Goal: Task Accomplishment & Management: Manage account settings

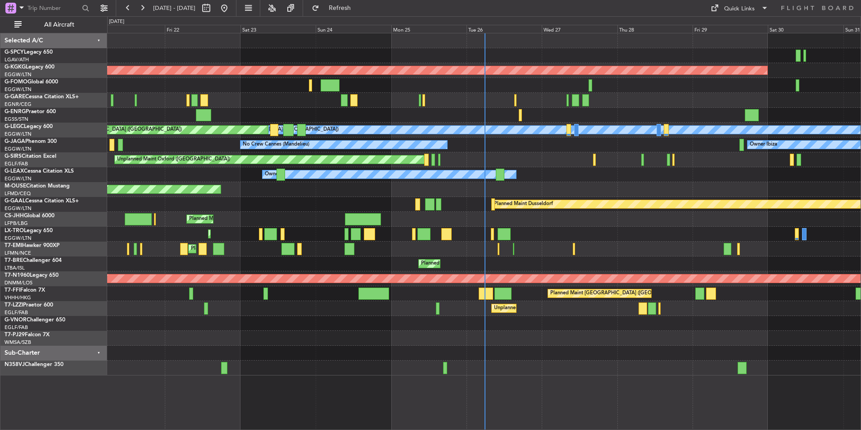
click at [734, 173] on div "Owner" at bounding box center [483, 174] width 753 height 15
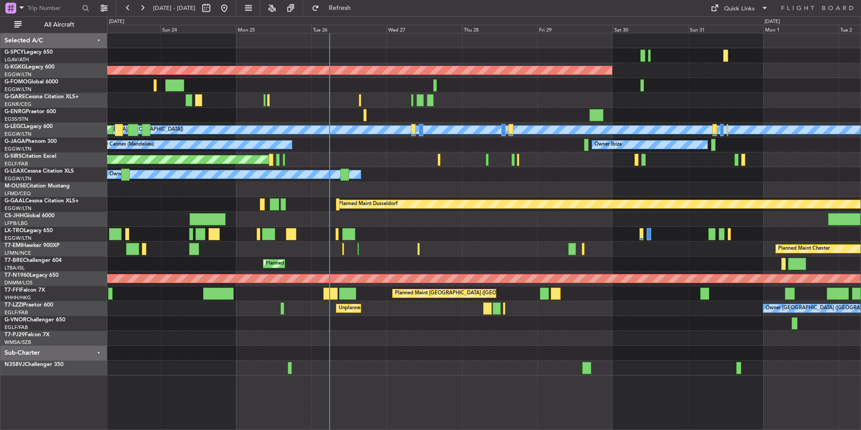
click at [340, 82] on div "AOG Maint Istanbul (Ataturk) A/C Unavailable London (Luton) Planned Maint Londo…" at bounding box center [483, 204] width 753 height 342
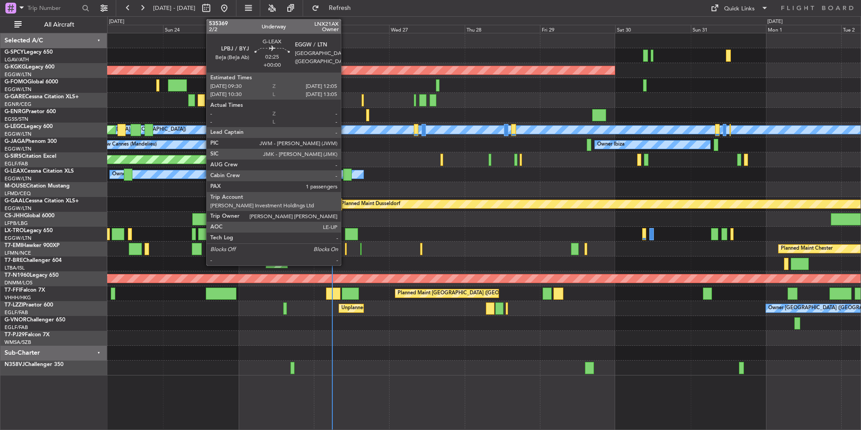
click at [345, 174] on div at bounding box center [347, 174] width 9 height 12
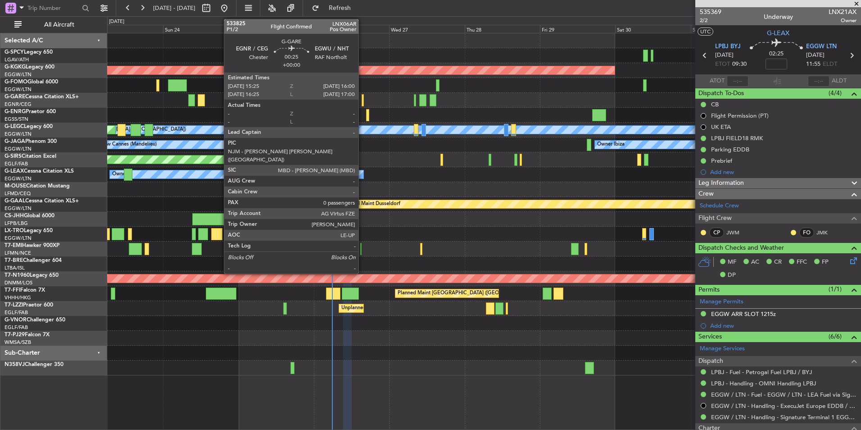
click at [363, 97] on div at bounding box center [363, 100] width 2 height 12
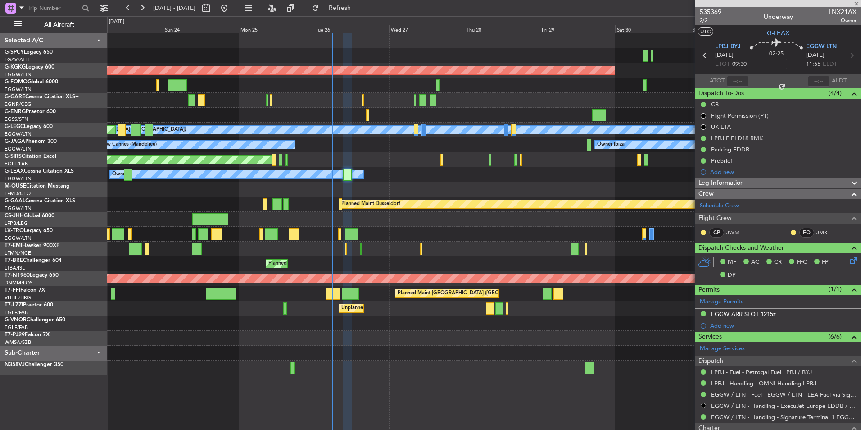
type input "0"
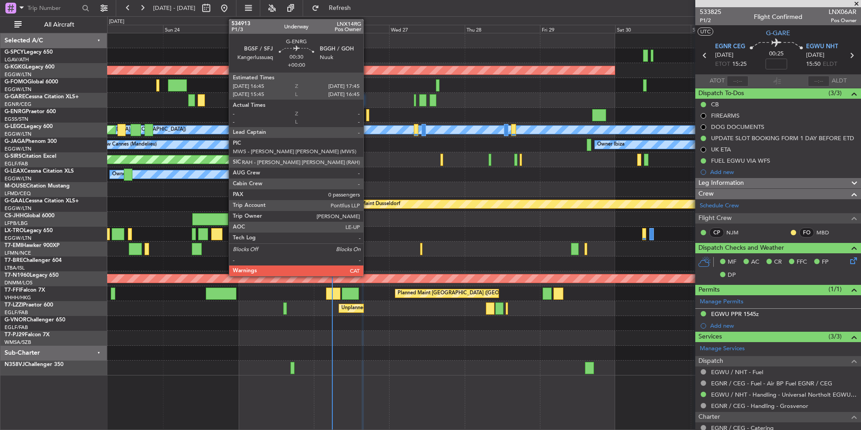
click at [368, 117] on div at bounding box center [367, 115] width 3 height 12
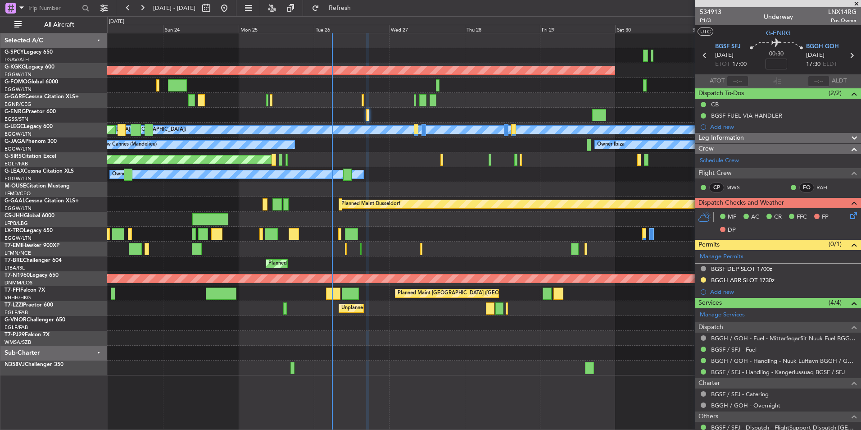
click at [853, 5] on span at bounding box center [856, 4] width 9 height 8
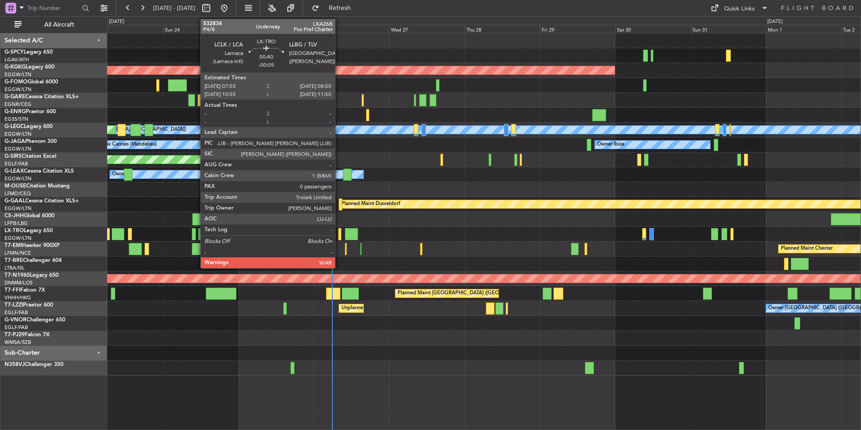
click at [339, 234] on div at bounding box center [339, 234] width 3 height 12
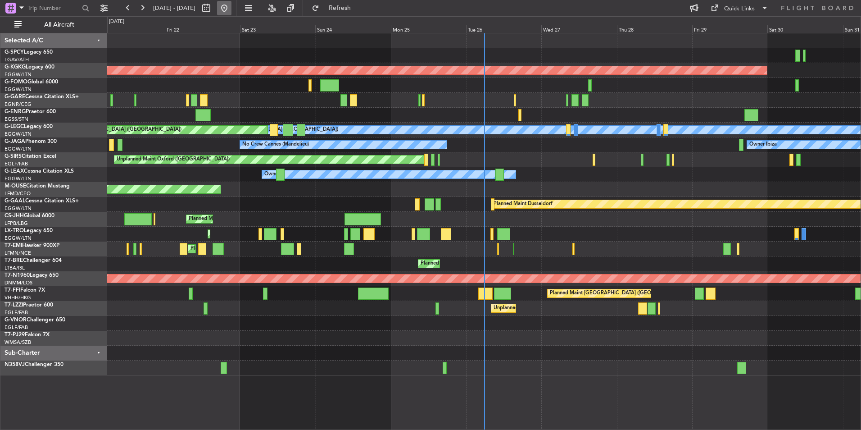
click at [231, 11] on button at bounding box center [224, 8] width 14 height 14
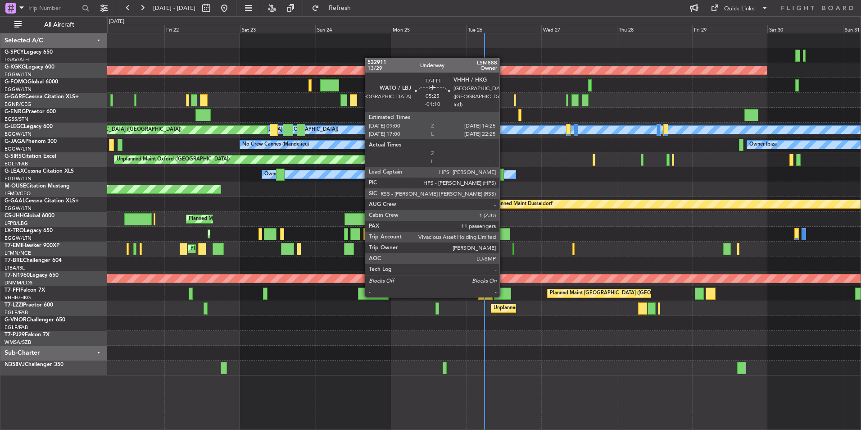
click at [504, 296] on div at bounding box center [502, 293] width 17 height 12
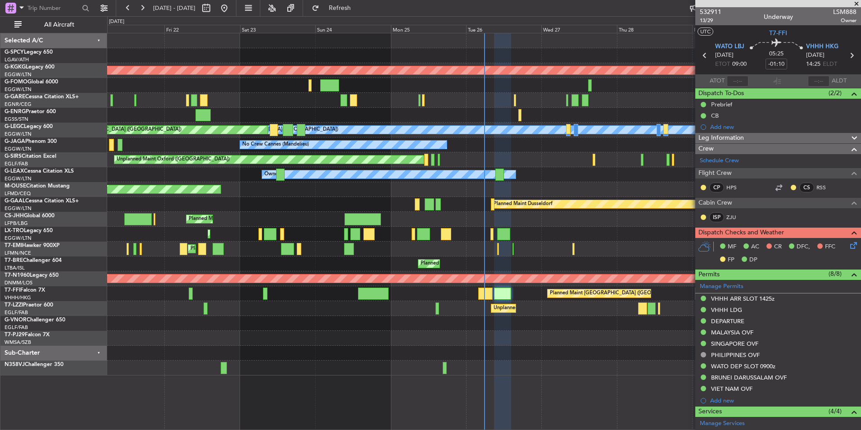
click at [855, 2] on span at bounding box center [856, 4] width 9 height 8
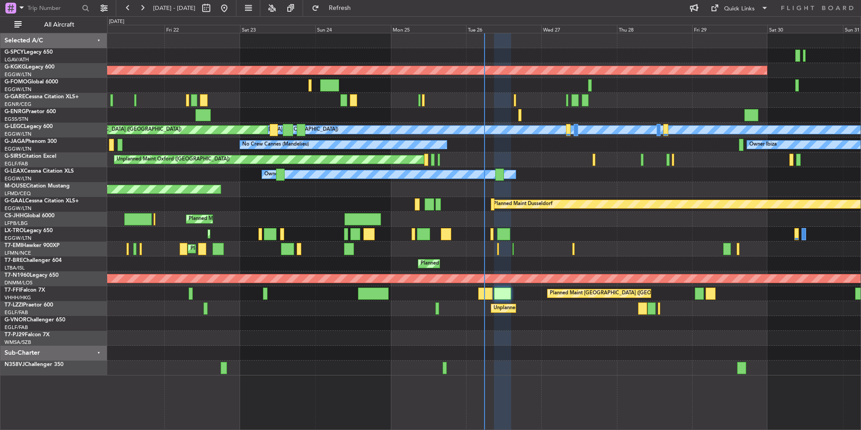
type input "0"
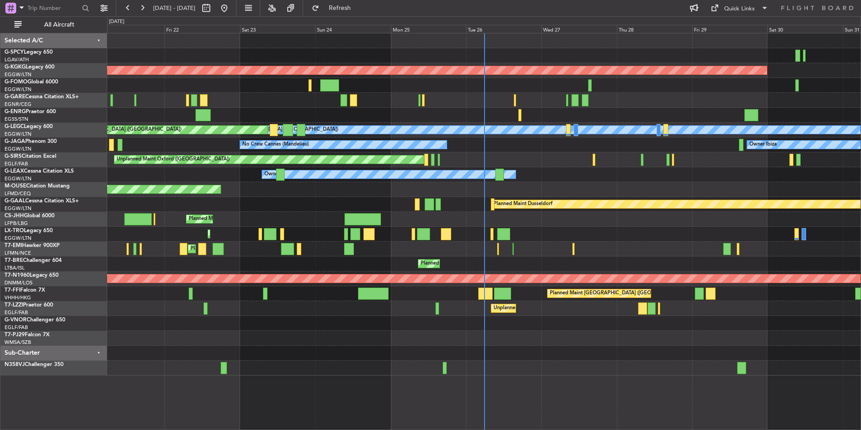
click at [494, 237] on div "Planned Maint [GEOGRAPHIC_DATA] ([GEOGRAPHIC_DATA])" at bounding box center [483, 234] width 753 height 15
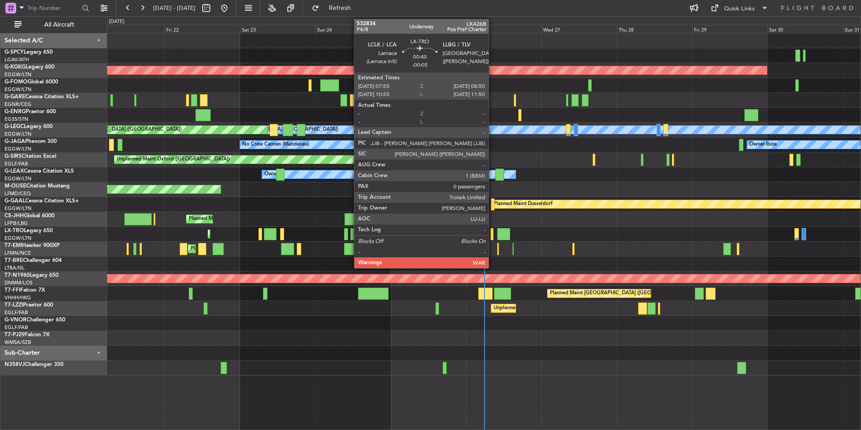
click at [493, 235] on div at bounding box center [491, 234] width 3 height 12
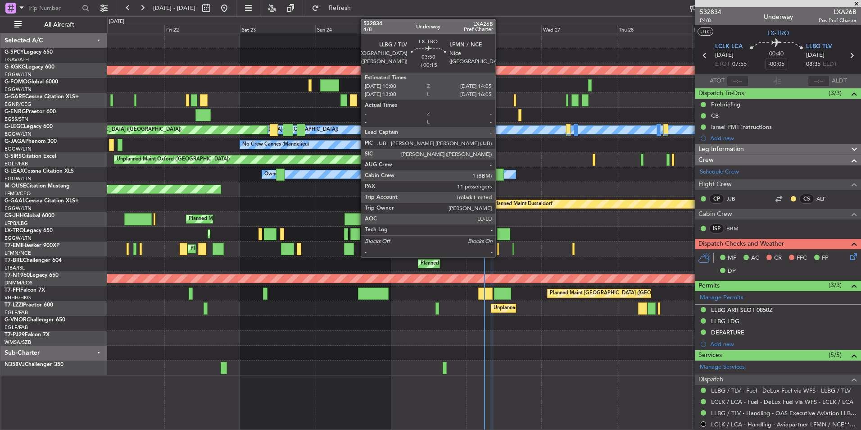
click at [499, 235] on div at bounding box center [503, 234] width 13 height 12
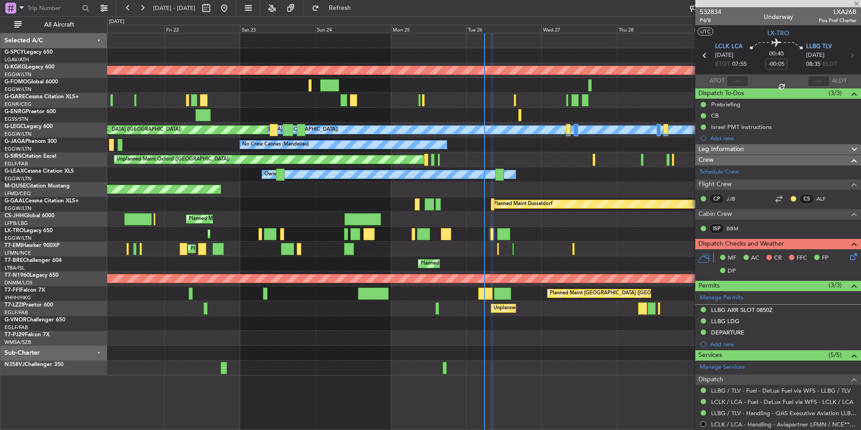
type input "+00:15"
type input "11"
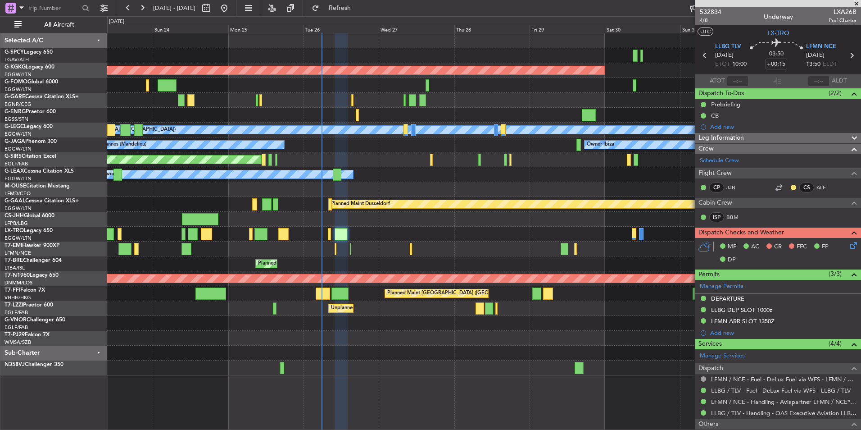
click at [407, 233] on div "Planned Maint [GEOGRAPHIC_DATA] ([GEOGRAPHIC_DATA])" at bounding box center [483, 234] width 753 height 15
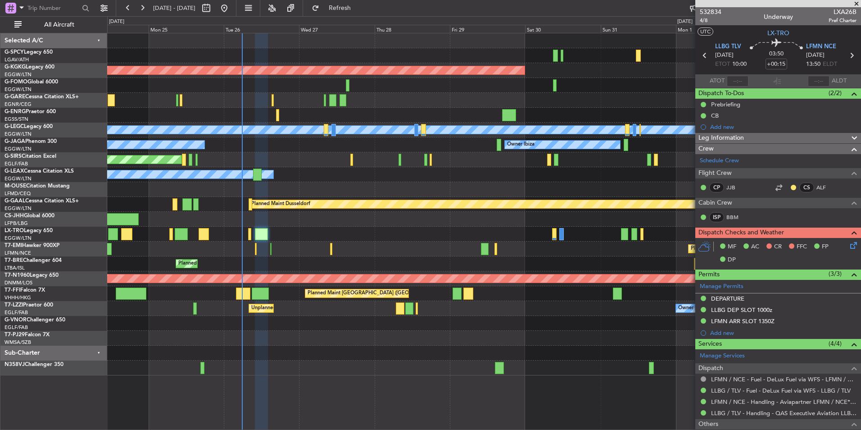
click at [504, 258] on div "Planned Maint Warsaw ([GEOGRAPHIC_DATA])" at bounding box center [483, 263] width 753 height 15
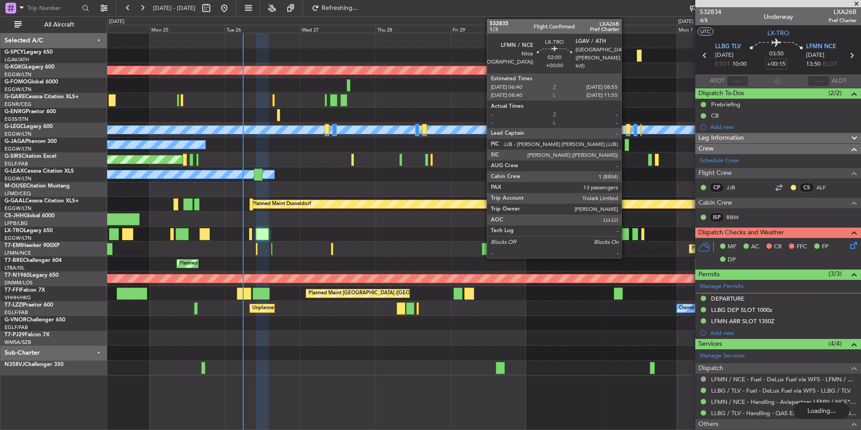
click at [626, 234] on div at bounding box center [625, 234] width 7 height 12
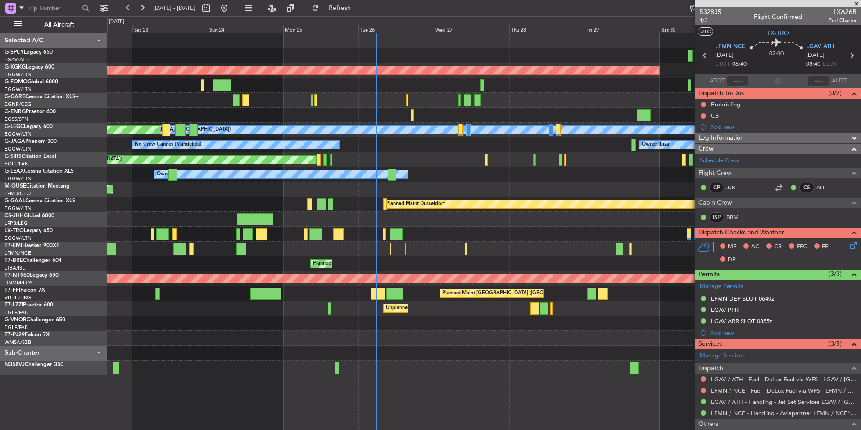
click at [430, 249] on div "AOG Maint Istanbul (Ataturk) Unplanned Maint Chester A/C Unavailable London (Lu…" at bounding box center [483, 204] width 753 height 342
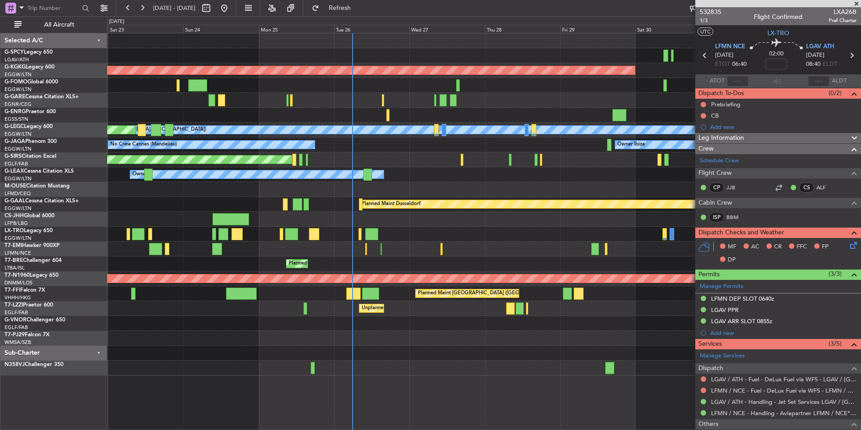
click at [858, 3] on span at bounding box center [856, 4] width 9 height 8
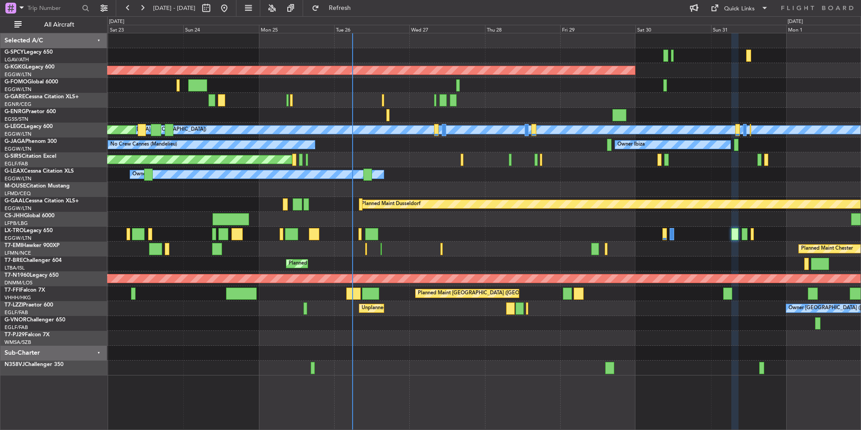
type input "0"
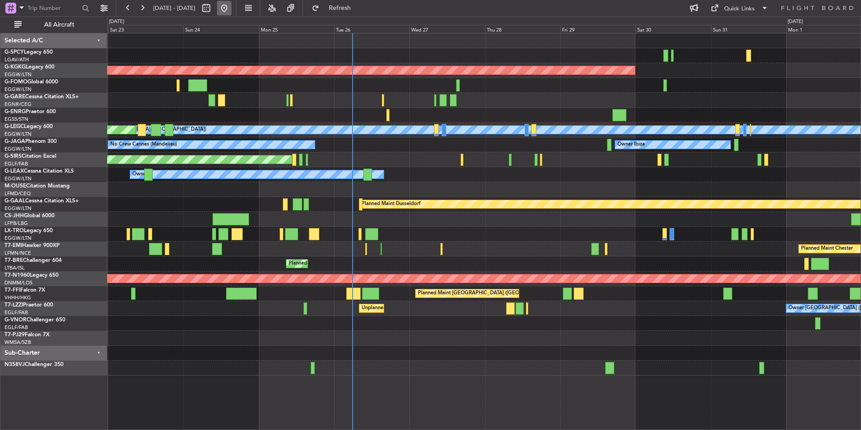
click at [231, 9] on button at bounding box center [224, 8] width 14 height 14
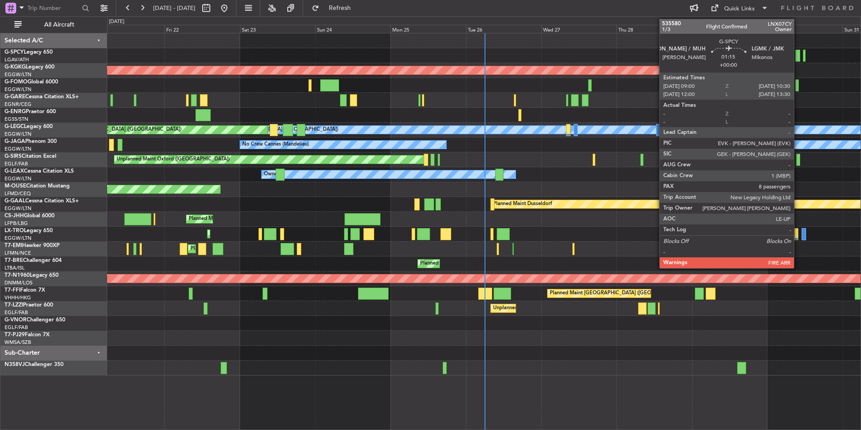
click at [798, 59] on div at bounding box center [797, 56] width 5 height 12
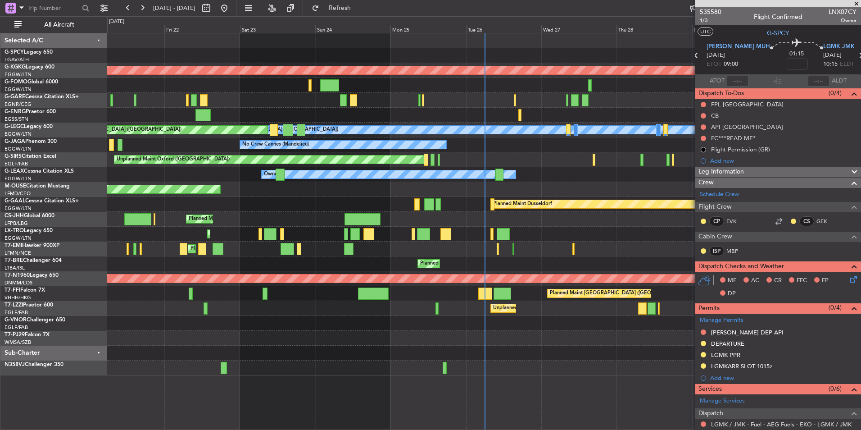
click at [855, 8] on span at bounding box center [856, 4] width 9 height 8
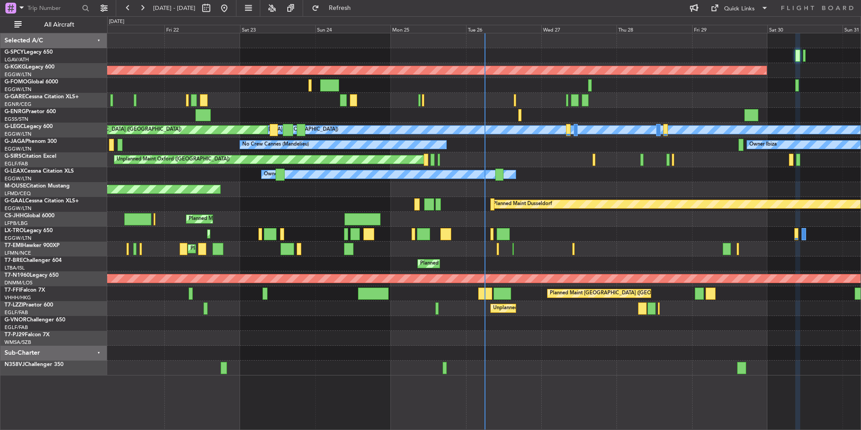
type input "0"
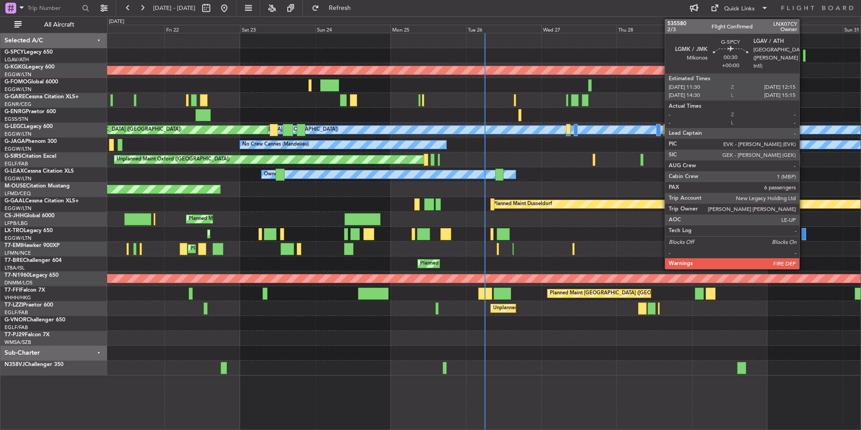
click at [803, 56] on div at bounding box center [804, 56] width 3 height 12
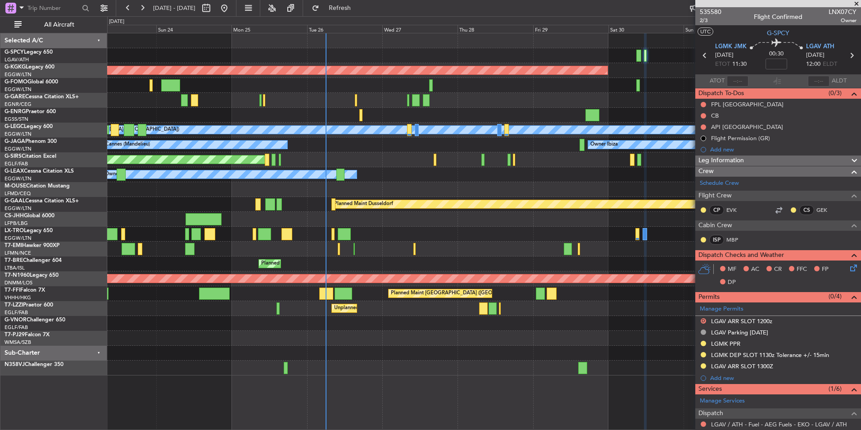
click at [272, 311] on div "AOG Maint Istanbul (Ataturk) A/C Unavailable London (Luton) Planned Maint Londo…" at bounding box center [483, 204] width 753 height 342
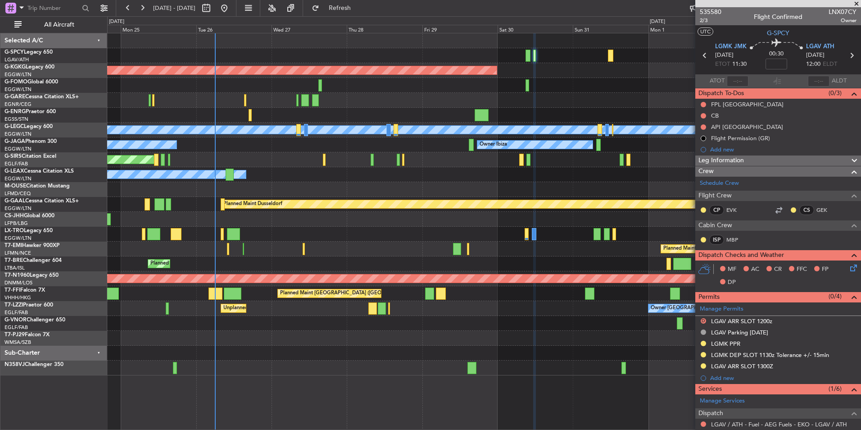
click at [281, 317] on div "AOG Maint Istanbul (Ataturk) A/C Unavailable London (Luton) Planned Maint Londo…" at bounding box center [483, 204] width 753 height 342
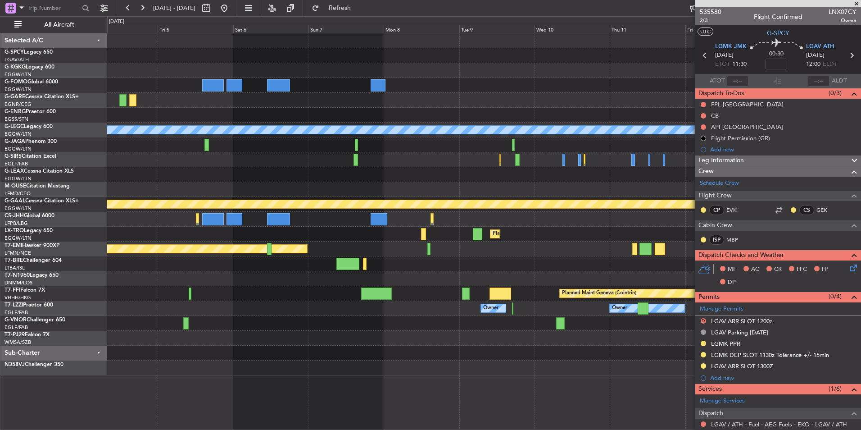
click at [96, 367] on div "A/C Unavailable London (Luton) Planned Maint London (Luton) Planned Maint Dusse…" at bounding box center [430, 222] width 861 height 413
click at [231, 5] on button at bounding box center [224, 8] width 14 height 14
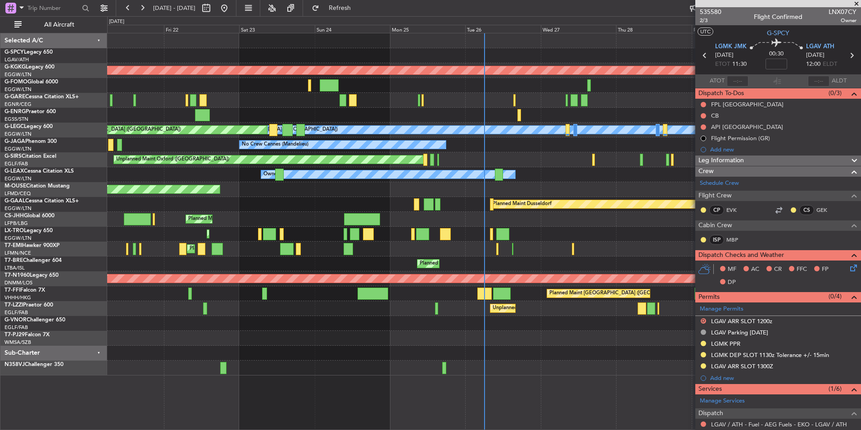
click at [858, 4] on span at bounding box center [856, 4] width 9 height 8
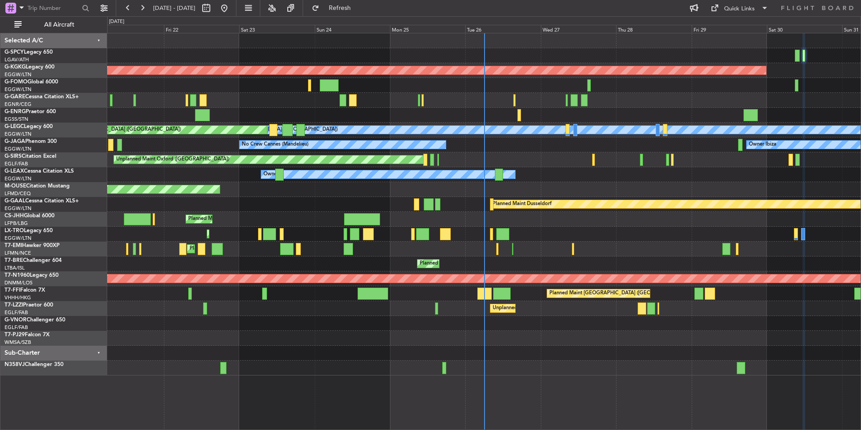
type input "0"
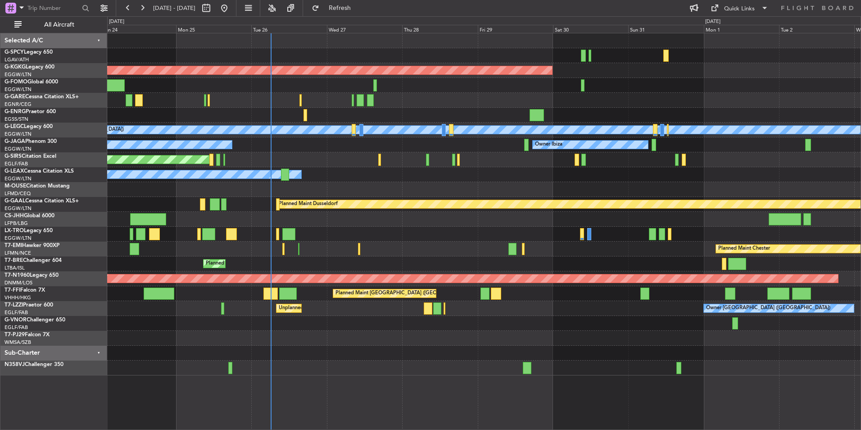
click at [443, 354] on div "AOG Maint [GEOGRAPHIC_DATA] (Ataturk) A/C Unavailable [GEOGRAPHIC_DATA] ([GEOGR…" at bounding box center [483, 204] width 753 height 342
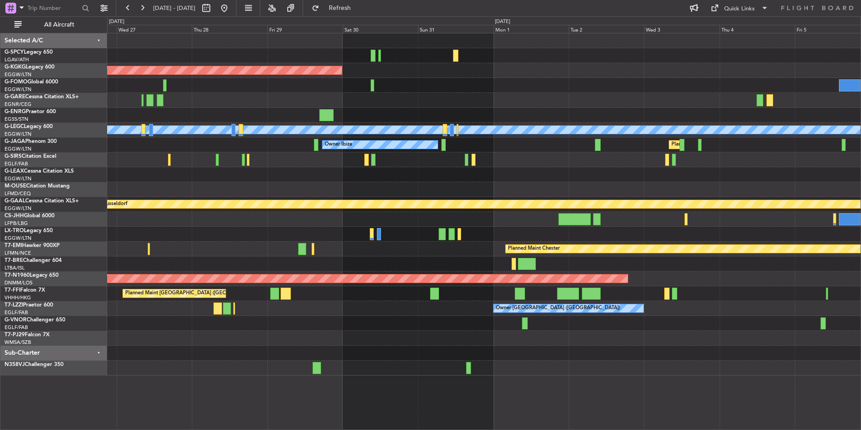
click at [282, 319] on div at bounding box center [483, 323] width 753 height 15
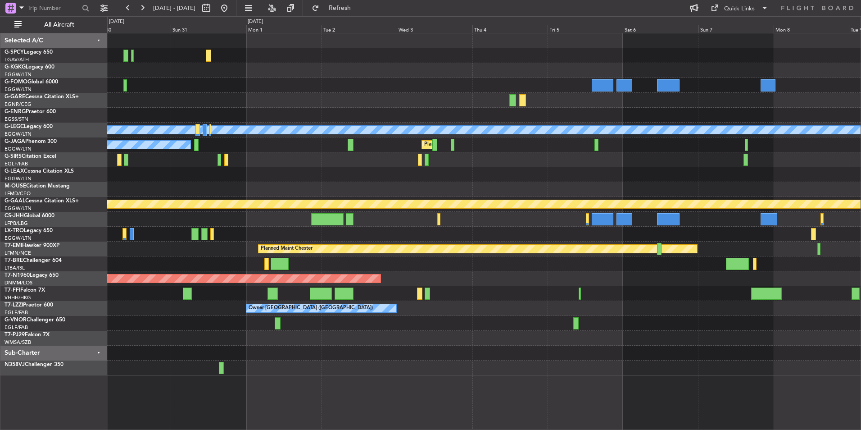
click at [269, 322] on div at bounding box center [483, 323] width 753 height 15
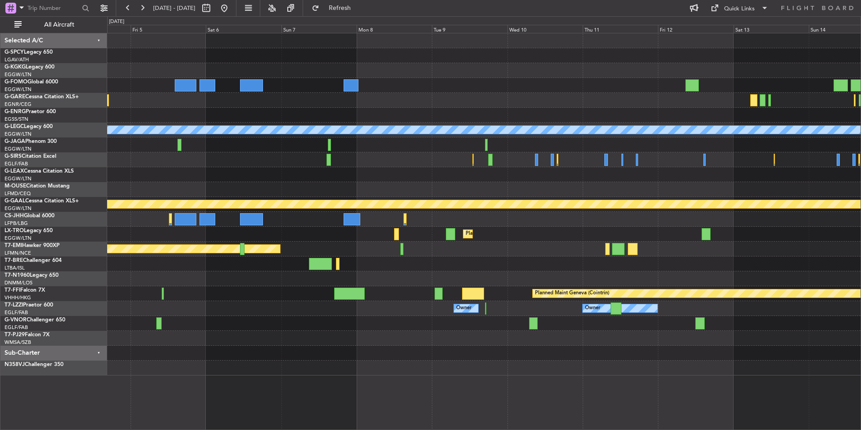
click at [128, 280] on div "A/C Unavailable London (Luton) Planned Maint London (Luton) Planned Maint Dusse…" at bounding box center [483, 204] width 753 height 342
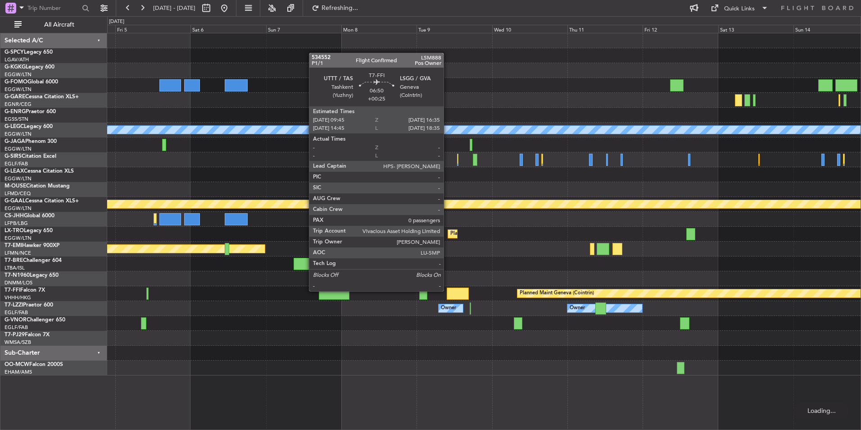
click at [448, 290] on div at bounding box center [458, 293] width 22 height 12
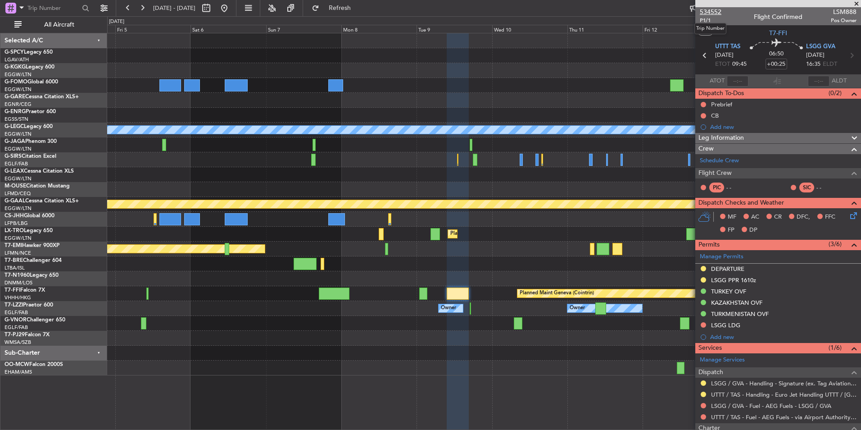
click at [710, 10] on span "534552" at bounding box center [711, 11] width 22 height 9
click at [706, 14] on span "534552" at bounding box center [711, 11] width 22 height 9
click at [359, 6] on span "Refresh" at bounding box center [340, 8] width 38 height 6
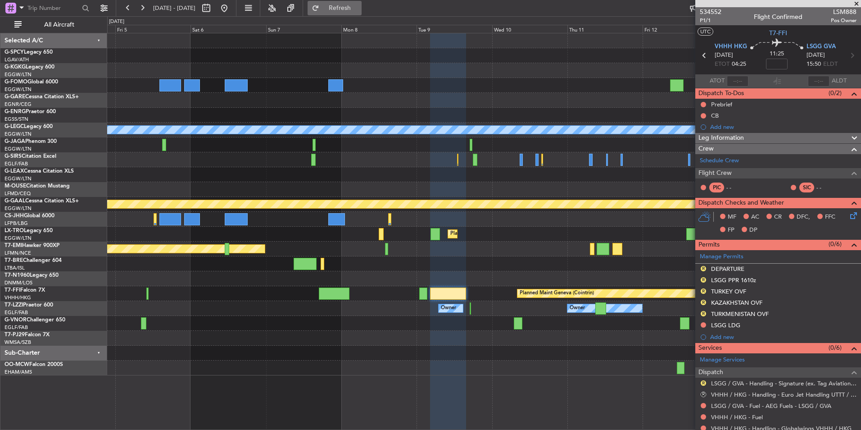
click at [356, 6] on span "Refresh" at bounding box center [340, 8] width 38 height 6
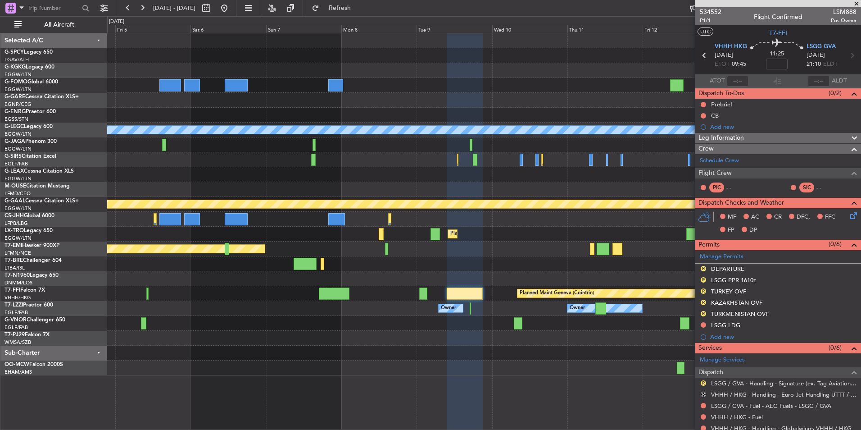
click at [408, 328] on div at bounding box center [483, 323] width 753 height 15
click at [359, 8] on span "Refresh" at bounding box center [340, 8] width 38 height 6
click at [463, 328] on div at bounding box center [483, 323] width 753 height 15
click at [854, 4] on span at bounding box center [856, 4] width 9 height 8
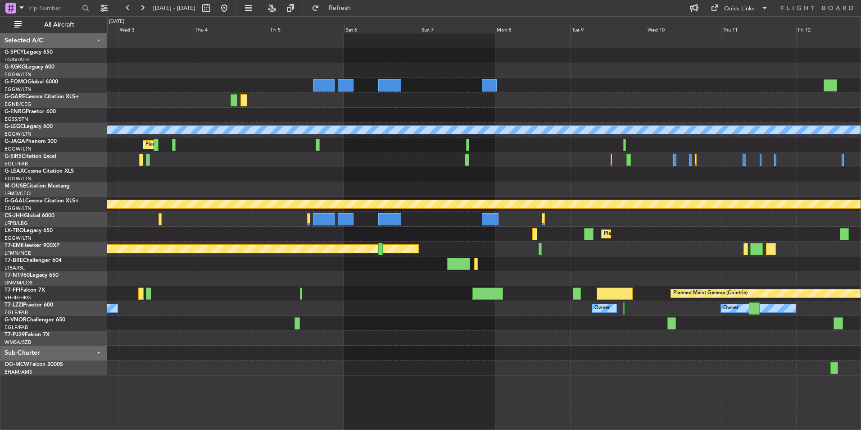
click at [661, 342] on div "A/C Unavailable London (Luton) Planned Maint London (Luton) Planned Maint Dusse…" at bounding box center [483, 204] width 753 height 342
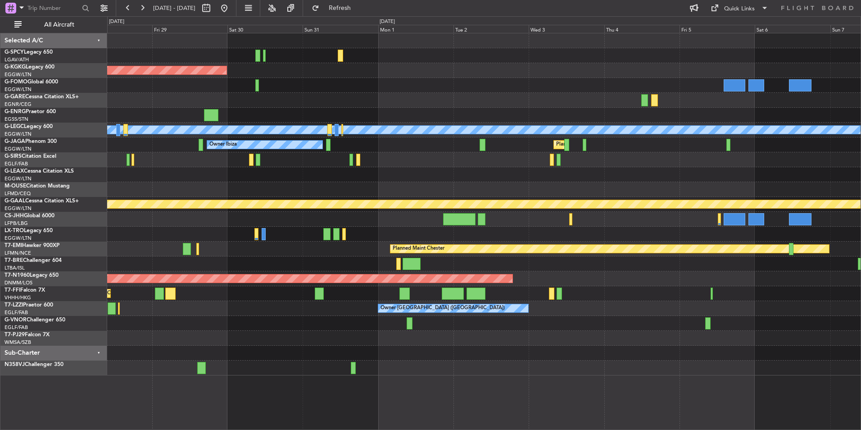
click at [551, 330] on div "AOG Maint Istanbul (Ataturk) A/C Unavailable London (Luton) Planned Maint Londo…" at bounding box center [483, 204] width 753 height 342
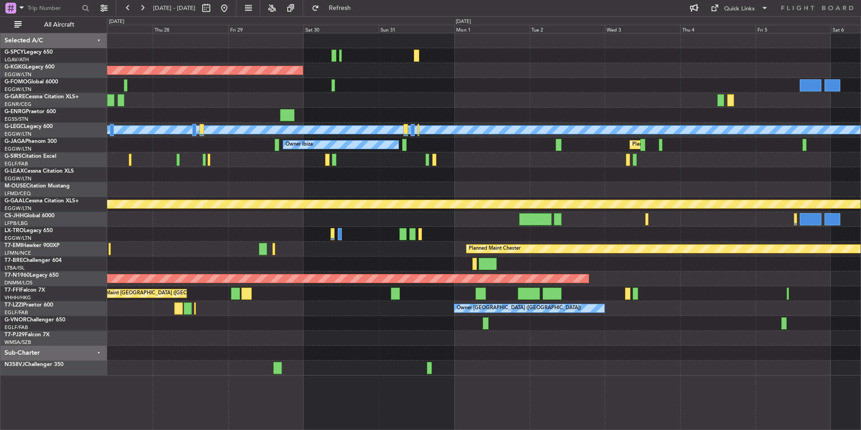
click at [495, 314] on div "Owner London (Farnborough) Unplanned Maint London (Farnborough)" at bounding box center [483, 308] width 753 height 15
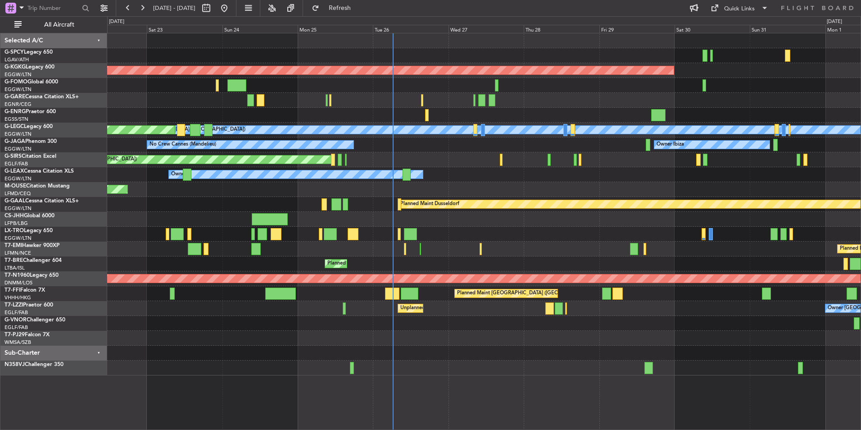
click at [489, 342] on div "AOG Maint Istanbul (Ataturk) Unplanned Maint Chester A/C Unavailable London (Lu…" at bounding box center [483, 204] width 753 height 342
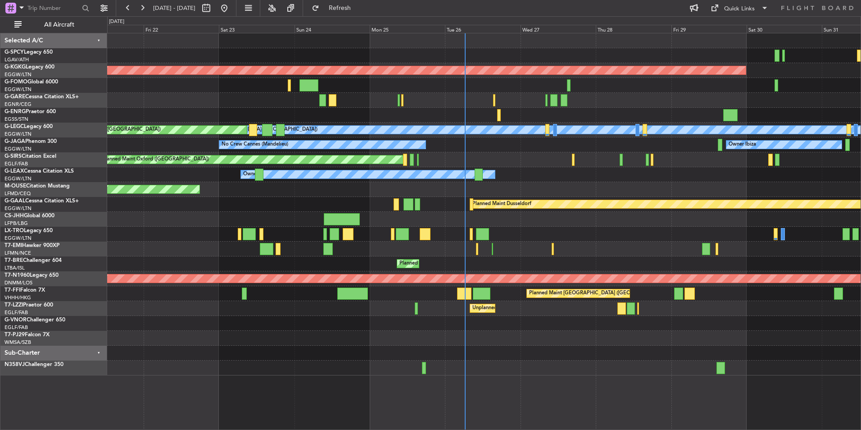
click at [314, 308] on div "AOG Maint Istanbul (Ataturk) Unplanned Maint Chester Owner A/C Unavailable Lond…" at bounding box center [483, 204] width 753 height 342
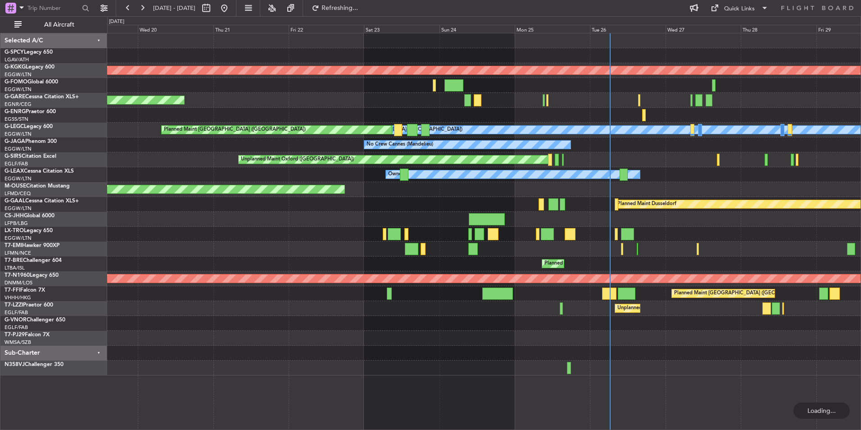
click at [418, 353] on div at bounding box center [483, 352] width 753 height 15
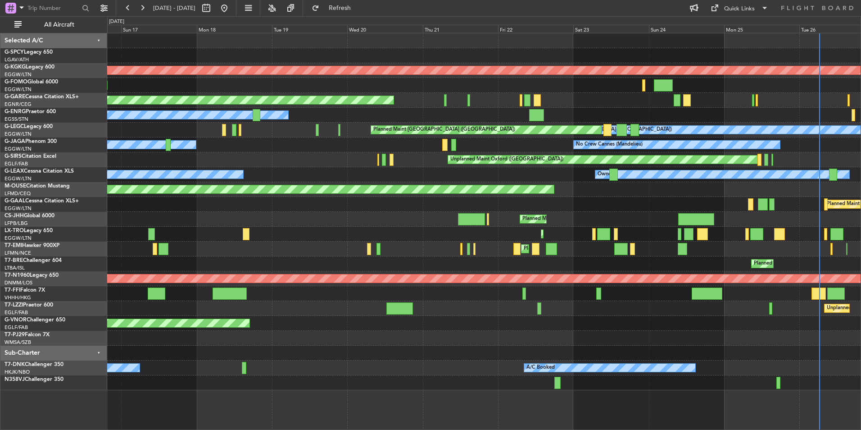
click at [257, 19] on div "0 0 Sat 16 Sun 17 Mon 18 Tue 19 Wed 20 Thu 21 Fri 22 Aug 2025 Sat 23 Sun 24 Mon…" at bounding box center [484, 25] width 753 height 16
click at [258, 18] on div "0 0 Sat 16 Sun 17 Mon 18 Tue 19 Wed 20 Thu 21 Fri 22 Aug 2025 Sat 23 Sun 24 Mon…" at bounding box center [484, 25] width 753 height 16
click at [231, 11] on button at bounding box center [224, 8] width 14 height 14
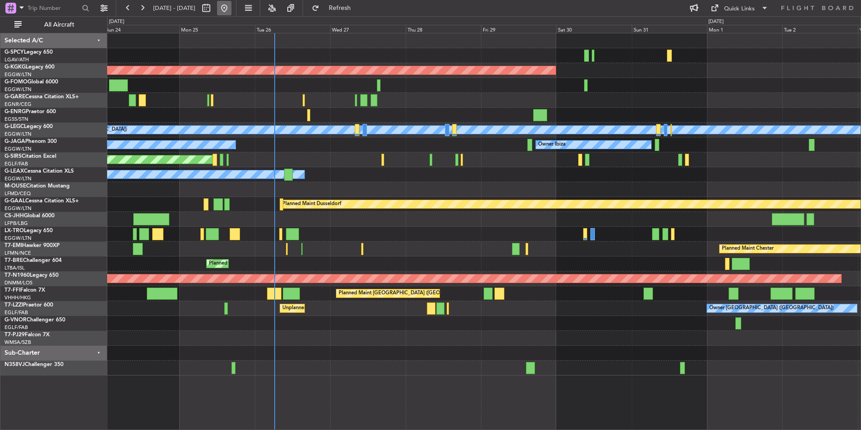
click at [231, 11] on button at bounding box center [224, 8] width 14 height 14
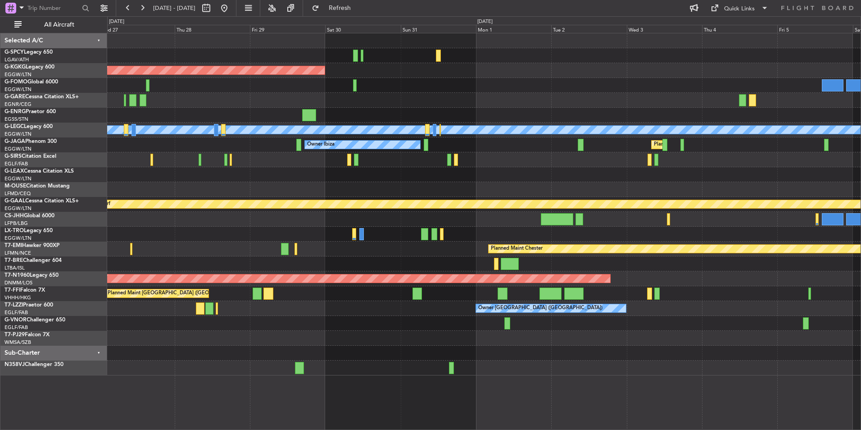
click at [167, 309] on div "AOG Maint [GEOGRAPHIC_DATA] (Ataturk) A/C Unavailable [GEOGRAPHIC_DATA] ([GEOGR…" at bounding box center [483, 204] width 753 height 342
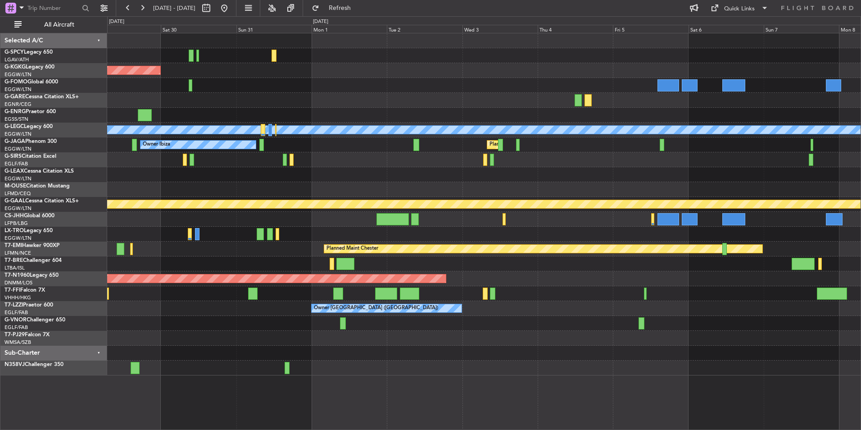
click at [227, 323] on div "AOG Maint Istanbul (Ataturk) A/C Unavailable London (Luton) Owner Ibiza Planned…" at bounding box center [483, 204] width 753 height 342
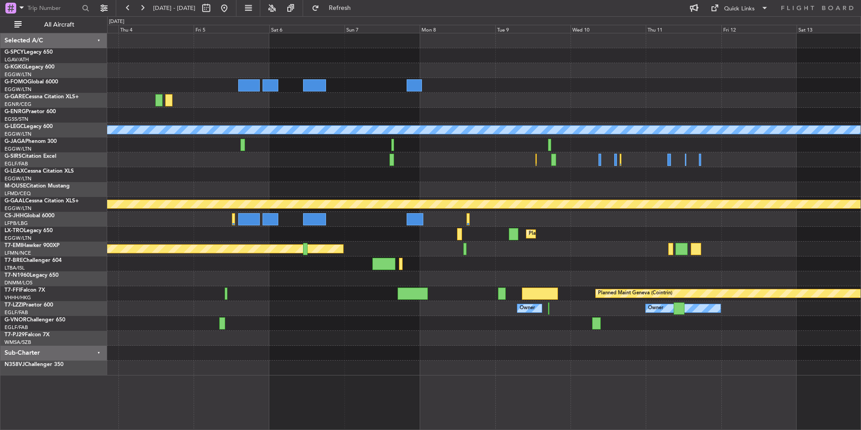
click at [283, 311] on div "A/C Unavailable London (Luton) Planned Maint London (Luton) Planned Maint Dusse…" at bounding box center [483, 204] width 753 height 342
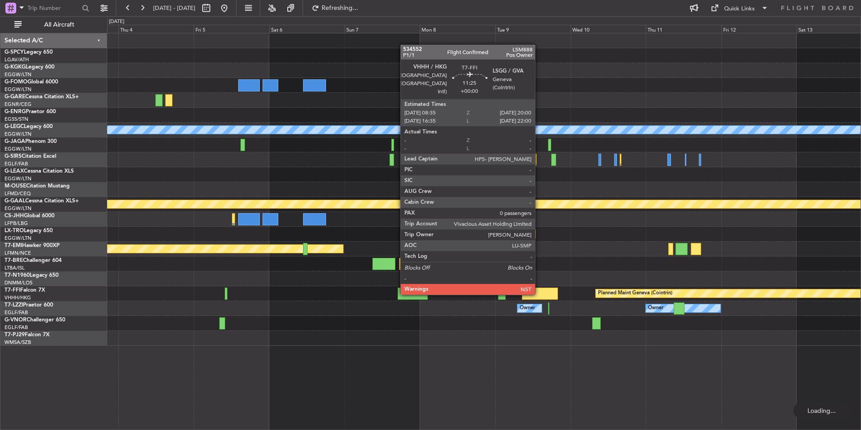
click at [539, 294] on div at bounding box center [540, 293] width 36 height 12
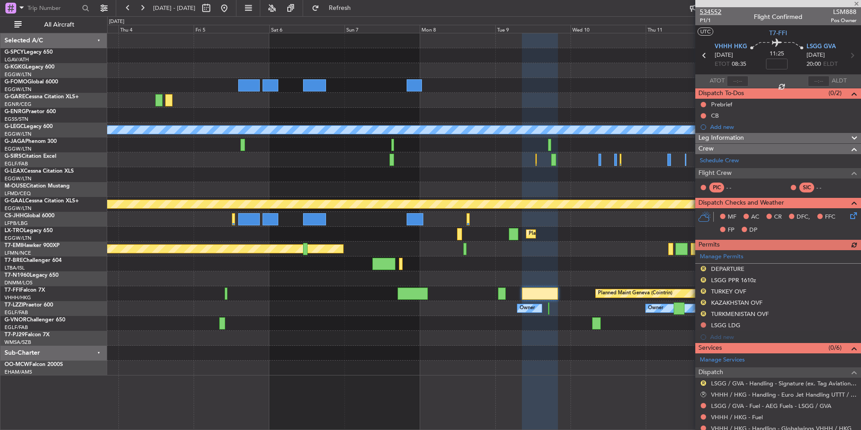
click at [718, 9] on span "534552" at bounding box center [711, 11] width 22 height 9
click at [359, 10] on span "Refresh" at bounding box center [340, 8] width 38 height 6
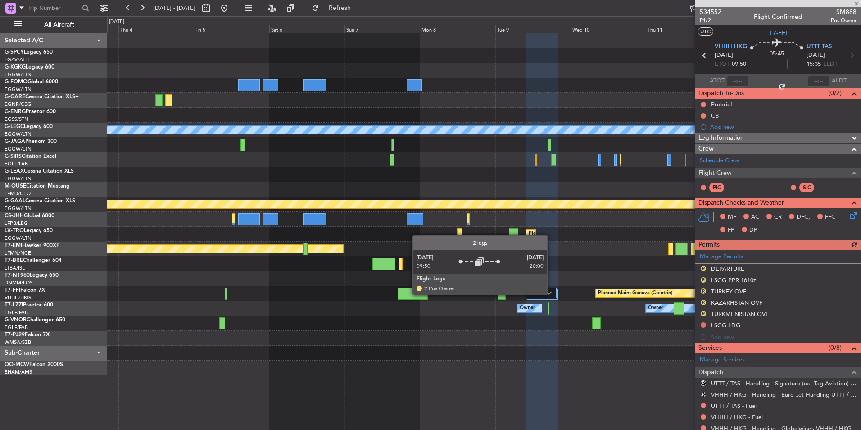
click at [551, 294] on img at bounding box center [548, 293] width 5 height 4
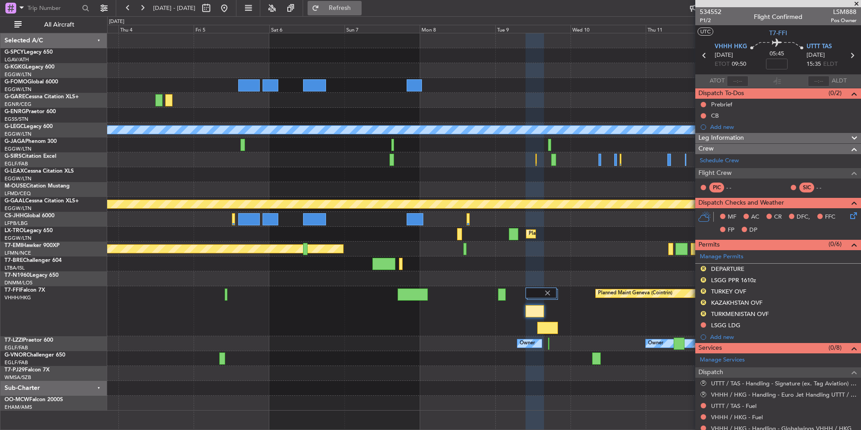
click at [354, 10] on span "Refresh" at bounding box center [340, 8] width 38 height 6
click at [341, 6] on button "Refresh" at bounding box center [335, 8] width 54 height 14
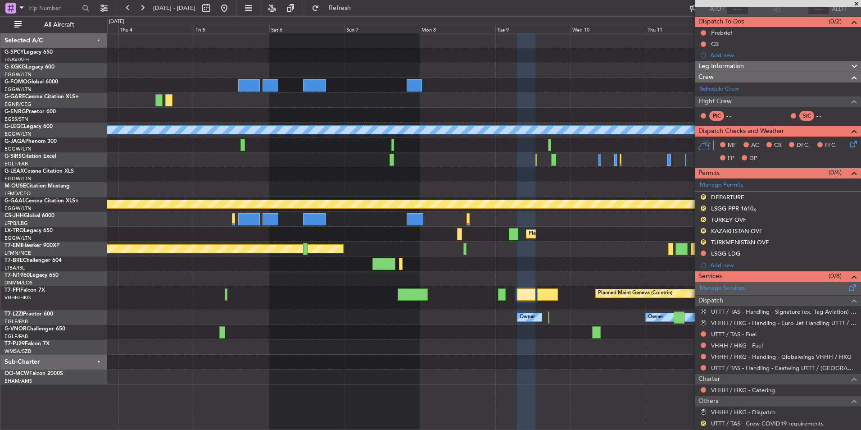
scroll to position [72, 0]
click at [756, 345] on link "VHHH / HKG - Fuel" at bounding box center [737, 345] width 52 height 8
click at [359, 11] on span "Refresh" at bounding box center [340, 8] width 38 height 6
click at [741, 332] on link "UTTT / TAS - Fuel" at bounding box center [733, 334] width 45 height 8
click at [362, 3] on button "Refresh" at bounding box center [335, 8] width 54 height 14
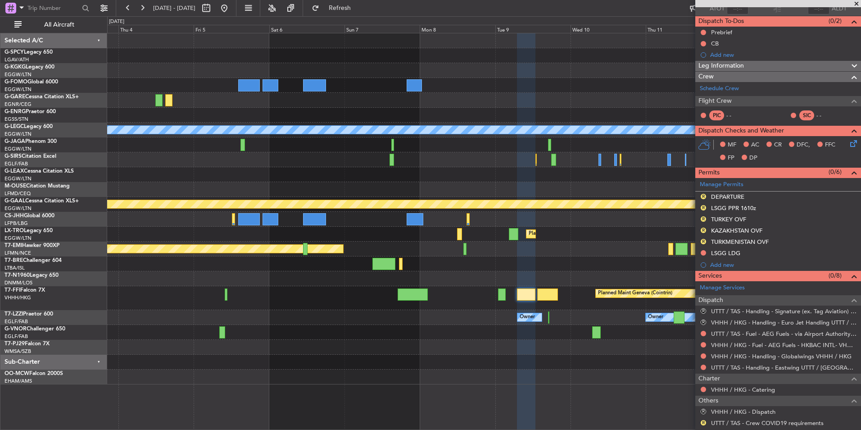
click at [858, 6] on span at bounding box center [856, 4] width 9 height 8
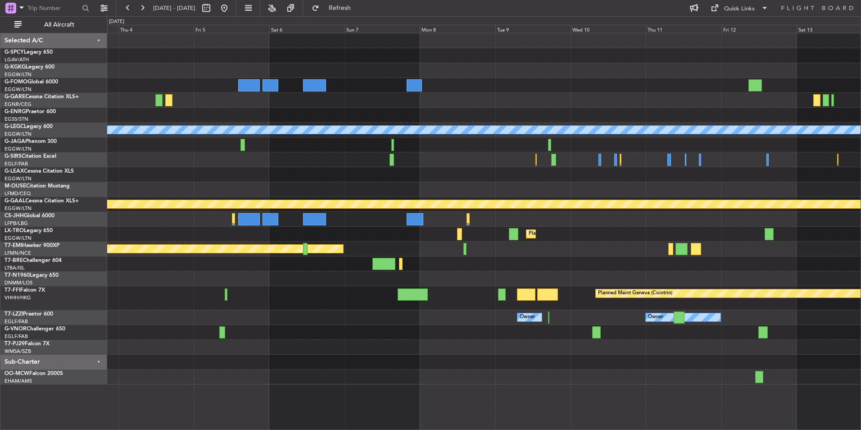
scroll to position [0, 0]
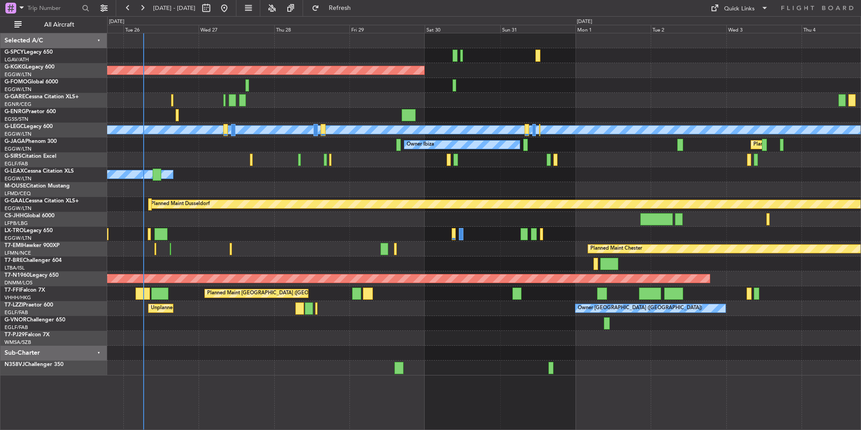
click at [349, 335] on div "AOG Maint [GEOGRAPHIC_DATA] (Ataturk) A/C Unavailable [GEOGRAPHIC_DATA] ([GEOGR…" at bounding box center [483, 204] width 753 height 342
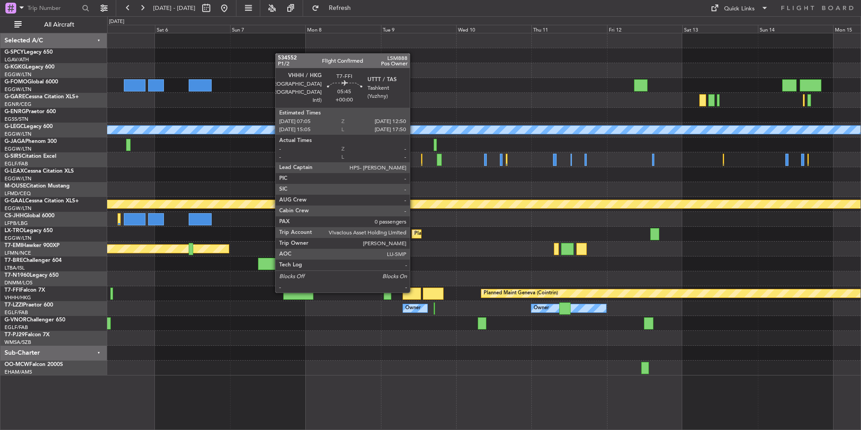
click at [414, 292] on div at bounding box center [412, 293] width 18 height 12
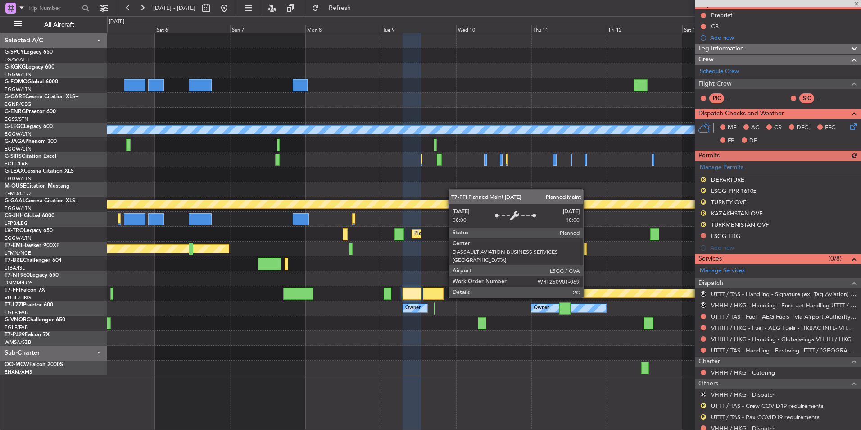
scroll to position [90, 0]
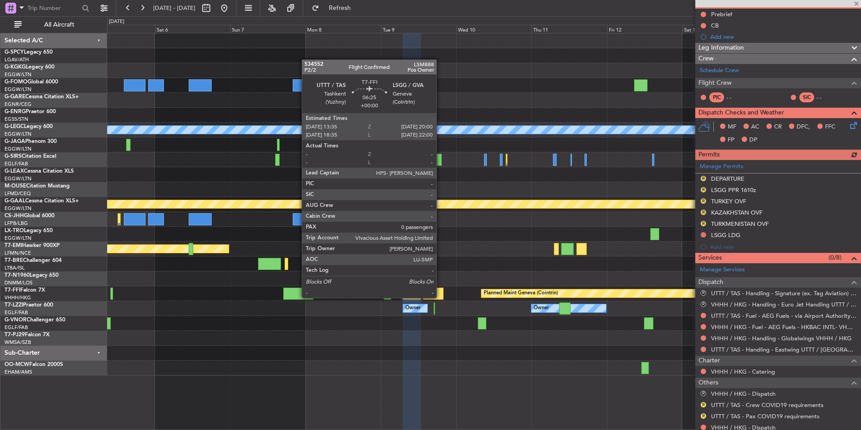
click at [440, 296] on div at bounding box center [433, 293] width 20 height 12
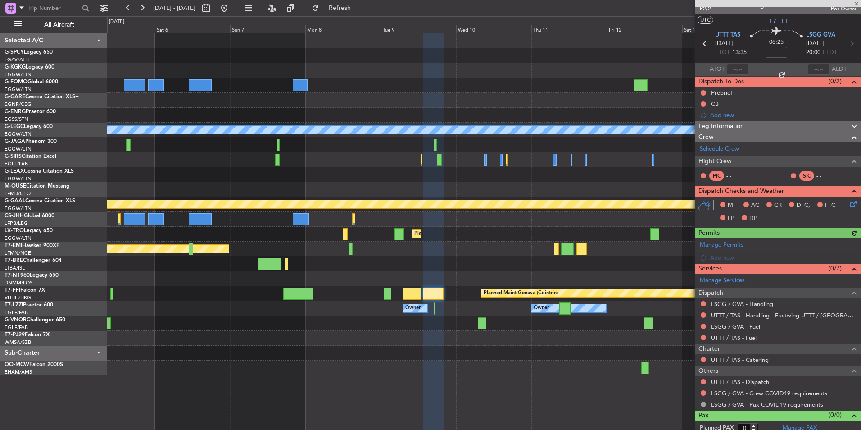
scroll to position [17, 0]
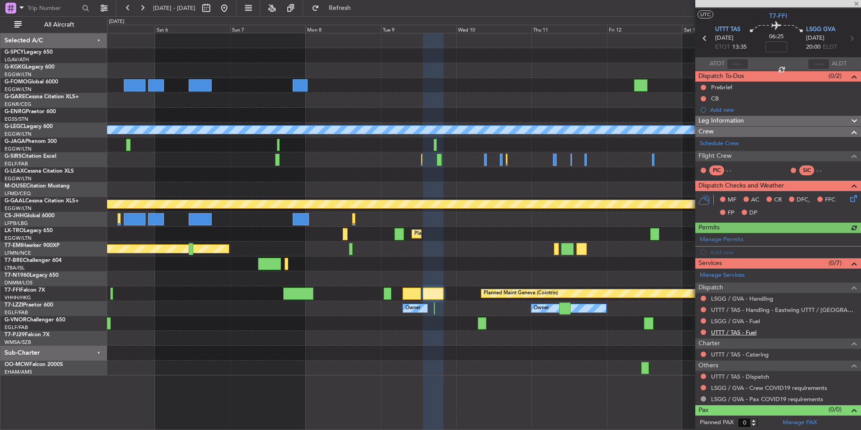
click at [745, 333] on link "UTTT / TAS - Fuel" at bounding box center [733, 332] width 45 height 8
click at [356, 16] on div "A/C Unavailable London (Luton) Planned Maint London (Luton) Planned Maint Dusse…" at bounding box center [430, 222] width 861 height 413
click at [356, 14] on fb-flight-board "05 Sep 2025 - 15 Sep 2025 Refresh Quick Links All Aircraft A/C Unavailable Lond…" at bounding box center [430, 218] width 861 height 423
click at [360, 12] on button "Refresh" at bounding box center [335, 8] width 54 height 14
click at [739, 318] on link "LSGG / GVA - Fuel" at bounding box center [735, 321] width 49 height 8
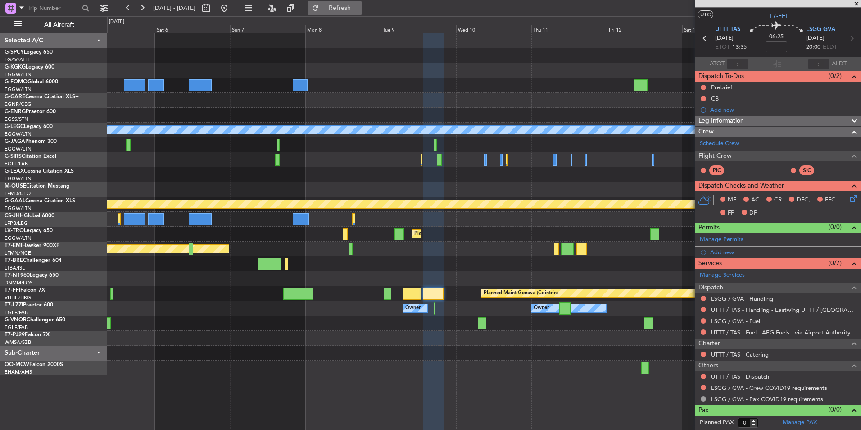
click at [359, 11] on span "Refresh" at bounding box center [340, 8] width 38 height 6
click at [766, 298] on link "LSGG / GVA - Handling" at bounding box center [742, 299] width 62 height 8
click at [362, 14] on button "Refresh" at bounding box center [335, 8] width 54 height 14
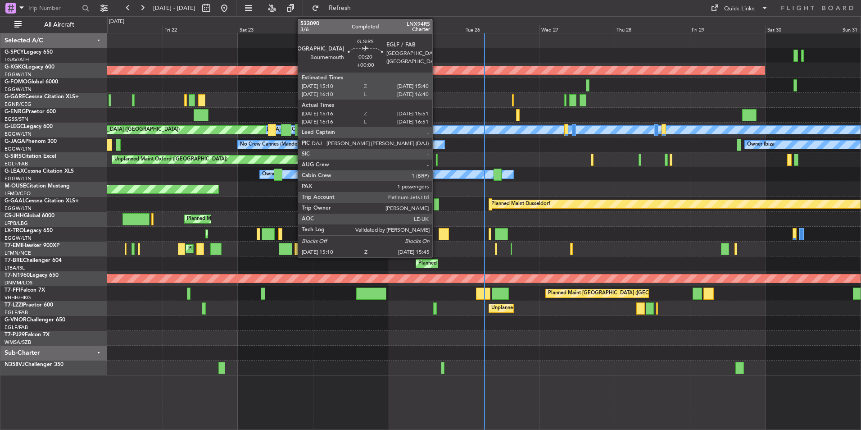
click at [436, 160] on div at bounding box center [437, 160] width 2 height 12
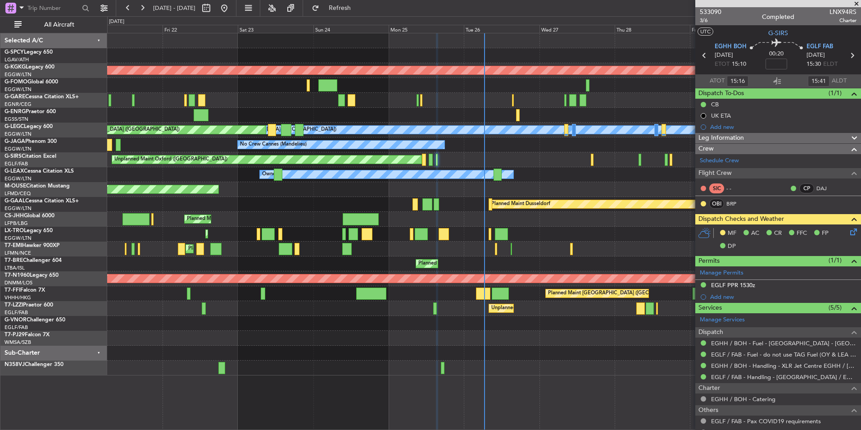
click at [858, 2] on span at bounding box center [856, 4] width 9 height 8
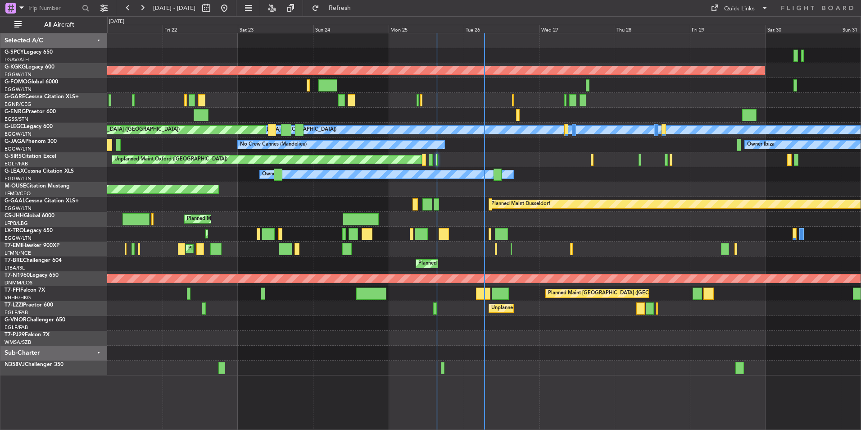
type input "0"
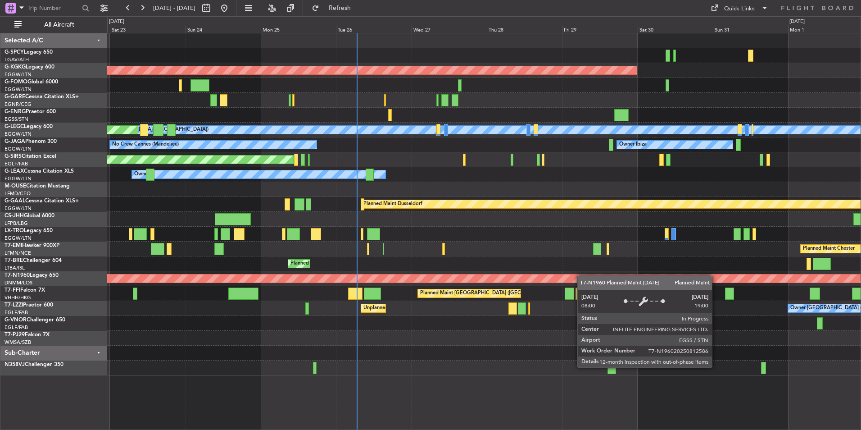
click at [326, 319] on div "AOG Maint [GEOGRAPHIC_DATA] (Ataturk) Unplanned Maint [PERSON_NAME] A/C Unavail…" at bounding box center [483, 204] width 753 height 342
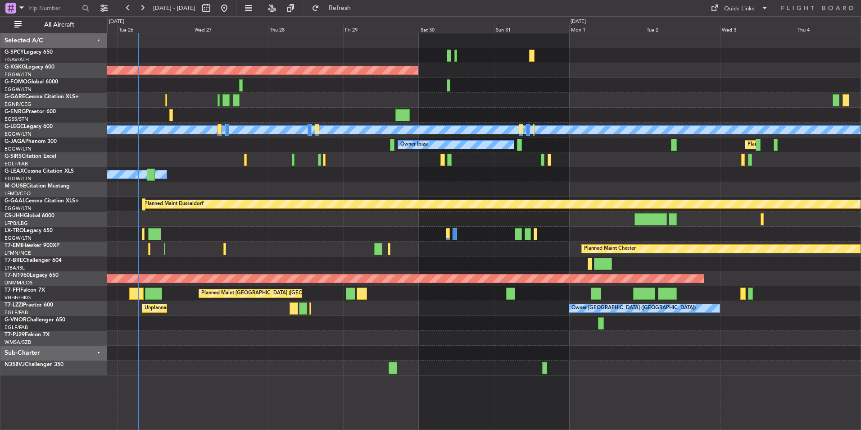
click at [246, 363] on div "AOG Maint [GEOGRAPHIC_DATA] (Ataturk) A/C Unavailable [GEOGRAPHIC_DATA] ([GEOGR…" at bounding box center [483, 204] width 753 height 342
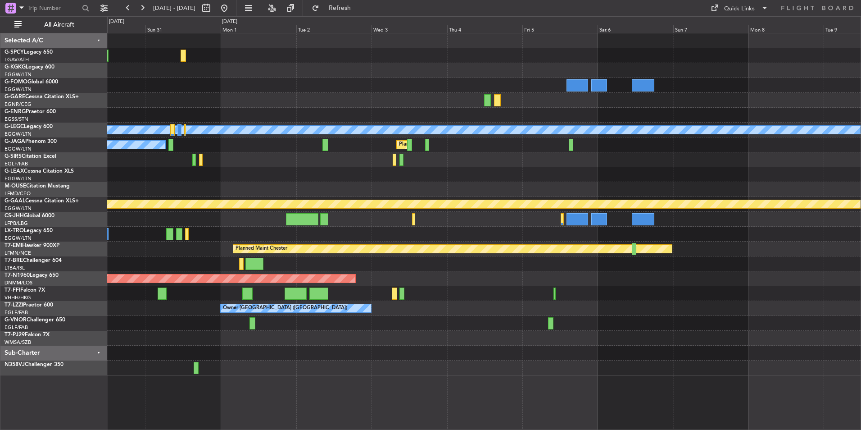
click at [388, 359] on div "AOG Maint [GEOGRAPHIC_DATA] (Ataturk) A/C Unavailable [GEOGRAPHIC_DATA] ([GEOGR…" at bounding box center [483, 204] width 753 height 342
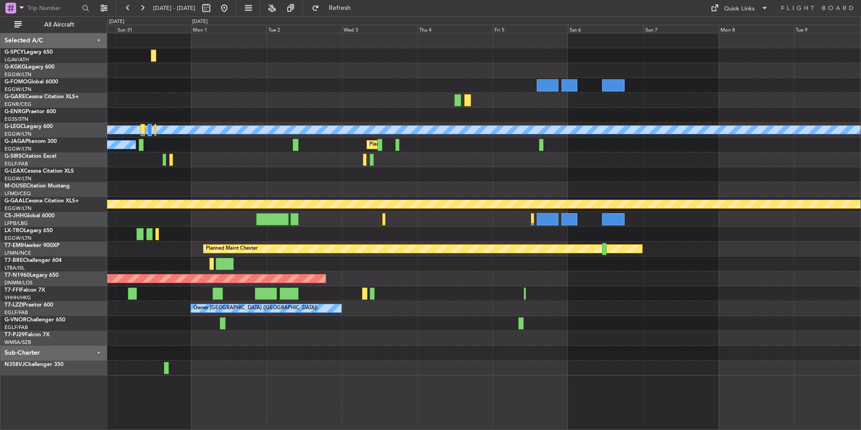
click at [198, 374] on div "AOG Maint [GEOGRAPHIC_DATA] (Ataturk) A/C Unavailable [GEOGRAPHIC_DATA] ([GEOGR…" at bounding box center [483, 204] width 753 height 342
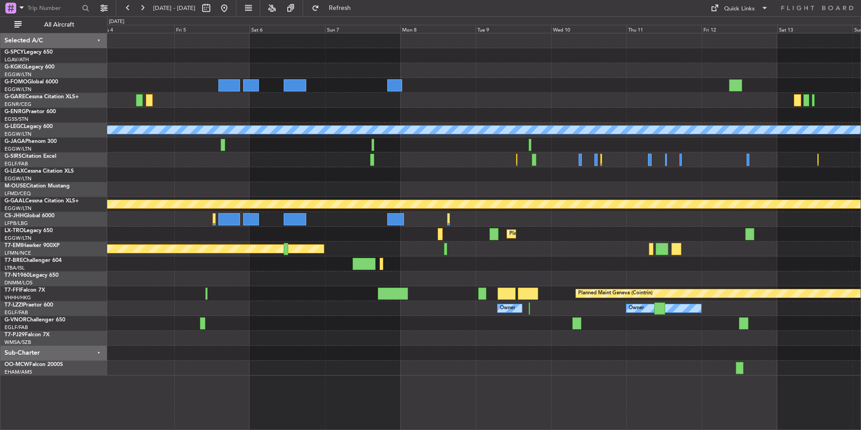
click at [355, 340] on div "A/C Unavailable [GEOGRAPHIC_DATA] ([GEOGRAPHIC_DATA]) Planned Maint [GEOGRAPHIC…" at bounding box center [483, 204] width 753 height 342
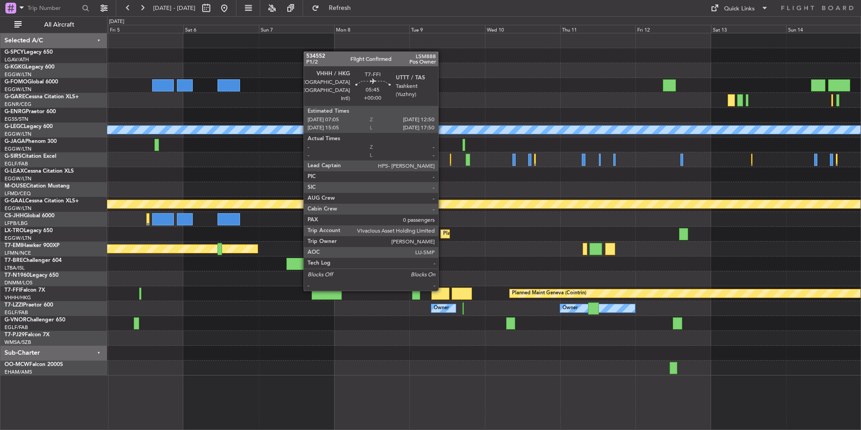
click at [442, 290] on div at bounding box center [440, 293] width 18 height 12
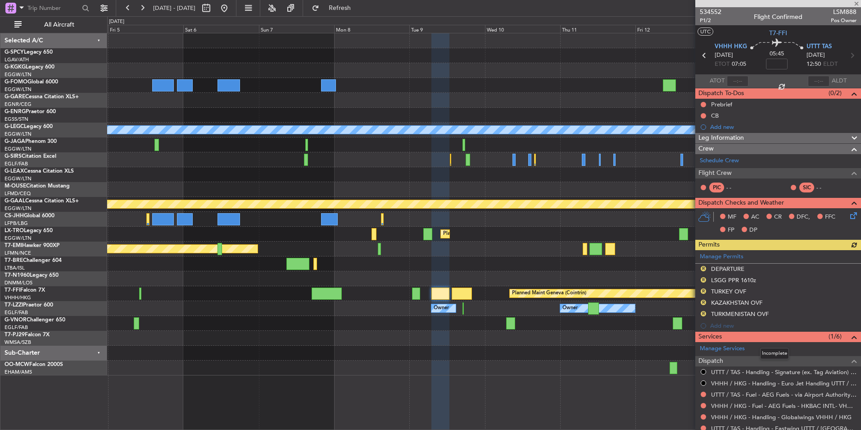
scroll to position [45, 0]
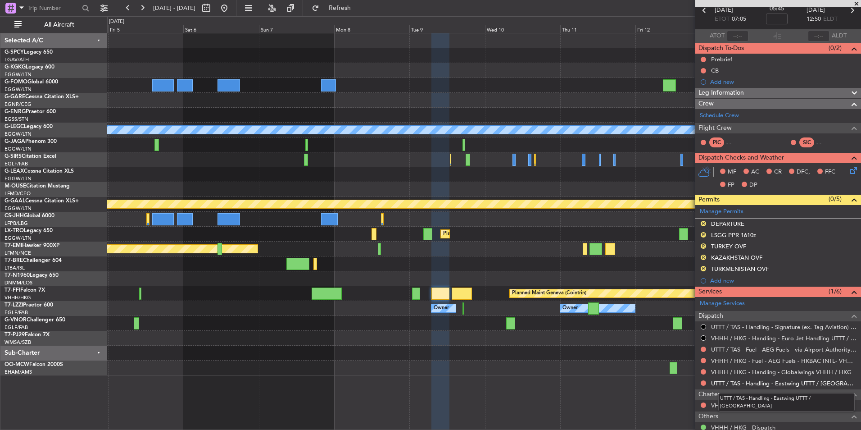
click at [792, 385] on link "UTTT / TAS - Handling - Eastwing UTTT / [GEOGRAPHIC_DATA]" at bounding box center [783, 383] width 145 height 8
click at [359, 5] on span "Refresh" at bounding box center [340, 8] width 38 height 6
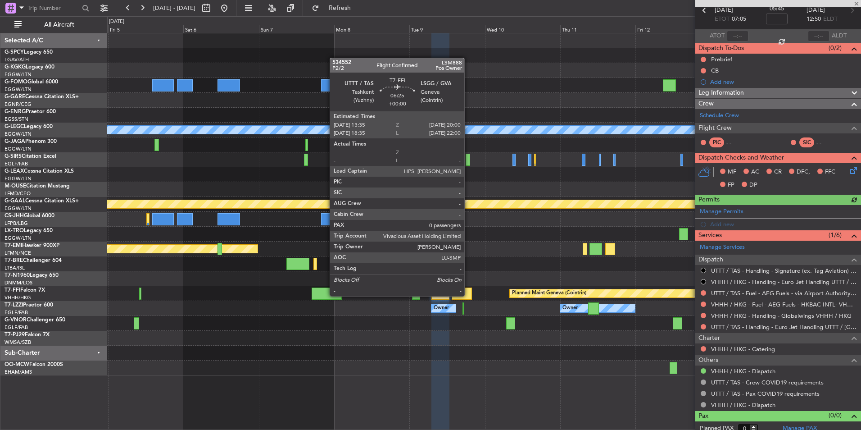
click at [468, 295] on div at bounding box center [462, 293] width 20 height 12
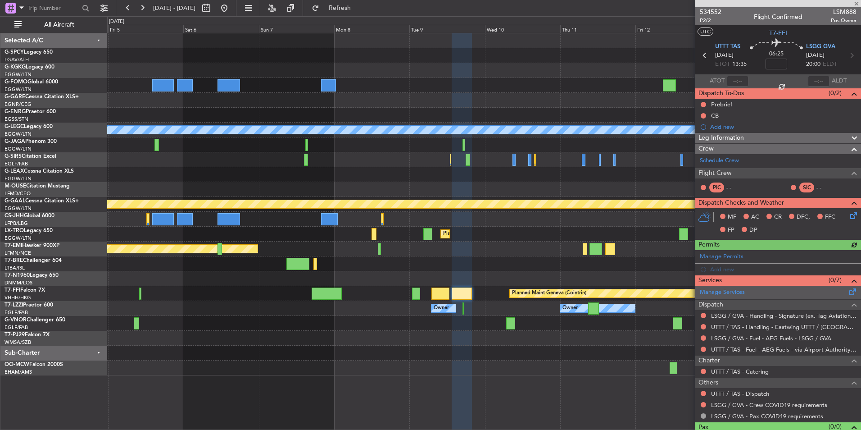
scroll to position [17, 0]
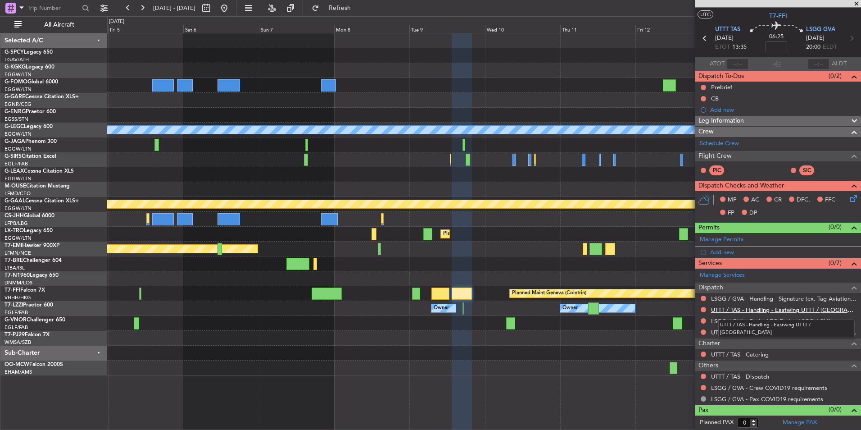
click at [783, 312] on link "UTTT / TAS - Handling - Eastwing UTTT / [GEOGRAPHIC_DATA]" at bounding box center [783, 310] width 145 height 8
click at [341, 6] on button "Refresh" at bounding box center [335, 8] width 54 height 14
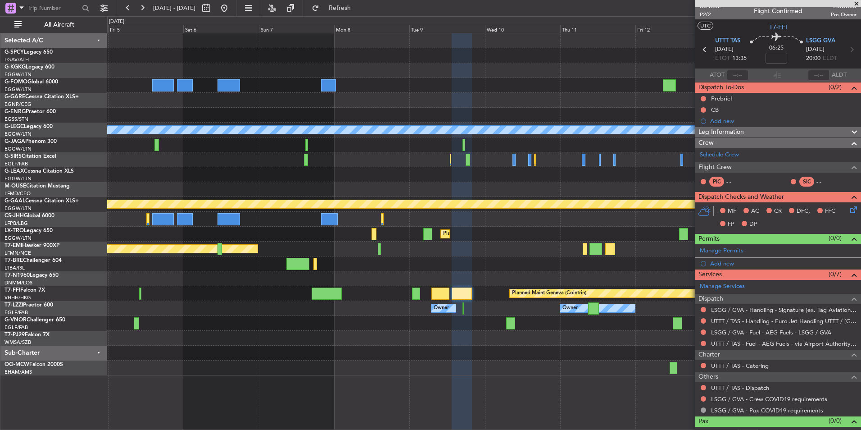
scroll to position [0, 0]
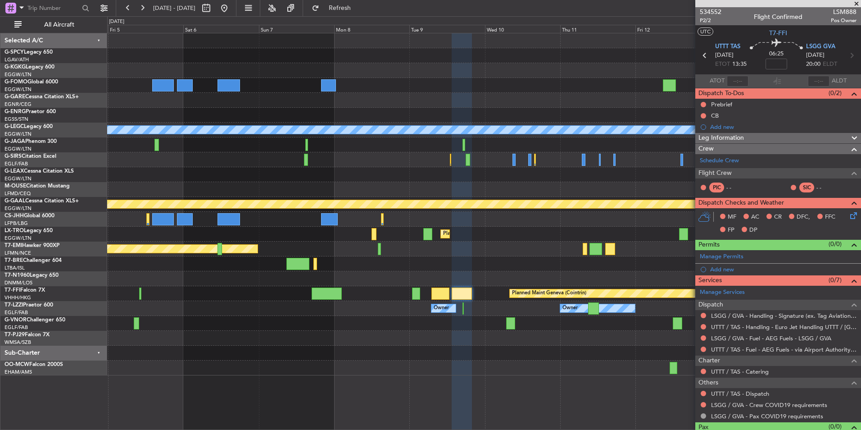
click at [855, 5] on span at bounding box center [856, 4] width 9 height 8
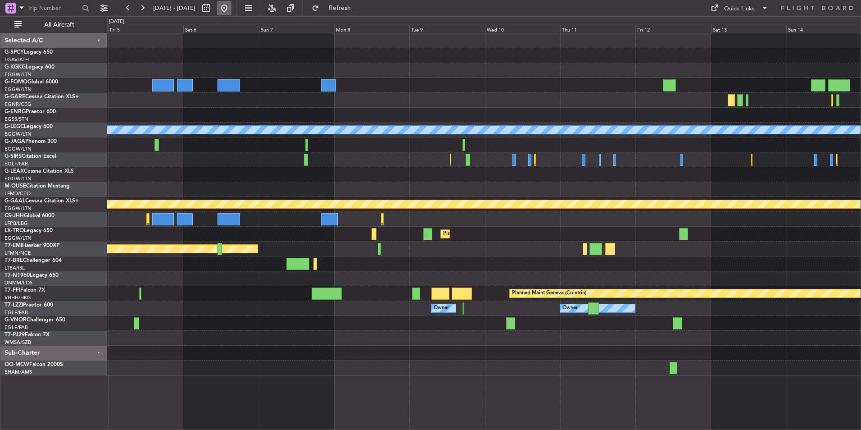
click at [231, 7] on button at bounding box center [224, 8] width 14 height 14
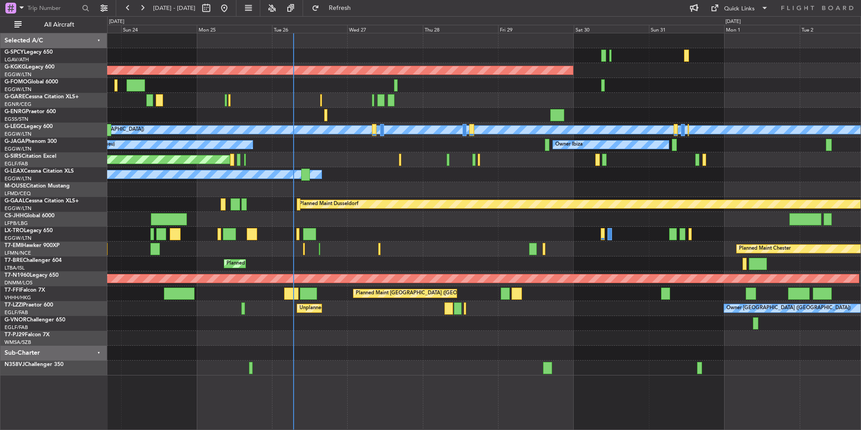
click at [404, 167] on div "AOG Maint [GEOGRAPHIC_DATA] (Ataturk) A/C Unavailable [GEOGRAPHIC_DATA] ([GEOGR…" at bounding box center [483, 204] width 753 height 342
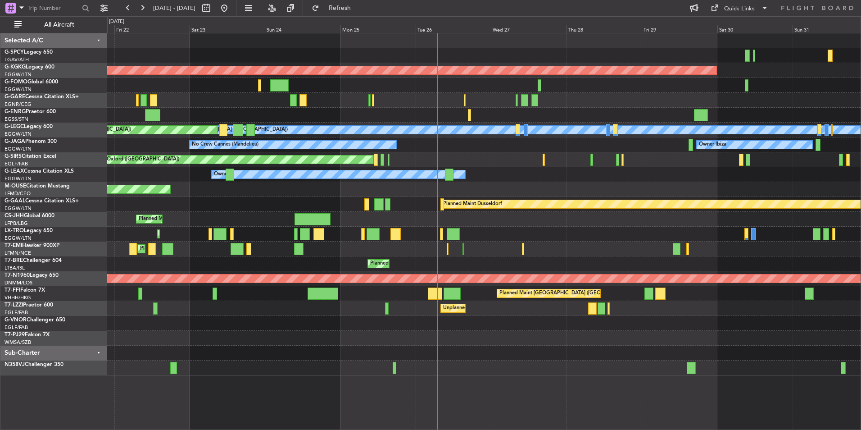
click at [673, 146] on div "No Crew Cannes (Mandelieu) Owner Ibiza Planned Maint [GEOGRAPHIC_DATA] ([GEOGRA…" at bounding box center [483, 144] width 753 height 15
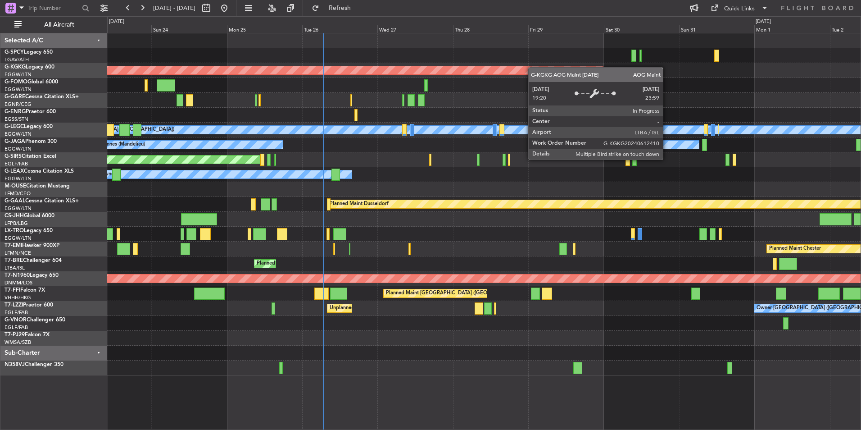
click at [522, 69] on div "AOG Maint [GEOGRAPHIC_DATA] (Ataturk) A/C Unavailable [GEOGRAPHIC_DATA] ([GEOGR…" at bounding box center [483, 204] width 753 height 342
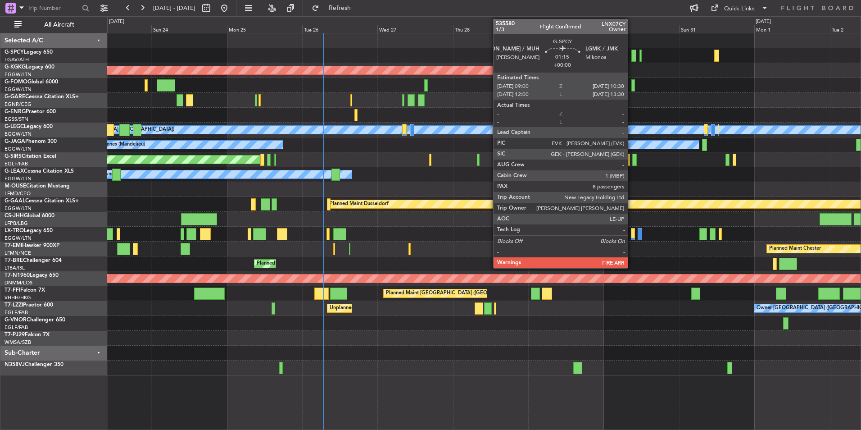
click at [632, 53] on div at bounding box center [633, 56] width 5 height 12
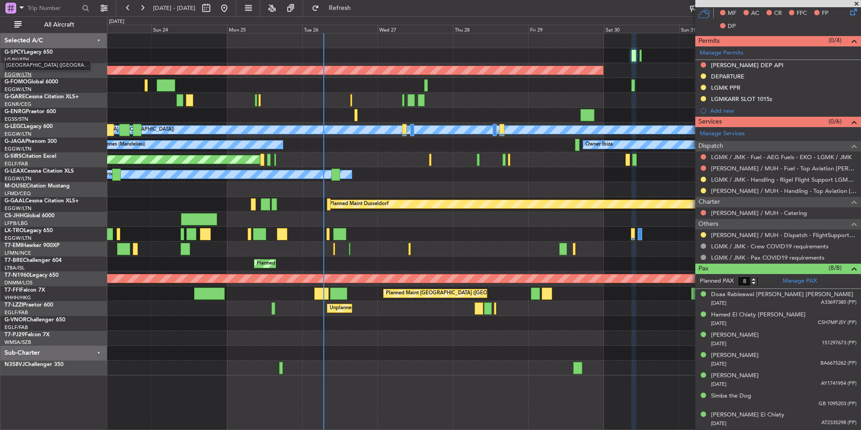
scroll to position [286, 0]
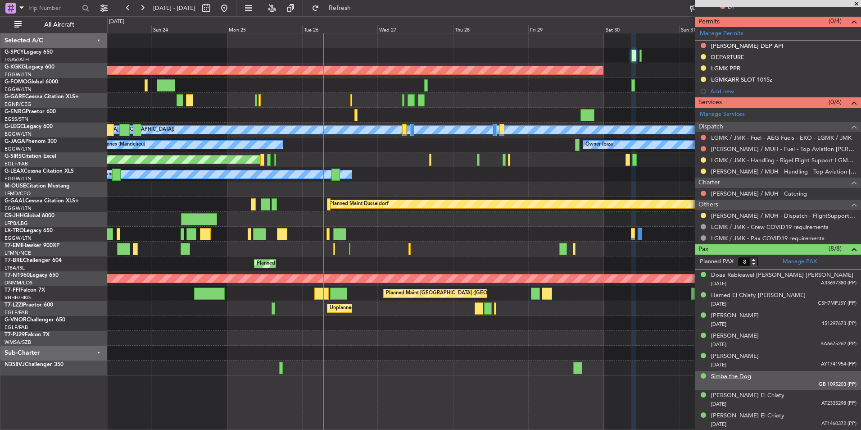
click at [747, 376] on div "Simba the Dog" at bounding box center [731, 376] width 40 height 9
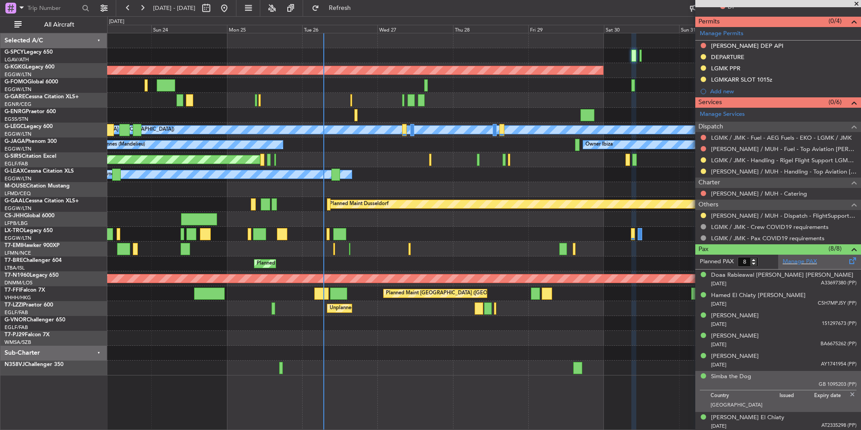
click at [796, 254] on div "Manage PAX" at bounding box center [819, 261] width 83 height 14
click at [359, 11] on span "Refresh" at bounding box center [340, 8] width 38 height 6
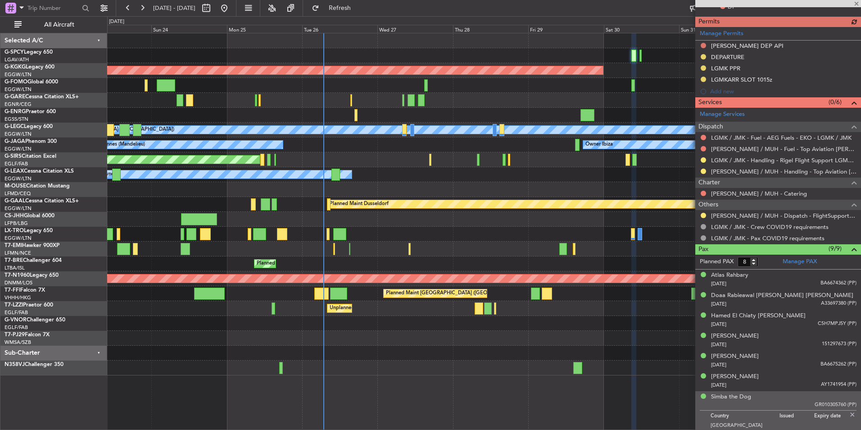
type input "9"
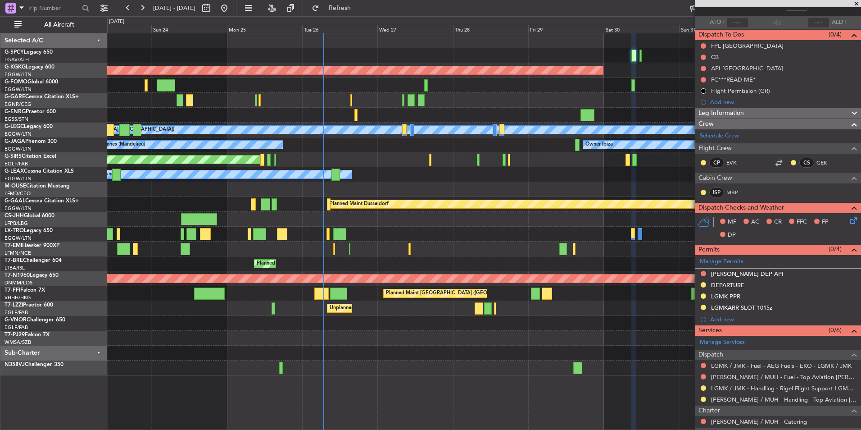
scroll to position [0, 0]
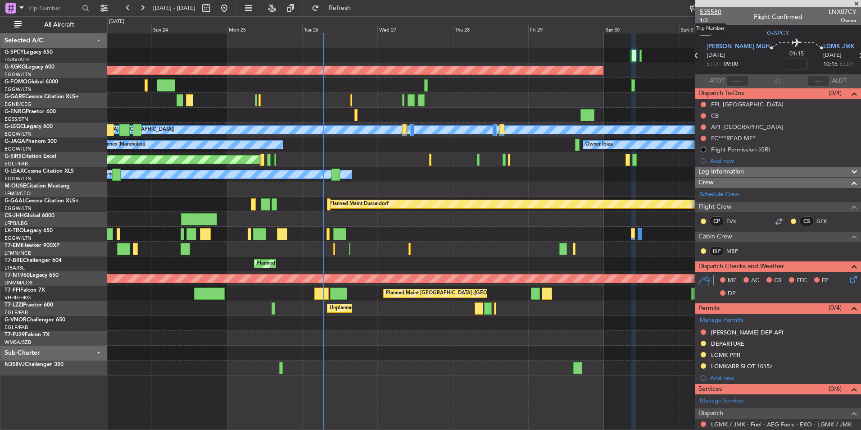
click at [720, 14] on span "535580" at bounding box center [711, 11] width 22 height 9
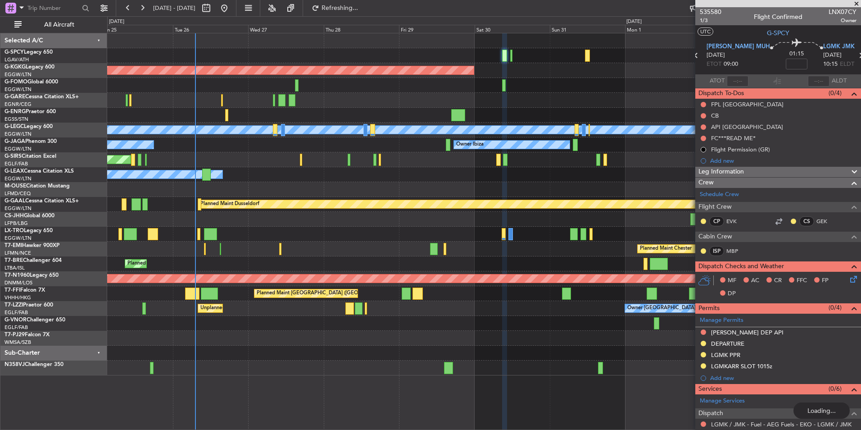
click at [309, 244] on div "AOG Maint Istanbul (Ataturk) A/C Unavailable London (Luton) Planned Maint Londo…" at bounding box center [483, 204] width 753 height 342
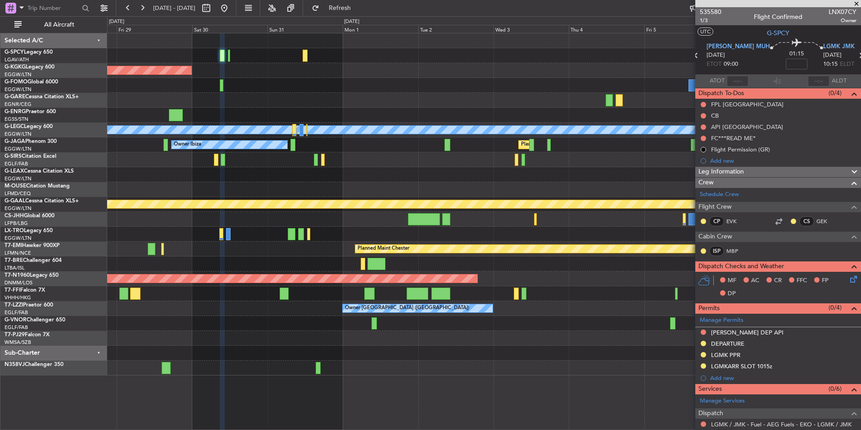
click at [307, 245] on div "AOG Maint Istanbul (Ataturk) A/C Unavailable London (Luton) Owner Ibiza Planned…" at bounding box center [483, 204] width 753 height 342
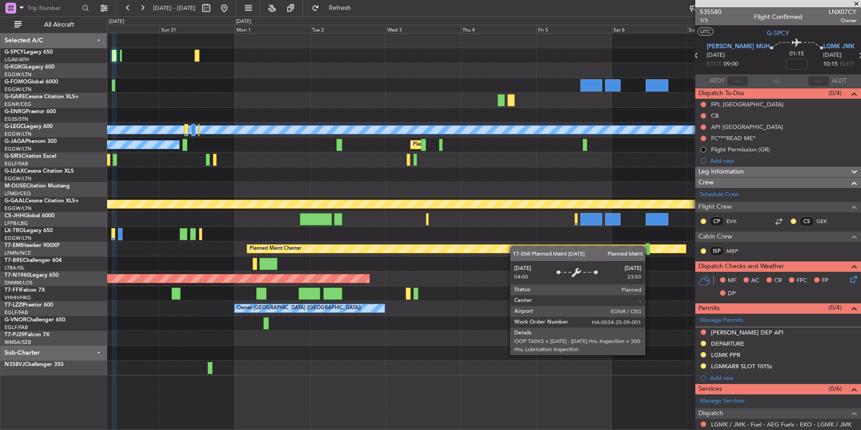
click at [256, 259] on div "AOG Maint [GEOGRAPHIC_DATA] (Ataturk) A/C Unavailable [GEOGRAPHIC_DATA] ([GEOGR…" at bounding box center [483, 204] width 753 height 342
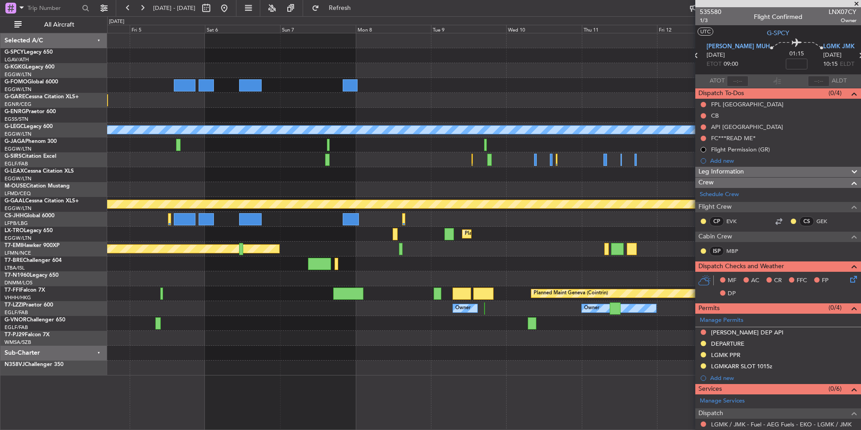
click at [205, 261] on div "A/C Unavailable London (Luton) Planned Maint London (Luton) Planned Maint Dusse…" at bounding box center [483, 204] width 753 height 342
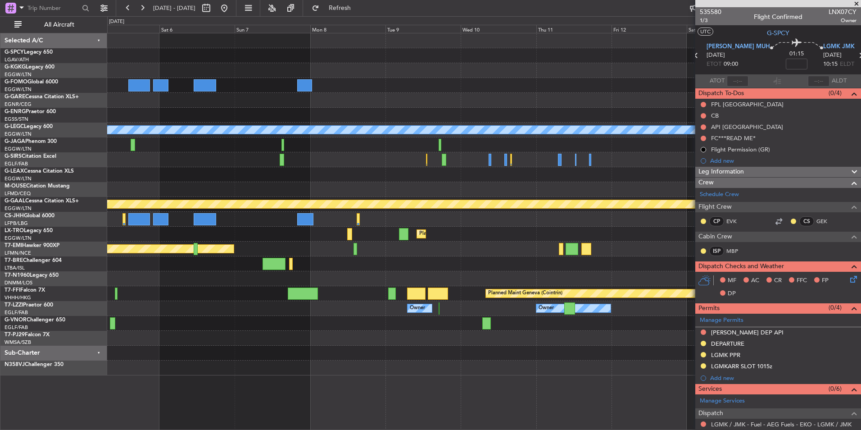
click at [95, 294] on div "A/C Unavailable London (Luton) Planned Maint London (Luton) Planned Maint Dusse…" at bounding box center [430, 222] width 861 height 413
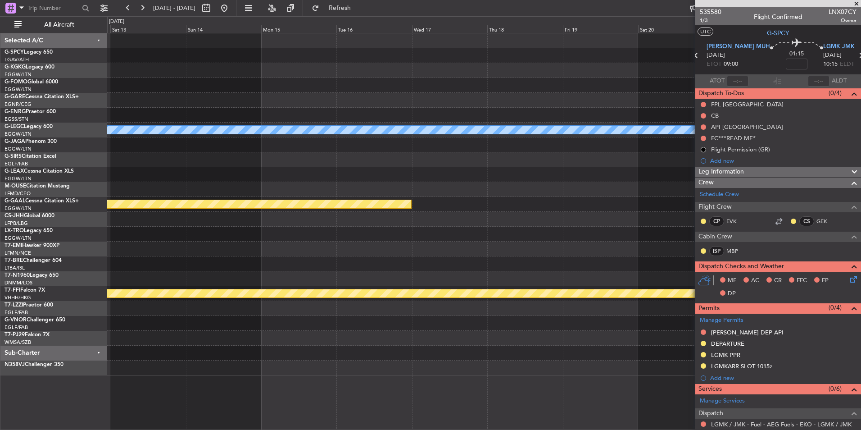
click at [189, 282] on div "A/C Unavailable London (Luton) Planned Maint Dusseldorf Planned Maint Geneva (C…" at bounding box center [483, 204] width 753 height 342
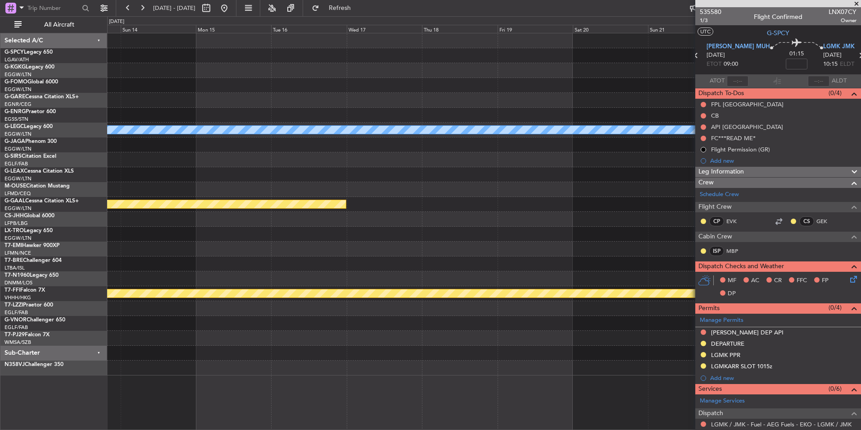
click at [73, 293] on div "A/C Unavailable [GEOGRAPHIC_DATA] ([GEOGRAPHIC_DATA]) Planned [GEOGRAPHIC_DATA]…" at bounding box center [430, 222] width 861 height 413
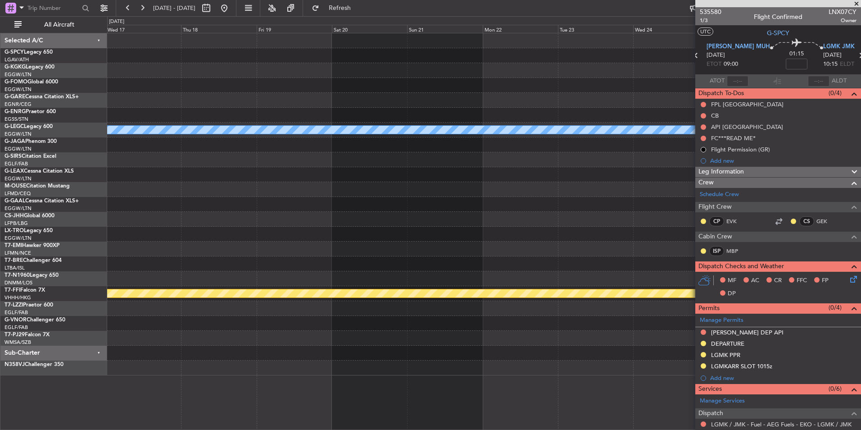
click at [117, 285] on div "A/C Unavailable London (Luton) Planned Maint Dusseldorf Planned Maint Geneva (C…" at bounding box center [483, 204] width 753 height 342
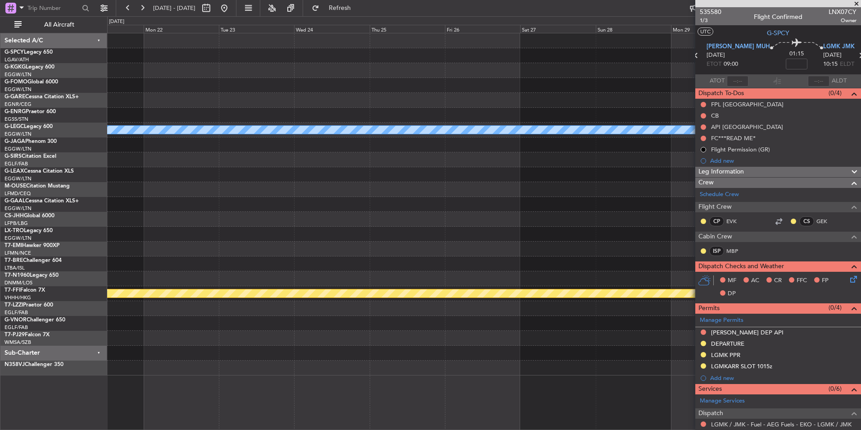
click at [232, 262] on div "A/C Unavailable London (Luton) Planned Maint Geneva (Cointrin)" at bounding box center [483, 204] width 753 height 342
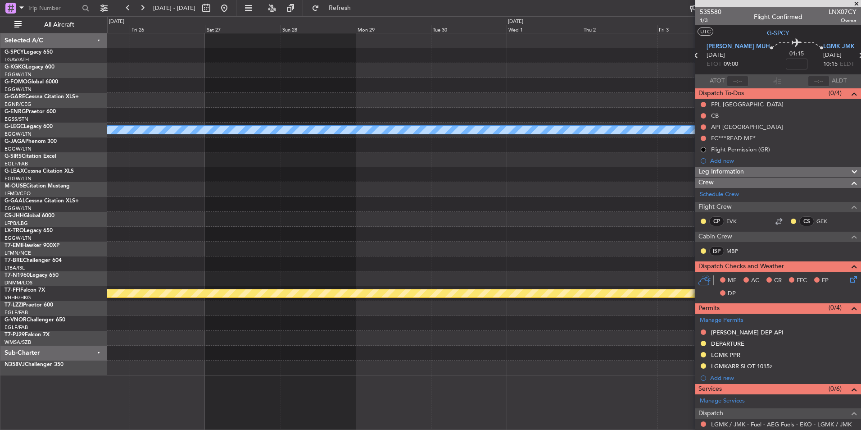
click at [149, 264] on div "A/C Unavailable London (Luton) Planned Maint Geneva (Cointrin)" at bounding box center [483, 204] width 753 height 342
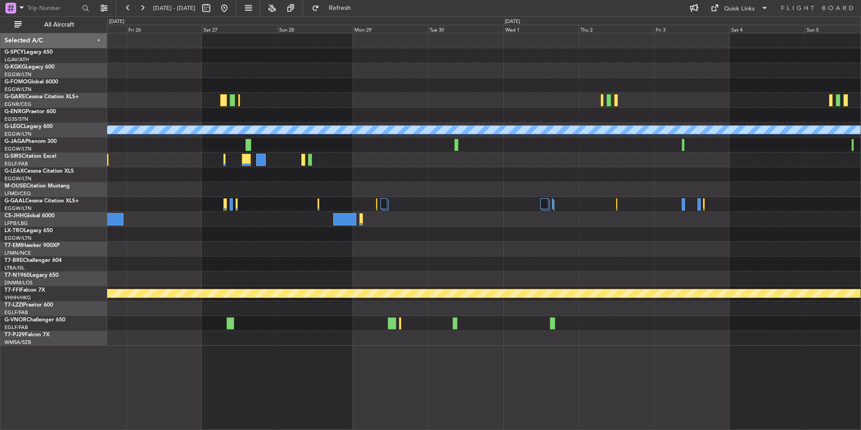
click at [452, 59] on div at bounding box center [483, 55] width 753 height 15
click at [231, 10] on button at bounding box center [224, 8] width 14 height 14
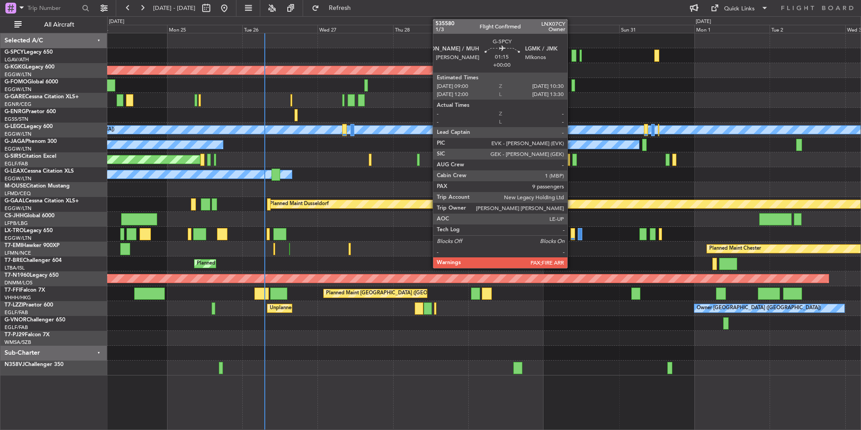
click at [572, 56] on div at bounding box center [574, 56] width 5 height 12
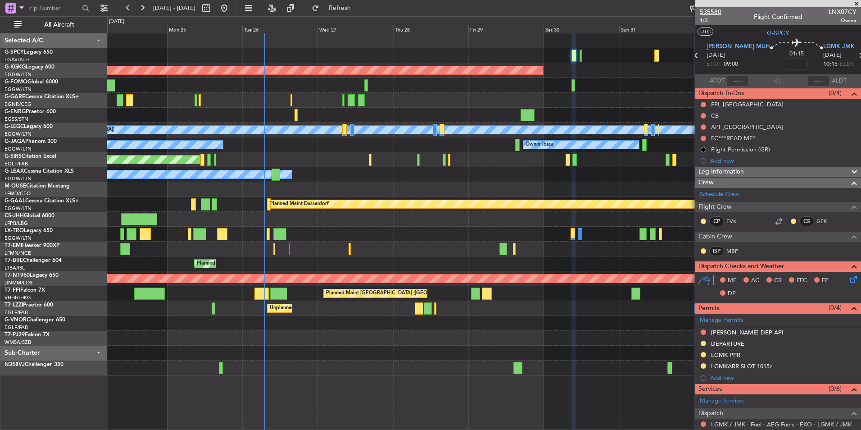
click at [716, 14] on span "535580" at bounding box center [711, 11] width 22 height 9
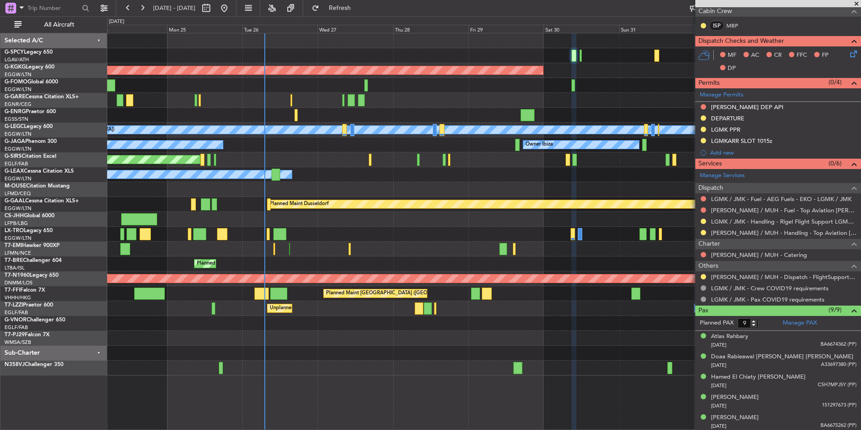
scroll to position [307, 0]
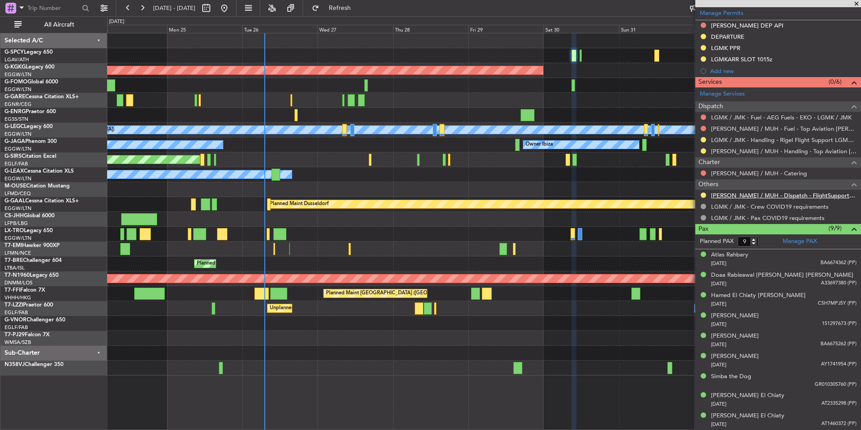
click at [765, 195] on link "HEMM / MUH - Dispatch - FlightSupport Dispatch UK" at bounding box center [783, 195] width 145 height 8
click at [359, 6] on span "Refresh" at bounding box center [340, 8] width 38 height 6
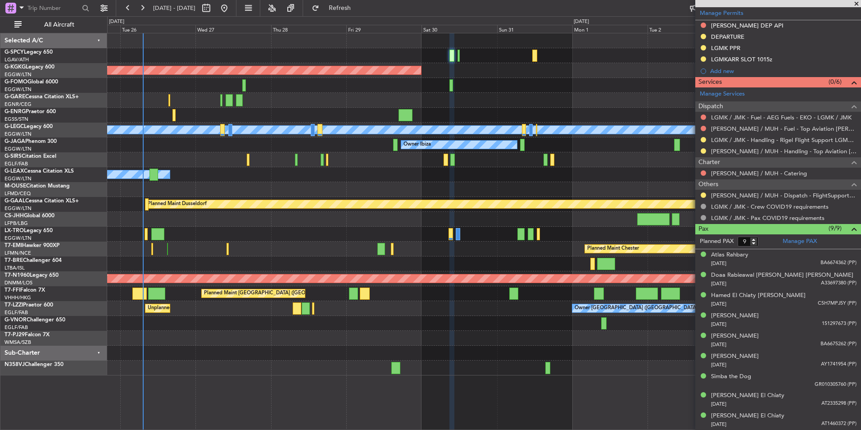
click at [199, 182] on div "AOG Maint Istanbul (Ataturk) A/C Unavailable London (Luton) Planned Maint Londo…" at bounding box center [483, 204] width 753 height 342
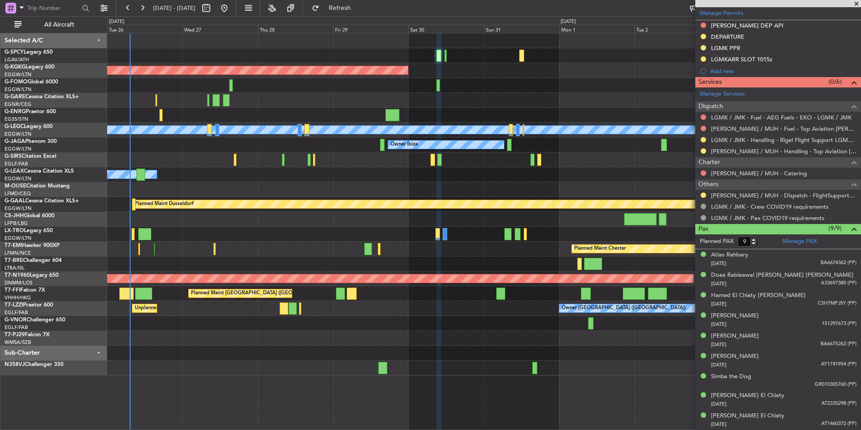
click at [121, 215] on div "AOG Maint [GEOGRAPHIC_DATA] (Ataturk) A/C Unavailable [GEOGRAPHIC_DATA] ([GEOGR…" at bounding box center [483, 204] width 753 height 342
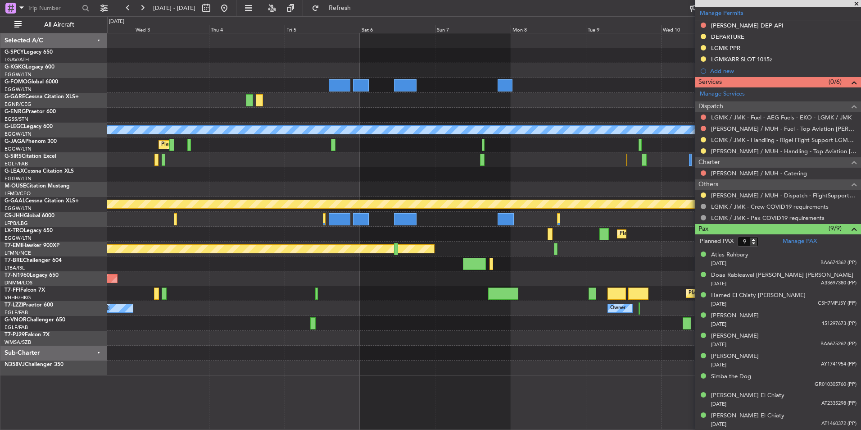
click at [157, 222] on div "A/C Unavailable London (Luton) Planned Maint London (Luton) Owner Ibiza Planned…" at bounding box center [483, 204] width 753 height 342
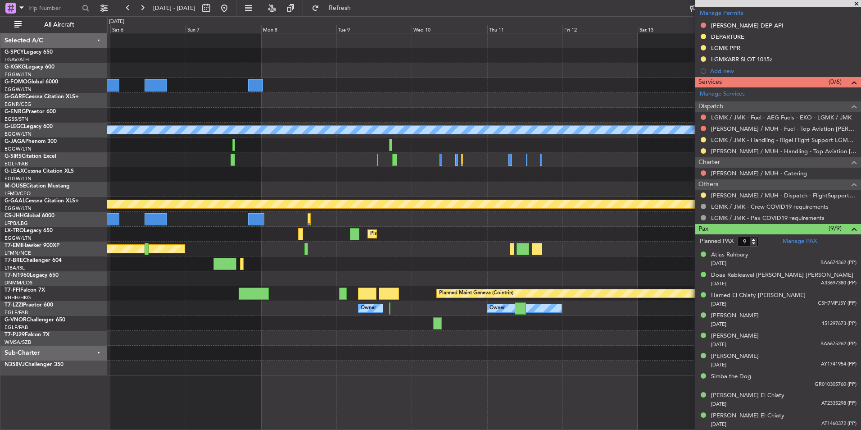
click at [159, 198] on div "A/C Unavailable London (Luton) Planned Maint London (Luton) Planned Maint Dusse…" at bounding box center [483, 204] width 753 height 342
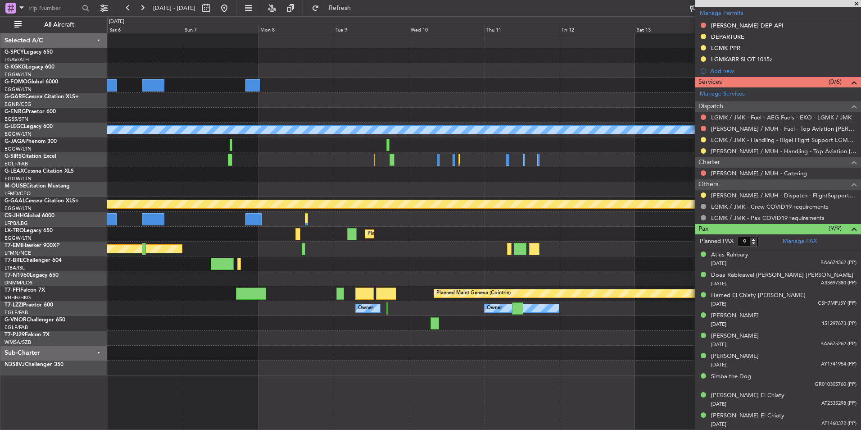
click at [277, 169] on div "A/C Unavailable London (Luton) Planned Maint Dusseldorf Planned Maint Dusseldor…" at bounding box center [483, 204] width 753 height 342
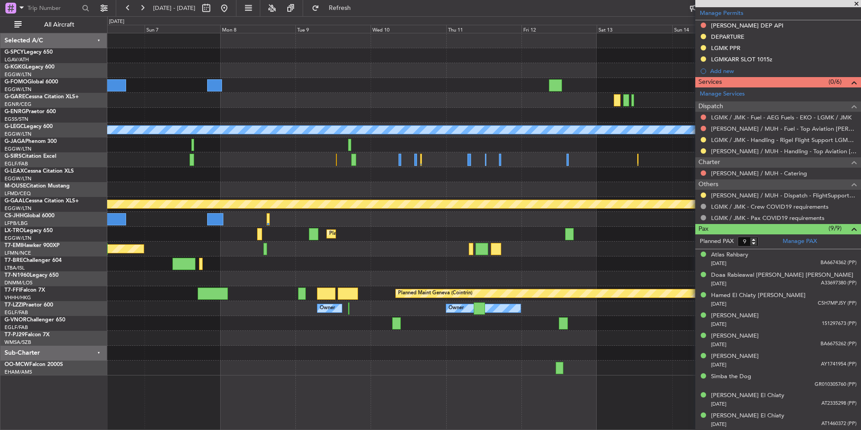
click at [854, 4] on span at bounding box center [856, 4] width 9 height 8
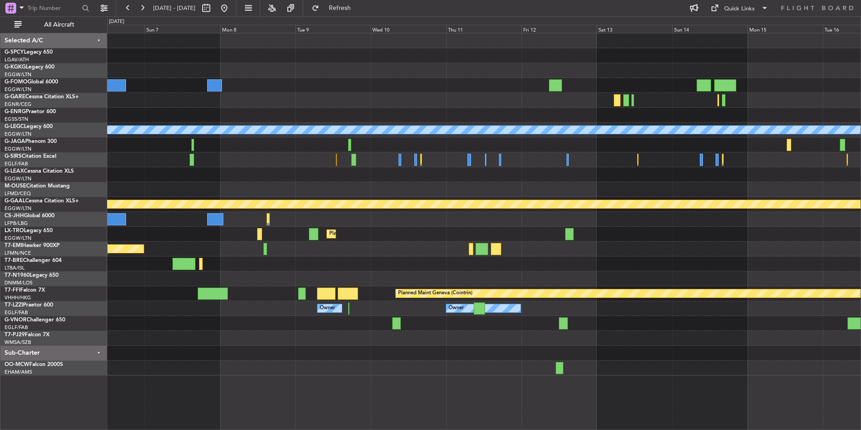
type input "0"
click at [744, 15] on button "Quick Links" at bounding box center [739, 8] width 67 height 14
click at [740, 30] on button "Trip Builder" at bounding box center [740, 30] width 68 height 22
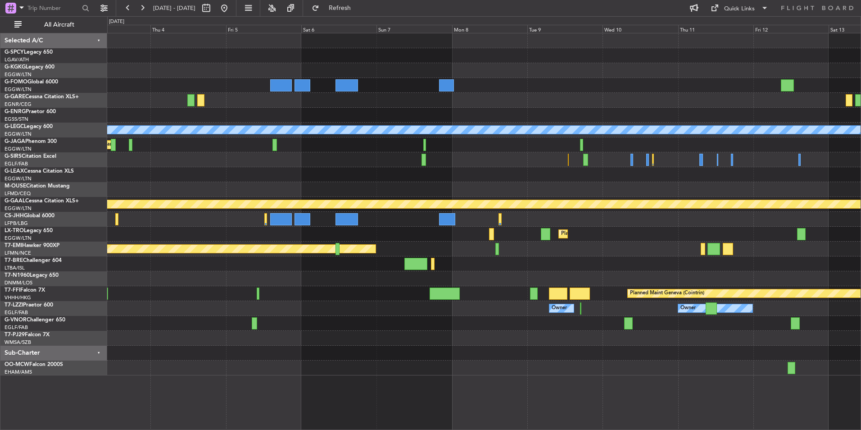
click at [506, 171] on div at bounding box center [483, 174] width 753 height 15
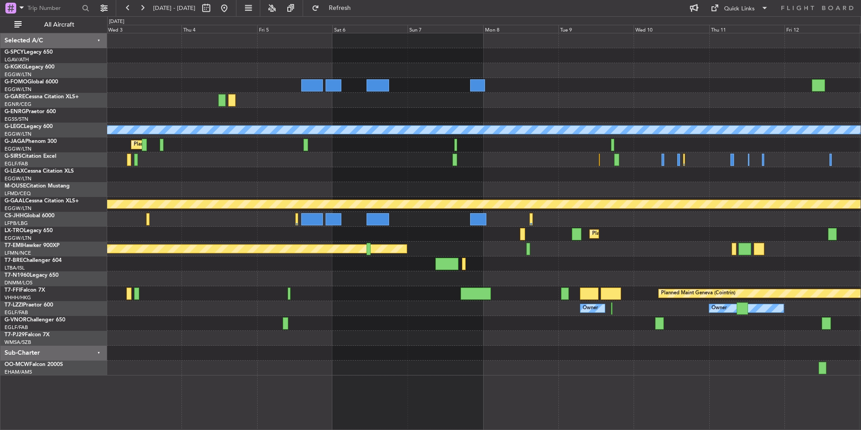
click at [458, 185] on div "A/C Unavailable London (Luton) Planned Maint London (Luton) Planned Maint Dusse…" at bounding box center [483, 204] width 753 height 342
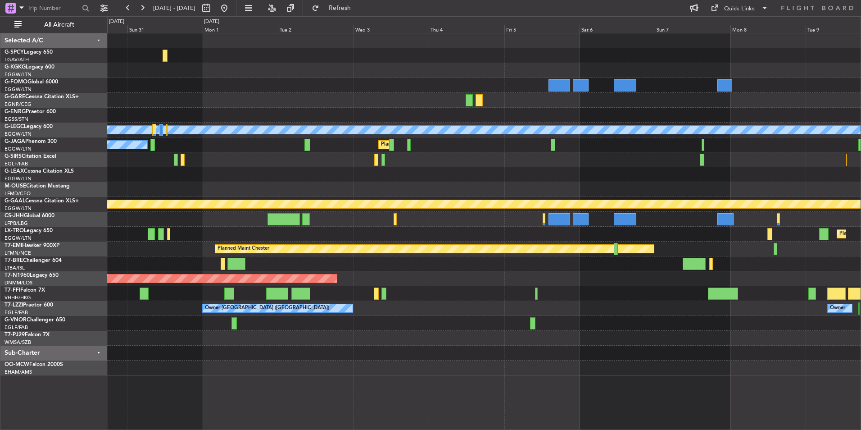
click at [462, 177] on div "AOG Maint Istanbul (Ataturk) A/C Unavailable London (Luton) Planned Maint Londo…" at bounding box center [483, 204] width 753 height 342
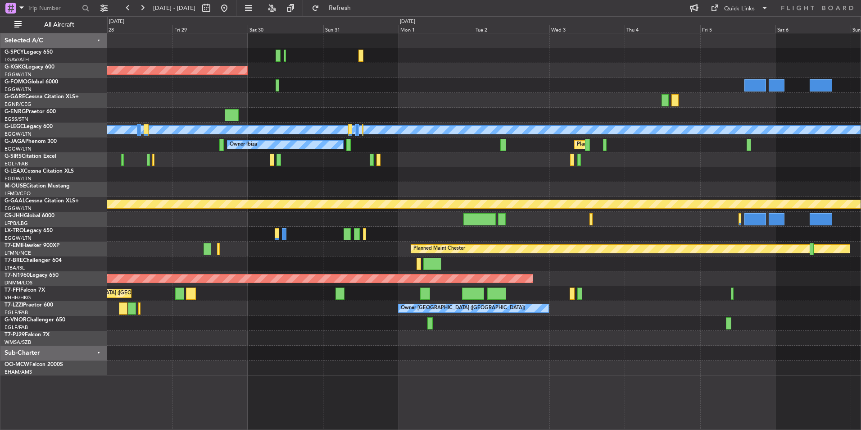
click at [484, 170] on div "AOG Maint Istanbul (Ataturk) A/C Unavailable London (Luton) Planned Maint Londo…" at bounding box center [483, 204] width 753 height 342
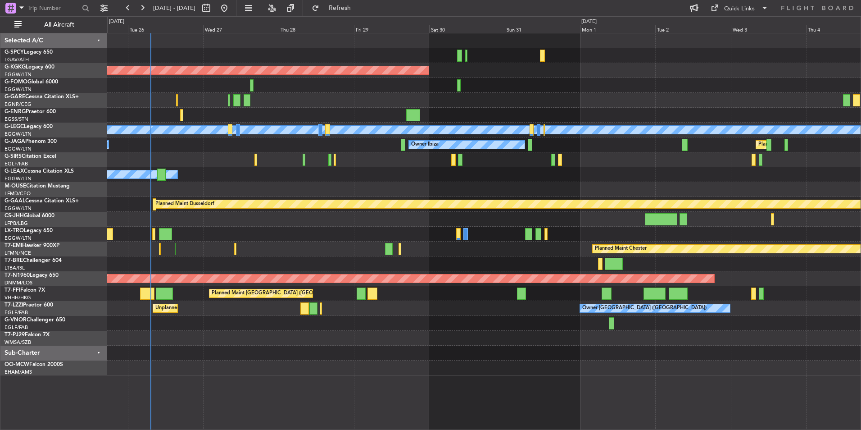
click at [449, 168] on div "Owner" at bounding box center [483, 174] width 753 height 15
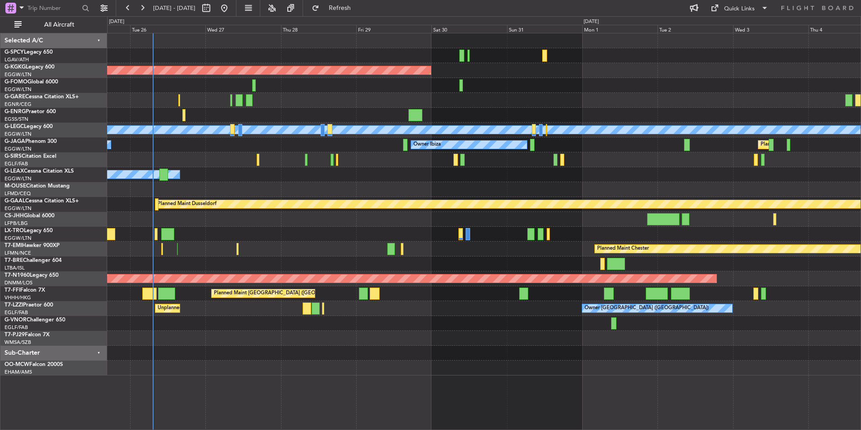
click at [407, 183] on div at bounding box center [483, 189] width 753 height 15
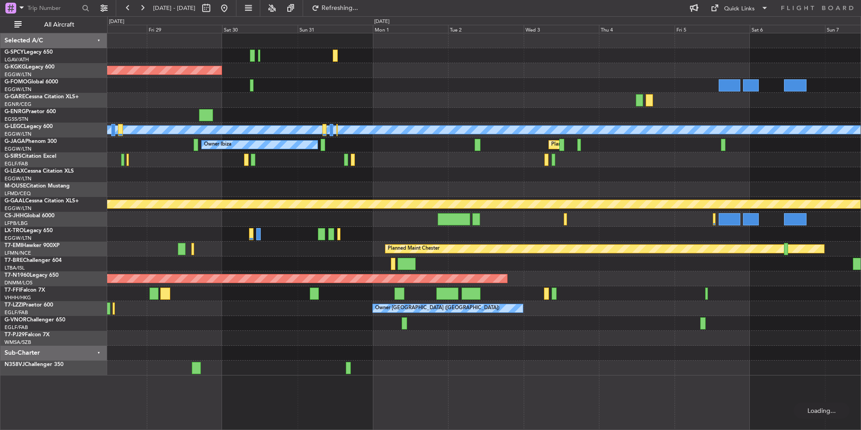
click at [236, 166] on div "AOG Maint Istanbul (Ataturk) A/C Unavailable London (Luton) Owner Ibiza Planned…" at bounding box center [483, 204] width 753 height 342
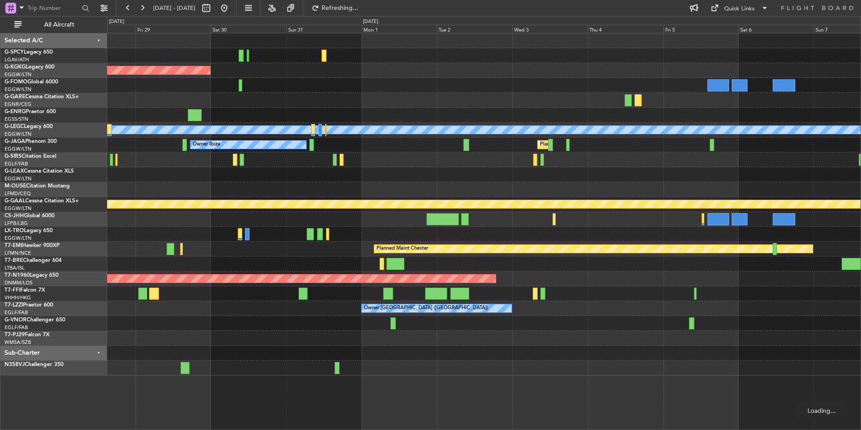
click at [148, 193] on div "AOG Maint Istanbul (Ataturk) A/C Unavailable London (Luton) Owner Ibiza Planned…" at bounding box center [483, 204] width 753 height 342
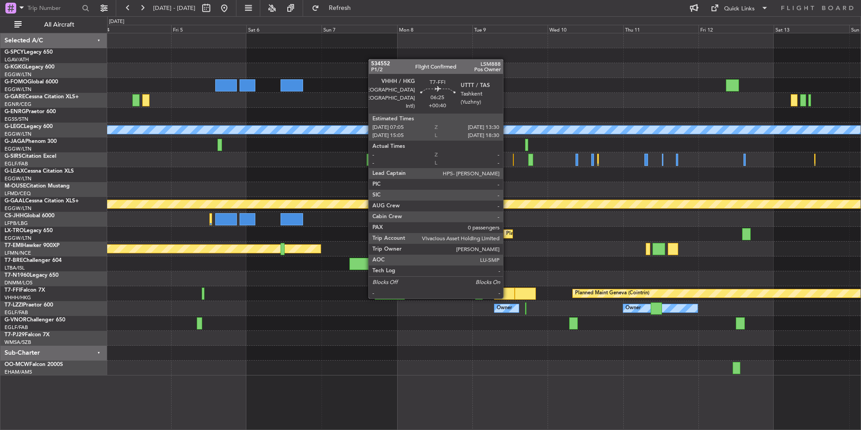
click at [507, 297] on div at bounding box center [504, 293] width 20 height 12
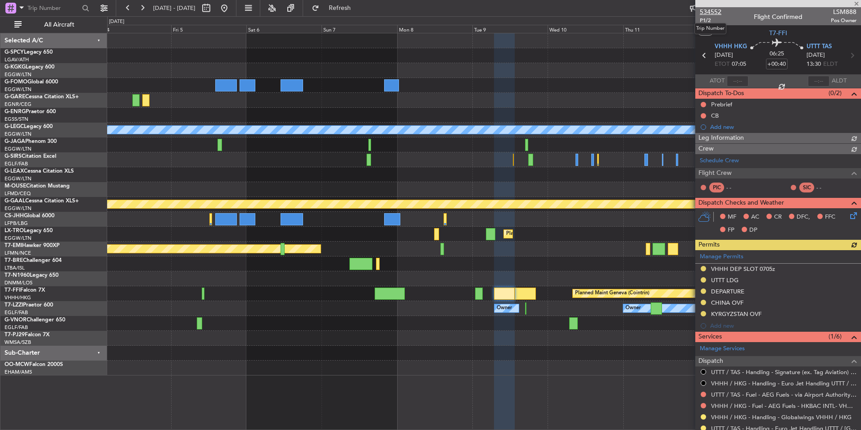
click at [716, 11] on span "534552" at bounding box center [711, 11] width 22 height 9
click at [359, 10] on span "Refresh" at bounding box center [340, 8] width 38 height 6
click at [477, 345] on div at bounding box center [483, 352] width 753 height 15
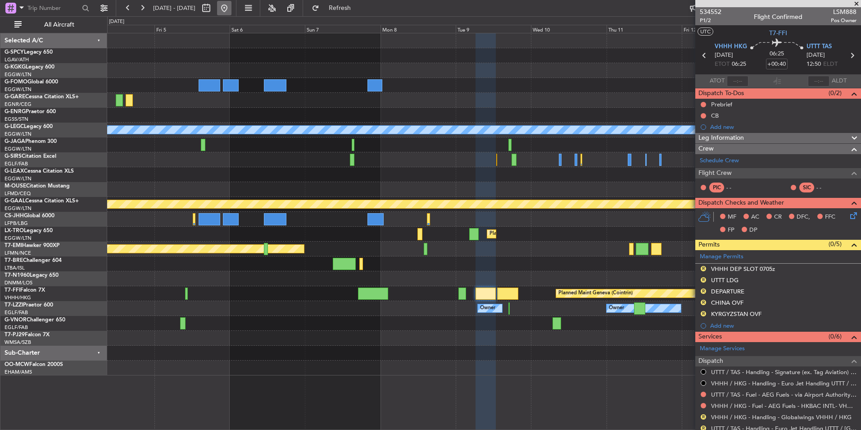
click at [231, 13] on button at bounding box center [224, 8] width 14 height 14
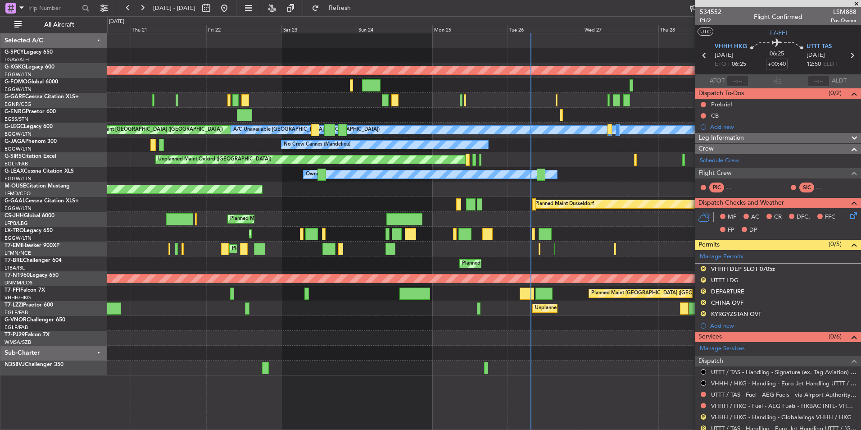
click at [426, 256] on div "Planned Maint Warsaw ([GEOGRAPHIC_DATA])" at bounding box center [483, 263] width 753 height 15
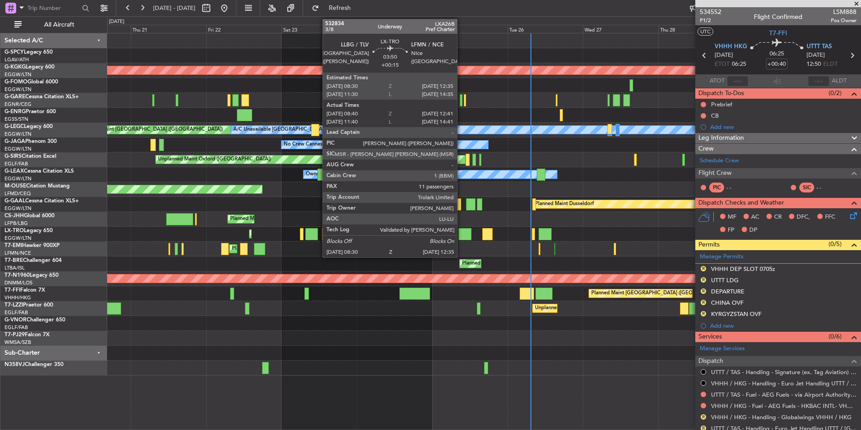
click at [461, 228] on div at bounding box center [464, 234] width 13 height 12
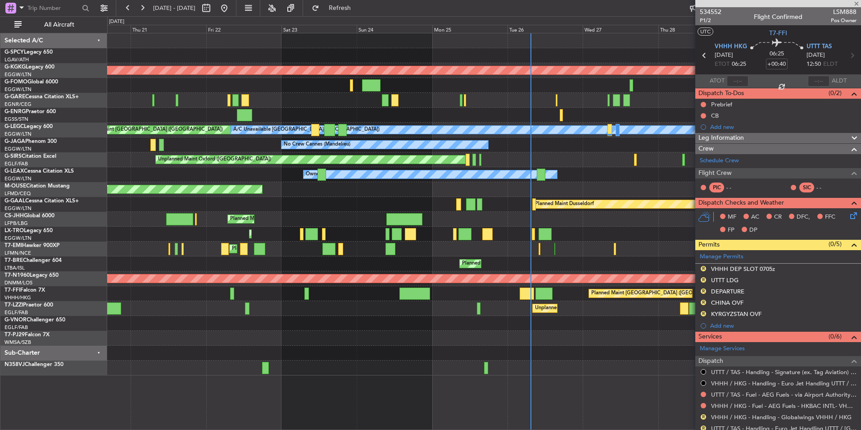
type input "+00:15"
type input "08:40"
type input "12:26"
type input "11"
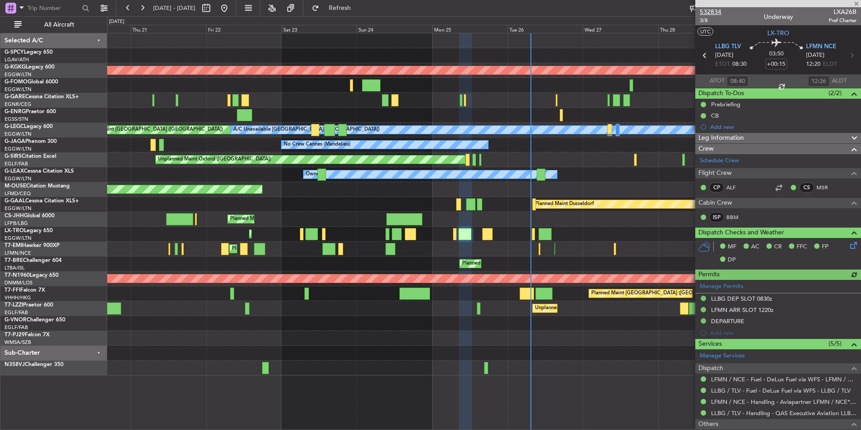
click at [717, 13] on span "532834" at bounding box center [711, 11] width 22 height 9
type input "11:40"
type input "14:26"
type input "08:40"
type input "12:26"
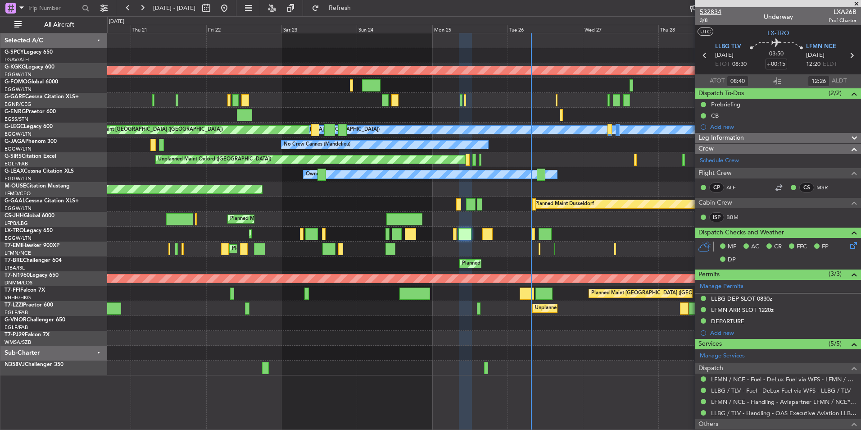
click at [713, 11] on span "532834" at bounding box center [711, 11] width 22 height 9
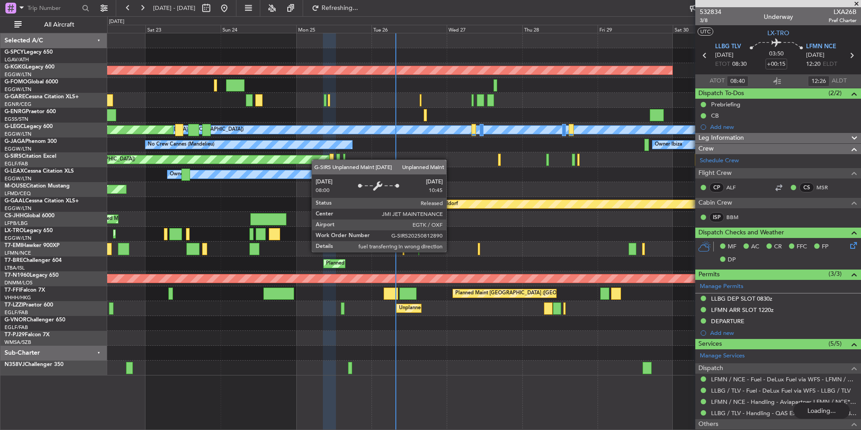
click at [0, 208] on html "20 Aug 2025 - 30 Aug 2025 Refreshing... Quick Links All Aircraft AOG Maint Ista…" at bounding box center [430, 215] width 861 height 430
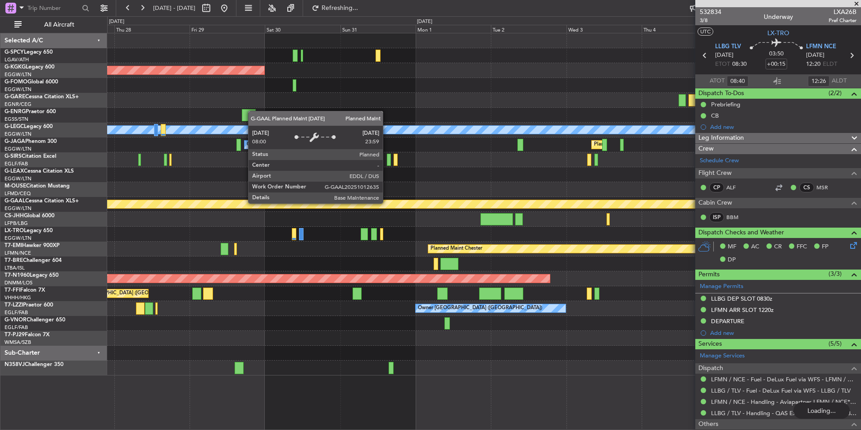
click at [0, 230] on html "20 Aug 2025 - 30 Aug 2025 Refreshing... Quick Links All Aircraft AOG Maint Ista…" at bounding box center [430, 215] width 861 height 430
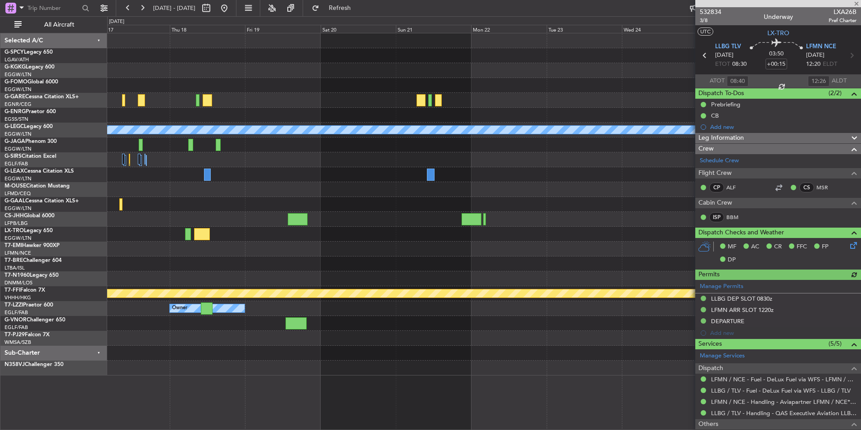
click at [87, 279] on div "A/C Unavailable [GEOGRAPHIC_DATA] ([GEOGRAPHIC_DATA]) Planned [GEOGRAPHIC_DATA]…" at bounding box center [430, 222] width 861 height 413
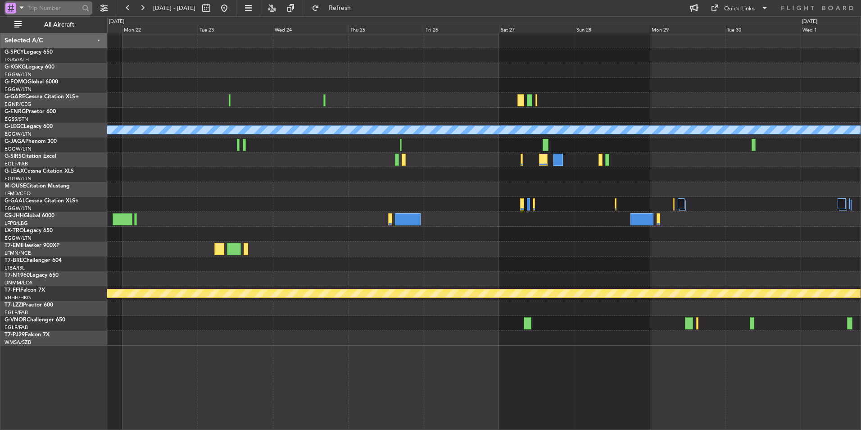
click at [41, 5] on input "text" at bounding box center [53, 8] width 52 height 14
type input "lpbj"
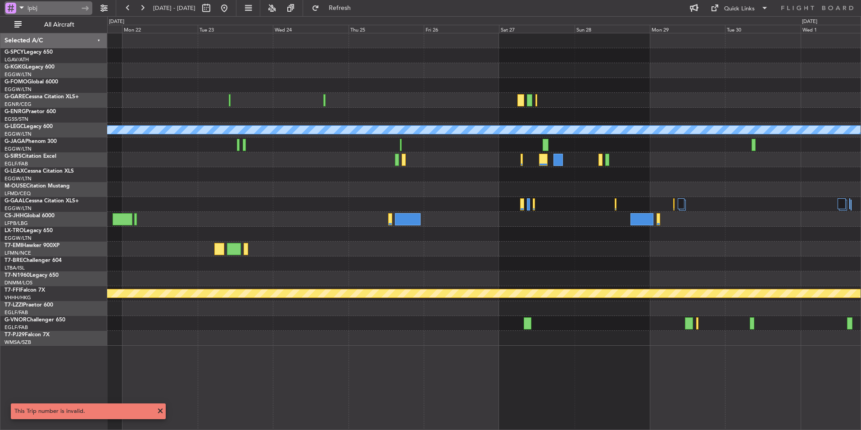
click at [18, 9] on span at bounding box center [21, 7] width 11 height 11
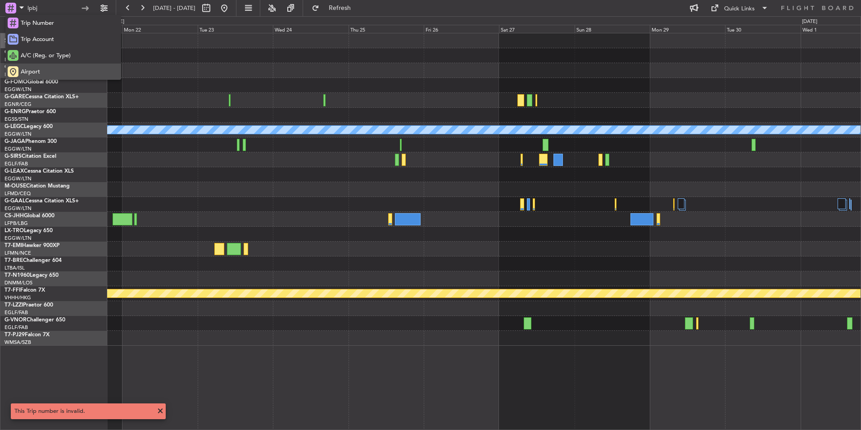
click at [44, 68] on div "Airport" at bounding box center [63, 72] width 116 height 16
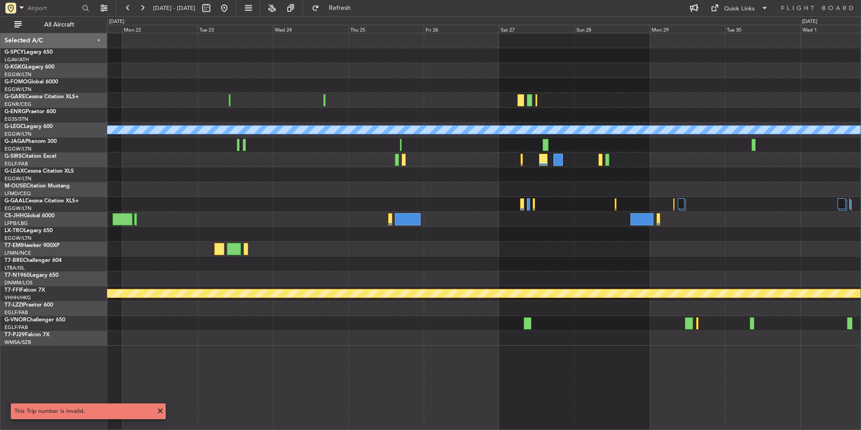
click at [56, 0] on div at bounding box center [58, 8] width 116 height 16
click at [49, 3] on input "text" at bounding box center [53, 8] width 52 height 14
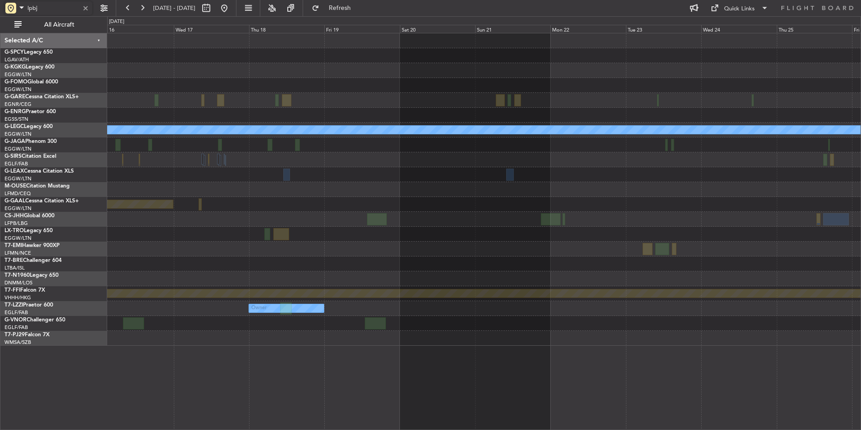
click at [771, 234] on div at bounding box center [483, 234] width 753 height 15
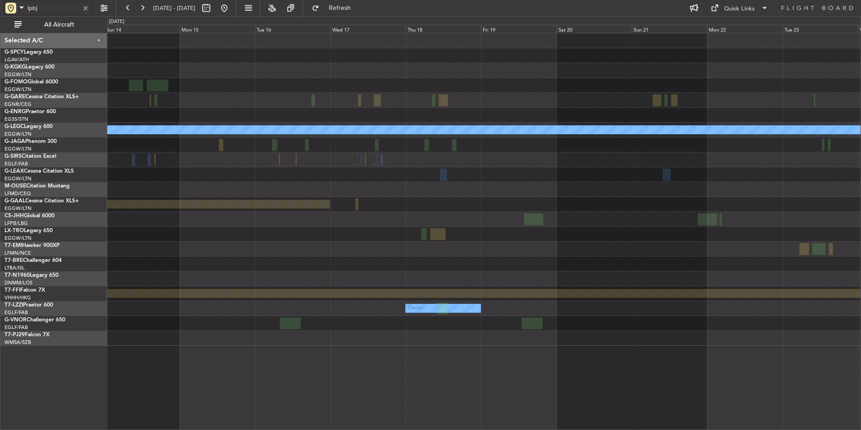
click at [859, 200] on div "A/C Unavailable London (Luton) Planned Maint Dusseldorf Planned Maint Geneva (C…" at bounding box center [483, 189] width 753 height 312
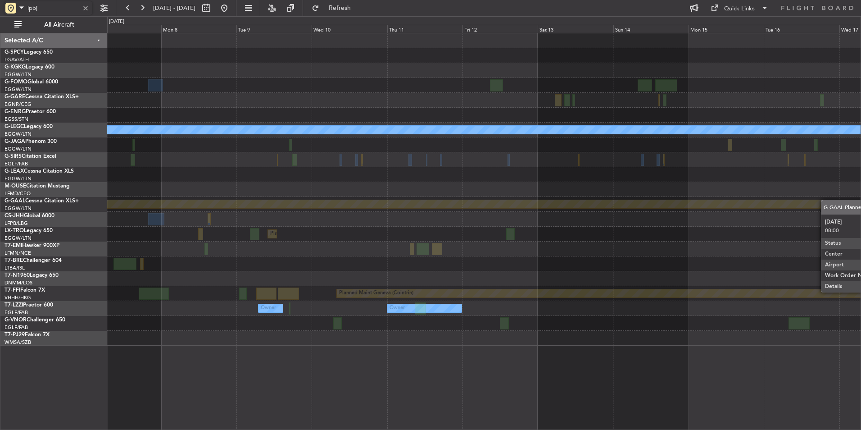
click at [823, 200] on div "A/C Unavailable London (Luton) Planned Maint Dusseldorf Planned Maint Dusseldor…" at bounding box center [483, 189] width 753 height 312
click at [801, 226] on div at bounding box center [483, 219] width 753 height 15
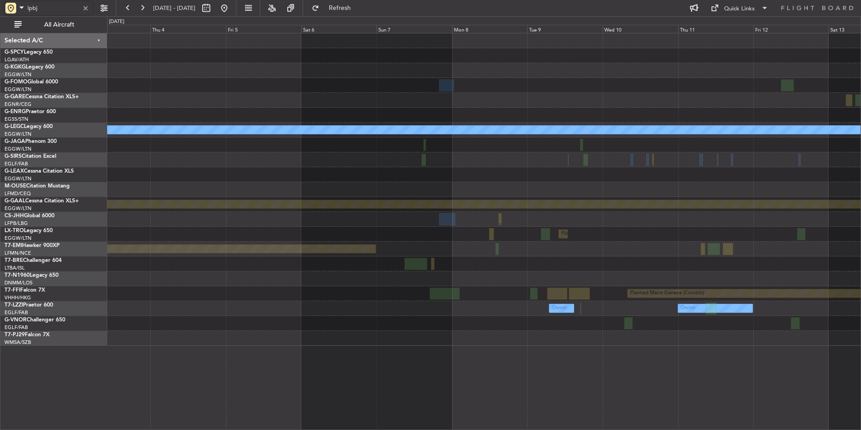
click at [591, 244] on div "A/C Unavailable London (Luton) Planned Maint Dusseldorf Planned Maint Dusseldor…" at bounding box center [483, 189] width 753 height 312
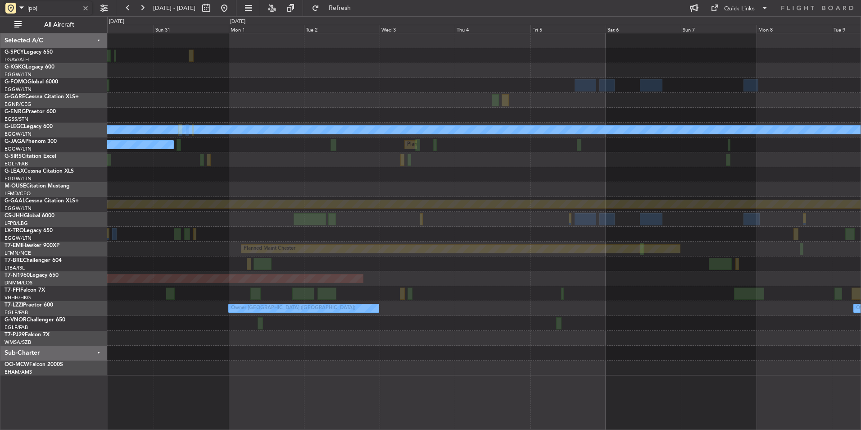
click at [776, 151] on div "AOG Maint Istanbul (Ataturk) A/C Unavailable London (Luton) Planned Maint Londo…" at bounding box center [483, 204] width 753 height 342
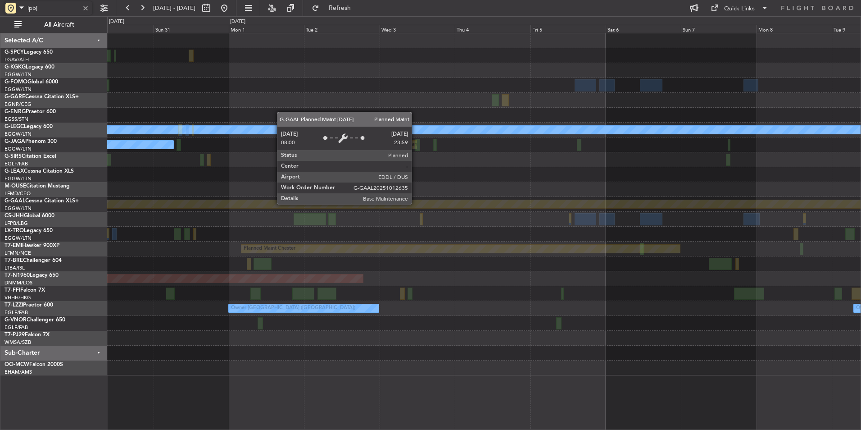
click at [641, 200] on div "Planned Maint Dusseldorf" at bounding box center [618, 204] width 1632 height 8
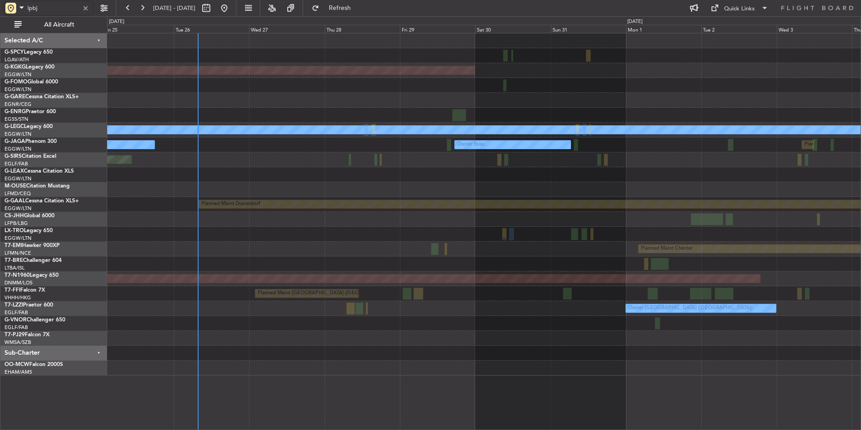
click at [558, 224] on div "AOG Maint Istanbul (Ataturk) A/C Unavailable London (Luton) Planned Maint Londo…" at bounding box center [483, 204] width 753 height 342
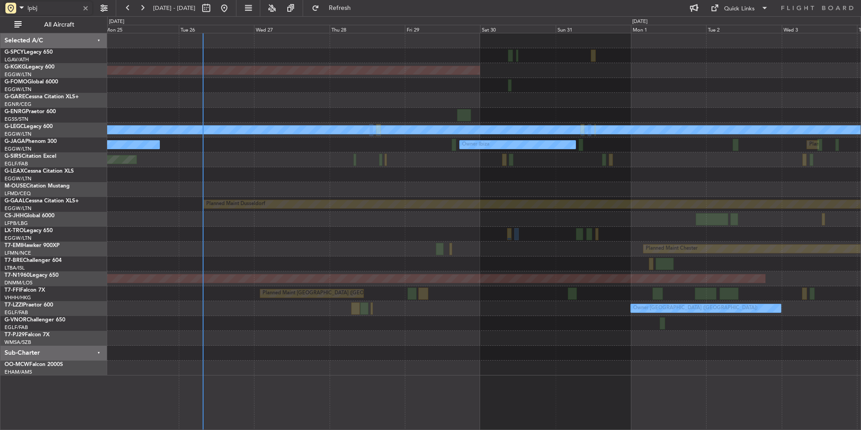
click at [560, 224] on div "AOG Maint Istanbul (Ataturk) A/C Unavailable London (Luton) Planned Maint Londo…" at bounding box center [483, 204] width 753 height 342
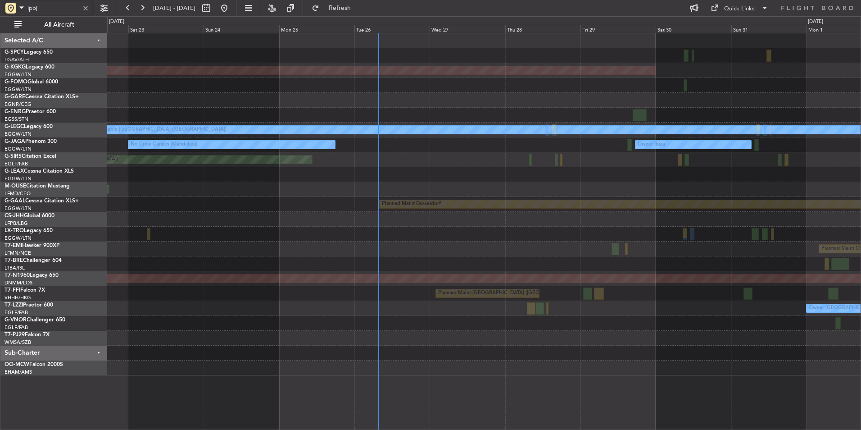
click at [583, 217] on div "AOG Maint Istanbul (Ataturk) Unplanned Maint Chester A/C Unavailable London (Lu…" at bounding box center [483, 204] width 753 height 342
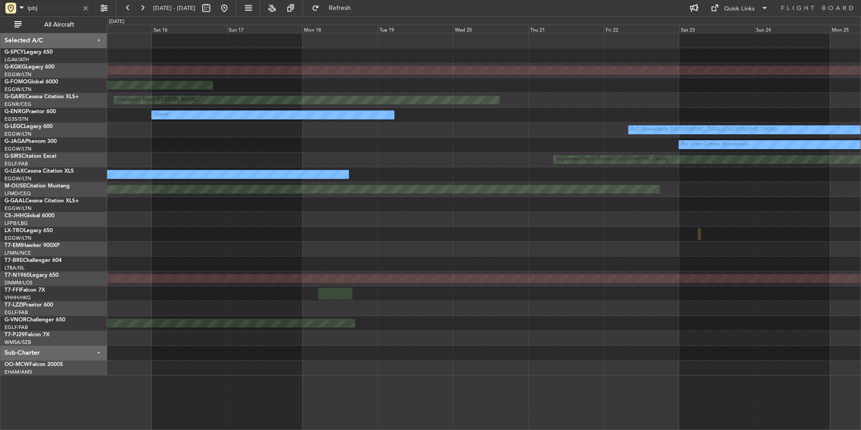
click at [566, 223] on div at bounding box center [483, 219] width 753 height 15
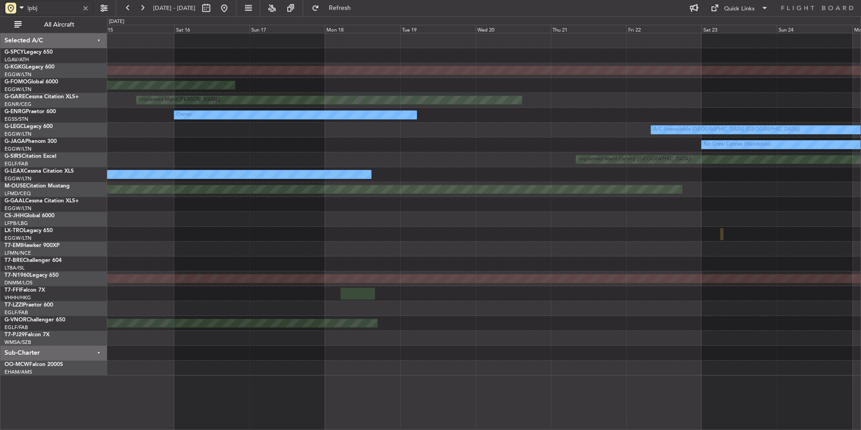
click at [674, 236] on div at bounding box center [483, 234] width 753 height 15
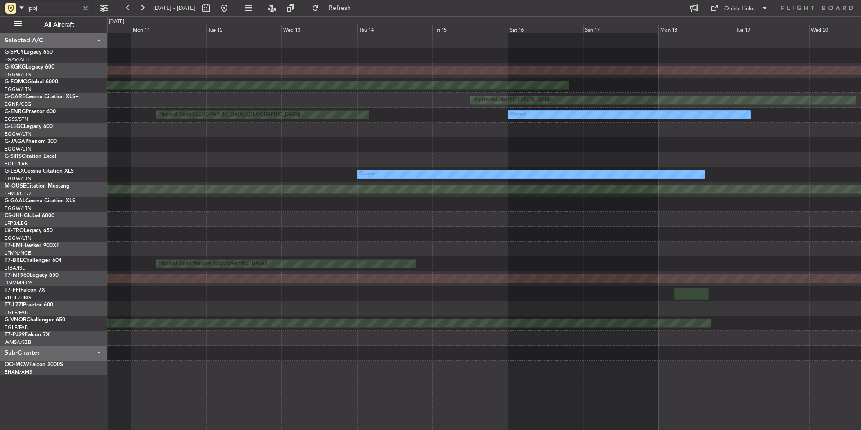
click at [630, 239] on div "AOG Maint Istanbul (Ataturk) Planned Maint Windsor Locks (Bradley Intl) Unplann…" at bounding box center [483, 204] width 753 height 342
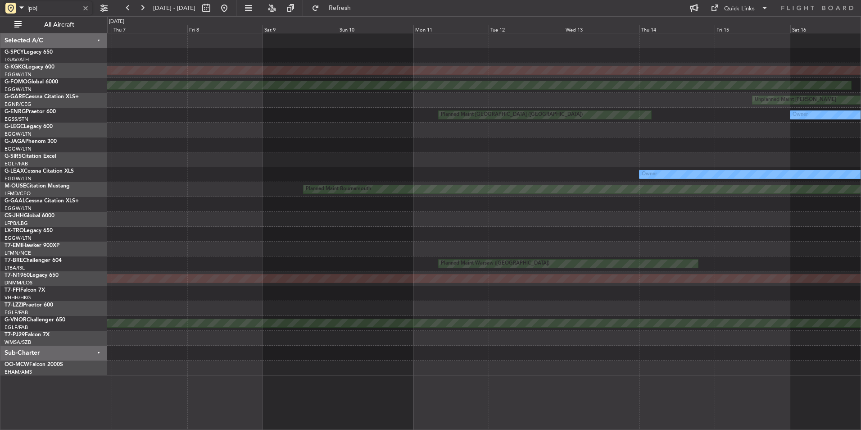
click at [695, 242] on div at bounding box center [483, 248] width 753 height 15
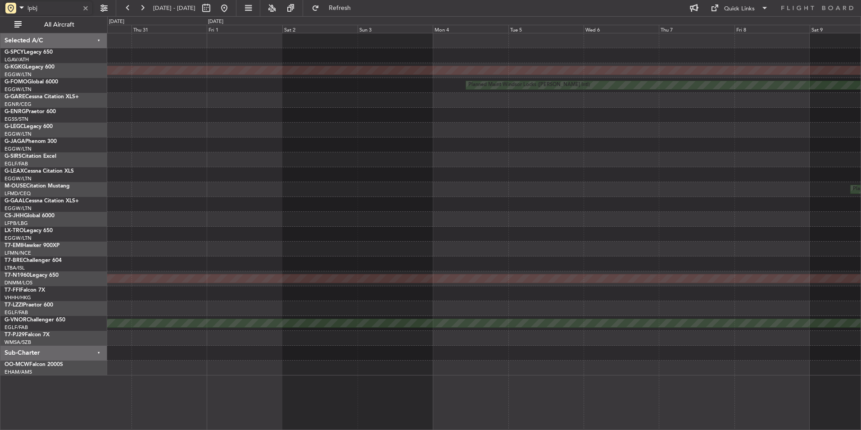
click at [597, 220] on div at bounding box center [483, 219] width 753 height 15
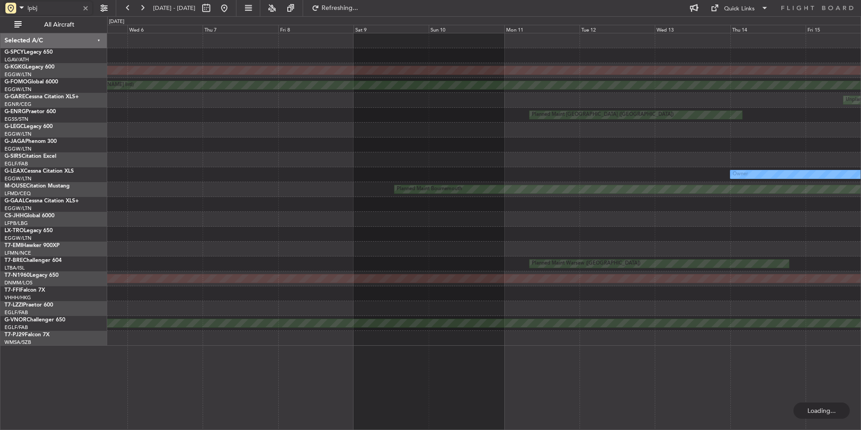
click at [0, 154] on html "lpbj 30 Jul 2025 - 09 Aug 2025 Refreshing... Quick Links All Aircraft AOG Maint…" at bounding box center [430, 215] width 861 height 430
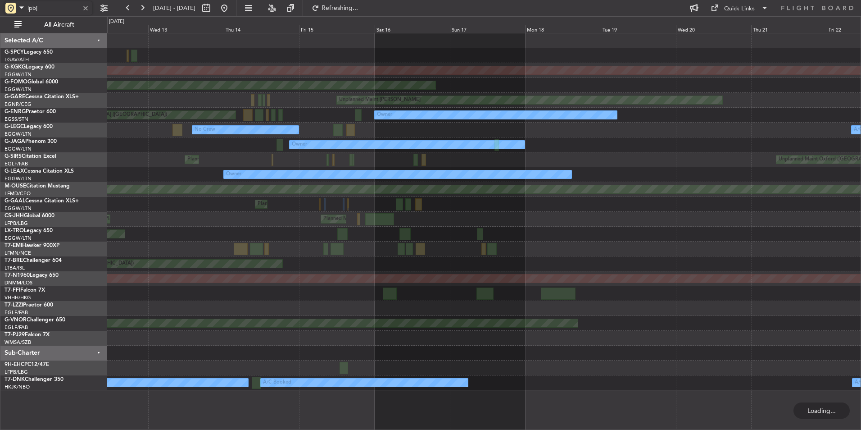
type input "lpbj"
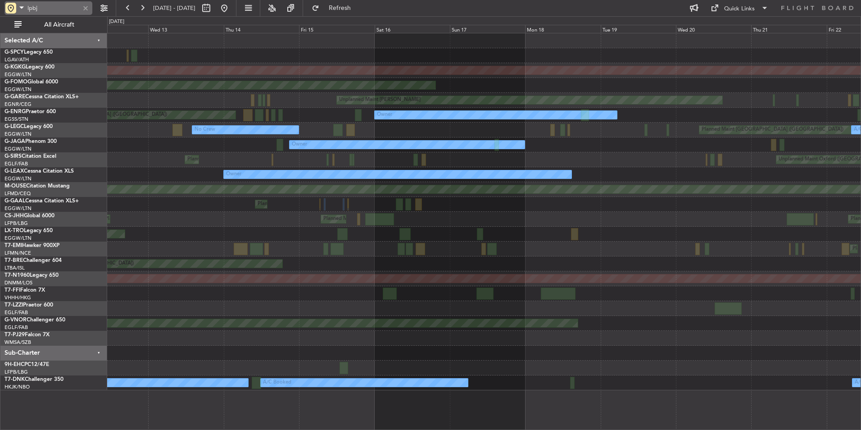
click at [87, 10] on div at bounding box center [86, 8] width 10 height 10
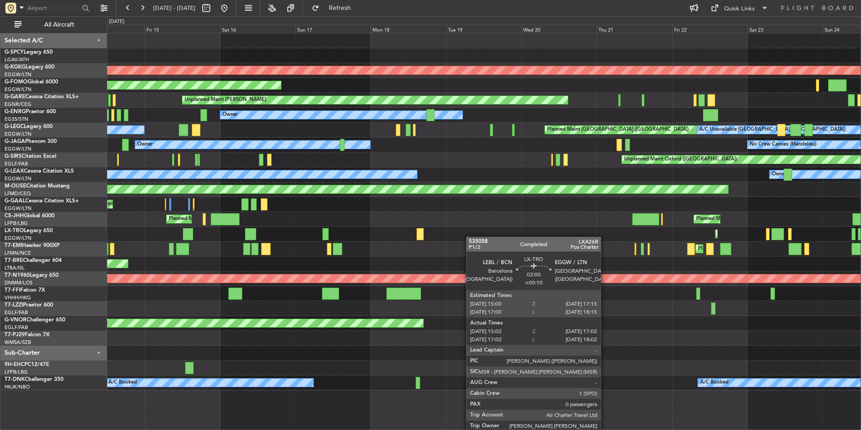
click at [191, 250] on div "AOG Maint Istanbul (Ataturk) Planned Maint Windsor Locks (Bradley Intl) Unplann…" at bounding box center [483, 211] width 753 height 357
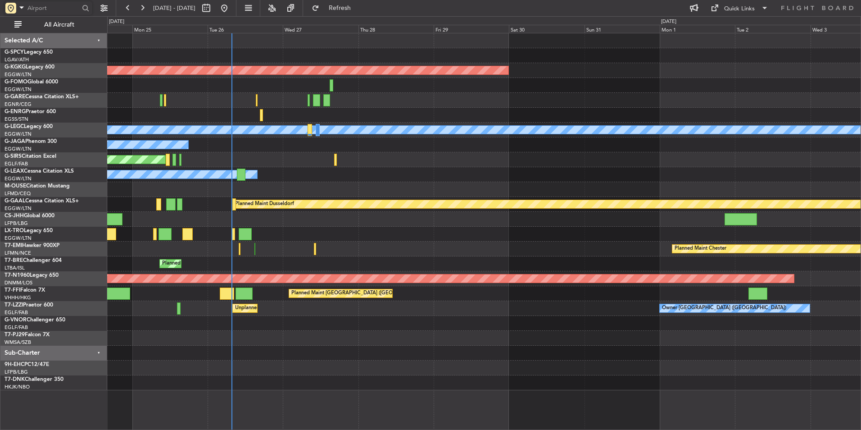
click at [34, 261] on div "AOG Maint Istanbul (Ataturk) A/C Unavailable London (Luton) Planned Maint Londo…" at bounding box center [430, 222] width 861 height 413
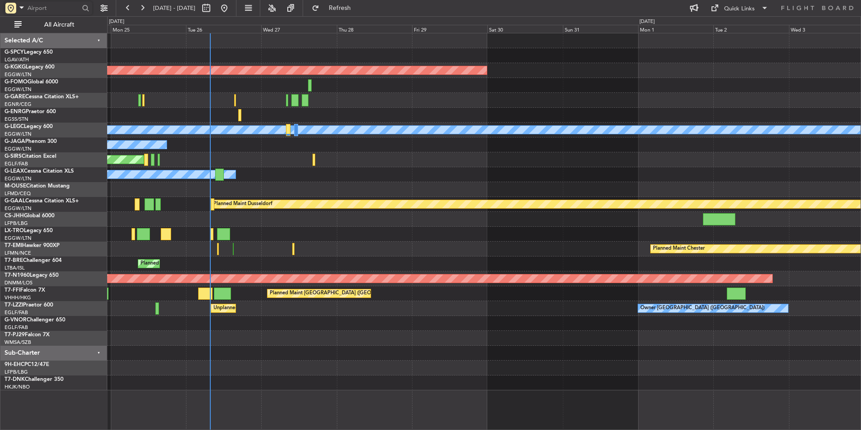
click at [141, 233] on div "AOG Maint Istanbul (Ataturk) A/C Unavailable London (Luton) Planned Maint Londo…" at bounding box center [483, 211] width 753 height 357
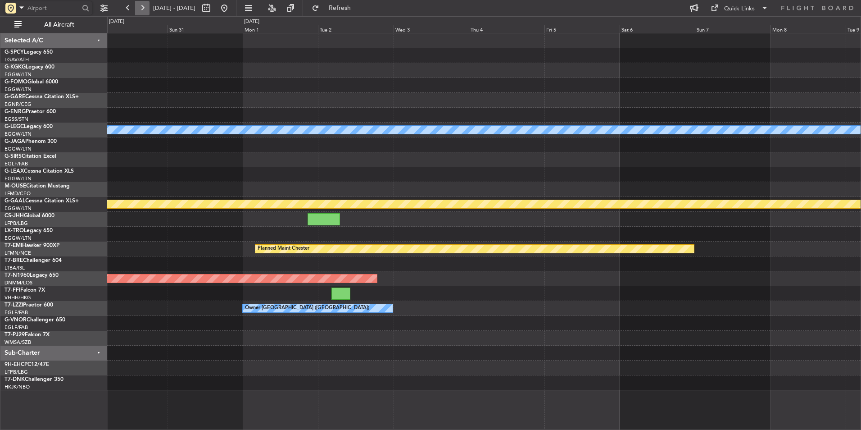
click at [139, 12] on button at bounding box center [142, 8] width 14 height 14
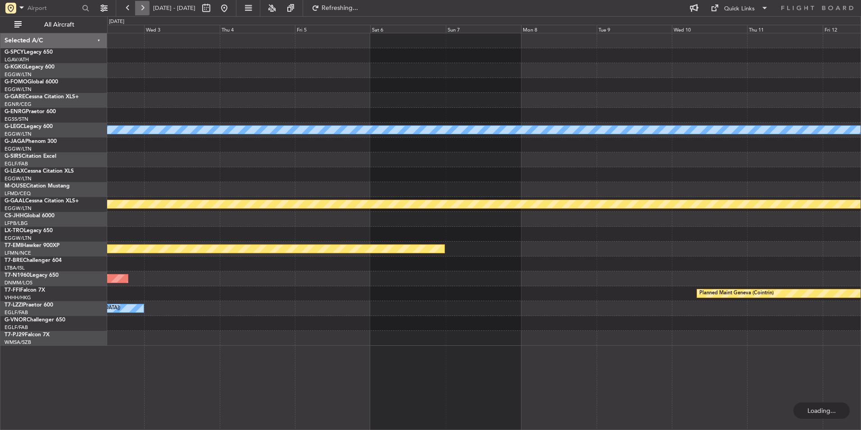
click at [139, 12] on button at bounding box center [142, 8] width 14 height 14
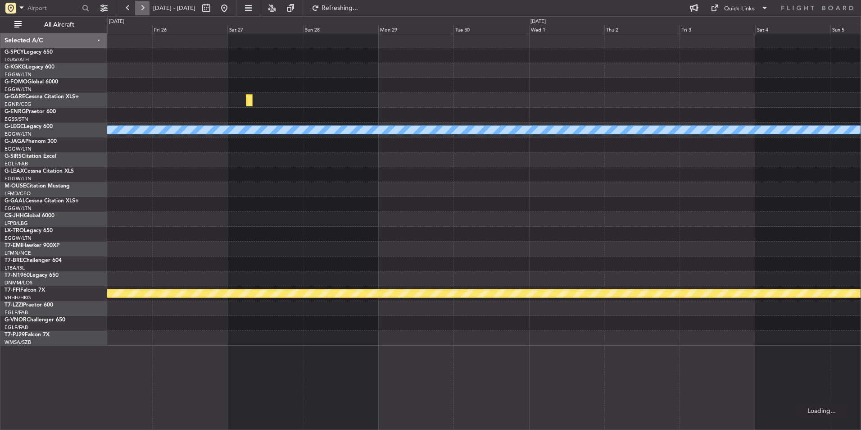
click at [139, 13] on button at bounding box center [142, 8] width 14 height 14
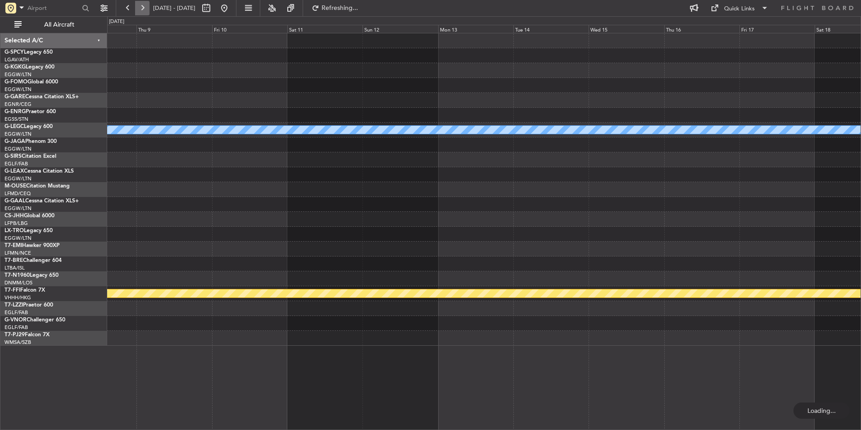
click at [139, 13] on button at bounding box center [142, 8] width 14 height 14
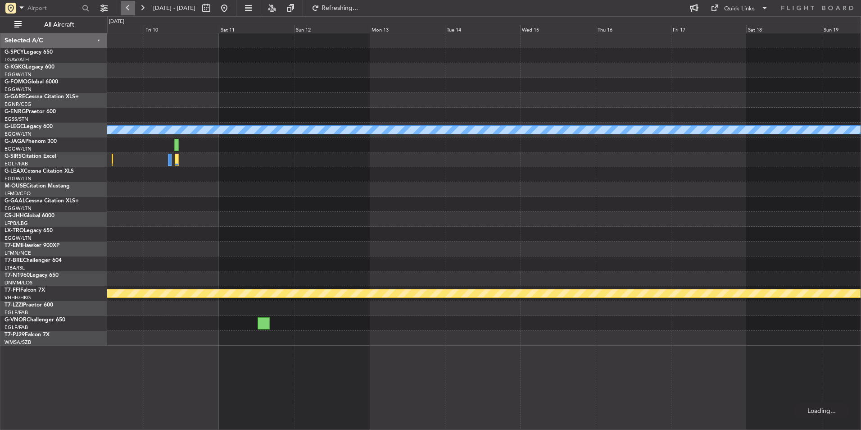
click at [134, 13] on div at bounding box center [135, 8] width 29 height 14
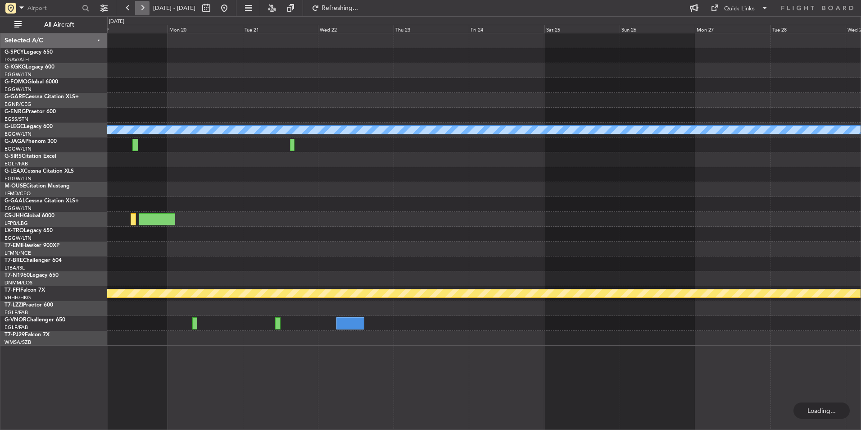
click at [141, 8] on button at bounding box center [142, 8] width 14 height 14
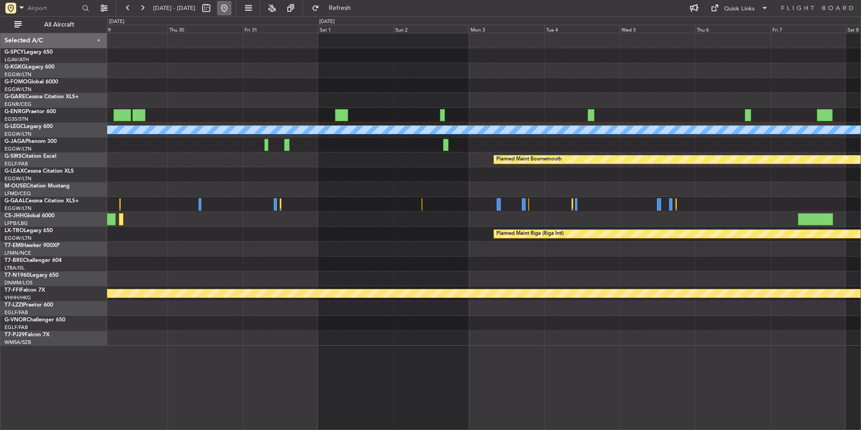
click at [231, 9] on button at bounding box center [224, 8] width 14 height 14
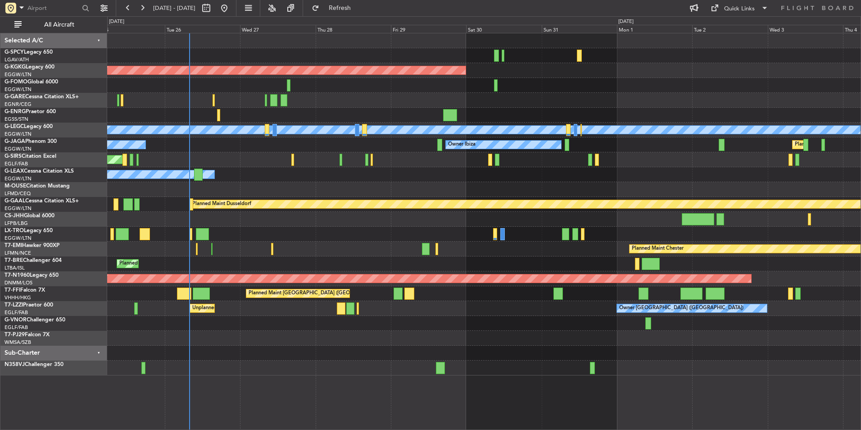
click at [403, 332] on div "AOG Maint Istanbul (Ataturk) A/C Unavailable London (Luton) Planned Maint Londo…" at bounding box center [483, 204] width 753 height 342
drag, startPoint x: 252, startPoint y: 8, endPoint x: 245, endPoint y: 9, distance: 6.8
click at [231, 9] on div at bounding box center [215, 8] width 32 height 14
click at [236, 7] on fb-range-datepicker "[DATE] - [DATE]" at bounding box center [176, 8] width 121 height 16
click at [231, 7] on button at bounding box center [224, 8] width 14 height 14
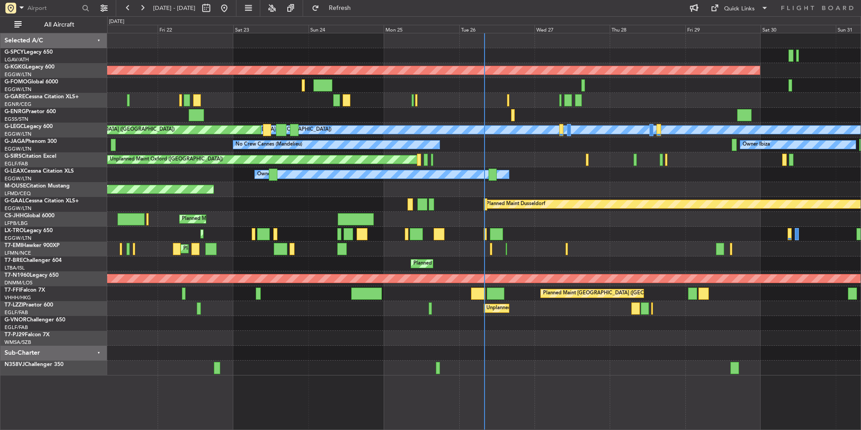
click at [573, 374] on div at bounding box center [483, 367] width 753 height 15
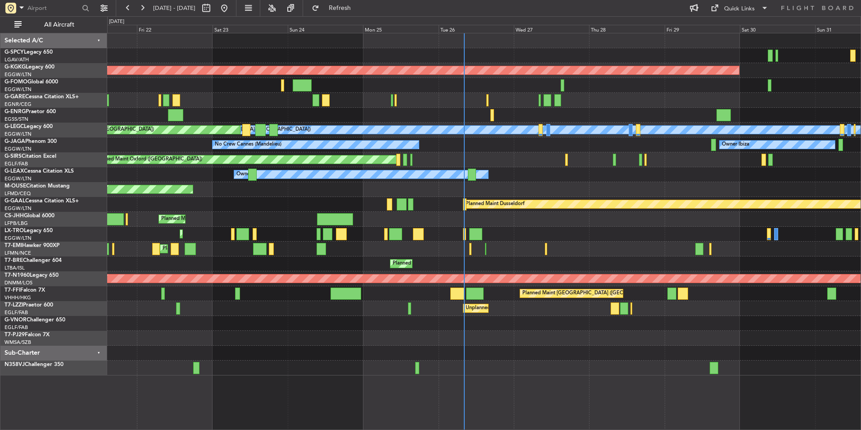
click at [137, 396] on div "AOG Maint Istanbul (Ataturk) Unplanned Maint Chester Owner A/C Unavailable Lond…" at bounding box center [484, 231] width 754 height 397
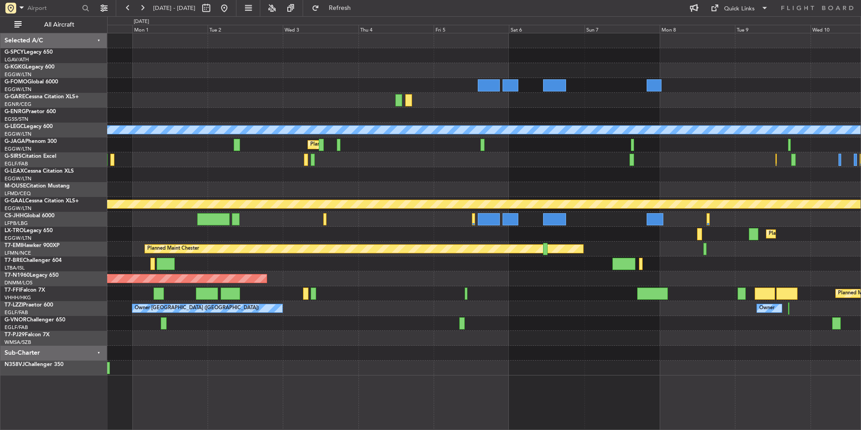
click at [63, 391] on div "AOG Maint [GEOGRAPHIC_DATA] (Ataturk) A/C Unavailable [GEOGRAPHIC_DATA] ([GEOGR…" at bounding box center [430, 222] width 861 height 413
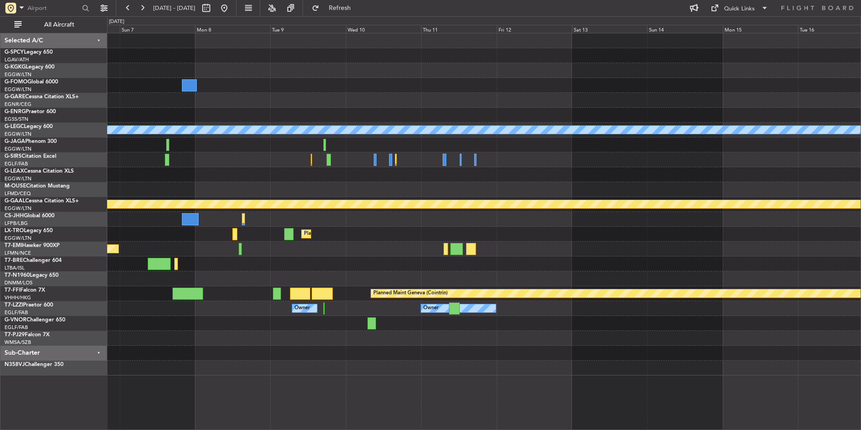
click at [197, 372] on div "A/C Unavailable London (Luton) Planned Maint Dusseldorf Planned Maint Dusseldor…" at bounding box center [483, 204] width 753 height 342
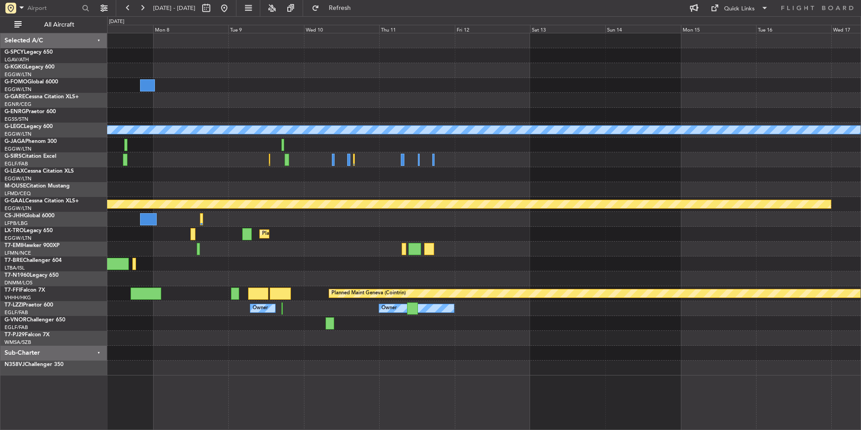
click at [172, 425] on div "A/C Unavailable London (Luton) Planned Maint Dusseldorf Planned Maint Dusseldor…" at bounding box center [484, 231] width 754 height 397
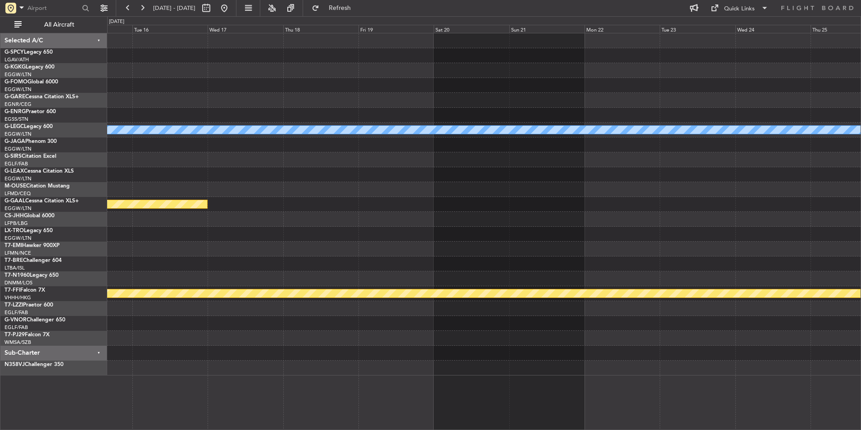
click at [248, 404] on div "A/C Unavailable London (Luton) Planned Maint Dusseldorf Planned Maint Geneva (C…" at bounding box center [484, 231] width 754 height 397
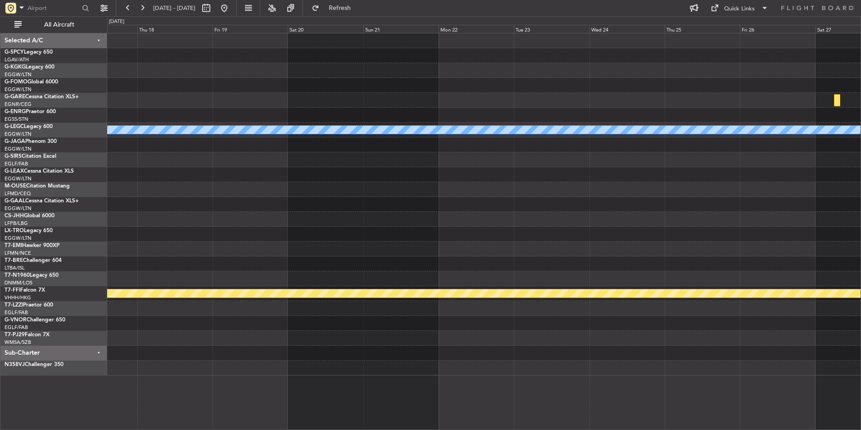
click at [521, 368] on div "A/C Unavailable London (Luton) Planned Maint Dusseldorf Planned Maint Geneva (C…" at bounding box center [483, 204] width 753 height 342
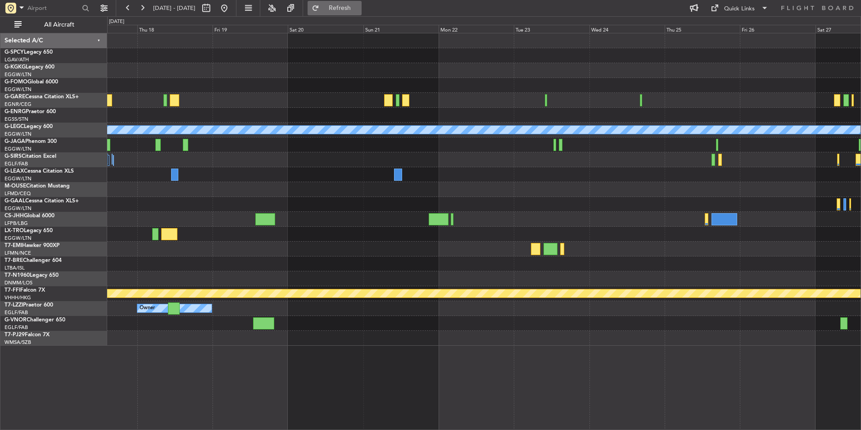
click at [362, 2] on button "Refresh" at bounding box center [335, 8] width 54 height 14
click at [467, 310] on div "Owner" at bounding box center [483, 308] width 753 height 15
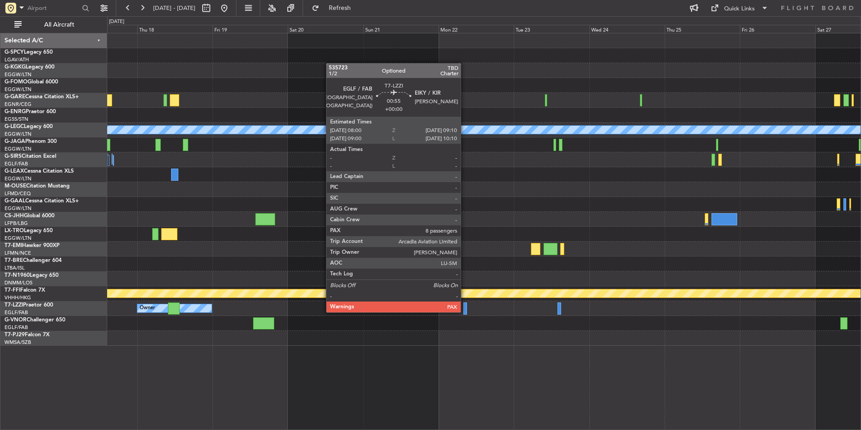
click at [465, 312] on div at bounding box center [465, 308] width 4 height 12
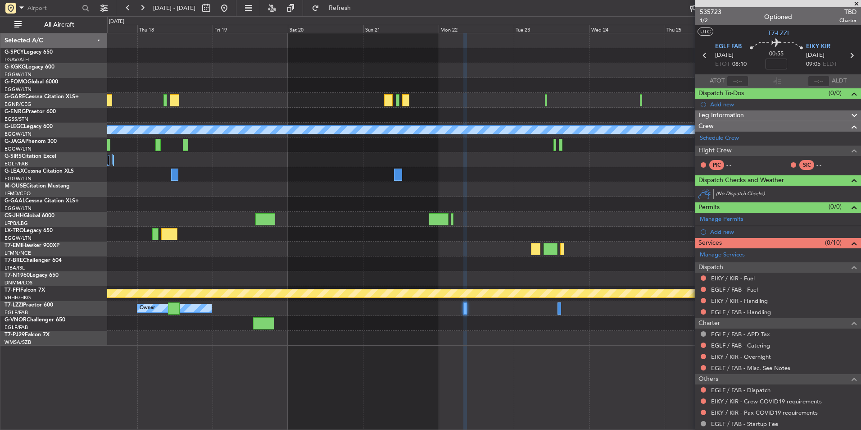
click at [856, 5] on span at bounding box center [856, 4] width 9 height 8
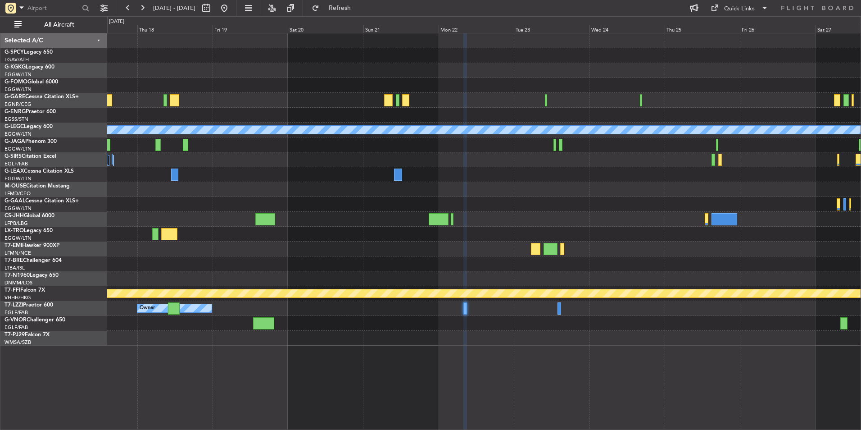
type input "0"
click at [231, 4] on button at bounding box center [224, 8] width 14 height 14
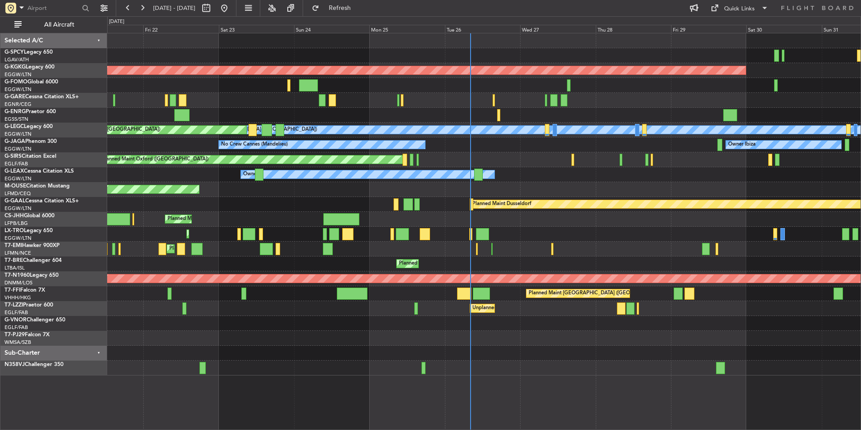
click at [336, 337] on div at bounding box center [483, 338] width 753 height 15
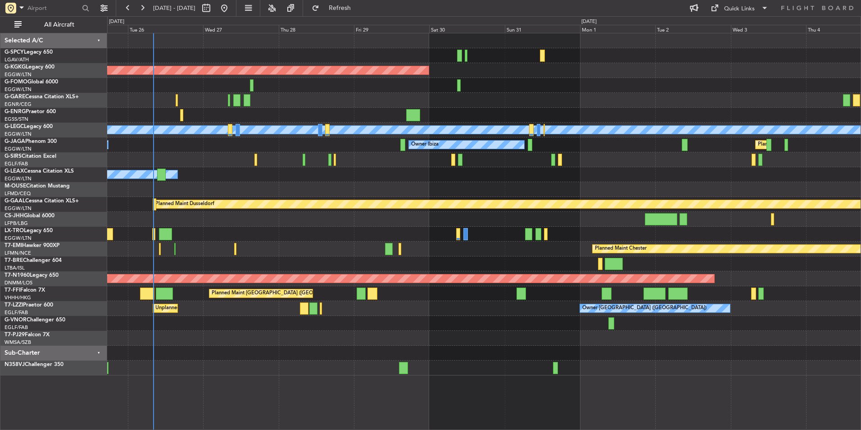
click at [270, 305] on div "AOG Maint Istanbul (Ataturk) A/C Unavailable London (Luton) Planned Maint Londo…" at bounding box center [483, 204] width 753 height 342
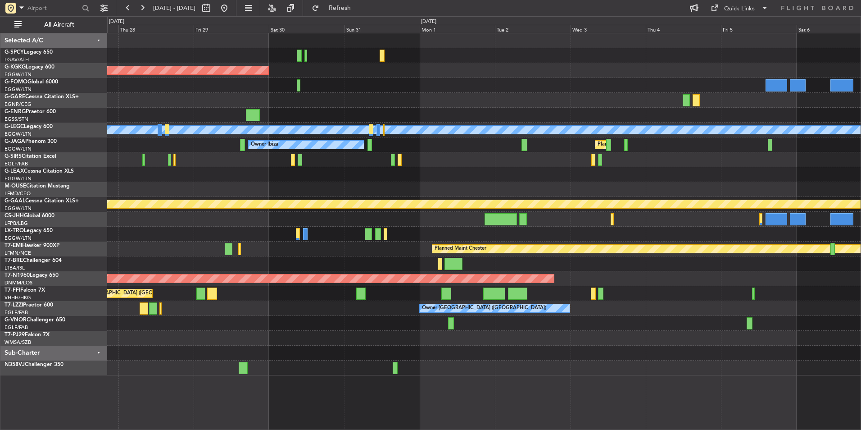
click at [516, 292] on div "Planned Maint [GEOGRAPHIC_DATA] ([GEOGRAPHIC_DATA] Intl)" at bounding box center [483, 293] width 753 height 15
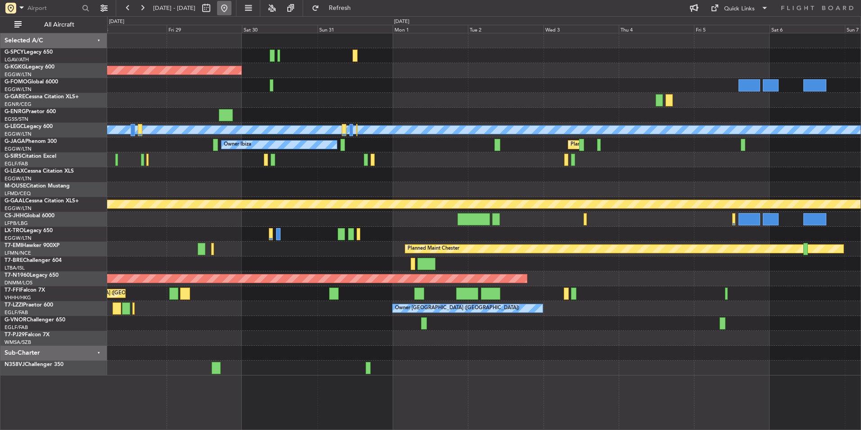
click at [231, 11] on button at bounding box center [224, 8] width 14 height 14
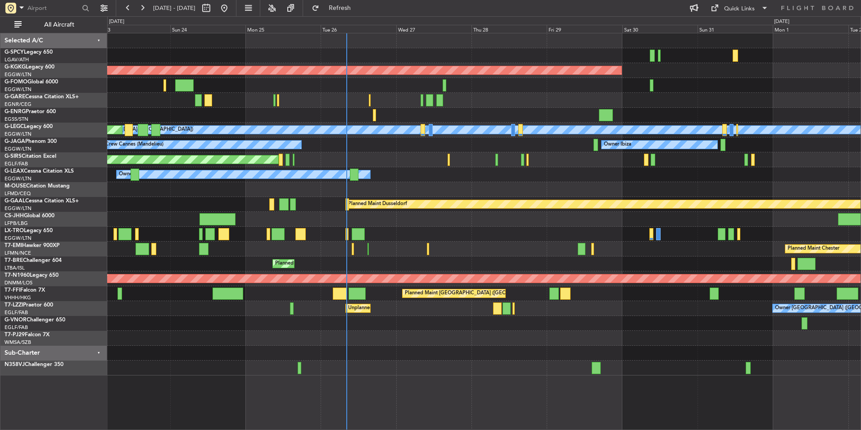
click at [454, 335] on div "AOG Maint [GEOGRAPHIC_DATA] (Ataturk) A/C Unavailable [GEOGRAPHIC_DATA] ([GEOGR…" at bounding box center [483, 204] width 753 height 342
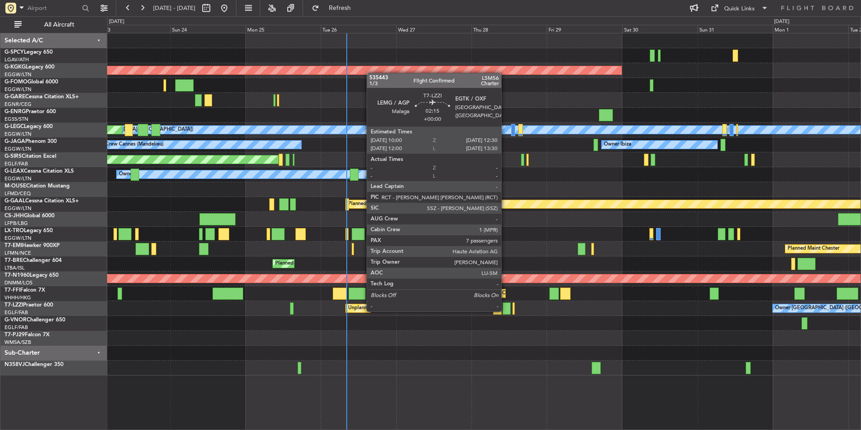
click at [505, 310] on div at bounding box center [507, 308] width 8 height 12
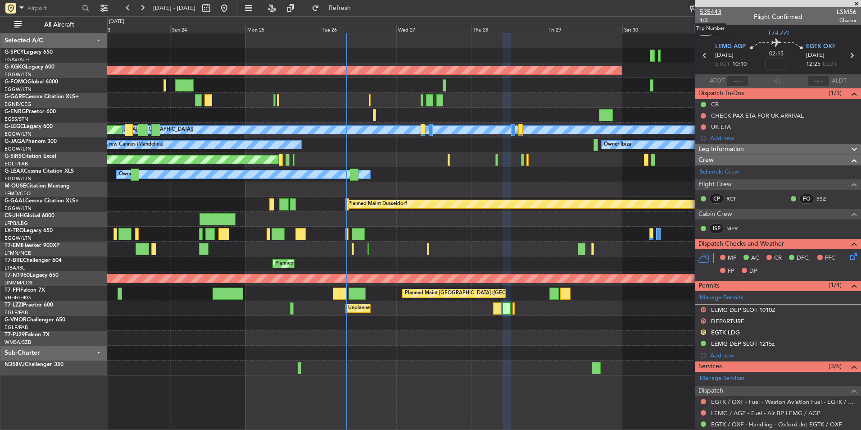
click at [720, 9] on span "535443" at bounding box center [711, 11] width 22 height 9
click at [857, 4] on span at bounding box center [856, 4] width 9 height 8
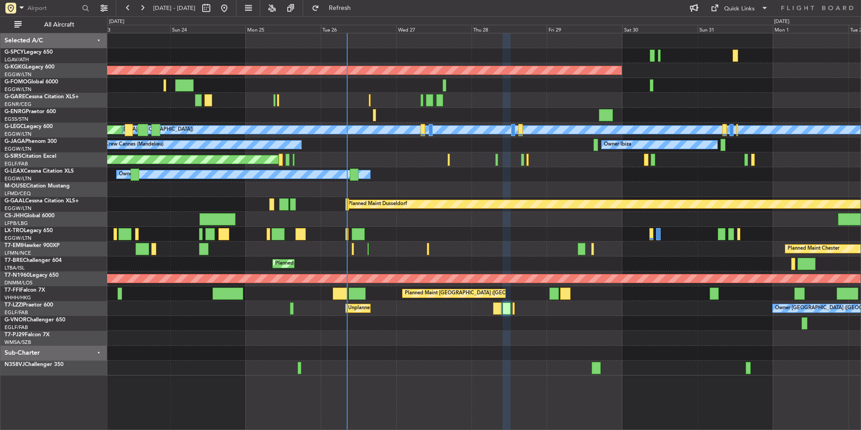
type input "0"
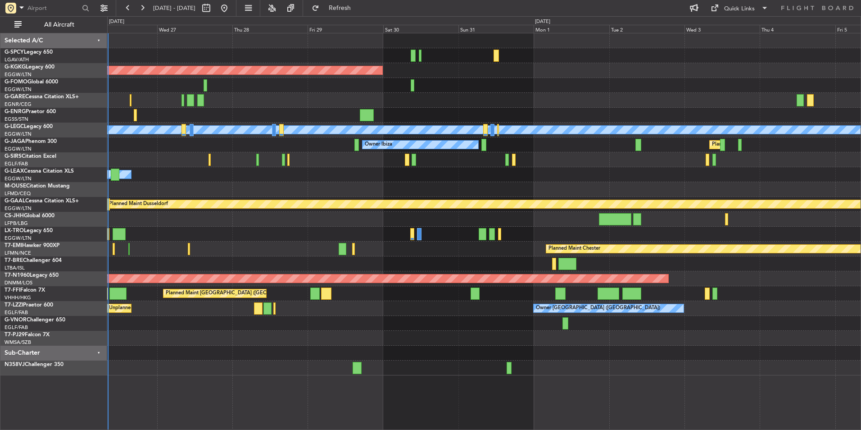
click at [257, 223] on div "AOG Maint [GEOGRAPHIC_DATA] (Ataturk) A/C Unavailable [GEOGRAPHIC_DATA] ([GEOGR…" at bounding box center [483, 204] width 753 height 342
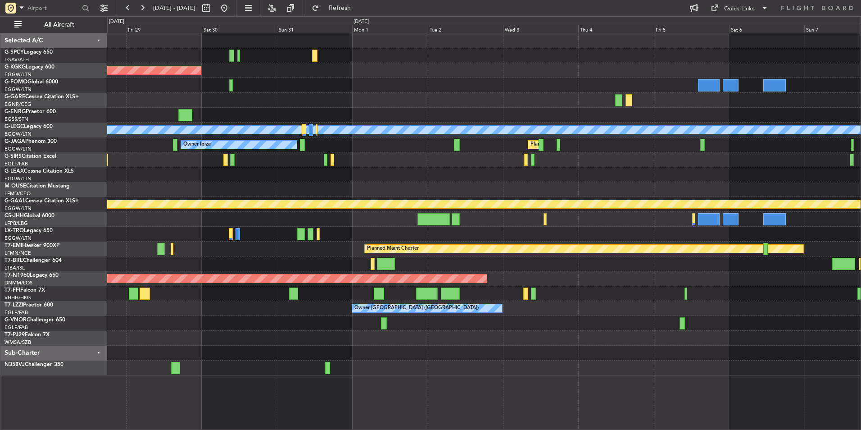
click at [380, 159] on div at bounding box center [483, 159] width 753 height 15
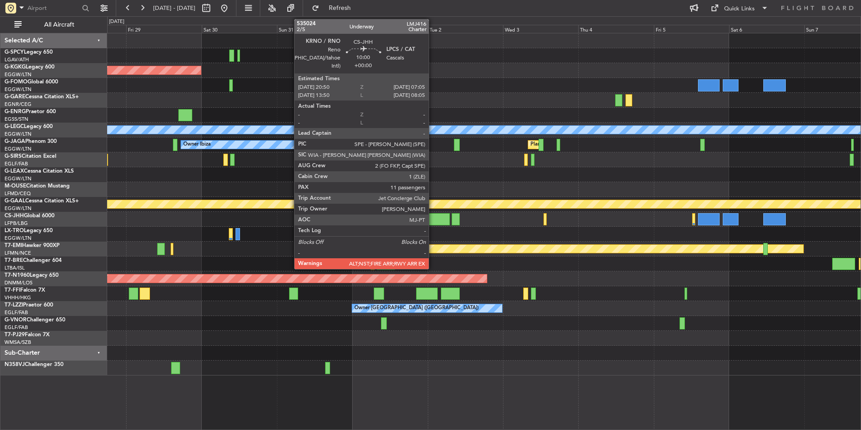
click at [433, 223] on div at bounding box center [434, 219] width 32 height 12
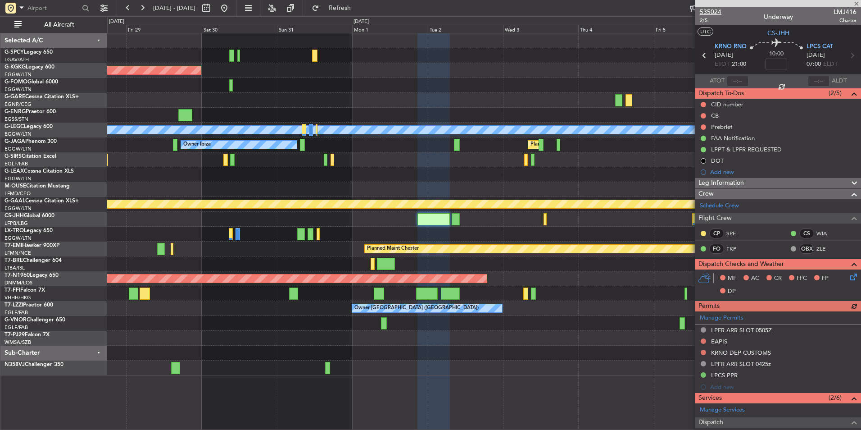
click at [719, 9] on span "535024" at bounding box center [711, 11] width 22 height 9
click at [857, 3] on span at bounding box center [856, 4] width 9 height 8
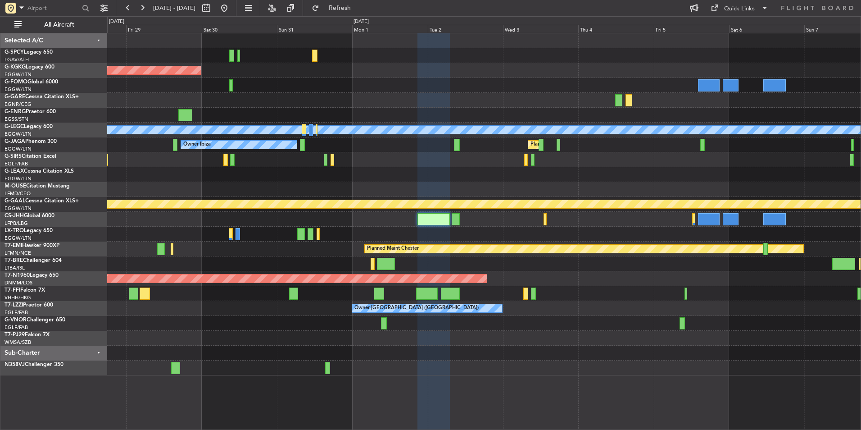
type input "0"
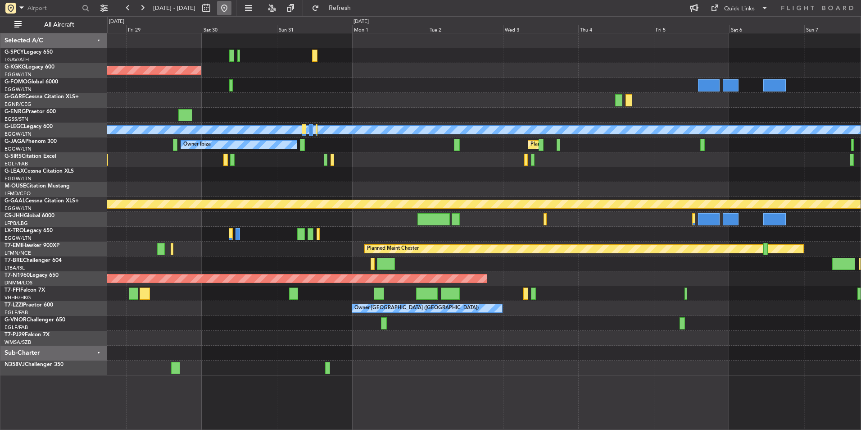
click at [231, 10] on button at bounding box center [224, 8] width 14 height 14
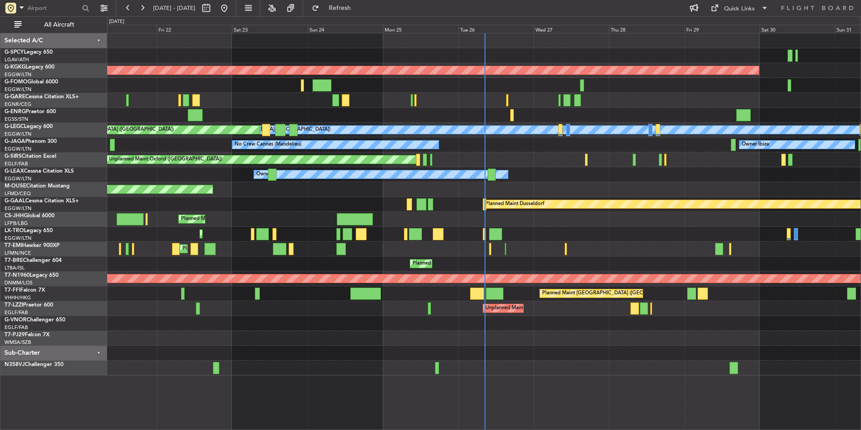
click at [513, 369] on div at bounding box center [483, 367] width 753 height 15
click at [769, 345] on div at bounding box center [483, 338] width 753 height 15
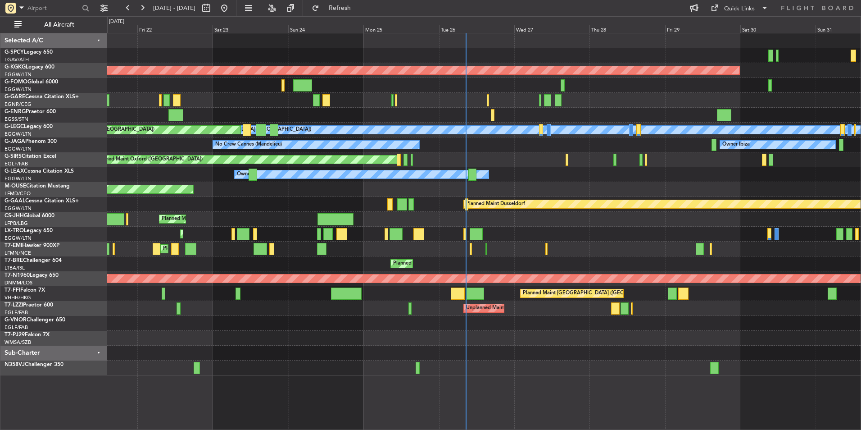
click at [485, 114] on div "AOG Maint [GEOGRAPHIC_DATA] (Ataturk) Unplanned Maint [PERSON_NAME] Owner A/C U…" at bounding box center [483, 204] width 753 height 342
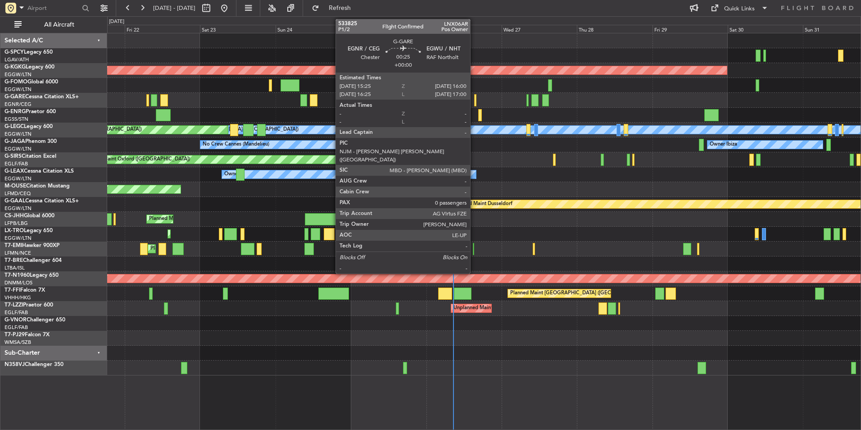
click at [474, 101] on div at bounding box center [475, 100] width 2 height 12
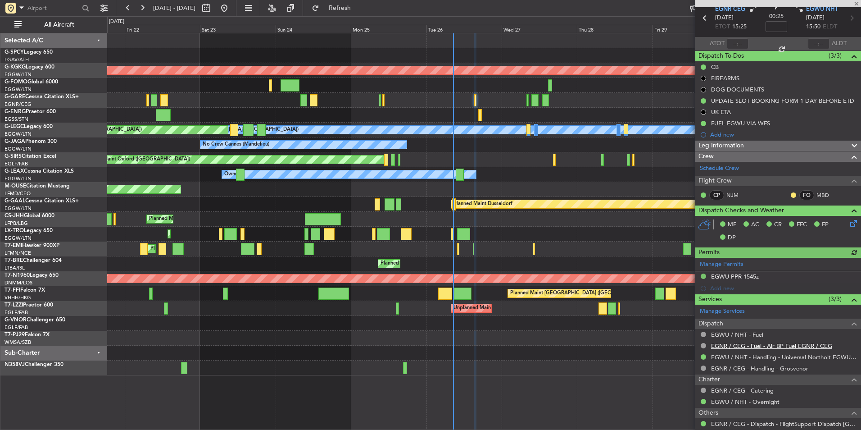
scroll to position [85, 0]
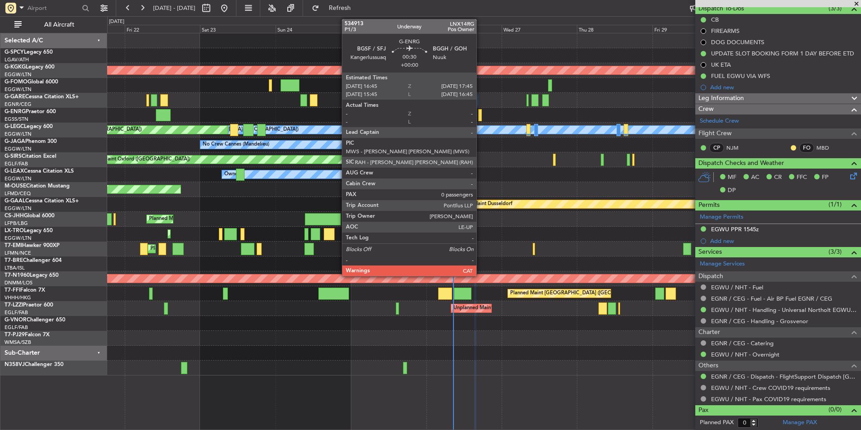
click at [481, 117] on div at bounding box center [479, 115] width 3 height 12
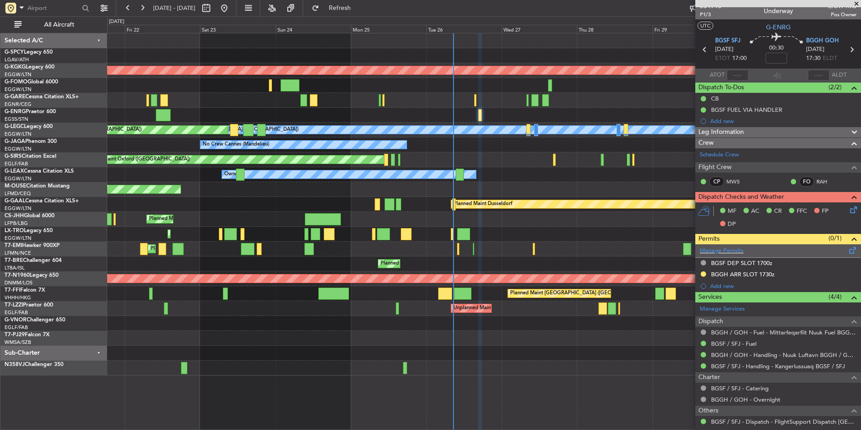
scroll to position [51, 0]
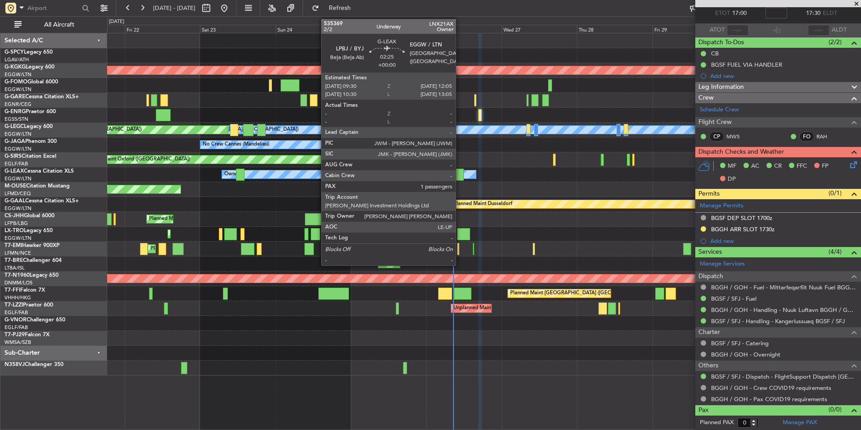
click at [460, 177] on div at bounding box center [460, 174] width 9 height 12
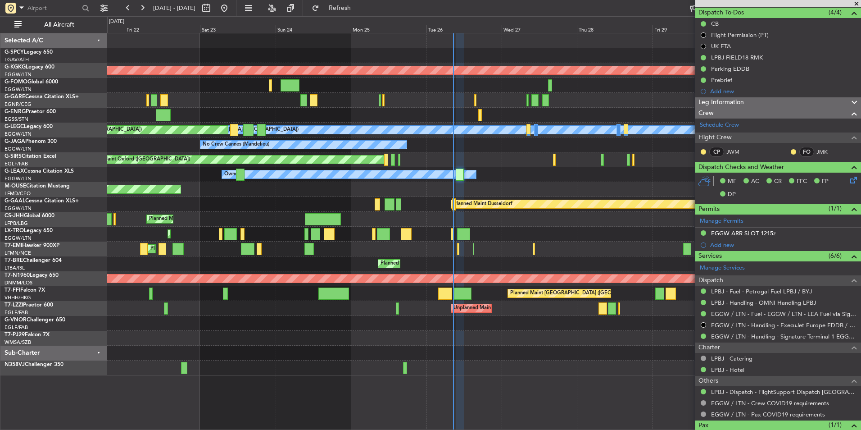
scroll to position [90, 0]
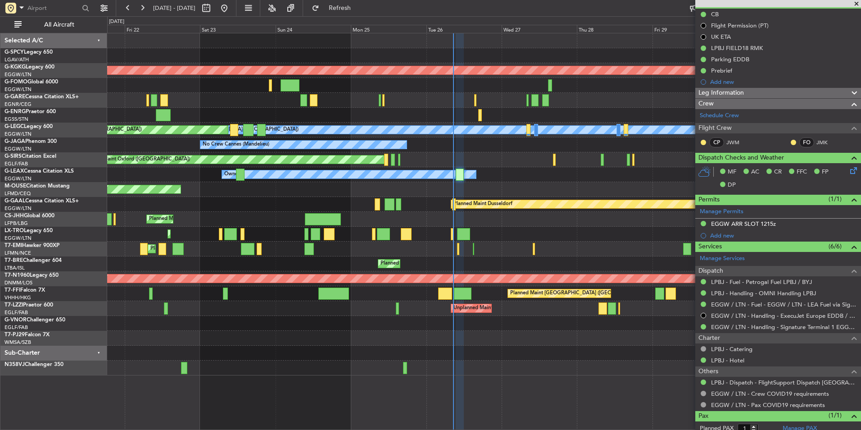
click at [858, 1] on span at bounding box center [856, 4] width 9 height 8
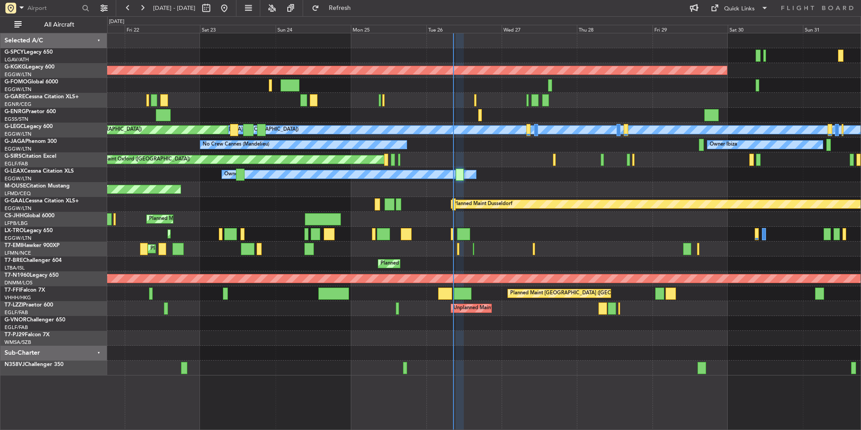
type input "0"
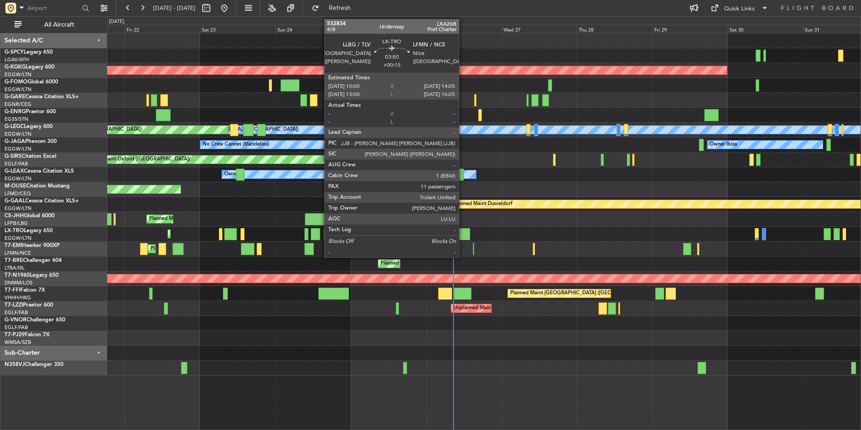
click at [461, 241] on div "Planned Maint [GEOGRAPHIC_DATA] ([GEOGRAPHIC_DATA])" at bounding box center [483, 234] width 753 height 15
click at [463, 232] on div at bounding box center [463, 234] width 13 height 12
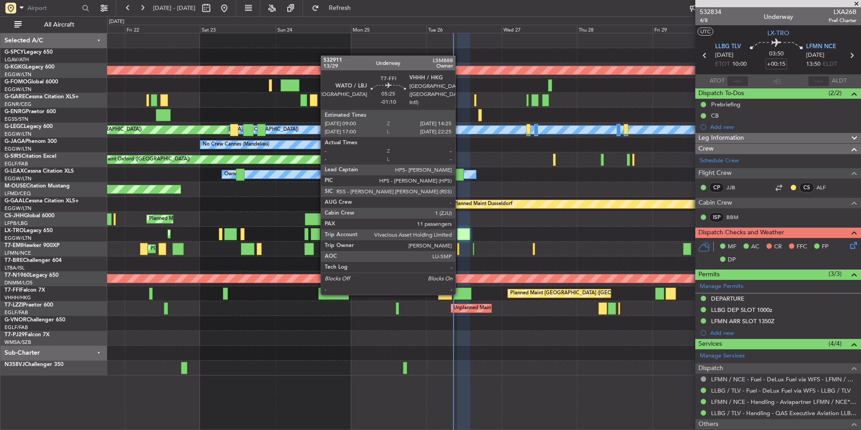
click at [459, 294] on div at bounding box center [462, 293] width 17 height 12
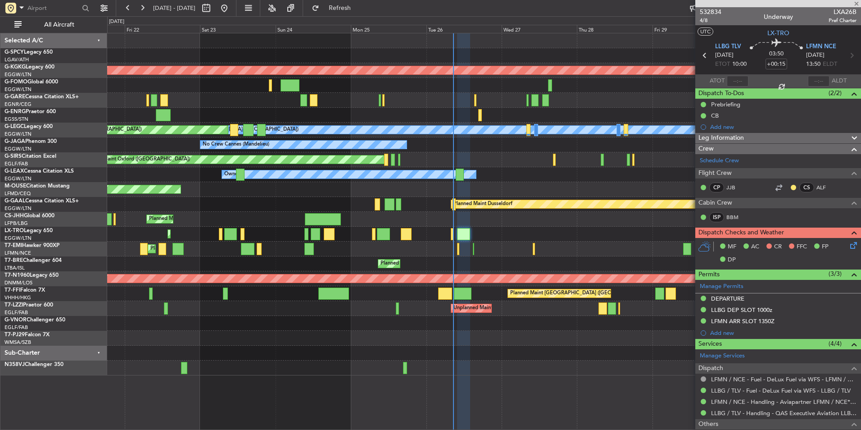
type input "-01:10"
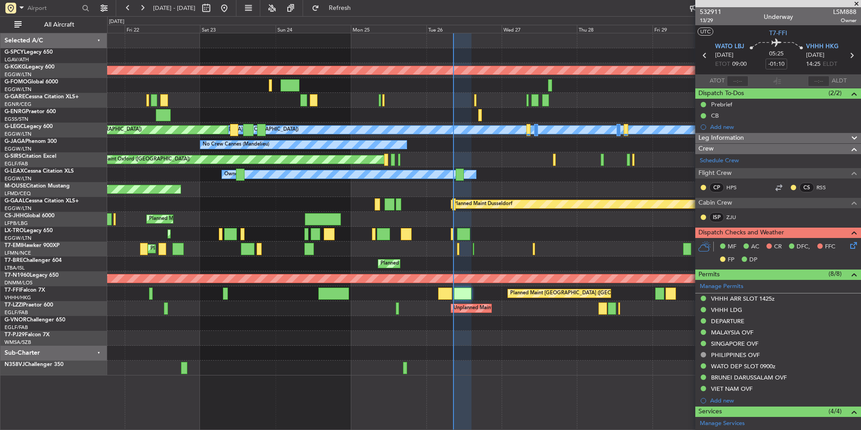
click at [858, 1] on span at bounding box center [856, 4] width 9 height 8
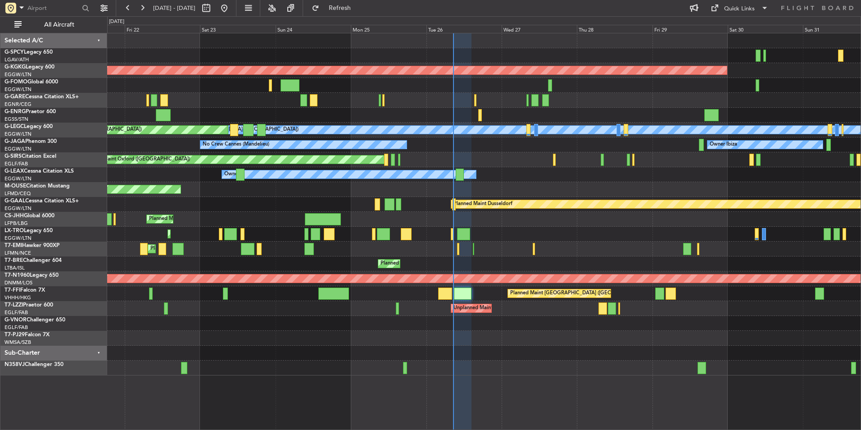
type input "0"
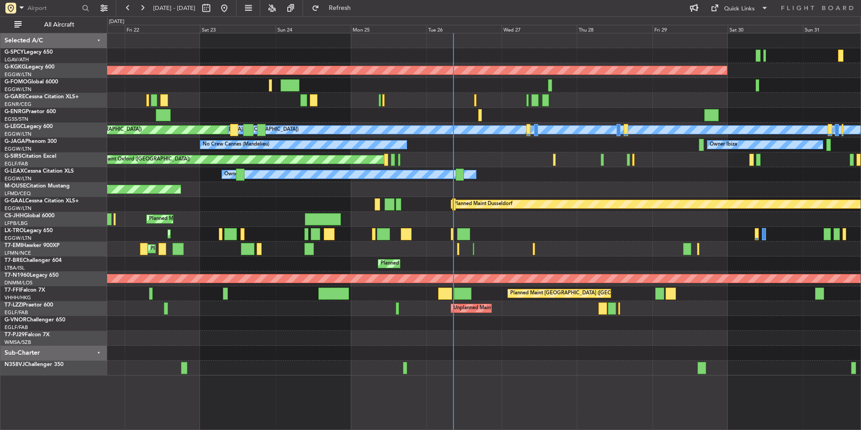
click at [457, 368] on div "AOG Maint Istanbul (Ataturk) Unplanned Maint Chester A/C Unavailable London (Lu…" at bounding box center [483, 204] width 753 height 342
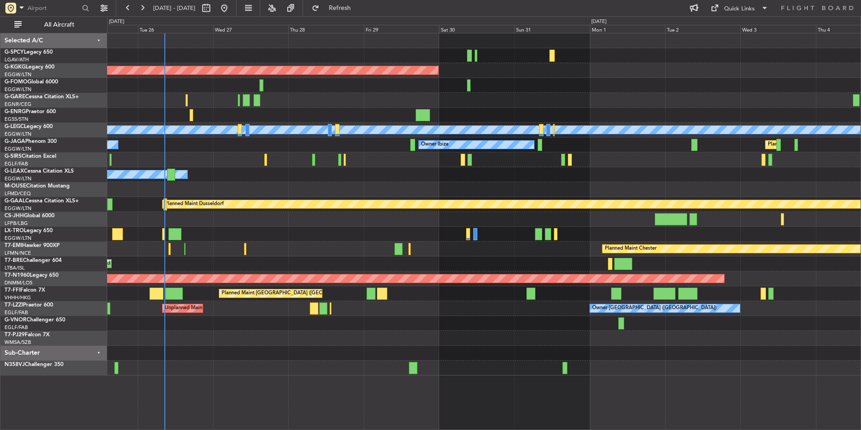
click at [538, 359] on div "AOG Maint Istanbul (Ataturk) A/C Unavailable London (Luton) Planned Maint Londo…" at bounding box center [483, 204] width 753 height 342
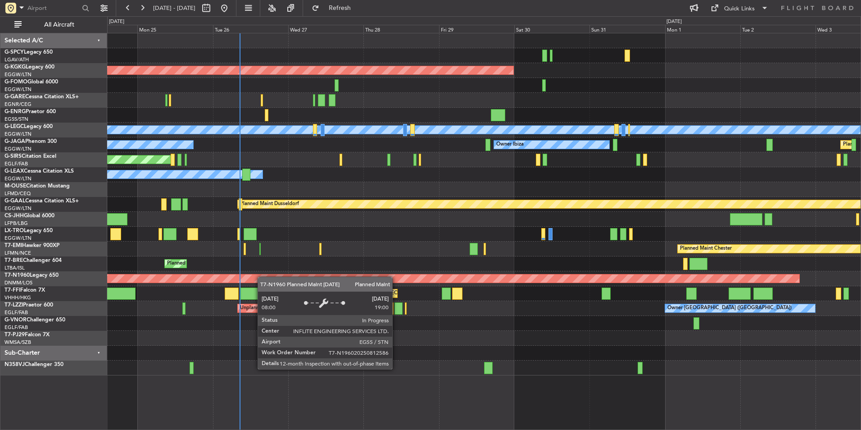
click at [315, 288] on div "AOG Maint Istanbul (Ataturk) A/C Unavailable London (Luton) Planned Maint Londo…" at bounding box center [483, 204] width 753 height 342
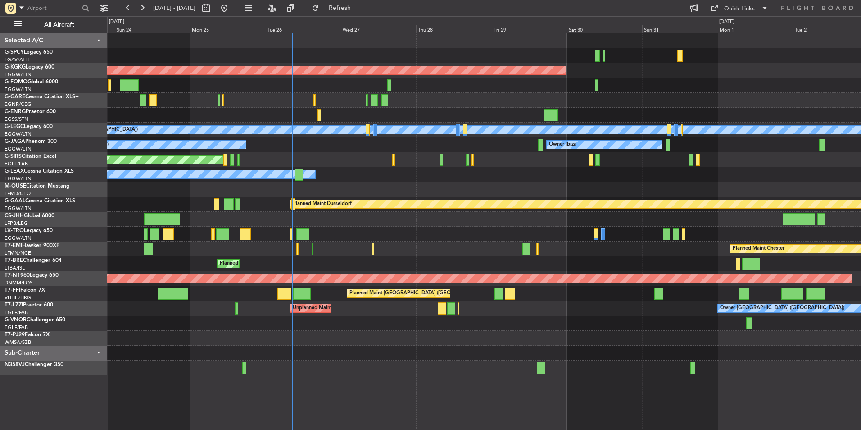
click at [434, 382] on div "AOG Maint Istanbul (Ataturk) A/C Unavailable London (Luton) Planned Maint Londo…" at bounding box center [484, 231] width 754 height 397
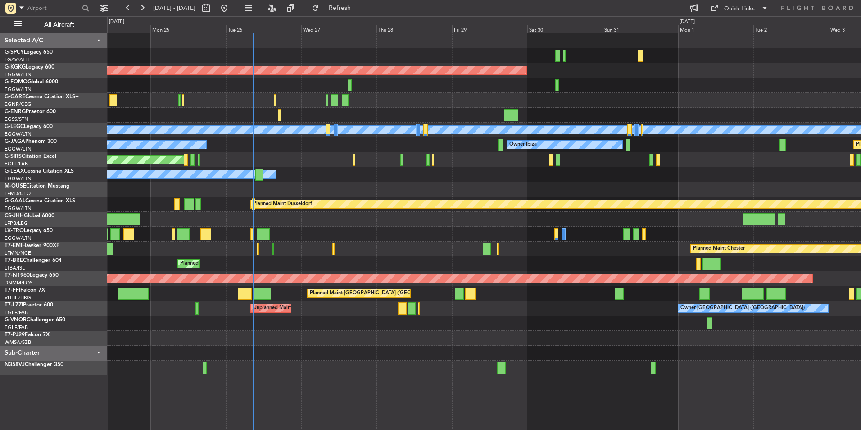
click at [250, 106] on div at bounding box center [483, 100] width 753 height 15
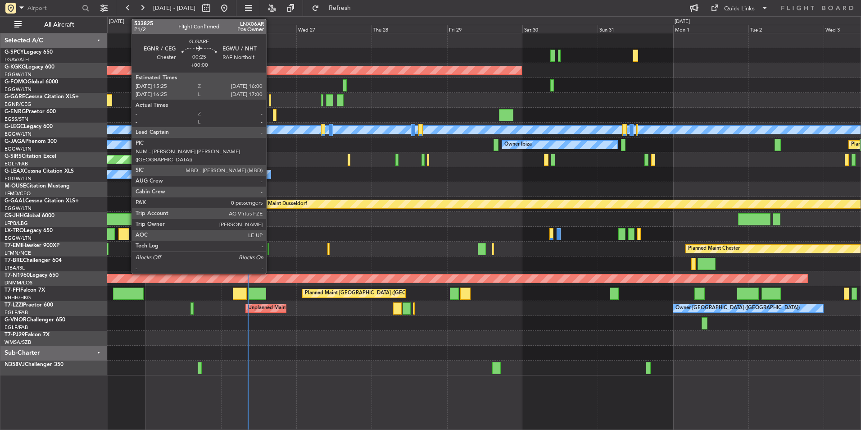
click at [270, 100] on div at bounding box center [270, 100] width 2 height 12
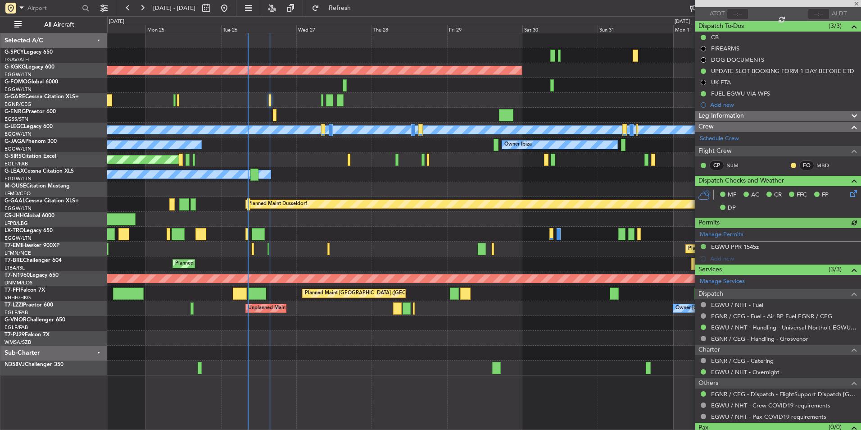
scroll to position [85, 0]
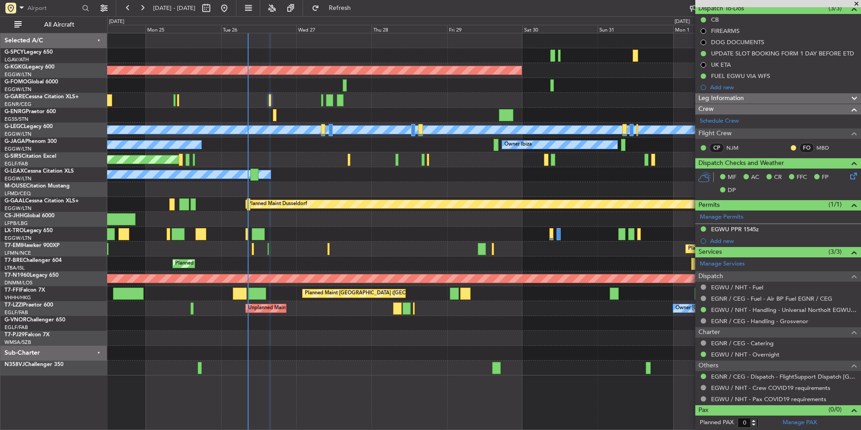
click at [470, 406] on div "AOG Maint Istanbul (Ataturk) A/C Unavailable London (Luton) Planned Maint Londo…" at bounding box center [484, 231] width 754 height 397
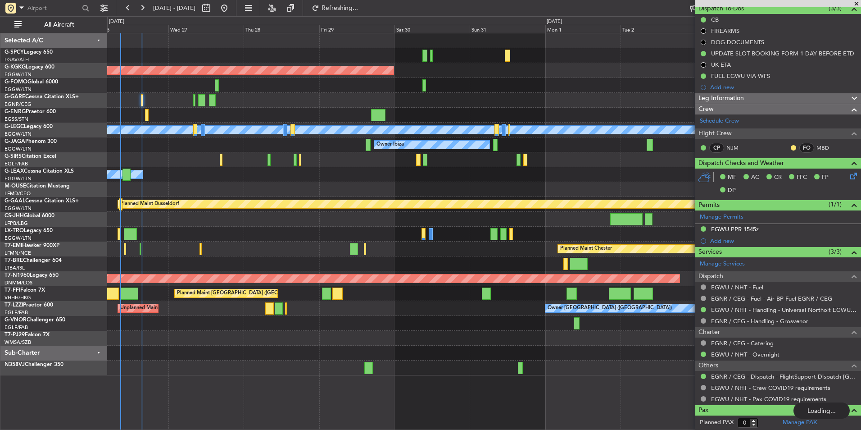
click at [211, 254] on div "Planned Maint Chester" at bounding box center [483, 248] width 753 height 15
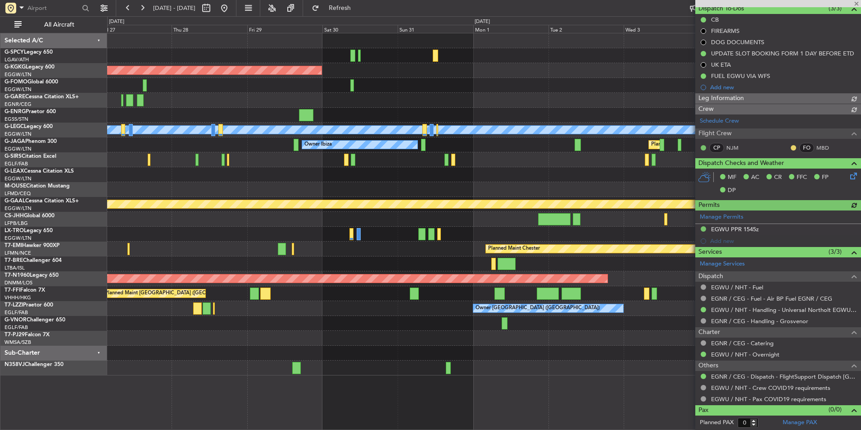
click at [471, 223] on div "AOG Maint Istanbul (Ataturk) A/C Unavailable London (Luton) Planned Maint Londo…" at bounding box center [483, 204] width 753 height 342
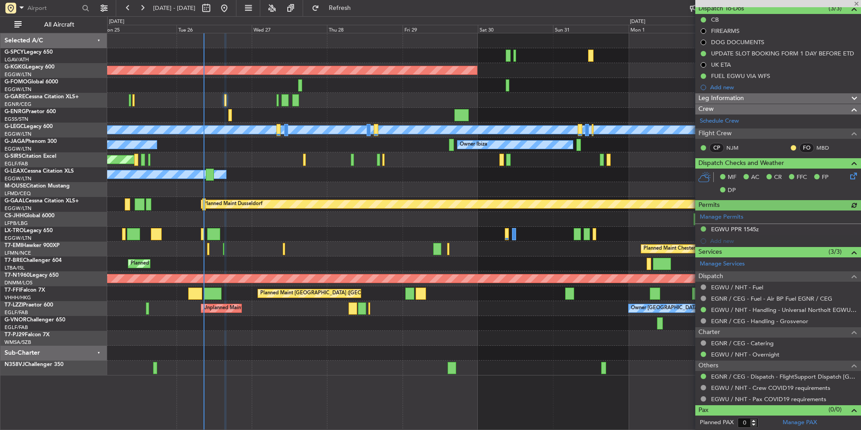
click at [126, 225] on div "AOG Maint Istanbul (Ataturk) A/C Unavailable London (Luton) Planned Maint Londo…" at bounding box center [483, 204] width 753 height 342
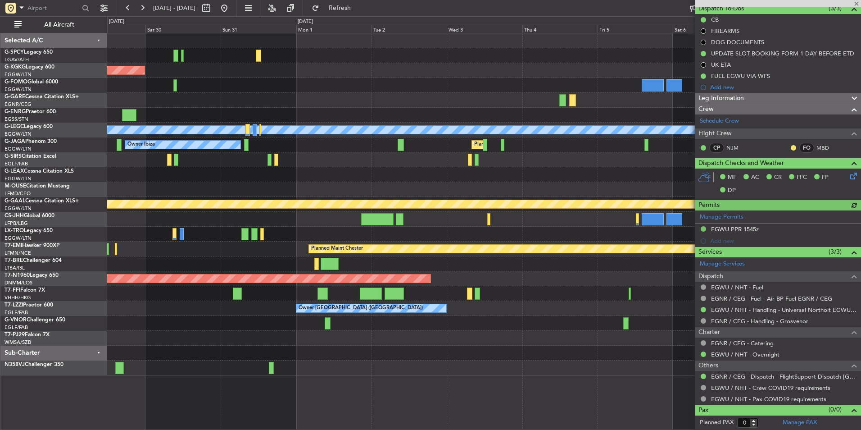
click at [32, 245] on div "AOG Maint Istanbul (Ataturk) A/C Unavailable London (Luton) Owner Ibiza Planned…" at bounding box center [430, 222] width 861 height 413
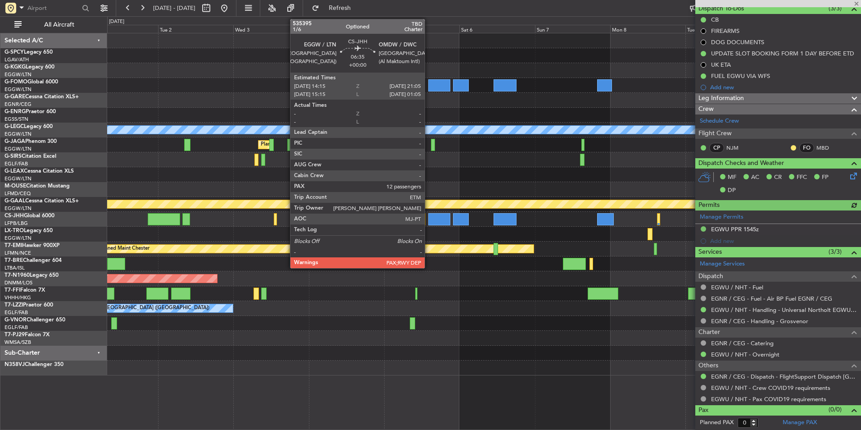
click at [109, 245] on div "AOG Maint Istanbul (Ataturk) A/C Unavailable London (Luton) Planned Maint Londo…" at bounding box center [483, 204] width 753 height 342
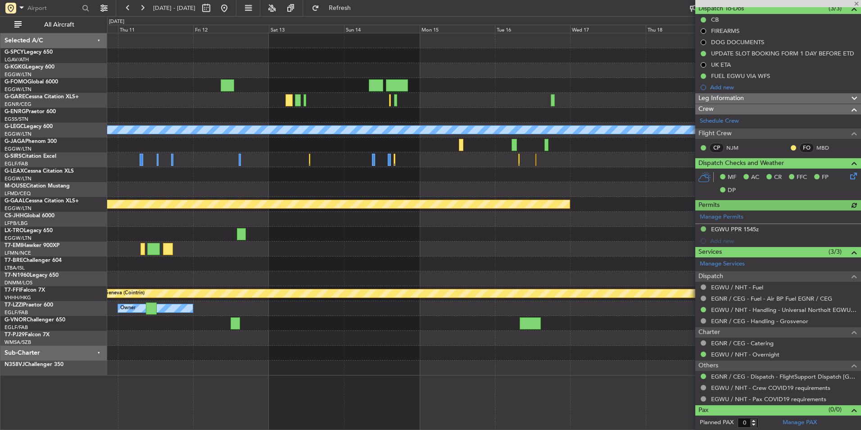
click at [88, 255] on div "A/C Unavailable [GEOGRAPHIC_DATA] ([GEOGRAPHIC_DATA]) Planned [GEOGRAPHIC_DATA]…" at bounding box center [430, 222] width 861 height 413
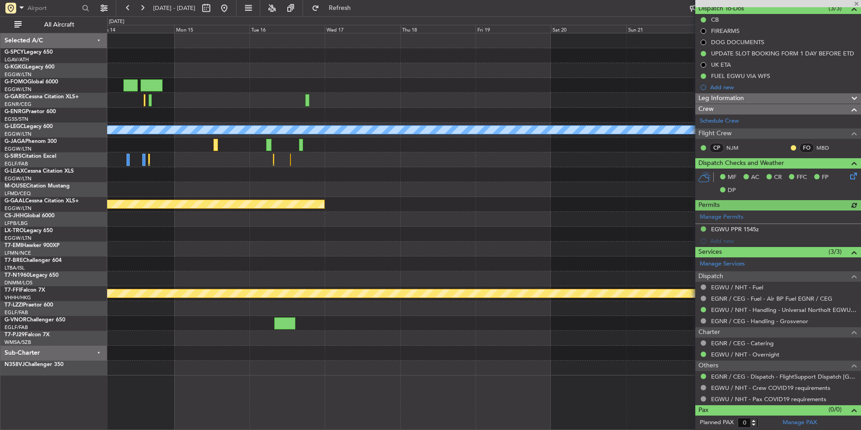
click at [147, 247] on div at bounding box center [483, 248] width 753 height 15
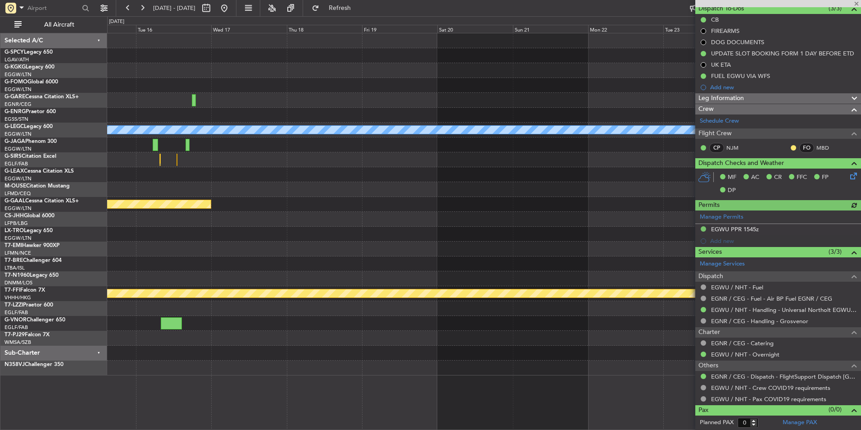
click at [163, 244] on div "A/C Unavailable London (Luton) Planned Maint Dusseldorf Planned Maint Geneva (C…" at bounding box center [483, 204] width 753 height 342
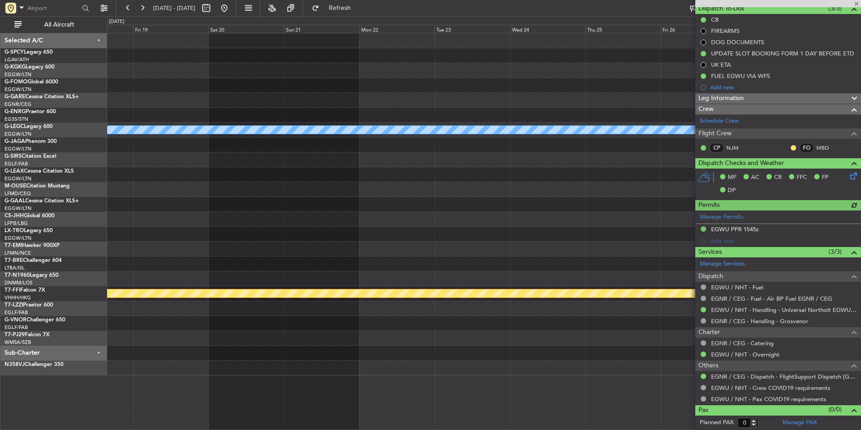
click at [225, 245] on div "A/C Unavailable London (Luton) Planned Maint Dusseldorf Planned Maint Geneva (C…" at bounding box center [483, 204] width 753 height 342
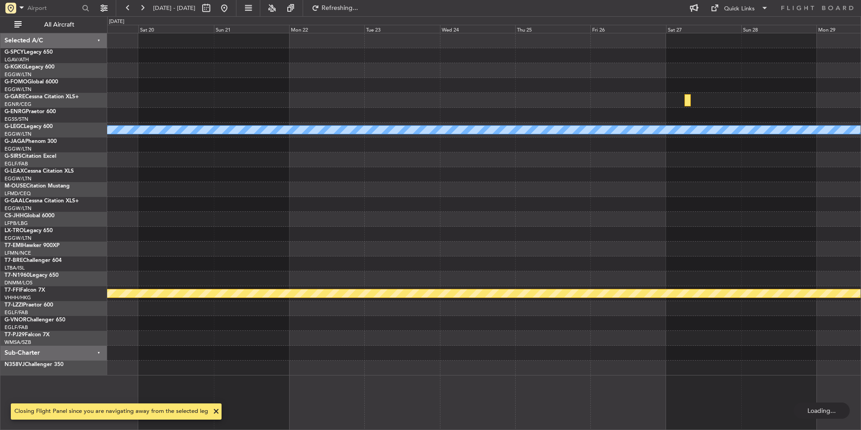
scroll to position [0, 0]
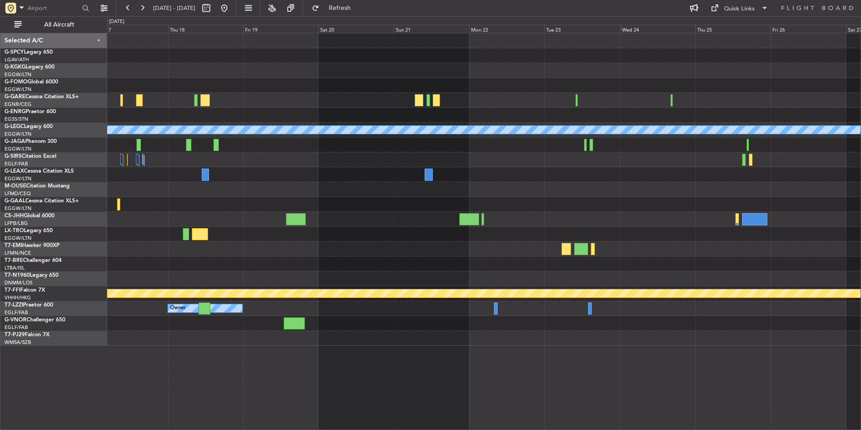
click at [427, 266] on div at bounding box center [483, 263] width 753 height 15
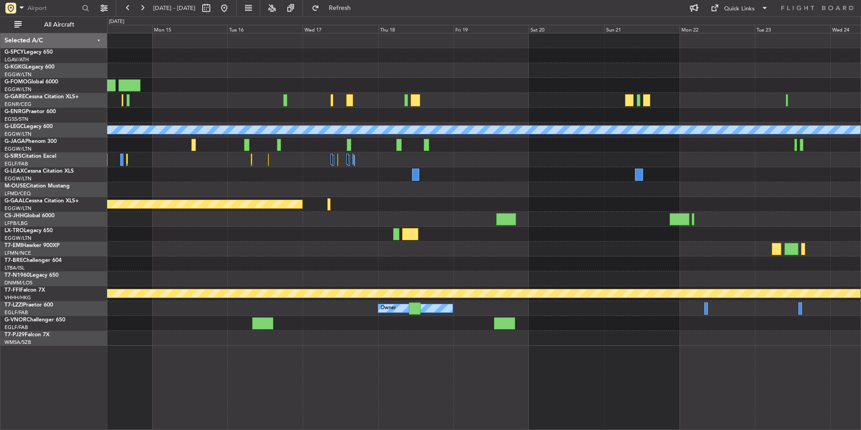
click at [556, 268] on div at bounding box center [483, 263] width 753 height 15
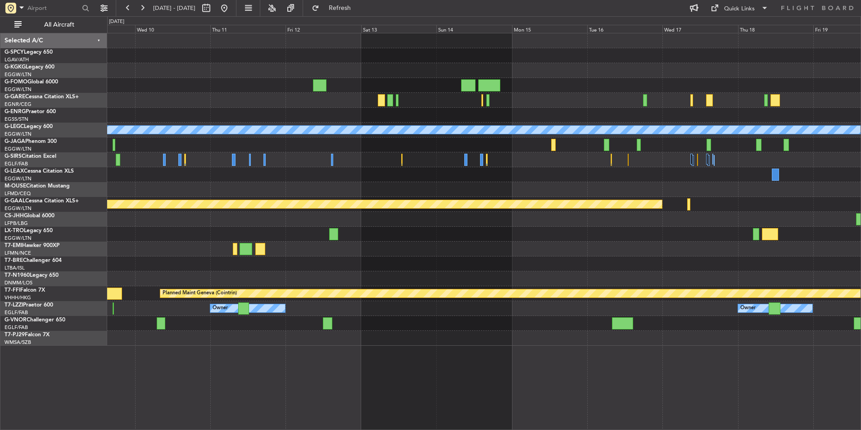
click at [726, 258] on div at bounding box center [483, 263] width 753 height 15
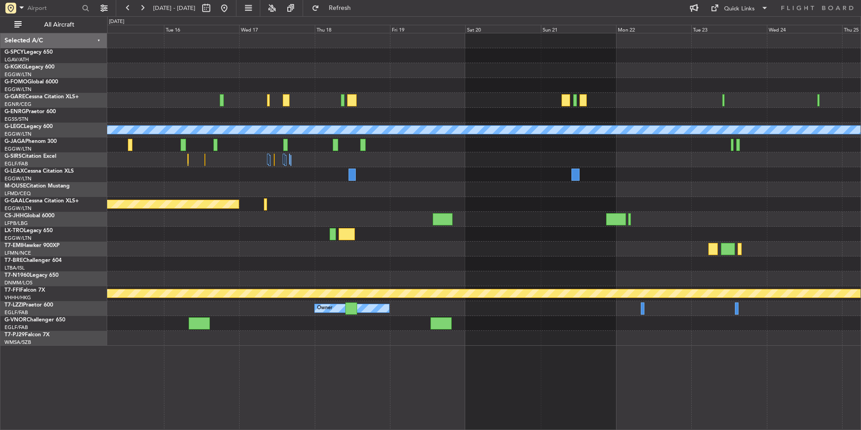
click at [95, 264] on div "A/C Unavailable [GEOGRAPHIC_DATA] ([GEOGRAPHIC_DATA]) Planned [GEOGRAPHIC_DATA]…" at bounding box center [430, 222] width 861 height 413
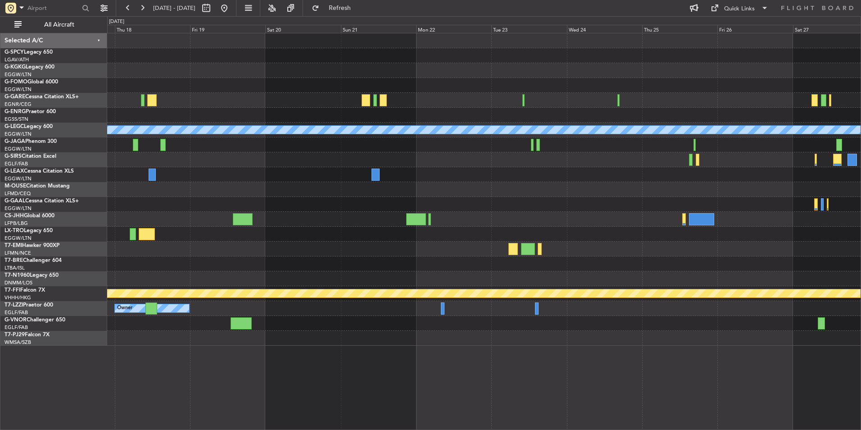
click at [241, 251] on div at bounding box center [483, 248] width 753 height 15
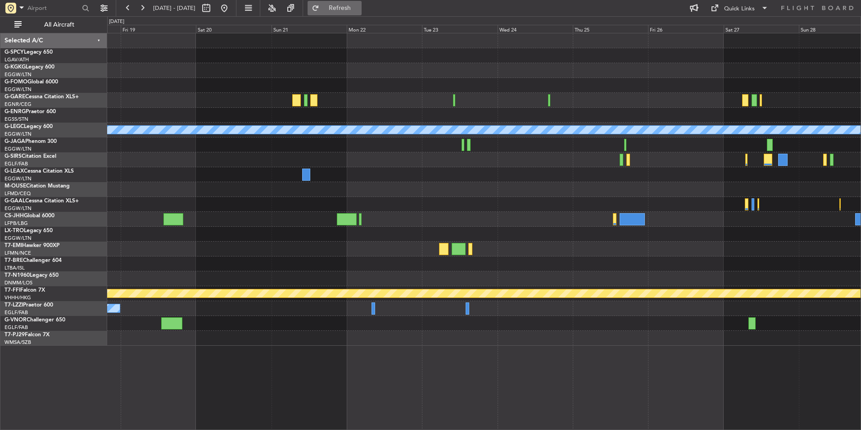
click at [359, 7] on span "Refresh" at bounding box center [340, 8] width 38 height 6
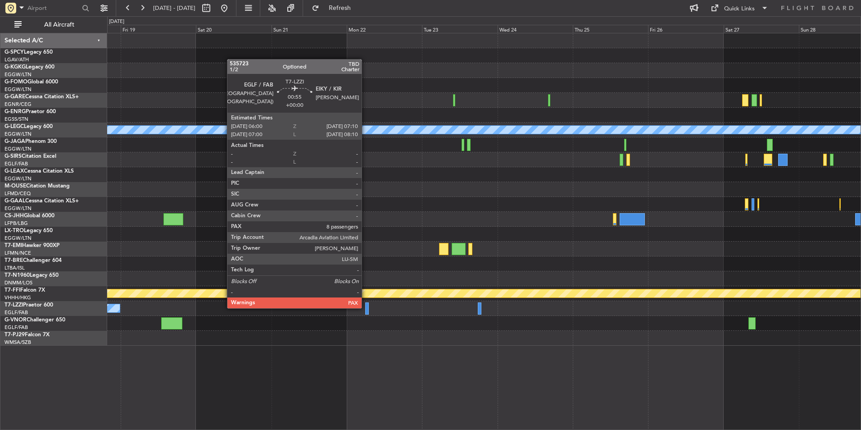
click at [366, 307] on div at bounding box center [367, 308] width 4 height 12
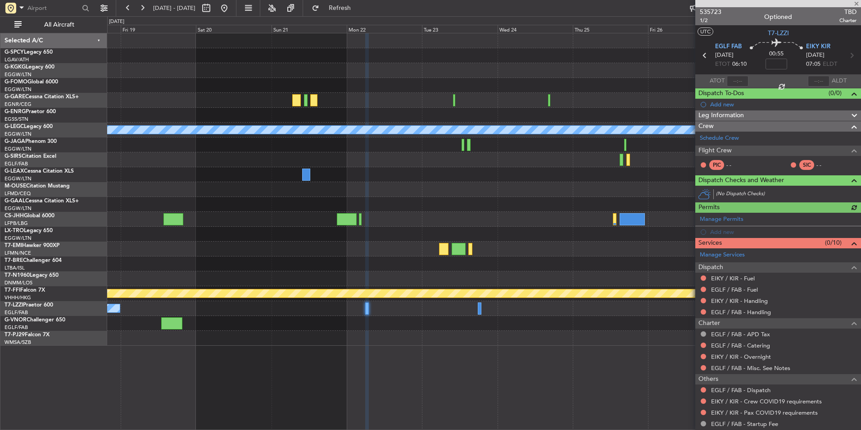
scroll to position [36, 0]
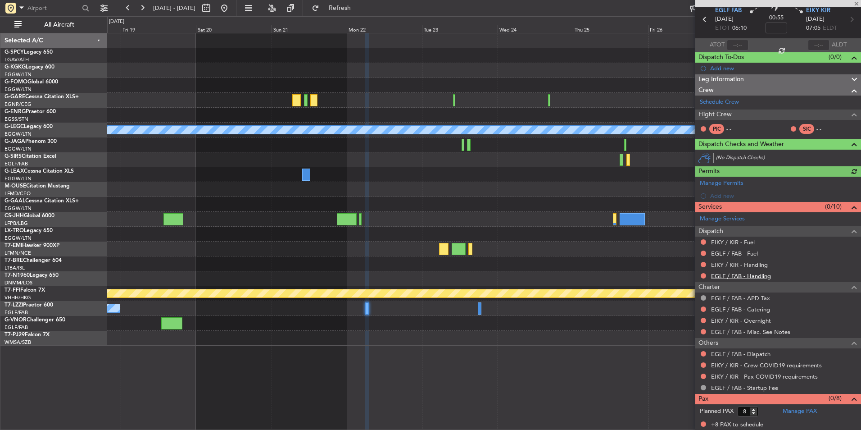
click at [756, 276] on link "EGLF / FAB - Handling" at bounding box center [741, 276] width 60 height 8
click at [347, 12] on button "Refresh" at bounding box center [335, 8] width 54 height 14
click at [756, 267] on link "EIKY / KIR - Handling" at bounding box center [739, 265] width 57 height 8
click at [362, 14] on button "Refresh" at bounding box center [335, 8] width 54 height 14
click at [747, 254] on link "EGLF / FAB - Fuel" at bounding box center [734, 254] width 47 height 8
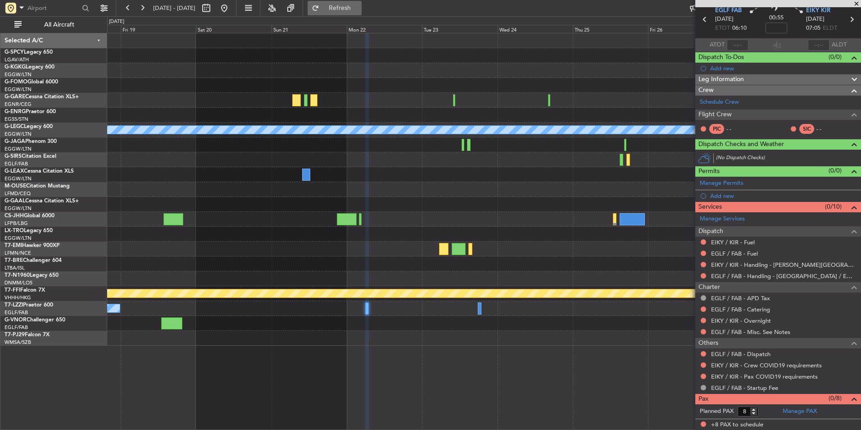
click at [359, 5] on span "Refresh" at bounding box center [340, 8] width 38 height 6
click at [749, 241] on link "EIKY / KIR - Fuel" at bounding box center [733, 242] width 44 height 8
click at [369, 16] on div "A/C Unavailable London (Luton) Planned Maint Dusseldorf Planned Maint Geneva (C…" at bounding box center [430, 222] width 861 height 413
click at [359, 11] on span "Refresh" at bounding box center [340, 8] width 38 height 6
click at [477, 308] on div "Owner" at bounding box center [483, 308] width 753 height 15
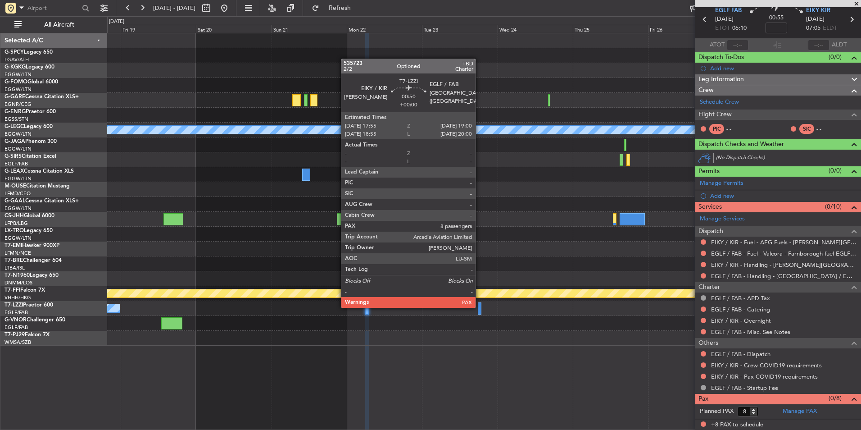
click at [480, 307] on div at bounding box center [480, 308] width 4 height 12
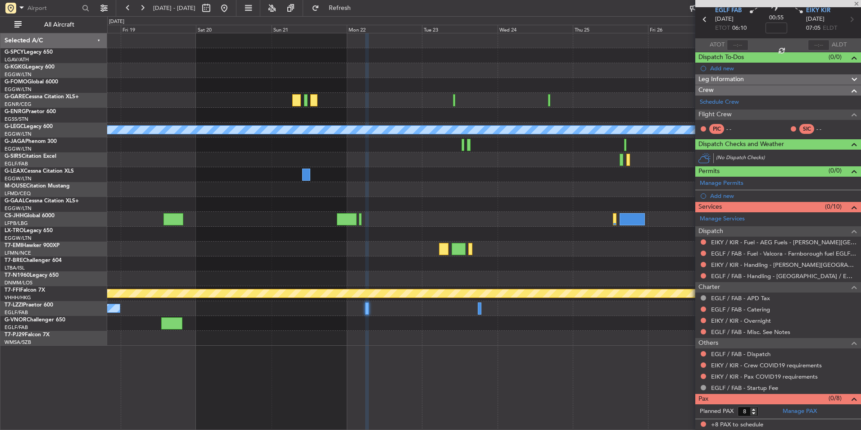
scroll to position [0, 0]
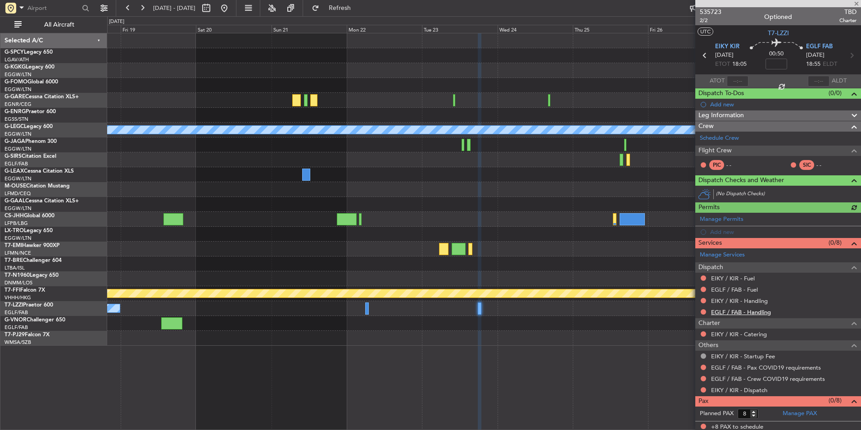
click at [752, 309] on link "EGLF / FAB - Handling" at bounding box center [741, 312] width 60 height 8
click at [359, 11] on span "Refresh" at bounding box center [340, 8] width 38 height 6
click at [757, 301] on link "EIKY / KIR - Handling" at bounding box center [739, 301] width 57 height 8
click at [359, 10] on span "Refresh" at bounding box center [340, 8] width 38 height 6
click at [751, 290] on link "EGLF / FAB - Fuel" at bounding box center [734, 290] width 47 height 8
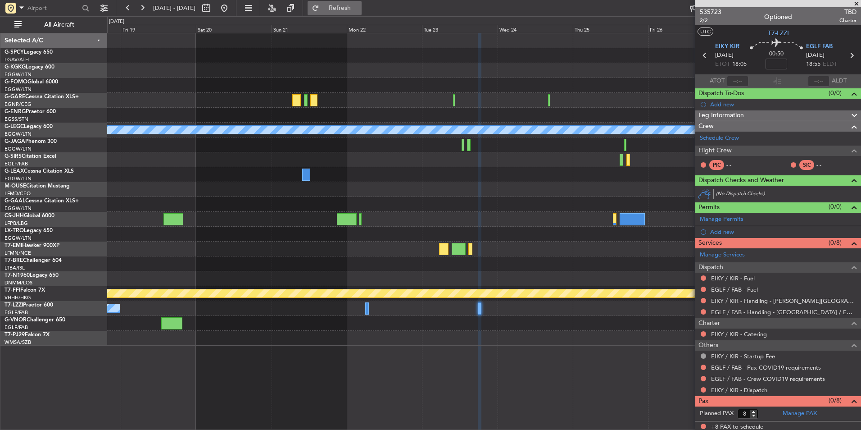
click at [359, 11] on span "Refresh" at bounding box center [340, 8] width 38 height 6
click at [747, 277] on link "EIKY / KIR - Fuel" at bounding box center [733, 278] width 44 height 8
click at [345, 12] on button "Refresh" at bounding box center [335, 8] width 54 height 14
click at [712, 13] on span "535723" at bounding box center [711, 11] width 22 height 9
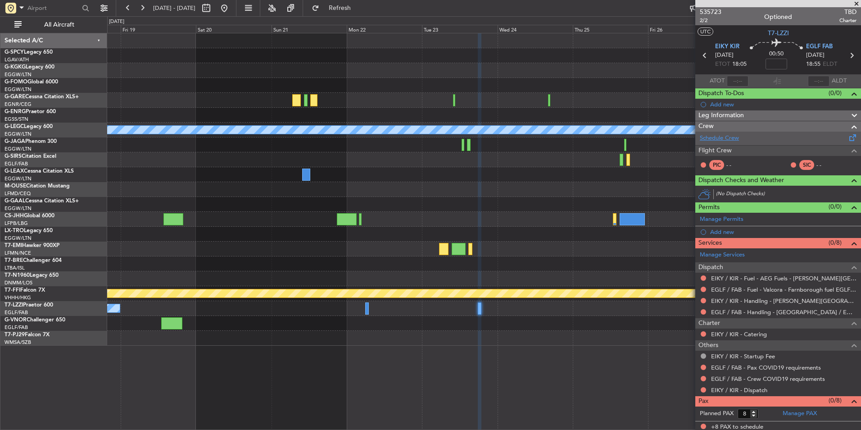
click at [725, 136] on link "Schedule Crew" at bounding box center [719, 138] width 39 height 9
click at [454, 348] on div "A/C Unavailable [GEOGRAPHIC_DATA] ([GEOGRAPHIC_DATA]) Planned [GEOGRAPHIC_DATA]…" at bounding box center [484, 231] width 754 height 397
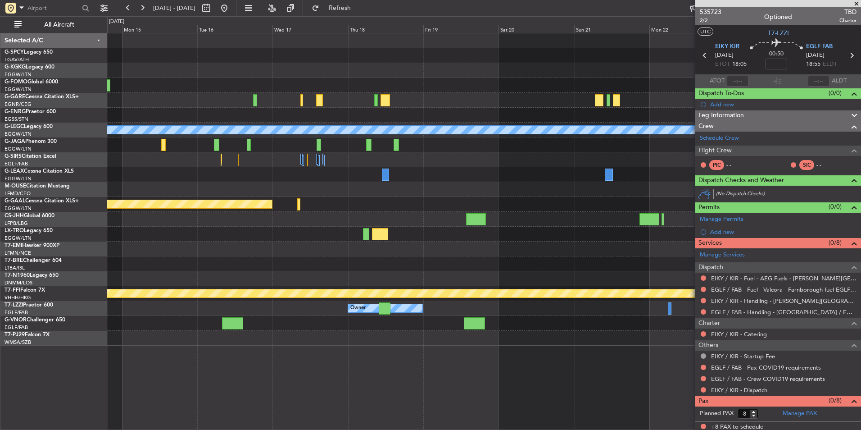
click at [455, 364] on div "A/C Unavailable [GEOGRAPHIC_DATA] ([GEOGRAPHIC_DATA]) Planned [GEOGRAPHIC_DATA]…" at bounding box center [484, 231] width 754 height 397
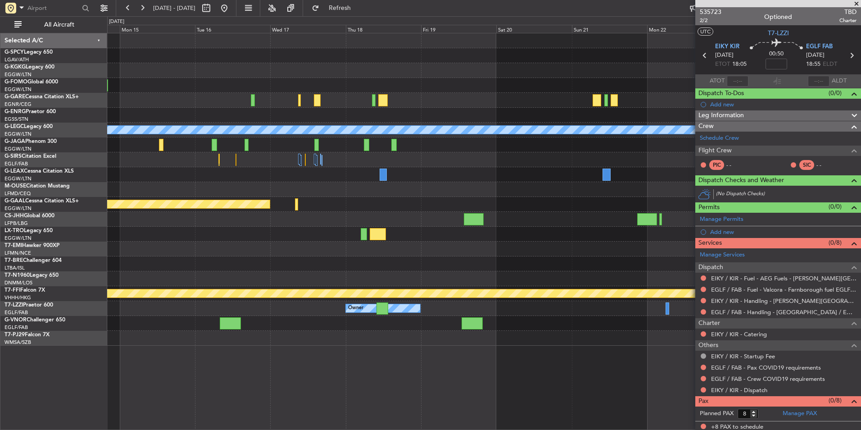
click at [555, 355] on div "A/C Unavailable [GEOGRAPHIC_DATA] ([GEOGRAPHIC_DATA]) Planned [GEOGRAPHIC_DATA]…" at bounding box center [484, 231] width 754 height 397
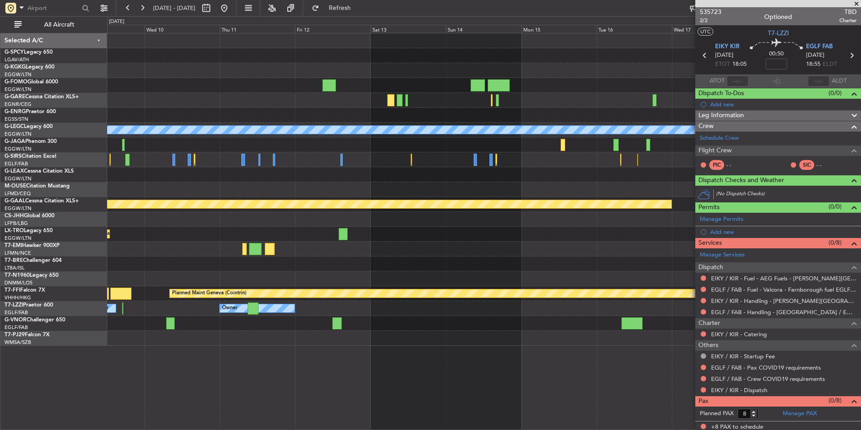
click at [397, 339] on div at bounding box center [483, 338] width 753 height 15
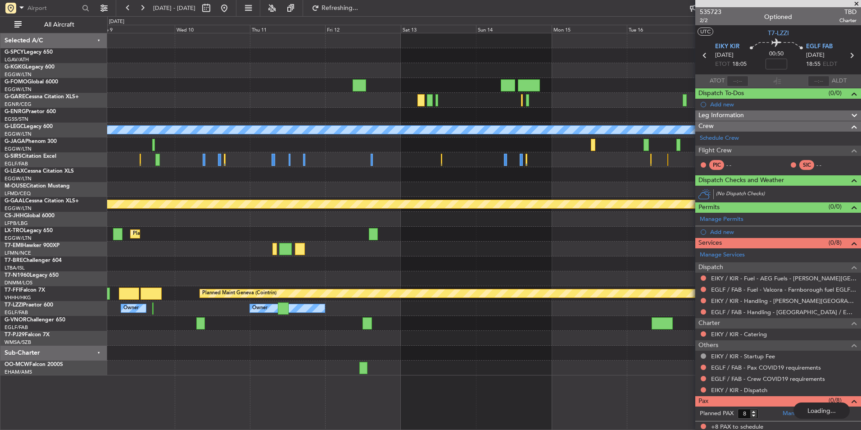
click at [351, 344] on div at bounding box center [483, 338] width 753 height 15
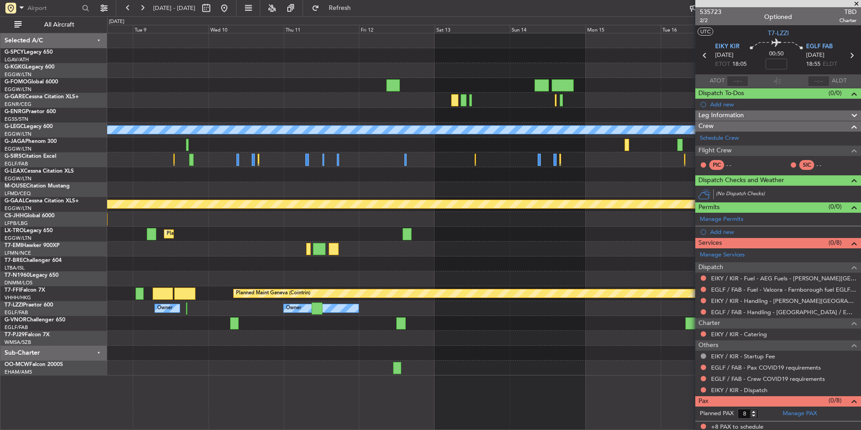
click at [281, 365] on div at bounding box center [483, 367] width 753 height 15
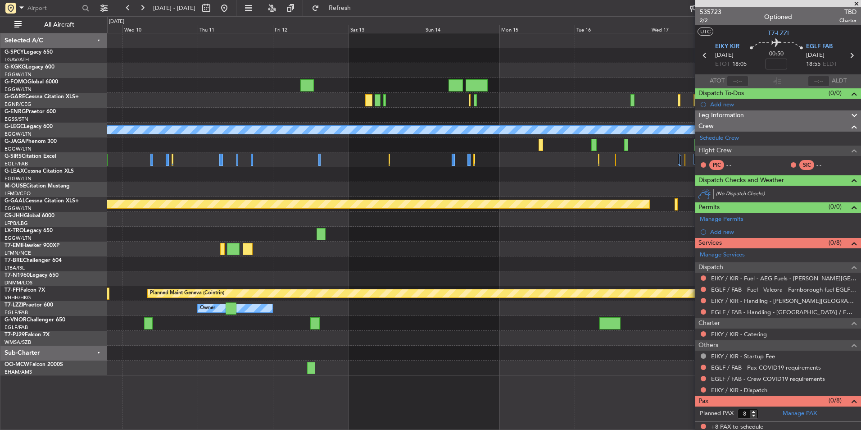
click at [516, 336] on div "A/C Unavailable London (Luton) Planned Maint Dusseldorf Planned Maint Dusseldor…" at bounding box center [483, 204] width 753 height 342
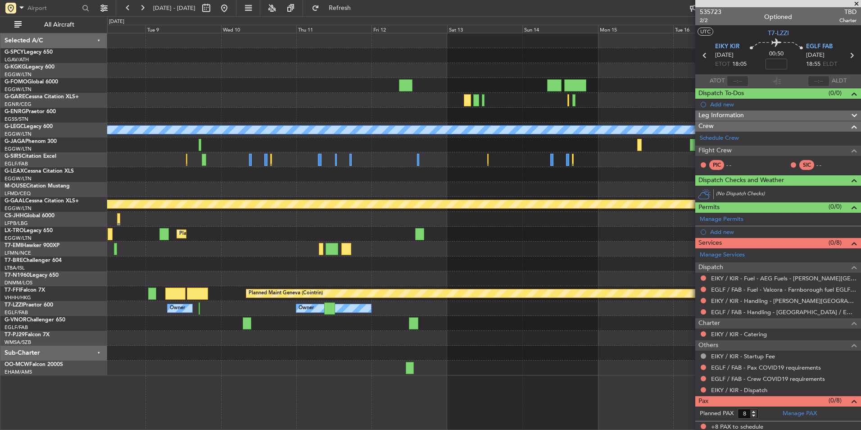
click at [549, 356] on div at bounding box center [483, 352] width 753 height 15
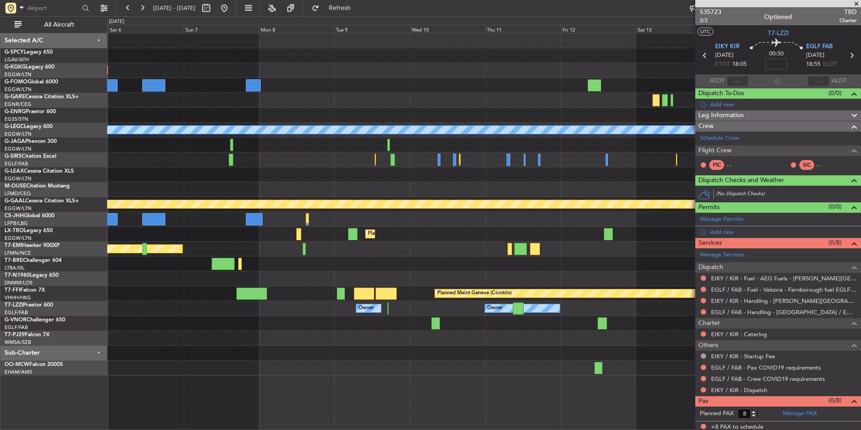
click at [322, 360] on div "AOG Maint Istanbul (Ataturk) A/C Unavailable London (Luton) Planned Maint Londo…" at bounding box center [483, 204] width 753 height 342
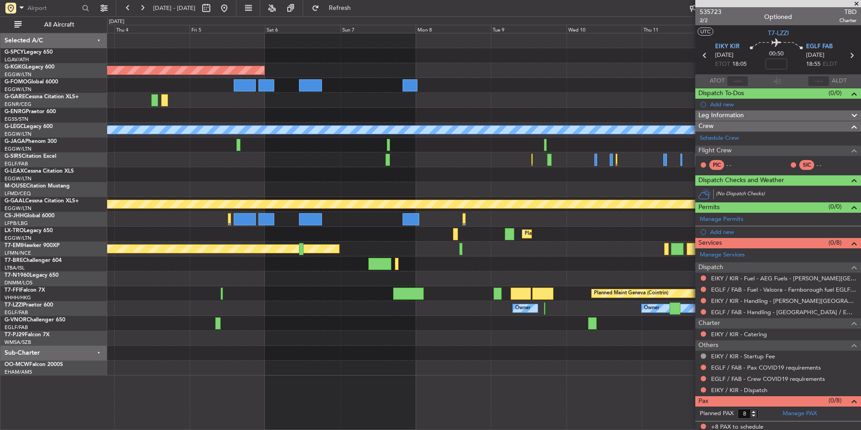
click at [361, 352] on div "AOG Maint Istanbul (Ataturk) A/C Unavailable London (Luton) Planned Maint Londo…" at bounding box center [483, 204] width 753 height 342
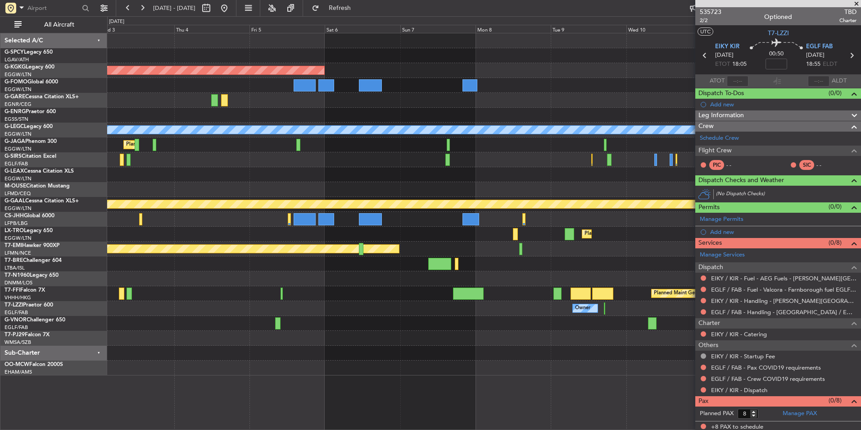
click at [136, 359] on div at bounding box center [483, 352] width 753 height 15
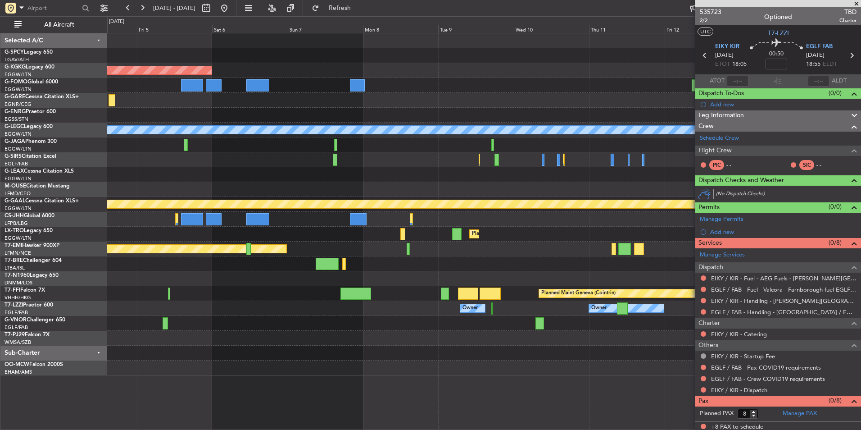
click at [234, 357] on div at bounding box center [483, 352] width 753 height 15
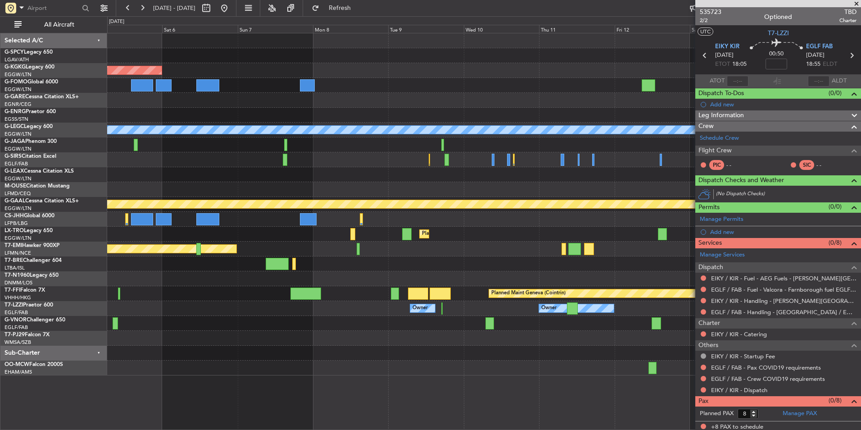
click at [425, 335] on div at bounding box center [483, 338] width 753 height 15
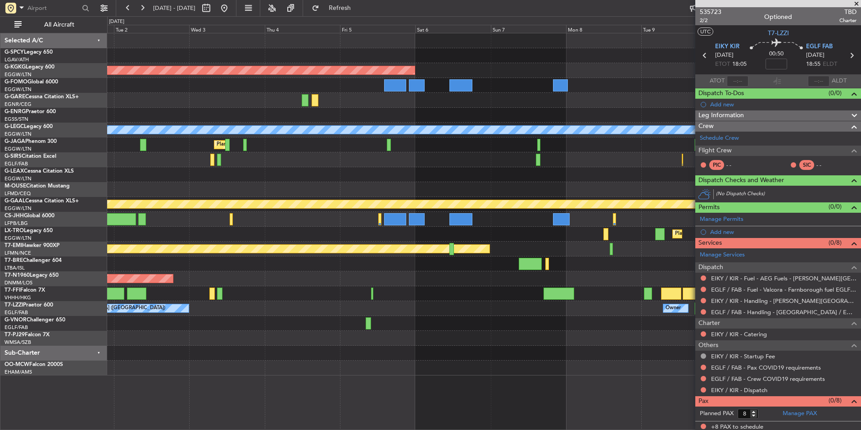
click at [837, 338] on fb-app "05 Sep 2025 - 15 Sep 2025 Refresh Quick Links All Aircraft AOG Maint Istanbul (…" at bounding box center [430, 218] width 861 height 423
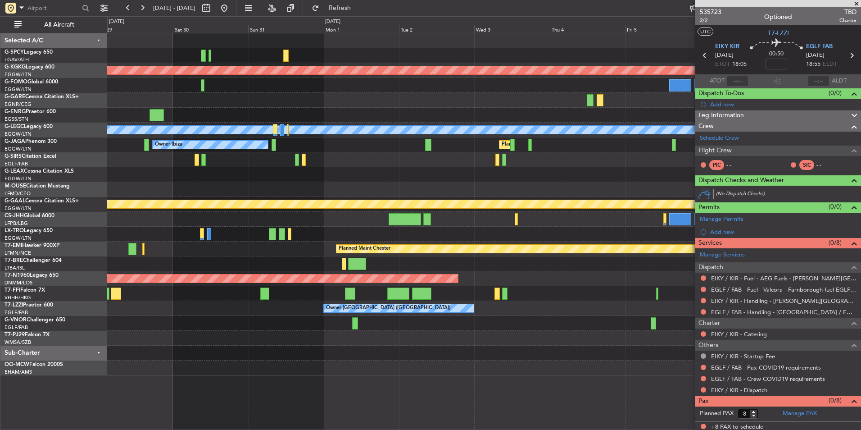
click at [568, 334] on div at bounding box center [483, 338] width 753 height 15
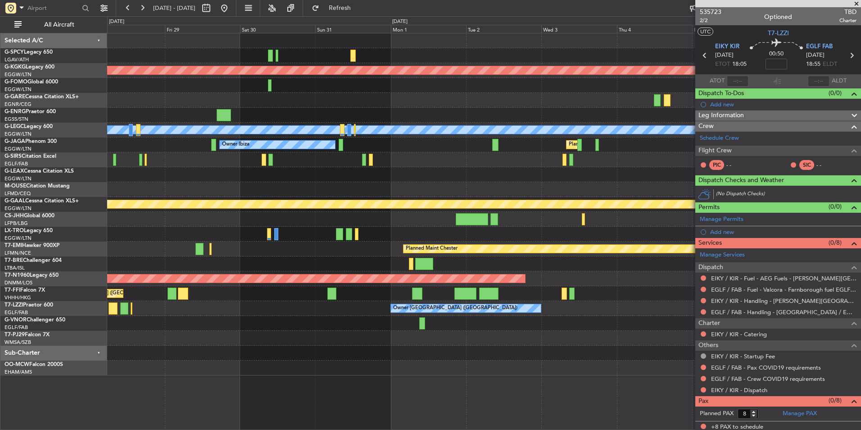
click at [494, 351] on div at bounding box center [483, 352] width 753 height 15
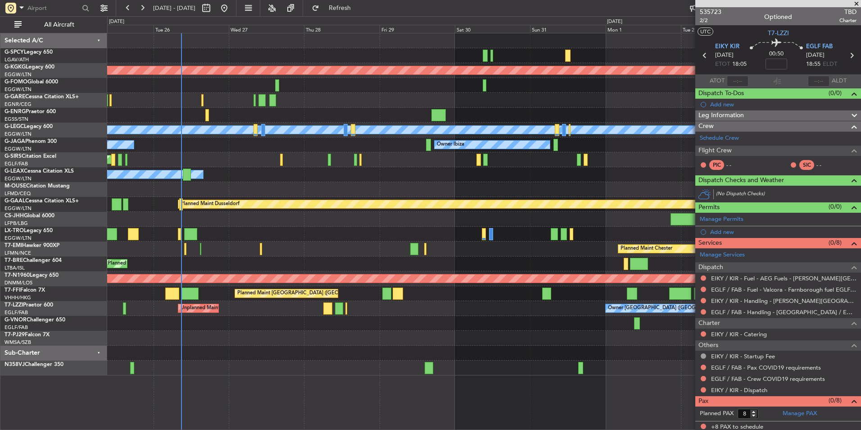
click at [191, 303] on div "Owner London (Farnborough) Unplanned Maint London (Farnborough)" at bounding box center [483, 308] width 753 height 15
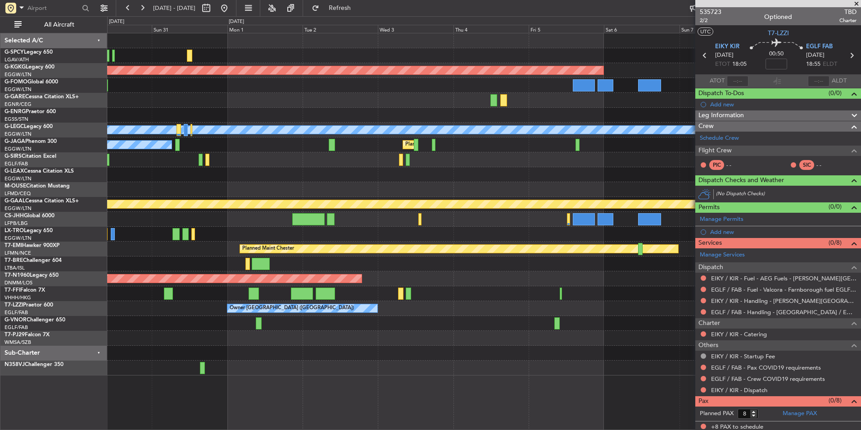
click at [0, 359] on html "25 Aug 2025 - 04 Sep 2025 Refresh Quick Links All Aircraft AOG Maint Istanbul (…" at bounding box center [430, 215] width 861 height 430
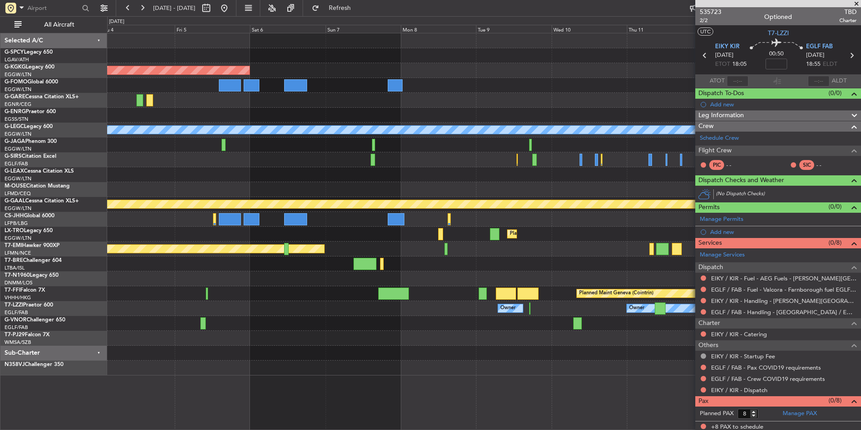
click at [104, 372] on div "AOG Maint Istanbul (Ataturk) A/C Unavailable London (Luton) Planned Maint Londo…" at bounding box center [430, 222] width 861 height 413
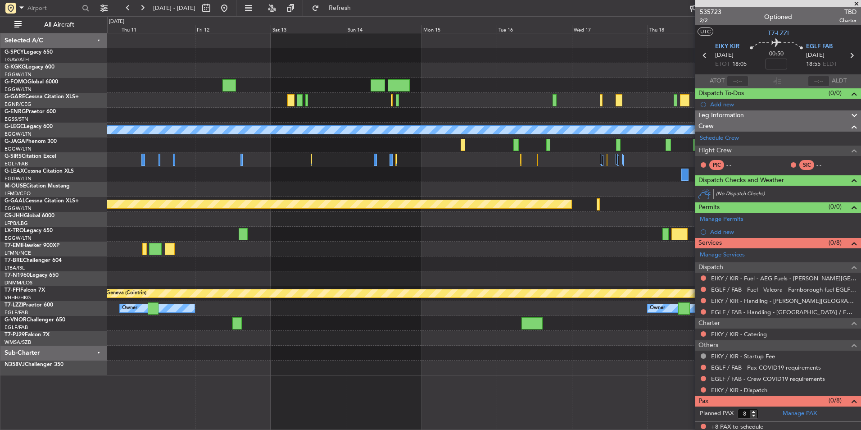
click at [313, 396] on div "A/C Unavailable London (Luton) Planned Maint Dusseldorf Planned Maint Dusseldor…" at bounding box center [484, 231] width 754 height 397
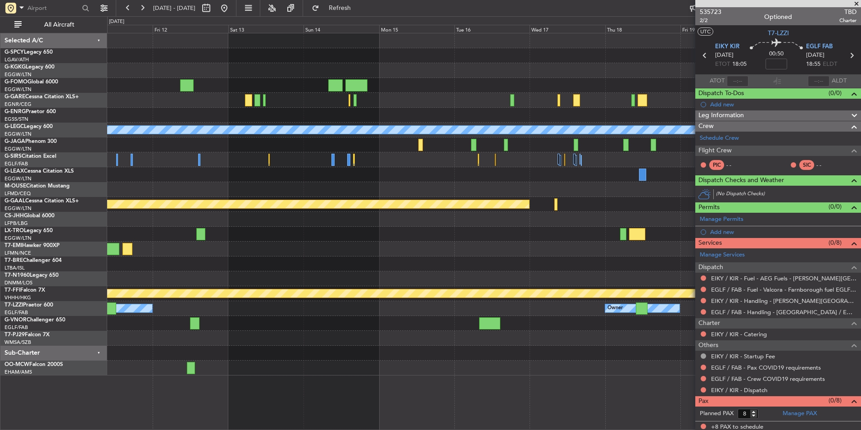
click at [339, 260] on div "A/C Unavailable London (Luton) Planned Maint Dusseldorf Planned Maint Dusseldor…" at bounding box center [483, 204] width 753 height 342
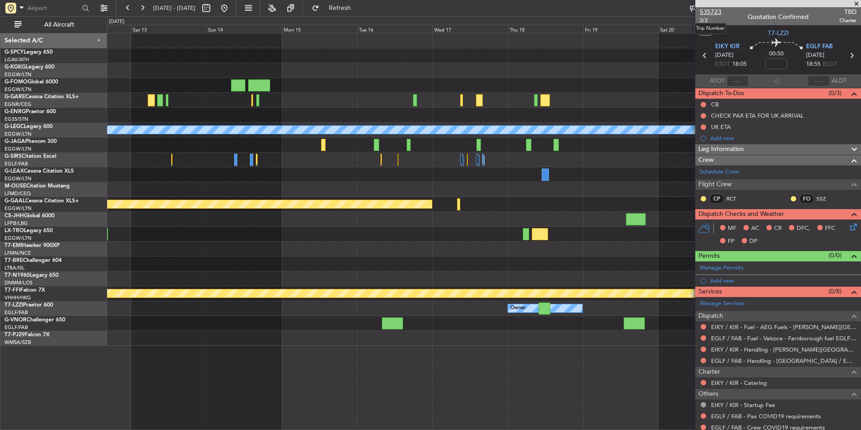
click at [713, 10] on span "535723" at bounding box center [711, 11] width 22 height 9
click at [231, 9] on button at bounding box center [224, 8] width 14 height 14
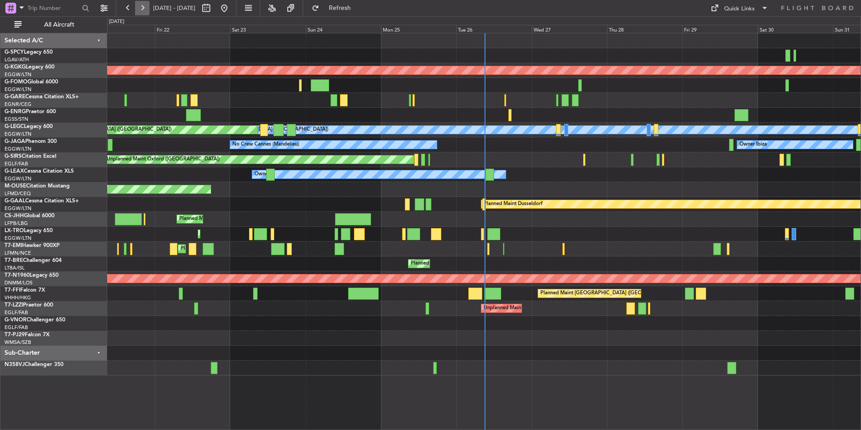
click at [139, 10] on button at bounding box center [142, 8] width 14 height 14
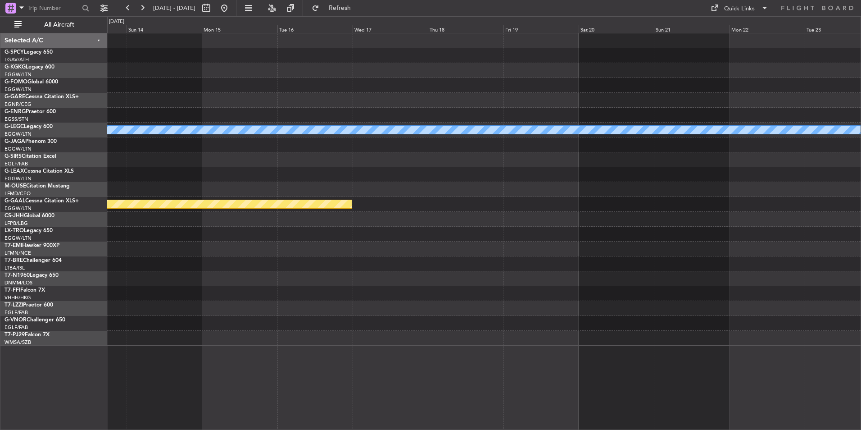
click at [314, 287] on div "A/C Unavailable [GEOGRAPHIC_DATA] ([GEOGRAPHIC_DATA]) Planned [GEOGRAPHIC_DATA]" at bounding box center [483, 189] width 753 height 312
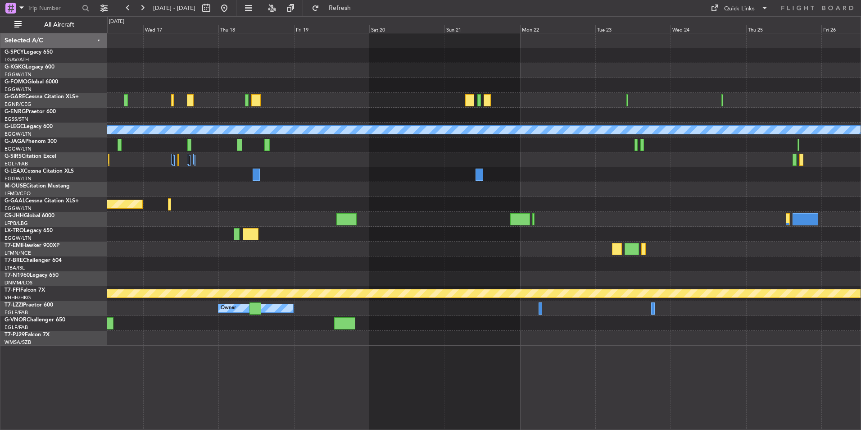
click at [318, 322] on div "A/C Unavailable [GEOGRAPHIC_DATA] ([GEOGRAPHIC_DATA]) Planned [GEOGRAPHIC_DATA]…" at bounding box center [483, 189] width 753 height 312
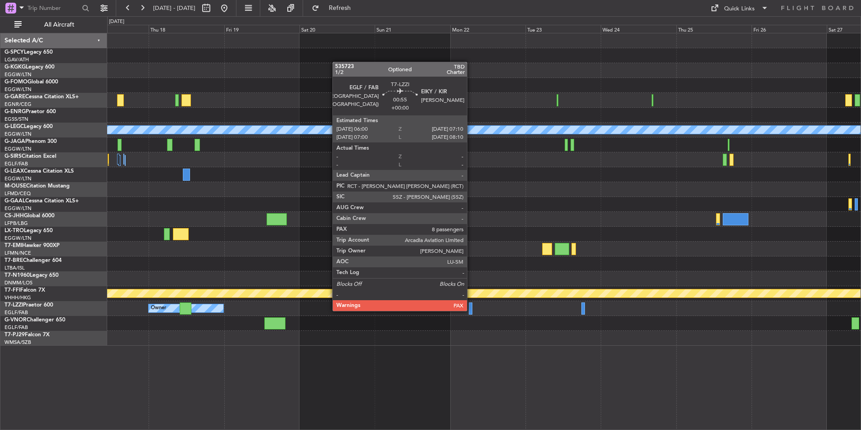
click at [471, 310] on div at bounding box center [471, 308] width 4 height 12
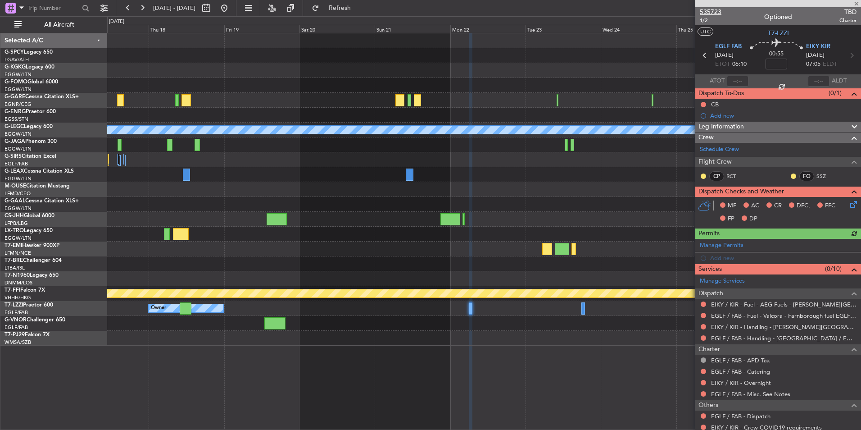
click at [716, 9] on span "535723" at bounding box center [711, 11] width 22 height 9
click at [581, 409] on div "A/C Unavailable [GEOGRAPHIC_DATA] ([GEOGRAPHIC_DATA]) Planned [GEOGRAPHIC_DATA]…" at bounding box center [484, 231] width 754 height 397
drag, startPoint x: 257, startPoint y: 13, endPoint x: 251, endPoint y: 12, distance: 5.6
click at [231, 12] on button at bounding box center [224, 8] width 14 height 14
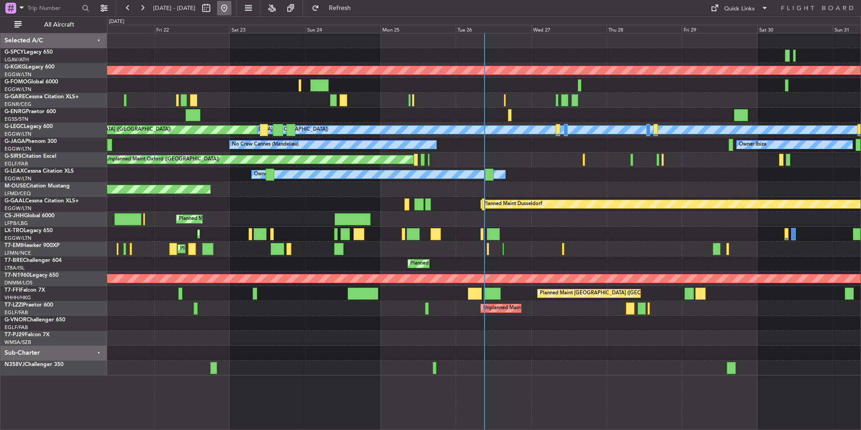
click at [231, 12] on button at bounding box center [224, 8] width 14 height 14
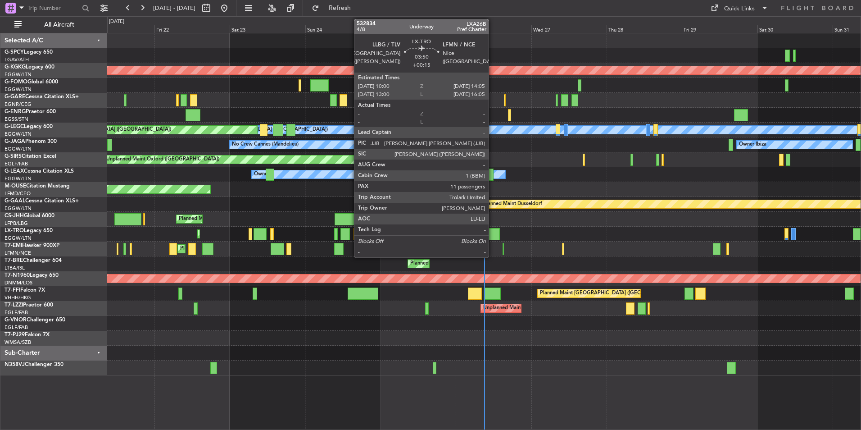
click at [493, 233] on div at bounding box center [493, 234] width 13 height 12
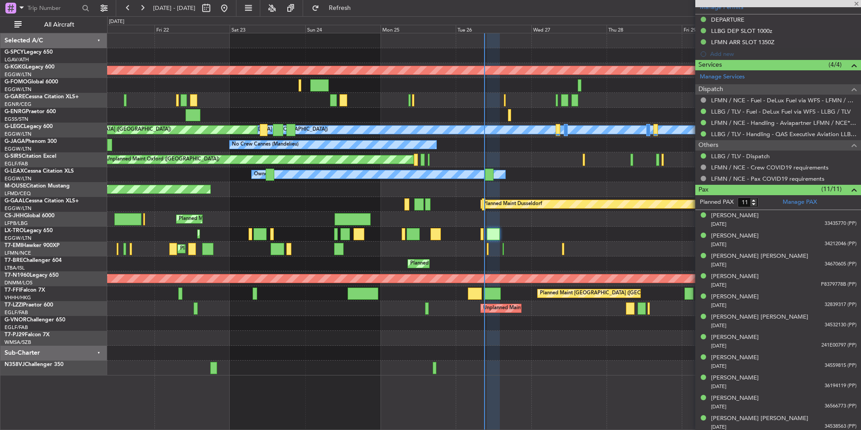
scroll to position [281, 0]
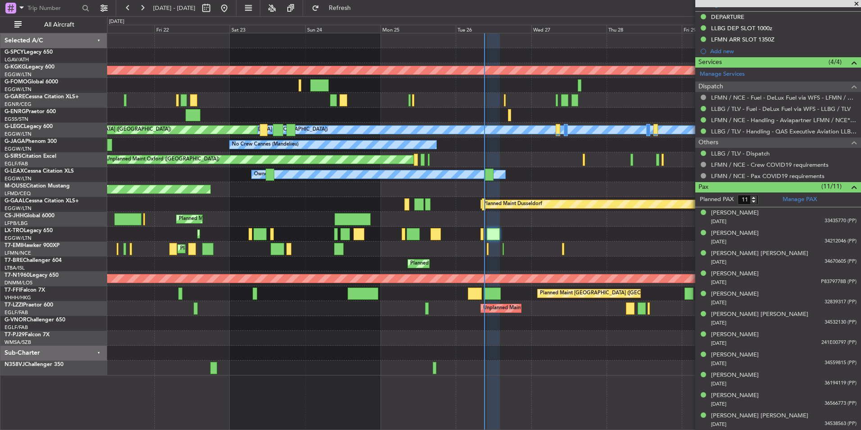
click at [562, 387] on div "AOG Maint [GEOGRAPHIC_DATA] (Ataturk) Unplanned Maint [PERSON_NAME] Owner A/C U…" at bounding box center [484, 231] width 754 height 397
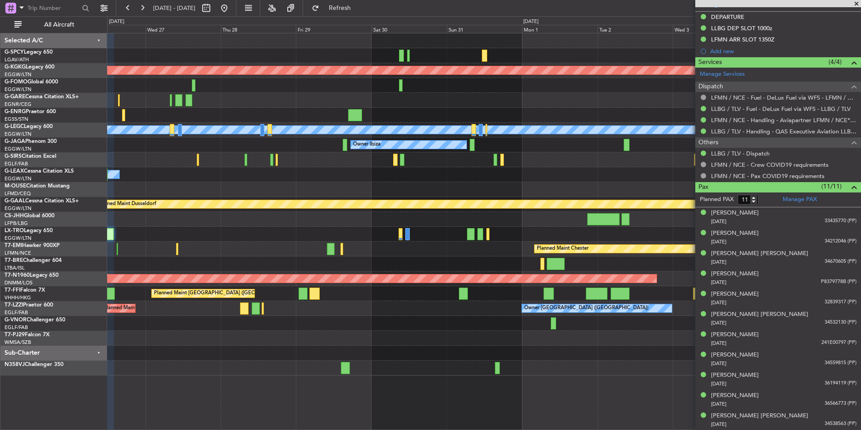
click at [259, 161] on div "Unplanned Maint Oxford ([GEOGRAPHIC_DATA])" at bounding box center [483, 159] width 753 height 15
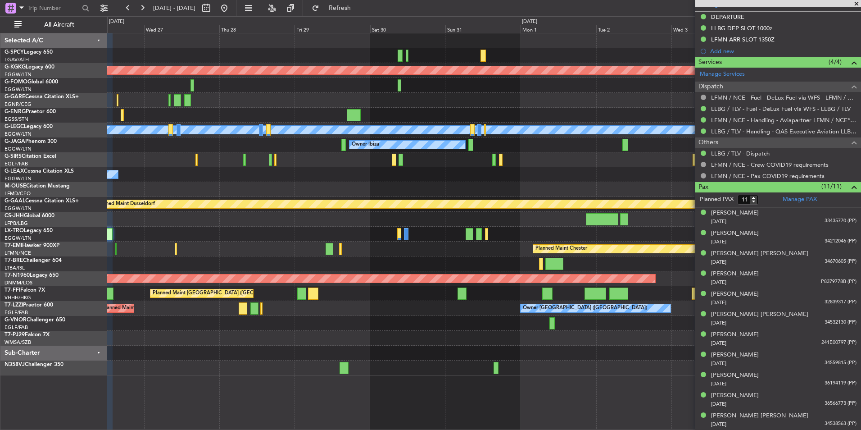
click at [499, 338] on div at bounding box center [483, 338] width 753 height 15
click at [216, 310] on div "AOG Maint [GEOGRAPHIC_DATA] (Ataturk) A/C Unavailable [GEOGRAPHIC_DATA] ([GEOGR…" at bounding box center [483, 204] width 753 height 342
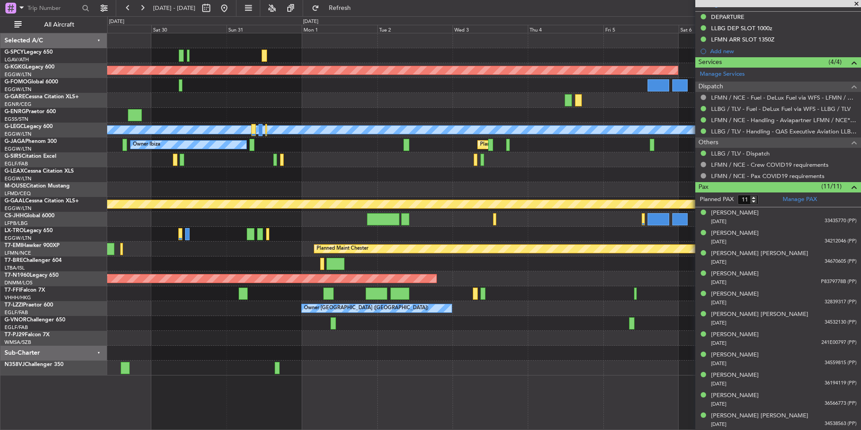
click at [287, 312] on div "Owner [GEOGRAPHIC_DATA] ([GEOGRAPHIC_DATA]) Owner" at bounding box center [483, 308] width 753 height 15
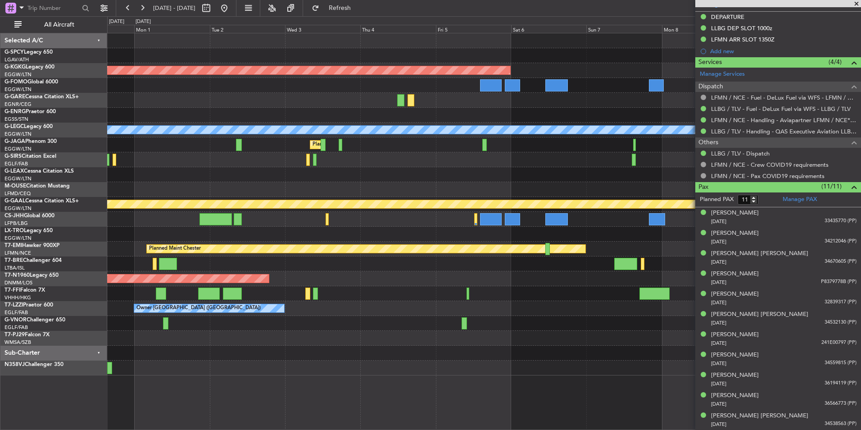
click at [316, 297] on div "Planned Maint Geneva (Cointrin)" at bounding box center [483, 293] width 753 height 15
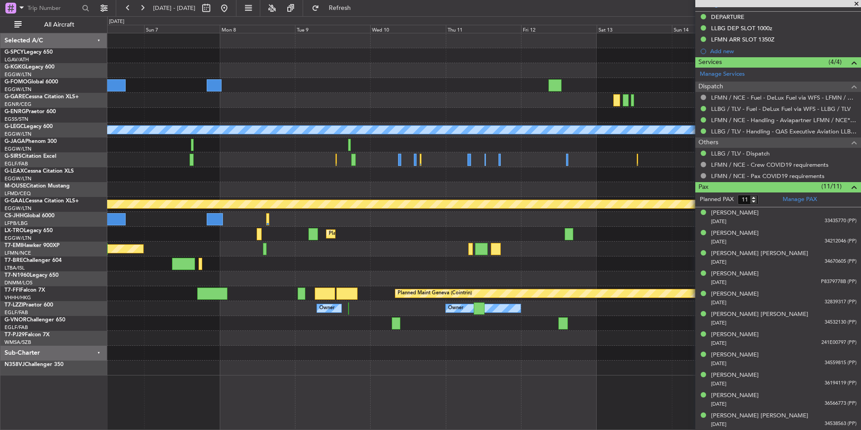
click at [317, 311] on div "Owner" at bounding box center [329, 308] width 24 height 8
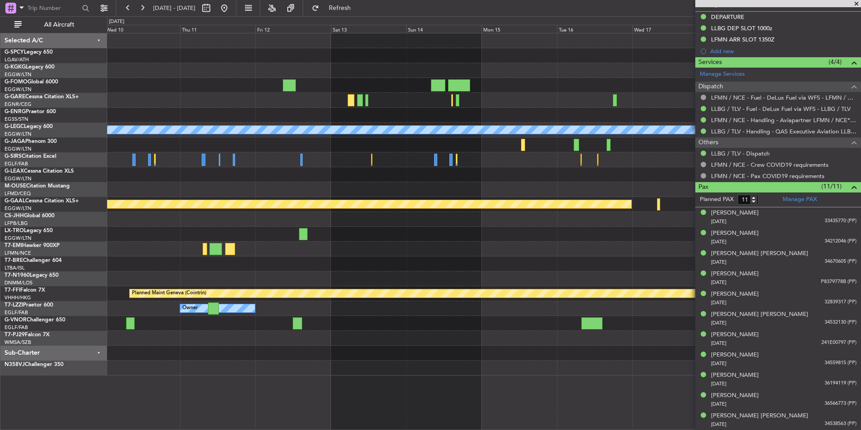
click at [41, 286] on div "A/C Unavailable [GEOGRAPHIC_DATA] ([GEOGRAPHIC_DATA]) Planned [GEOGRAPHIC_DATA]…" at bounding box center [430, 222] width 861 height 413
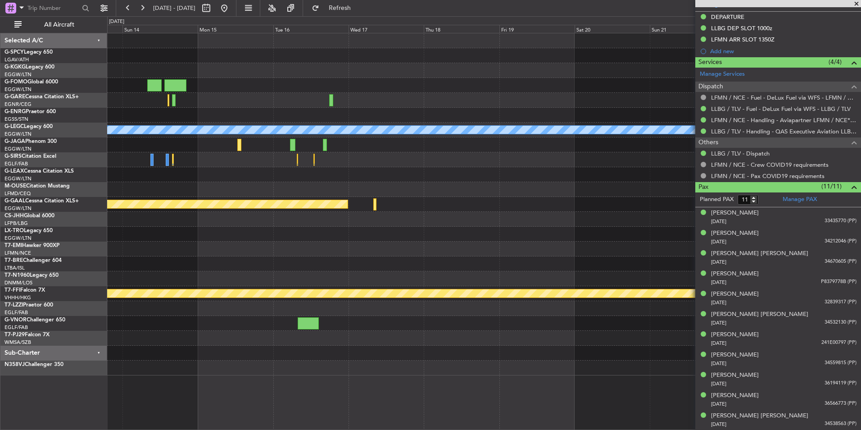
click at [23, 280] on div "A/C Unavailable [GEOGRAPHIC_DATA] ([GEOGRAPHIC_DATA]) Planned [GEOGRAPHIC_DATA]…" at bounding box center [430, 222] width 861 height 413
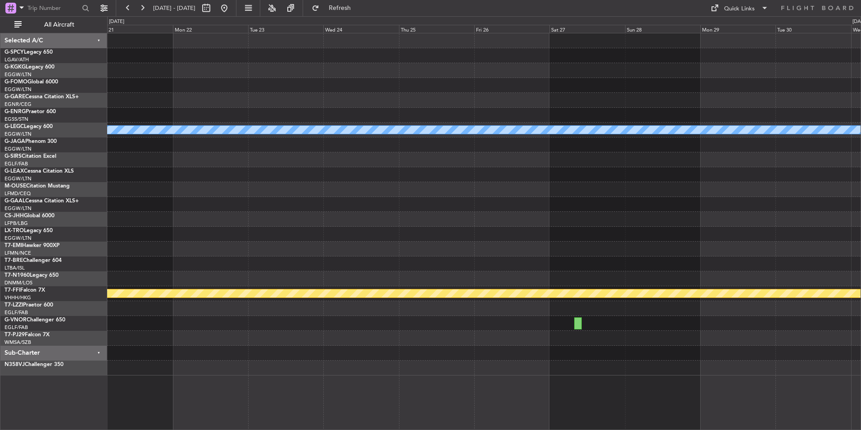
scroll to position [0, 0]
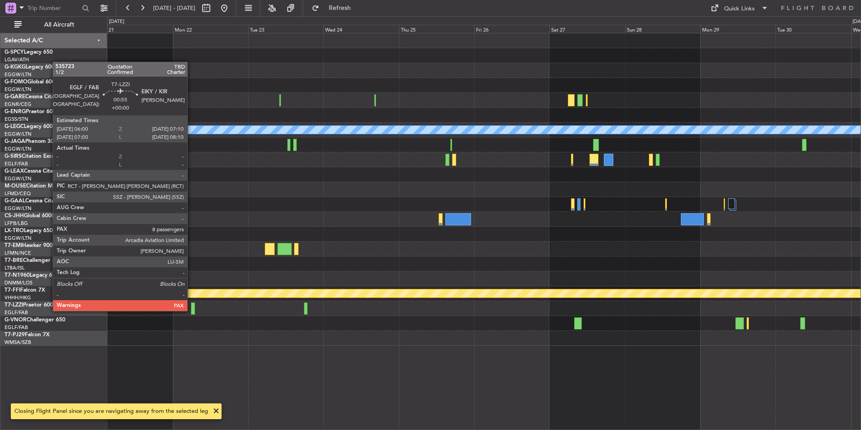
click at [191, 310] on div at bounding box center [193, 308] width 4 height 12
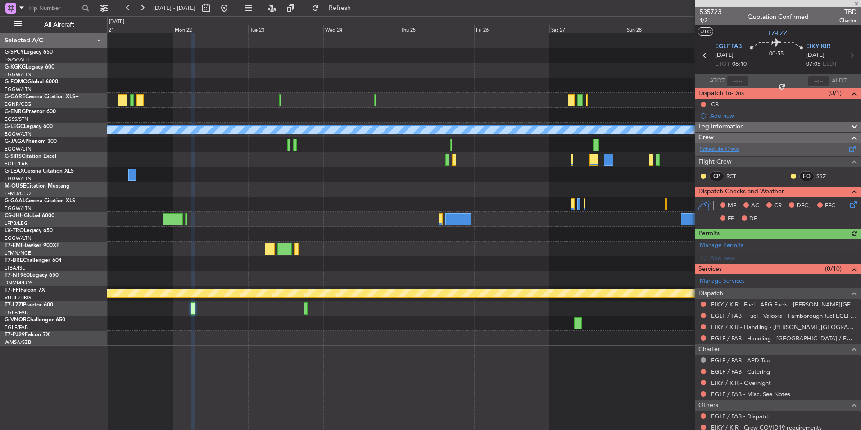
click at [733, 148] on link "Schedule Crew" at bounding box center [719, 149] width 39 height 9
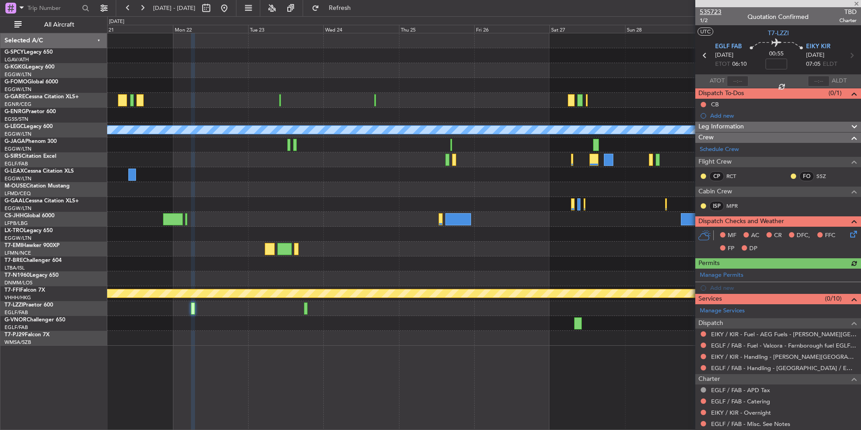
click at [708, 15] on span "535723" at bounding box center [711, 11] width 22 height 9
click at [359, 9] on span "Refresh" at bounding box center [340, 8] width 38 height 6
click at [231, 13] on button at bounding box center [224, 8] width 14 height 14
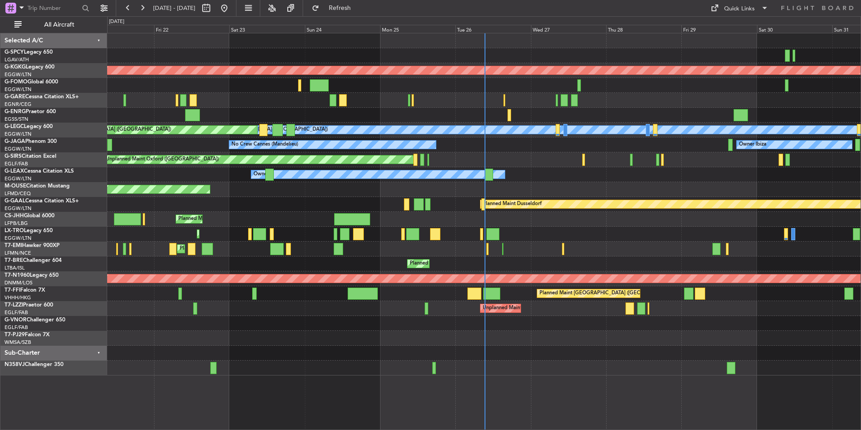
click at [608, 221] on div "Planned Maint [GEOGRAPHIC_DATA] ([GEOGRAPHIC_DATA])" at bounding box center [483, 219] width 753 height 15
click at [348, 370] on div at bounding box center [483, 367] width 753 height 15
click at [512, 385] on div "AOG Maint [GEOGRAPHIC_DATA] (Ataturk) Unplanned Maint [PERSON_NAME] Owner Plann…" at bounding box center [484, 231] width 754 height 397
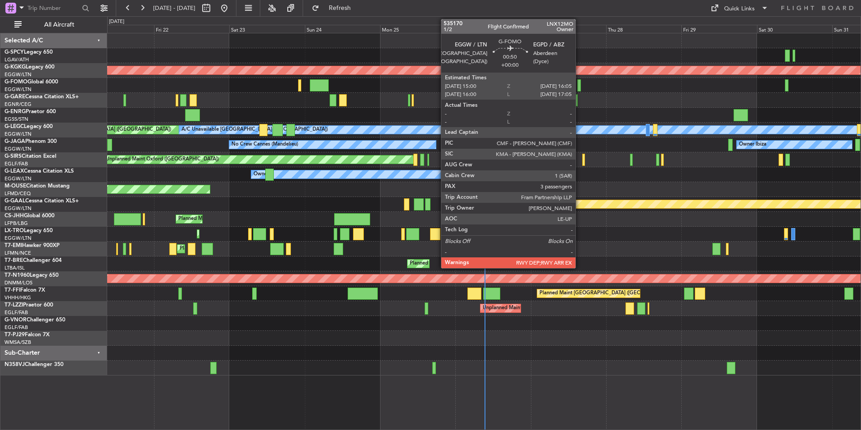
click at [580, 82] on div at bounding box center [579, 85] width 4 height 12
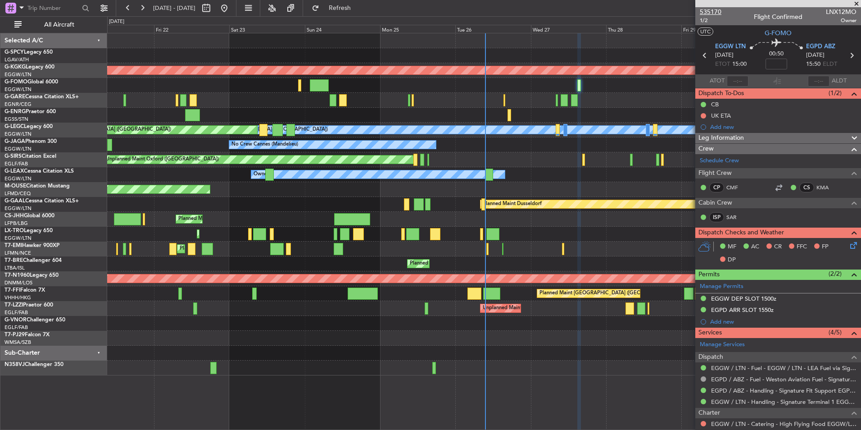
click at [703, 11] on span "535170" at bounding box center [711, 11] width 22 height 9
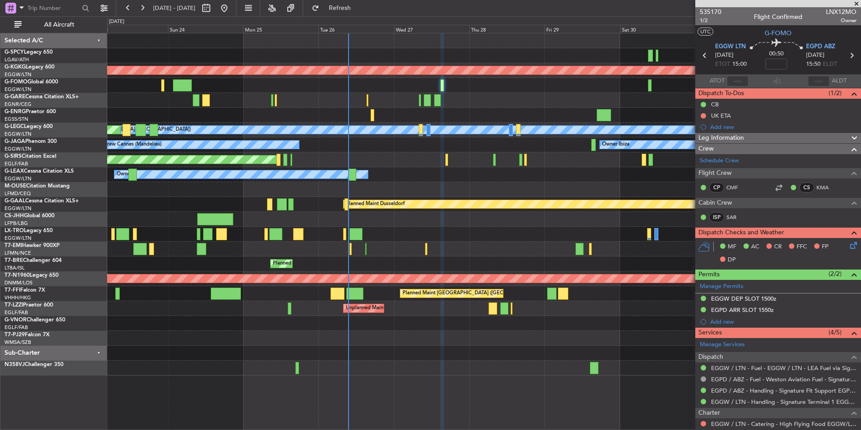
click at [445, 91] on div at bounding box center [483, 85] width 753 height 15
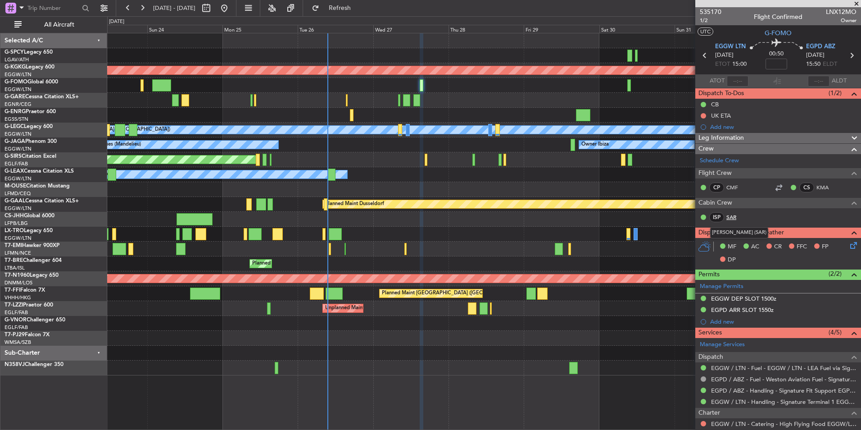
click at [731, 216] on link "SAR" at bounding box center [736, 217] width 20 height 8
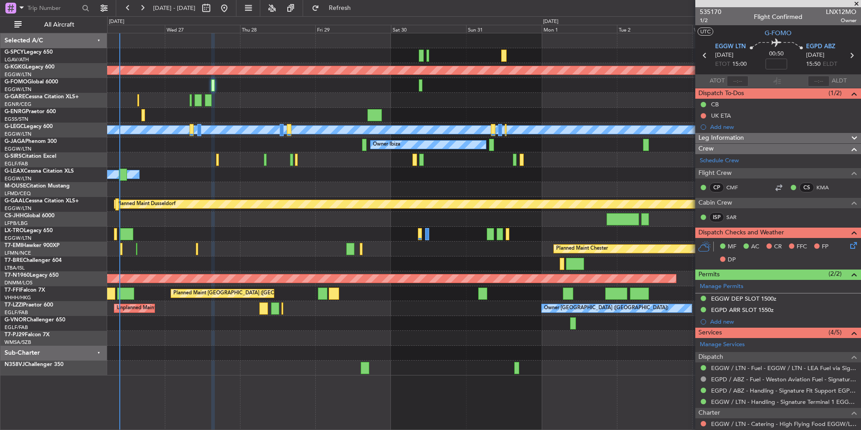
click at [254, 398] on div "AOG Maint [GEOGRAPHIC_DATA] (Ataturk) A/C Unavailable [GEOGRAPHIC_DATA] ([GEOGR…" at bounding box center [484, 231] width 754 height 397
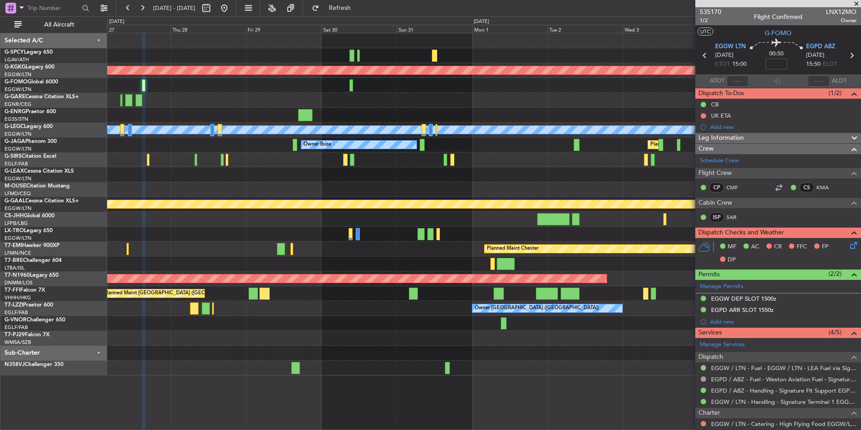
click at [106, 357] on div "AOG Maint [GEOGRAPHIC_DATA] (Ataturk) A/C Unavailable [GEOGRAPHIC_DATA] ([GEOGR…" at bounding box center [430, 222] width 861 height 413
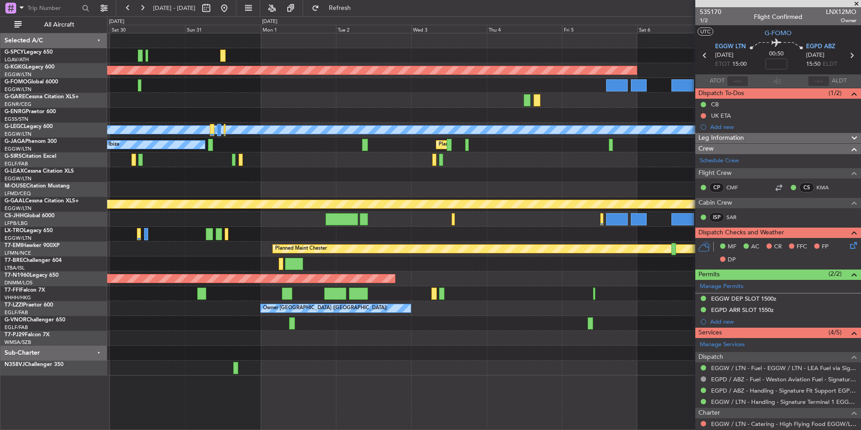
click at [191, 339] on div "AOG Maint [GEOGRAPHIC_DATA] (Ataturk) A/C Unavailable [GEOGRAPHIC_DATA] ([GEOGR…" at bounding box center [483, 204] width 753 height 342
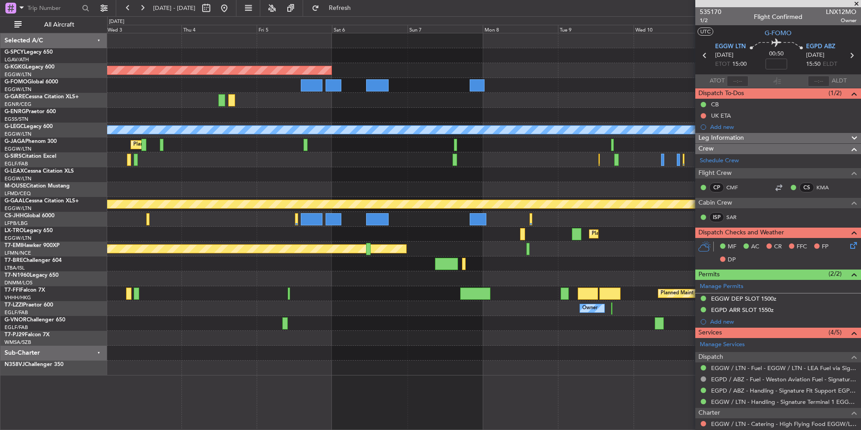
click at [291, 355] on div at bounding box center [483, 352] width 753 height 15
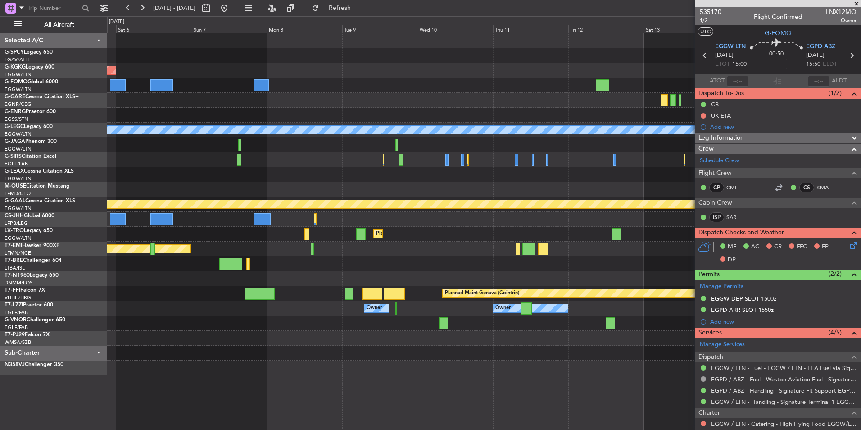
click at [205, 357] on div at bounding box center [483, 352] width 753 height 15
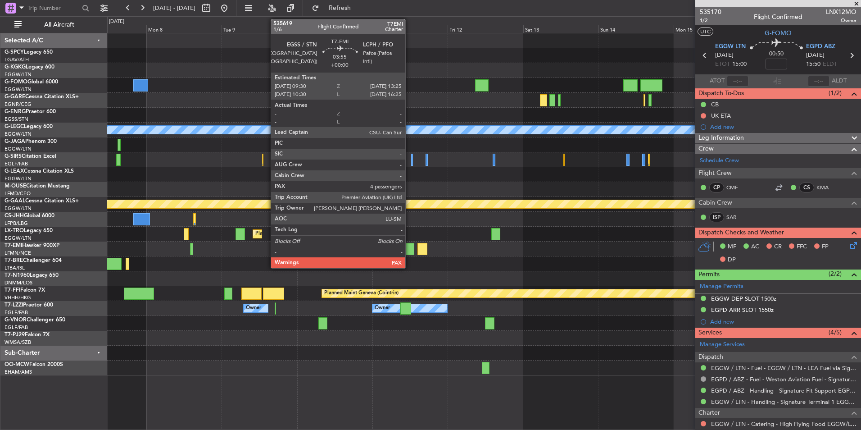
click at [409, 247] on div at bounding box center [408, 249] width 13 height 12
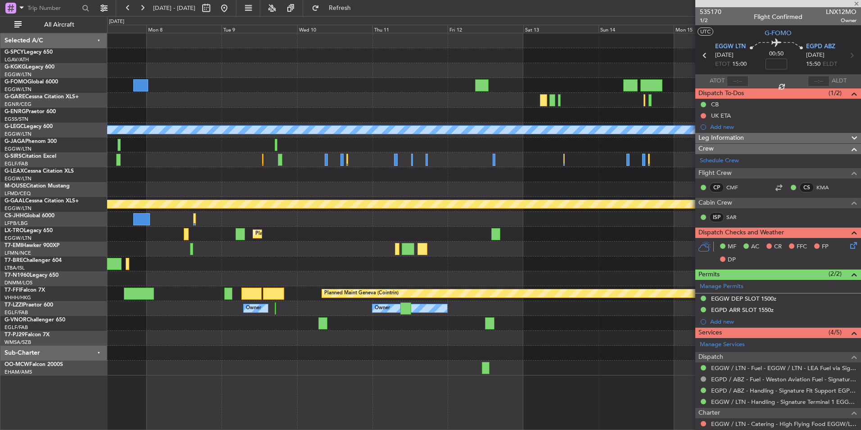
type input "4"
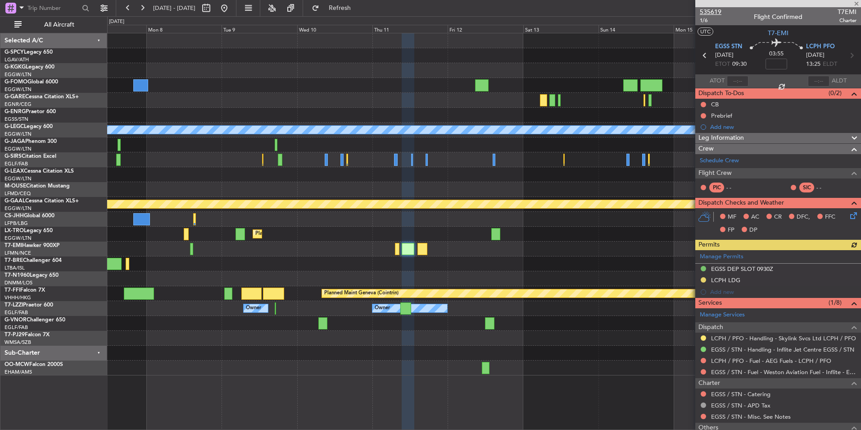
click at [711, 14] on span "535619" at bounding box center [711, 11] width 22 height 9
click at [231, 9] on button at bounding box center [224, 8] width 14 height 14
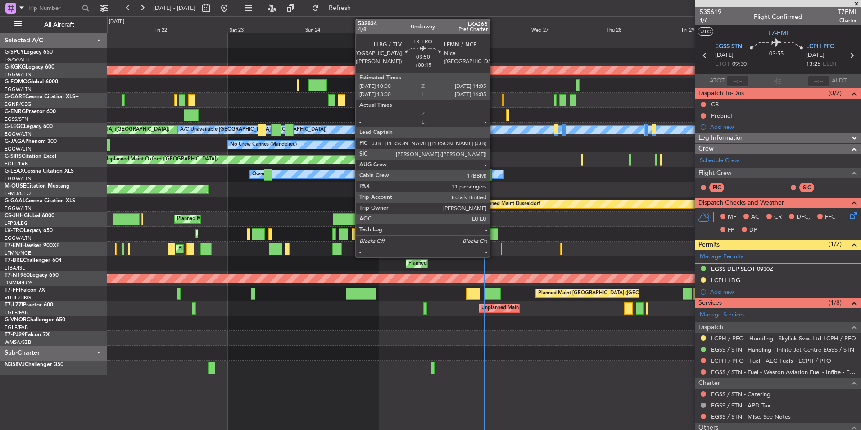
click at [494, 237] on div at bounding box center [491, 234] width 13 height 12
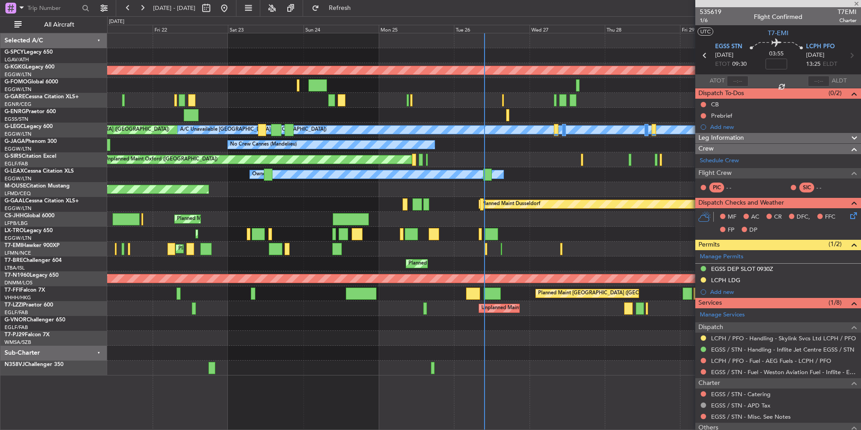
type input "+00:15"
type input "11"
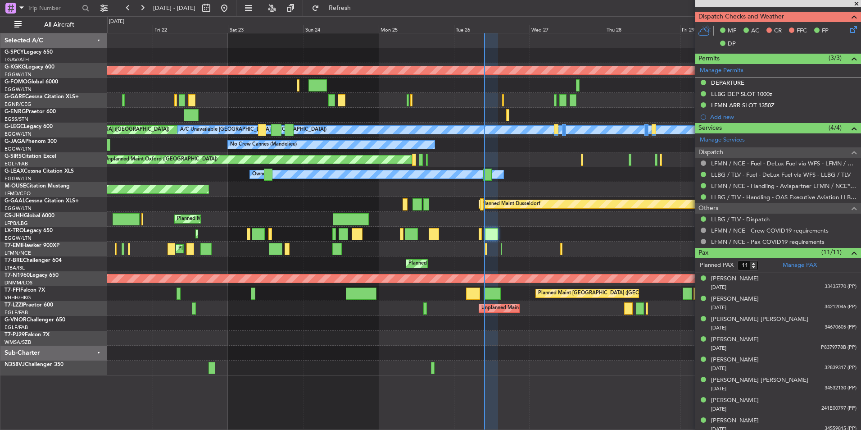
scroll to position [225, 0]
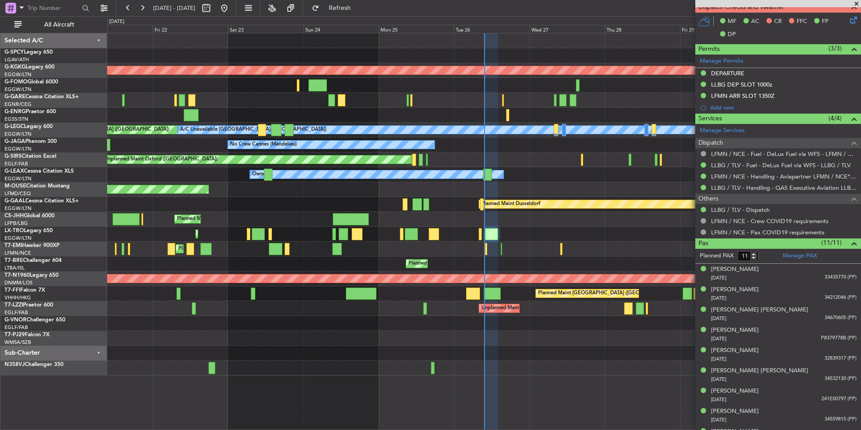
click at [617, 347] on div at bounding box center [483, 352] width 753 height 15
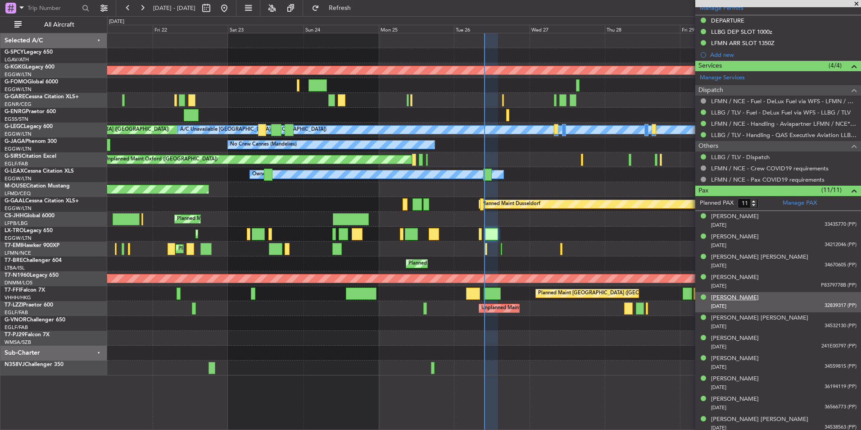
scroll to position [281, 0]
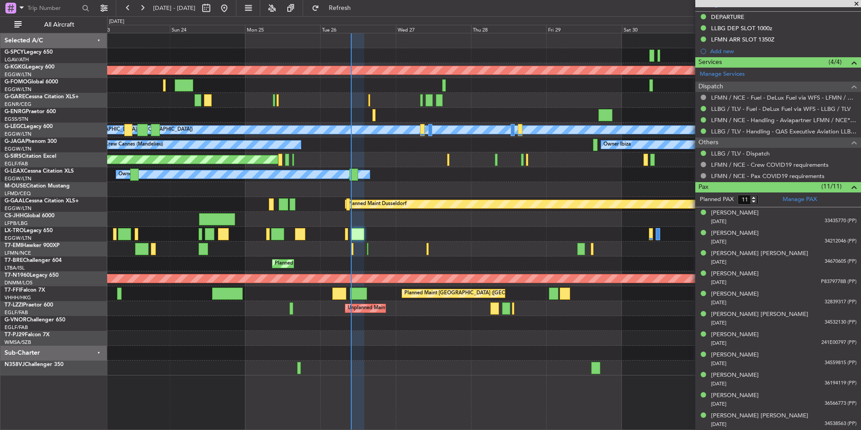
click at [357, 324] on div at bounding box center [483, 323] width 753 height 15
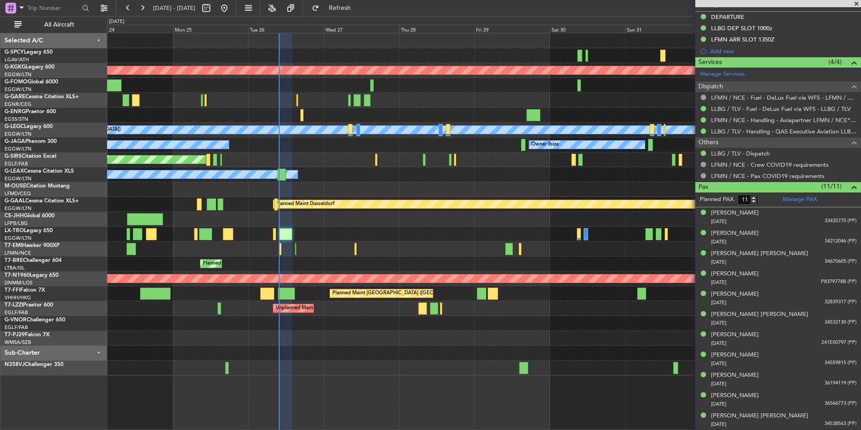
click at [447, 305] on div "Unplanned Maint [GEOGRAPHIC_DATA] ([GEOGRAPHIC_DATA]) Owner London ([GEOGRAPHIC…" at bounding box center [483, 308] width 753 height 15
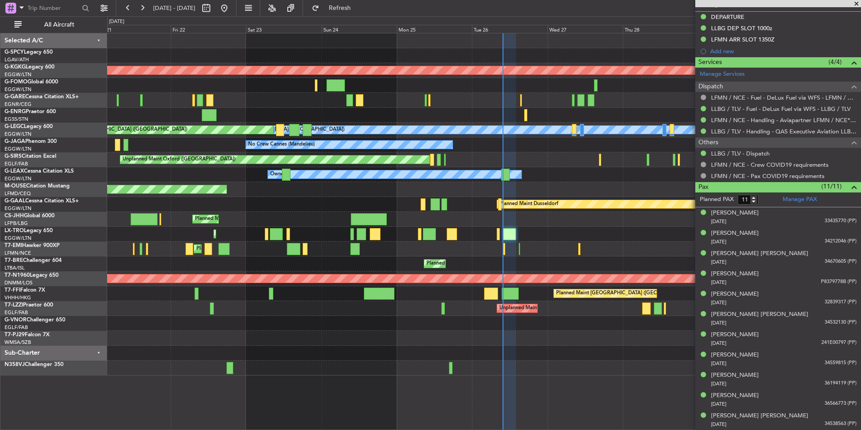
click at [604, 216] on div "AOG Maint [GEOGRAPHIC_DATA] (Ataturk) Unplanned Maint [PERSON_NAME] Owner A/C U…" at bounding box center [483, 204] width 753 height 342
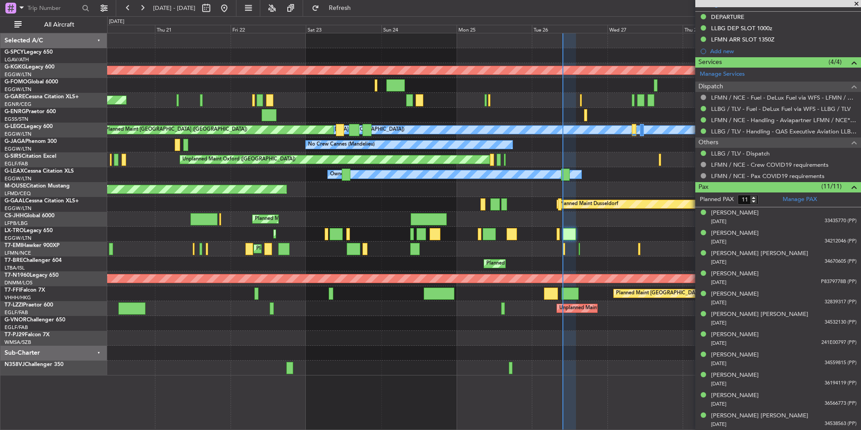
click at [604, 250] on div "AOG Maint [GEOGRAPHIC_DATA] (Ataturk) Unplanned Maint [PERSON_NAME] Owner A/C U…" at bounding box center [483, 204] width 753 height 342
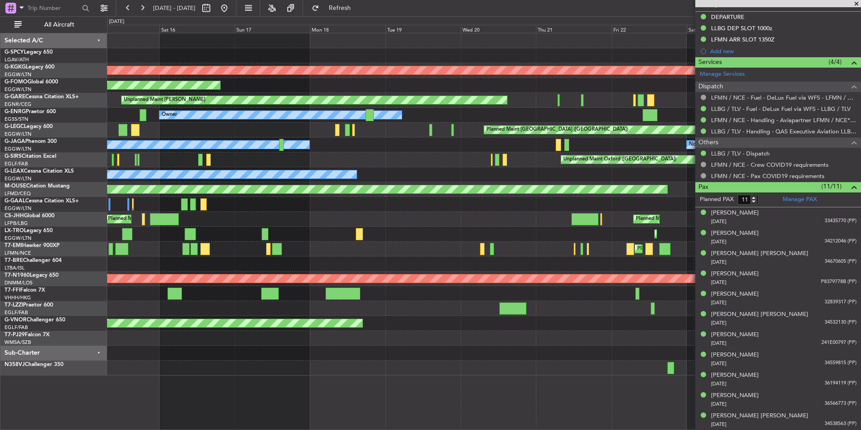
click at [609, 309] on div "Unplanned Maint [GEOGRAPHIC_DATA] ([GEOGRAPHIC_DATA])" at bounding box center [483, 308] width 753 height 15
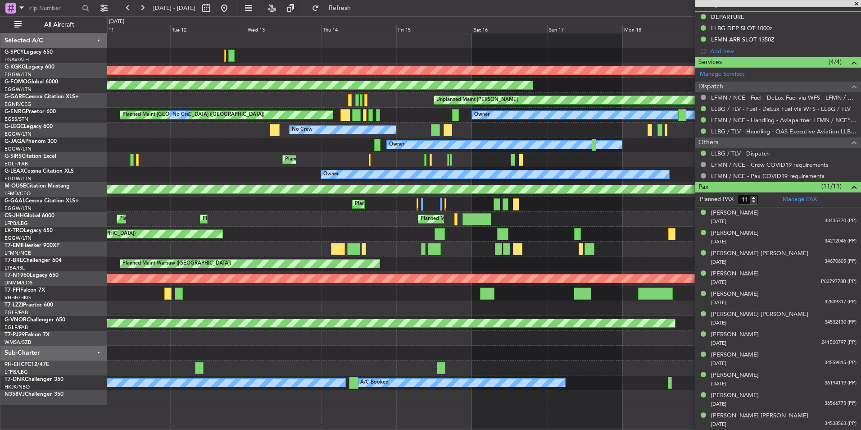
click at [813, 348] on fb-app "[DATE] - [DATE] Refresh Quick Links All Aircraft AOG Maint [GEOGRAPHIC_DATA] ([…" at bounding box center [430, 218] width 861 height 423
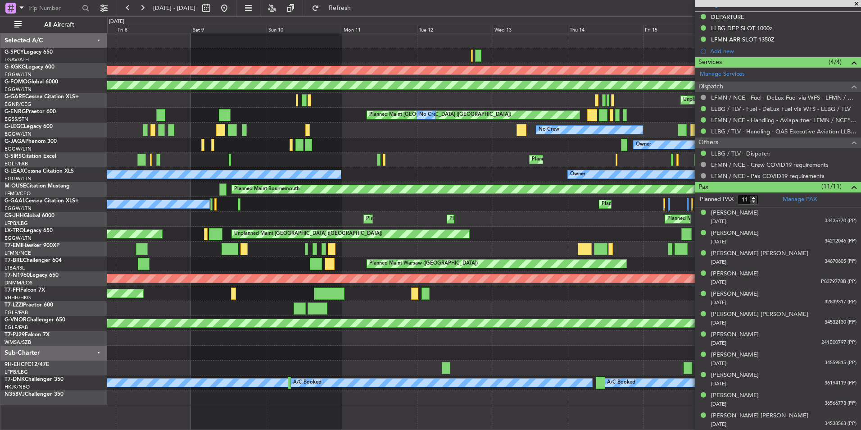
click at [707, 345] on fb-app "[DATE] - [DATE] Refresh Quick Links All Aircraft AOG Maint [GEOGRAPHIC_DATA] ([…" at bounding box center [430, 218] width 861 height 423
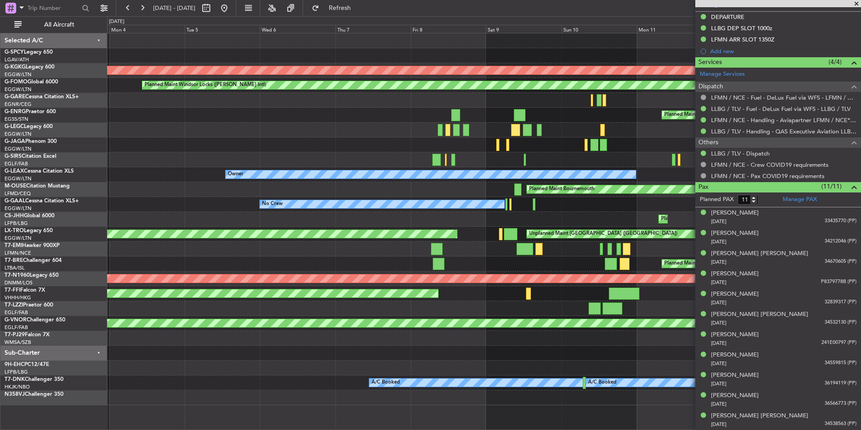
click at [667, 365] on div "AOG Maint [GEOGRAPHIC_DATA] (Ataturk) Planned Maint Windsor Locks ([PERSON_NAME…" at bounding box center [483, 219] width 753 height 372
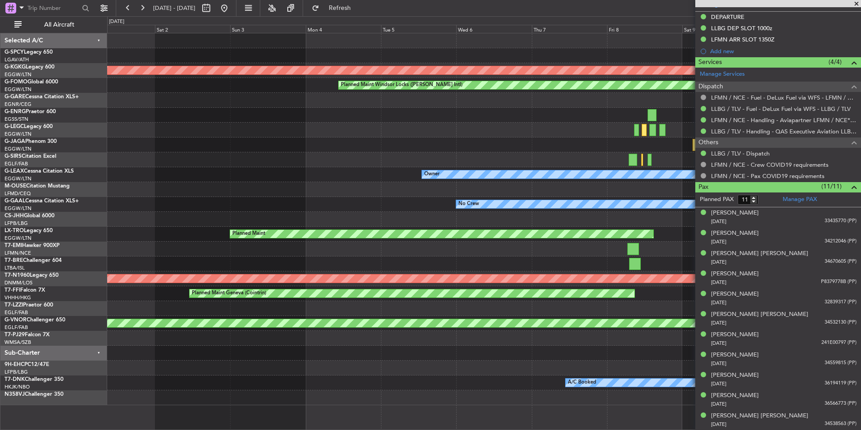
click at [596, 354] on div at bounding box center [483, 352] width 753 height 15
click at [682, 341] on div "AOG Maint [GEOGRAPHIC_DATA] (Ataturk) Planned Maint Windsor Locks ([PERSON_NAME…" at bounding box center [483, 219] width 753 height 372
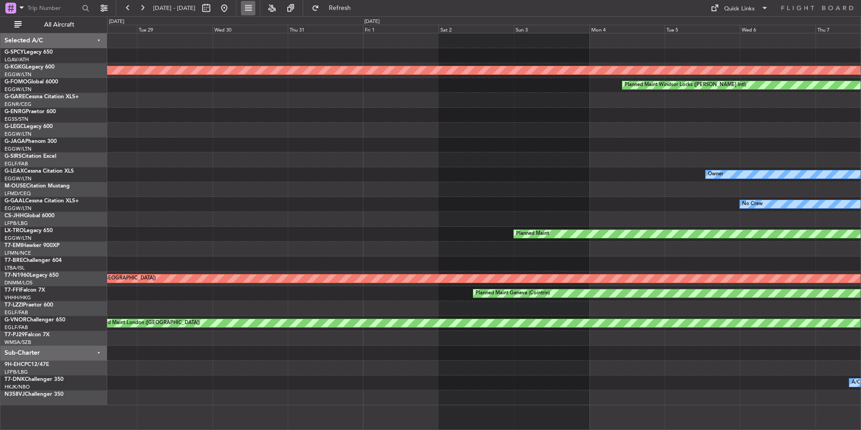
scroll to position [0, 0]
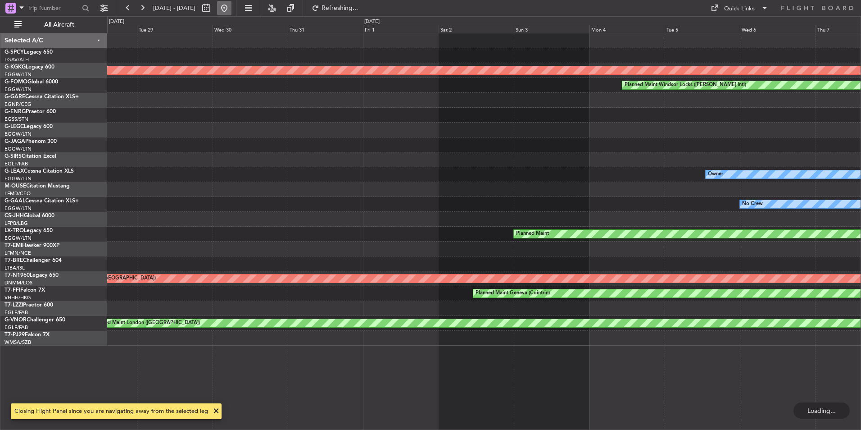
click at [231, 9] on button at bounding box center [224, 8] width 14 height 14
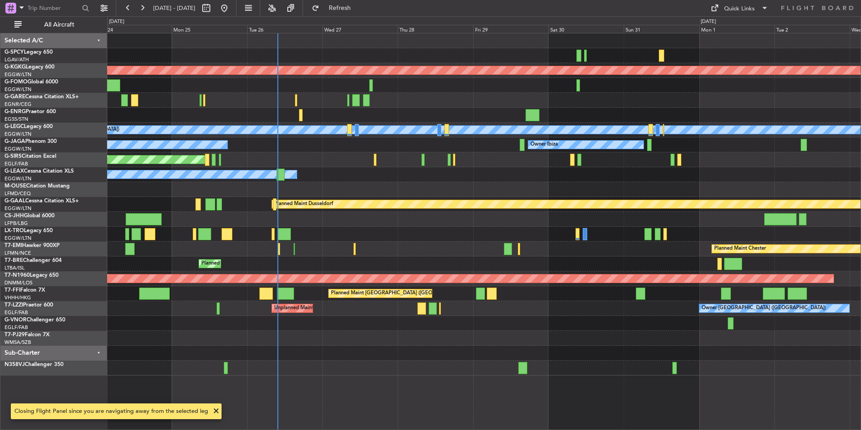
click at [386, 326] on div at bounding box center [483, 323] width 753 height 15
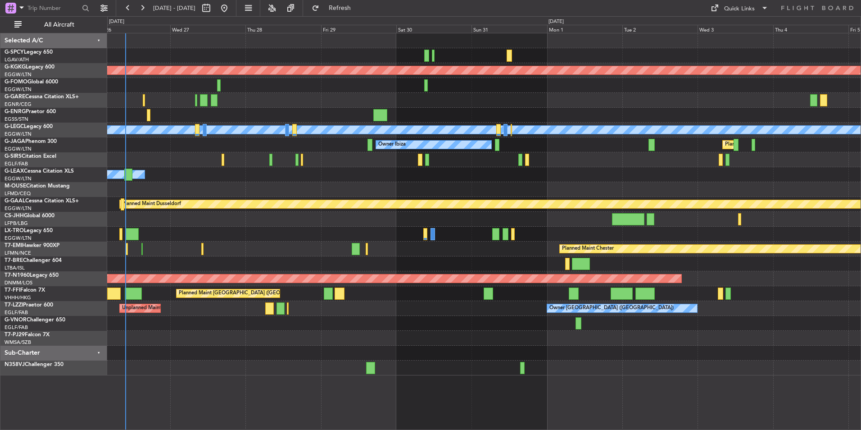
click at [275, 319] on div "AOG Maint [GEOGRAPHIC_DATA] (Ataturk) A/C Unavailable [GEOGRAPHIC_DATA] ([GEOGR…" at bounding box center [483, 204] width 753 height 342
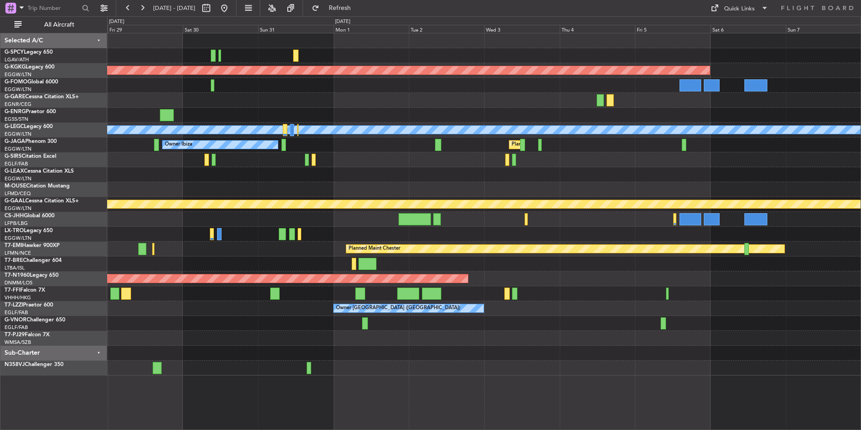
click at [281, 310] on div "AOG Maint [GEOGRAPHIC_DATA] (Ataturk) A/C Unavailable [GEOGRAPHIC_DATA] ([GEOGR…" at bounding box center [483, 204] width 753 height 342
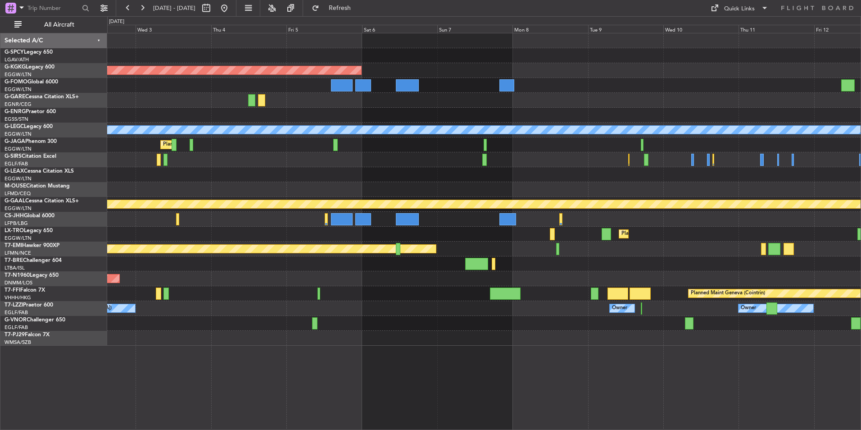
click at [578, 314] on div "Owner [GEOGRAPHIC_DATA] ([GEOGRAPHIC_DATA]) Owner Owner" at bounding box center [483, 308] width 753 height 15
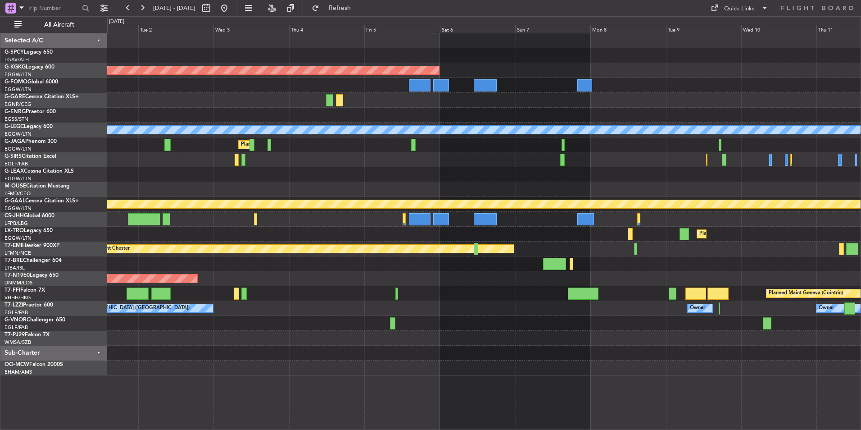
click at [786, 351] on div "AOG Maint [GEOGRAPHIC_DATA] (Ataturk) A/C Unavailable [GEOGRAPHIC_DATA] ([GEOGR…" at bounding box center [483, 204] width 753 height 342
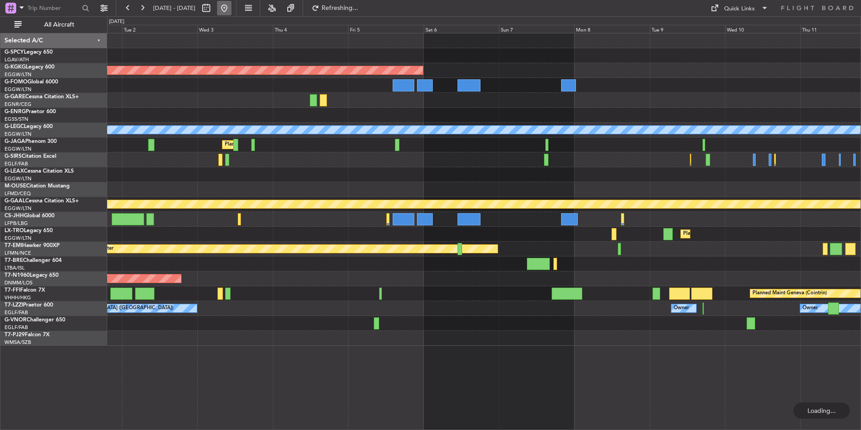
click at [231, 13] on button at bounding box center [224, 8] width 14 height 14
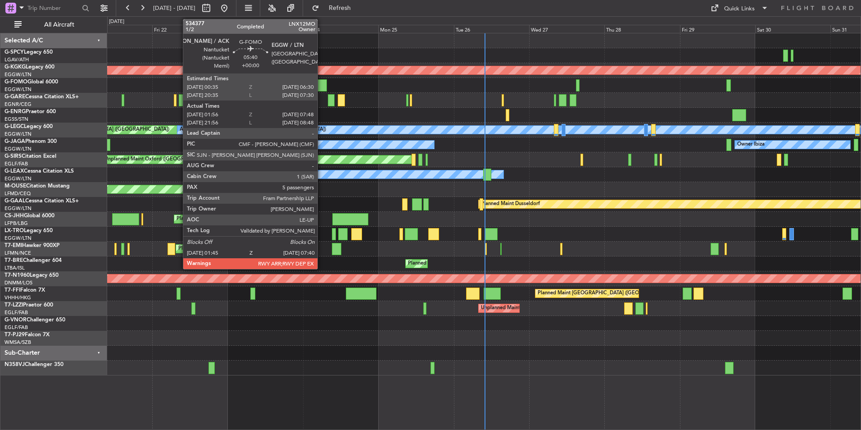
click at [322, 88] on div at bounding box center [317, 85] width 19 height 12
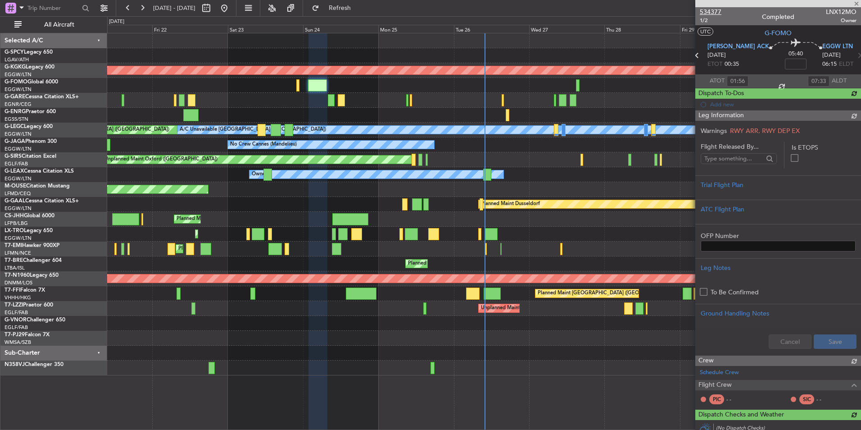
click at [706, 14] on span "534377" at bounding box center [711, 11] width 22 height 9
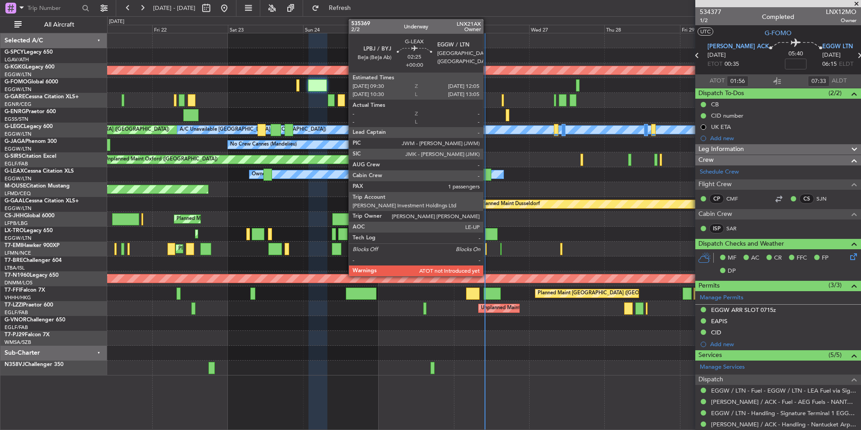
click at [487, 177] on div at bounding box center [487, 174] width 9 height 12
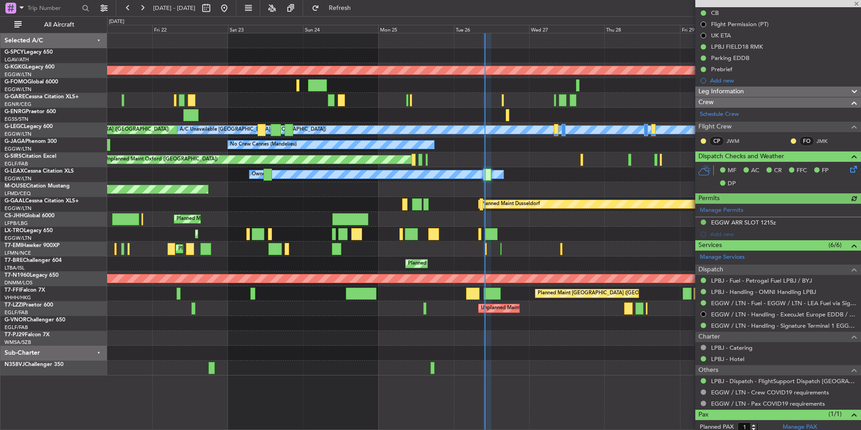
scroll to position [116, 0]
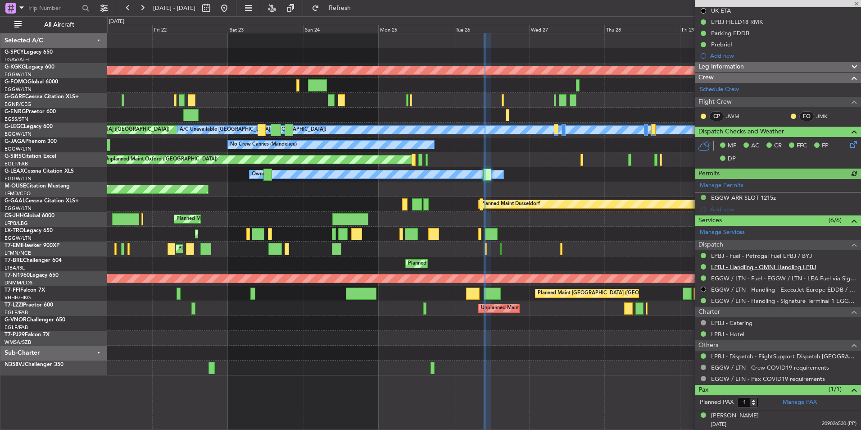
click at [783, 269] on link "LPBJ - Handling - OMNI Handling LPBJ" at bounding box center [763, 267] width 105 height 8
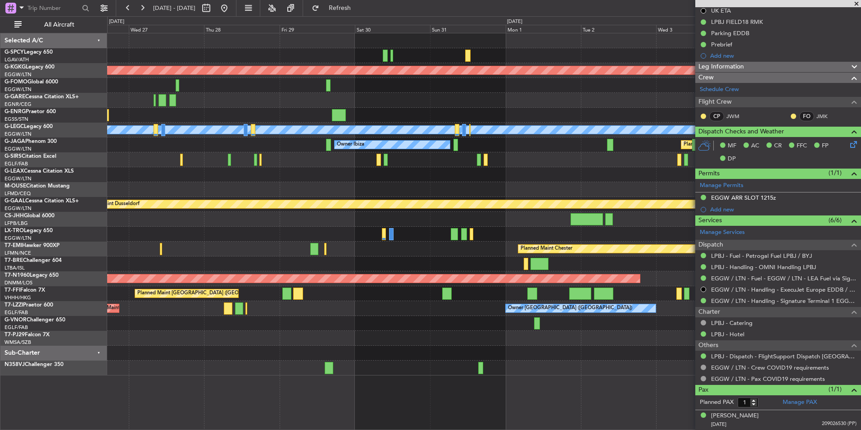
click at [166, 208] on div "AOG Maint [GEOGRAPHIC_DATA] (Ataturk) A/C Unavailable [GEOGRAPHIC_DATA] ([GEOGR…" at bounding box center [483, 204] width 753 height 342
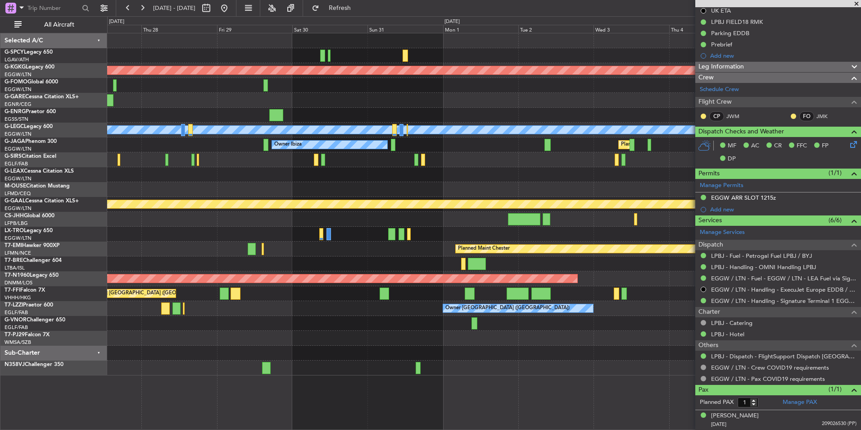
click at [106, 251] on div "AOG Maint [GEOGRAPHIC_DATA] (Ataturk) A/C Unavailable [GEOGRAPHIC_DATA] ([GEOGR…" at bounding box center [430, 222] width 861 height 413
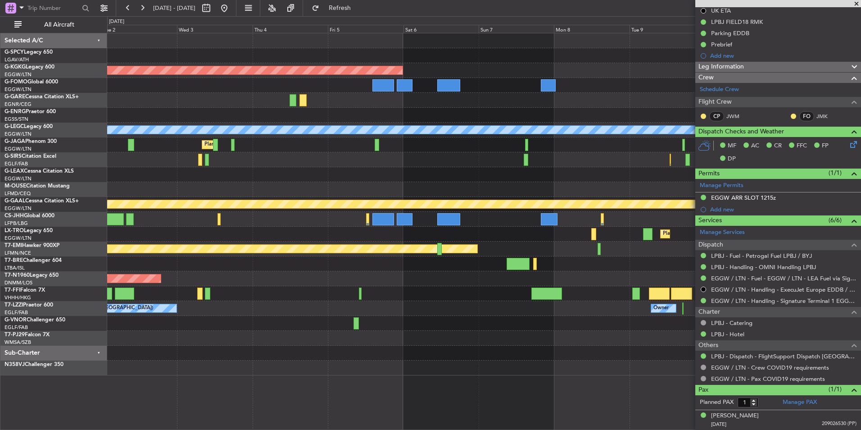
click at [82, 275] on div "AOG Maint [GEOGRAPHIC_DATA] (Ataturk) A/C Unavailable [GEOGRAPHIC_DATA] ([GEOGR…" at bounding box center [430, 222] width 861 height 413
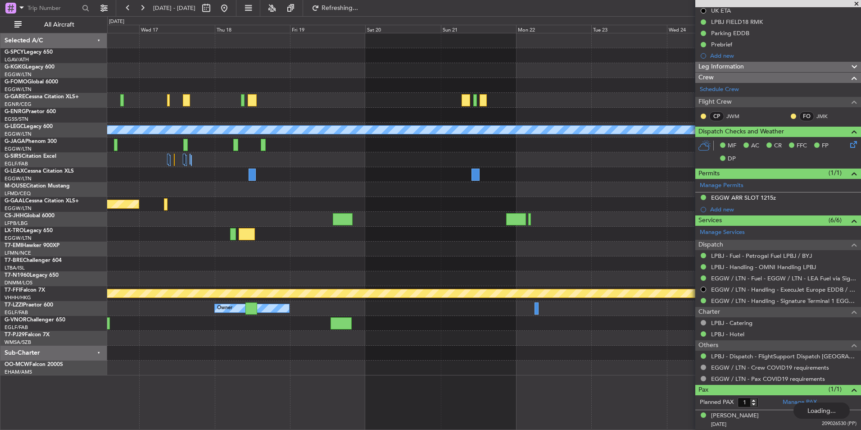
click at [65, 253] on div "A/C Unavailable London (Luton) Planned Maint Dusseldorf Planned Maint Geneva (C…" at bounding box center [430, 222] width 861 height 413
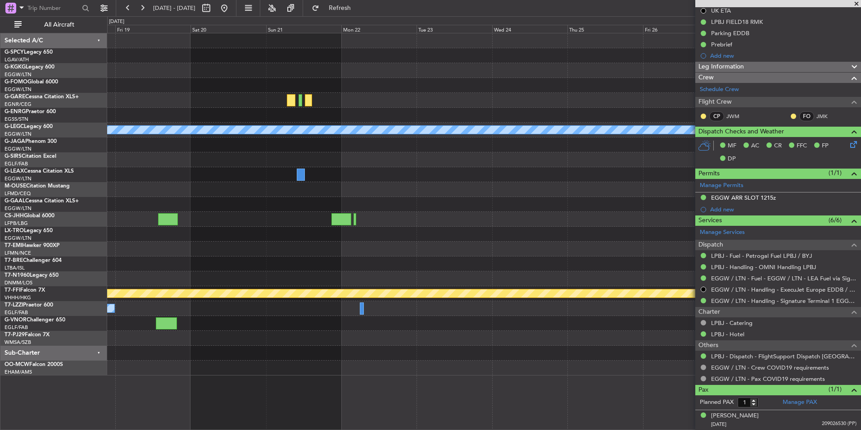
click at [365, 247] on div "A/C Unavailable London (Luton) Planned Maint Dusseldorf Planned Maint Geneva (C…" at bounding box center [483, 204] width 753 height 342
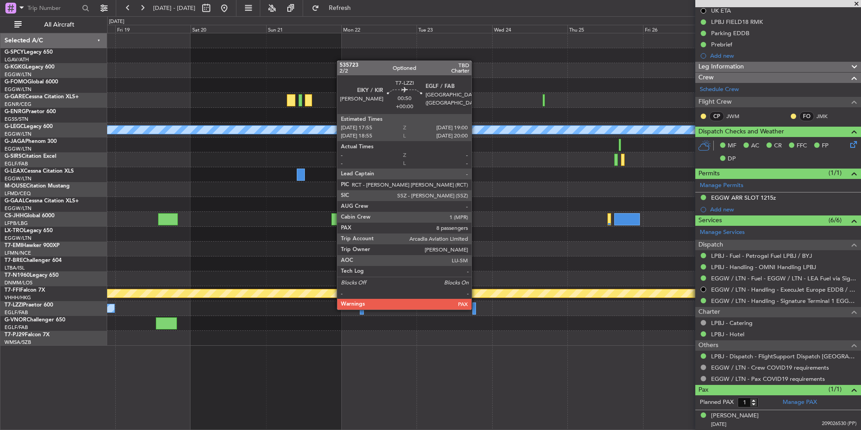
click at [476, 309] on div at bounding box center [474, 308] width 4 height 12
type input "8"
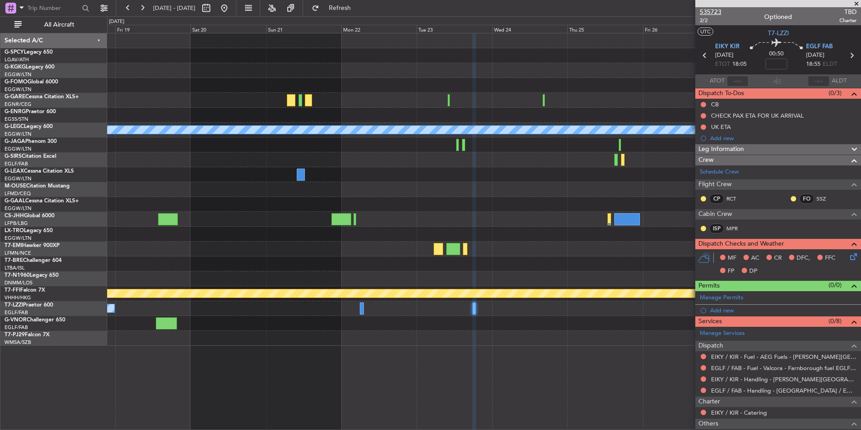
click at [713, 14] on span "535723" at bounding box center [711, 11] width 22 height 9
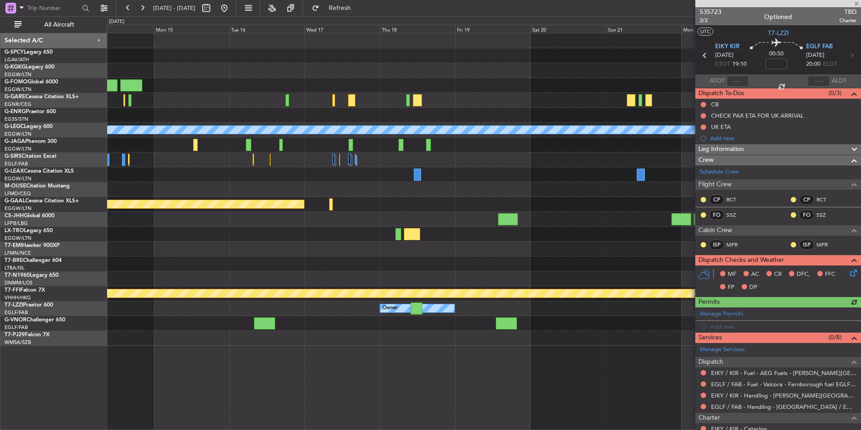
click at [555, 228] on div at bounding box center [483, 234] width 753 height 15
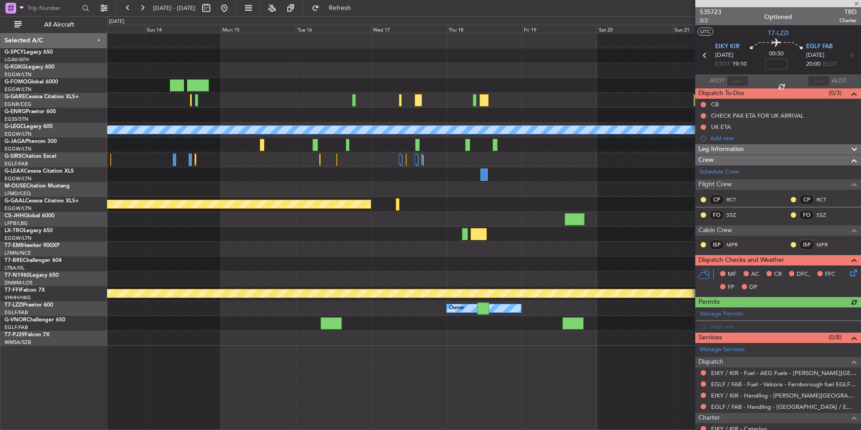
click at [479, 261] on div at bounding box center [483, 263] width 753 height 15
click at [231, 5] on button at bounding box center [224, 8] width 14 height 14
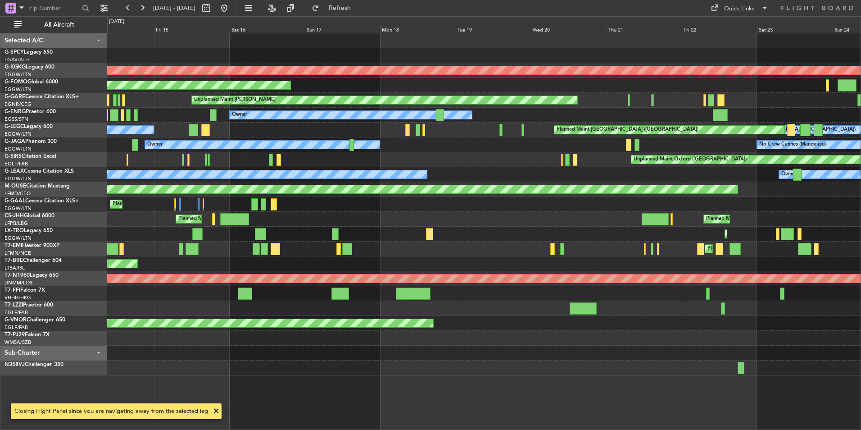
click at [614, 209] on div "Planned Maint Planned Maint Dusseldorf" at bounding box center [483, 204] width 753 height 15
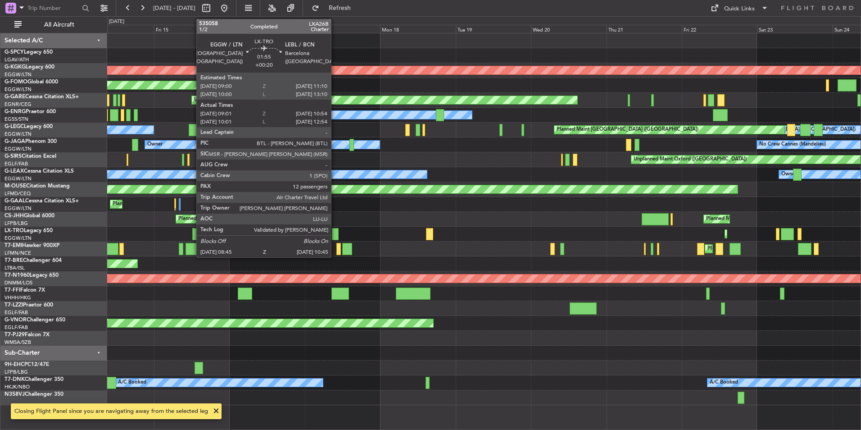
click at [335, 233] on div at bounding box center [335, 234] width 6 height 12
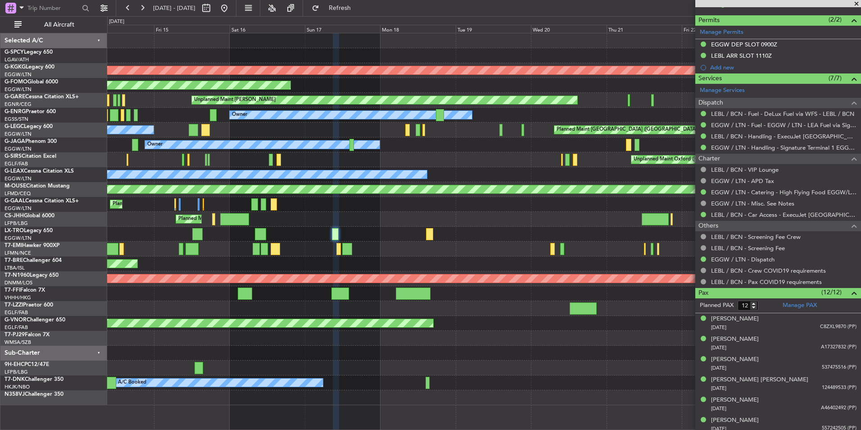
scroll to position [256, 0]
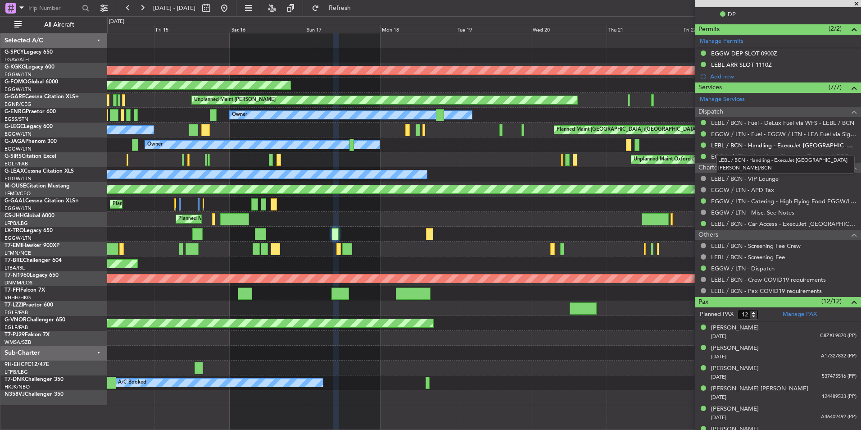
click at [783, 143] on link "LEBL / BCN - Handling - ExecuJet [GEOGRAPHIC_DATA] [PERSON_NAME]/BCN" at bounding box center [783, 145] width 145 height 8
click at [231, 12] on button at bounding box center [224, 8] width 14 height 14
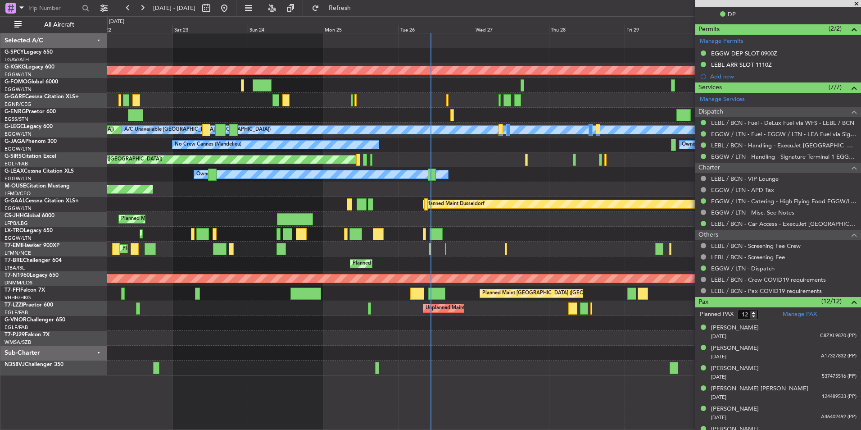
click at [445, 267] on div "Planned Maint Warsaw ([GEOGRAPHIC_DATA])" at bounding box center [483, 263] width 753 height 15
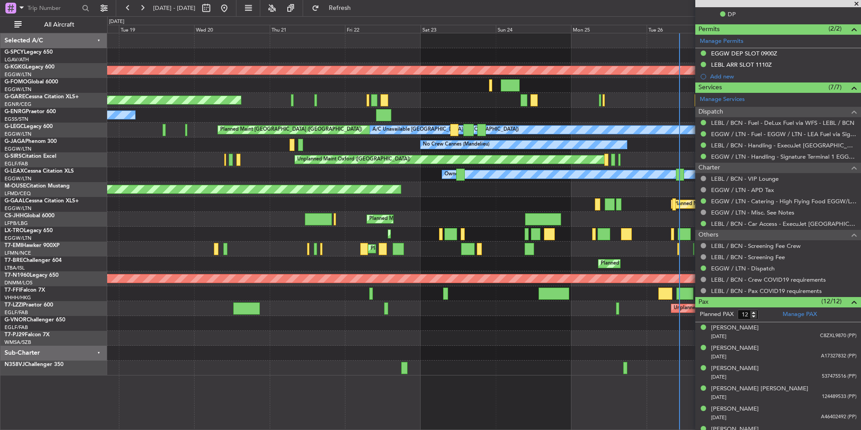
click at [465, 203] on div "Planned Maint Dusseldorf" at bounding box center [483, 204] width 753 height 15
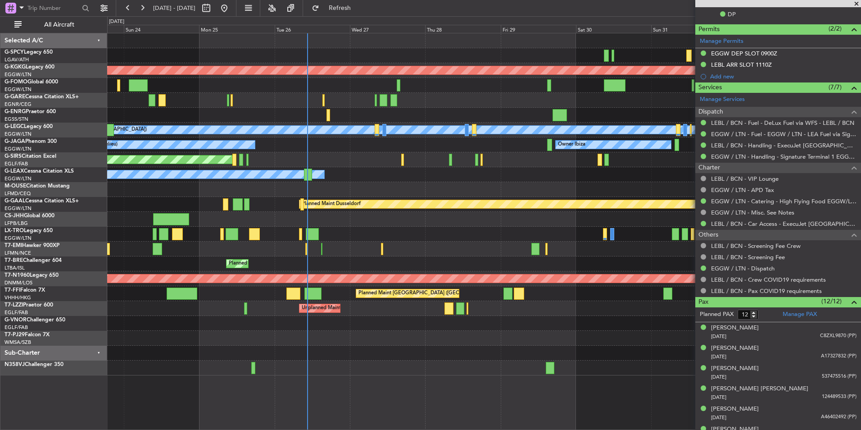
click at [374, 241] on div "Planned Maint [GEOGRAPHIC_DATA] ([GEOGRAPHIC_DATA])" at bounding box center [483, 234] width 753 height 15
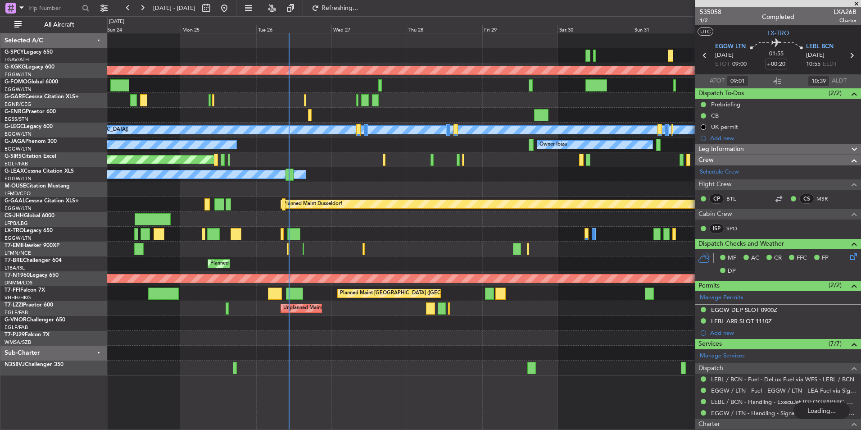
scroll to position [256, 0]
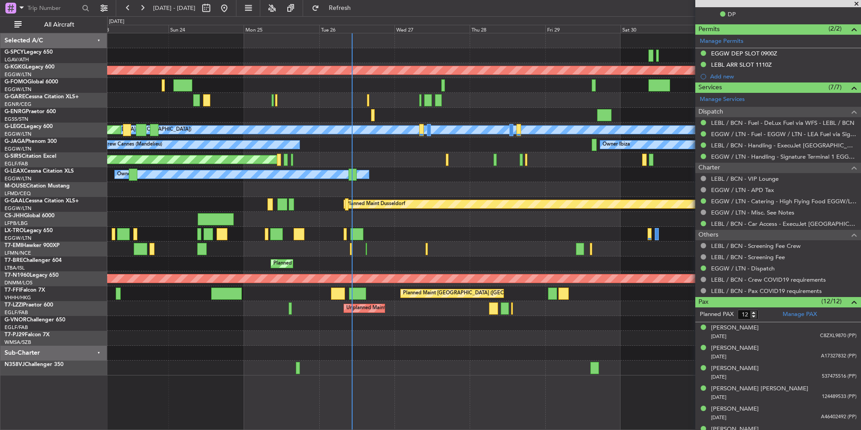
click at [349, 223] on div "AOG Maint [GEOGRAPHIC_DATA] (Ataturk) A/C Unavailable [GEOGRAPHIC_DATA] ([GEOGR…" at bounding box center [483, 204] width 753 height 342
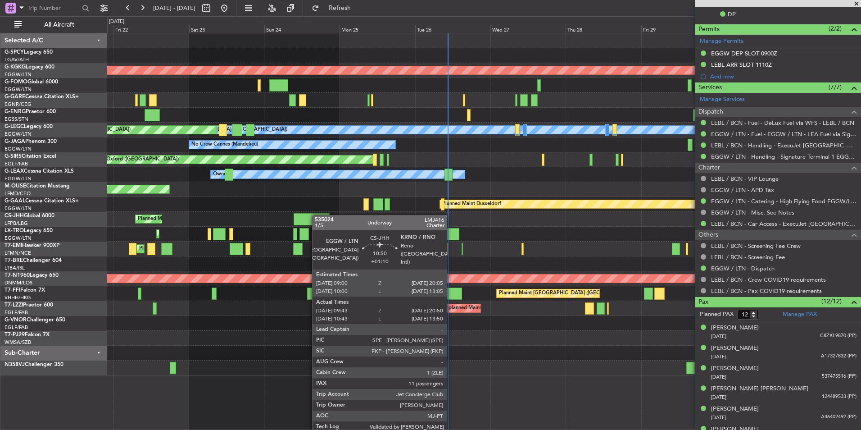
click at [323, 215] on div at bounding box center [312, 219] width 36 height 12
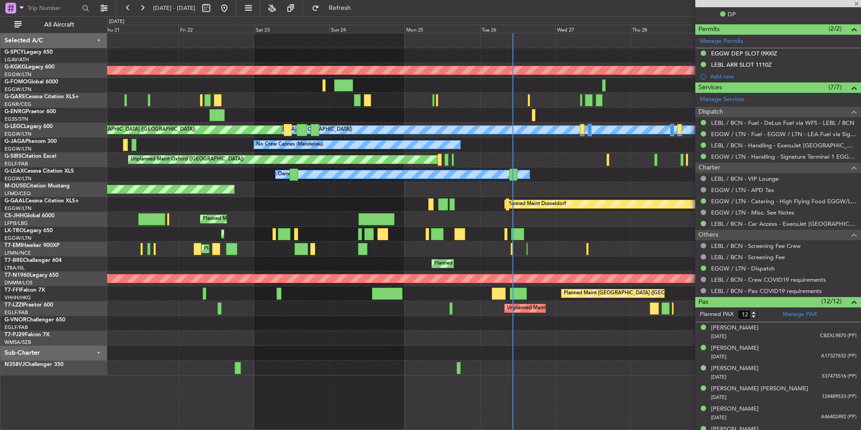
click at [270, 215] on div "AOG Maint [GEOGRAPHIC_DATA] (Ataturk) Unplanned Maint [PERSON_NAME] Owner A/C U…" at bounding box center [483, 204] width 753 height 342
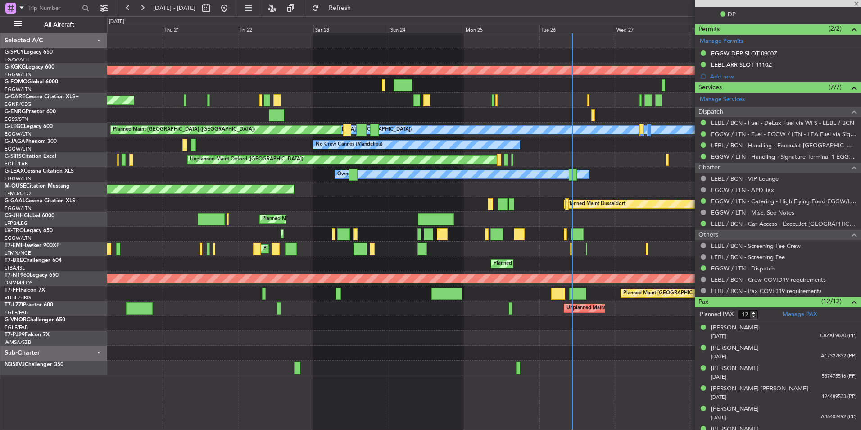
click at [292, 213] on div "Planned Maint [GEOGRAPHIC_DATA] ([GEOGRAPHIC_DATA])" at bounding box center [483, 219] width 753 height 15
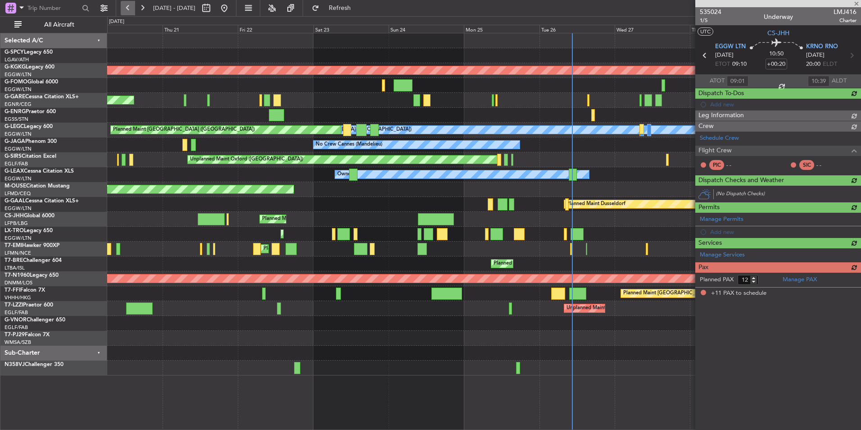
type input "+01:10"
type input "09:53"
type input "20:45"
type input "11"
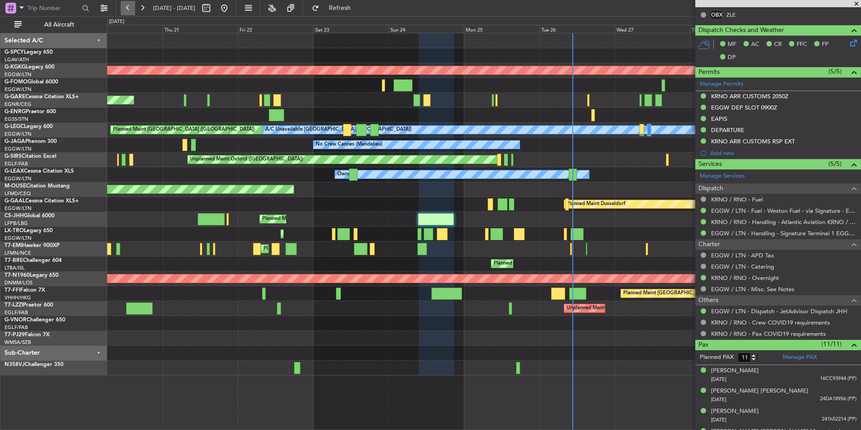
scroll to position [0, 0]
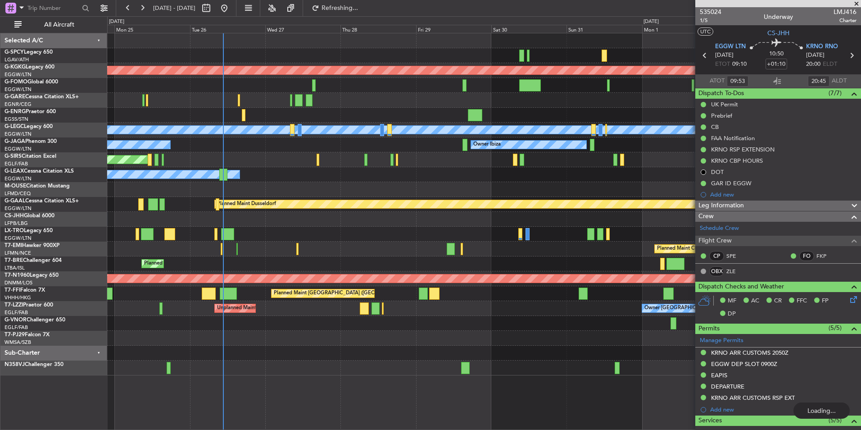
click at [200, 305] on div "AOG Maint [GEOGRAPHIC_DATA] (Ataturk) A/C Unavailable [GEOGRAPHIC_DATA] ([GEOGR…" at bounding box center [483, 204] width 753 height 342
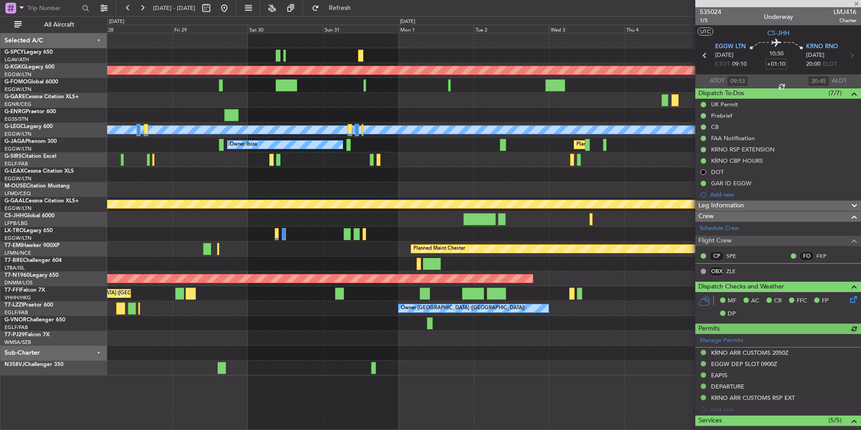
click at [87, 352] on div "AOG Maint [GEOGRAPHIC_DATA] (Ataturk) A/C Unavailable [GEOGRAPHIC_DATA] ([GEOGR…" at bounding box center [430, 222] width 861 height 413
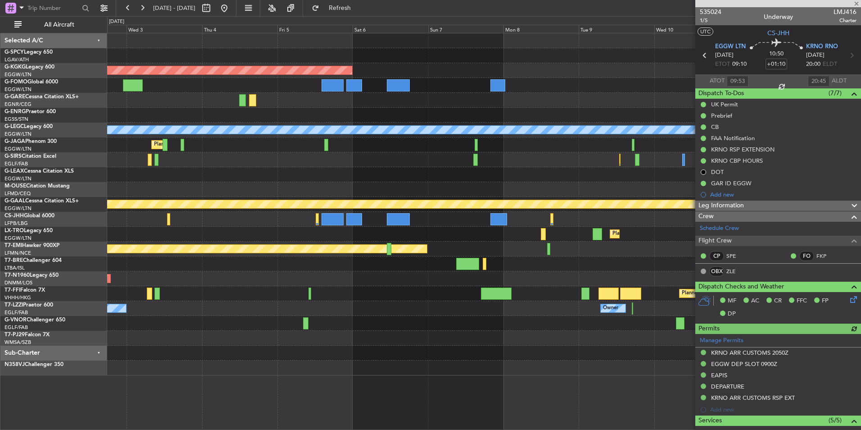
click at [17, 355] on div "AOG Maint [GEOGRAPHIC_DATA] (Ataturk) A/C Unavailable [GEOGRAPHIC_DATA] ([GEOGR…" at bounding box center [430, 222] width 861 height 413
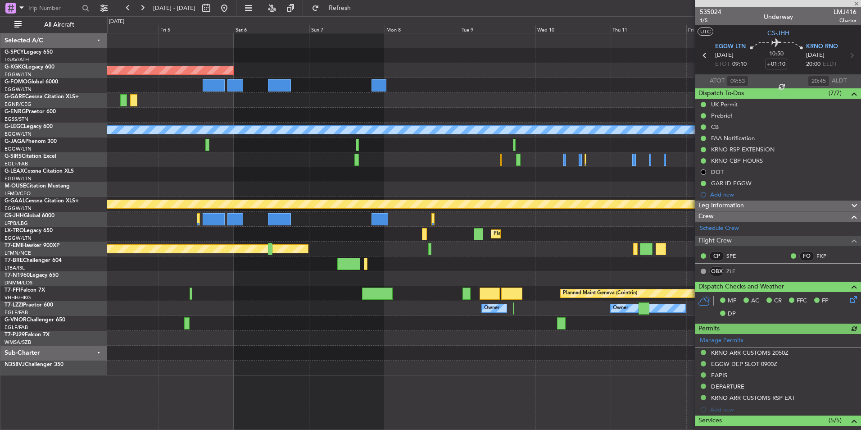
click at [233, 342] on div "AOG Maint [GEOGRAPHIC_DATA] (Ataturk) A/C Unavailable [GEOGRAPHIC_DATA] ([GEOGR…" at bounding box center [483, 204] width 753 height 342
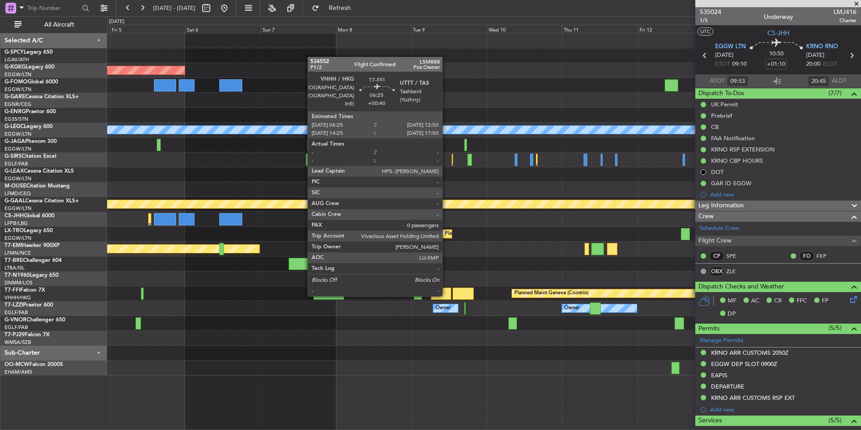
click at [446, 295] on div at bounding box center [441, 293] width 20 height 12
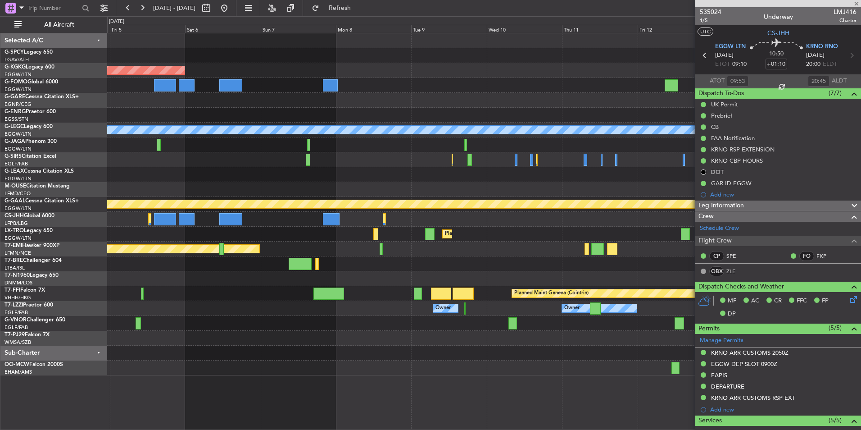
type input "+00:40"
type input "0"
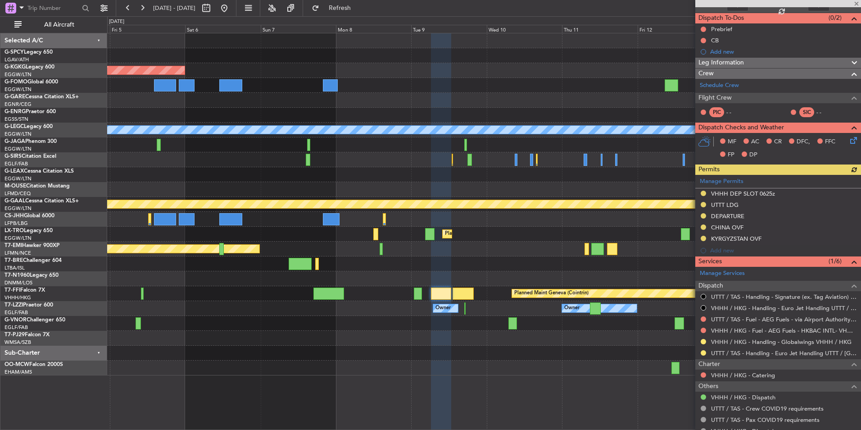
scroll to position [90, 0]
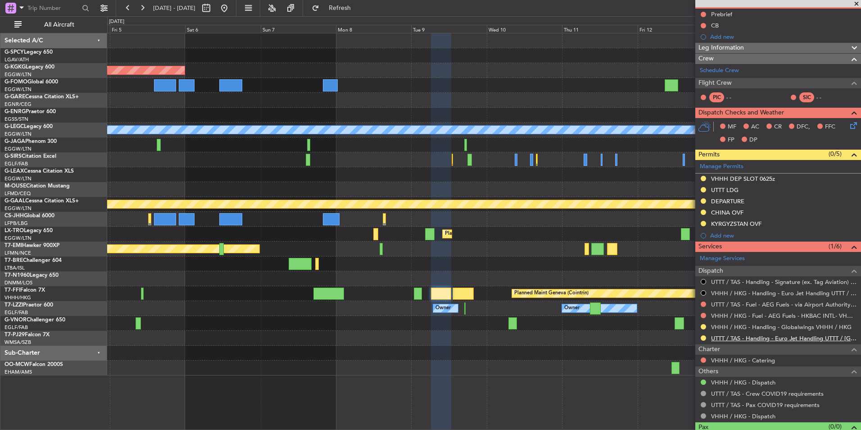
click at [759, 337] on link "UTTT / TAS - Handling - Euro Jet Handling UTTT / [GEOGRAPHIC_DATA]" at bounding box center [783, 338] width 145 height 8
click at [362, 3] on button "Refresh" at bounding box center [335, 8] width 54 height 14
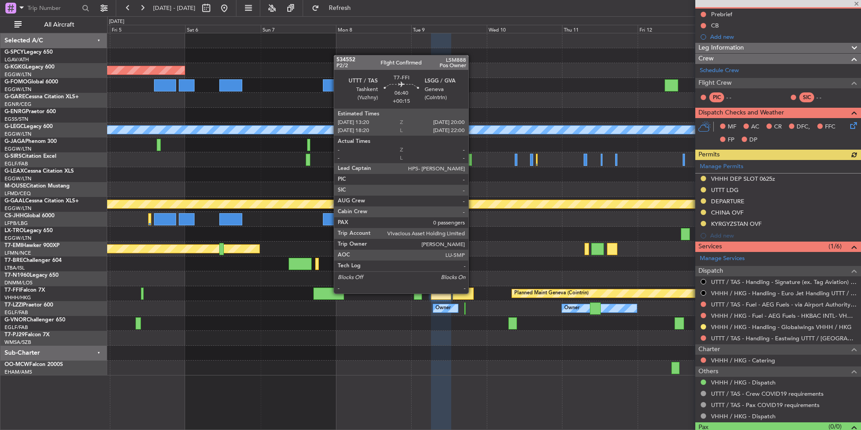
click at [472, 292] on div at bounding box center [463, 293] width 21 height 12
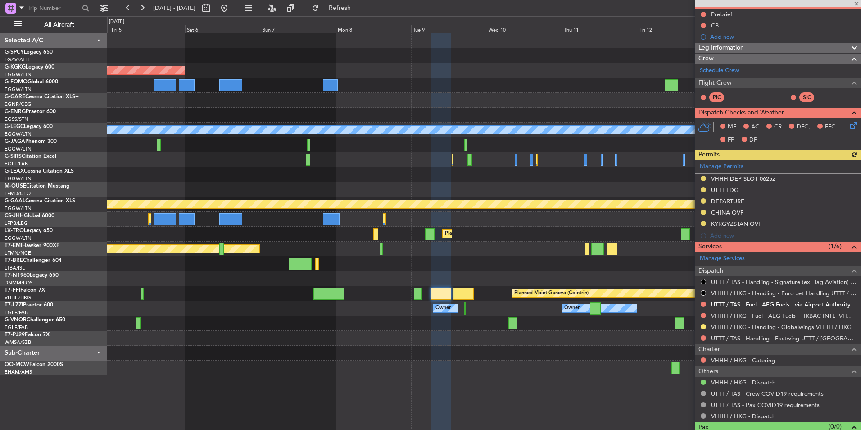
type input "+00:15"
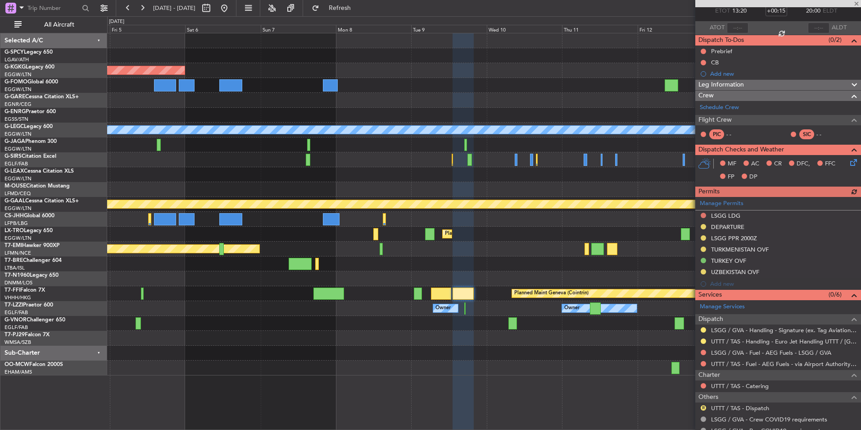
scroll to position [85, 0]
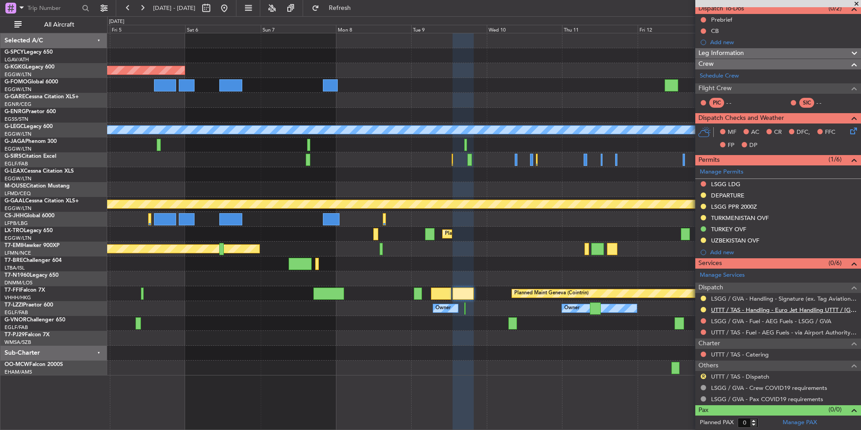
click at [786, 309] on link "UTTT / TAS - Handling - Euro Jet Handling UTTT / [GEOGRAPHIC_DATA]" at bounding box center [783, 310] width 145 height 8
click at [231, 5] on button at bounding box center [224, 8] width 14 height 14
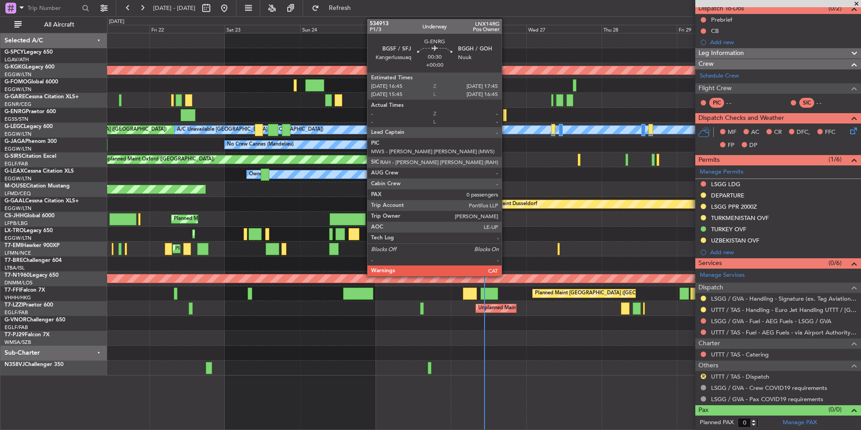
click at [506, 116] on div at bounding box center [504, 115] width 3 height 12
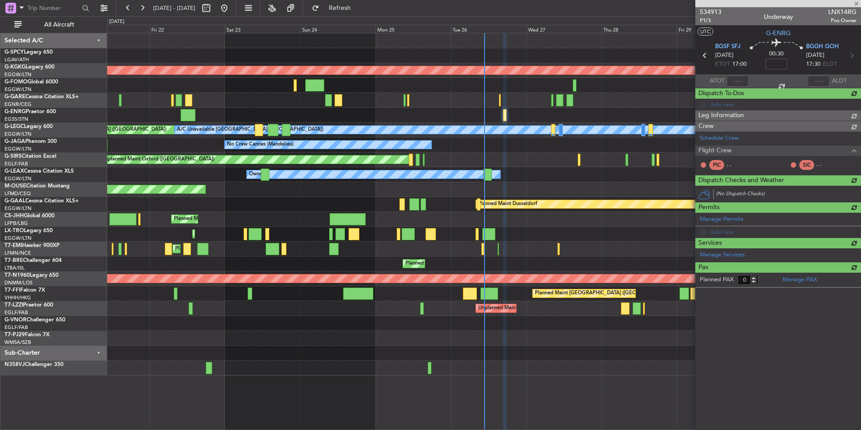
scroll to position [0, 0]
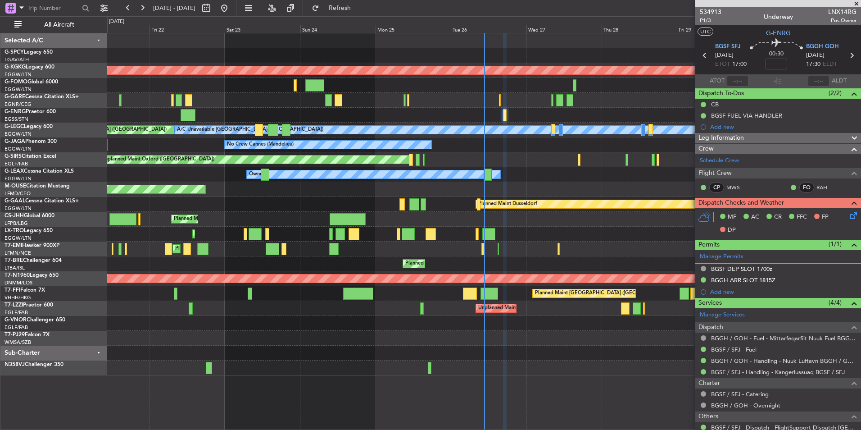
click at [596, 375] on div "AOG Maint [GEOGRAPHIC_DATA] (Ataturk) Unplanned Maint [PERSON_NAME] Owner Plann…" at bounding box center [484, 231] width 754 height 397
click at [718, 14] on span "534913" at bounding box center [711, 11] width 22 height 9
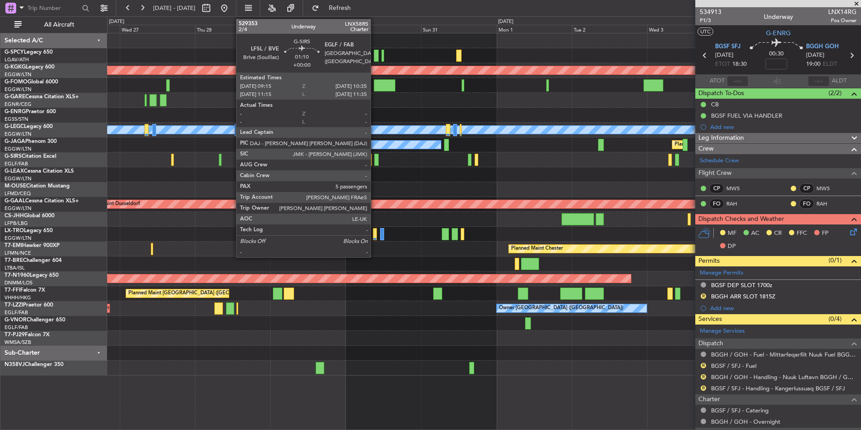
click at [375, 161] on div at bounding box center [376, 160] width 5 height 12
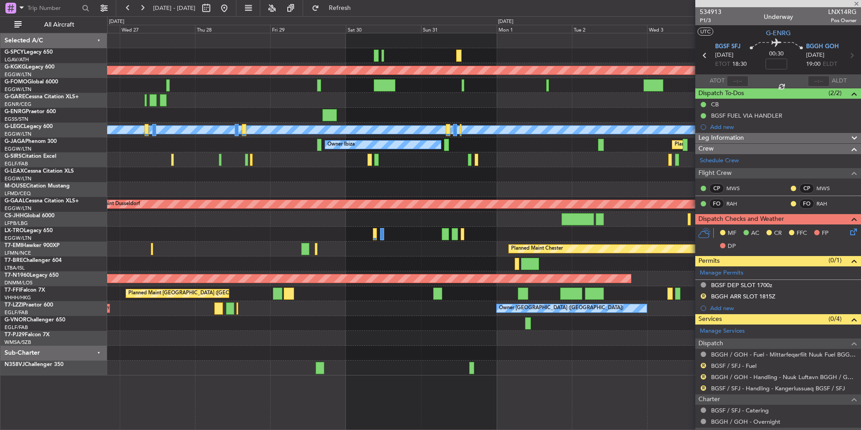
type input "5"
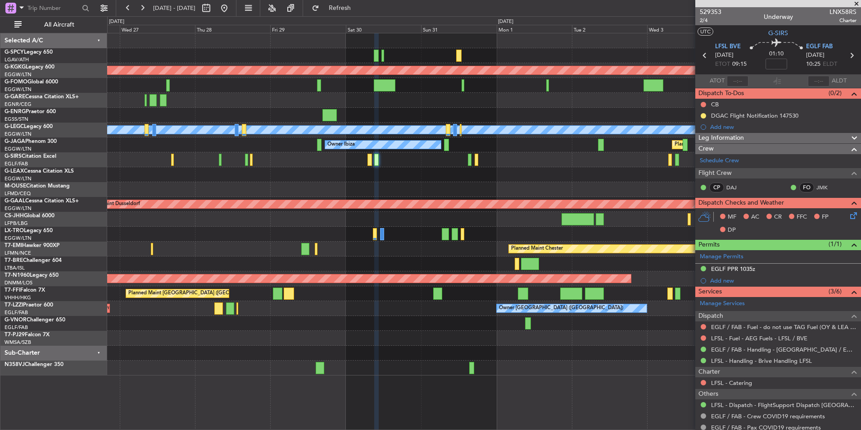
click at [296, 395] on div "AOG Maint [GEOGRAPHIC_DATA] (Ataturk) A/C Unavailable [GEOGRAPHIC_DATA] ([GEOGR…" at bounding box center [484, 231] width 754 height 397
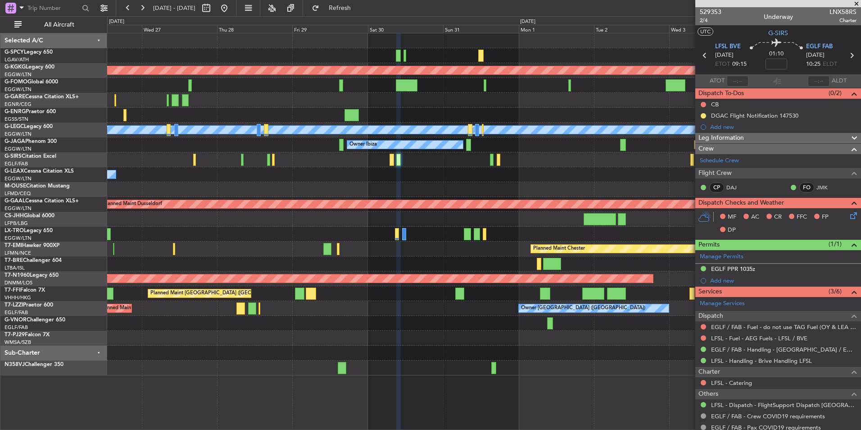
click at [339, 182] on div "AOG Maint [GEOGRAPHIC_DATA] (Ataturk) A/C Unavailable [GEOGRAPHIC_DATA] ([GEOGR…" at bounding box center [483, 204] width 753 height 342
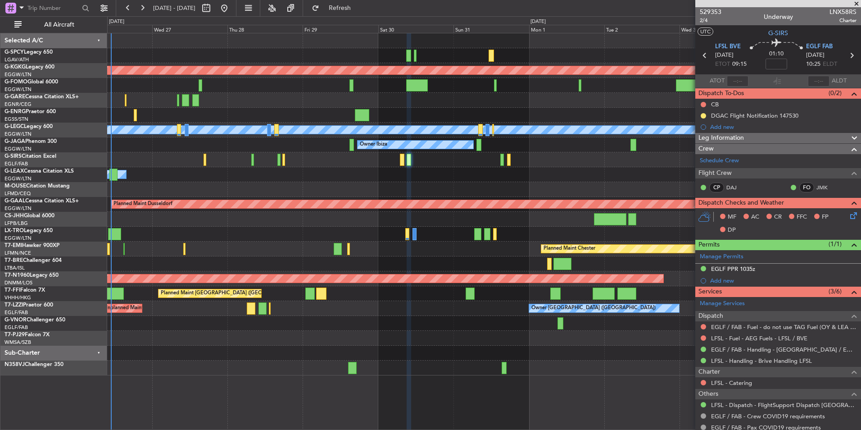
click at [264, 245] on div "Planned Maint Chester" at bounding box center [483, 248] width 753 height 15
click at [231, 12] on button at bounding box center [224, 8] width 14 height 14
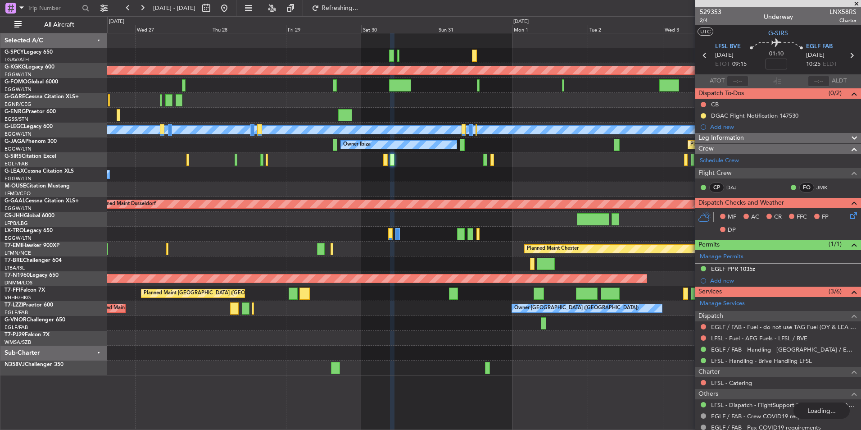
click at [120, 218] on div "AOG Maint [GEOGRAPHIC_DATA] (Ataturk) A/C Unavailable [GEOGRAPHIC_DATA] ([GEOGR…" at bounding box center [483, 204] width 753 height 342
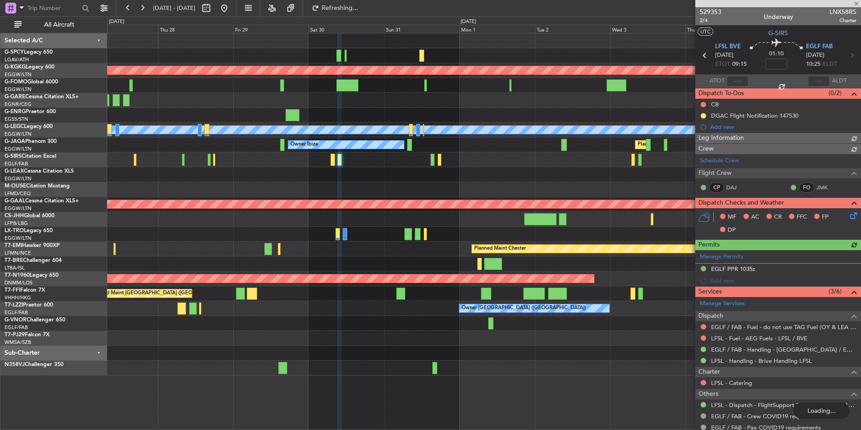
click at [182, 200] on div "AOG Maint Istanbul (Ataturk) A/C Unavailable London (Luton) Planned Maint Londo…" at bounding box center [483, 204] width 753 height 342
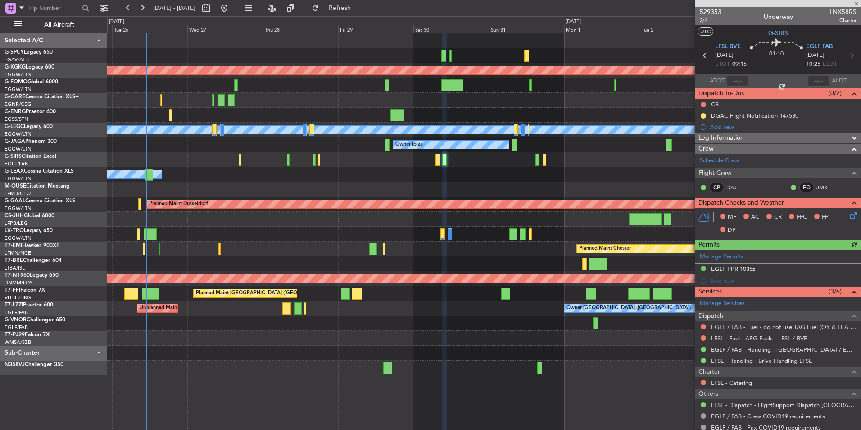
click at [299, 182] on div at bounding box center [483, 189] width 753 height 15
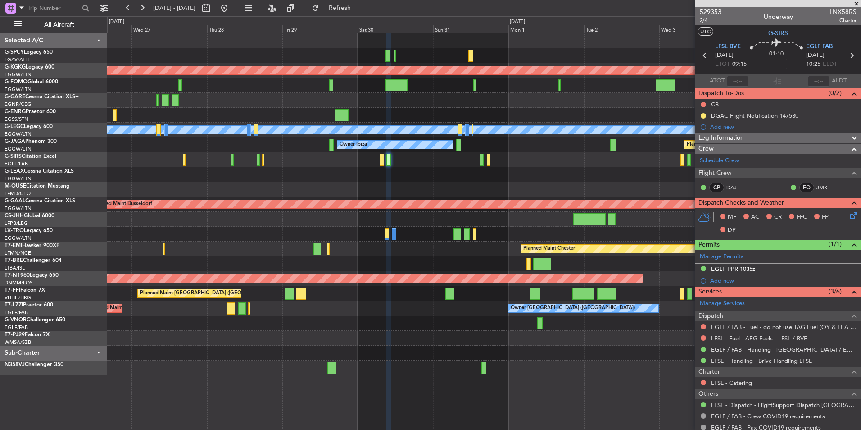
click at [235, 98] on div "AOG Maint Istanbul (Ataturk) A/C Unavailable London (Luton) Planned Maint Londo…" at bounding box center [483, 204] width 753 height 342
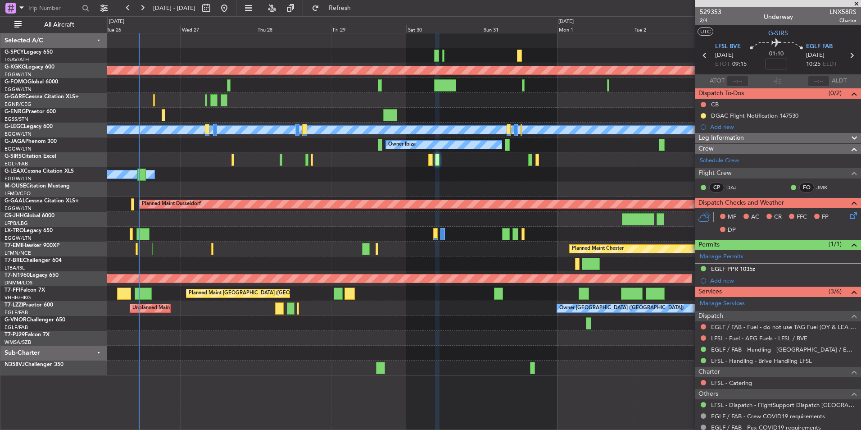
click at [313, 215] on div at bounding box center [483, 219] width 753 height 15
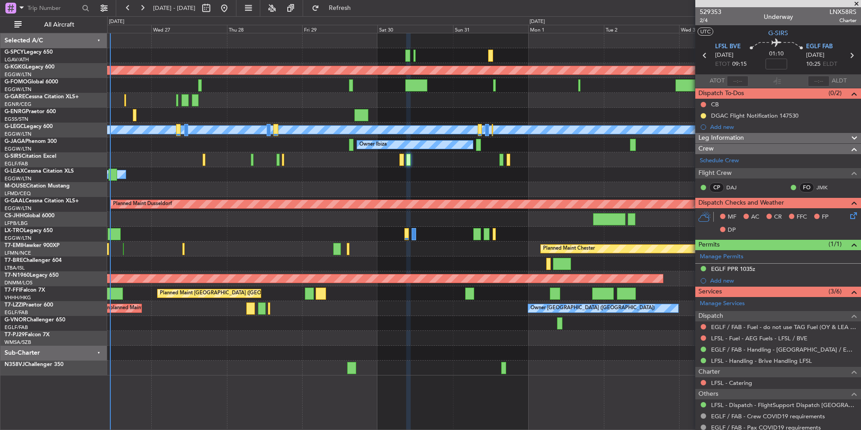
click at [270, 197] on div "AOG Maint Istanbul (Ataturk) A/C Unavailable London (Luton) Planned Maint Londo…" at bounding box center [483, 204] width 753 height 342
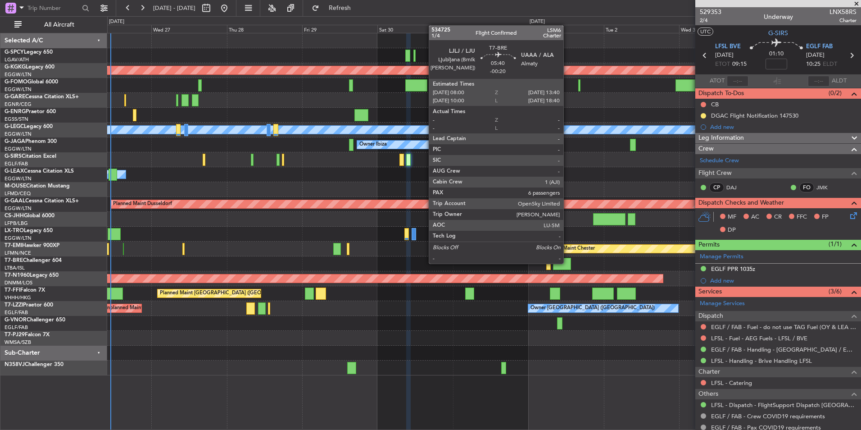
click at [567, 263] on div at bounding box center [562, 264] width 18 height 12
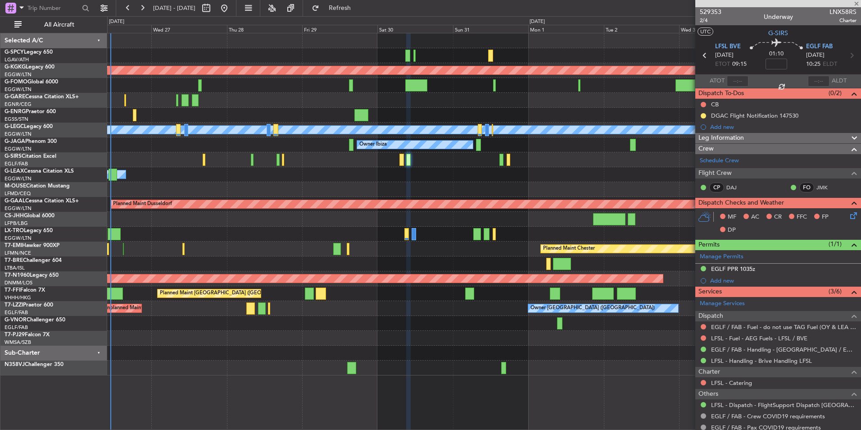
type input "-00:20"
type input "6"
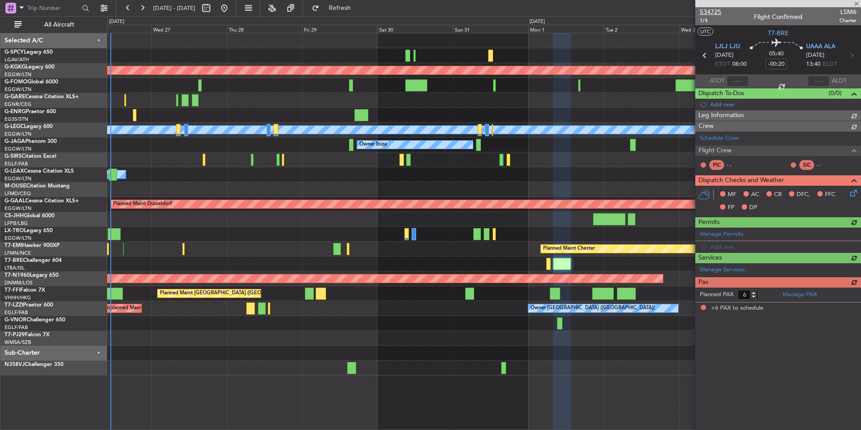
click at [719, 10] on span "534725" at bounding box center [711, 11] width 22 height 9
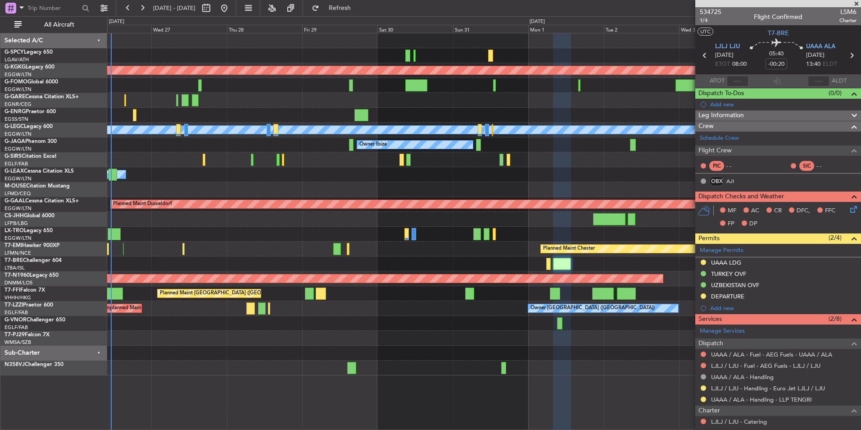
click at [223, 171] on div "Owner" at bounding box center [483, 174] width 753 height 15
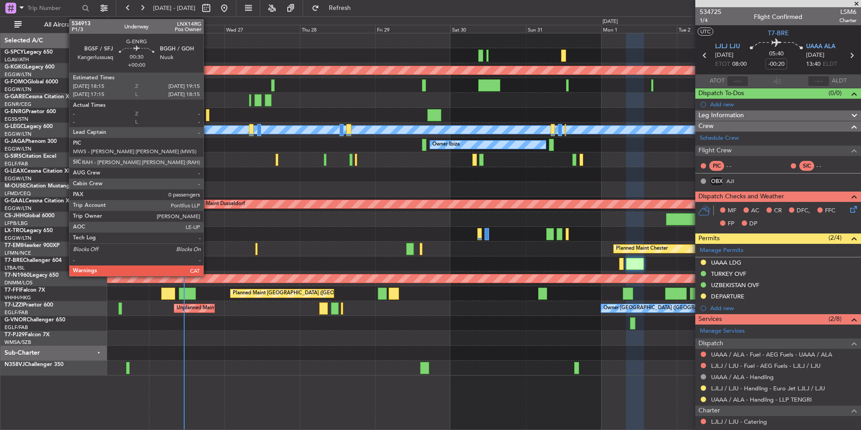
click at [208, 113] on div at bounding box center [207, 115] width 3 height 12
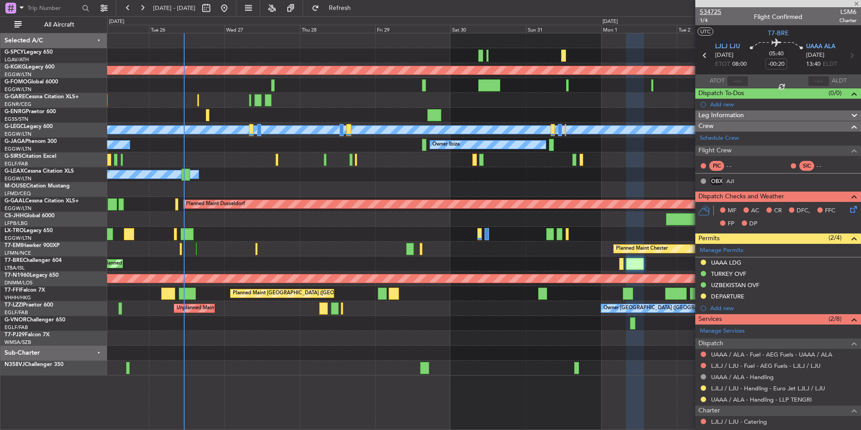
type input "0"
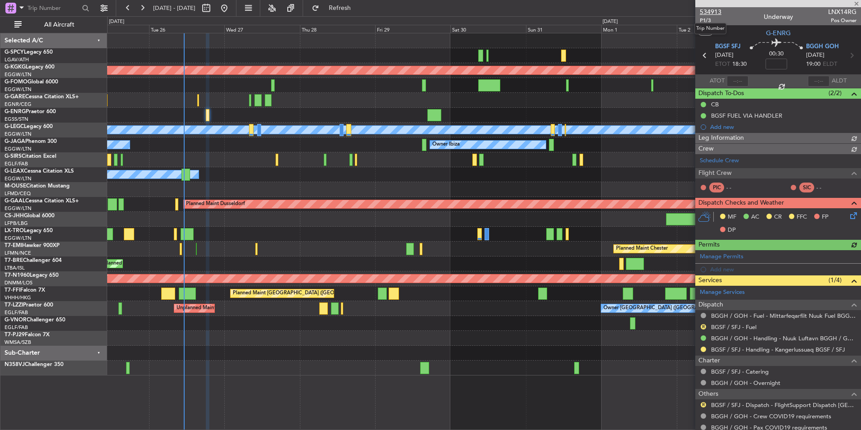
click at [717, 14] on span "534913" at bounding box center [711, 11] width 22 height 9
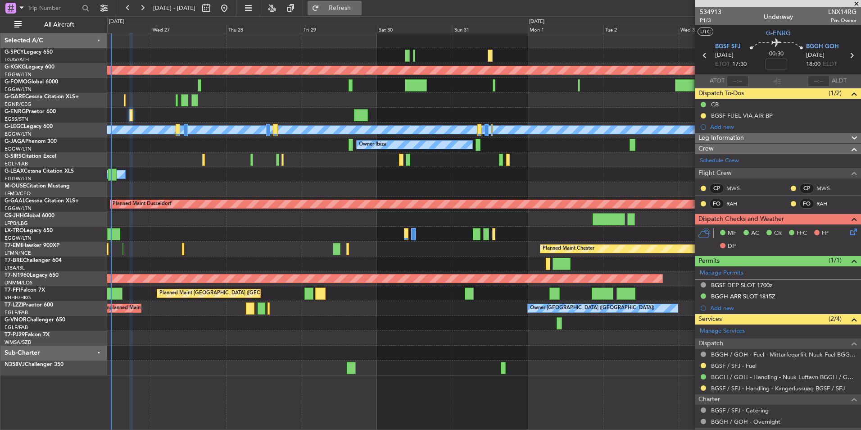
click at [359, 11] on span "Refresh" at bounding box center [340, 8] width 38 height 6
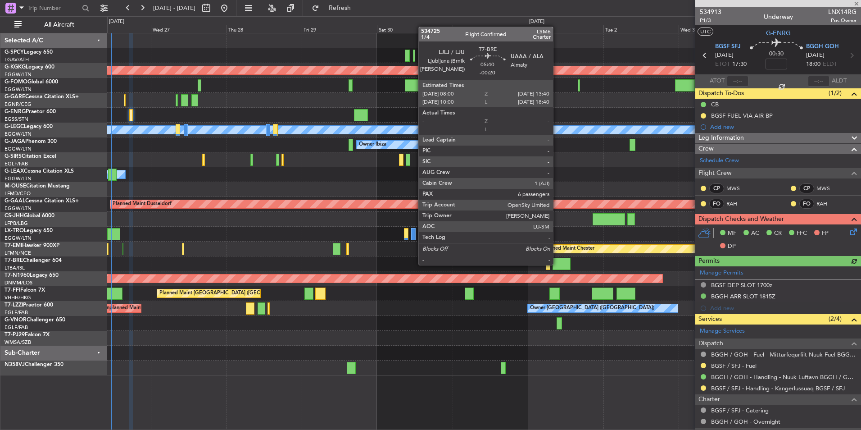
click at [557, 264] on div at bounding box center [562, 264] width 18 height 12
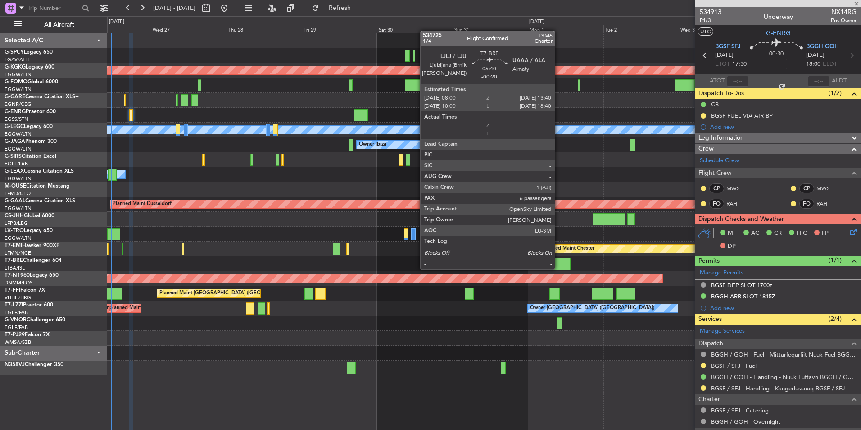
type input "-00:20"
type input "6"
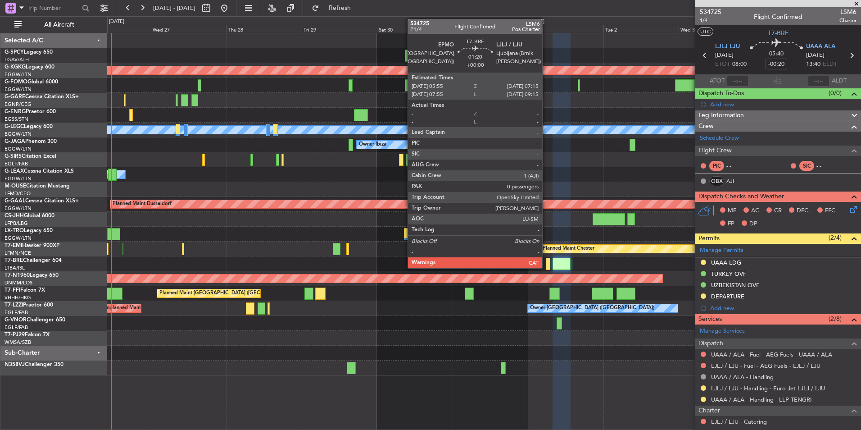
click at [546, 264] on div at bounding box center [548, 264] width 5 height 12
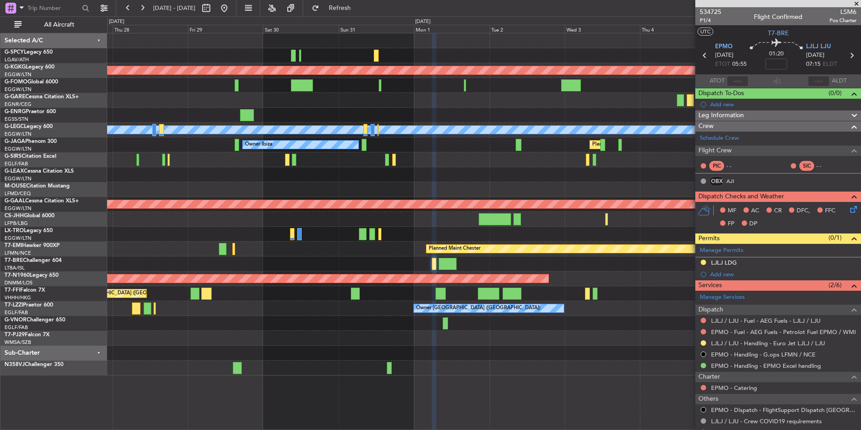
click at [406, 191] on div "AOG Maint Istanbul (Ataturk) A/C Unavailable London (Luton) Owner Ibiza Planned…" at bounding box center [483, 204] width 753 height 342
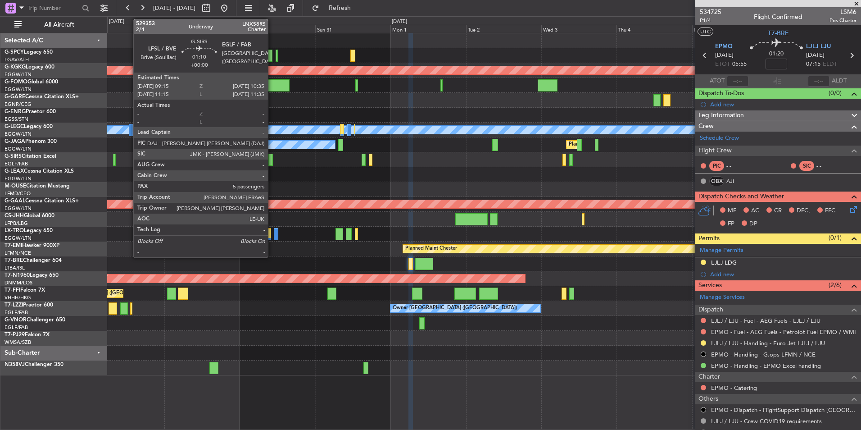
click at [272, 161] on div at bounding box center [270, 160] width 5 height 12
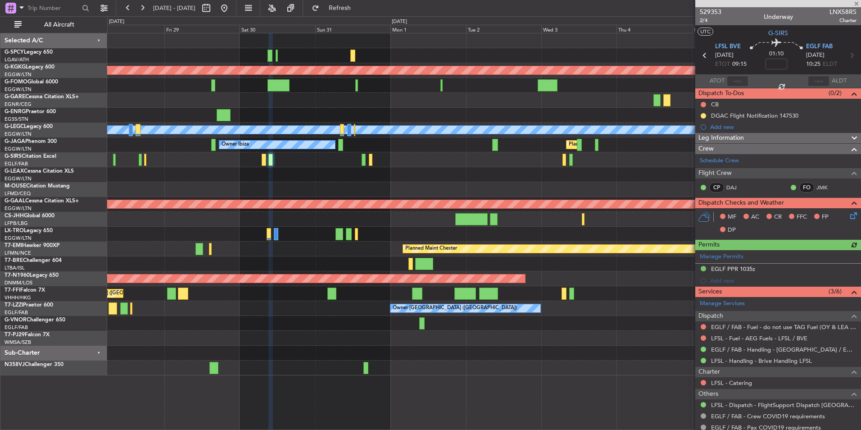
scroll to position [140, 0]
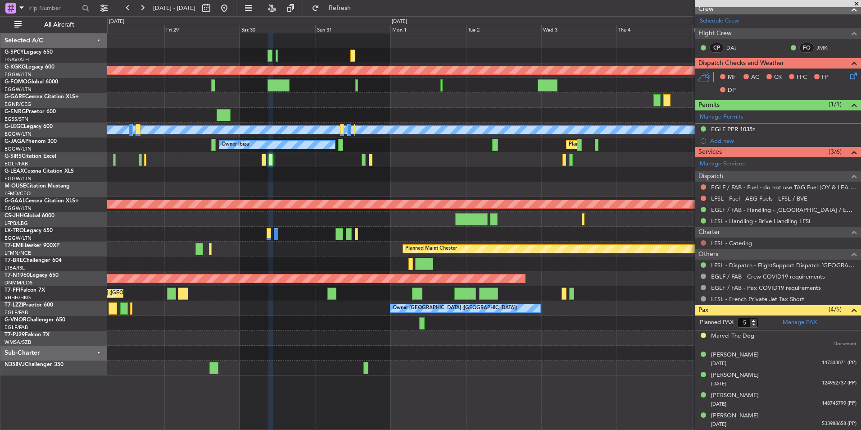
click at [704, 242] on button at bounding box center [703, 242] width 5 height 5
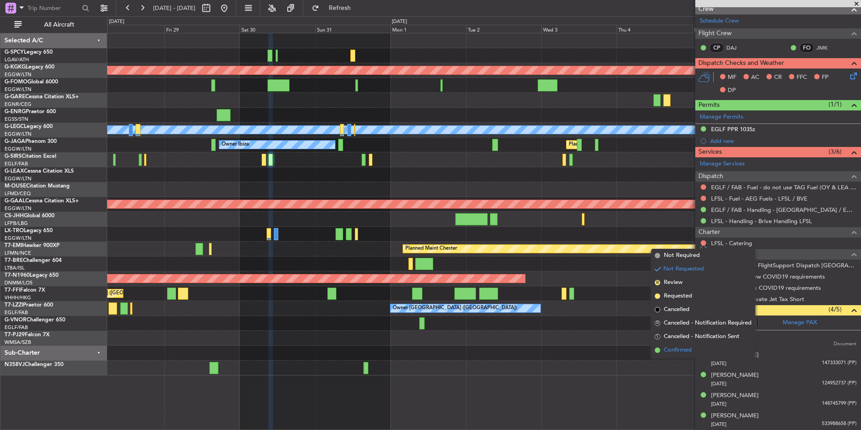
click at [684, 352] on span "Confirmed" at bounding box center [678, 349] width 28 height 9
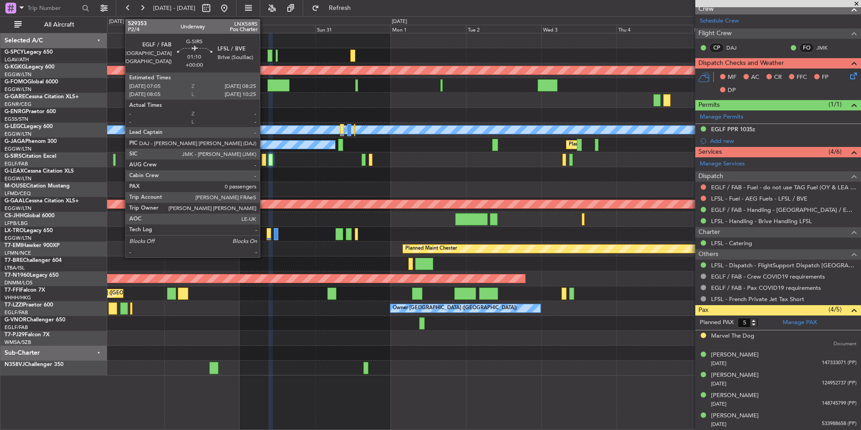
click at [263, 160] on div at bounding box center [264, 160] width 5 height 12
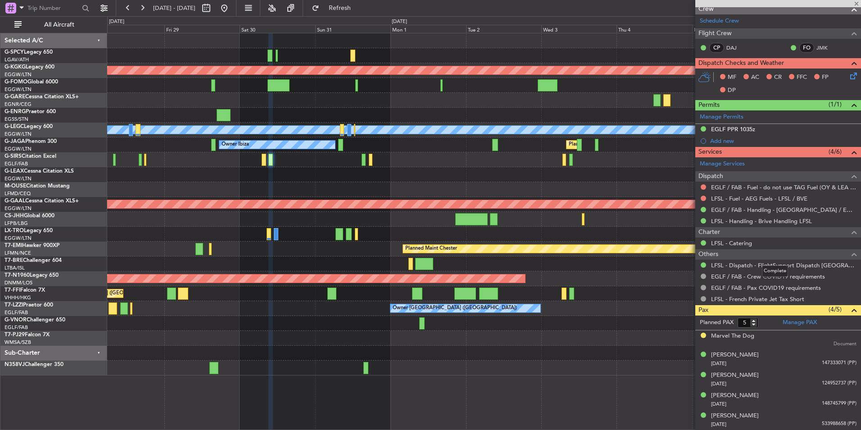
type input "0"
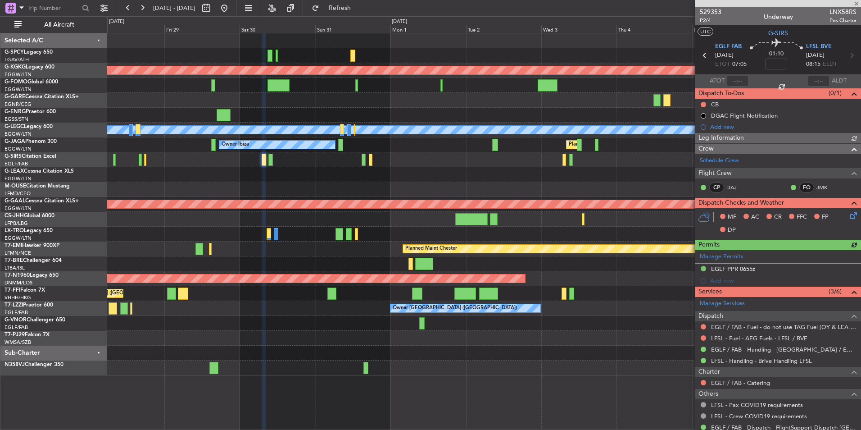
scroll to position [28, 0]
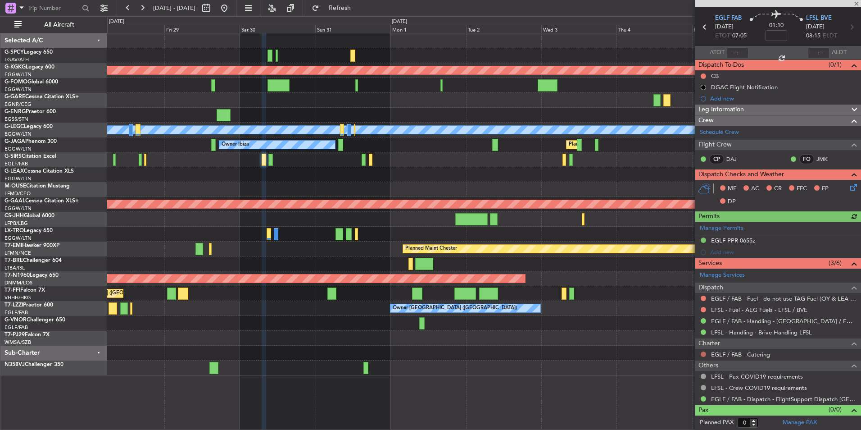
click at [703, 354] on button at bounding box center [703, 353] width 5 height 5
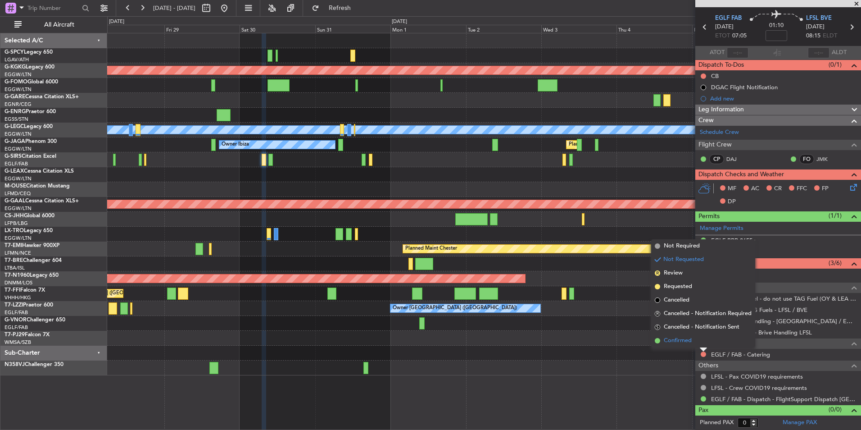
click at [705, 345] on li "Confirmed" at bounding box center [703, 341] width 104 height 14
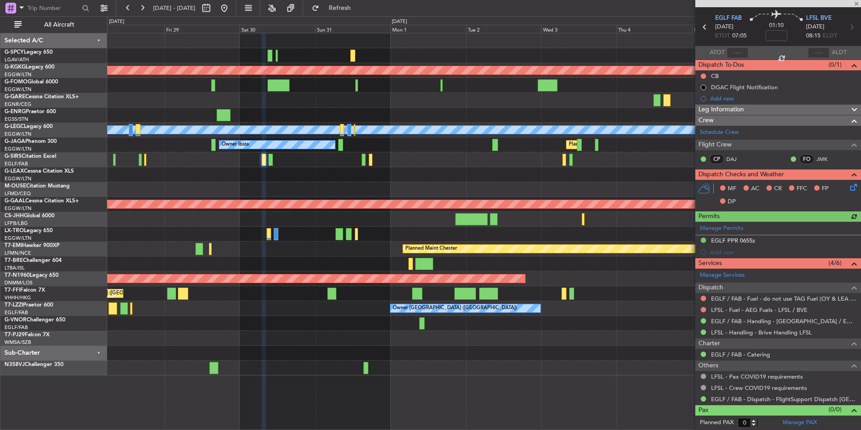
click at [858, 4] on div at bounding box center [778, 3] width 166 height 7
click at [858, 2] on span at bounding box center [856, 4] width 9 height 8
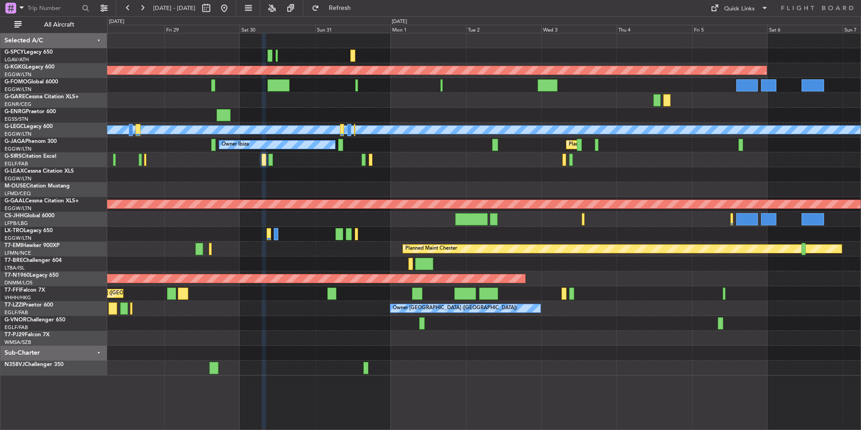
scroll to position [0, 0]
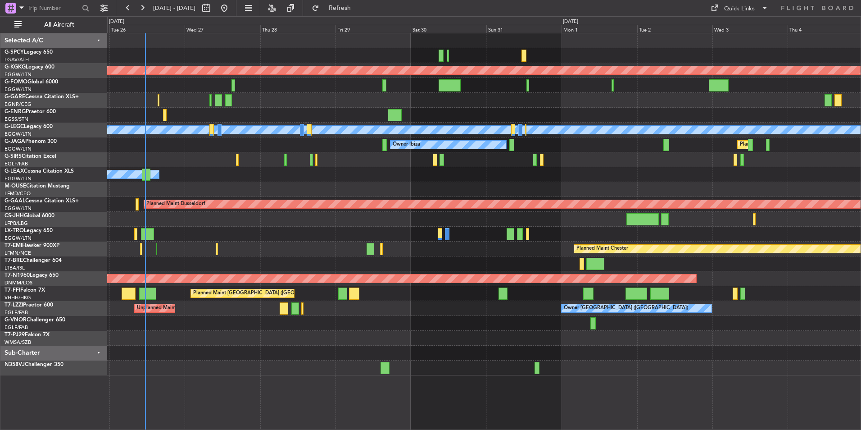
click at [462, 263] on div "AOG Maint Istanbul (Ataturk) A/C Unavailable London (Luton) Planned Maint Londo…" at bounding box center [483, 204] width 753 height 342
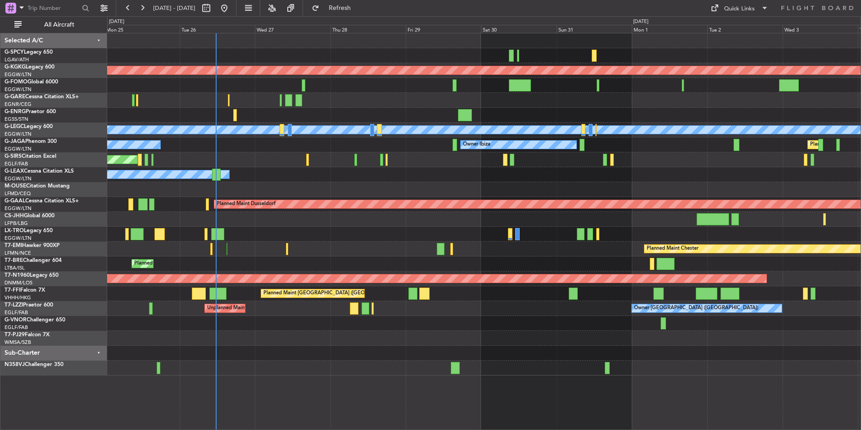
click at [249, 226] on div "Planned Maint [GEOGRAPHIC_DATA] ([GEOGRAPHIC_DATA])" at bounding box center [483, 219] width 753 height 15
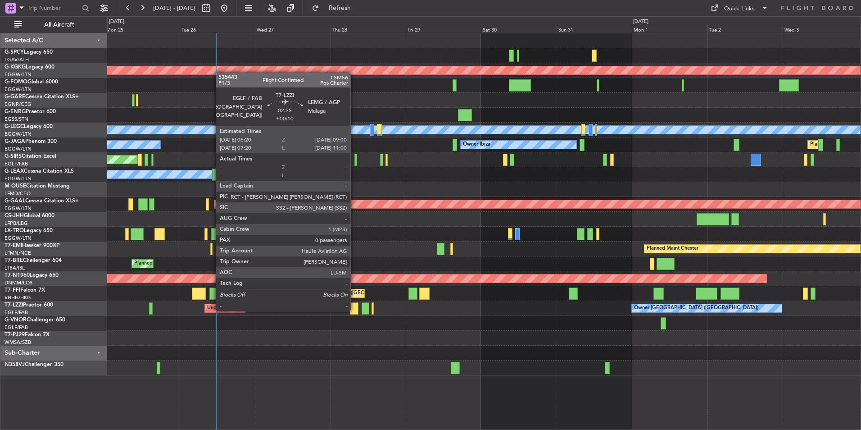
click at [354, 310] on div at bounding box center [354, 308] width 9 height 12
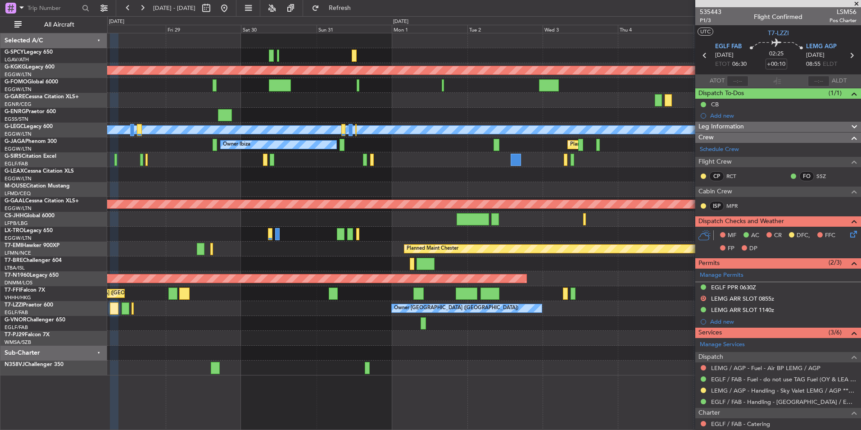
click at [227, 262] on div "AOG Maint Istanbul (Ataturk) A/C Unavailable London (Luton) Planned Maint Londo…" at bounding box center [483, 204] width 753 height 342
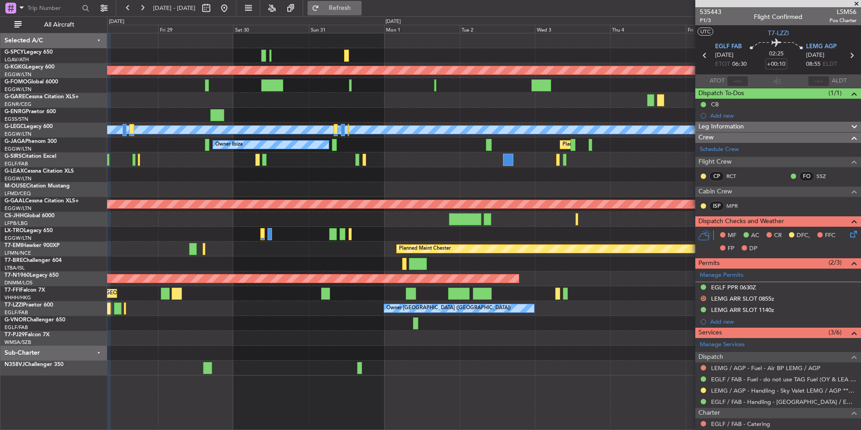
click at [359, 5] on span "Refresh" at bounding box center [340, 8] width 38 height 6
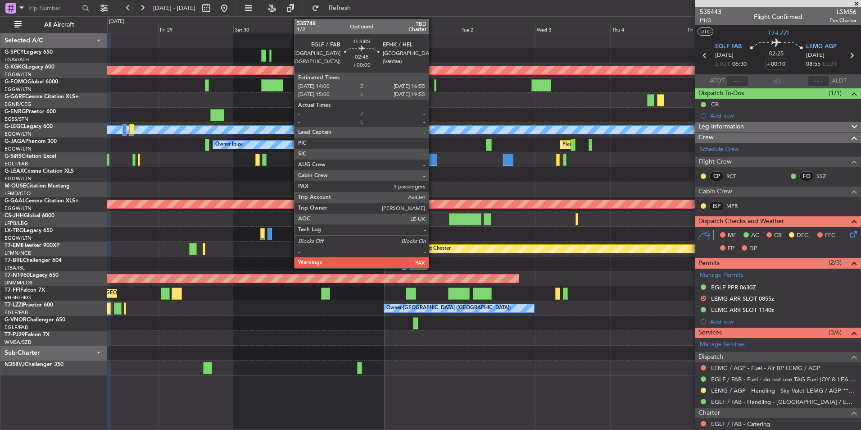
click at [433, 160] on div at bounding box center [432, 160] width 9 height 12
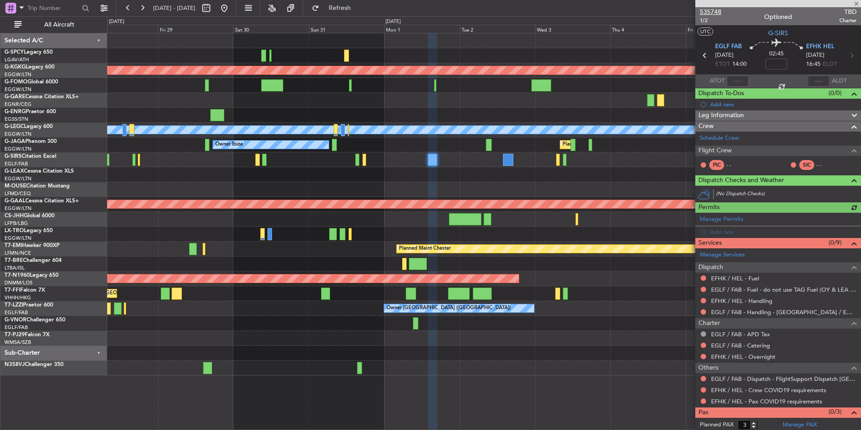
click at [715, 9] on span "535748" at bounding box center [711, 11] width 22 height 9
click at [763, 301] on link "EFHK / HEL - Handling" at bounding box center [741, 301] width 61 height 8
click at [362, 12] on button "Refresh" at bounding box center [335, 8] width 54 height 14
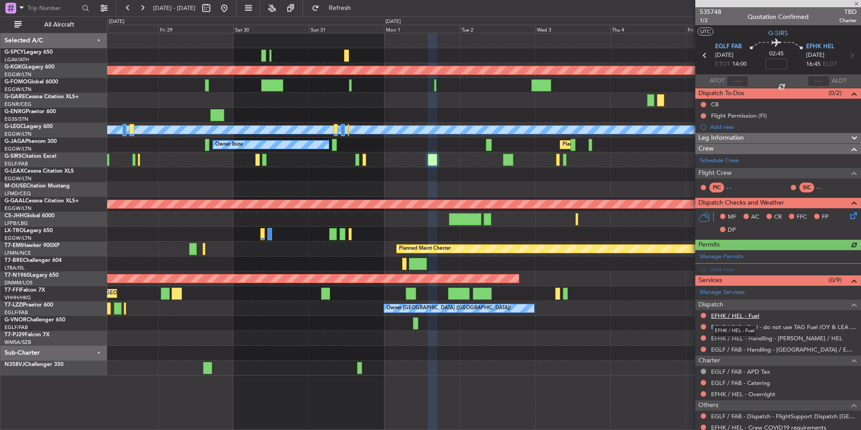
click at [744, 316] on link "EFHK / HEL - Fuel" at bounding box center [735, 316] width 48 height 8
click at [359, 9] on span "Refresh" at bounding box center [340, 8] width 38 height 6
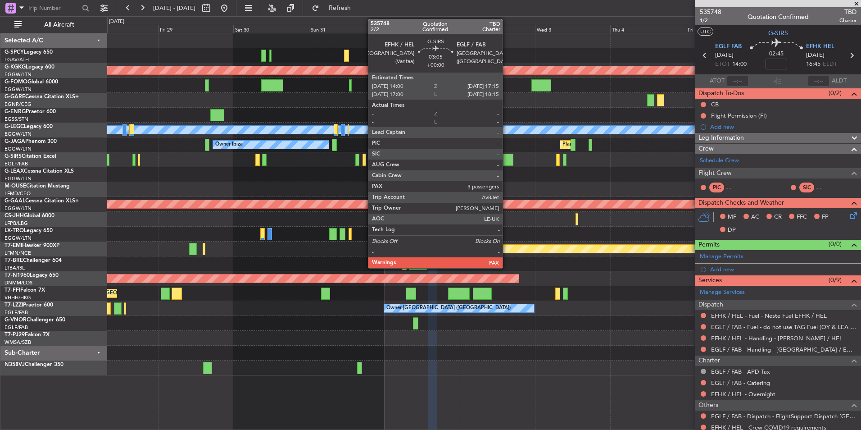
click at [507, 164] on div at bounding box center [508, 160] width 10 height 12
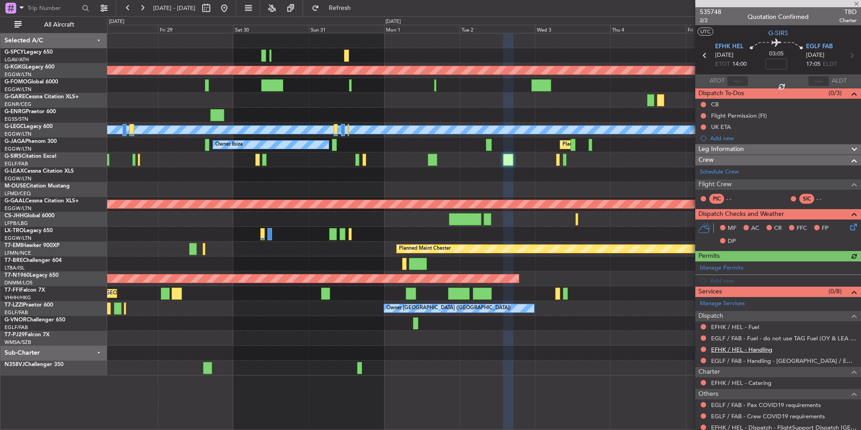
click at [765, 349] on link "EFHK / HEL - Handling" at bounding box center [741, 349] width 61 height 8
click at [362, 13] on button "Refresh" at bounding box center [335, 8] width 54 height 14
click at [750, 326] on link "EFHK / HEL - Fuel" at bounding box center [735, 327] width 48 height 8
click at [359, 11] on span "Refresh" at bounding box center [340, 8] width 38 height 6
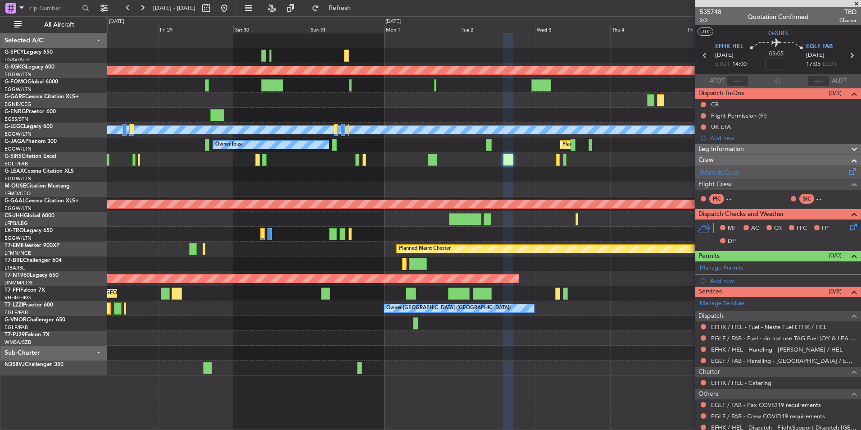
click at [727, 173] on link "Schedule Crew" at bounding box center [719, 172] width 39 height 9
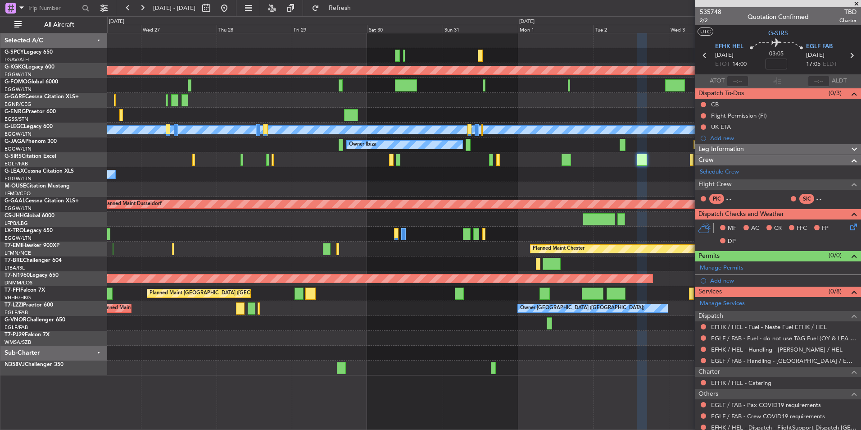
click at [394, 185] on div "AOG Maint Istanbul (Ataturk) A/C Unavailable London (Luton) Planned Maint Londo…" at bounding box center [483, 204] width 753 height 342
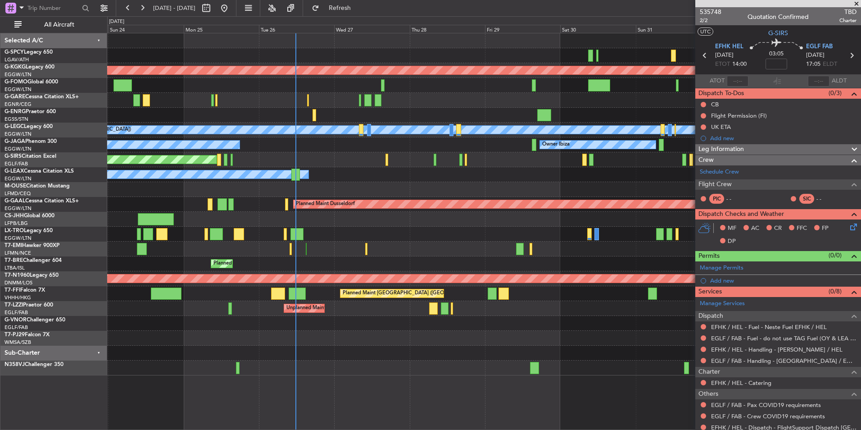
click at [440, 193] on div "AOG Maint Istanbul (Ataturk) A/C Unavailable London (Luton) Planned Maint Londo…" at bounding box center [483, 204] width 753 height 342
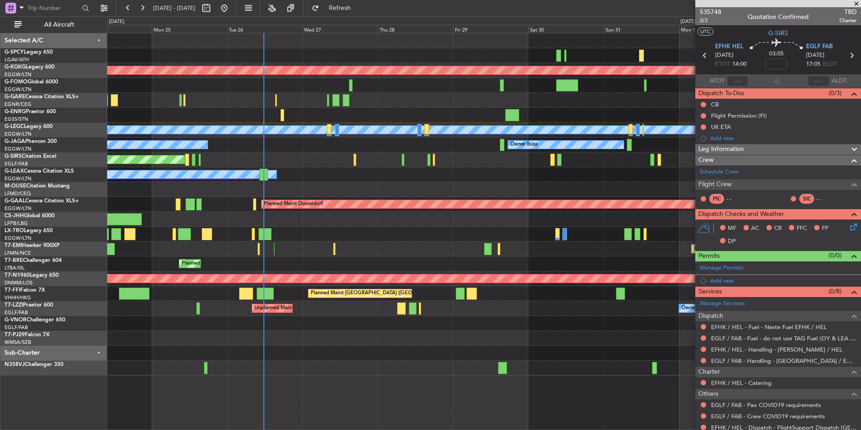
click at [352, 172] on div "Owner" at bounding box center [483, 174] width 753 height 15
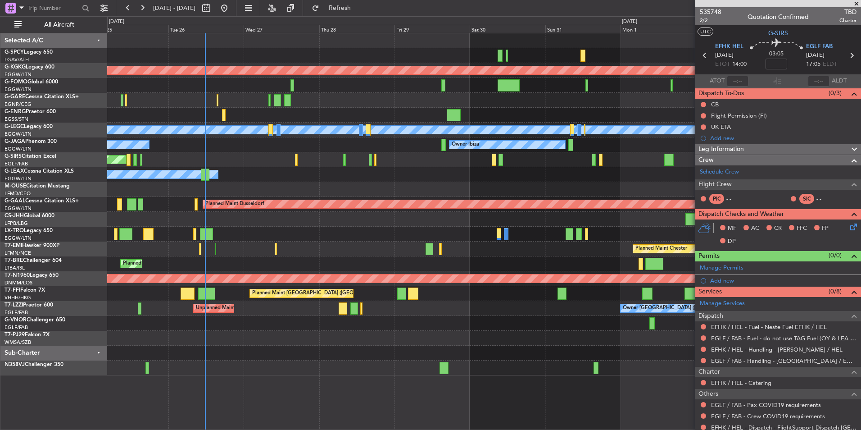
click at [320, 161] on div "Unplanned Maint Oxford ([GEOGRAPHIC_DATA])" at bounding box center [483, 159] width 753 height 15
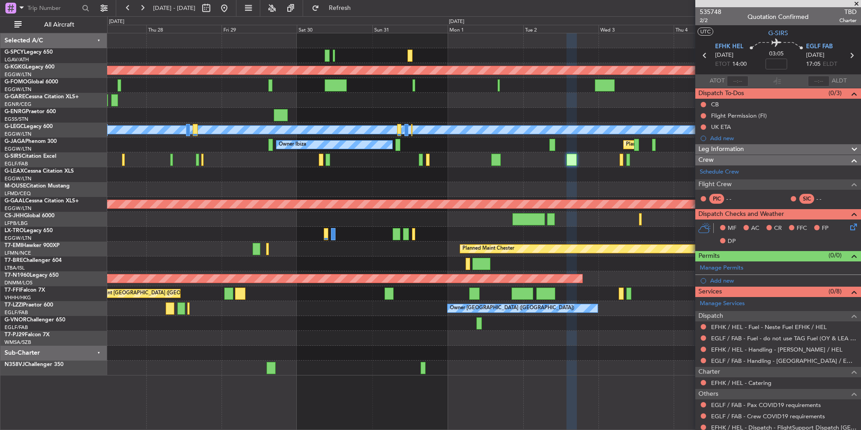
click at [340, 167] on div "Unplanned Maint Oxford ([GEOGRAPHIC_DATA])" at bounding box center [483, 159] width 753 height 15
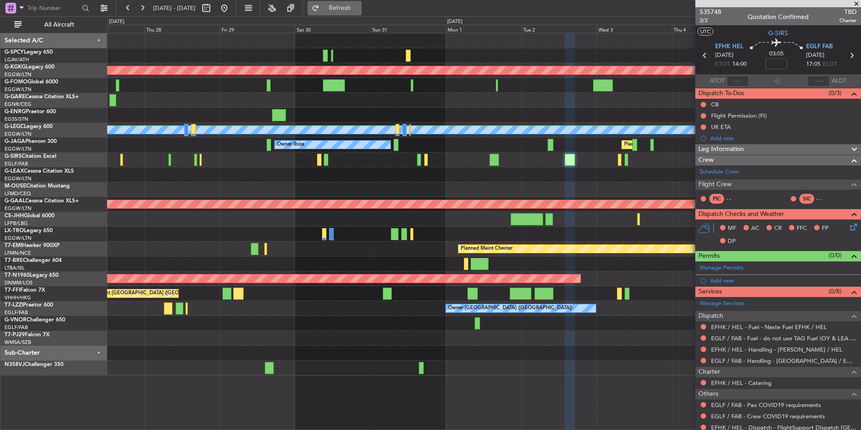
click at [359, 9] on span "Refresh" at bounding box center [340, 8] width 38 height 6
click at [359, 12] on button "Refresh" at bounding box center [335, 8] width 54 height 14
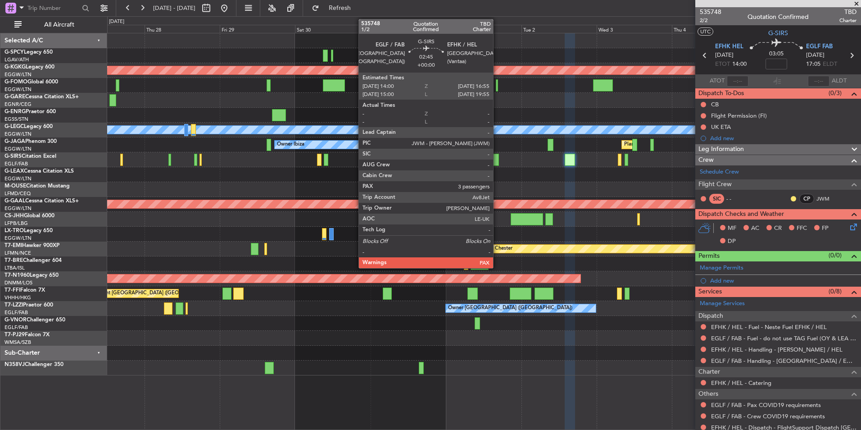
click at [496, 160] on div at bounding box center [494, 160] width 9 height 12
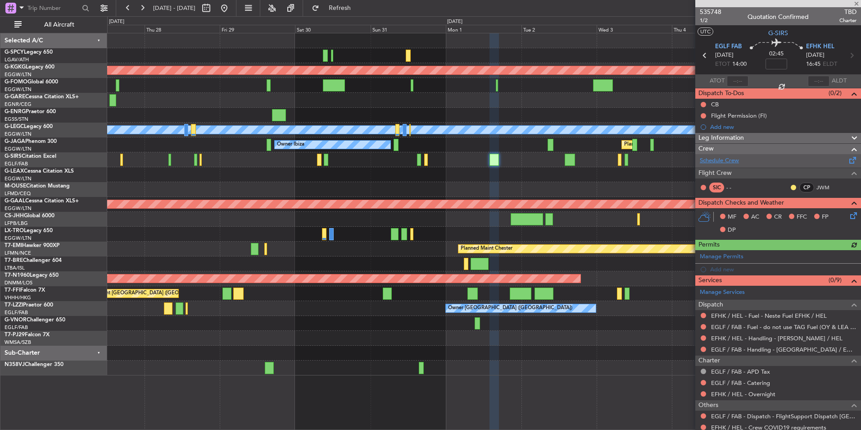
click at [734, 157] on link "Schedule Crew" at bounding box center [719, 160] width 39 height 9
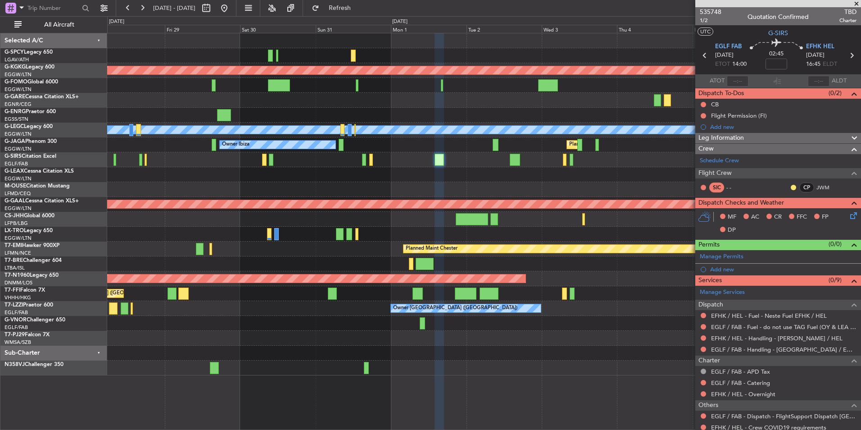
click at [521, 175] on div "Owner" at bounding box center [483, 174] width 753 height 15
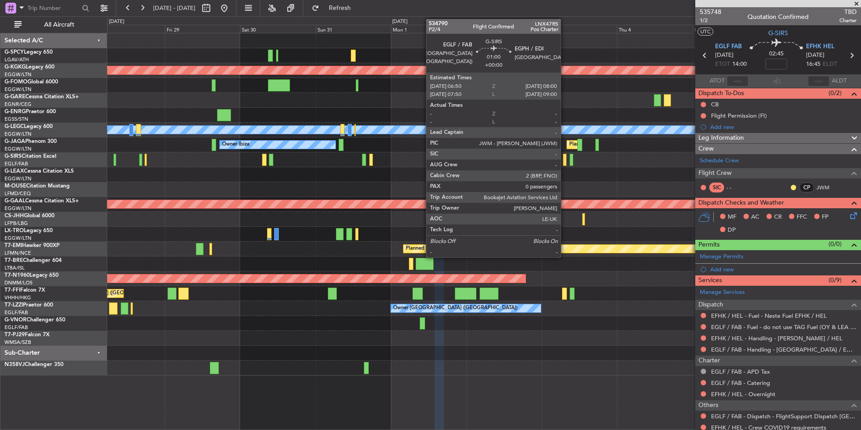
click at [565, 163] on div at bounding box center [565, 160] width 4 height 12
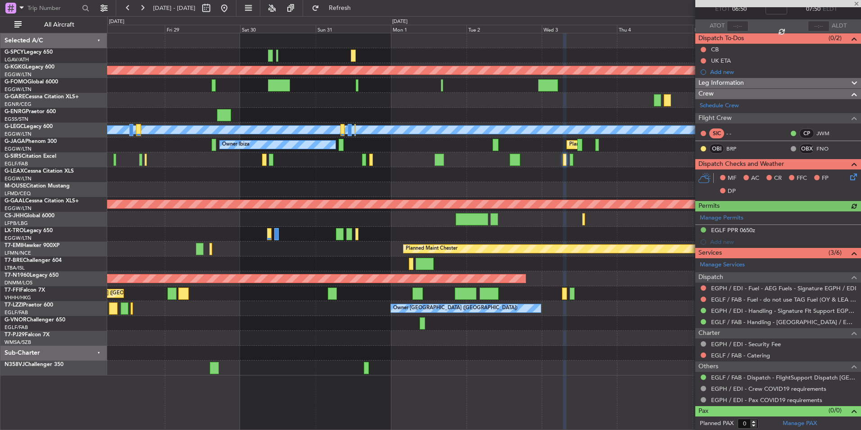
scroll to position [56, 0]
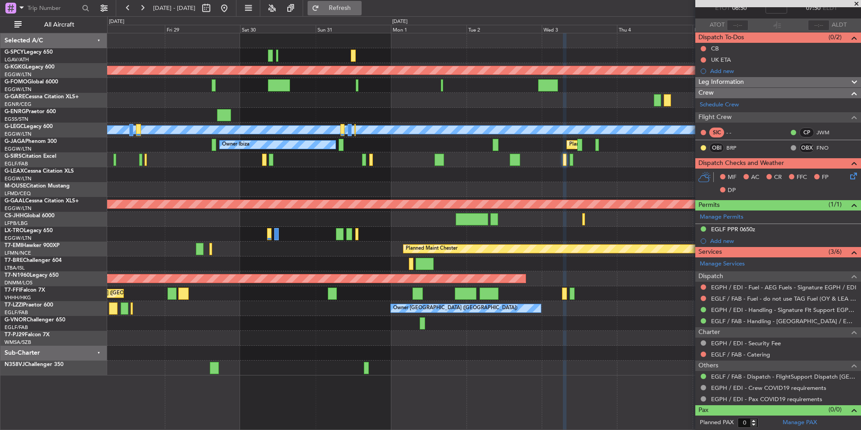
click at [362, 13] on button "Refresh" at bounding box center [335, 8] width 54 height 14
click at [434, 158] on div at bounding box center [483, 159] width 753 height 15
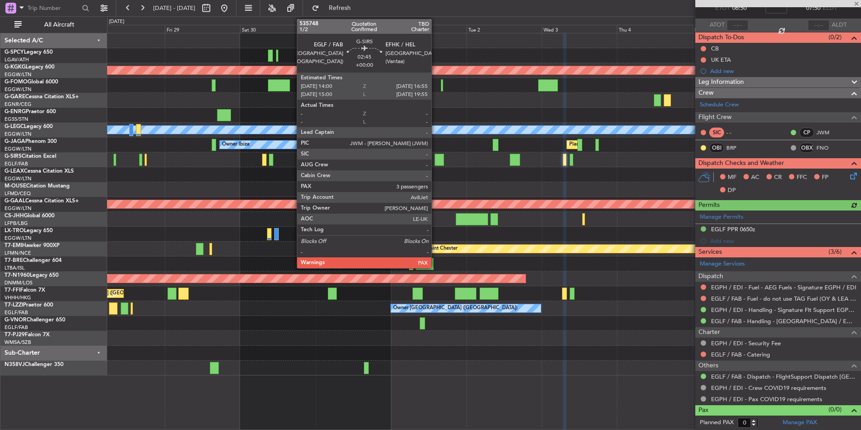
click at [436, 158] on div at bounding box center [439, 160] width 9 height 12
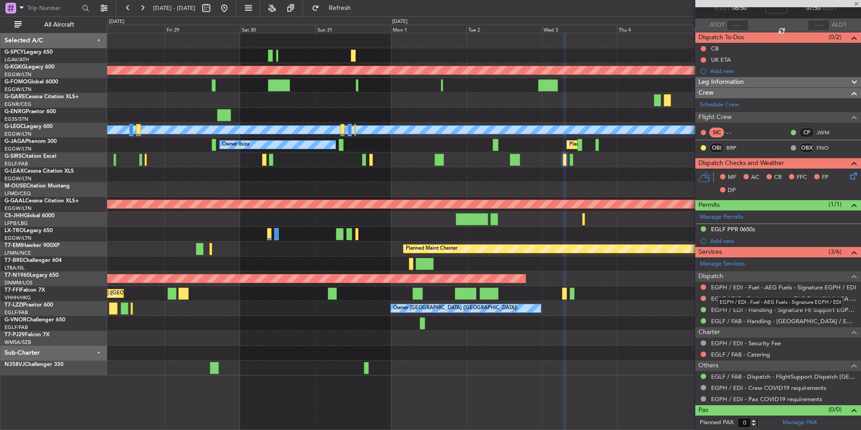
type input "3"
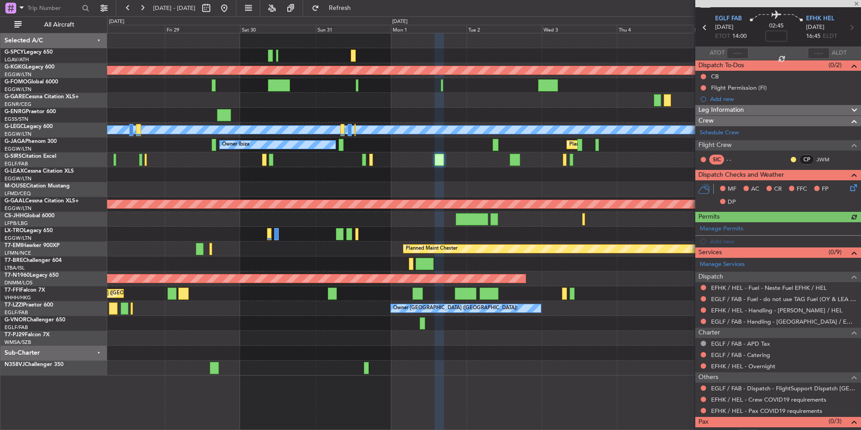
scroll to position [51, 0]
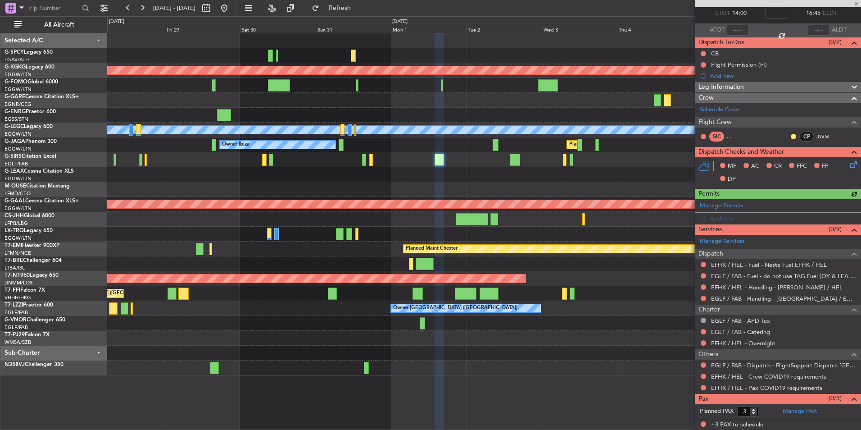
click at [793, 413] on link "Manage PAX" at bounding box center [800, 411] width 34 height 9
click at [358, 5] on button "Refresh" at bounding box center [335, 8] width 54 height 14
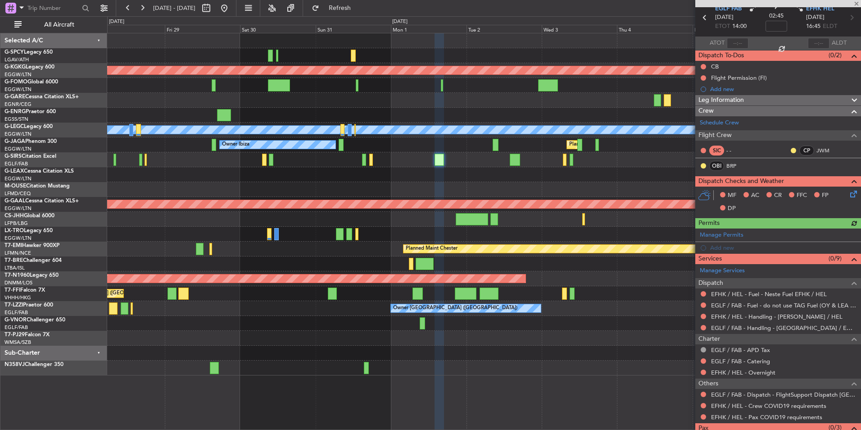
scroll to position [0, 0]
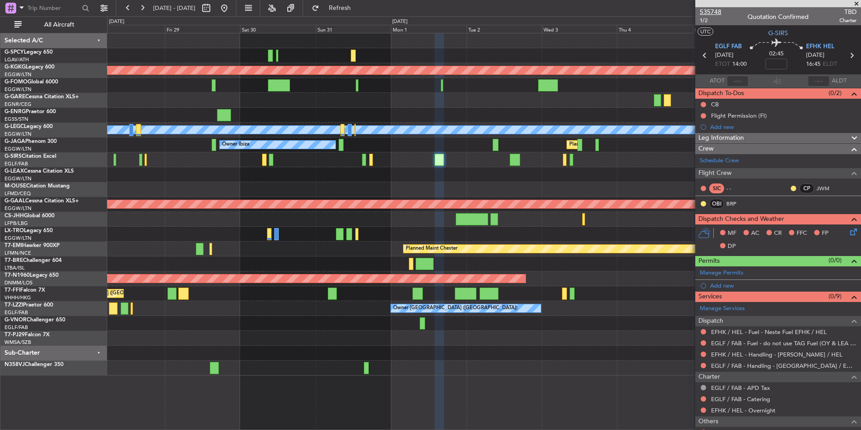
click at [713, 12] on span "535748" at bounding box center [711, 11] width 22 height 9
click at [716, 9] on span "535748" at bounding box center [711, 11] width 22 height 9
click at [715, 14] on span "535748" at bounding box center [711, 11] width 22 height 9
click at [362, 12] on button "Refresh" at bounding box center [335, 8] width 54 height 14
click at [720, 11] on span "535748" at bounding box center [711, 11] width 22 height 9
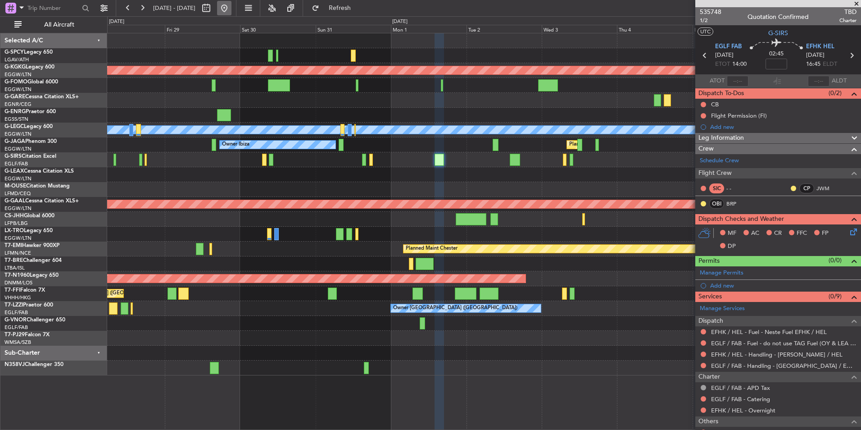
click at [231, 10] on button at bounding box center [224, 8] width 14 height 14
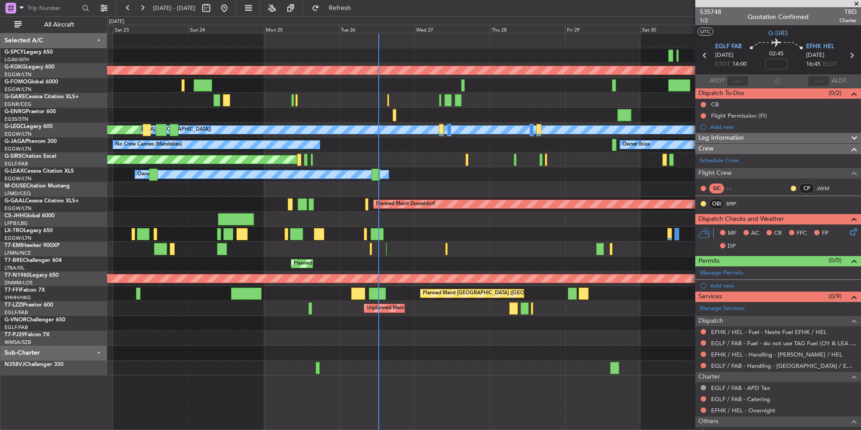
click at [402, 262] on div "Planned Maint Warsaw ([GEOGRAPHIC_DATA])" at bounding box center [483, 263] width 753 height 15
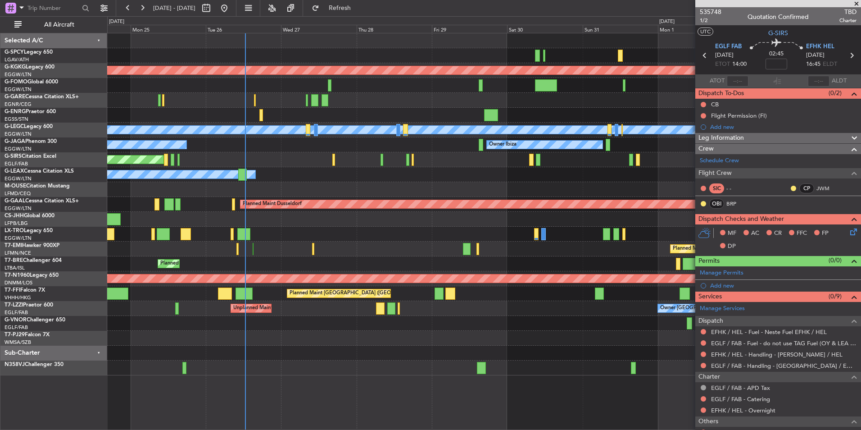
click at [354, 260] on div "Planned Maint Warsaw ([GEOGRAPHIC_DATA])" at bounding box center [483, 263] width 753 height 15
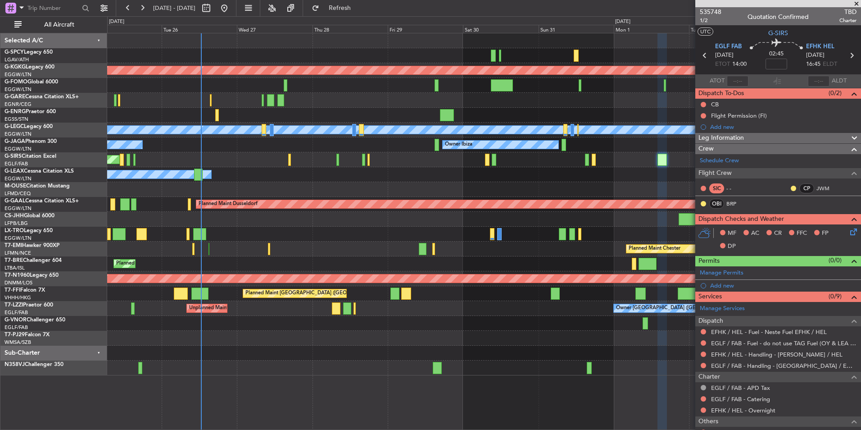
click at [358, 254] on div "Planned Maint Chester" at bounding box center [483, 248] width 753 height 15
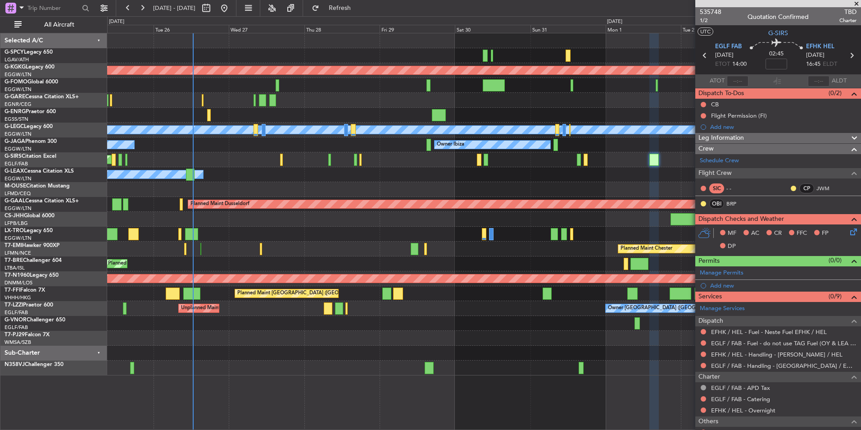
click at [319, 254] on div "Planned Maint Chester" at bounding box center [483, 248] width 753 height 15
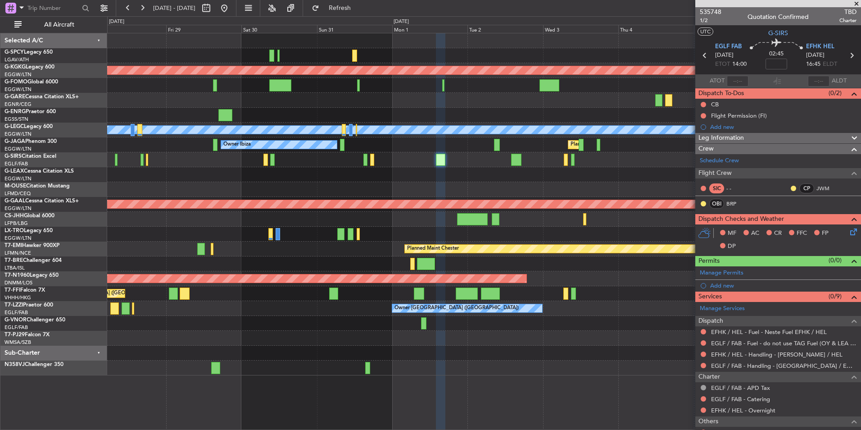
click at [359, 259] on div at bounding box center [483, 263] width 753 height 15
click at [231, 11] on button at bounding box center [224, 8] width 14 height 14
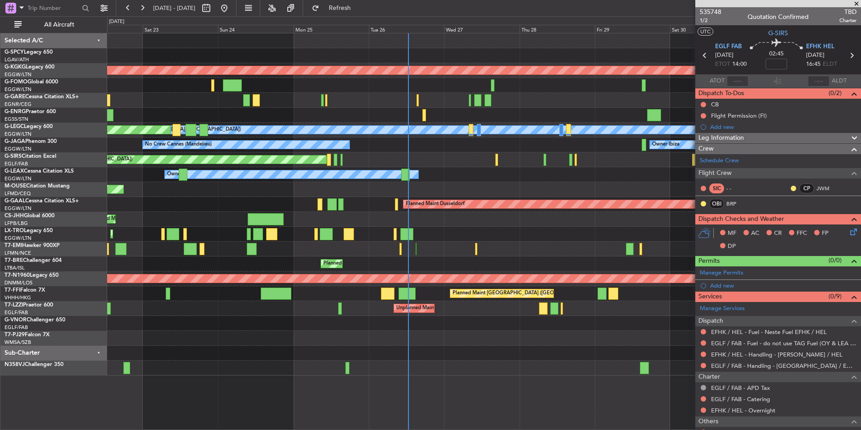
click at [450, 253] on div "Planned Maint [PERSON_NAME] Planned Maint [PERSON_NAME]" at bounding box center [483, 248] width 753 height 15
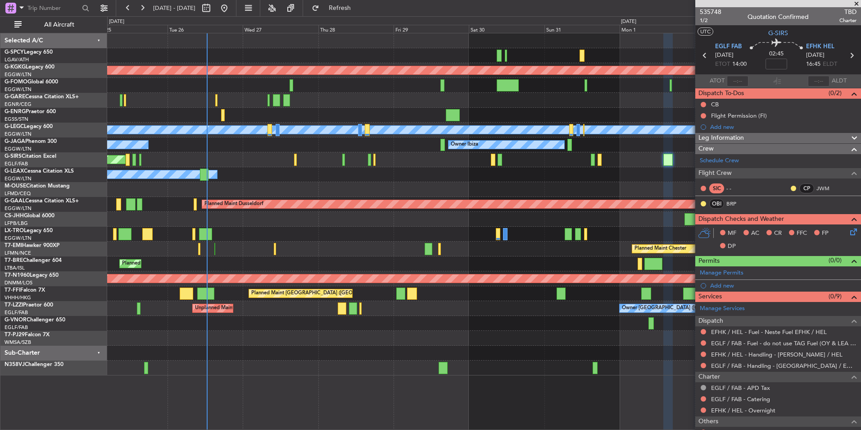
click at [274, 210] on div "AOG Maint [GEOGRAPHIC_DATA] (Ataturk) A/C Unavailable [GEOGRAPHIC_DATA] ([GEOGR…" at bounding box center [483, 204] width 753 height 342
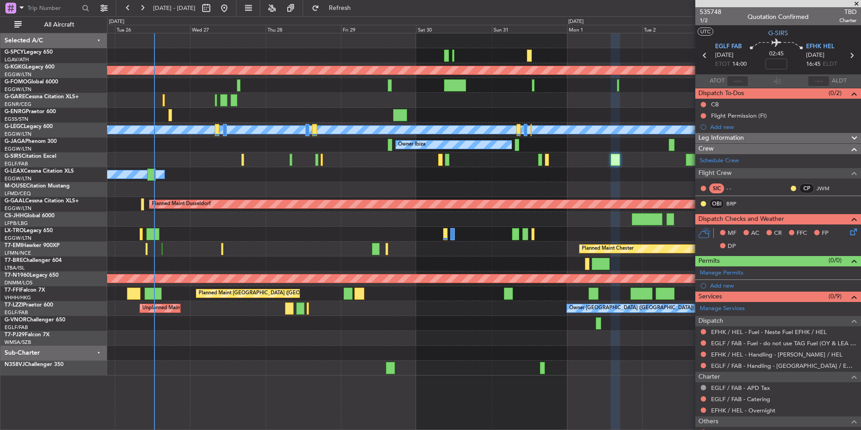
click at [159, 216] on div at bounding box center [483, 219] width 753 height 15
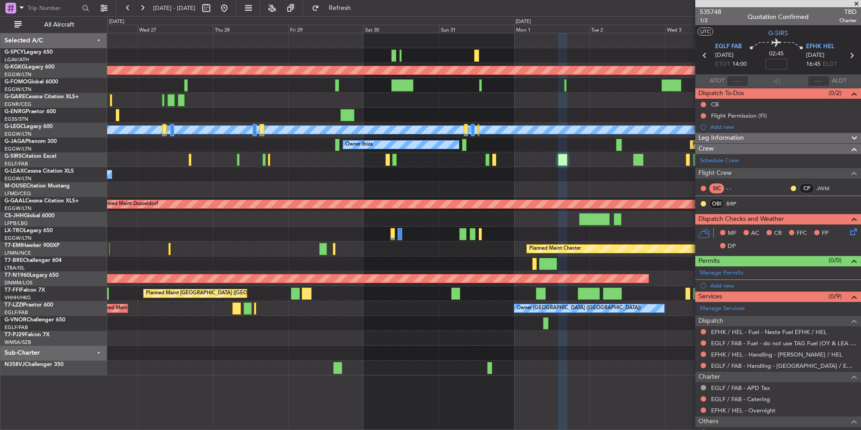
click at [322, 259] on div "Planned Maint Warsaw ([GEOGRAPHIC_DATA])" at bounding box center [483, 263] width 753 height 15
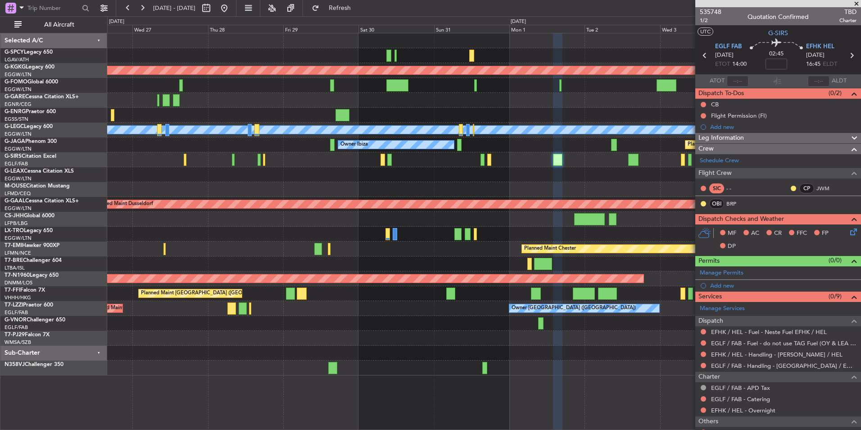
click at [288, 264] on div "Planned Maint Warsaw ([GEOGRAPHIC_DATA])" at bounding box center [483, 263] width 753 height 15
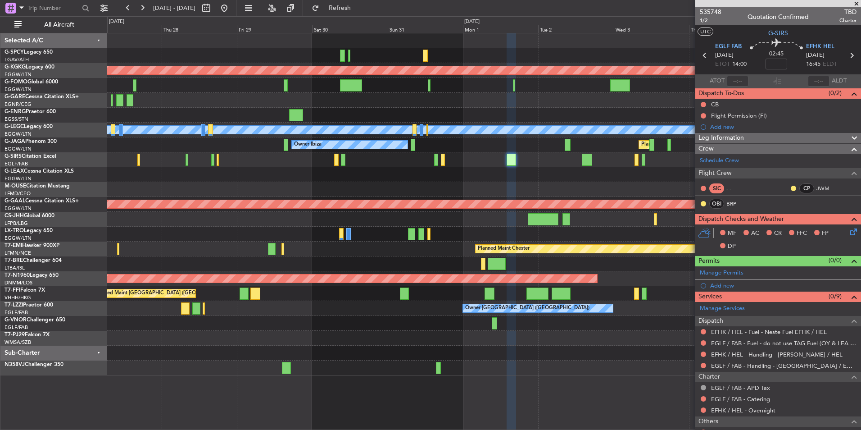
click at [304, 263] on div "Planned Maint Warsaw ([GEOGRAPHIC_DATA])" at bounding box center [483, 263] width 753 height 15
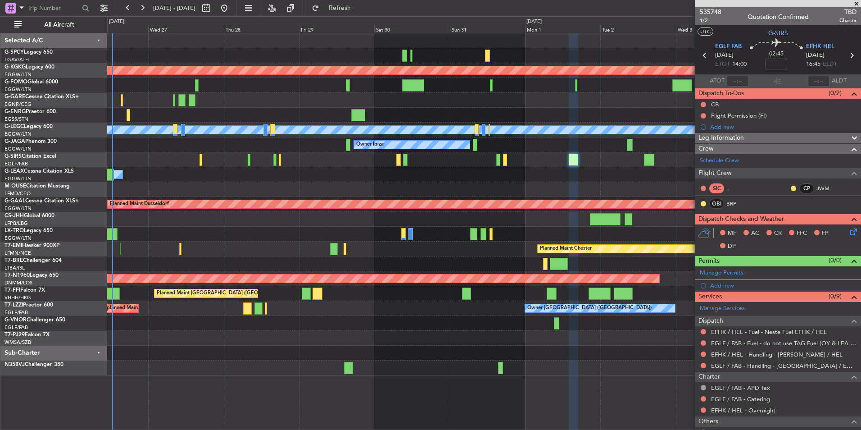
click at [420, 235] on div "AOG Maint [GEOGRAPHIC_DATA] (Ataturk) A/C Unavailable [GEOGRAPHIC_DATA] ([GEOGR…" at bounding box center [483, 204] width 753 height 342
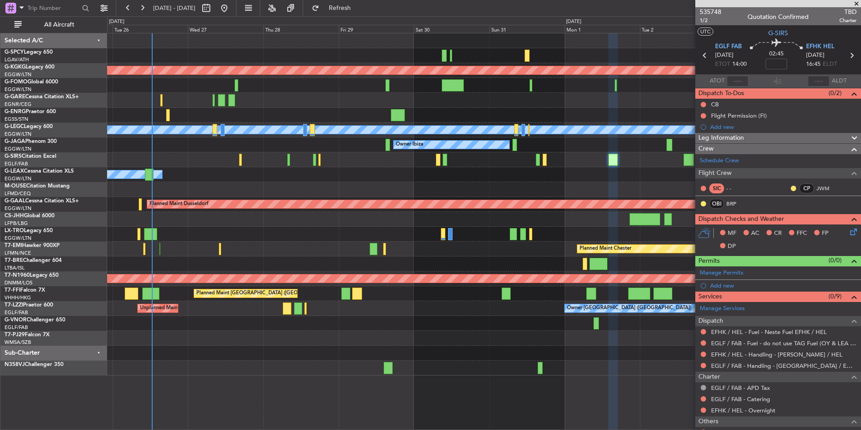
click at [405, 231] on div "AOG Maint [GEOGRAPHIC_DATA] (Ataturk) A/C Unavailable [GEOGRAPHIC_DATA] ([GEOGR…" at bounding box center [483, 204] width 753 height 342
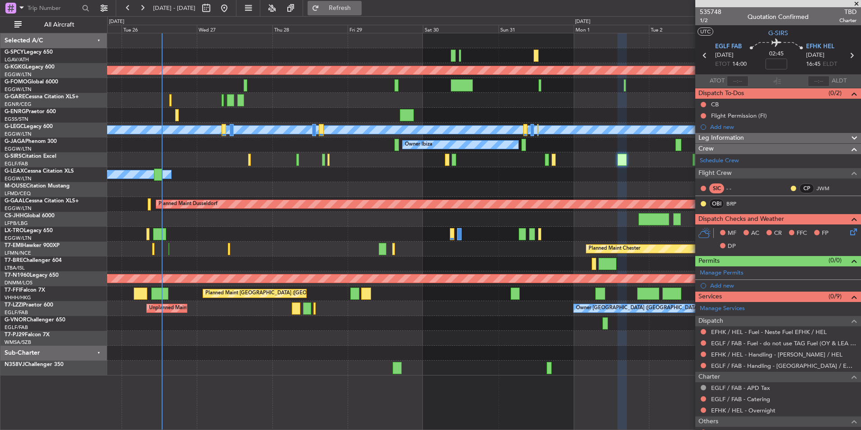
click at [362, 3] on button "Refresh" at bounding box center [335, 8] width 54 height 14
click at [855, 1] on span at bounding box center [856, 4] width 9 height 8
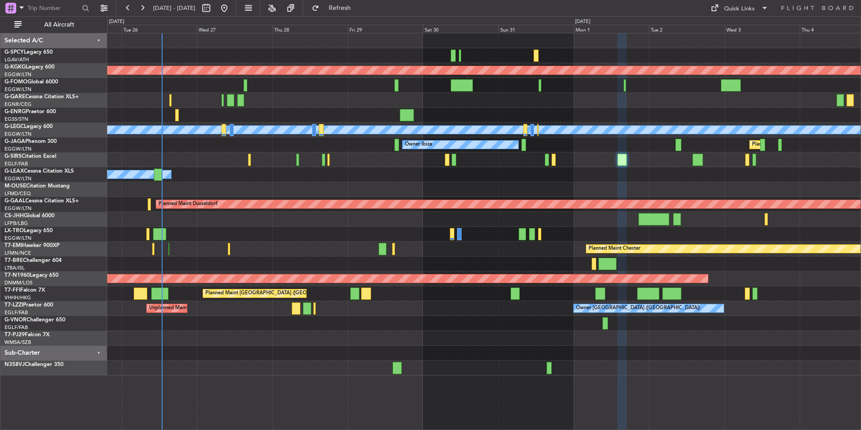
type input "0"
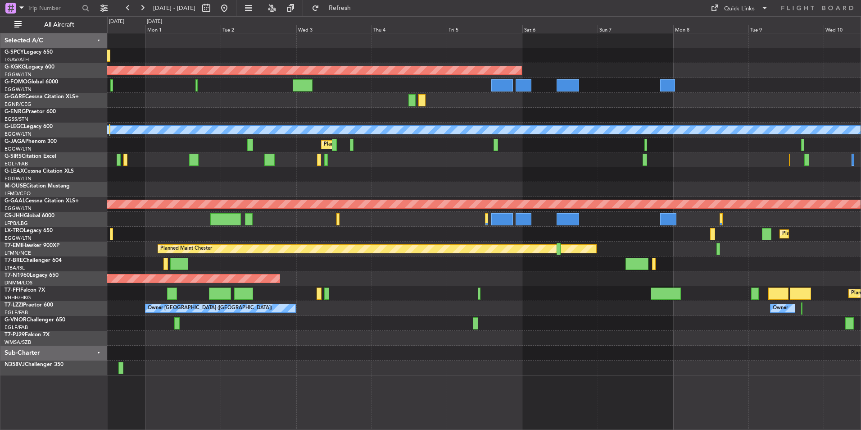
click at [260, 224] on div "AOG Maint Istanbul (Ataturk) A/C Unavailable London (Luton) Planned Maint Londo…" at bounding box center [483, 204] width 753 height 342
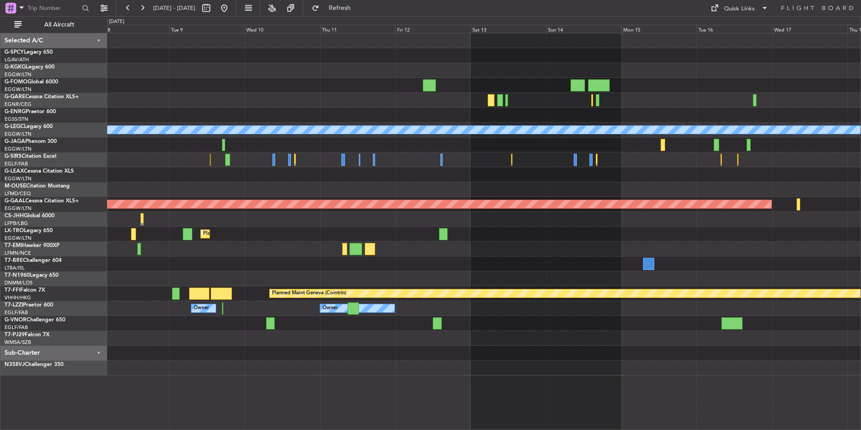
click at [252, 186] on div "AOG Maint Istanbul (Ataturk) A/C Unavailable London (Luton) Planned Maint Dusse…" at bounding box center [483, 204] width 753 height 342
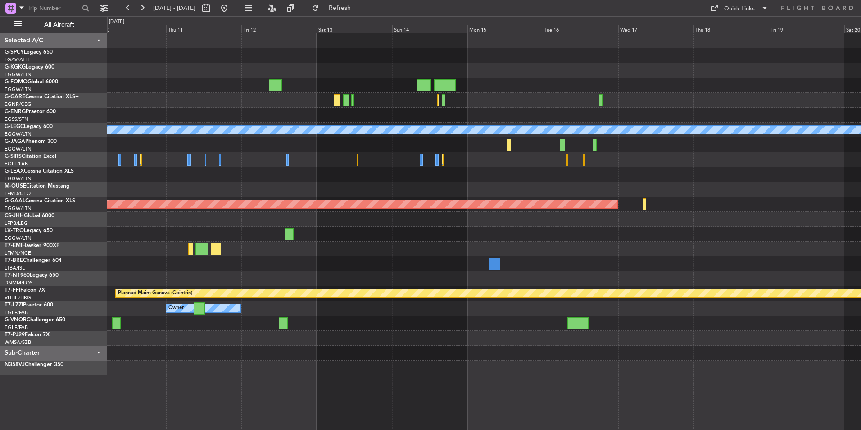
click at [268, 175] on div at bounding box center [483, 174] width 753 height 15
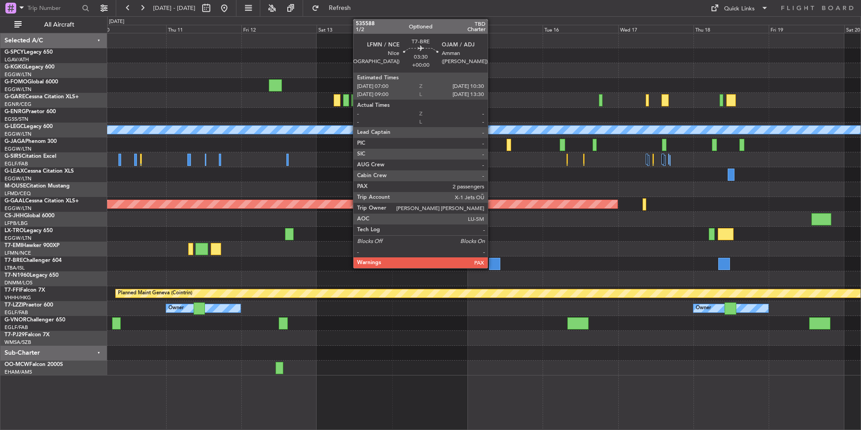
click at [492, 263] on div at bounding box center [494, 264] width 11 height 12
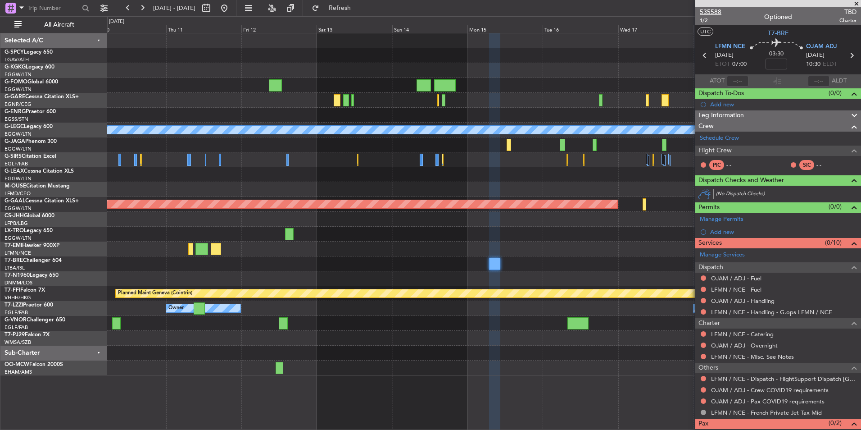
click at [715, 9] on span "535588" at bounding box center [711, 11] width 22 height 9
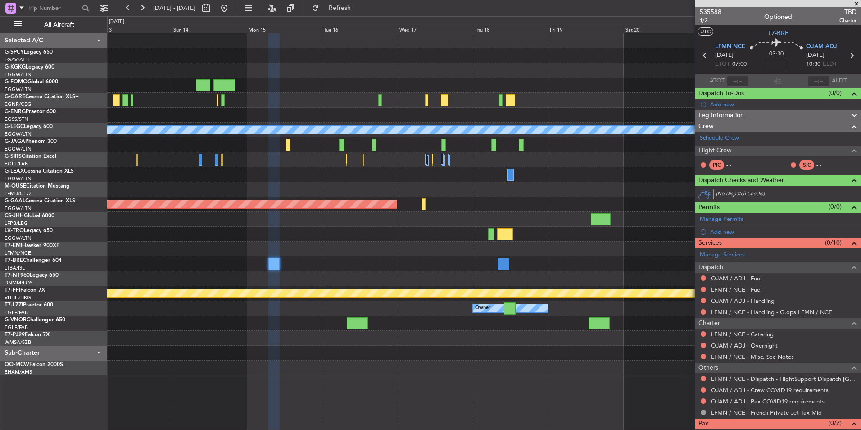
click at [322, 263] on div at bounding box center [483, 263] width 753 height 15
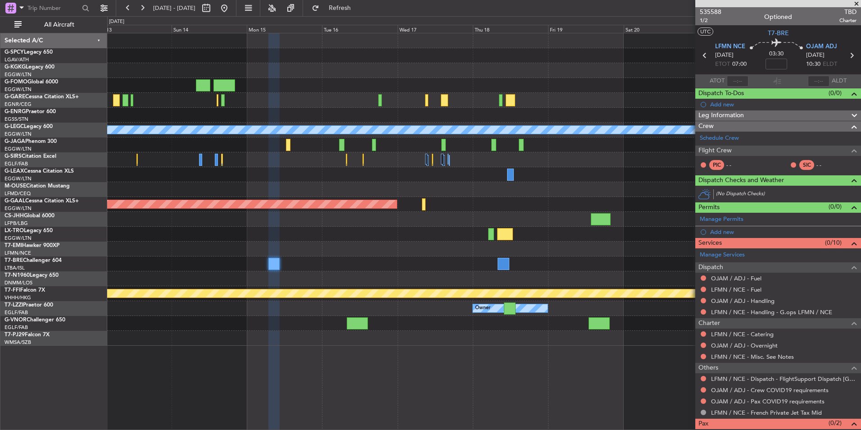
click at [389, 69] on div at bounding box center [483, 70] width 753 height 15
click at [360, 23] on div "0 0 Sat 13 Sun 14 Mon 15 Tue 16 Wed 17 Thu 18 Fri 19 Sep 2025 Sat 20 Sun 21 Mon…" at bounding box center [484, 25] width 753 height 16
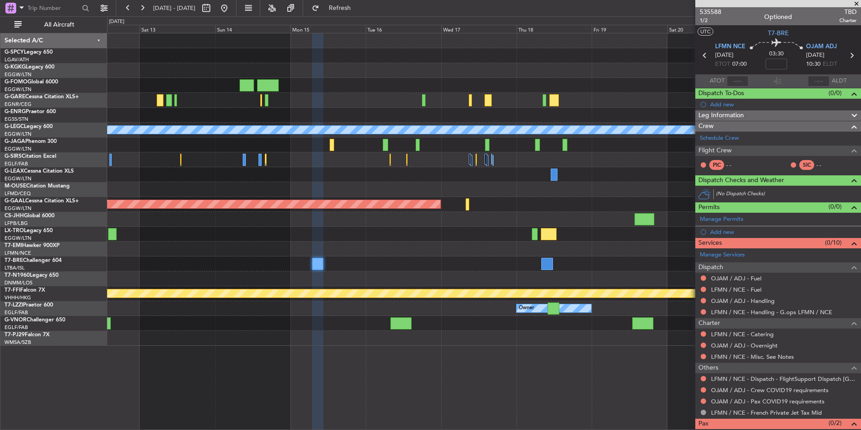
click at [404, 264] on div at bounding box center [483, 263] width 753 height 15
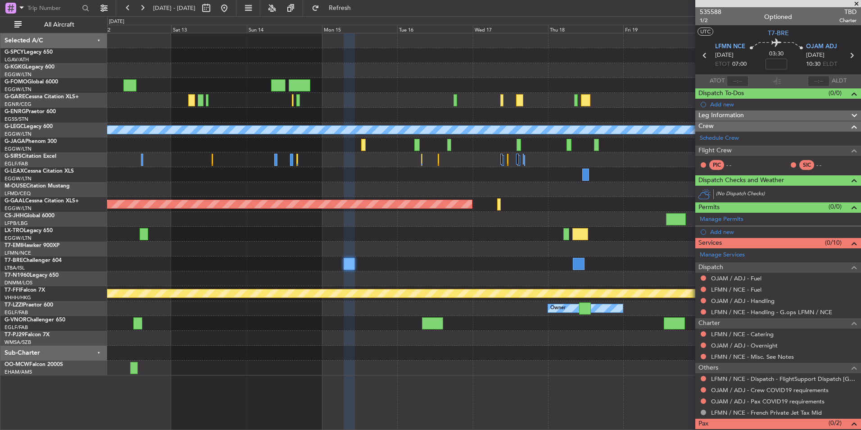
click at [855, 2] on span at bounding box center [856, 4] width 9 height 8
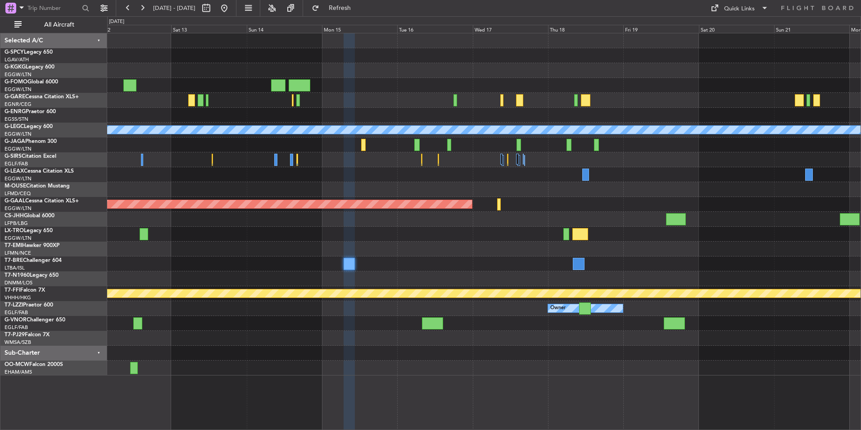
type input "0"
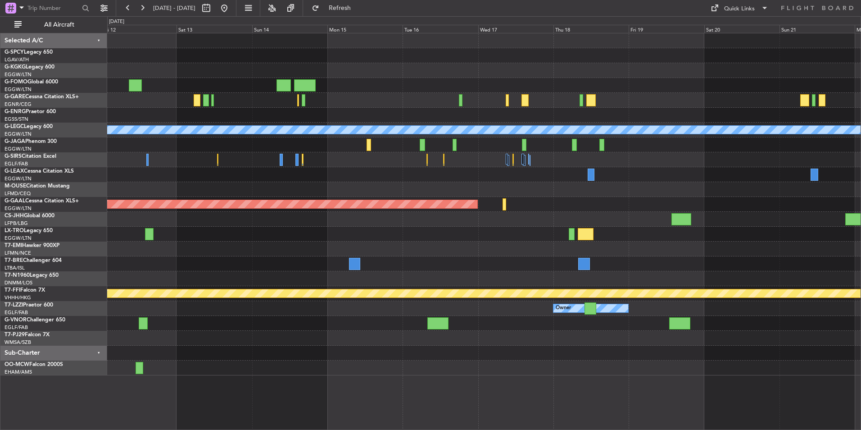
click at [697, 193] on div at bounding box center [483, 189] width 753 height 15
click at [231, 7] on button at bounding box center [224, 8] width 14 height 14
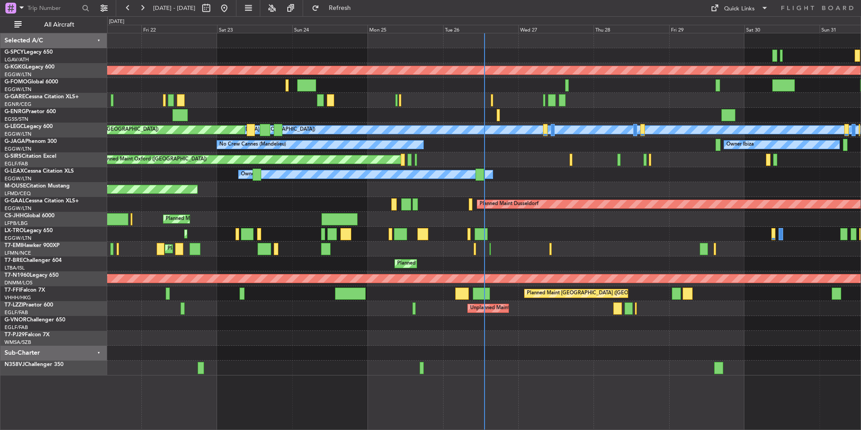
click at [292, 384] on div "AOG Maint Istanbul (Ataturk) Unplanned Maint Chester Owner A/C Unavailable Lond…" at bounding box center [484, 231] width 754 height 397
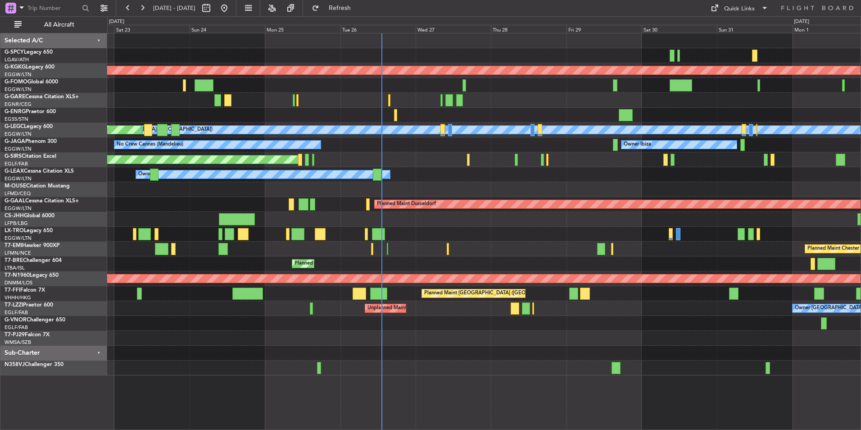
click at [434, 349] on div "AOG Maint [GEOGRAPHIC_DATA] (Ataturk) Unplanned Maint [PERSON_NAME] A/C Unavail…" at bounding box center [483, 204] width 753 height 342
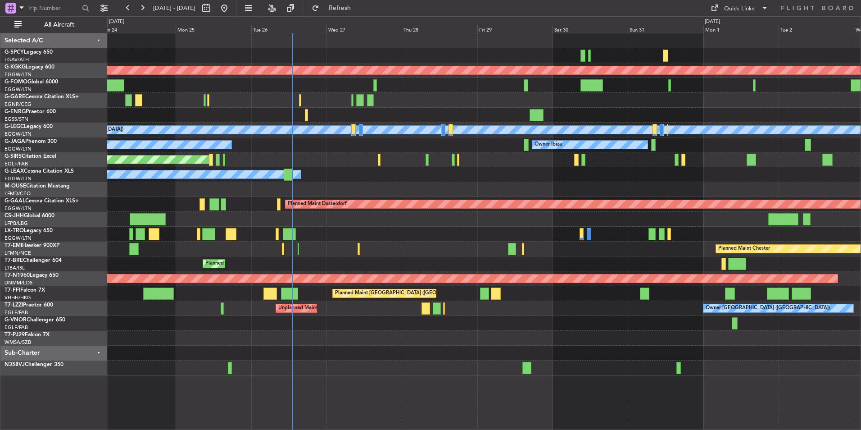
click at [311, 154] on div "AOG Maint Istanbul (Ataturk) A/C Unavailable London (Luton) Planned Maint Londo…" at bounding box center [483, 204] width 753 height 342
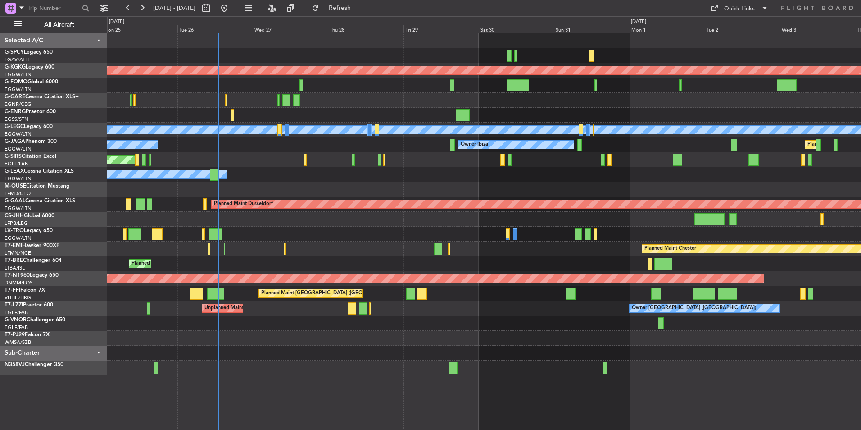
click at [246, 162] on div "AOG Maint Istanbul (Ataturk) A/C Unavailable London (Luton) Planned Maint Londo…" at bounding box center [483, 204] width 753 height 342
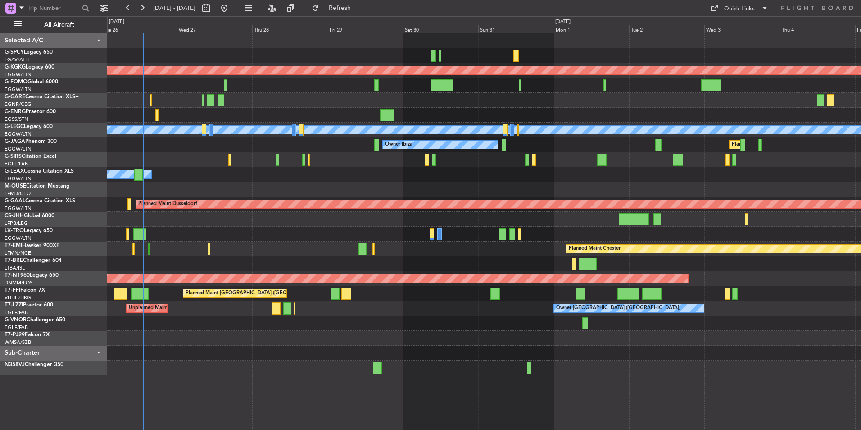
click at [209, 176] on div "AOG Maint [GEOGRAPHIC_DATA] (Ataturk) A/C Unavailable [GEOGRAPHIC_DATA] ([GEOGR…" at bounding box center [483, 204] width 753 height 342
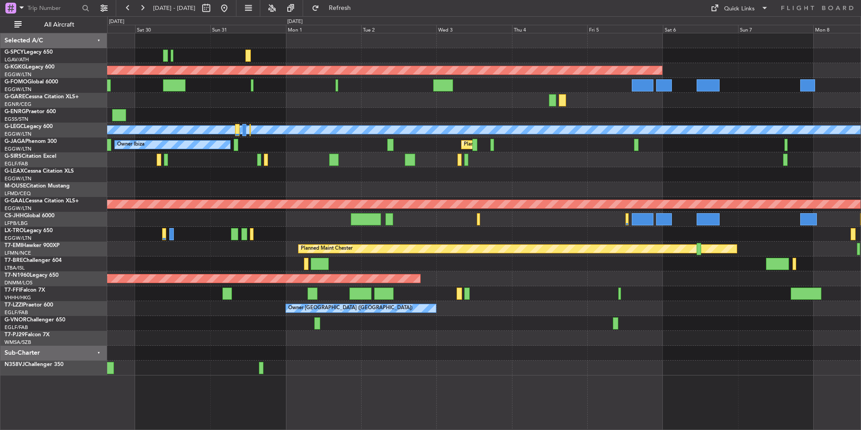
click at [307, 183] on div "AOG Maint Istanbul (Ataturk) A/C Unavailable London (Luton) Owner Ibiza Planned…" at bounding box center [483, 204] width 753 height 342
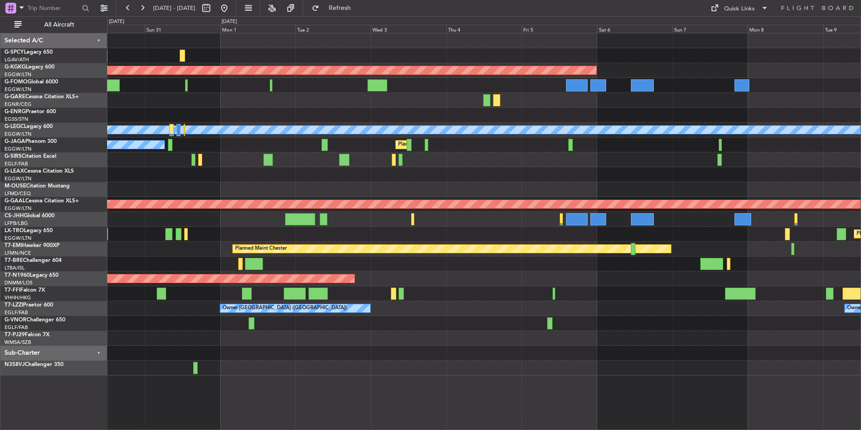
click at [372, 167] on div "AOG Maint Istanbul (Ataturk) A/C Unavailable London (Luton) Owner Ibiza Planned…" at bounding box center [483, 204] width 753 height 342
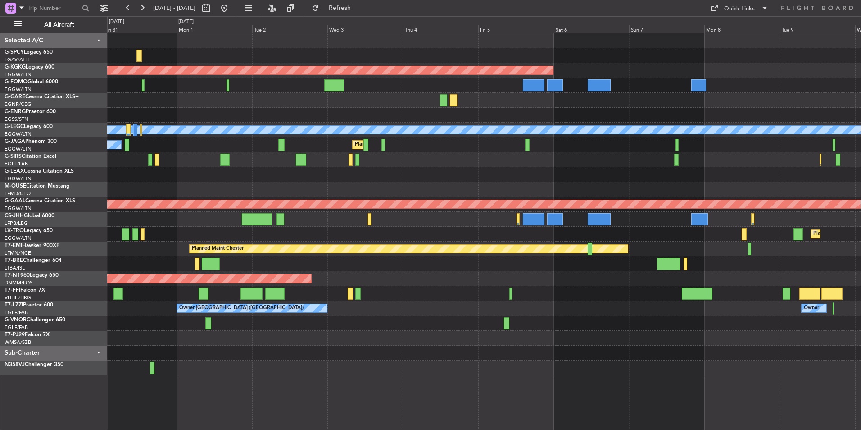
click at [339, 190] on div "AOG Maint [GEOGRAPHIC_DATA] (Ataturk) A/C Unavailable [GEOGRAPHIC_DATA] ([GEOGR…" at bounding box center [483, 204] width 753 height 342
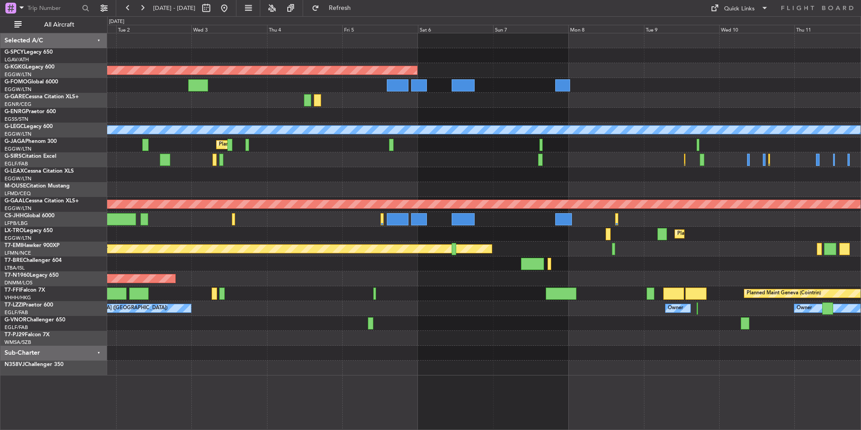
click at [288, 177] on div at bounding box center [483, 174] width 753 height 15
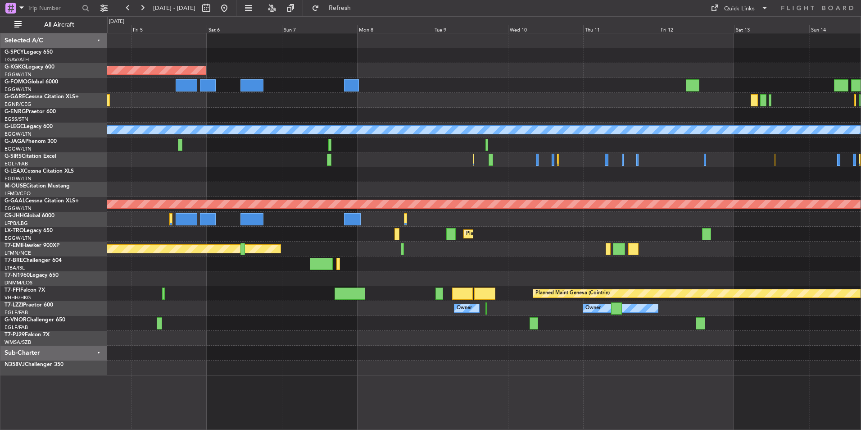
click at [348, 157] on div at bounding box center [483, 159] width 753 height 15
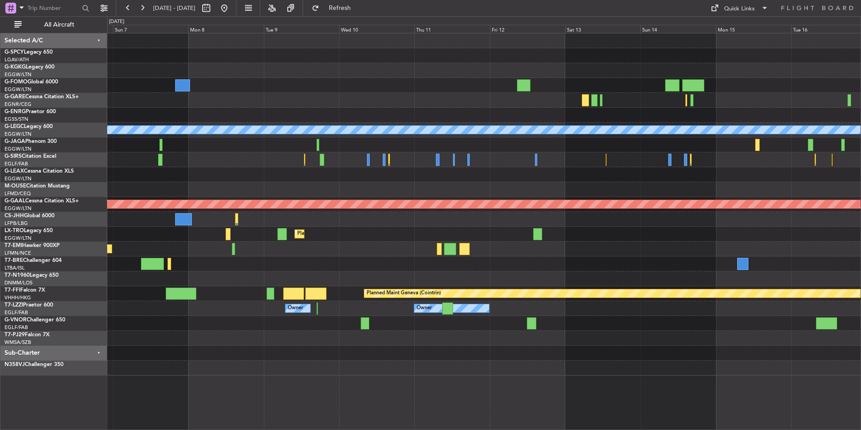
click at [304, 166] on div at bounding box center [483, 159] width 753 height 15
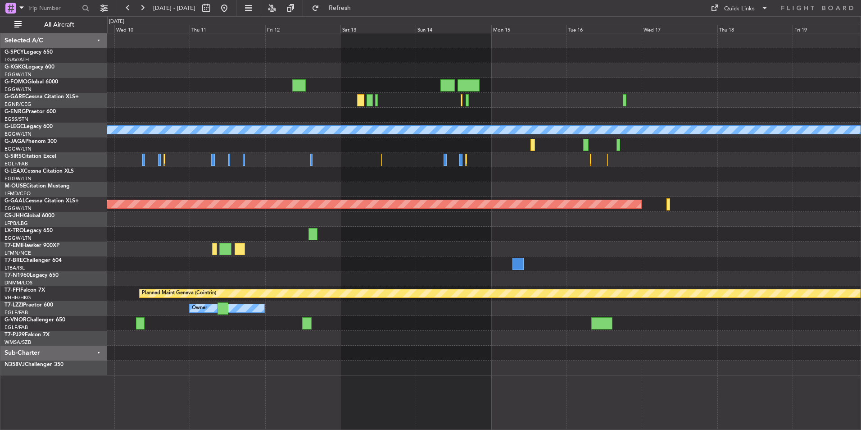
click at [409, 167] on div "A/C Unavailable London (Luton) Planned Maint Dusseldorf Planned Maint Dusseldor…" at bounding box center [483, 204] width 753 height 342
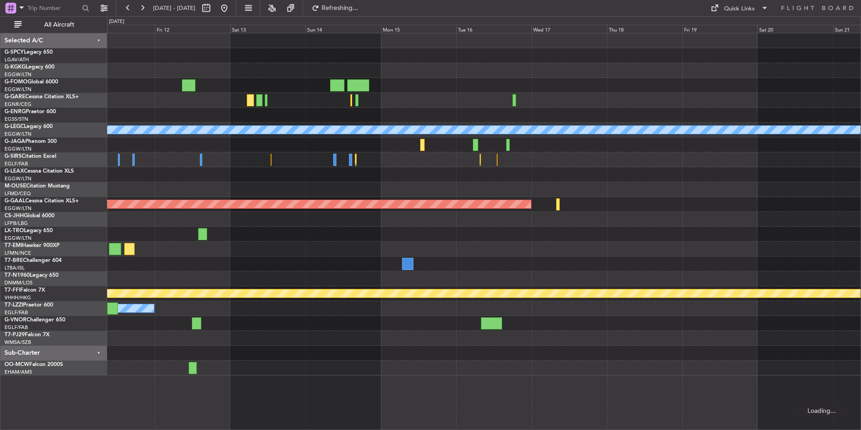
click at [263, 170] on div "A/C Unavailable London (Luton) Planned Maint Dusseldorf Planned Maint Dusseldor…" at bounding box center [483, 204] width 753 height 342
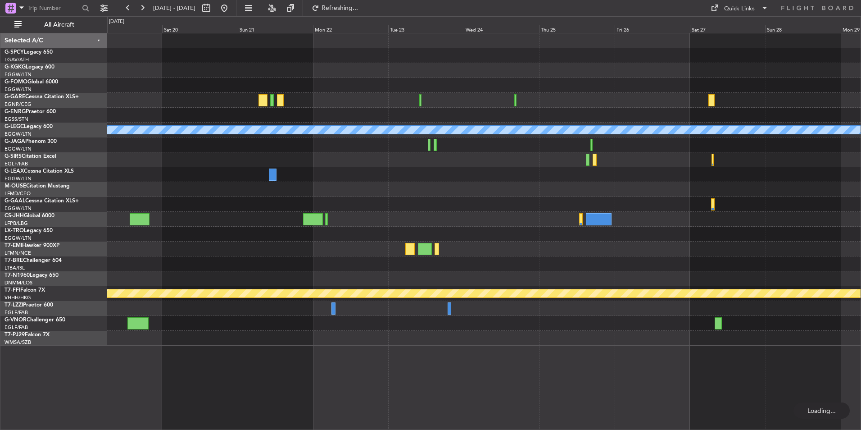
click at [232, 166] on div "A/C Unavailable London (Luton) Planned Maint Dusseldorf Planned Maint Geneva (C…" at bounding box center [483, 189] width 753 height 312
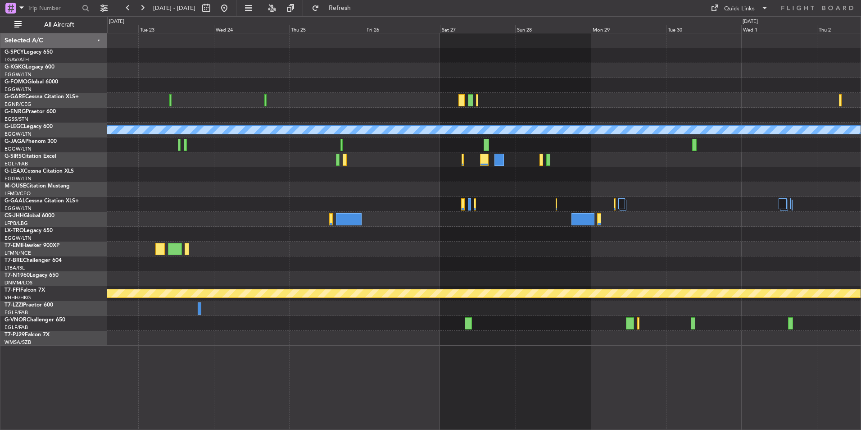
click at [295, 152] on div "A/C Unavailable London (Luton) Planned Maint Geneva (Cointrin)" at bounding box center [483, 189] width 753 height 312
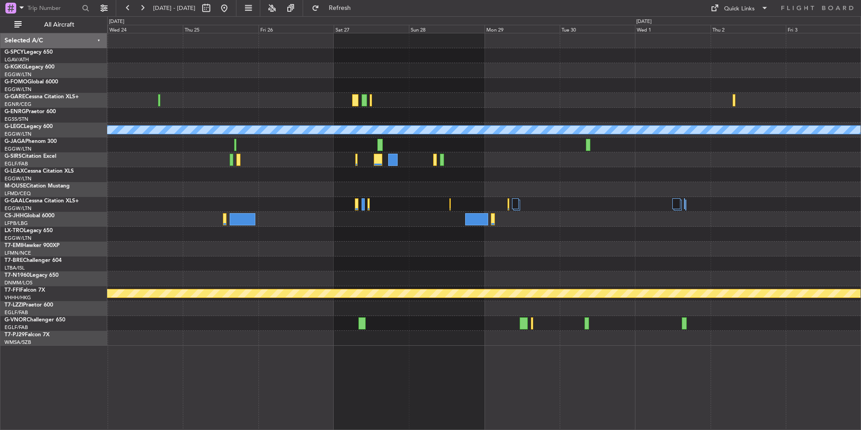
click at [374, 135] on div "A/C Unavailable [GEOGRAPHIC_DATA] ([GEOGRAPHIC_DATA])" at bounding box center [483, 130] width 753 height 15
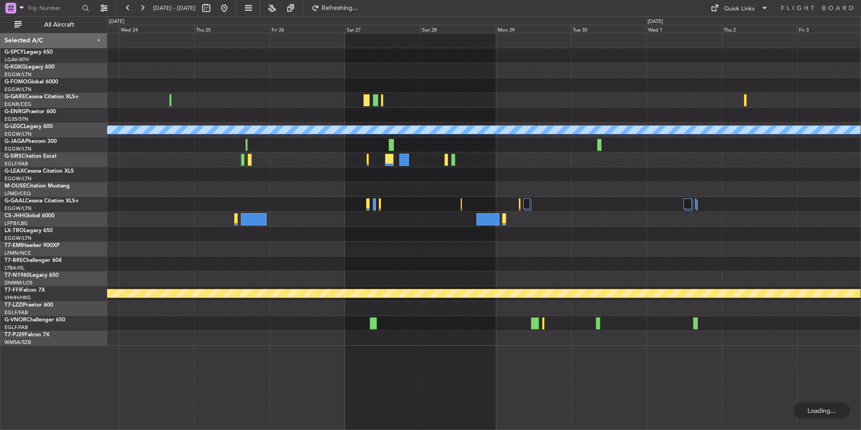
click at [781, 126] on div "A/C Unavailable London (Luton) Planned Maint Geneva (Cointrin)" at bounding box center [483, 189] width 753 height 312
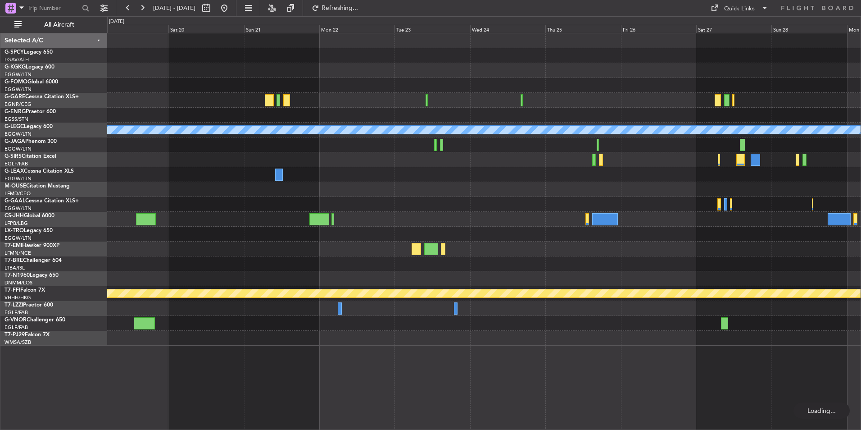
click at [684, 159] on div "A/C Unavailable London (Luton) Planned Maint Dusseldorf Planned Maint Geneva (C…" at bounding box center [483, 189] width 753 height 312
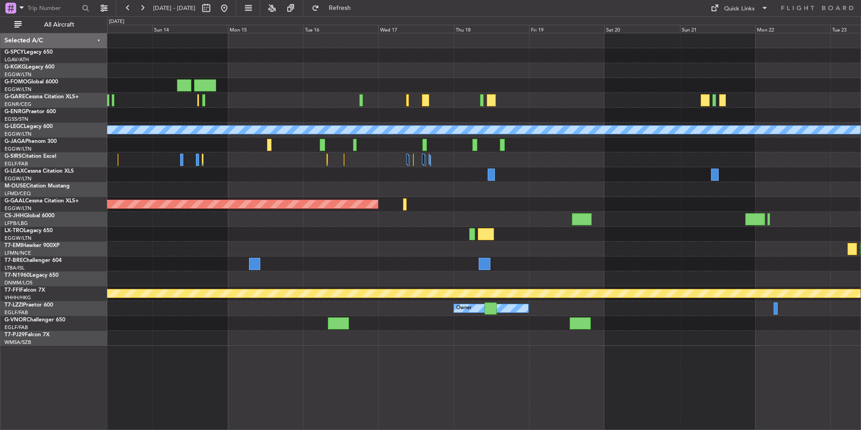
click at [691, 160] on div "A/C Unavailable London (Luton) Planned Maint Dusseldorf Planned Maint Geneva (C…" at bounding box center [483, 189] width 753 height 312
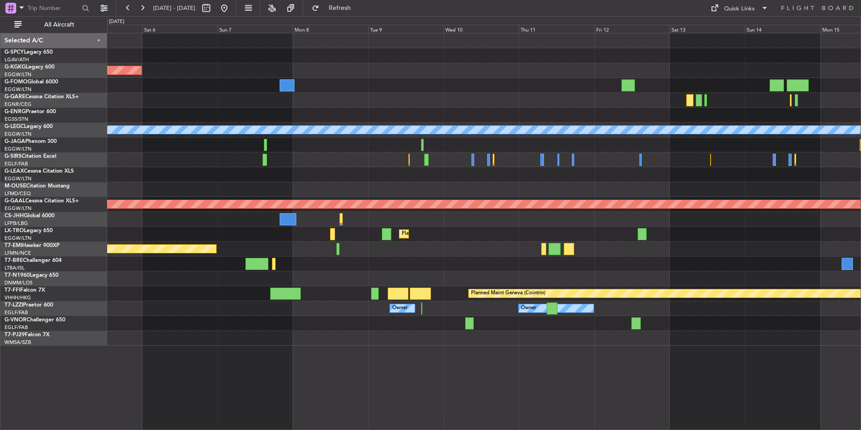
click at [701, 168] on div "AOG Maint Istanbul (Ataturk) A/C Unavailable London (Luton) Planned Maint Dusse…" at bounding box center [483, 189] width 753 height 312
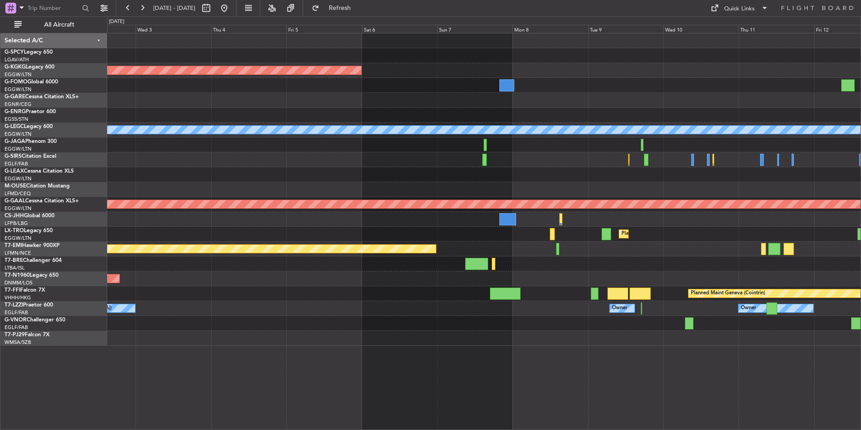
click at [505, 172] on div "AOG Maint Istanbul (Ataturk) A/C Unavailable London (Luton) Planned Maint Dusse…" at bounding box center [483, 189] width 753 height 312
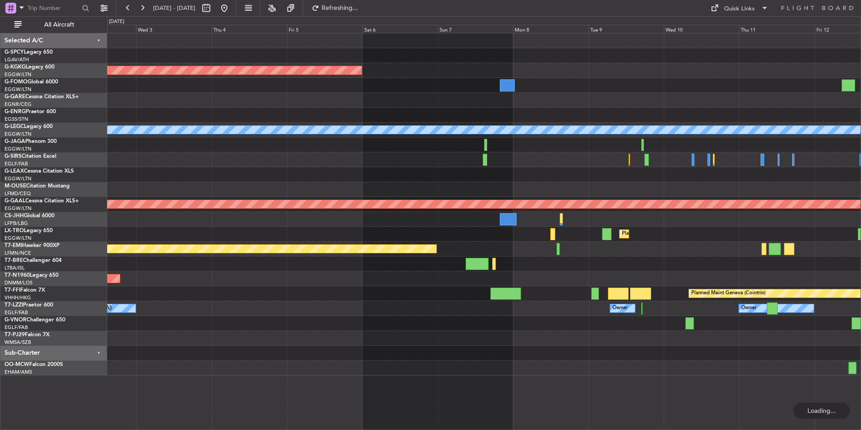
click at [254, 16] on div "AOG Maint Istanbul (Ataturk) A/C Unavailable London (Luton) Planned Maint Dusse…" at bounding box center [430, 222] width 861 height 413
click at [231, 11] on button at bounding box center [224, 8] width 14 height 14
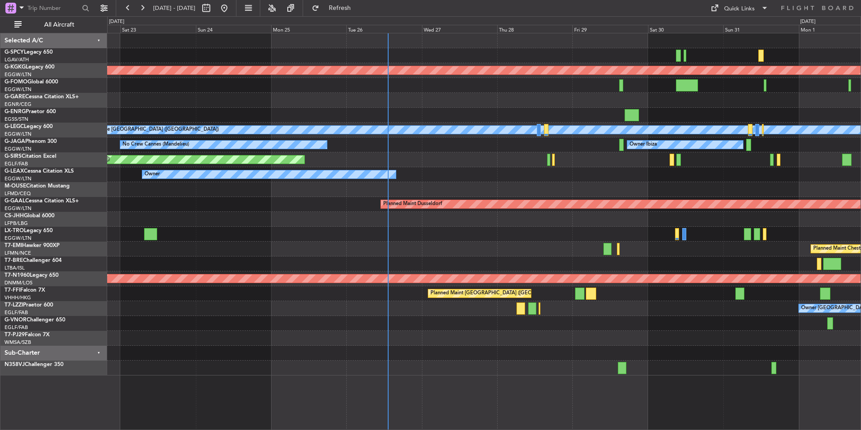
click at [409, 168] on div "AOG Maint Istanbul (Ataturk) Unplanned Maint Chester A/C Unavailable London (Lu…" at bounding box center [483, 204] width 753 height 342
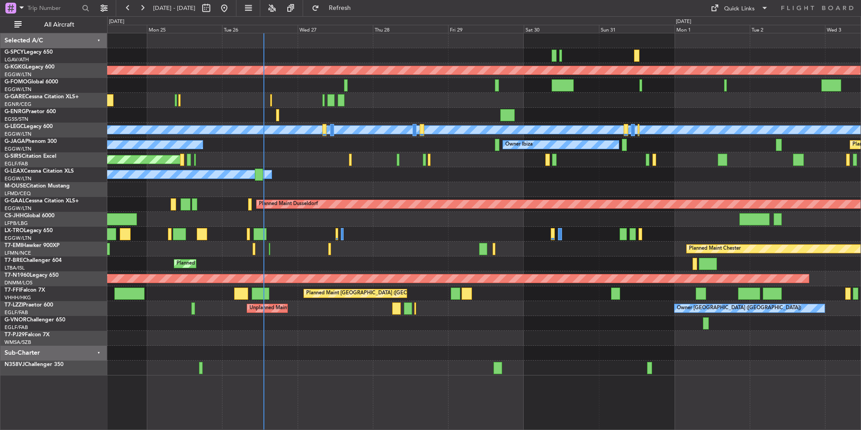
click at [361, 157] on div "AOG Maint Istanbul (Ataturk) A/C Unavailable London (Luton) Planned Maint Londo…" at bounding box center [483, 204] width 753 height 342
click at [431, 398] on div "AOG Maint Istanbul (Ataturk) A/C Unavailable London (Luton) Planned Maint Londo…" at bounding box center [484, 231] width 754 height 397
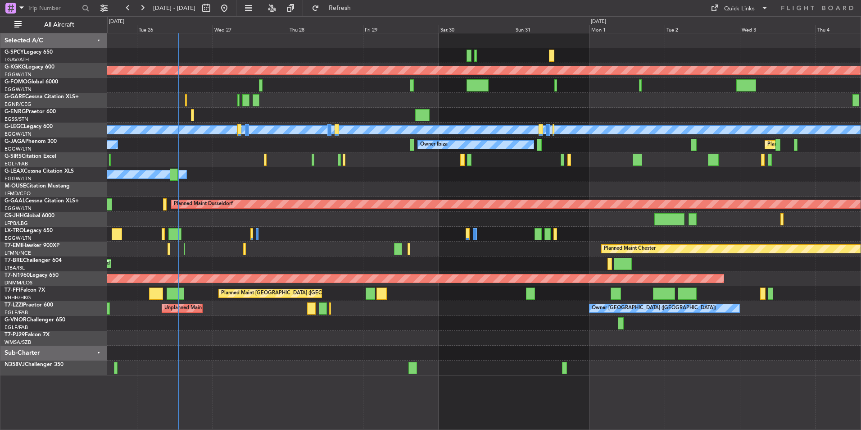
click at [111, 175] on div "AOG Maint Istanbul (Ataturk) A/C Unavailable London (Luton) Planned Maint Londo…" at bounding box center [483, 204] width 753 height 342
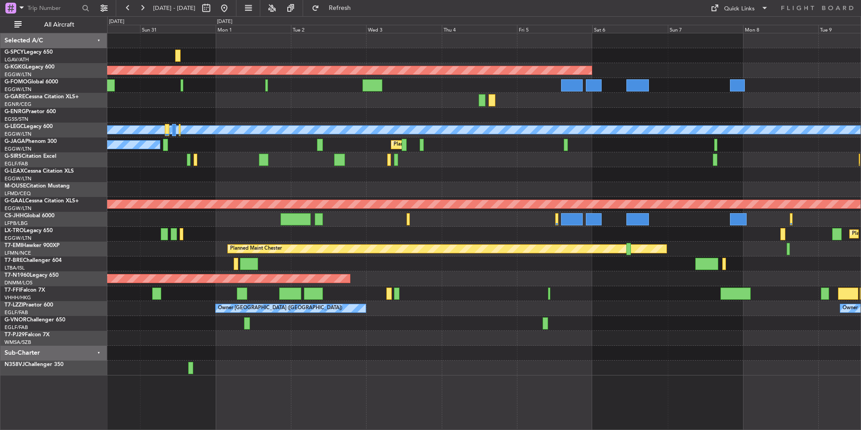
click at [303, 175] on div "AOG Maint Istanbul (Ataturk) A/C Unavailable London (Luton) Owner Ibiza Planned…" at bounding box center [483, 204] width 753 height 342
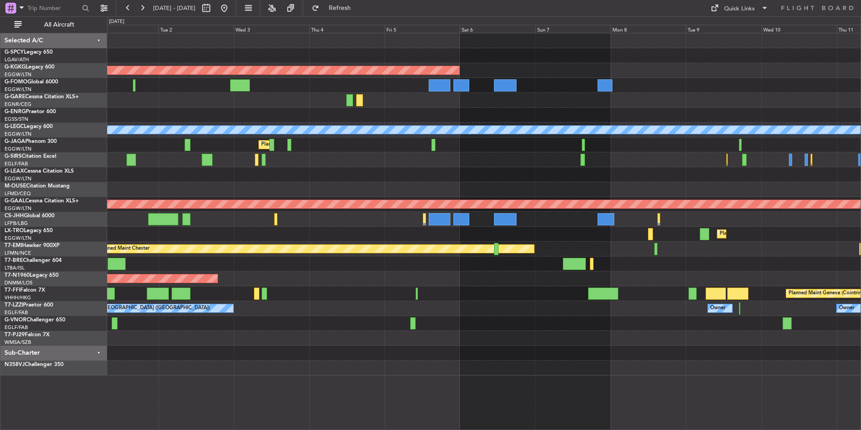
click at [275, 199] on div "AOG Maint Istanbul (Ataturk) A/C Unavailable London (Luton) Planned Maint Londo…" at bounding box center [483, 204] width 753 height 342
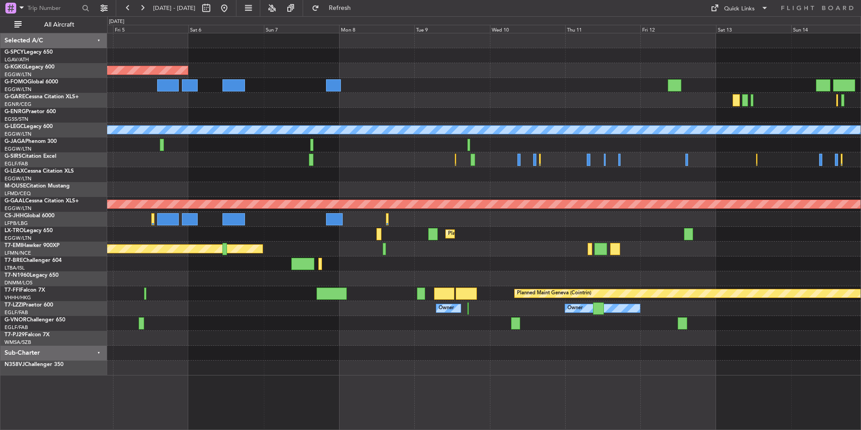
click at [328, 168] on div "AOG Maint [GEOGRAPHIC_DATA] (Ataturk) A/C Unavailable [GEOGRAPHIC_DATA] ([GEOGR…" at bounding box center [483, 204] width 753 height 342
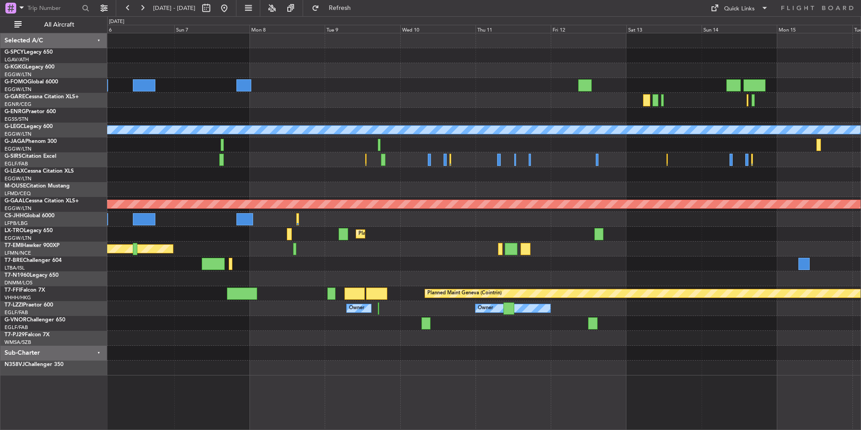
click at [379, 144] on div at bounding box center [483, 144] width 753 height 15
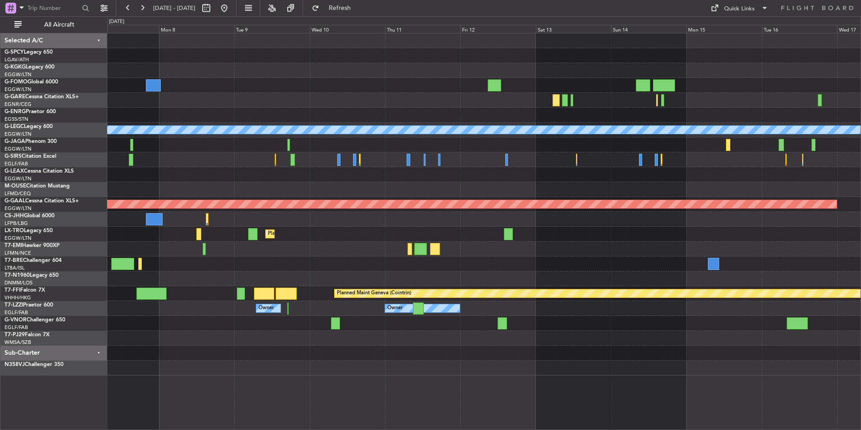
click at [382, 141] on div "AOG Maint Istanbul (Ataturk) A/C Unavailable London (Luton) Planned Maint Dusse…" at bounding box center [483, 204] width 753 height 342
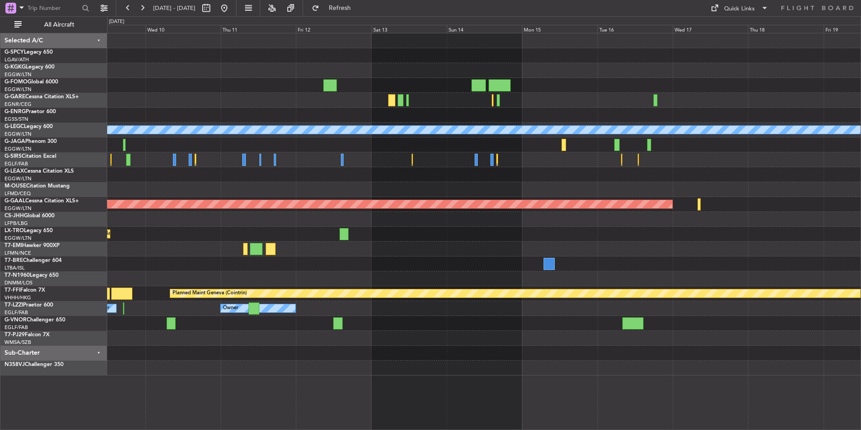
click at [231, 165] on div "A/C Unavailable London (Luton) Planned Maint Dusseldorf Planned Maint Dusseldor…" at bounding box center [483, 204] width 753 height 342
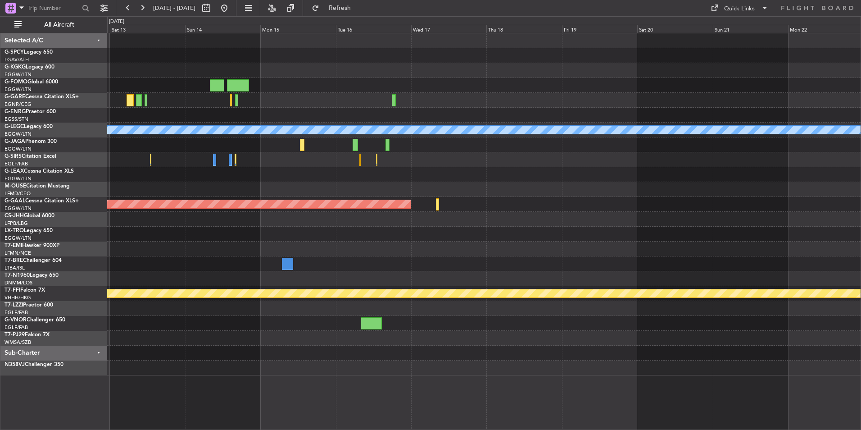
click at [260, 146] on div at bounding box center [483, 144] width 753 height 15
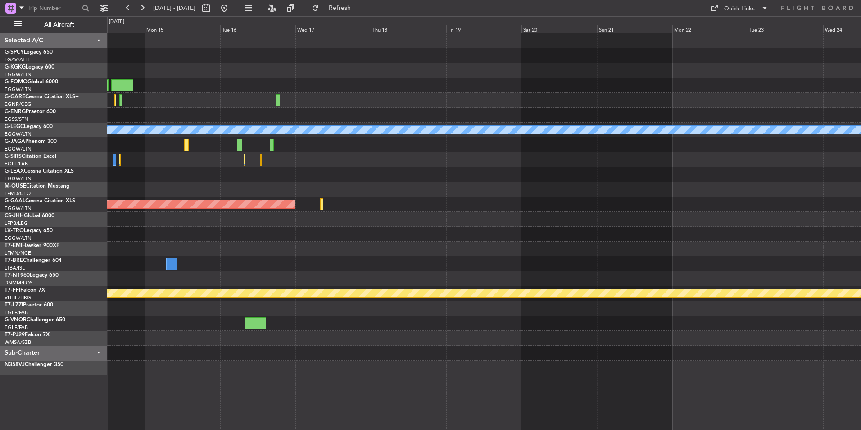
click at [300, 167] on div "A/C Unavailable London (Luton) Planned Maint Dusseldorf Planned Maint Geneva (C…" at bounding box center [483, 204] width 753 height 342
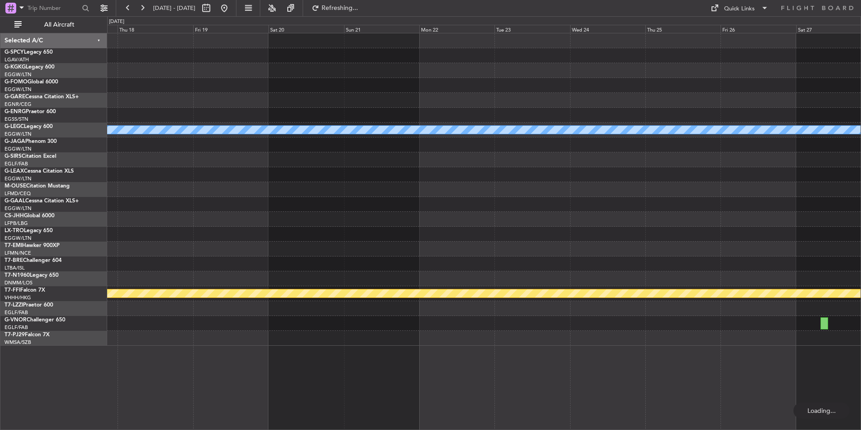
click at [618, 170] on div "A/C Unavailable London (Luton) Planned Maint Dusseldorf Planned Maint Geneva (C…" at bounding box center [483, 189] width 753 height 312
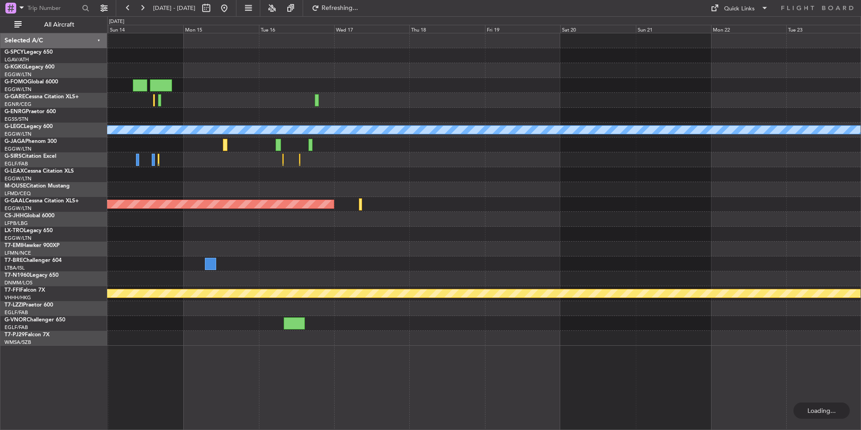
click at [641, 180] on div "A/C Unavailable London (Luton) Planned Maint Dusseldorf Planned Maint Geneva (C…" at bounding box center [483, 189] width 753 height 312
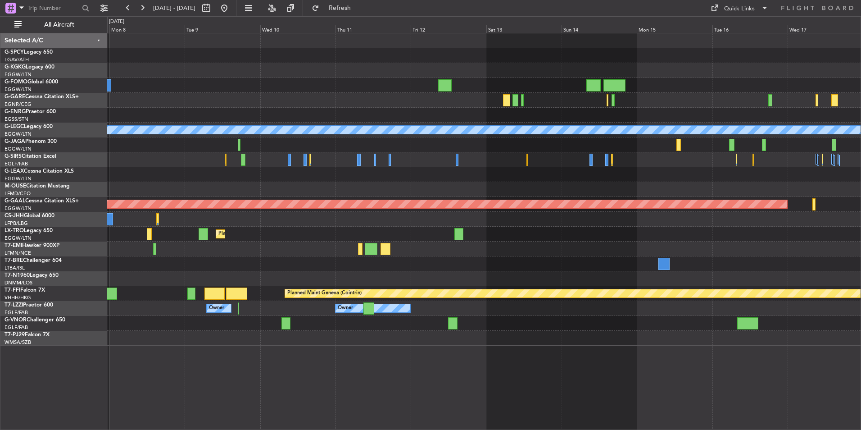
click at [461, 159] on div at bounding box center [483, 159] width 753 height 15
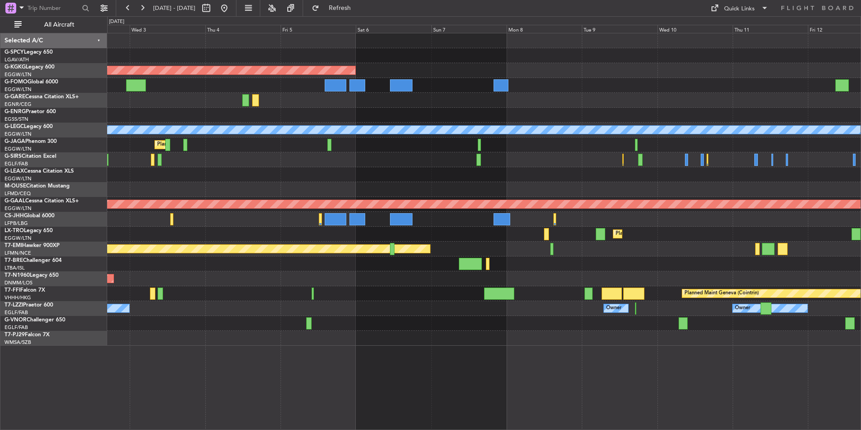
click at [446, 159] on div at bounding box center [483, 159] width 753 height 15
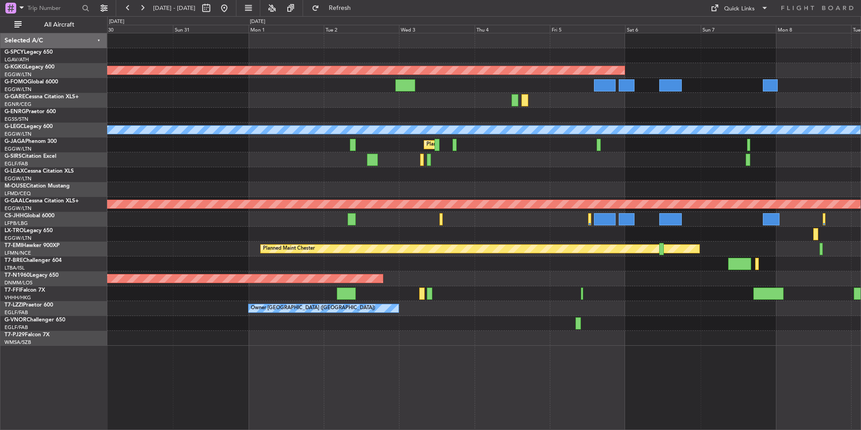
click at [458, 166] on div at bounding box center [483, 159] width 753 height 15
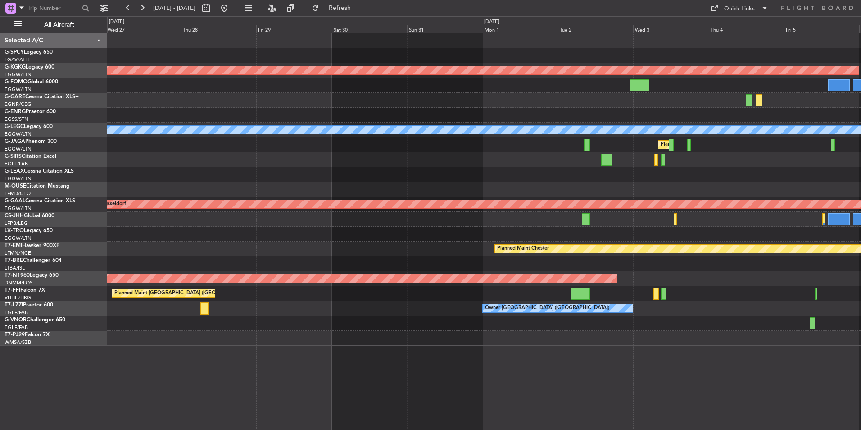
click at [449, 173] on div "Owner" at bounding box center [483, 174] width 753 height 15
click at [231, 14] on button at bounding box center [224, 8] width 14 height 14
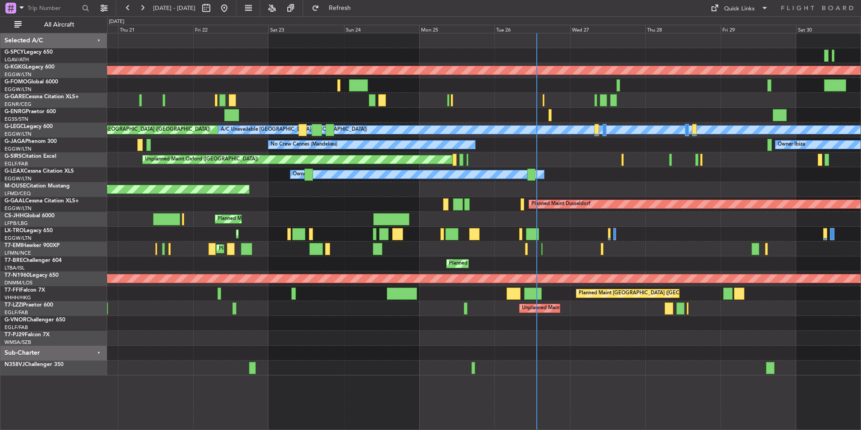
click at [687, 180] on div "AOG Maint Istanbul (Ataturk) Unplanned Maint Chester Owner Planned Maint London…" at bounding box center [483, 204] width 753 height 342
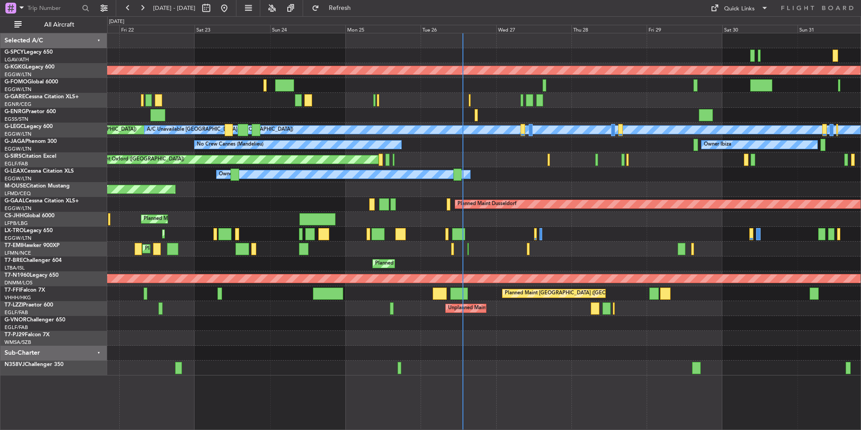
click at [613, 199] on div "AOG Maint [GEOGRAPHIC_DATA] (Ataturk) Unplanned Maint [PERSON_NAME] Planned Mai…" at bounding box center [483, 204] width 753 height 342
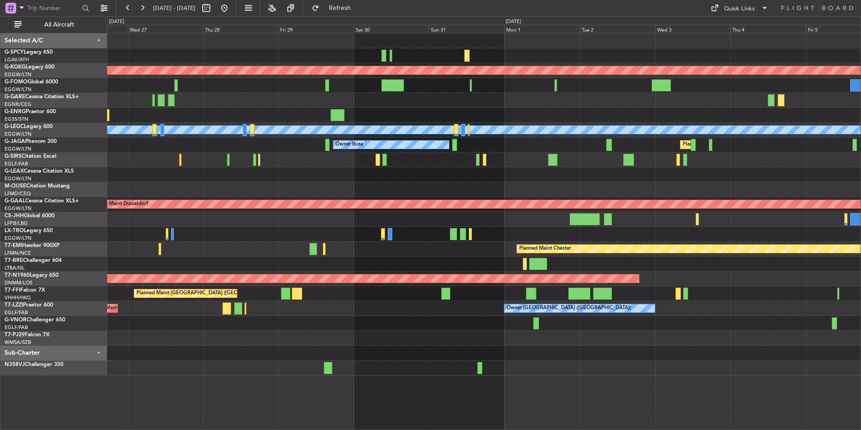
click at [259, 264] on div "AOG Maint [GEOGRAPHIC_DATA] (Ataturk) A/C Unavailable [GEOGRAPHIC_DATA] ([GEOGR…" at bounding box center [483, 204] width 753 height 342
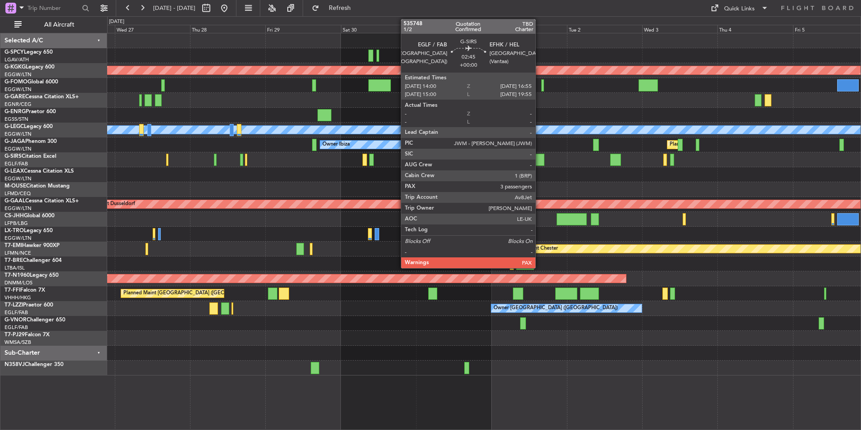
click at [540, 159] on div at bounding box center [539, 160] width 9 height 12
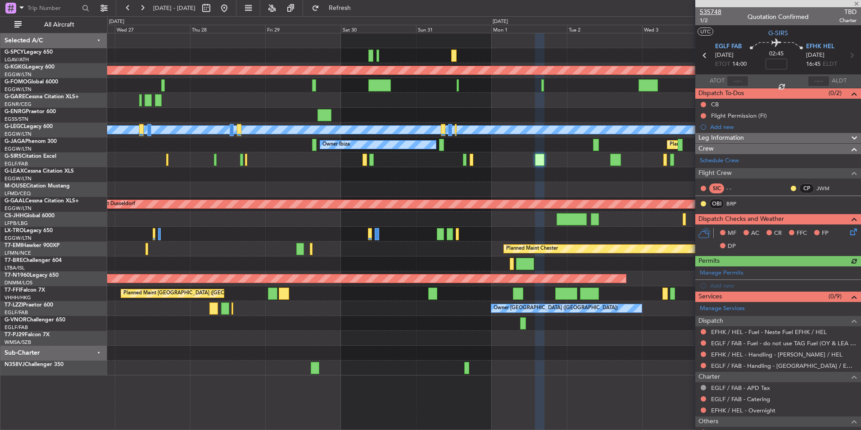
click at [716, 11] on span "535748" at bounding box center [711, 11] width 22 height 9
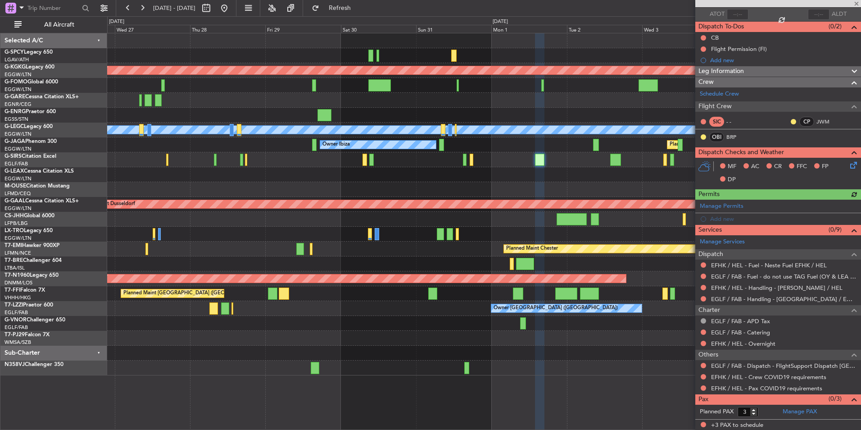
scroll to position [67, 0]
click at [770, 366] on link "EGLF / FAB - Dispatch - FlightSupport Dispatch UK" at bounding box center [783, 365] width 145 height 8
click at [359, 5] on span "Refresh" at bounding box center [340, 8] width 38 height 6
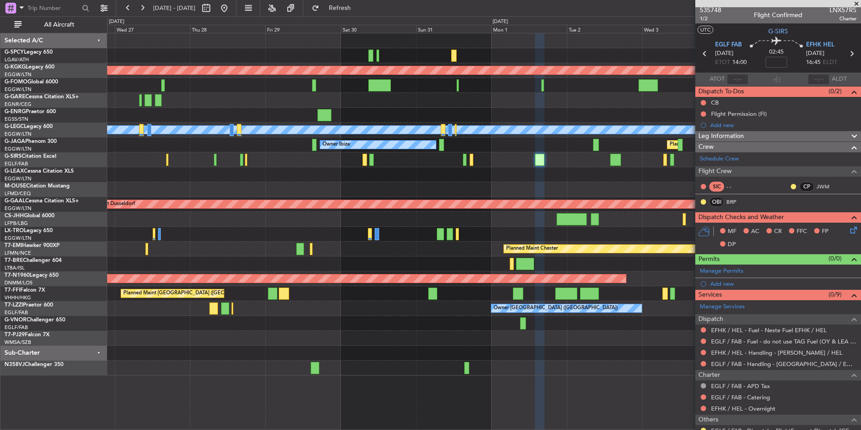
scroll to position [0, 0]
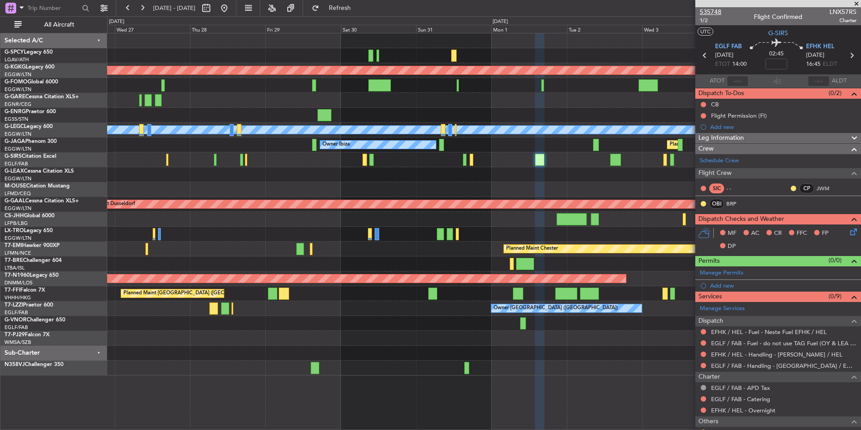
click at [717, 10] on span "535748" at bounding box center [711, 11] width 22 height 9
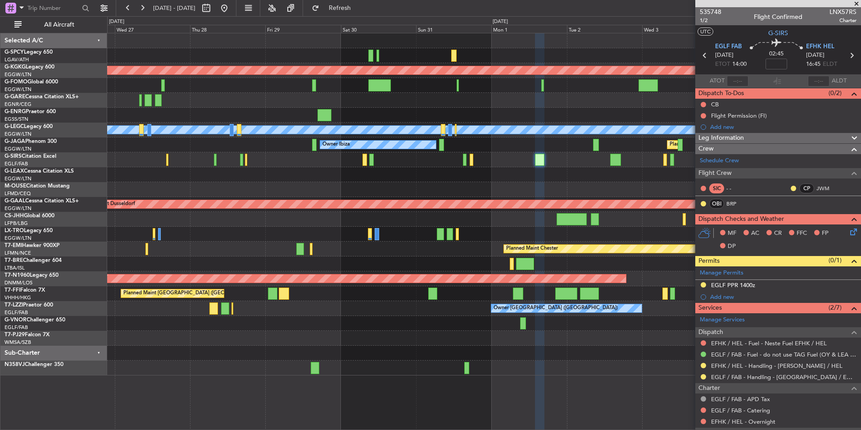
click at [856, 3] on span at bounding box center [856, 4] width 9 height 8
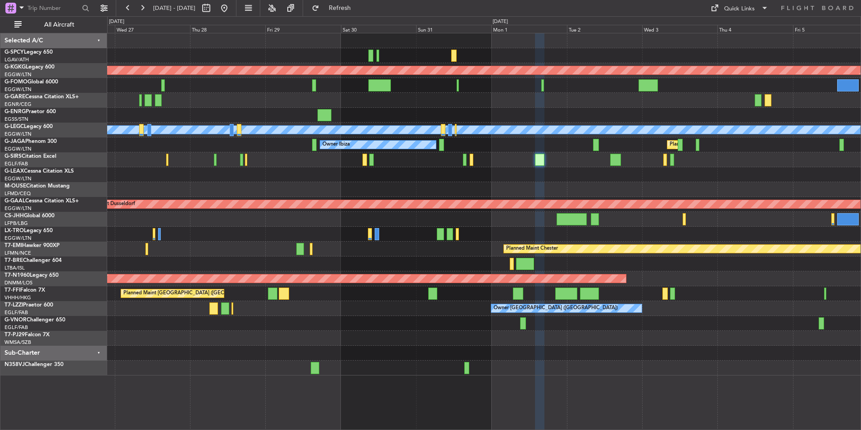
type input "0"
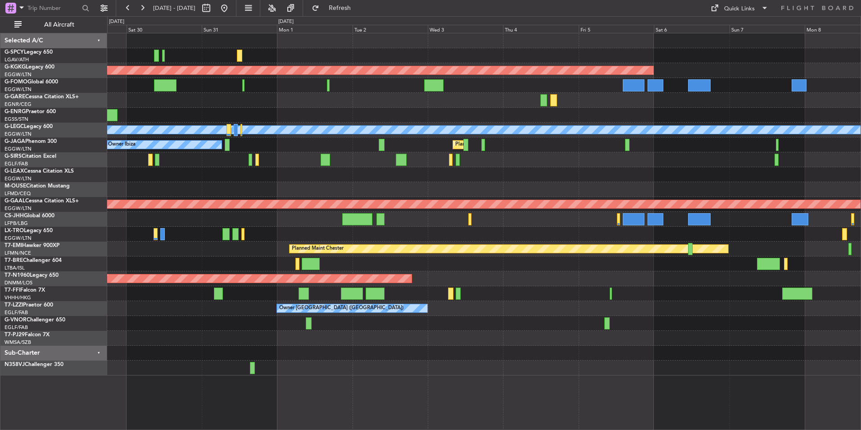
click at [344, 182] on div "AOG Maint Istanbul (Ataturk) A/C Unavailable London (Luton) Planned Maint Londo…" at bounding box center [483, 204] width 753 height 342
click at [318, 185] on div "AOG Maint Istanbul (Ataturk) A/C Unavailable London (Luton) Planned Maint Londo…" at bounding box center [483, 204] width 753 height 342
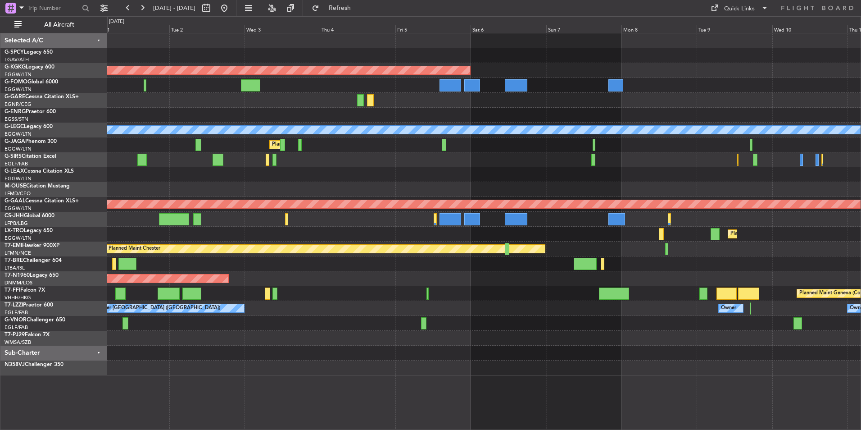
click at [313, 190] on div "AOG Maint Istanbul (Ataturk) A/C Unavailable London (Luton) Planned Maint Londo…" at bounding box center [483, 204] width 753 height 342
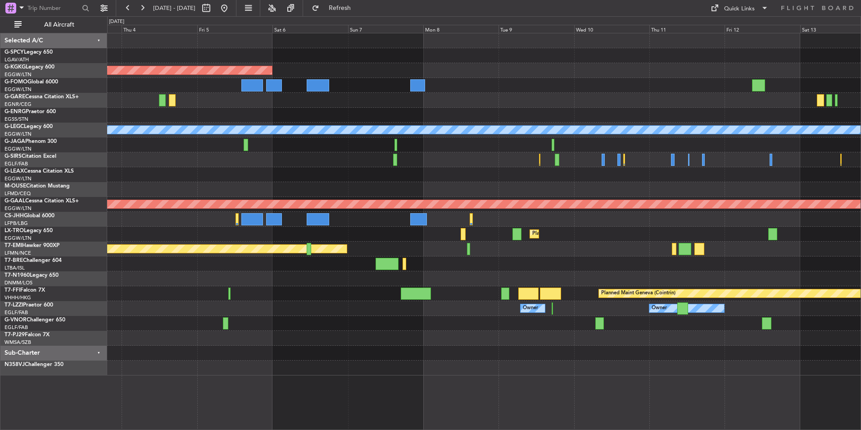
click at [400, 169] on div "AOG Maint [GEOGRAPHIC_DATA] (Ataturk) A/C Unavailable [GEOGRAPHIC_DATA] ([GEOGR…" at bounding box center [483, 204] width 753 height 342
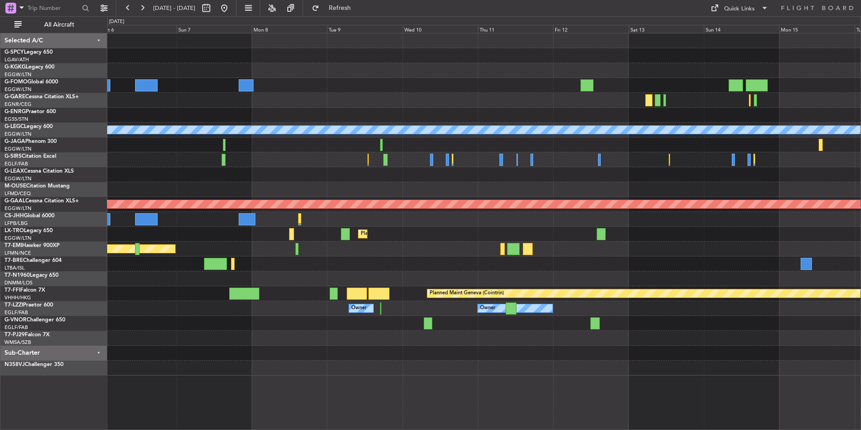
click at [422, 169] on div "AOG Maint [GEOGRAPHIC_DATA] (Ataturk) A/C Unavailable [GEOGRAPHIC_DATA] ([GEOGR…" at bounding box center [483, 204] width 753 height 342
click at [471, 176] on div "AOG Maint [GEOGRAPHIC_DATA] (Ataturk) A/C Unavailable [GEOGRAPHIC_DATA] ([GEOGR…" at bounding box center [483, 204] width 753 height 342
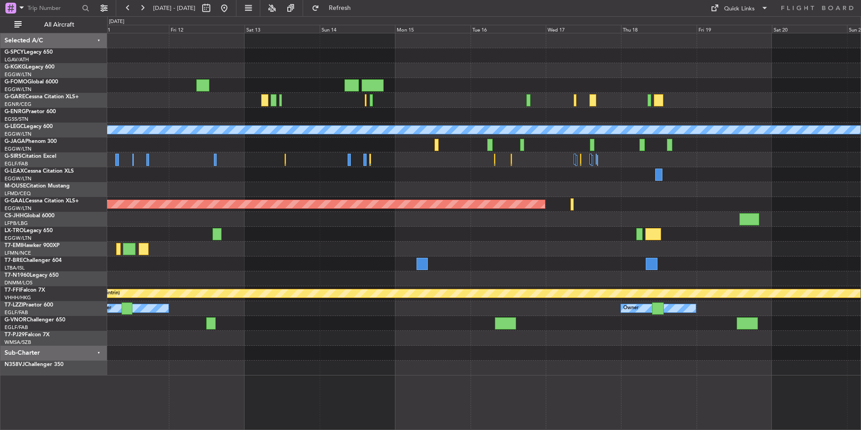
click at [310, 160] on div at bounding box center [483, 159] width 753 height 15
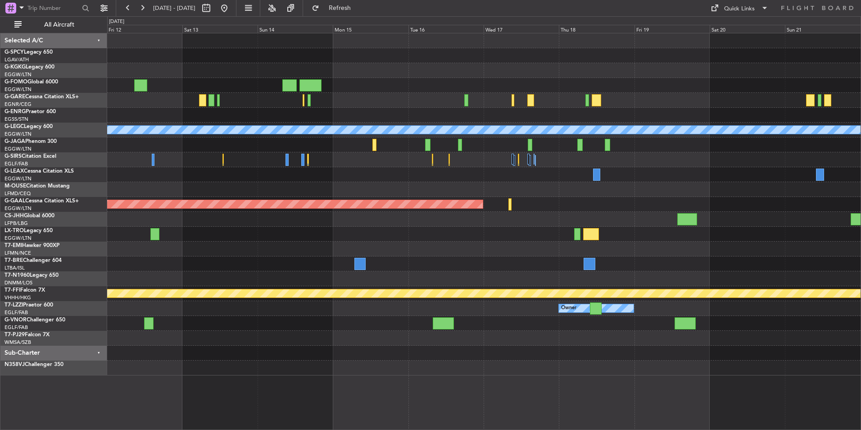
click at [270, 157] on div "A/C Unavailable London (Luton) Planned Maint Dusseldorf Planned Maint Dusseldor…" at bounding box center [483, 204] width 753 height 342
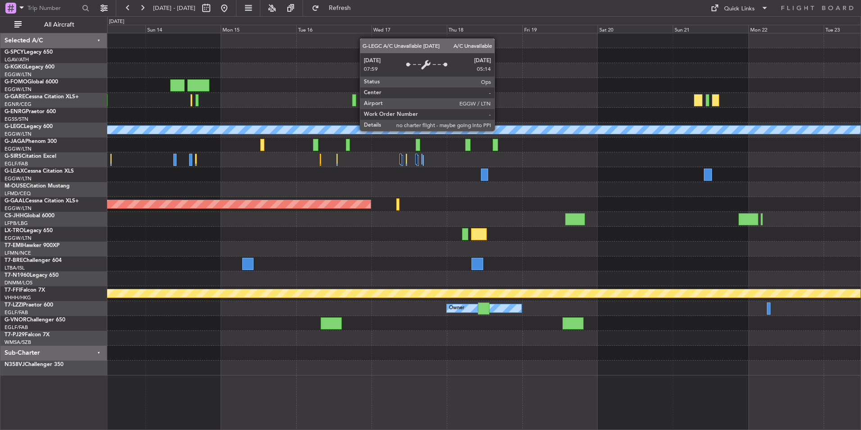
click at [320, 152] on div "A/C Unavailable London (Luton) Planned Maint Dusseldorf Planned Maint Geneva (C…" at bounding box center [483, 204] width 753 height 342
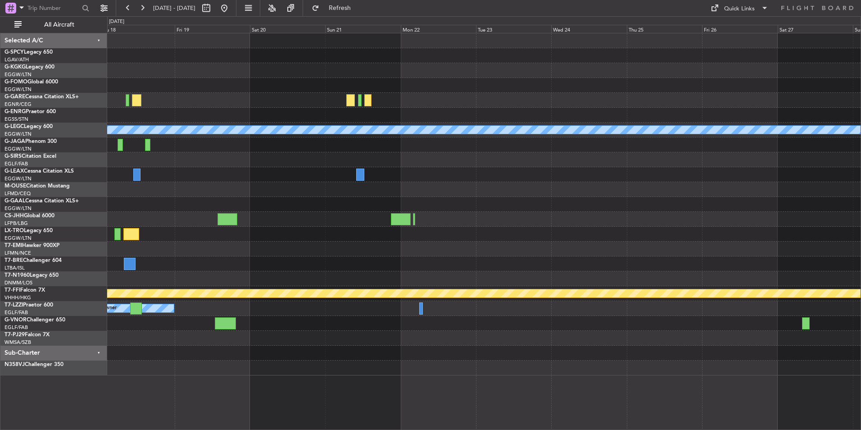
click at [334, 153] on div "A/C Unavailable London (Luton) Planned Maint Dusseldorf Planned Maint Geneva (C…" at bounding box center [483, 204] width 753 height 342
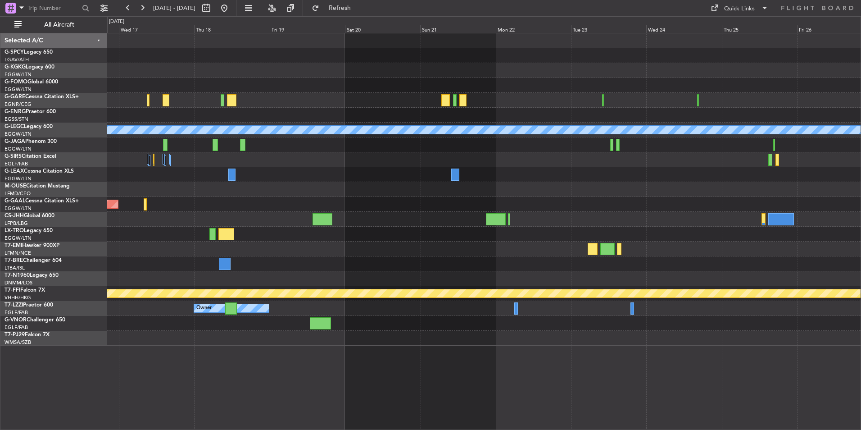
click at [572, 139] on div "A/C Unavailable London (Luton) Planned Maint Dusseldorf Planned Maint Geneva (C…" at bounding box center [483, 189] width 753 height 312
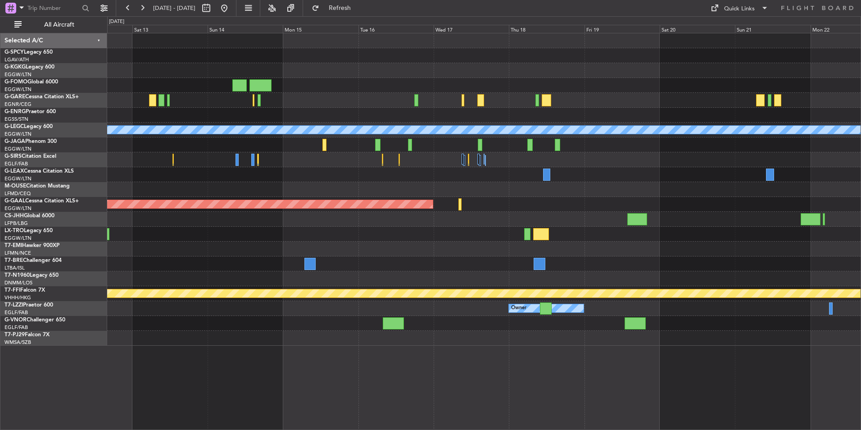
click at [744, 172] on div "A/C Unavailable London (Luton) Planned Maint Dusseldorf Planned Maint Geneva (C…" at bounding box center [483, 189] width 753 height 312
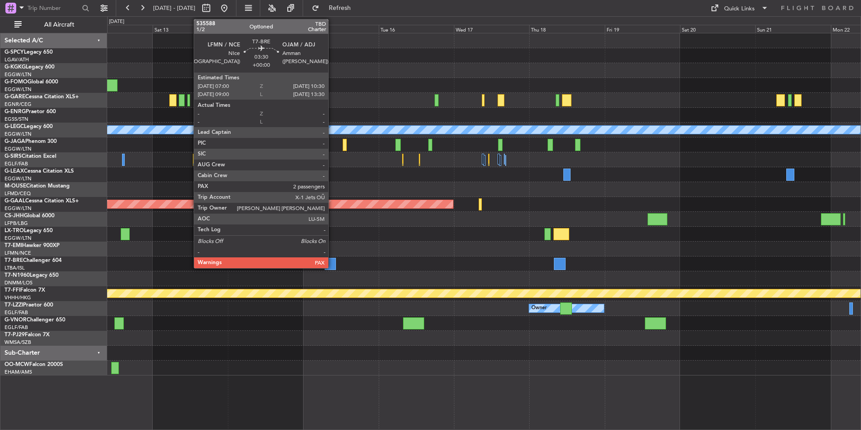
click at [332, 264] on div at bounding box center [330, 264] width 11 height 12
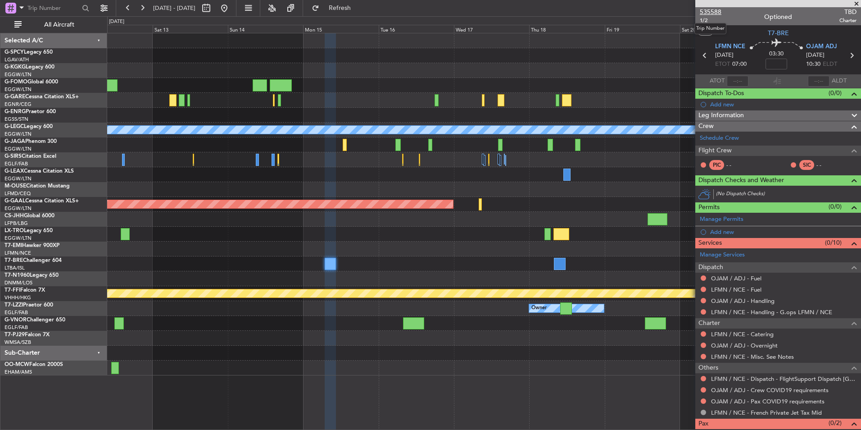
click at [717, 14] on span "535588" at bounding box center [711, 11] width 22 height 9
click at [359, 5] on span "Refresh" at bounding box center [340, 8] width 38 height 6
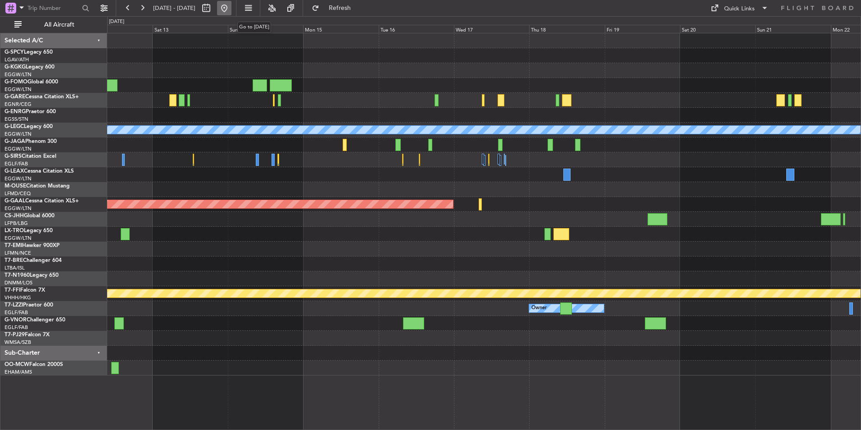
click at [231, 7] on button at bounding box center [224, 8] width 14 height 14
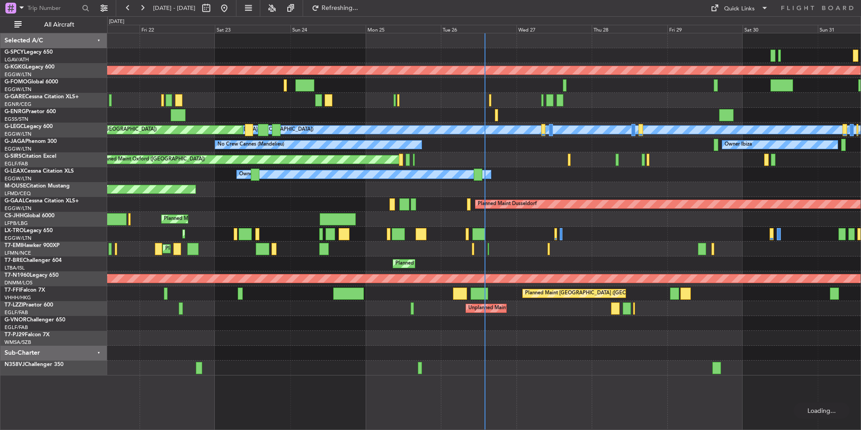
click at [174, 136] on div "AOG Maint Istanbul (Ataturk) Unplanned Maint Chester Owner A/C Unavailable Lond…" at bounding box center [483, 204] width 753 height 342
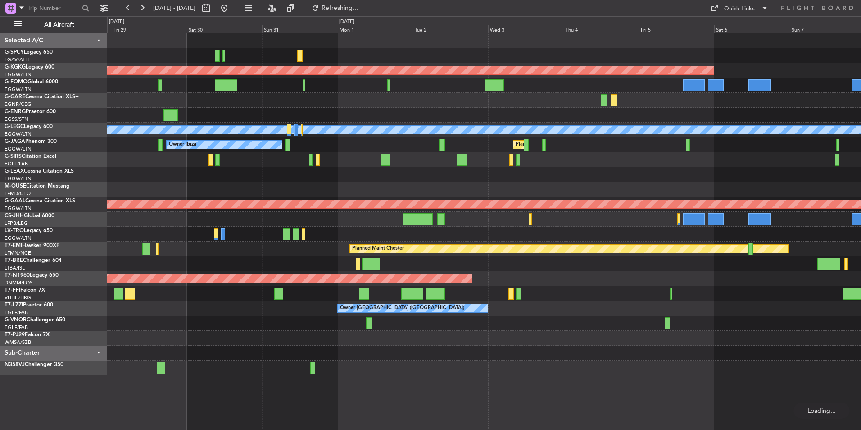
click at [100, 202] on div "AOG Maint Istanbul (Ataturk) A/C Unavailable London (Luton) Owner Ibiza Planned…" at bounding box center [430, 222] width 861 height 413
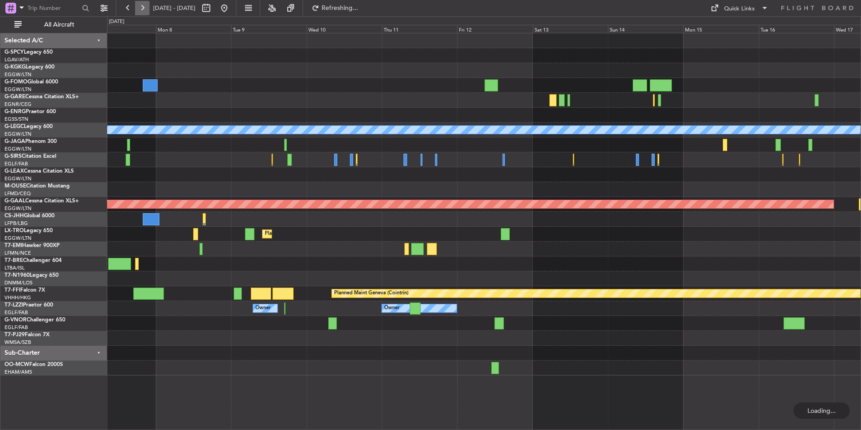
click at [142, 12] on button at bounding box center [142, 8] width 14 height 14
click at [141, 12] on button at bounding box center [142, 8] width 14 height 14
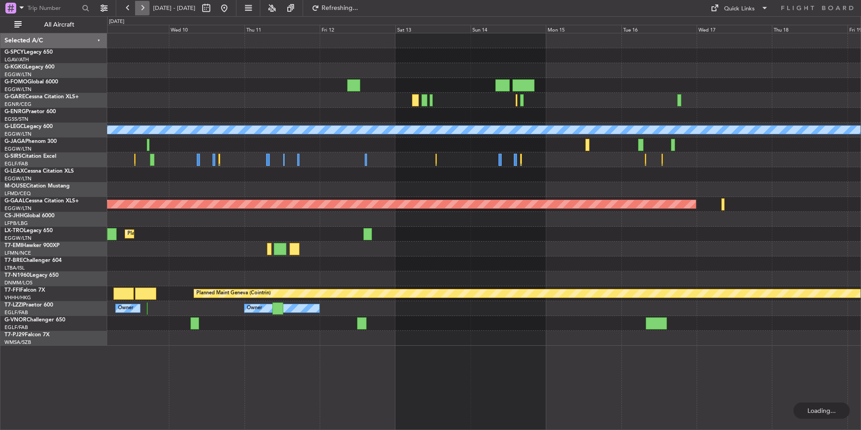
click at [141, 12] on button at bounding box center [142, 8] width 14 height 14
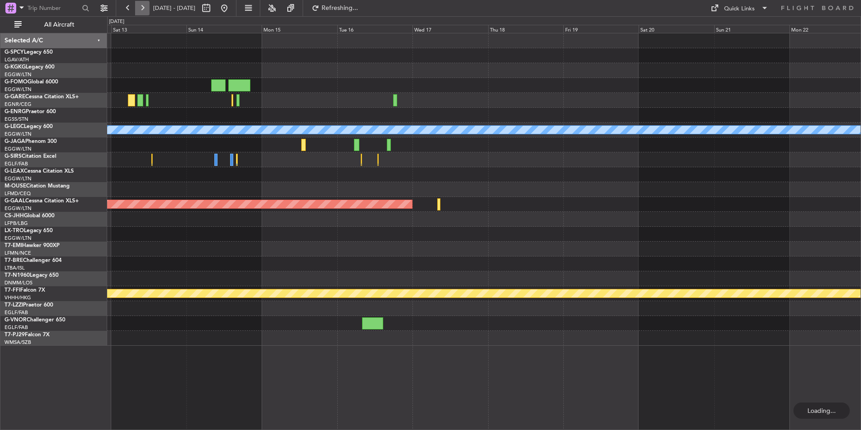
click at [141, 11] on button at bounding box center [142, 8] width 14 height 14
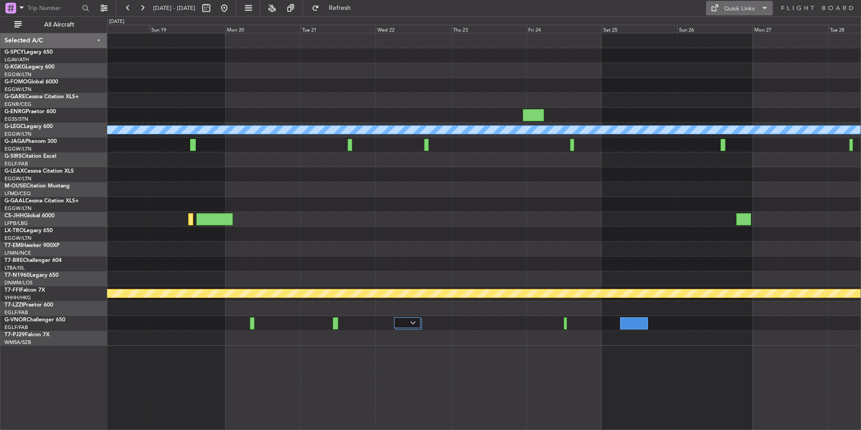
click at [722, 5] on button "Quick Links" at bounding box center [739, 8] width 67 height 14
click at [729, 24] on button "Trip Builder" at bounding box center [740, 30] width 68 height 22
click at [799, 195] on div "A/C Unavailable [GEOGRAPHIC_DATA] ([GEOGRAPHIC_DATA]) Owner [GEOGRAPHIC_DATA] (…" at bounding box center [483, 189] width 753 height 312
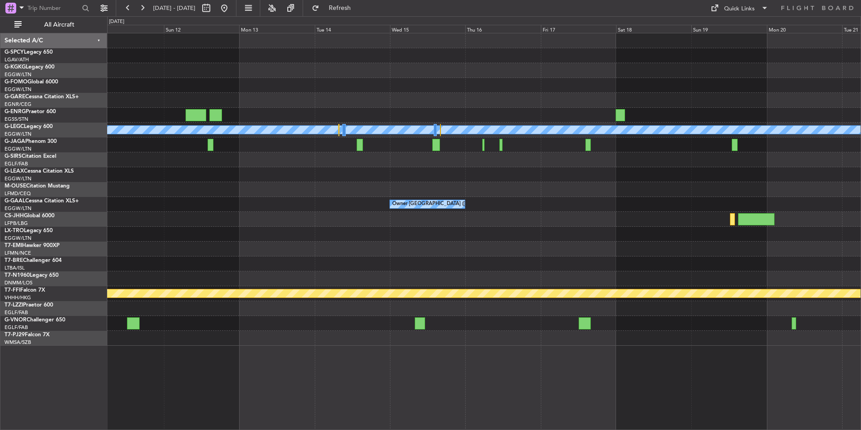
click at [838, 261] on div at bounding box center [483, 263] width 753 height 15
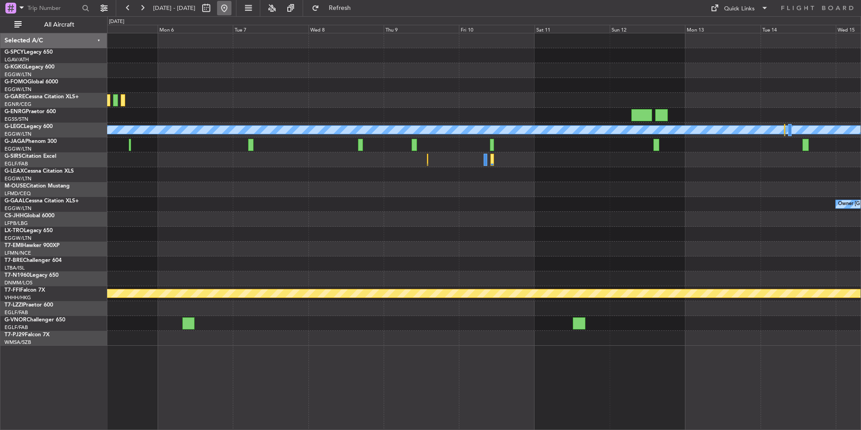
click at [231, 9] on button at bounding box center [224, 8] width 14 height 14
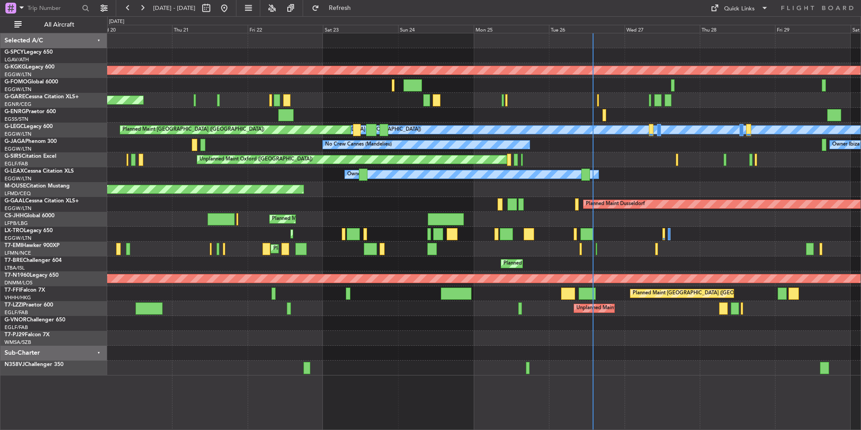
click at [514, 340] on div at bounding box center [483, 338] width 753 height 15
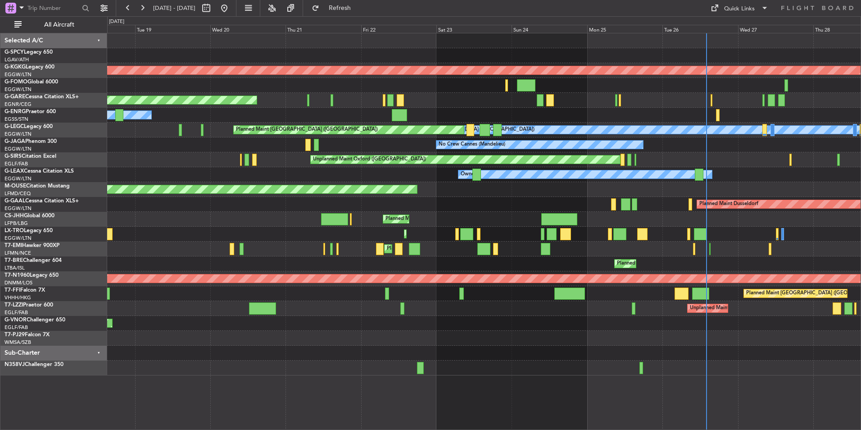
click at [489, 355] on div at bounding box center [483, 352] width 753 height 15
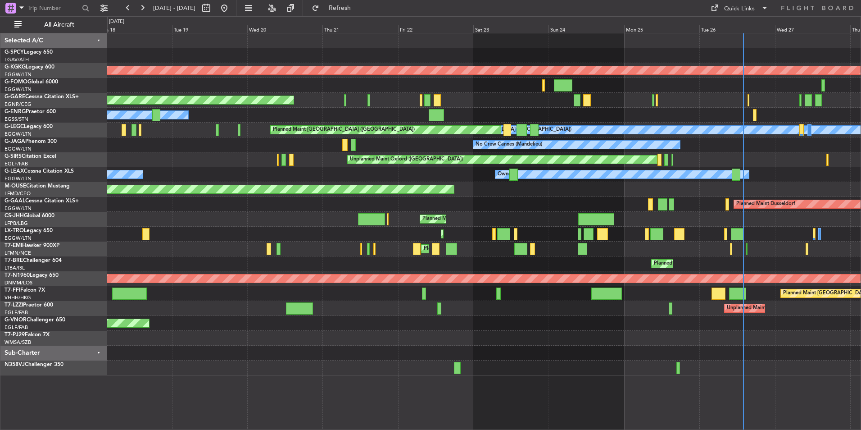
click at [324, 349] on div at bounding box center [483, 352] width 753 height 15
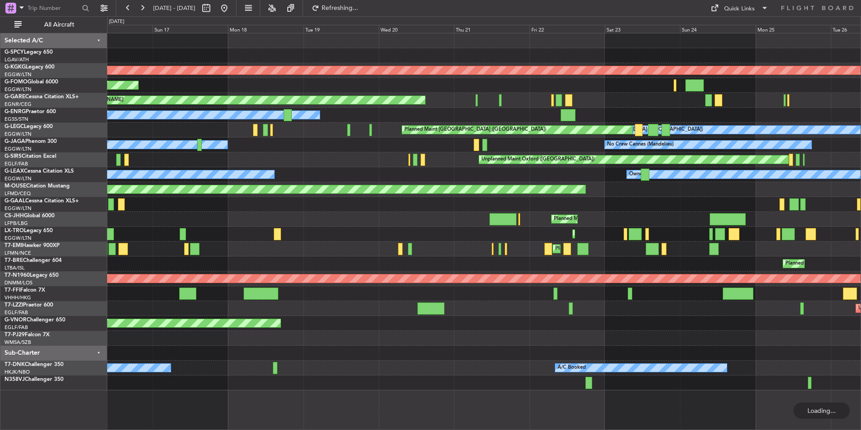
click at [443, 329] on div "Planned Maint London ([GEOGRAPHIC_DATA])" at bounding box center [483, 323] width 753 height 15
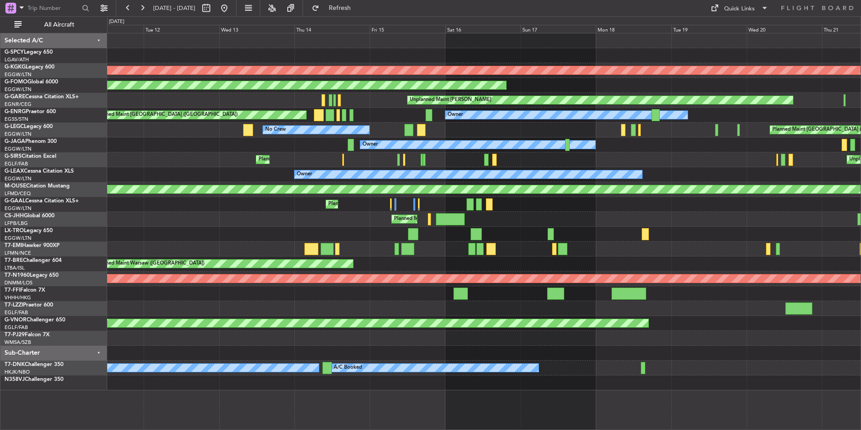
click at [450, 313] on div at bounding box center [483, 308] width 753 height 15
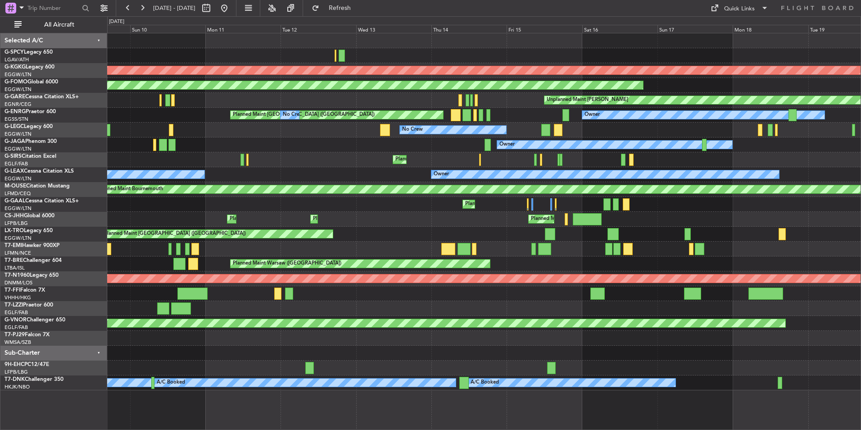
click at [107, 319] on div "AOG Maint [GEOGRAPHIC_DATA] (Ataturk) Planned Maint Windsor Locks ([PERSON_NAME…" at bounding box center [430, 222] width 861 height 413
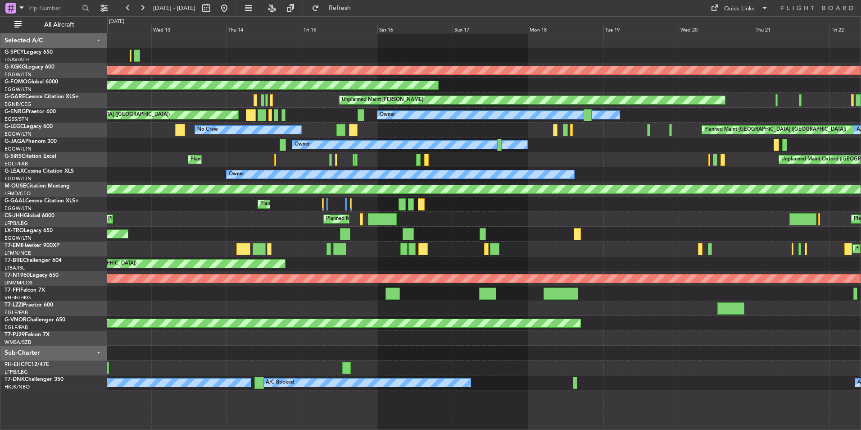
click at [472, 322] on div "AOG Maint [GEOGRAPHIC_DATA] (Ataturk) Planned Maint Windsor Locks ([PERSON_NAME…" at bounding box center [483, 211] width 753 height 357
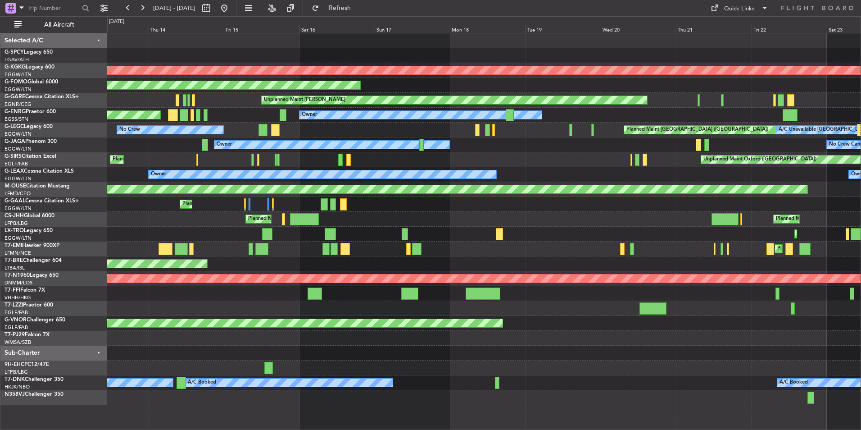
click at [739, 314] on div "AOG Maint [GEOGRAPHIC_DATA] (Ataturk) Planned Maint Windsor Locks ([PERSON_NAME…" at bounding box center [483, 219] width 753 height 372
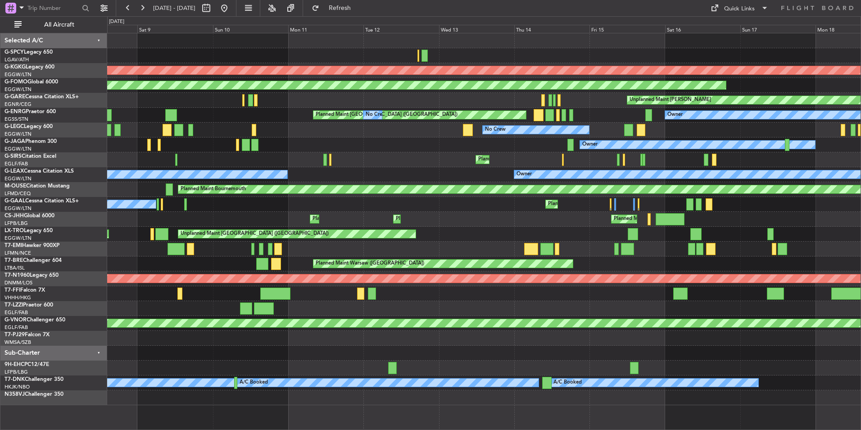
click at [530, 299] on div "AOG Maint [GEOGRAPHIC_DATA] (Ataturk) Planned Maint Windsor Locks ([PERSON_NAME…" at bounding box center [483, 219] width 753 height 372
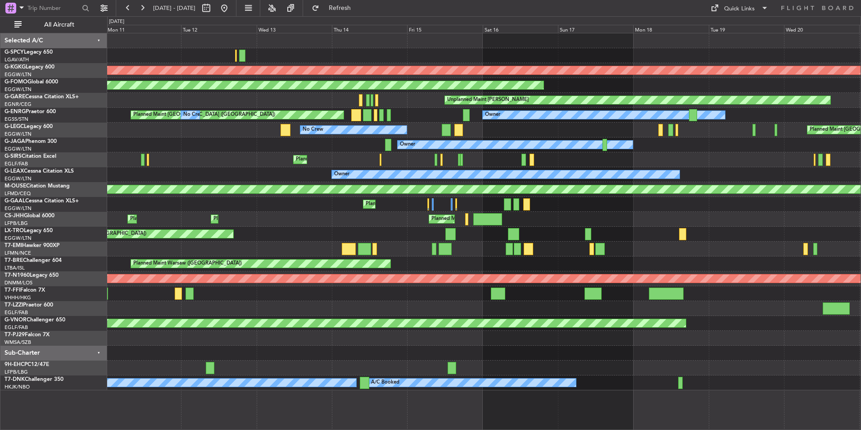
click at [120, 310] on div at bounding box center [483, 308] width 753 height 15
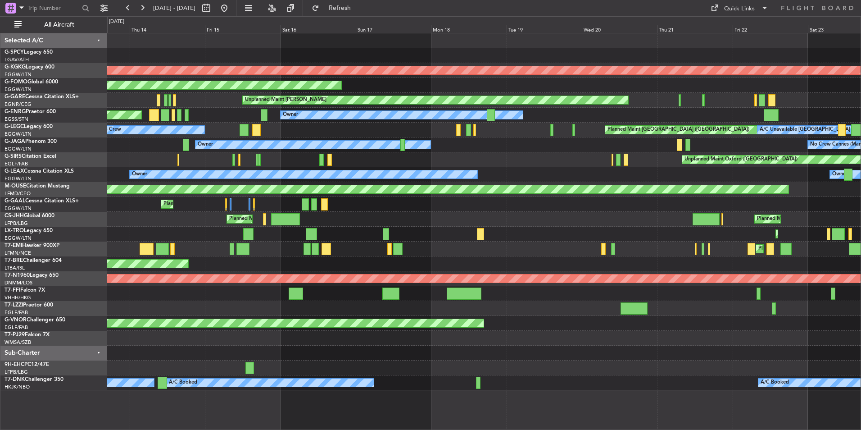
click at [223, 309] on div "AOG Maint [GEOGRAPHIC_DATA] (Ataturk) Planned Maint Windsor Locks ([PERSON_NAME…" at bounding box center [483, 211] width 753 height 357
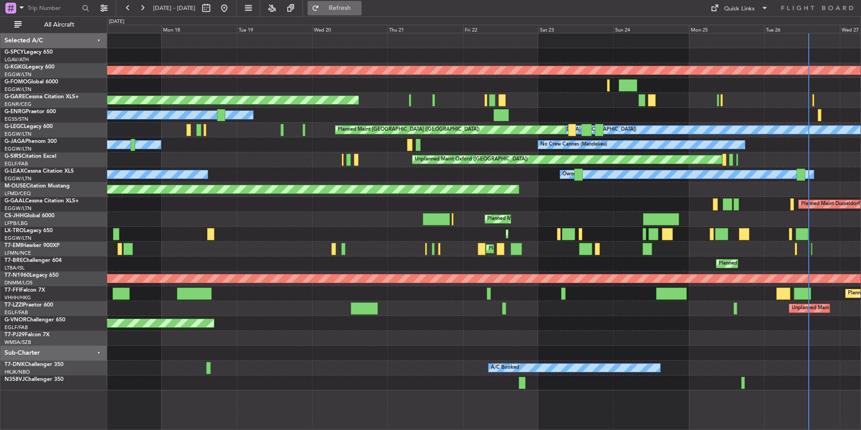
click at [359, 8] on span "Refresh" at bounding box center [340, 8] width 38 height 6
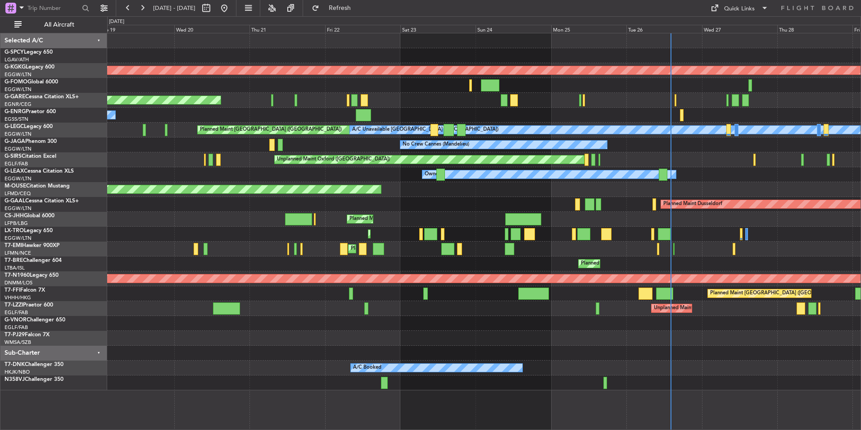
click at [437, 323] on div "Planned Maint London ([GEOGRAPHIC_DATA])" at bounding box center [483, 323] width 753 height 15
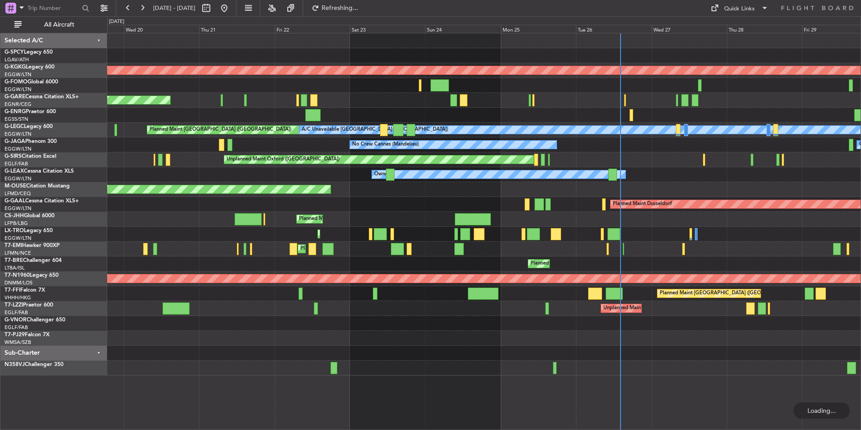
click at [435, 326] on div "Planned Maint London ([GEOGRAPHIC_DATA])" at bounding box center [483, 323] width 753 height 15
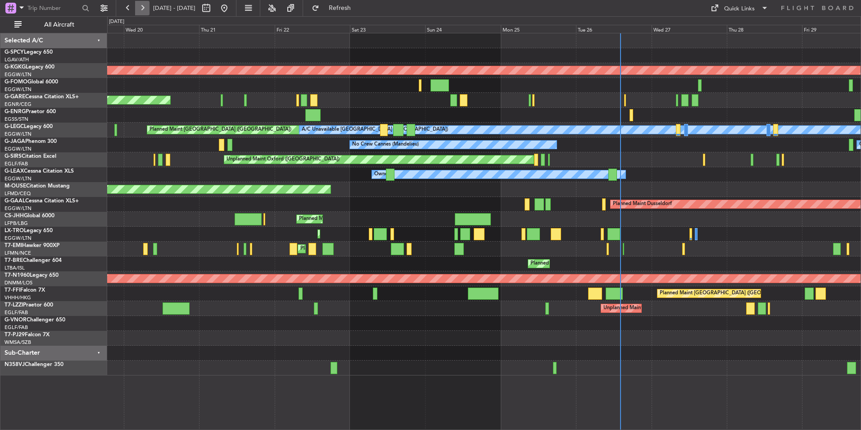
click at [143, 10] on button at bounding box center [142, 8] width 14 height 14
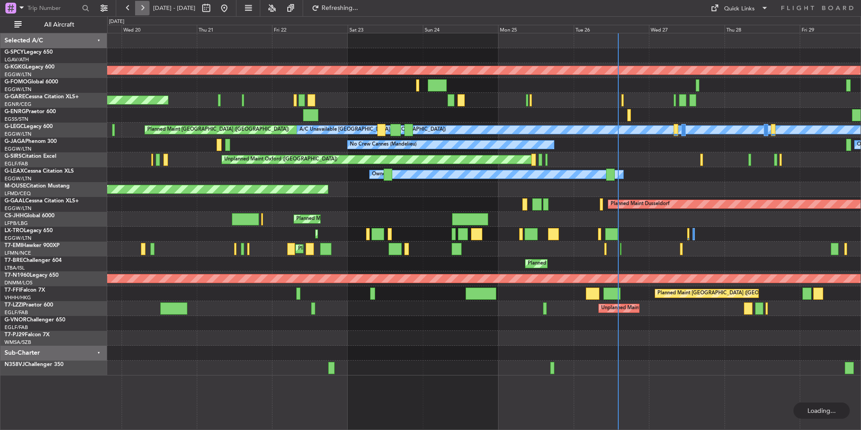
click at [143, 10] on button at bounding box center [142, 8] width 14 height 14
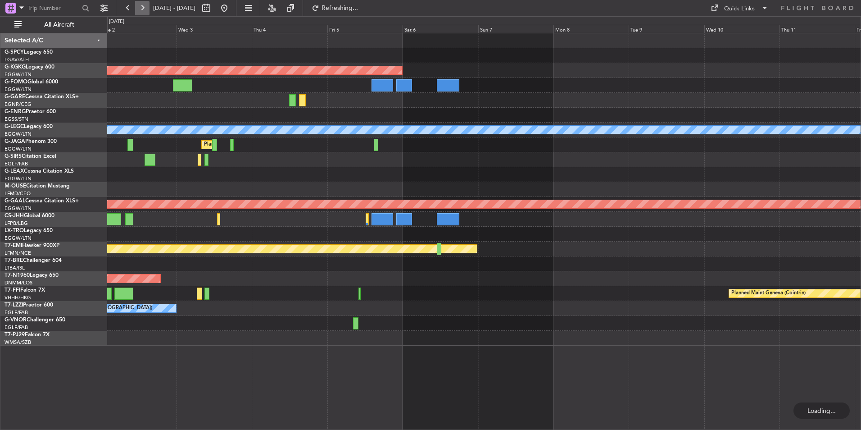
click at [143, 10] on button at bounding box center [142, 8] width 14 height 14
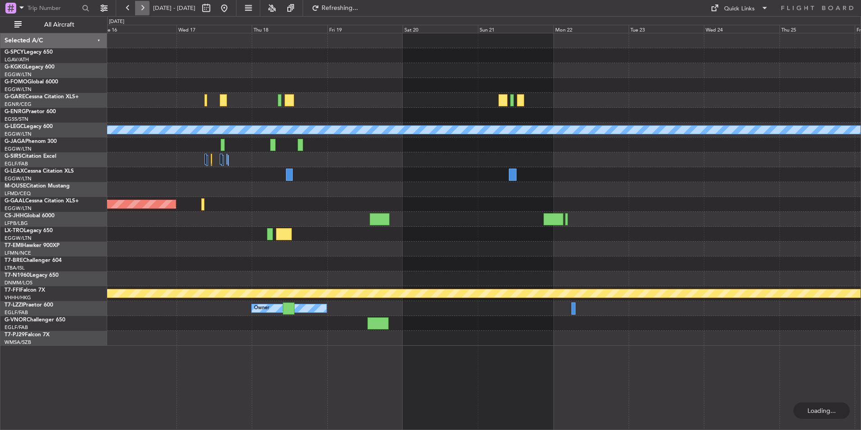
click at [143, 10] on button at bounding box center [142, 8] width 14 height 14
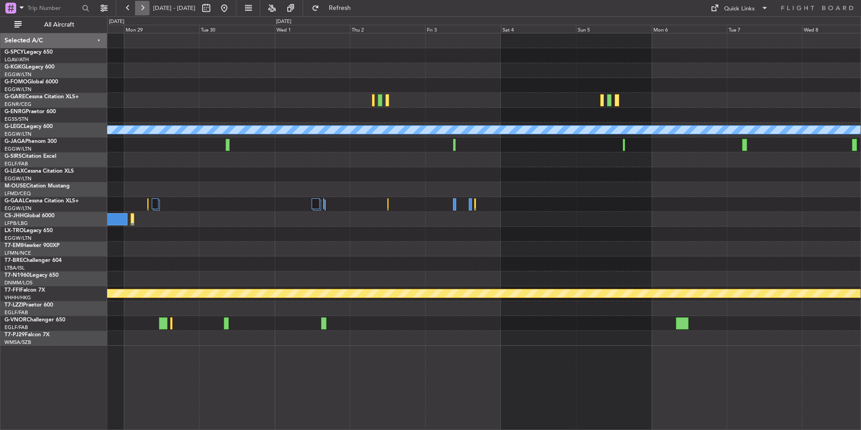
click at [140, 5] on button at bounding box center [142, 8] width 14 height 14
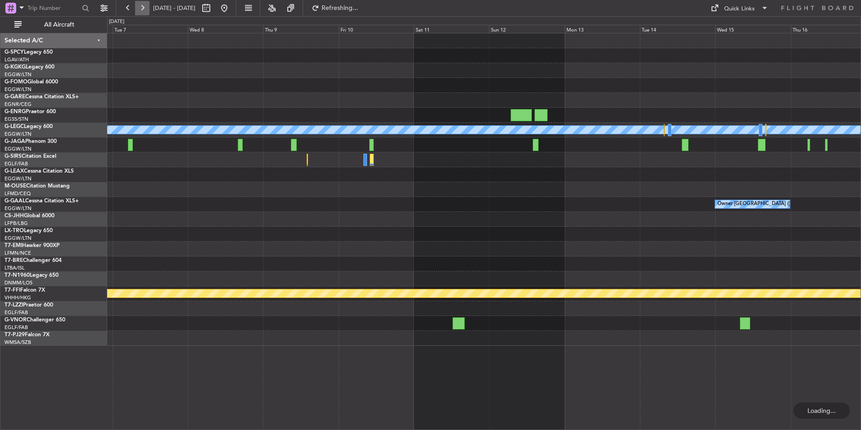
click at [140, 5] on button at bounding box center [142, 8] width 14 height 14
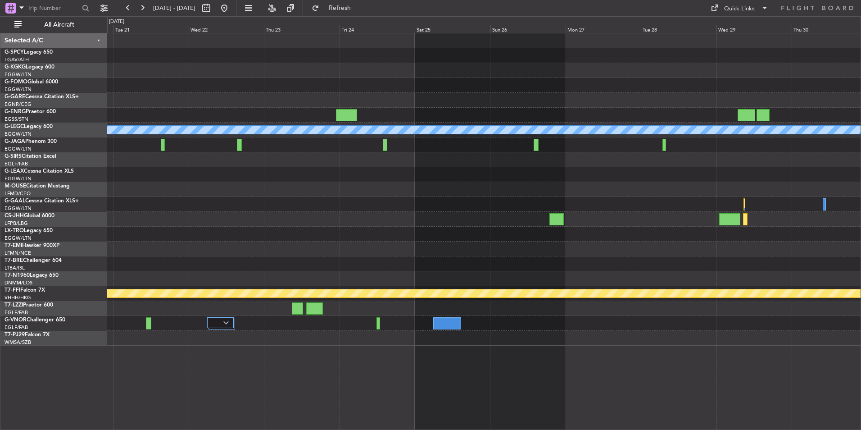
click at [285, 245] on div at bounding box center [483, 248] width 753 height 15
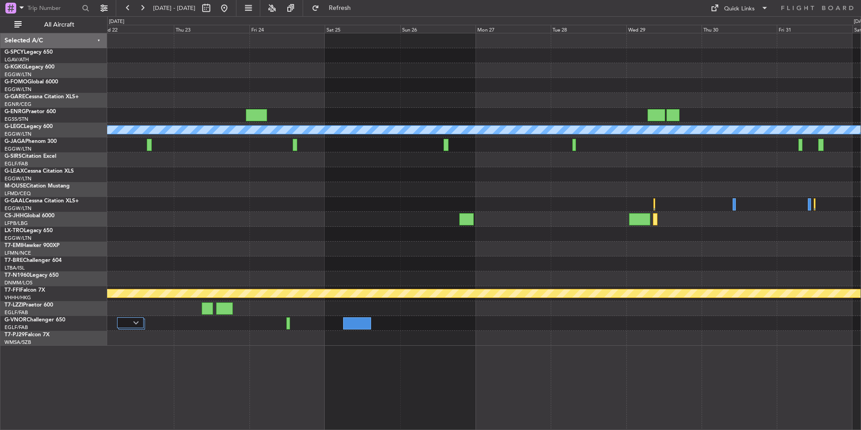
click at [262, 301] on div at bounding box center [483, 308] width 753 height 15
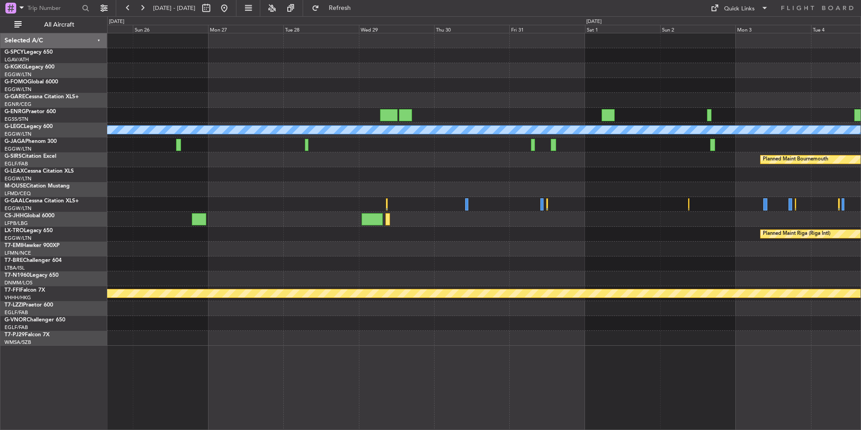
click at [243, 304] on div at bounding box center [483, 308] width 753 height 15
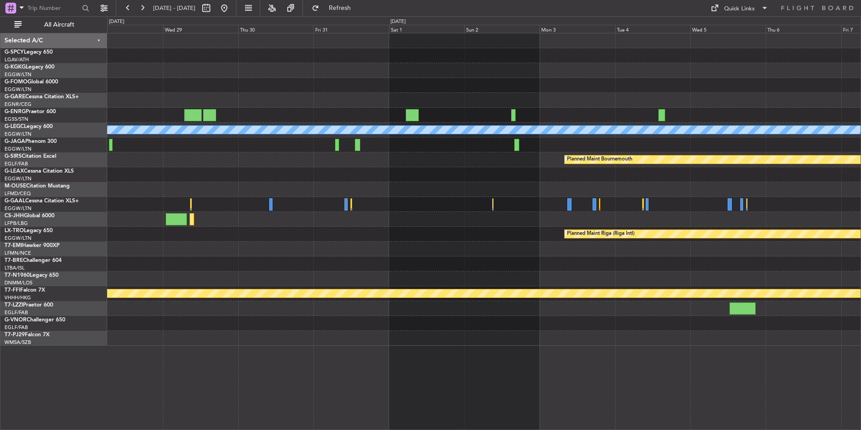
click at [327, 325] on div "A/C Unavailable [GEOGRAPHIC_DATA] ([GEOGRAPHIC_DATA]) Planned Maint [GEOGRAPHIC…" at bounding box center [483, 189] width 753 height 312
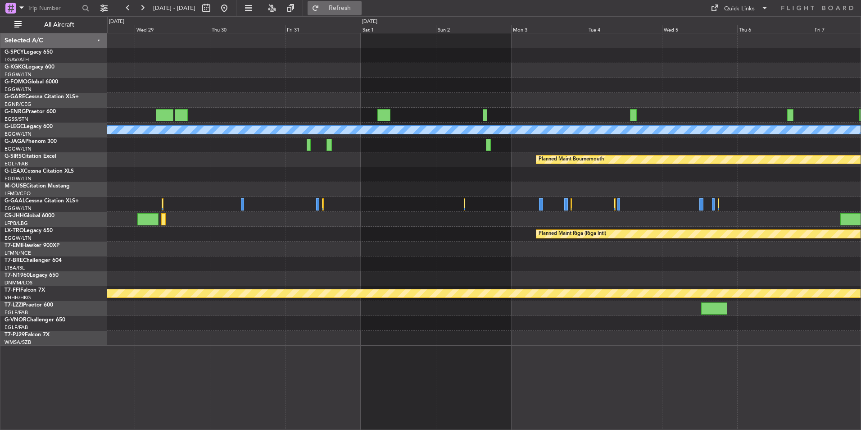
click at [352, 9] on span "Refresh" at bounding box center [340, 8] width 38 height 6
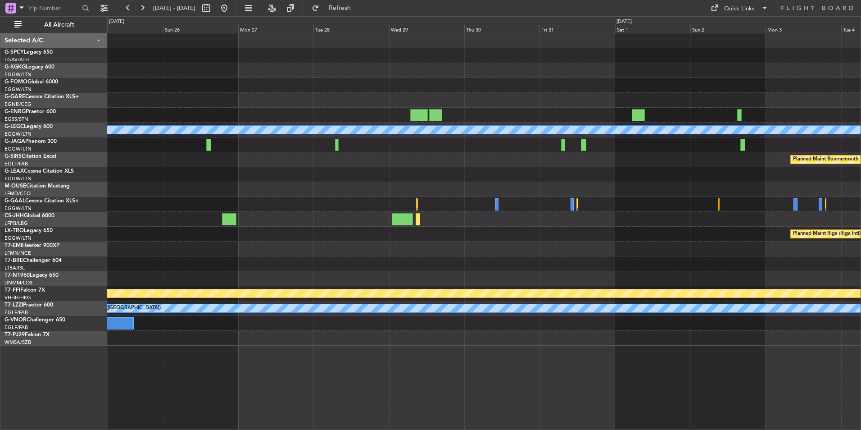
click at [831, 209] on div "A/C Unavailable [GEOGRAPHIC_DATA] ([GEOGRAPHIC_DATA]) Planned Maint [GEOGRAPHIC…" at bounding box center [483, 189] width 753 height 312
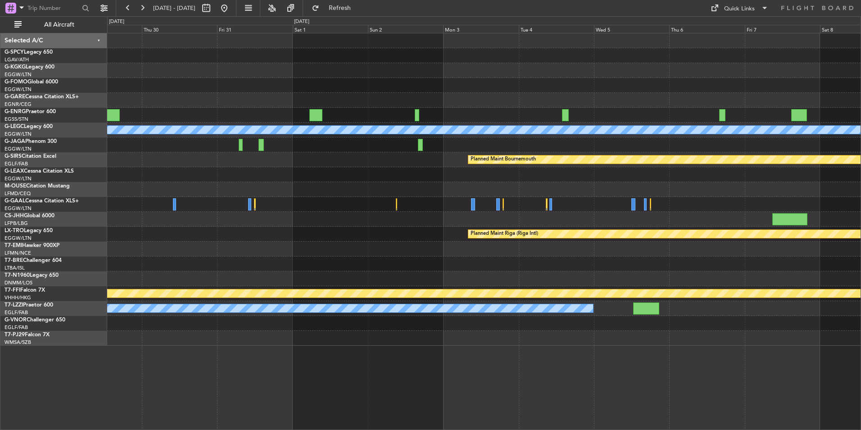
click at [208, 258] on div at bounding box center [483, 263] width 753 height 15
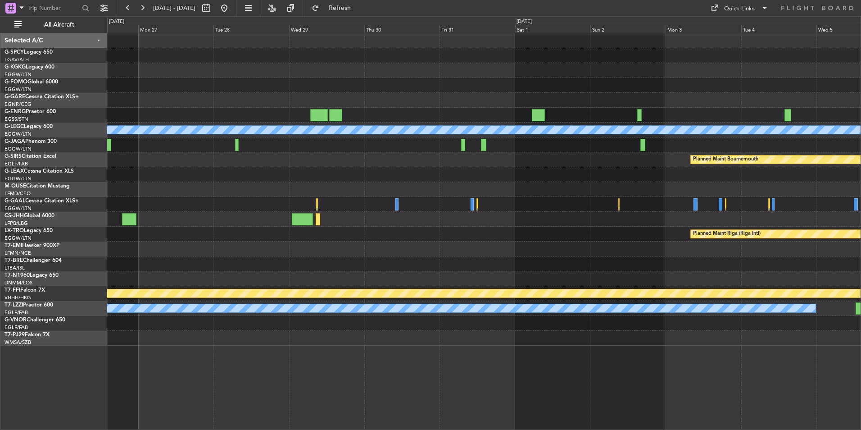
click at [836, 318] on div at bounding box center [483, 323] width 753 height 15
click at [701, 334] on div "A/C Unavailable [GEOGRAPHIC_DATA] ([GEOGRAPHIC_DATA]) Planned Maint [GEOGRAPHIC…" at bounding box center [484, 231] width 754 height 397
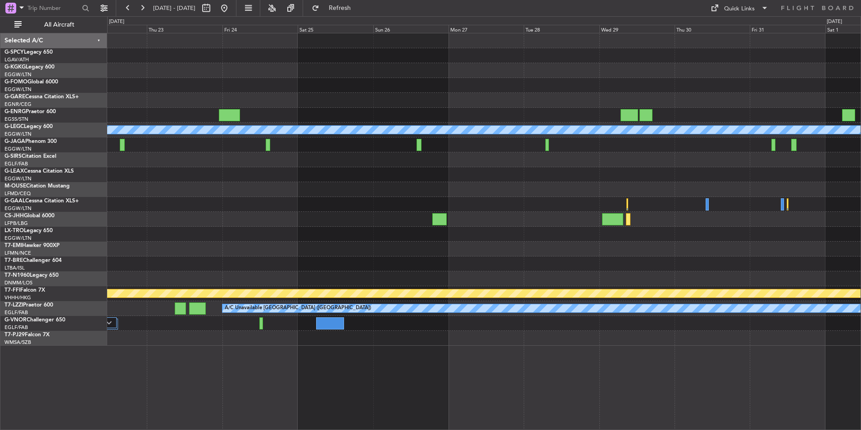
click at [572, 350] on div "A/C Unavailable [GEOGRAPHIC_DATA] ([GEOGRAPHIC_DATA]) Planned Maint [GEOGRAPHIC…" at bounding box center [484, 231] width 754 height 397
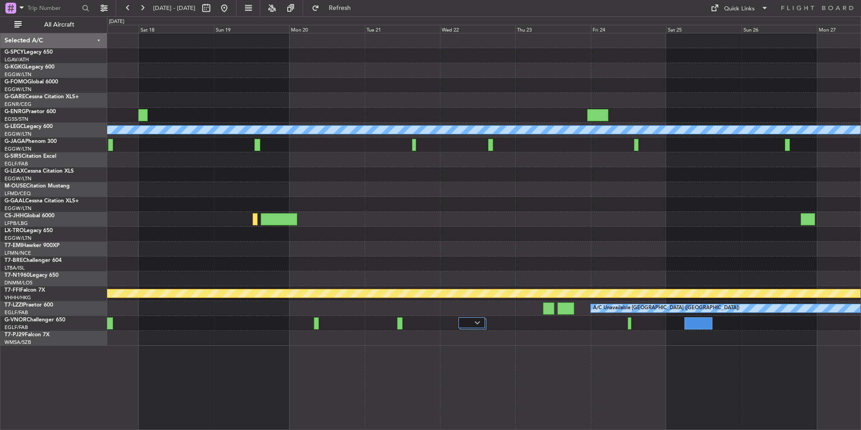
click at [472, 349] on div "A/C Unavailable [GEOGRAPHIC_DATA] ([GEOGRAPHIC_DATA]) Owner [GEOGRAPHIC_DATA] (…" at bounding box center [484, 231] width 754 height 397
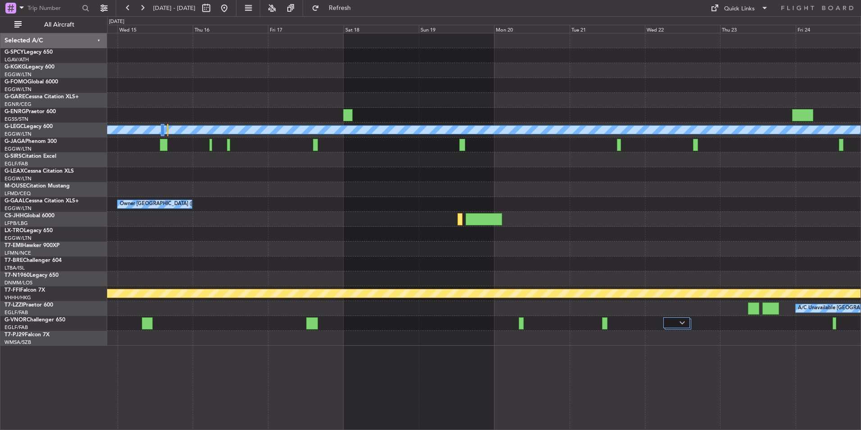
click at [417, 357] on div "A/C Unavailable [GEOGRAPHIC_DATA] ([GEOGRAPHIC_DATA]) Owner [GEOGRAPHIC_DATA] (…" at bounding box center [484, 231] width 754 height 397
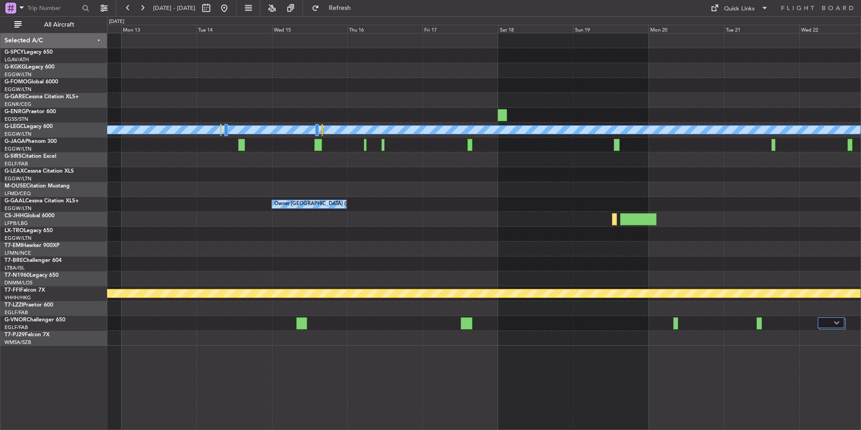
click at [369, 360] on div "A/C Unavailable [GEOGRAPHIC_DATA] ([GEOGRAPHIC_DATA]) Owner [GEOGRAPHIC_DATA] (…" at bounding box center [484, 231] width 754 height 397
click at [408, 356] on div "A/C Unavailable [GEOGRAPHIC_DATA] ([GEOGRAPHIC_DATA]) Owner [GEOGRAPHIC_DATA] (…" at bounding box center [484, 231] width 754 height 397
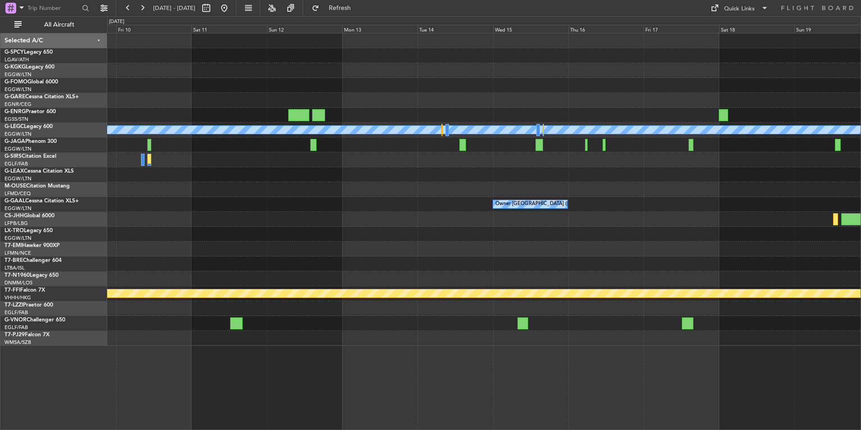
click at [268, 322] on div "A/C Unavailable [GEOGRAPHIC_DATA] ([GEOGRAPHIC_DATA]) Owner [GEOGRAPHIC_DATA] (…" at bounding box center [483, 189] width 753 height 312
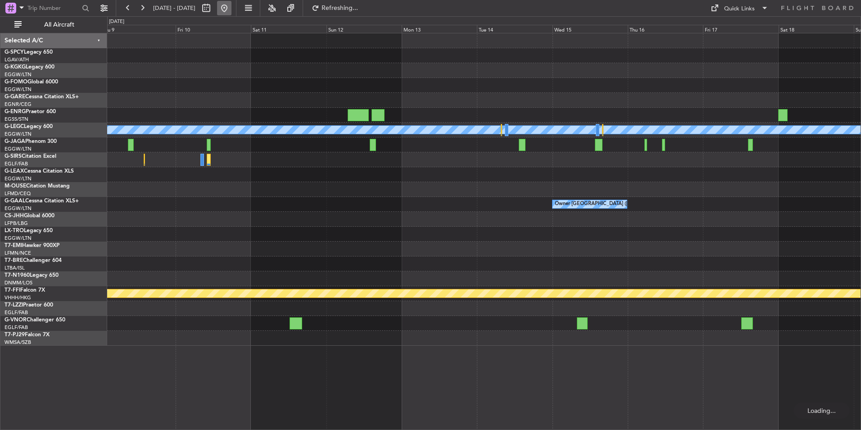
click at [231, 2] on button at bounding box center [224, 8] width 14 height 14
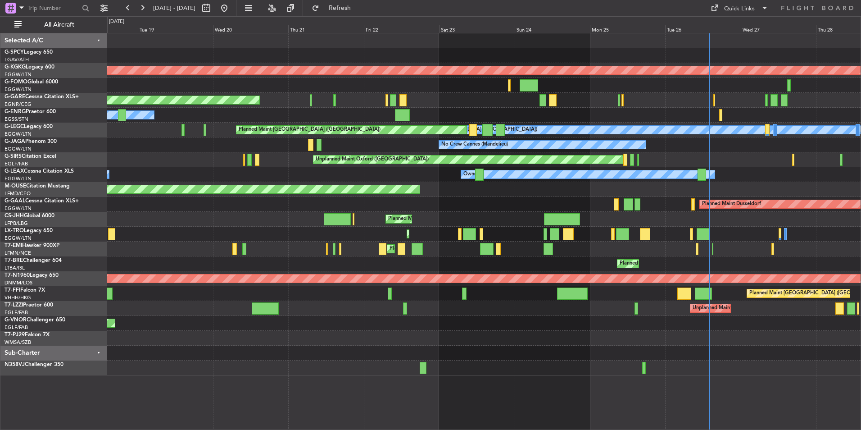
click at [557, 324] on div "Planned Maint London ([GEOGRAPHIC_DATA])" at bounding box center [483, 323] width 753 height 15
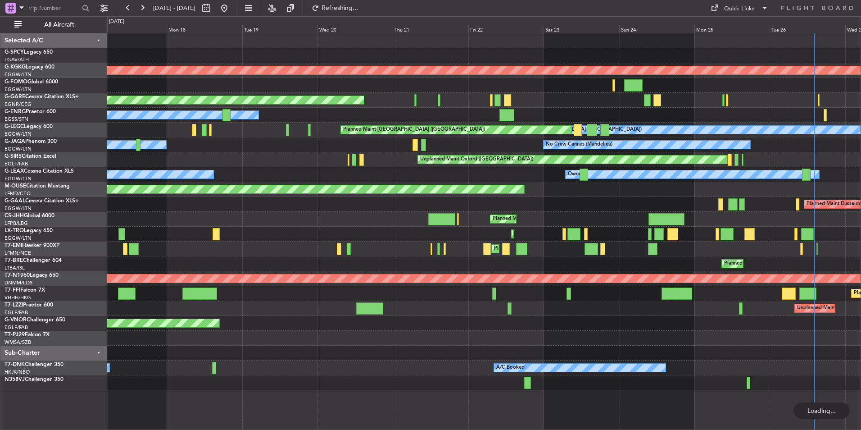
click at [493, 308] on div "Unplanned Maint [GEOGRAPHIC_DATA] ([GEOGRAPHIC_DATA])" at bounding box center [483, 308] width 753 height 15
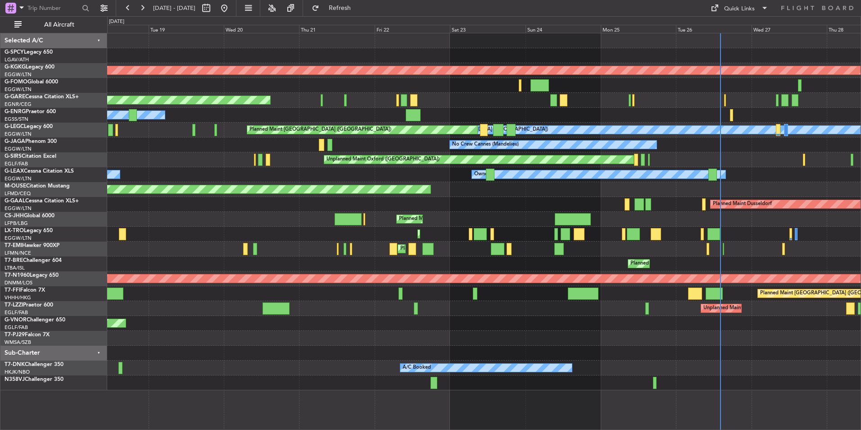
click at [169, 315] on div "AOG Maint [GEOGRAPHIC_DATA] (Ataturk) Planned Maint Windsor Locks ([PERSON_NAME…" at bounding box center [483, 211] width 753 height 357
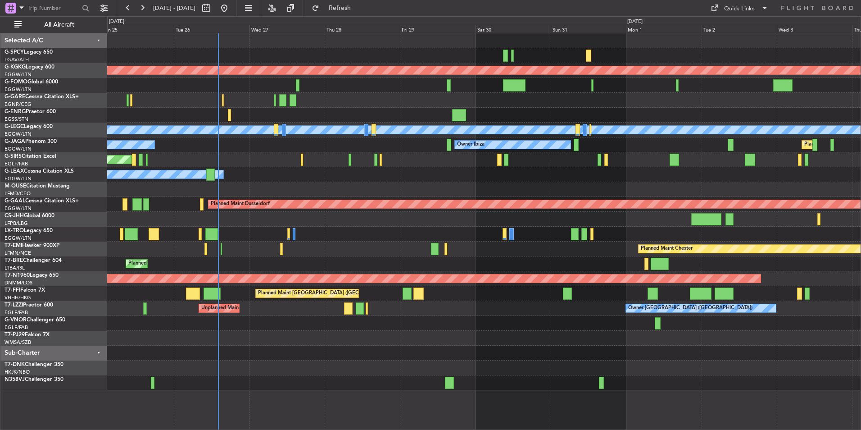
click at [250, 322] on div at bounding box center [483, 323] width 753 height 15
click at [214, 322] on div "AOG Maint [GEOGRAPHIC_DATA] (Ataturk) A/C Unavailable [GEOGRAPHIC_DATA] ([GEOGR…" at bounding box center [483, 211] width 753 height 357
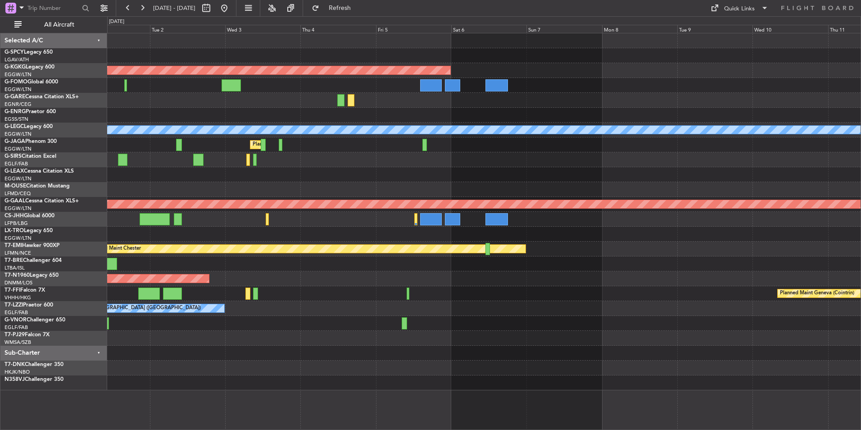
click at [565, 331] on div at bounding box center [483, 338] width 753 height 15
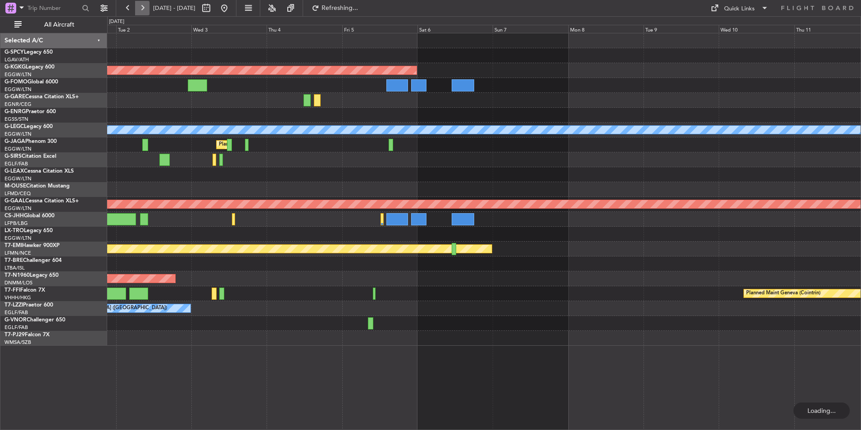
click at [146, 8] on button at bounding box center [142, 8] width 14 height 14
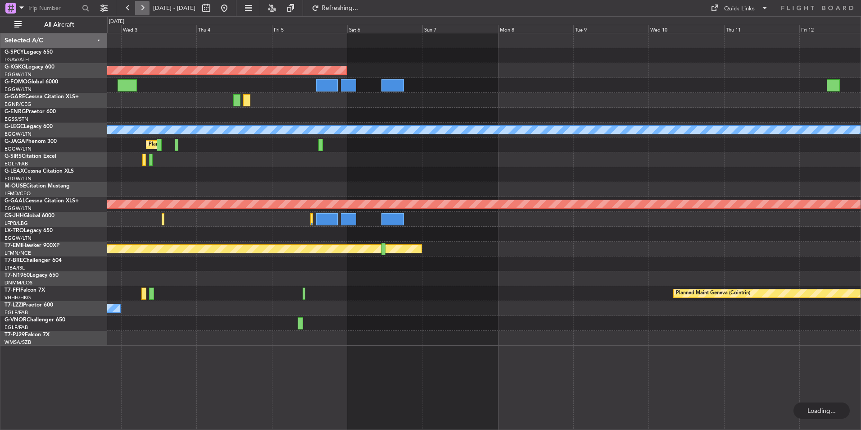
click at [146, 8] on button at bounding box center [142, 8] width 14 height 14
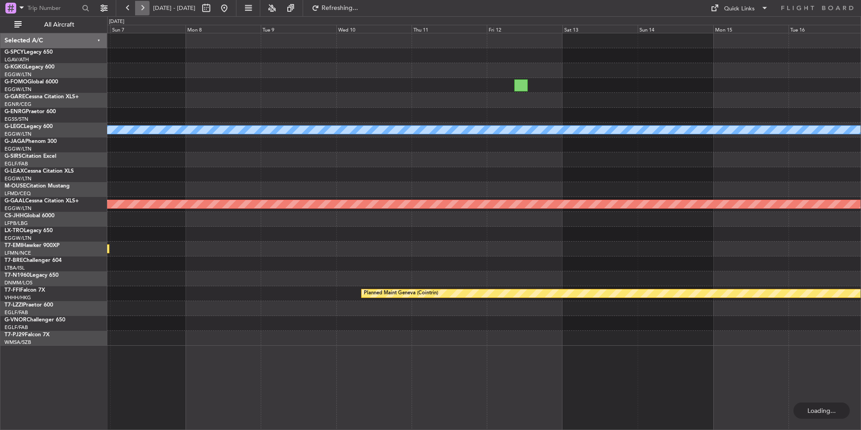
click at [146, 8] on button at bounding box center [142, 8] width 14 height 14
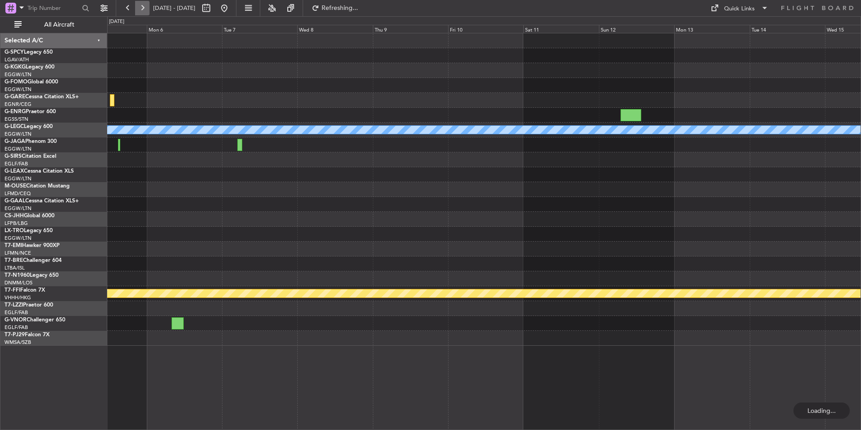
click at [146, 8] on button at bounding box center [142, 8] width 14 height 14
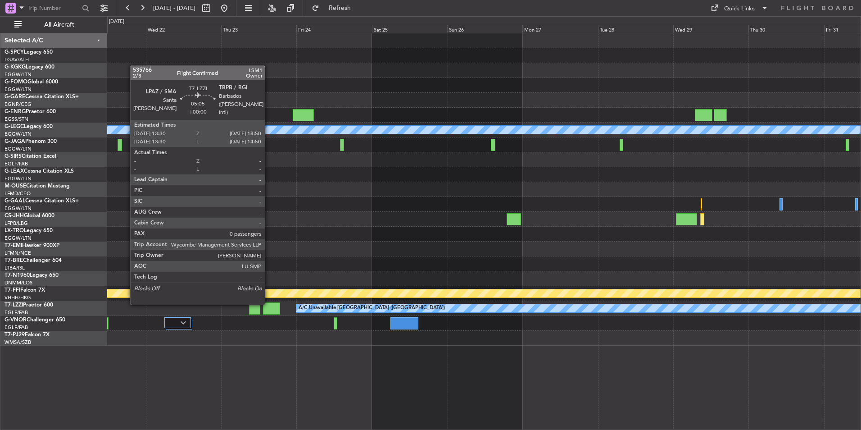
click at [269, 304] on div at bounding box center [271, 308] width 17 height 12
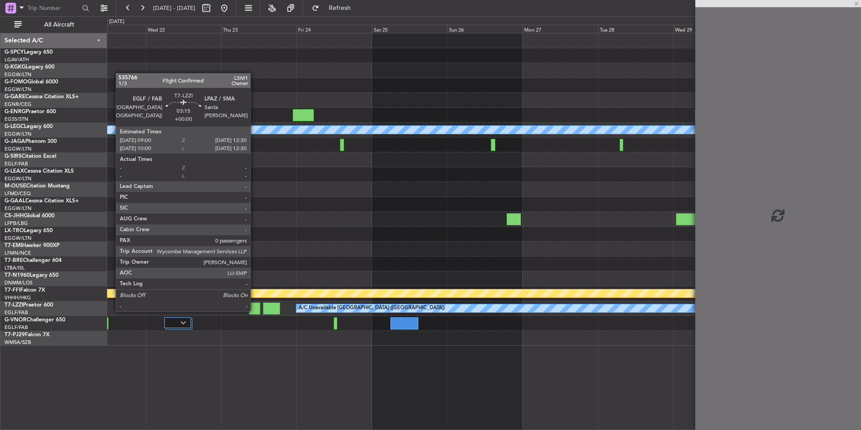
click at [254, 310] on div at bounding box center [254, 308] width 11 height 12
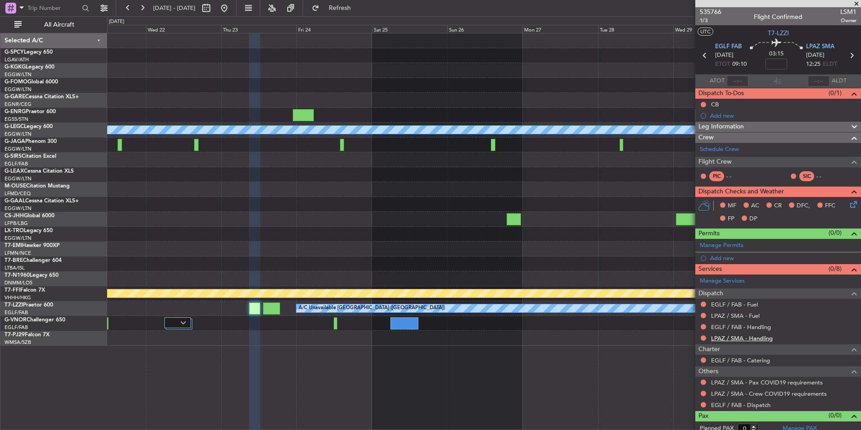
click at [747, 338] on link "LPAZ / SMA - Handling" at bounding box center [742, 338] width 62 height 8
click at [355, 12] on button "Refresh" at bounding box center [335, 8] width 54 height 14
click at [754, 329] on div "Manage Services Dispatch EGLF / FAB - Fuel LPAZ / SMA - Fuel EGLF / FAB - Handl…" at bounding box center [778, 342] width 166 height 136
click at [754, 329] on link "EGLF / FAB - Handling" at bounding box center [741, 327] width 60 height 8
click at [350, 11] on button "Refresh" at bounding box center [335, 8] width 54 height 14
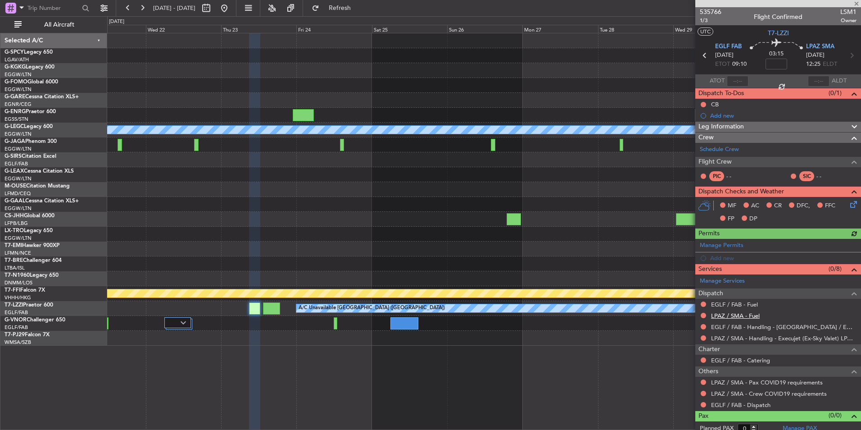
click at [744, 313] on link "LPAZ / SMA - Fuel" at bounding box center [735, 316] width 49 height 8
click at [355, 12] on button "Refresh" at bounding box center [335, 8] width 54 height 14
click at [753, 305] on link "EGLF / FAB - Fuel" at bounding box center [734, 304] width 47 height 8
click at [362, 1] on button "Refresh" at bounding box center [335, 8] width 54 height 14
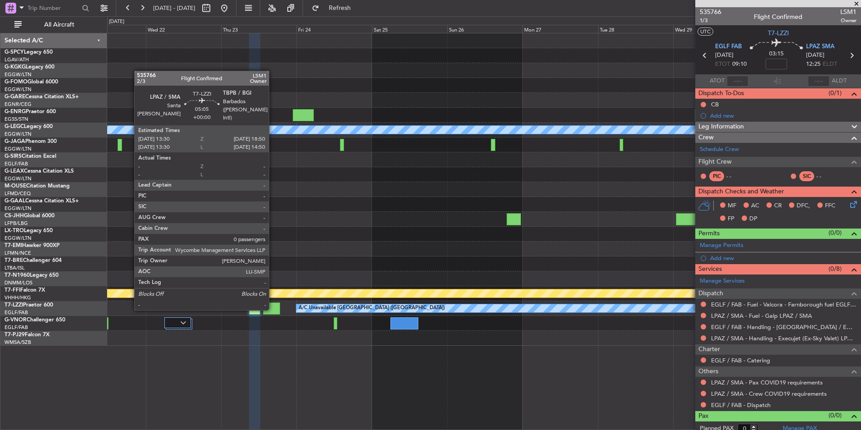
click at [273, 309] on div at bounding box center [271, 308] width 17 height 12
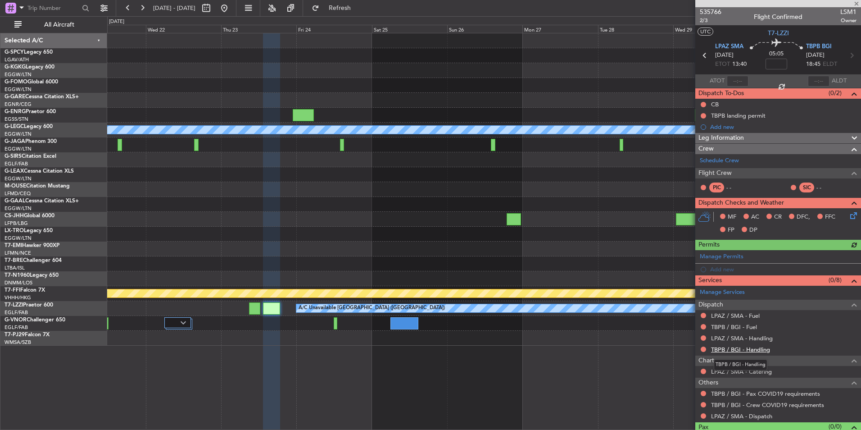
click at [760, 352] on link "TBPB / BGI - Handling" at bounding box center [740, 349] width 59 height 8
click at [231, 15] on button at bounding box center [224, 8] width 14 height 14
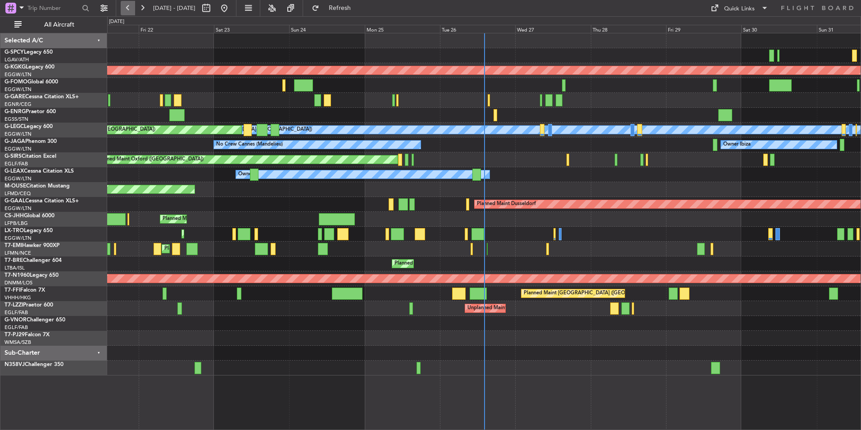
click at [134, 10] on button at bounding box center [128, 8] width 14 height 14
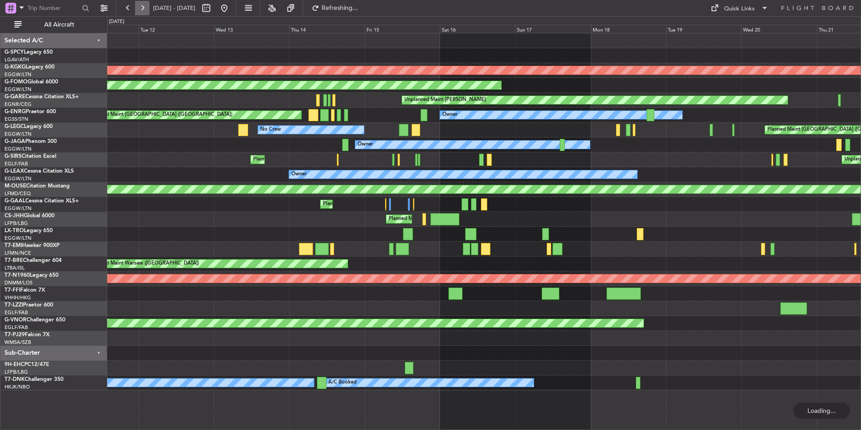
click at [141, 9] on button at bounding box center [142, 8] width 14 height 14
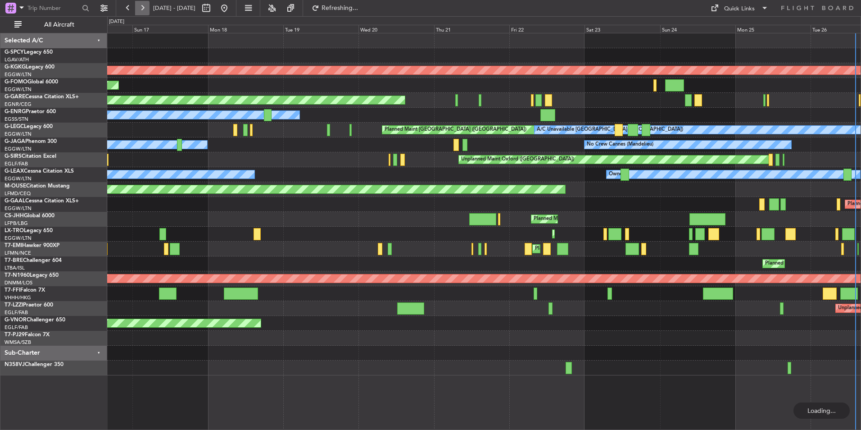
click at [141, 9] on button at bounding box center [142, 8] width 14 height 14
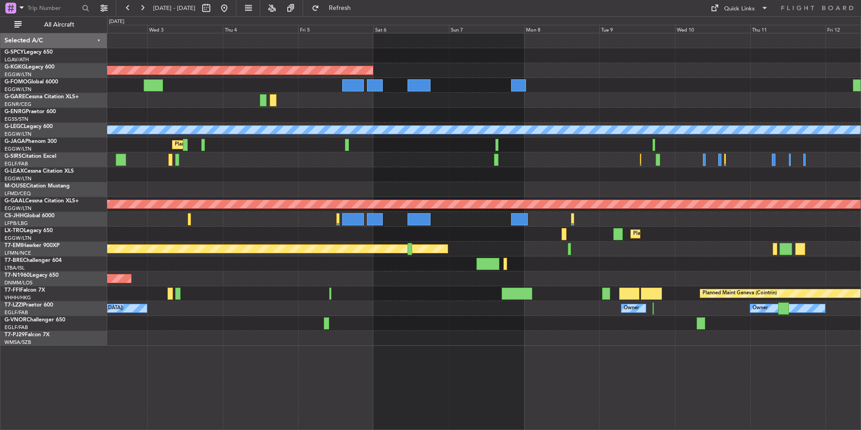
click at [381, 179] on div at bounding box center [483, 174] width 753 height 15
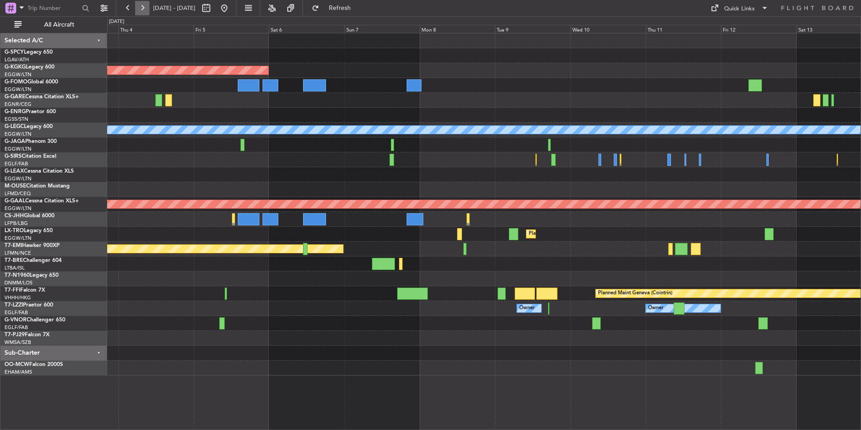
click at [136, 5] on button at bounding box center [142, 8] width 14 height 14
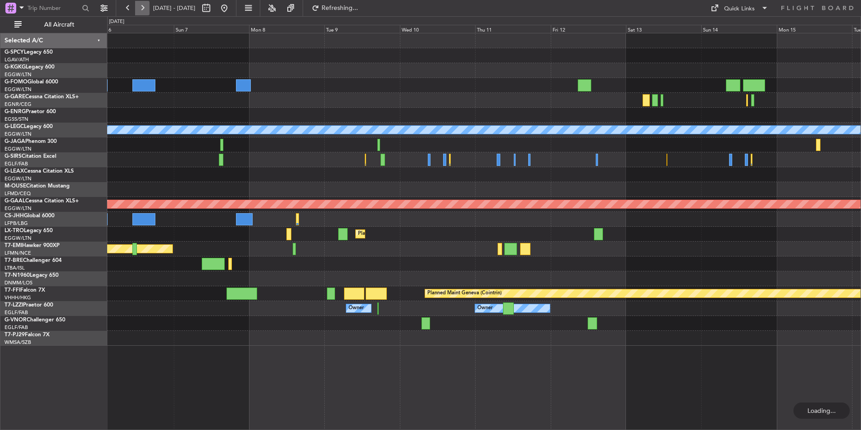
click at [136, 5] on button at bounding box center [142, 8] width 14 height 14
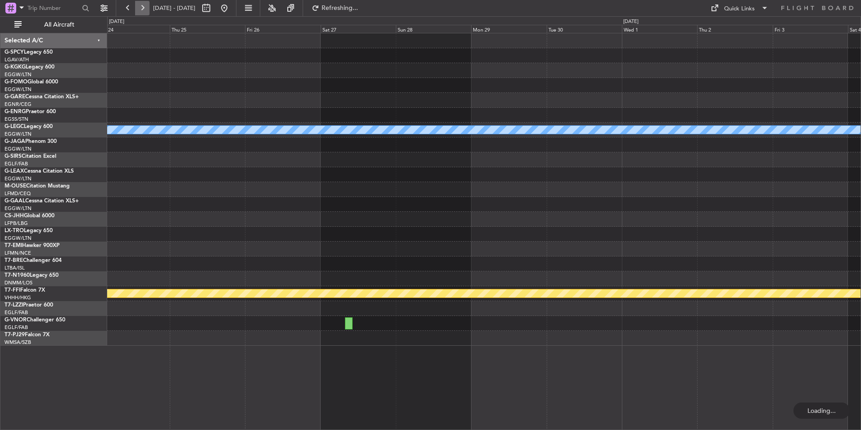
click at [136, 5] on button at bounding box center [142, 8] width 14 height 14
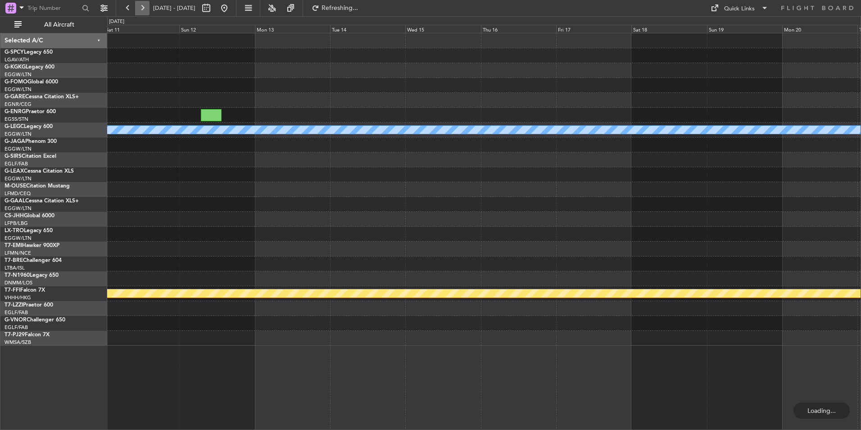
click at [136, 5] on button at bounding box center [142, 8] width 14 height 14
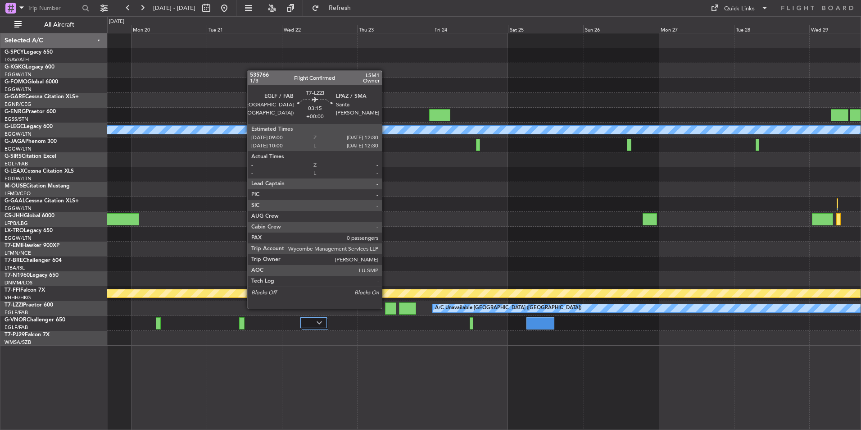
click at [386, 308] on div at bounding box center [390, 308] width 11 height 12
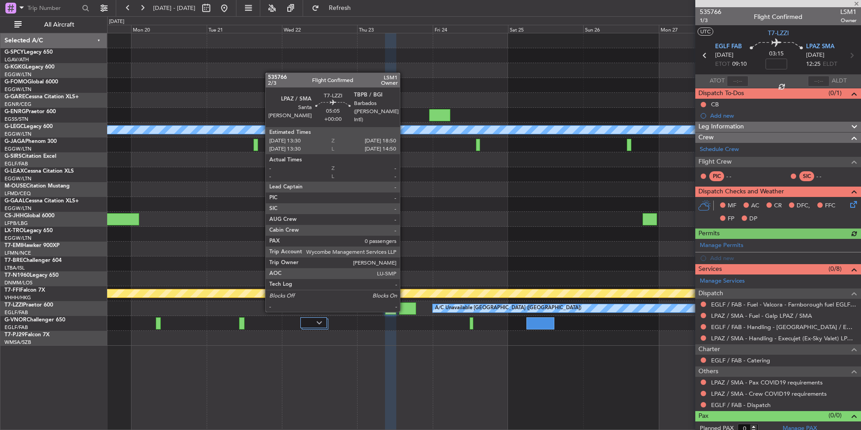
click at [404, 311] on div at bounding box center [407, 308] width 17 height 12
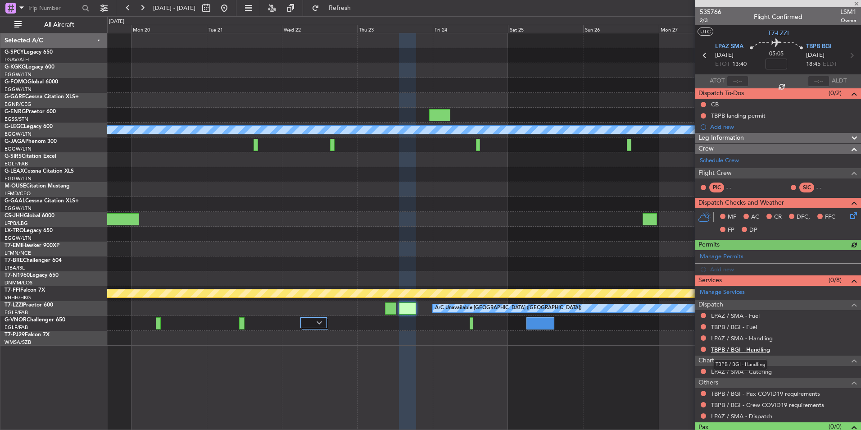
click at [737, 347] on link "TBPB / BGI - Handling" at bounding box center [740, 349] width 59 height 8
click at [344, 14] on button "Refresh" at bounding box center [335, 8] width 54 height 14
click at [756, 337] on link "LPAZ / SMA - Handling" at bounding box center [742, 338] width 62 height 8
click at [354, 9] on span "Refresh" at bounding box center [340, 8] width 38 height 6
click at [745, 326] on link "TBPB / BGI - Fuel" at bounding box center [734, 327] width 46 height 8
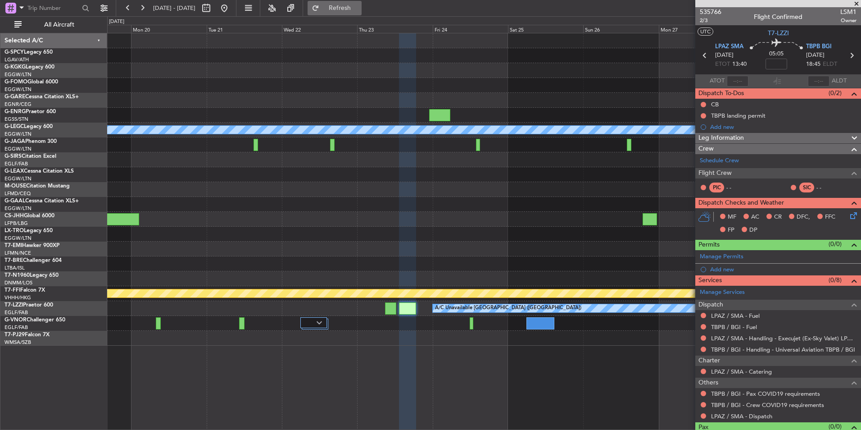
click at [359, 11] on span "Refresh" at bounding box center [340, 8] width 38 height 6
click at [753, 316] on link "LPAZ / SMA - Fuel" at bounding box center [735, 316] width 49 height 8
click at [350, 13] on button "Refresh" at bounding box center [335, 8] width 54 height 14
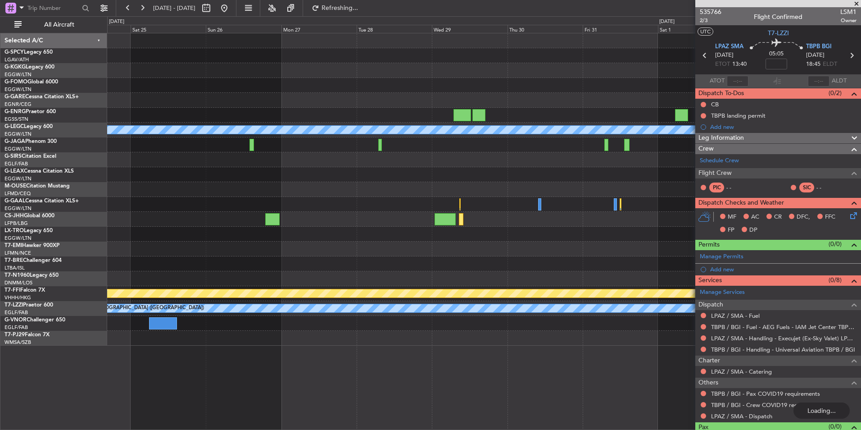
click at [118, 191] on div at bounding box center [483, 189] width 753 height 15
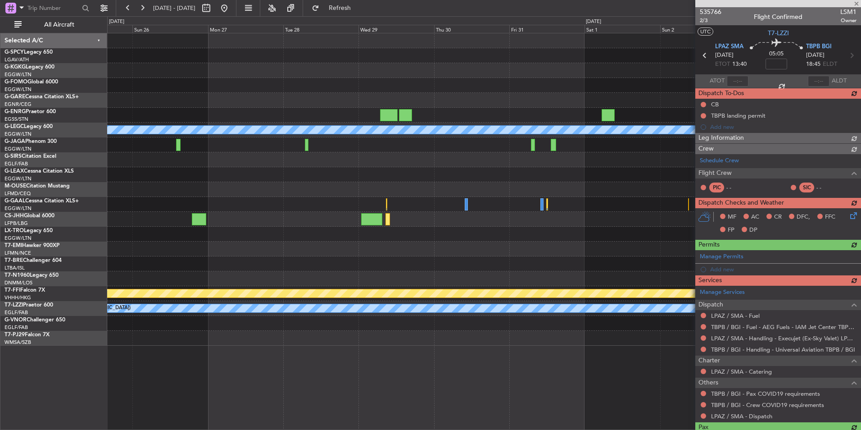
click at [270, 250] on div "A/C Unavailable London (Luton) Planned Maint Bournemouth Planned Maint Bournemo…" at bounding box center [483, 189] width 753 height 312
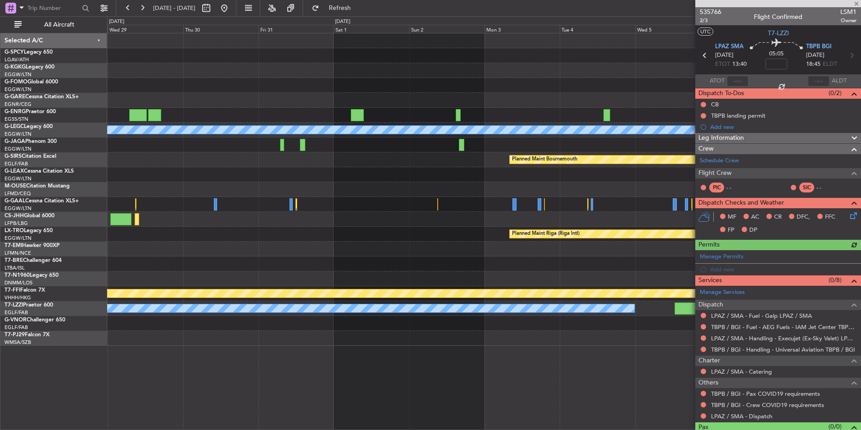
click at [315, 254] on div at bounding box center [483, 248] width 753 height 15
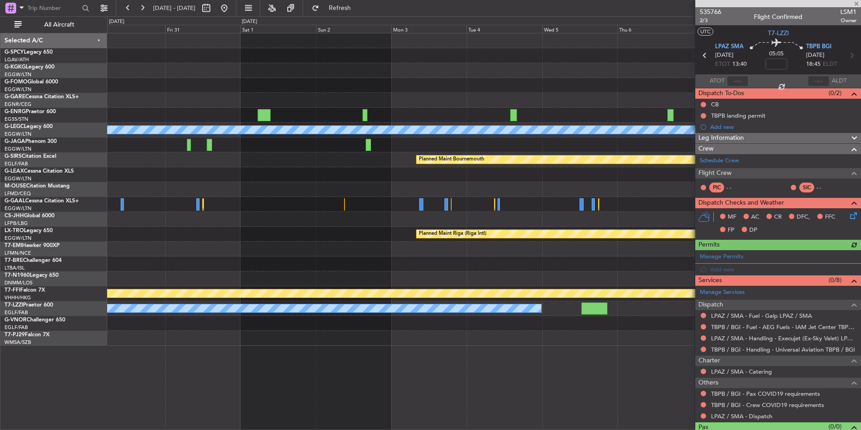
click at [341, 245] on div at bounding box center [483, 248] width 753 height 15
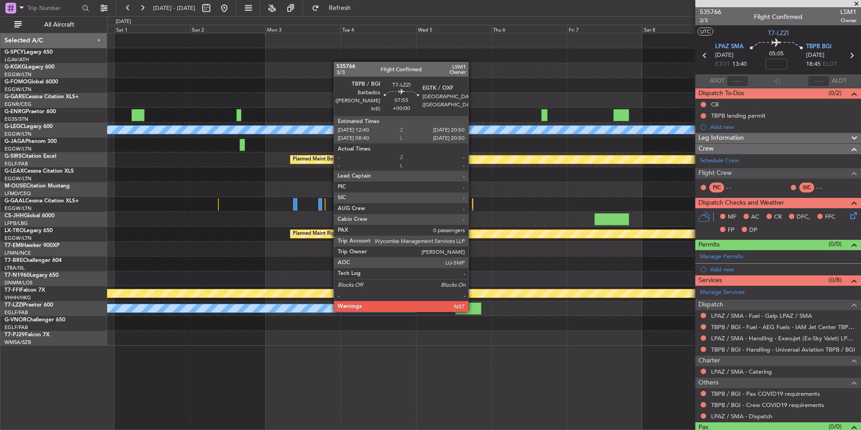
click at [472, 311] on div at bounding box center [468, 308] width 26 height 12
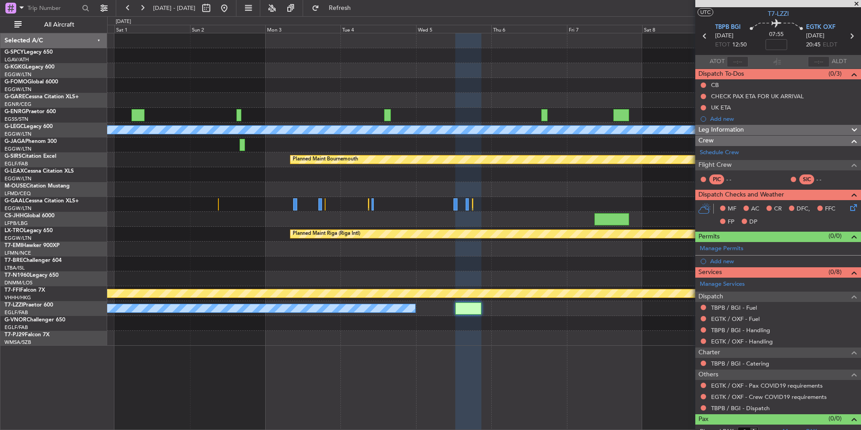
scroll to position [28, 0]
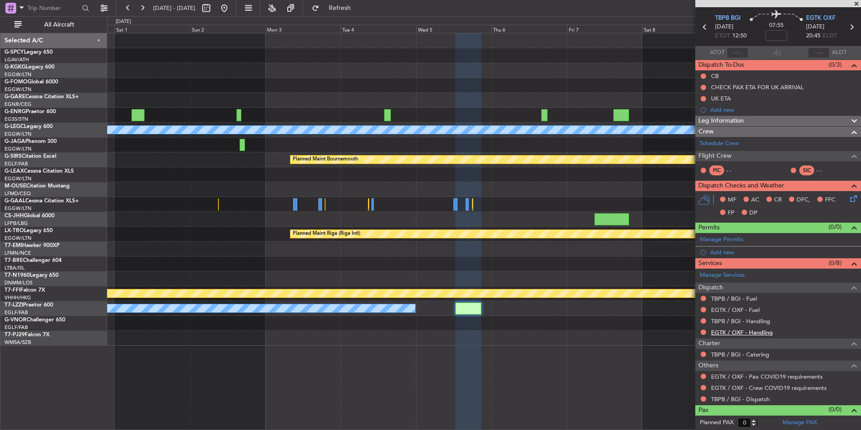
click at [763, 331] on link "EGTK / OXF - Handling" at bounding box center [742, 332] width 62 height 8
click at [359, 11] on span "Refresh" at bounding box center [340, 8] width 38 height 6
click at [749, 322] on link "TBPB / BGI - Handling" at bounding box center [740, 321] width 59 height 8
click at [359, 9] on span "Refresh" at bounding box center [340, 8] width 38 height 6
click at [749, 311] on link "EGTK / OXF - Fuel" at bounding box center [735, 310] width 49 height 8
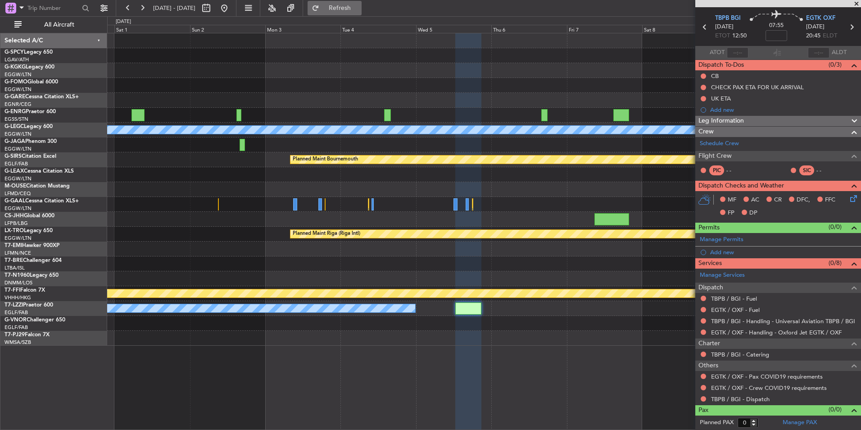
click at [358, 13] on button "Refresh" at bounding box center [335, 8] width 54 height 14
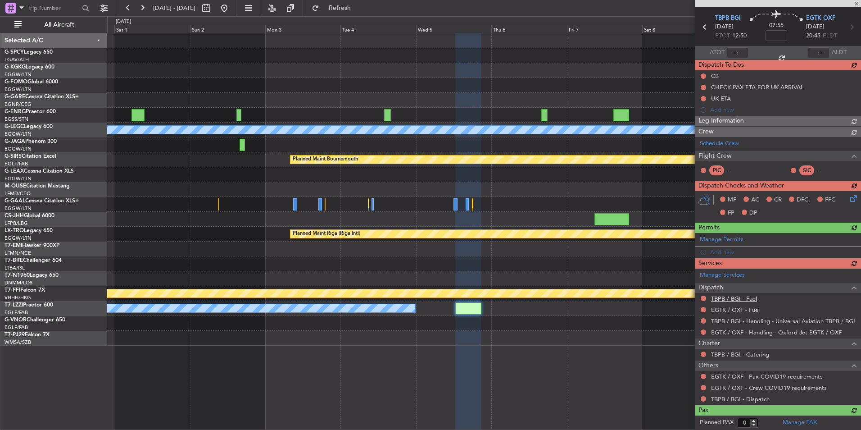
click at [752, 298] on div "Manage Services Dispatch TBPB / BGI - Fuel EGTK / OXF - Fuel TBPB / BGI - Handl…" at bounding box center [778, 336] width 166 height 136
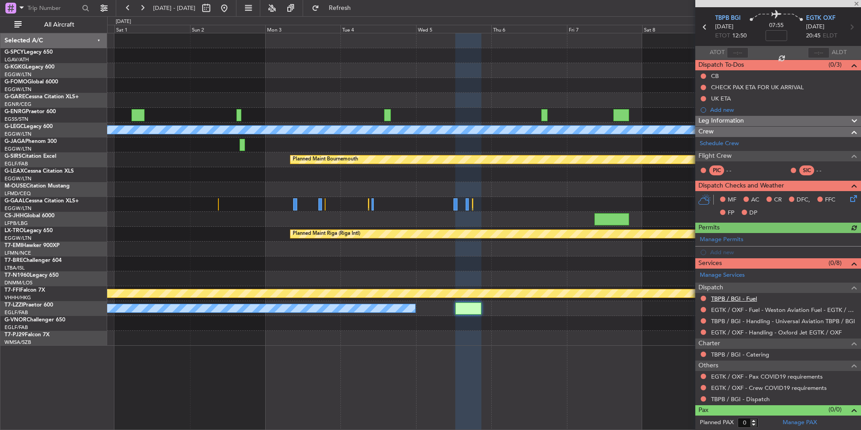
click at [752, 298] on link "TBPB / BGI - Fuel" at bounding box center [734, 299] width 46 height 8
click at [359, 7] on span "Refresh" at bounding box center [340, 8] width 38 height 6
click at [727, 398] on link "TBPB / BGI - Dispatch" at bounding box center [740, 399] width 59 height 8
click at [362, 11] on button "Refresh" at bounding box center [335, 8] width 54 height 14
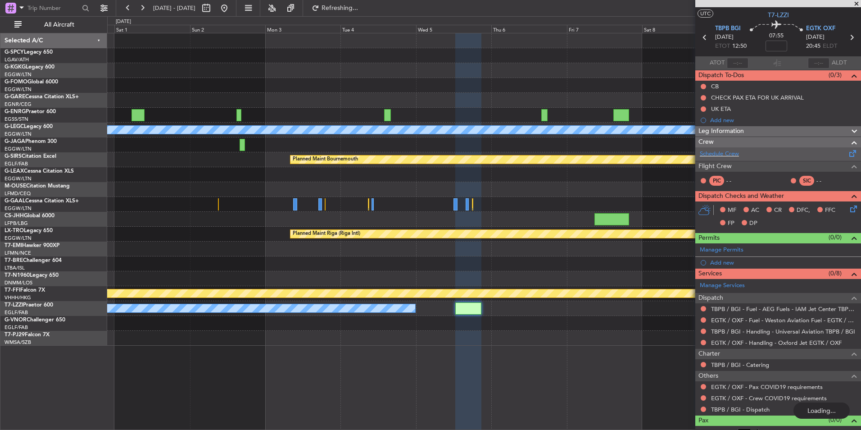
scroll to position [0, 0]
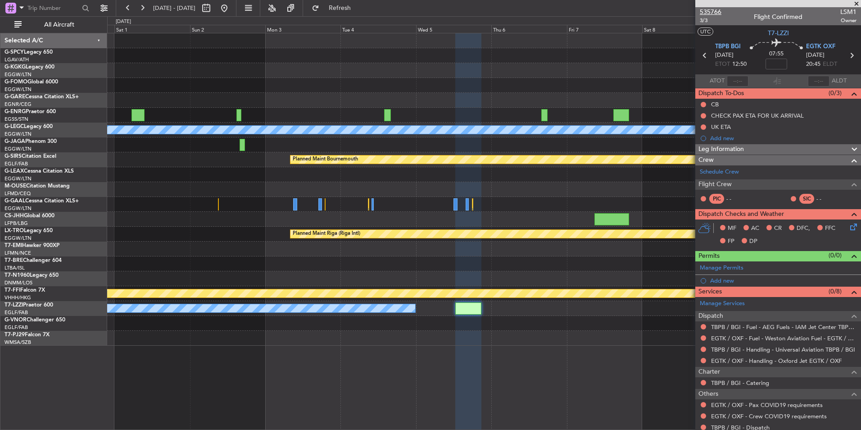
click at [709, 12] on span "535766" at bounding box center [711, 11] width 22 height 9
click at [359, 7] on span "Refresh" at bounding box center [340, 8] width 38 height 6
click at [231, 9] on button at bounding box center [224, 8] width 14 height 14
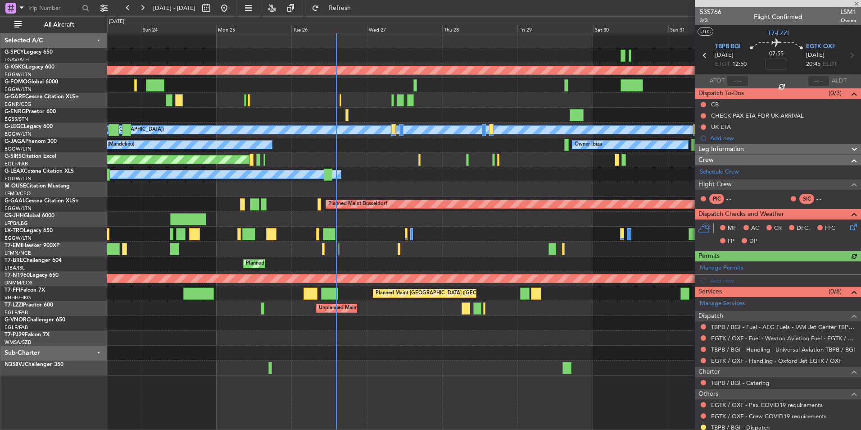
click at [395, 318] on div "AOG Maint Istanbul (Ataturk) A/C Unavailable London (Luton) Planned Maint Londo…" at bounding box center [483, 204] width 753 height 342
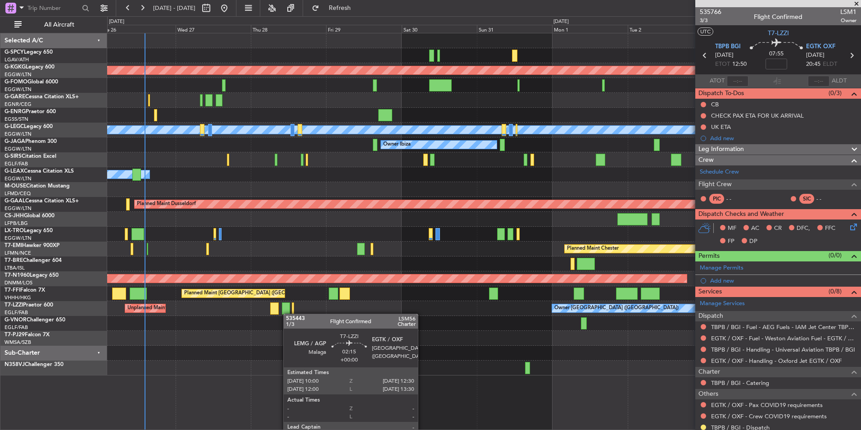
click at [289, 313] on div "AOG Maint Istanbul (Ataturk) A/C Unavailable London (Luton) Owner Ibiza Planned…" at bounding box center [483, 204] width 753 height 342
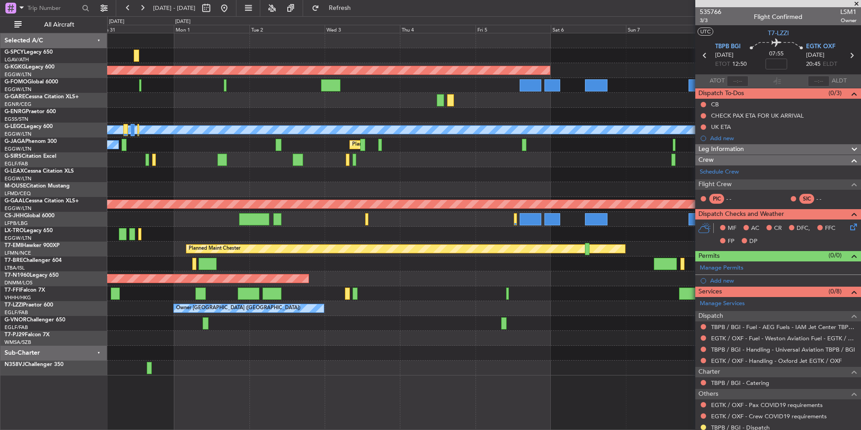
click at [381, 335] on div at bounding box center [483, 338] width 753 height 15
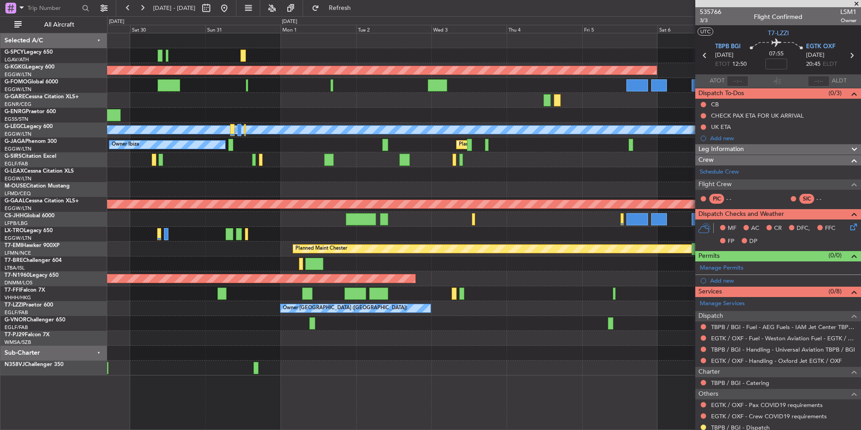
click at [202, 372] on div at bounding box center [483, 367] width 753 height 15
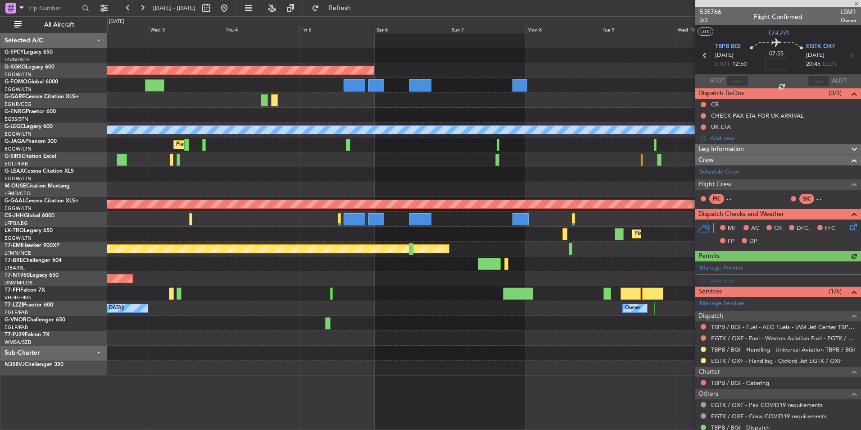
click at [438, 170] on div at bounding box center [483, 174] width 753 height 15
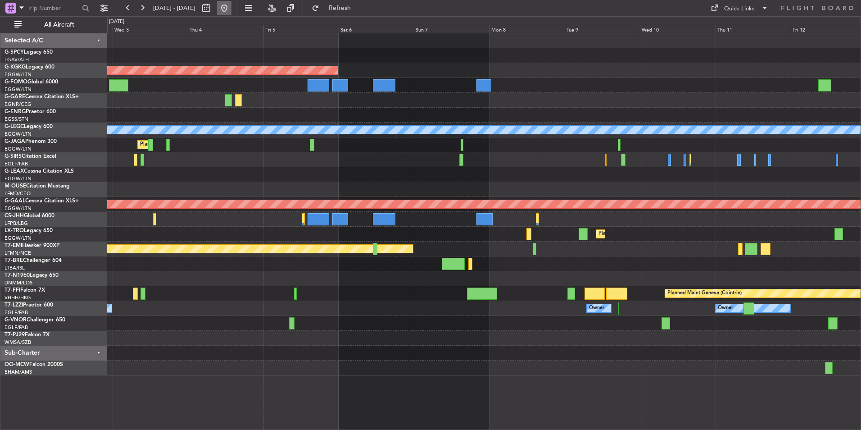
click at [231, 6] on button at bounding box center [224, 8] width 14 height 14
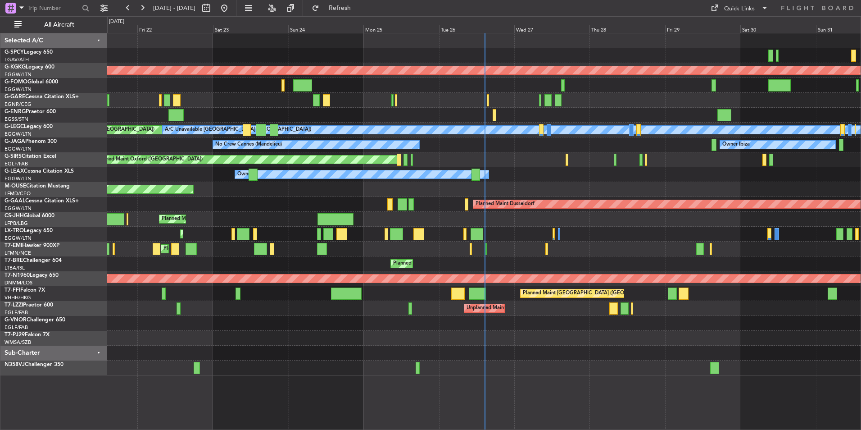
click at [278, 378] on div "AOG Maint Istanbul (Ataturk) Unplanned Maint Chester Owner Planned Maint London…" at bounding box center [484, 231] width 754 height 397
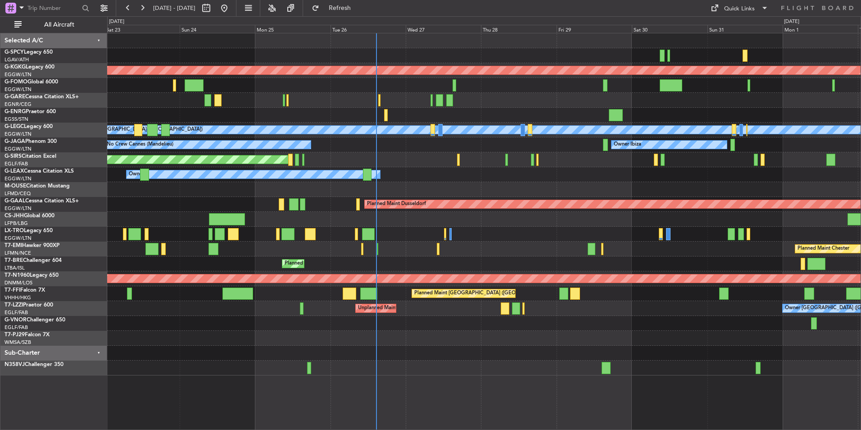
click at [380, 332] on div "AOG Maint Istanbul (Ataturk) Unplanned Maint Chester Planned Maint London (Luto…" at bounding box center [483, 204] width 753 height 342
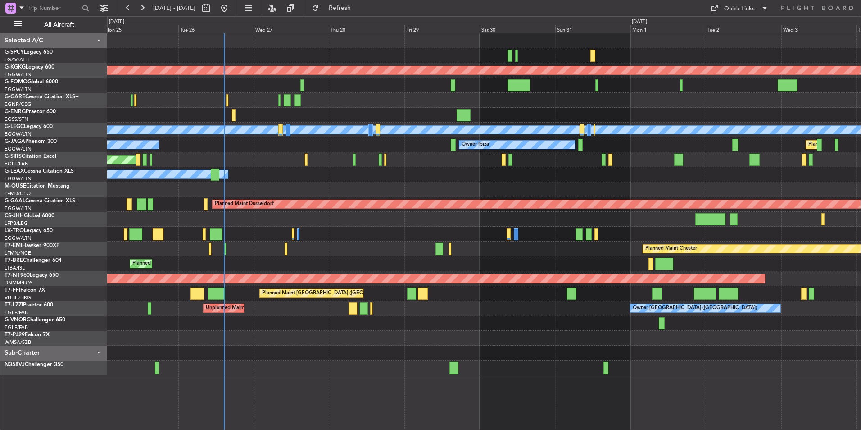
click at [341, 325] on div at bounding box center [483, 323] width 753 height 15
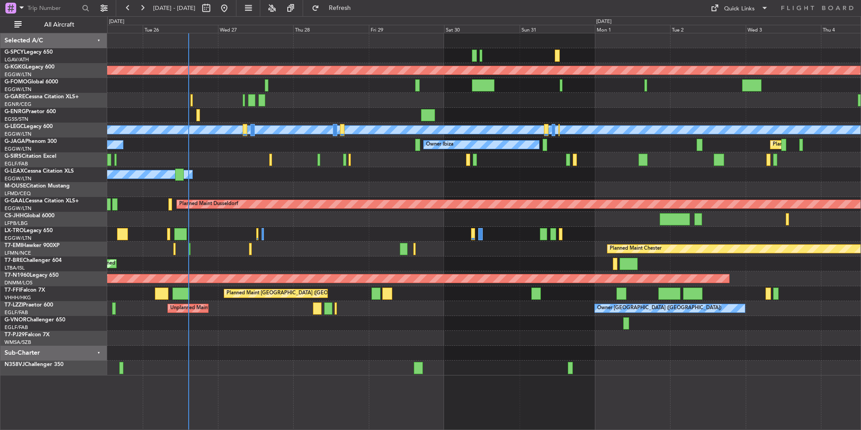
click at [362, 305] on div "Unplanned Maint London (Farnborough) Owner London (Farnborough)" at bounding box center [483, 308] width 753 height 15
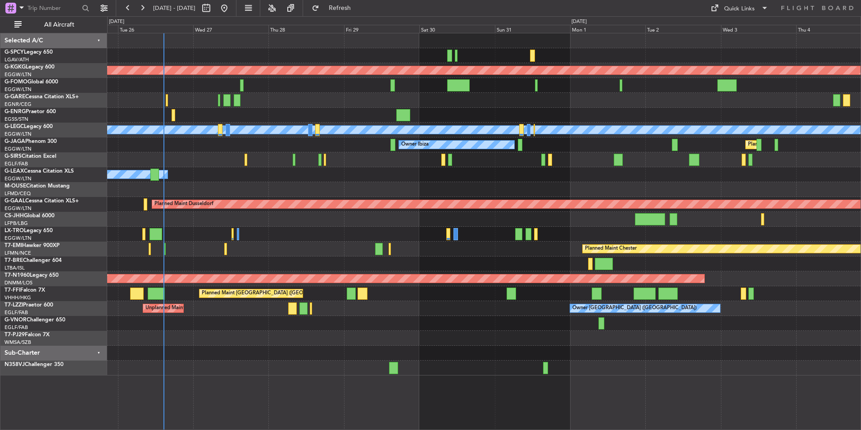
click at [353, 305] on div "AOG Maint Istanbul (Ataturk) A/C Unavailable London (Luton) Planned Maint Londo…" at bounding box center [483, 204] width 753 height 342
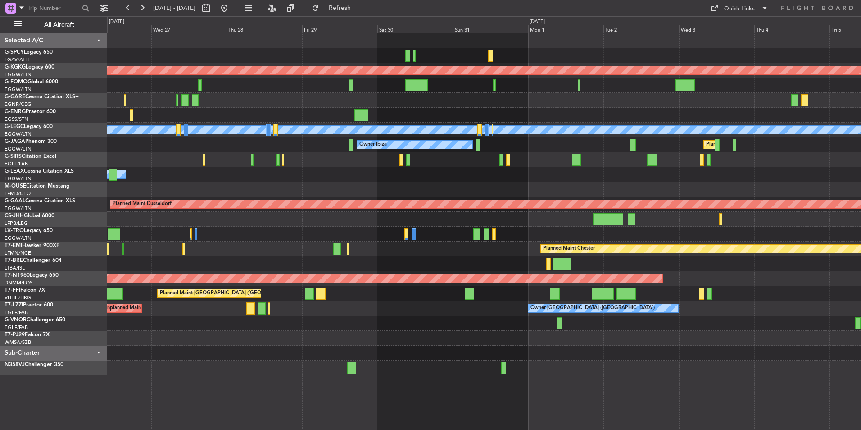
click at [526, 340] on div "AOG Maint Istanbul (Ataturk) A/C Unavailable London (Luton) Owner Ibiza Planned…" at bounding box center [483, 204] width 753 height 342
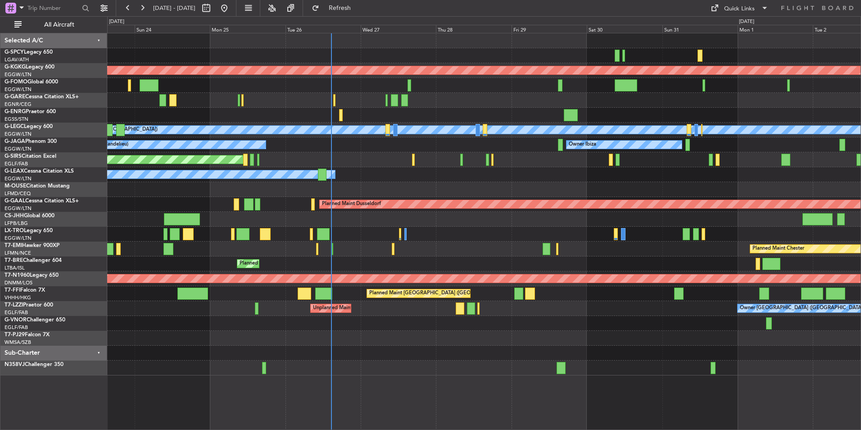
click at [339, 322] on div at bounding box center [483, 323] width 753 height 15
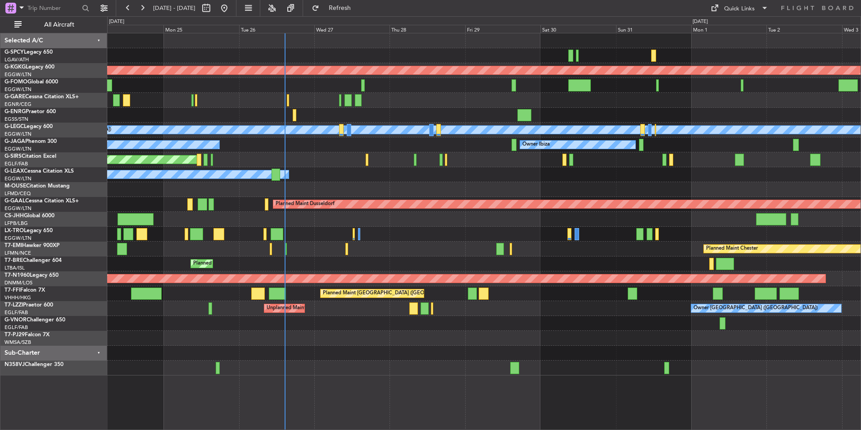
click at [560, 306] on div "Unplanned Maint London (Farnborough) Owner London (Farnborough)" at bounding box center [483, 308] width 753 height 15
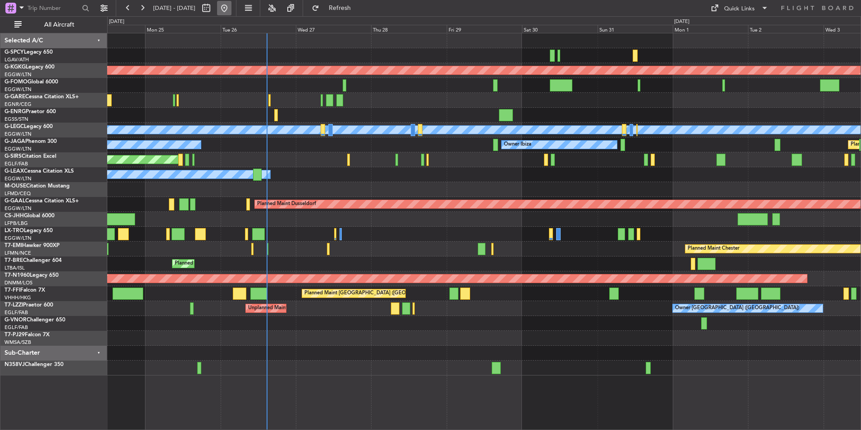
click at [231, 11] on button at bounding box center [224, 8] width 14 height 14
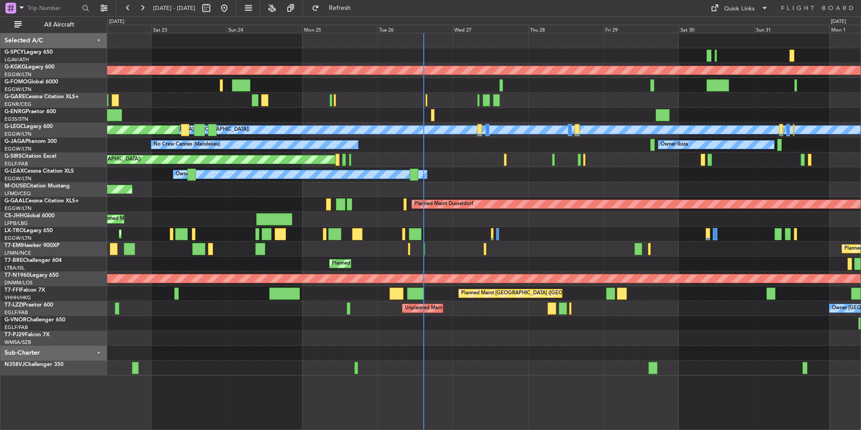
click at [432, 190] on div "AOG Maint Istanbul (Ataturk) Unplanned Maint Chester A/C Unavailable London (Lu…" at bounding box center [483, 204] width 753 height 342
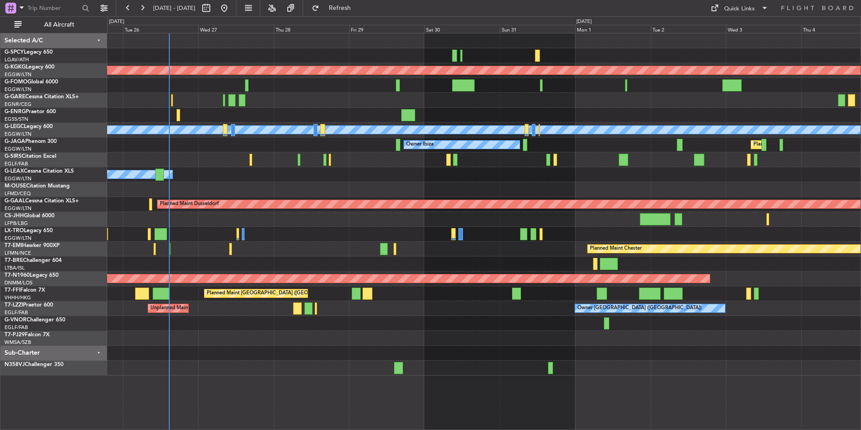
click at [462, 188] on div at bounding box center [483, 189] width 753 height 15
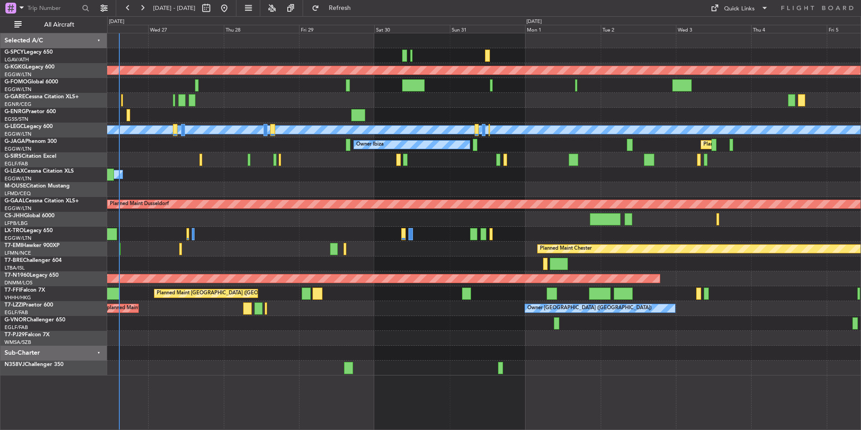
click at [489, 177] on div "Owner" at bounding box center [483, 174] width 753 height 15
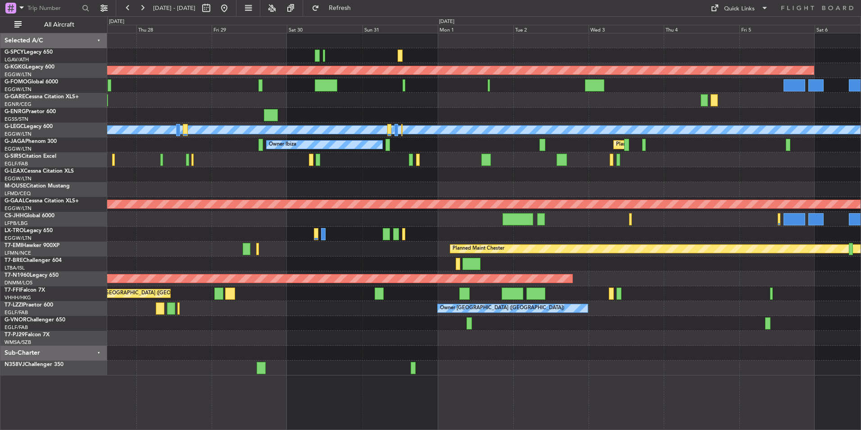
click at [414, 177] on div "Owner" at bounding box center [483, 174] width 753 height 15
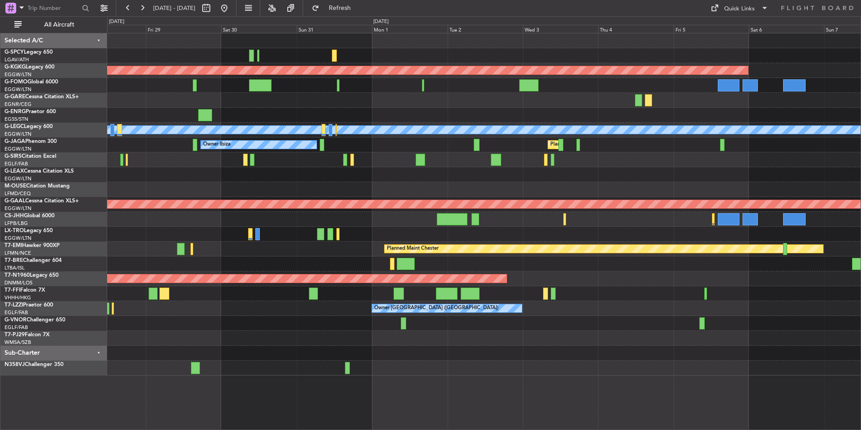
click at [386, 172] on div "Owner" at bounding box center [483, 174] width 753 height 15
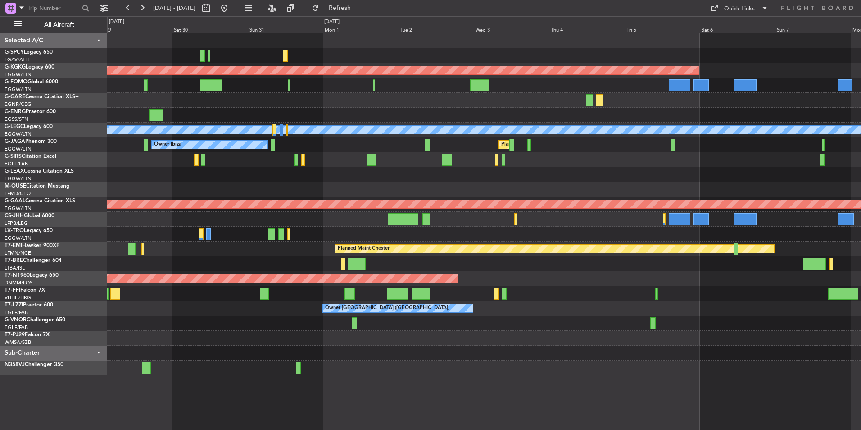
click at [356, 177] on div "Owner" at bounding box center [483, 174] width 753 height 15
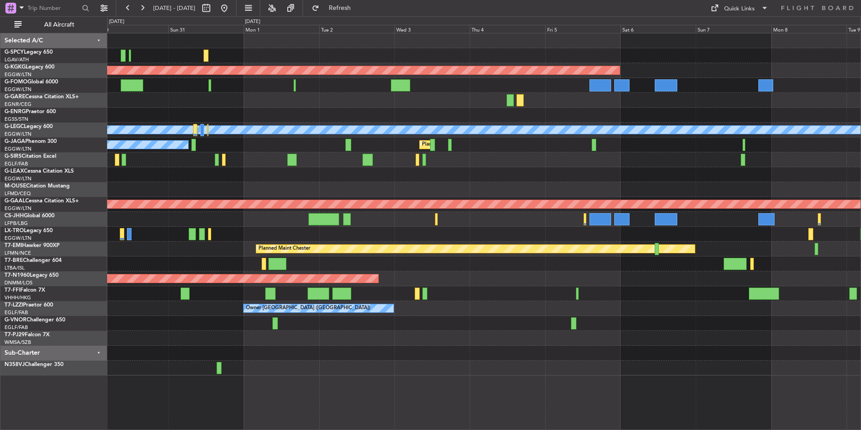
click at [538, 166] on div at bounding box center [483, 159] width 753 height 15
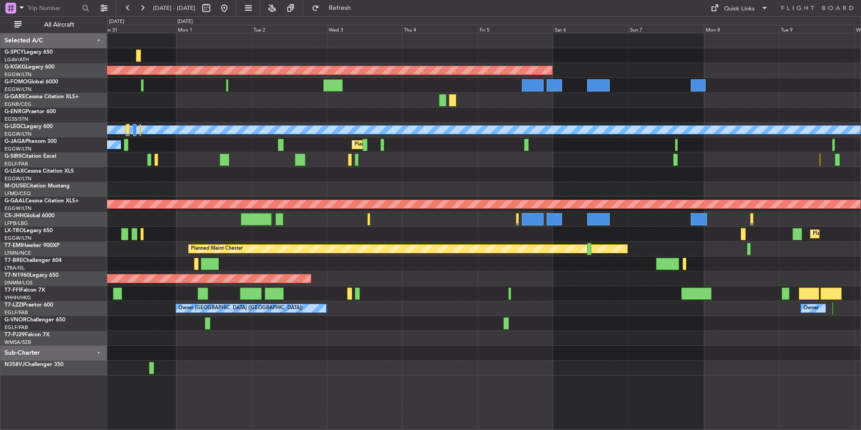
click at [561, 160] on div "AOG Maint Istanbul (Ataturk) A/C Unavailable London (Luton) Owner Ibiza Planned…" at bounding box center [483, 204] width 753 height 342
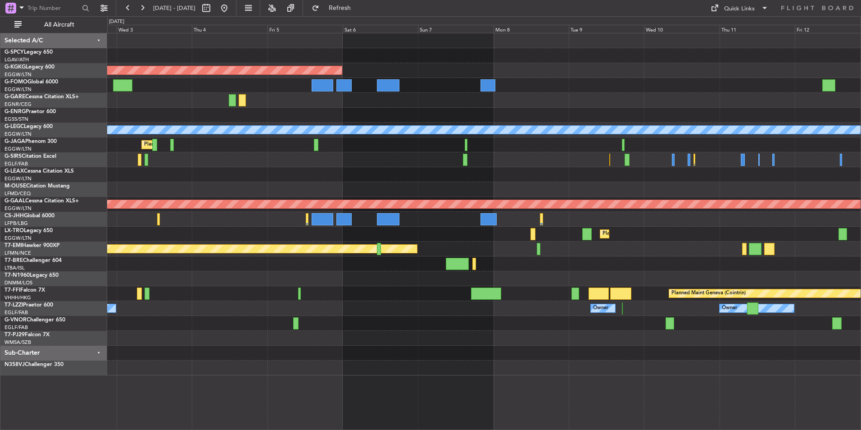
click at [452, 155] on div at bounding box center [483, 159] width 753 height 15
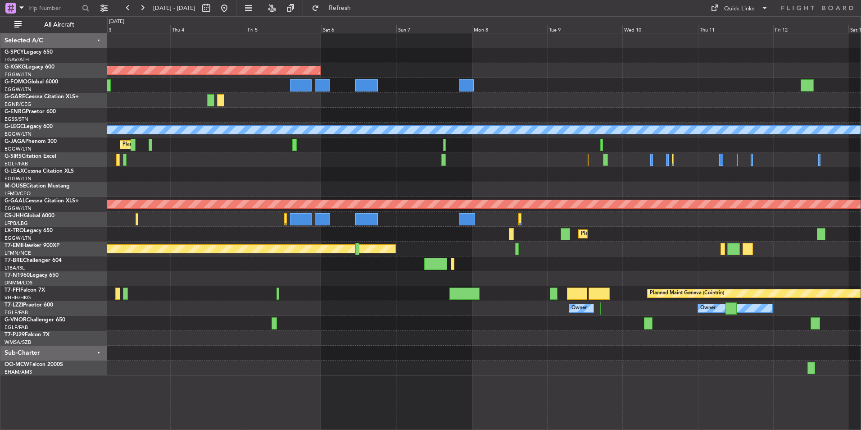
click at [510, 241] on div "Planned Maint Dusseldorf" at bounding box center [483, 234] width 753 height 15
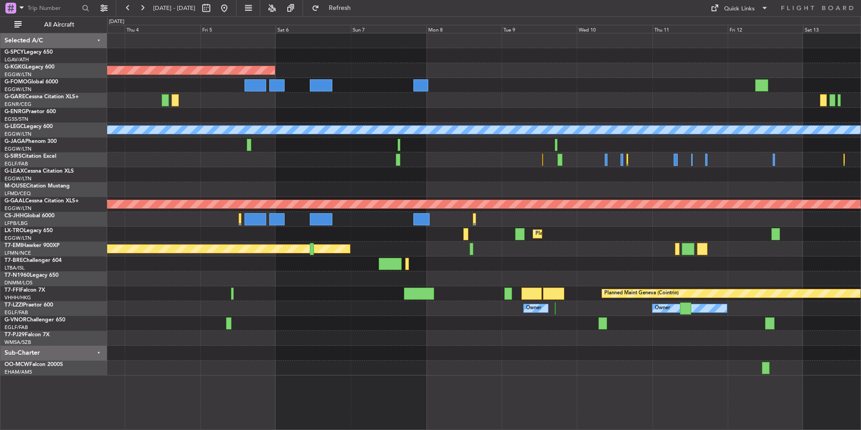
click at [481, 246] on div "AOG Maint Istanbul (Ataturk) A/C Unavailable London (Luton) Planned Maint Londo…" at bounding box center [483, 204] width 753 height 342
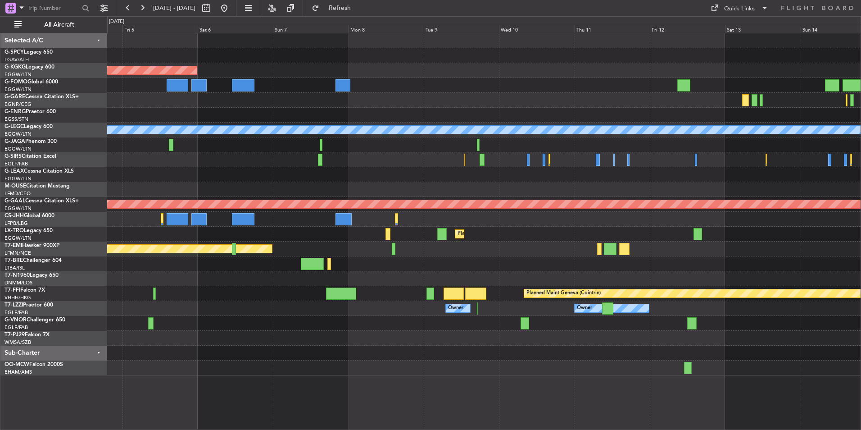
click at [502, 282] on div "AOG Maint Istanbul (Ataturk) A/C Unavailable London (Luton) Planned Maint Londo…" at bounding box center [483, 204] width 753 height 342
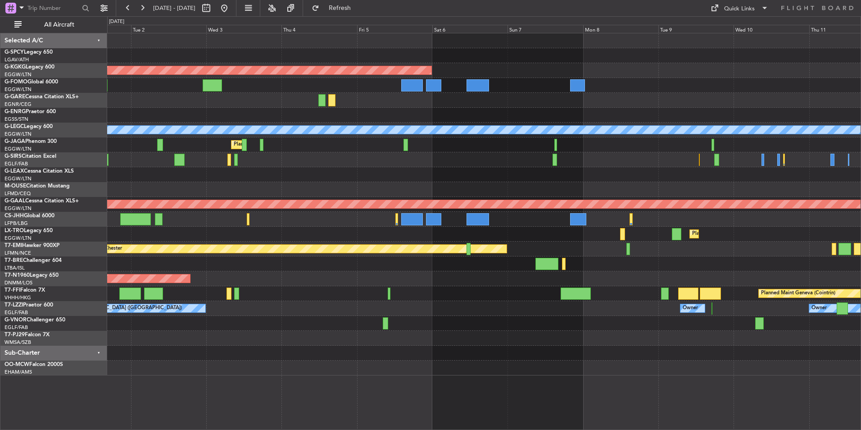
click at [546, 160] on div "AOG Maint Istanbul (Ataturk) A/C Unavailable London (Luton) Planned Maint Londo…" at bounding box center [483, 204] width 753 height 342
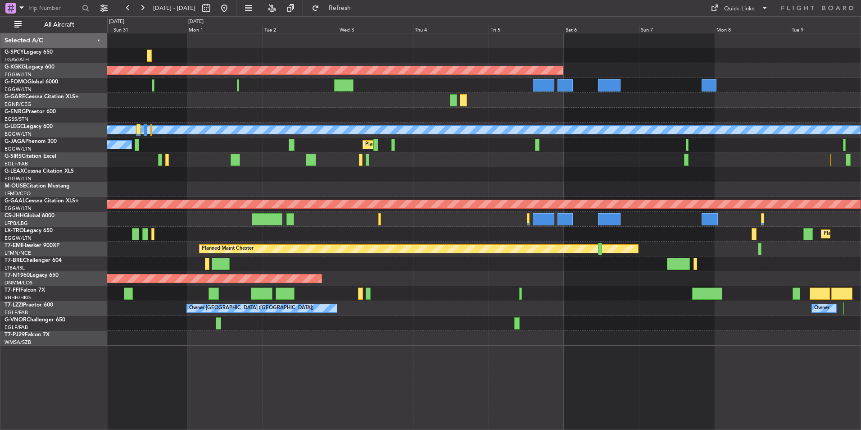
click at [506, 177] on div "AOG Maint Istanbul (Ataturk) A/C Unavailable London (Luton) Planned Maint Londo…" at bounding box center [483, 189] width 753 height 312
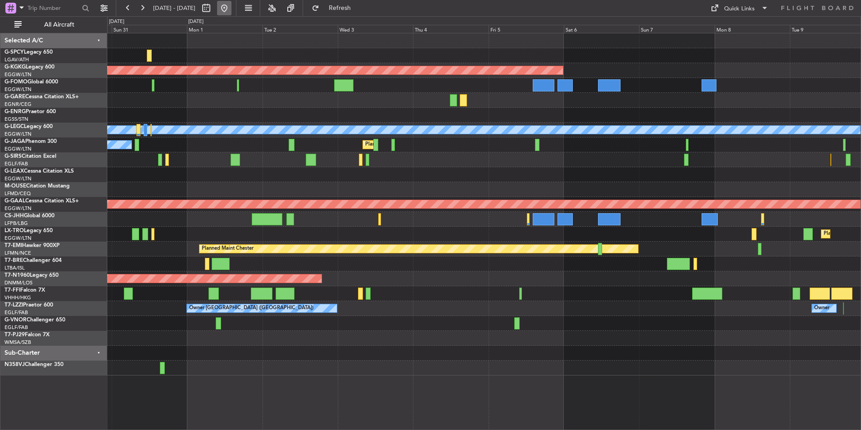
drag, startPoint x: 257, startPoint y: 14, endPoint x: 255, endPoint y: 8, distance: 6.4
click at [231, 10] on button at bounding box center [224, 8] width 14 height 14
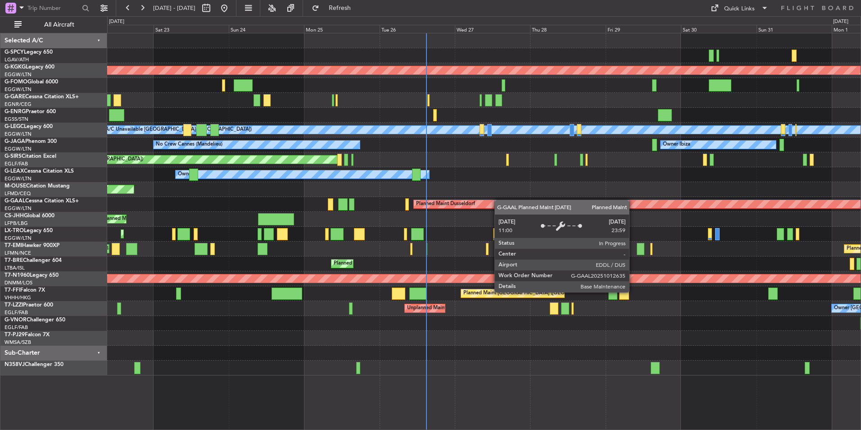
click at [490, 201] on div "AOG Maint Istanbul (Ataturk) Unplanned Maint Chester Planned Maint London (Luto…" at bounding box center [483, 204] width 753 height 342
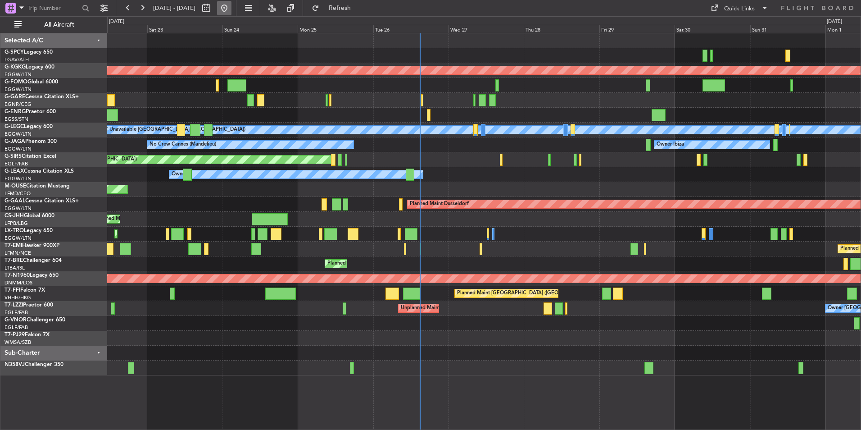
click at [231, 9] on button at bounding box center [224, 8] width 14 height 14
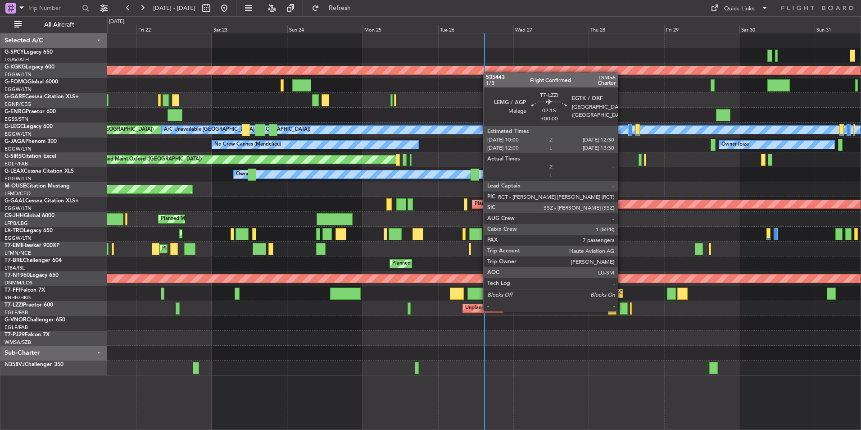
click at [622, 310] on div at bounding box center [624, 308] width 8 height 12
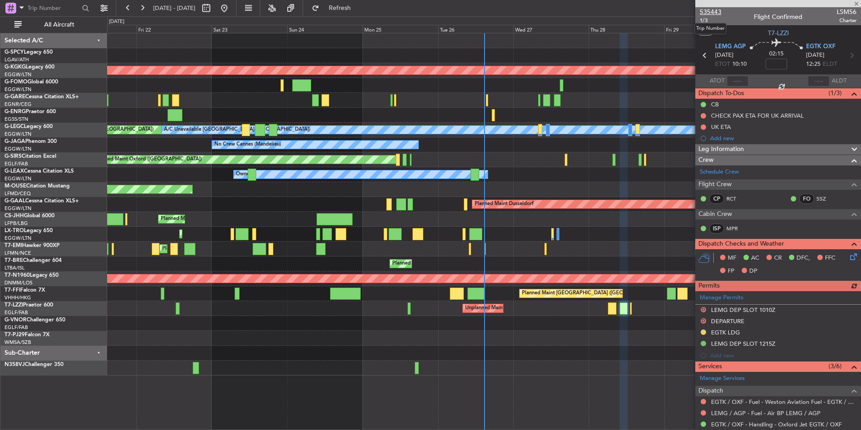
click at [716, 9] on span "535443" at bounding box center [711, 11] width 22 height 9
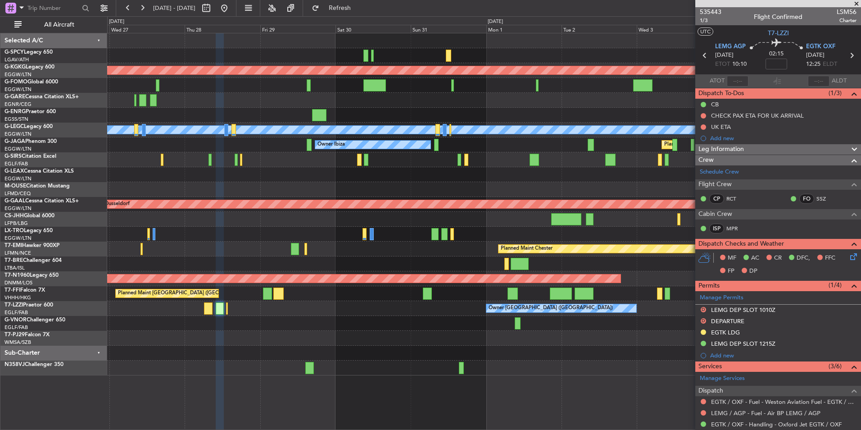
click at [188, 187] on div "AOG Maint Istanbul (Ataturk) A/C Unavailable London (Luton) Owner Ibiza Planned…" at bounding box center [483, 204] width 753 height 342
click at [860, 0] on span at bounding box center [856, 4] width 9 height 8
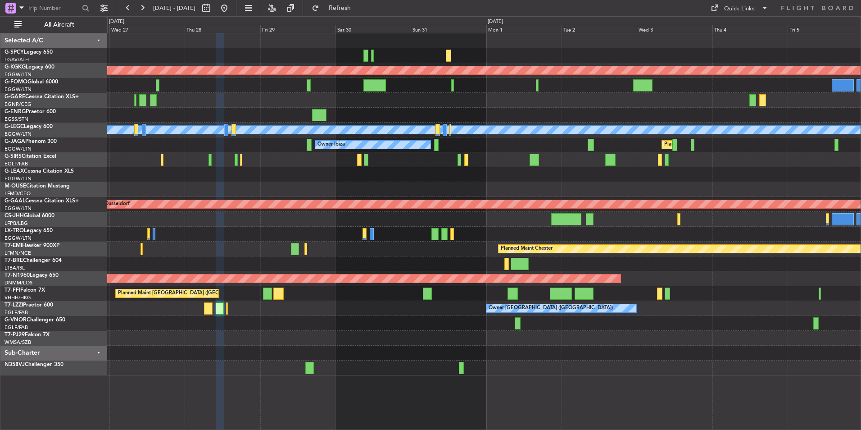
type input "0"
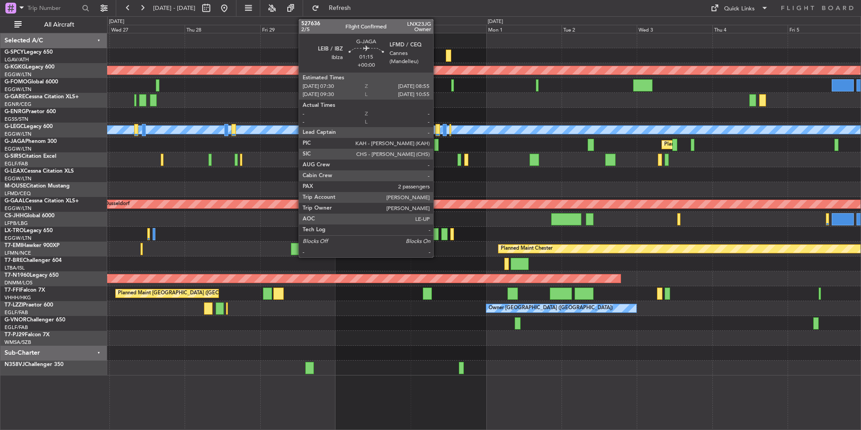
click at [437, 144] on div at bounding box center [436, 145] width 5 height 12
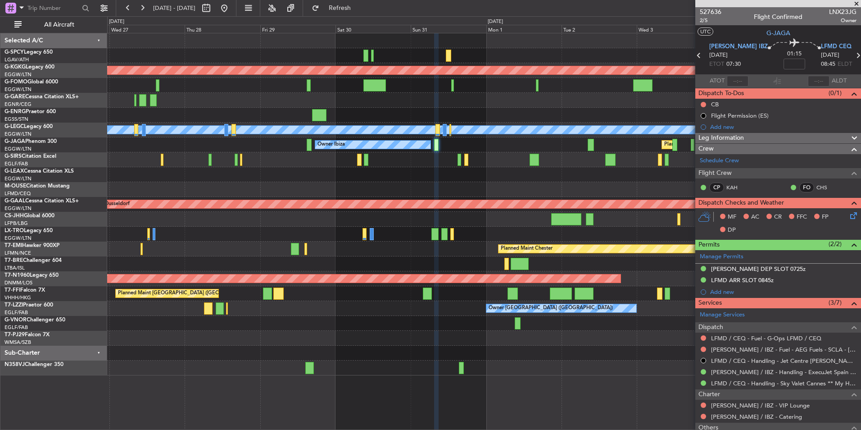
click at [855, 4] on span at bounding box center [856, 4] width 9 height 8
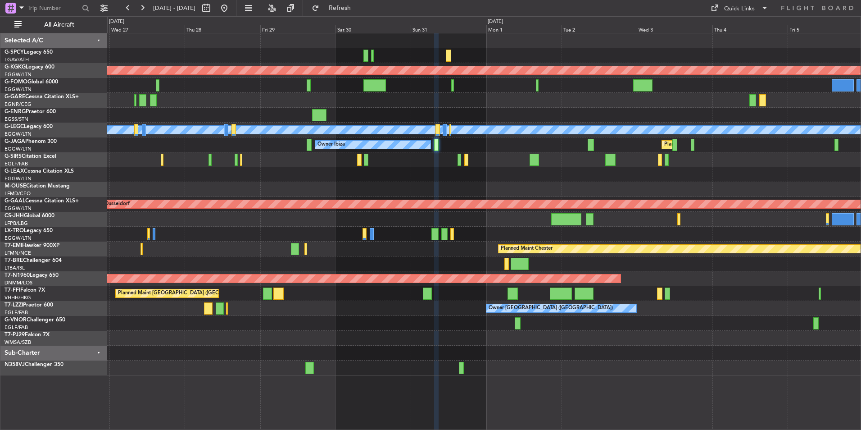
type input "0"
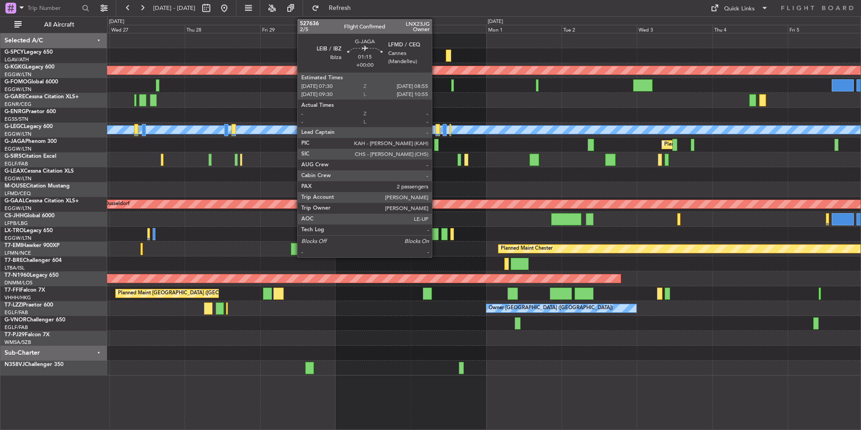
click at [436, 145] on div at bounding box center [436, 145] width 5 height 12
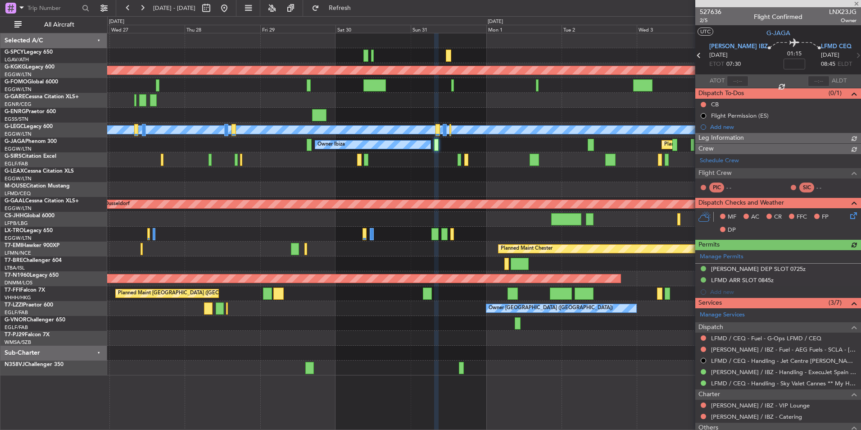
click at [716, 10] on span "527636" at bounding box center [711, 11] width 22 height 9
click at [359, 6] on span "Refresh" at bounding box center [340, 8] width 38 height 6
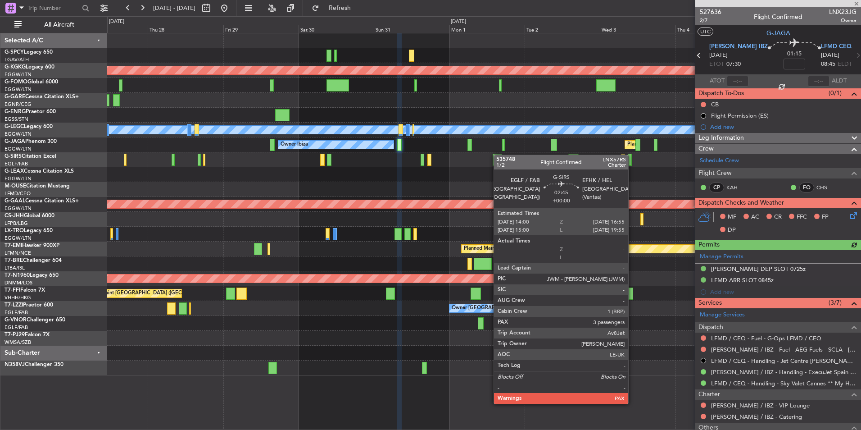
click at [489, 156] on div "AOG Maint [GEOGRAPHIC_DATA] (Ataturk) A/C Unavailable [GEOGRAPHIC_DATA] ([GEOGR…" at bounding box center [483, 204] width 753 height 342
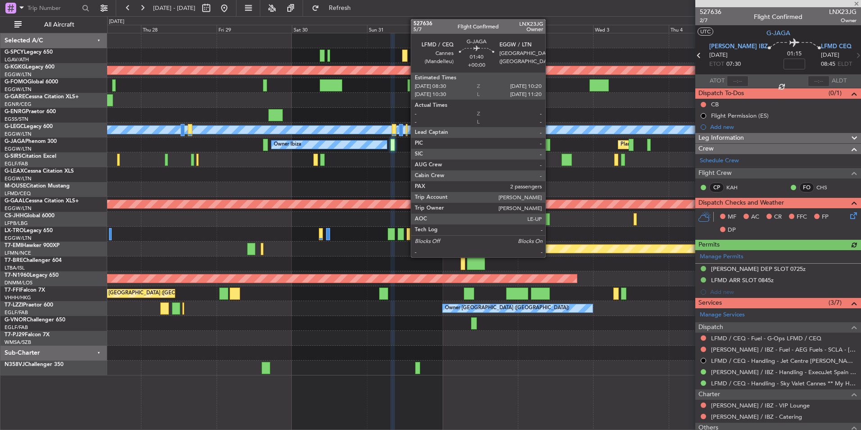
click at [549, 147] on div at bounding box center [547, 145] width 6 height 12
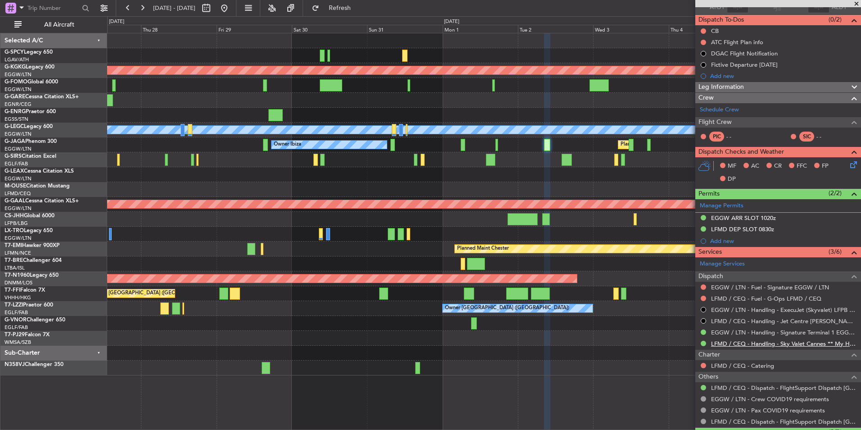
scroll to position [136, 0]
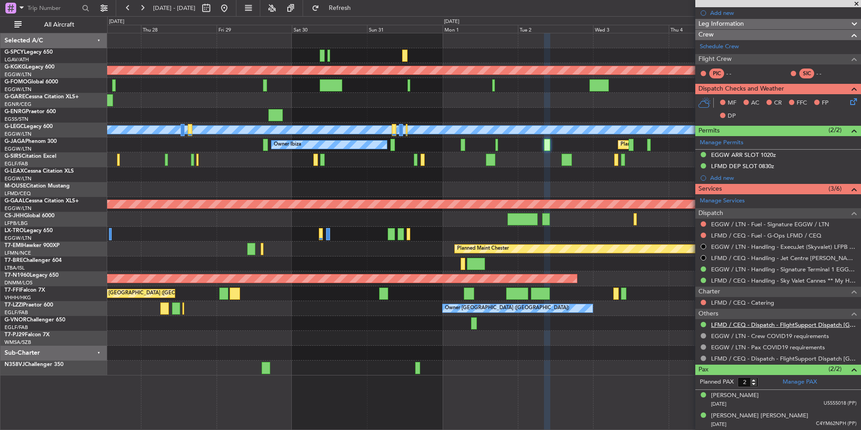
click at [758, 321] on link "LFMD / CEQ - Dispatch - FlightSupport Dispatch [GEOGRAPHIC_DATA]" at bounding box center [783, 325] width 145 height 8
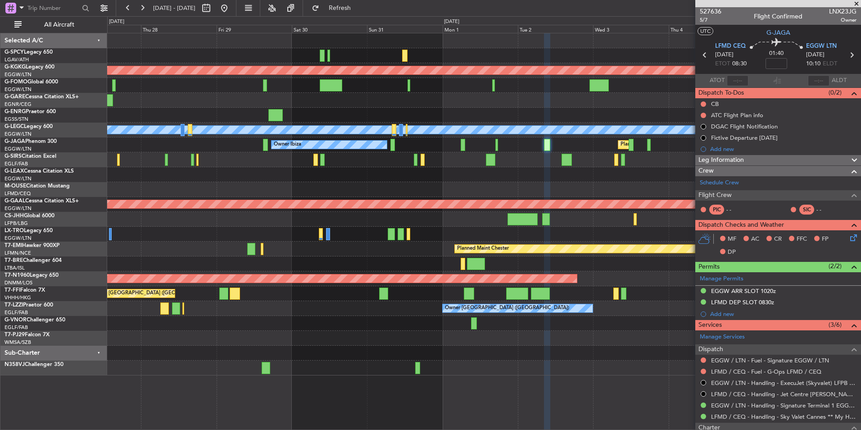
scroll to position [0, 0]
click at [705, 24] on span "5/7" at bounding box center [711, 21] width 22 height 8
click at [359, 10] on span "Refresh" at bounding box center [340, 8] width 38 height 6
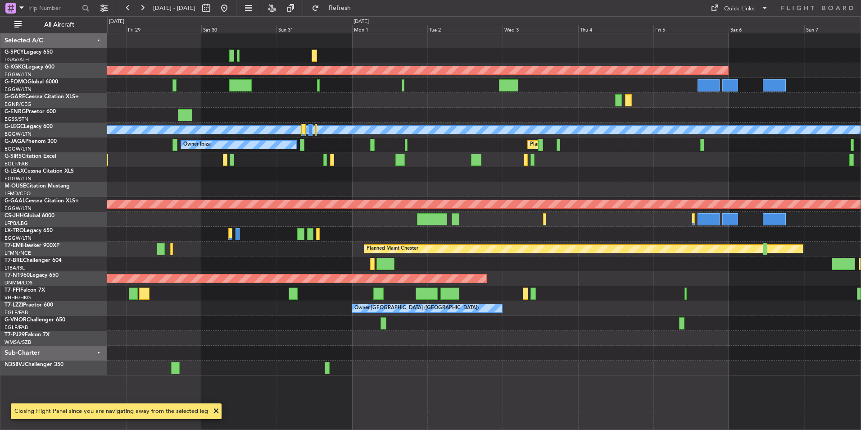
click at [435, 179] on div "AOG Maint [GEOGRAPHIC_DATA] (Ataturk) A/C Unavailable [GEOGRAPHIC_DATA] ([GEOGR…" at bounding box center [483, 204] width 753 height 342
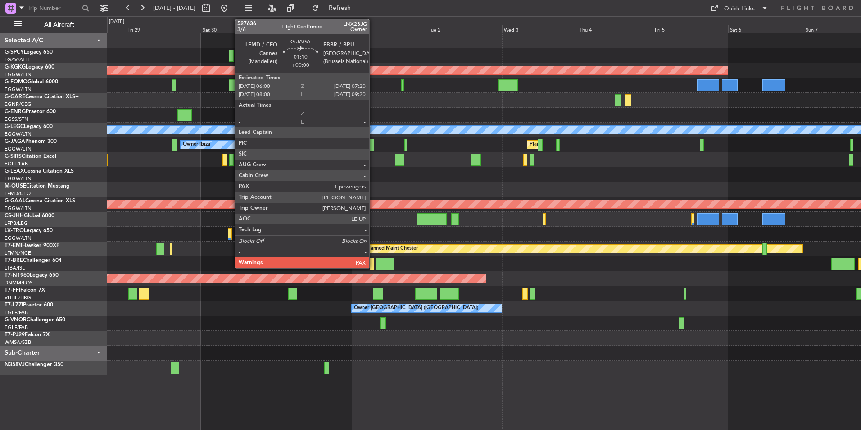
click at [373, 147] on div at bounding box center [372, 145] width 5 height 12
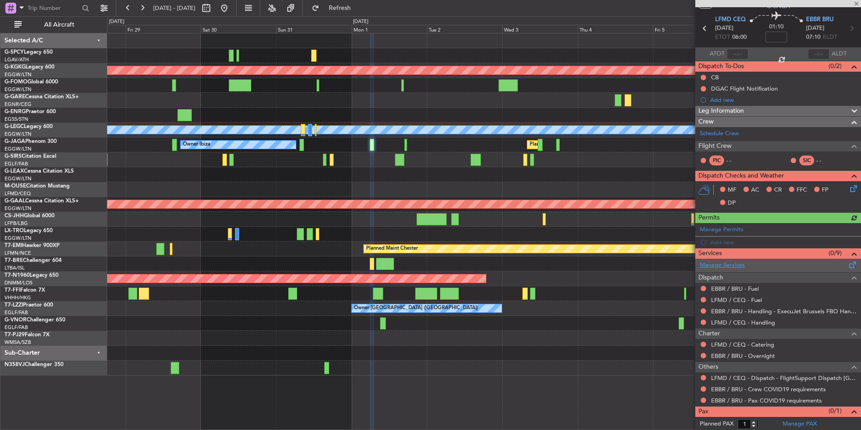
scroll to position [40, 0]
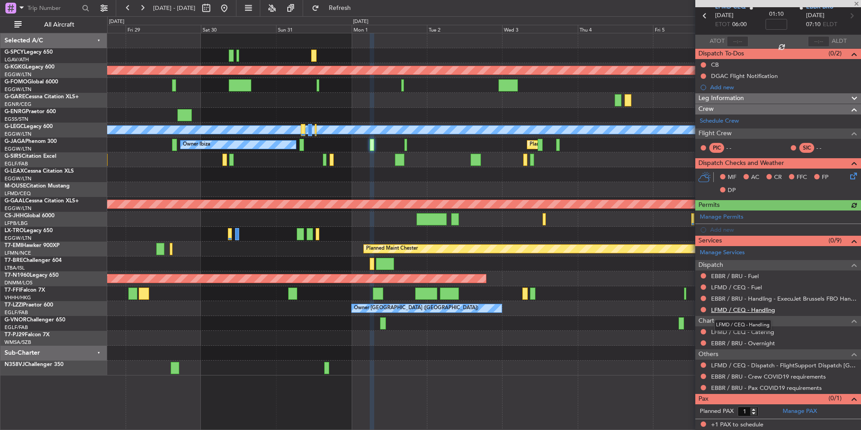
click at [755, 311] on link "LFMD / CEQ - Handling" at bounding box center [743, 310] width 64 height 8
click at [744, 311] on link "LFMD / CEQ - Handling" at bounding box center [743, 310] width 64 height 8
click at [359, 11] on span "Refresh" at bounding box center [340, 8] width 38 height 6
click at [744, 286] on link "LFMD / CEQ - Fuel" at bounding box center [736, 287] width 51 height 8
click at [359, 7] on span "Refresh" at bounding box center [340, 8] width 38 height 6
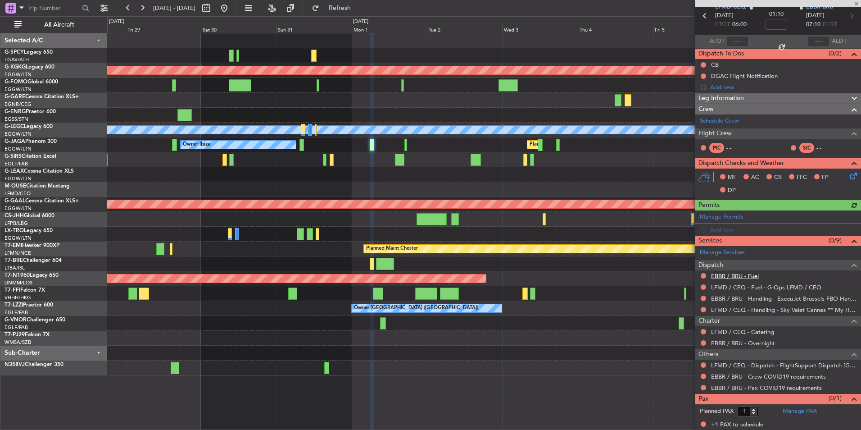
click at [748, 274] on link "EBBR / BRU - Fuel" at bounding box center [735, 276] width 48 height 8
click at [359, 3] on button "Refresh" at bounding box center [335, 8] width 54 height 14
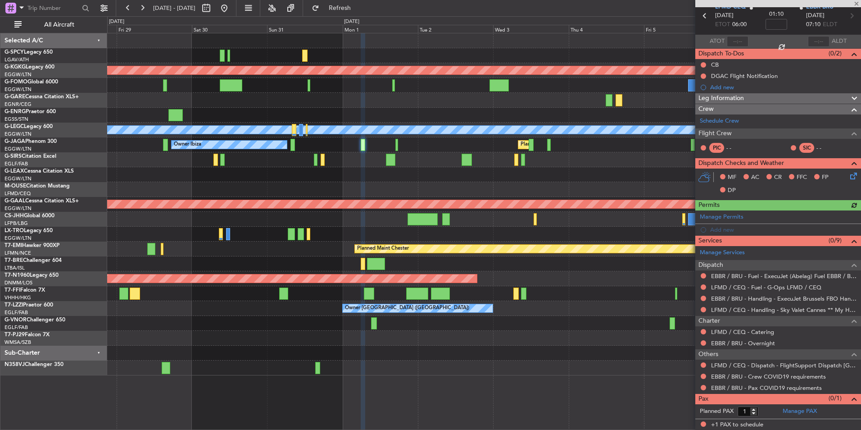
click at [401, 157] on div at bounding box center [483, 159] width 753 height 15
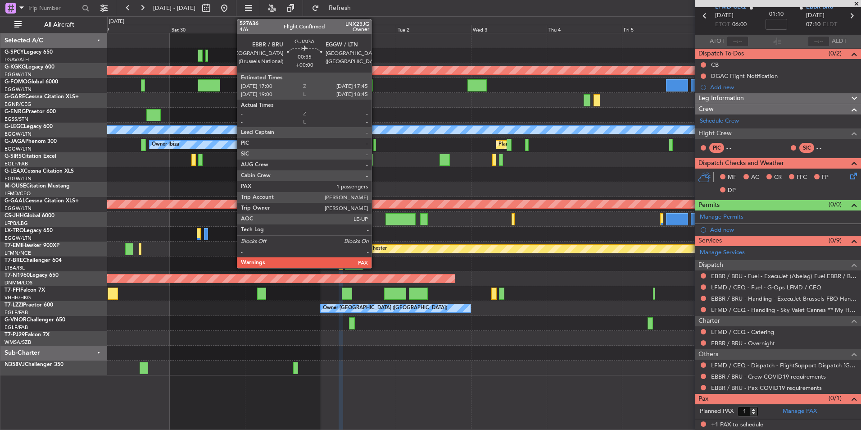
click at [376, 149] on div at bounding box center [374, 145] width 3 height 12
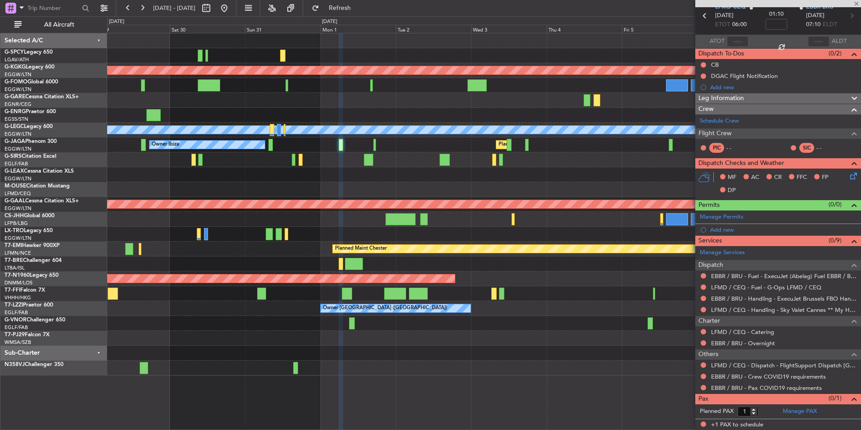
scroll to position [0, 0]
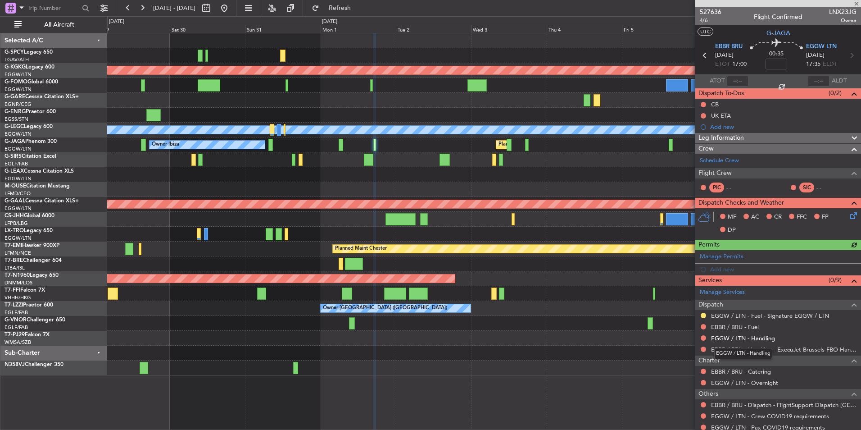
click at [756, 336] on link "EGGW / LTN - Handling" at bounding box center [743, 338] width 64 height 8
click at [366, 0] on fb-refresh-button "Refresh" at bounding box center [334, 8] width 63 height 16
click at [359, 6] on span "Refresh" at bounding box center [340, 8] width 38 height 6
click at [748, 327] on link "EBBR / BRU - Fuel" at bounding box center [735, 327] width 48 height 8
click at [342, 5] on button "Refresh" at bounding box center [335, 8] width 54 height 14
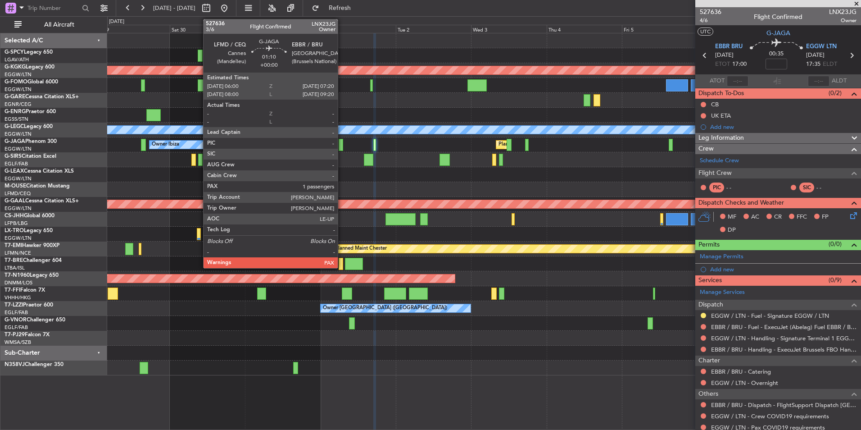
click at [342, 145] on div at bounding box center [341, 145] width 5 height 12
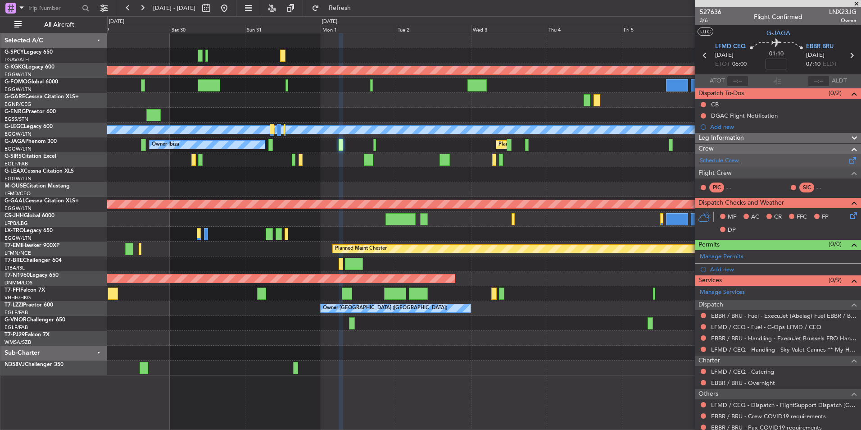
click at [741, 162] on div "Schedule Crew" at bounding box center [778, 161] width 166 height 14
click at [355, 14] on button "Refresh" at bounding box center [335, 8] width 54 height 14
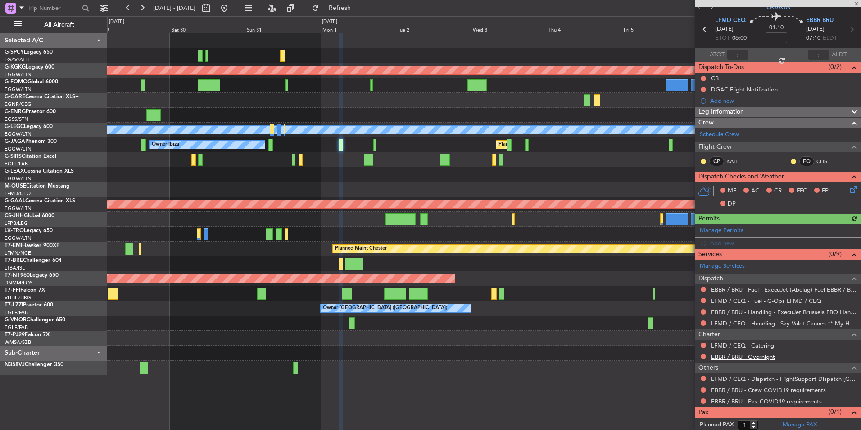
scroll to position [40, 0]
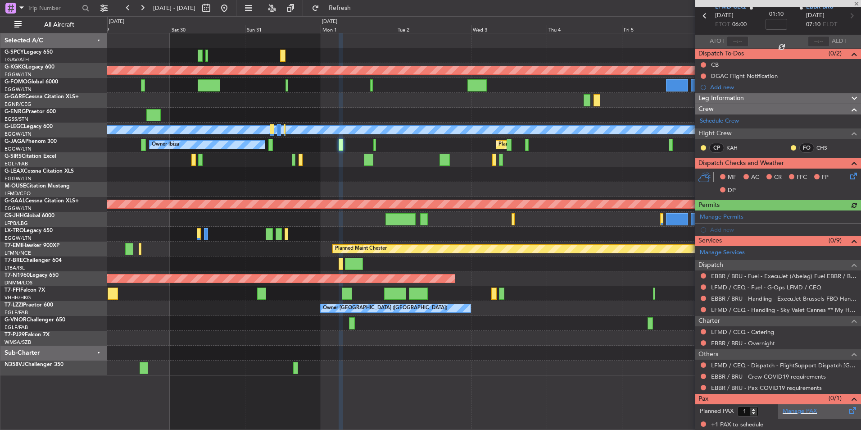
click at [788, 405] on div "Manage PAX" at bounding box center [819, 411] width 83 height 14
click at [359, 7] on span "Refresh" at bounding box center [340, 8] width 38 height 6
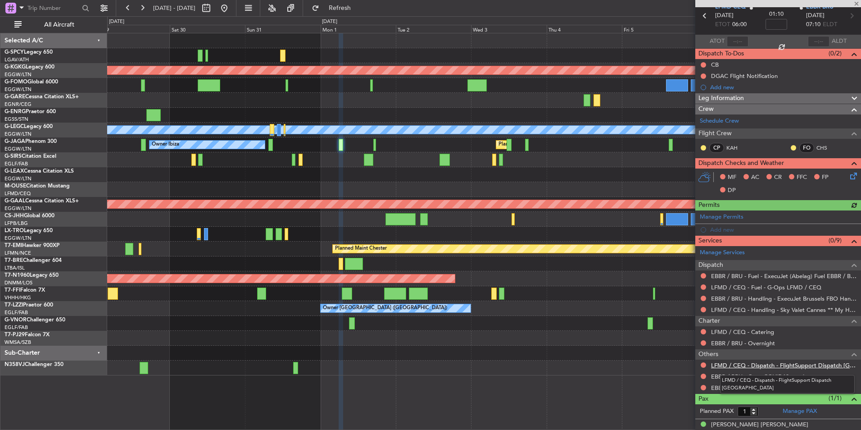
click at [803, 362] on link "LFMD / CEQ - Dispatch - FlightSupport Dispatch UK" at bounding box center [783, 365] width 145 height 8
click at [362, 14] on button "Refresh" at bounding box center [335, 8] width 54 height 14
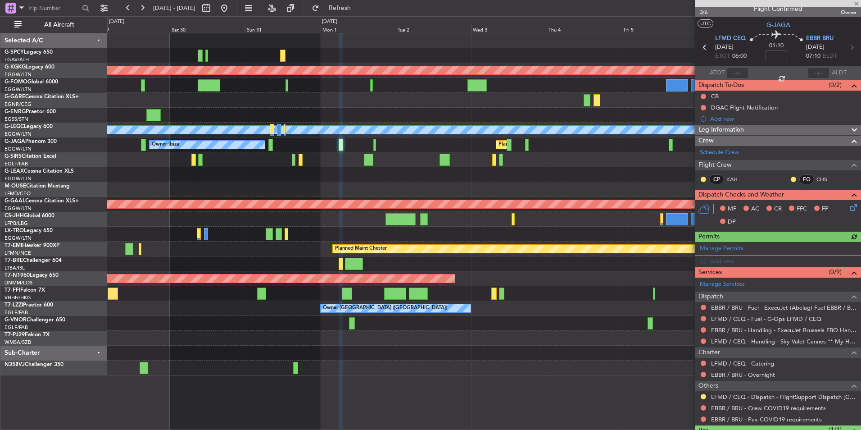
scroll to position [0, 0]
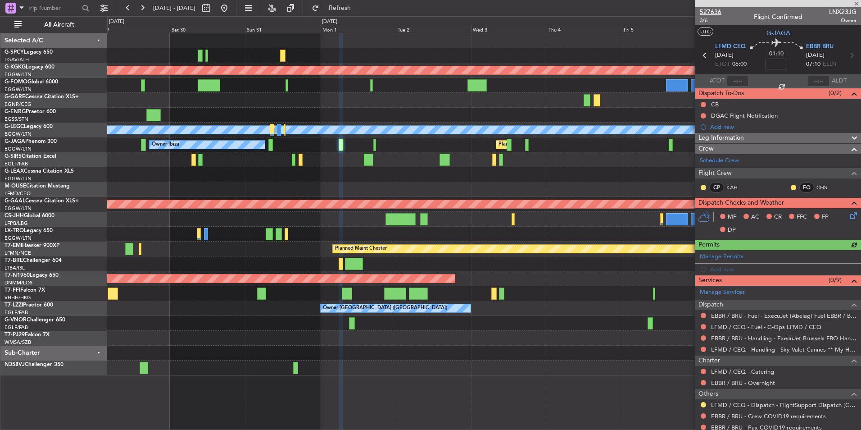
click at [717, 8] on span "527636" at bounding box center [711, 11] width 22 height 9
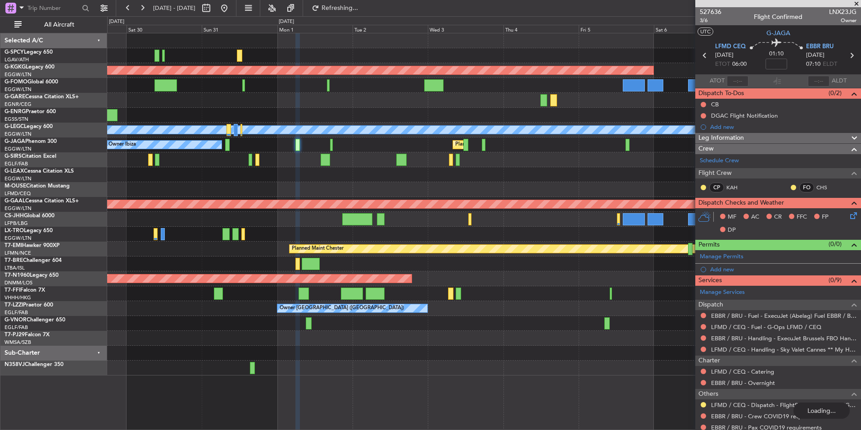
click at [163, 200] on div "AOG Maint Istanbul (Ataturk) A/C Unavailable London (Luton) Owner Ibiza Planned…" at bounding box center [483, 204] width 753 height 342
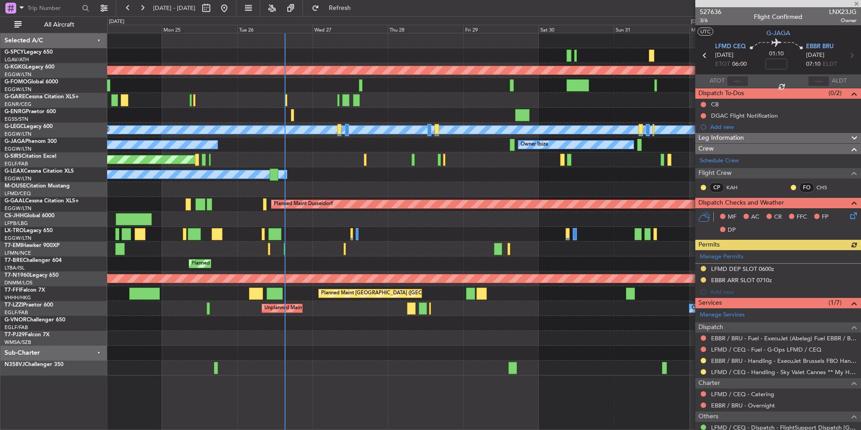
click at [403, 165] on div "Unplanned Maint Oxford ([GEOGRAPHIC_DATA])" at bounding box center [483, 159] width 753 height 15
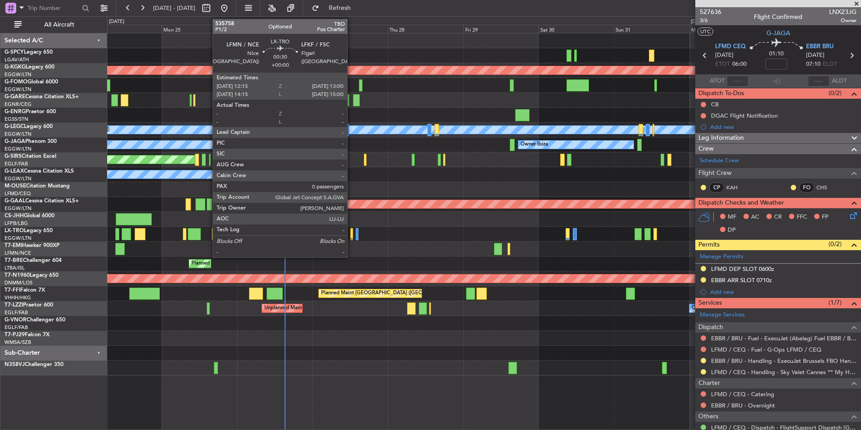
click at [351, 233] on div at bounding box center [351, 234] width 3 height 12
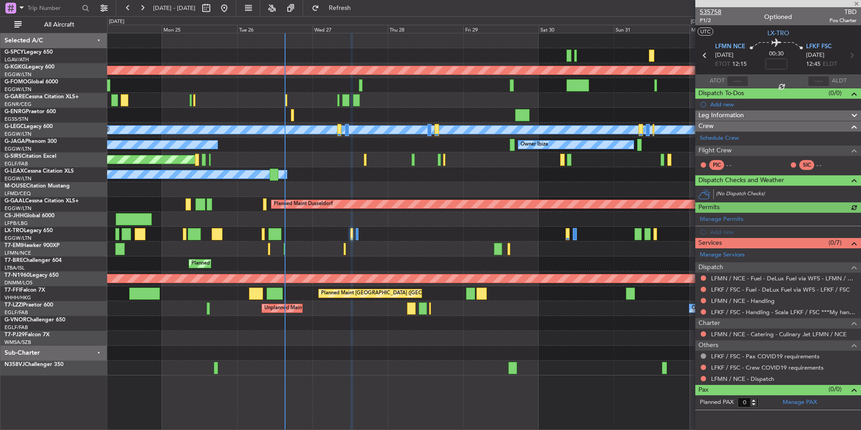
click at [720, 8] on span "535758" at bounding box center [711, 11] width 22 height 9
click at [765, 302] on link "LFMN / NCE - Handling" at bounding box center [743, 301] width 64 height 8
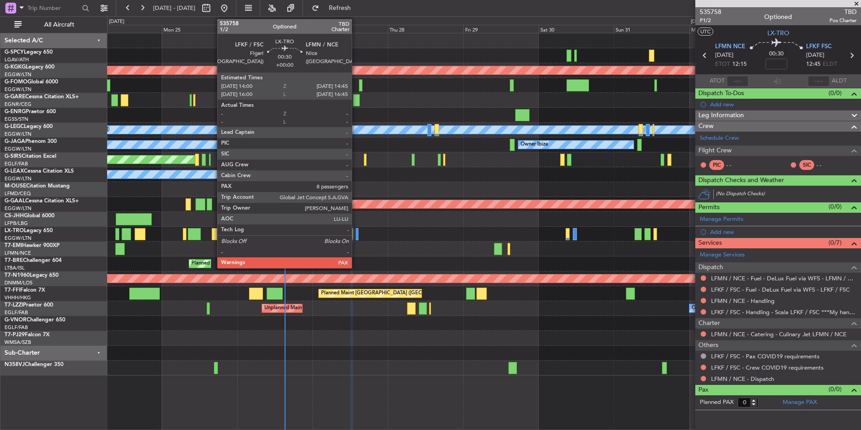
click at [356, 238] on div at bounding box center [357, 234] width 3 height 12
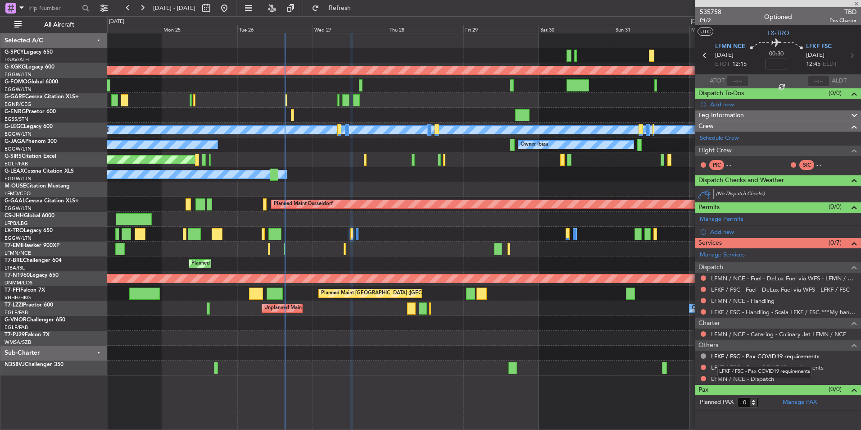
type input "8"
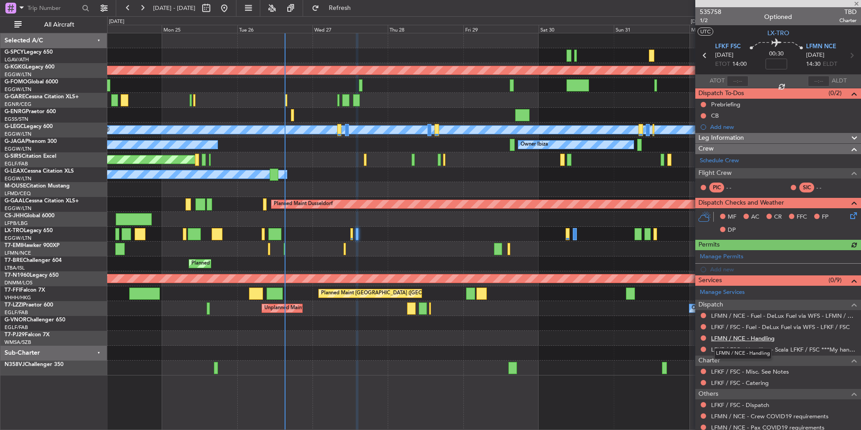
click at [761, 336] on link "LFMN / NCE - Handling" at bounding box center [743, 338] width 64 height 8
click at [731, 160] on link "Schedule Crew" at bounding box center [719, 160] width 39 height 9
click at [713, 16] on span "535758" at bounding box center [711, 11] width 22 height 9
click at [351, 10] on span "Refresh" at bounding box center [340, 8] width 38 height 6
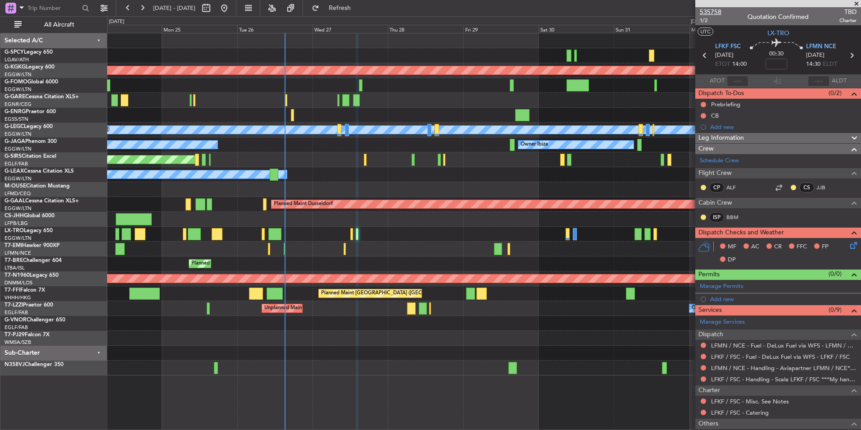
click at [708, 11] on span "535758" at bounding box center [711, 11] width 22 height 9
click at [714, 10] on span "535758" at bounding box center [711, 11] width 22 height 9
click at [138, 6] on button at bounding box center [142, 8] width 14 height 14
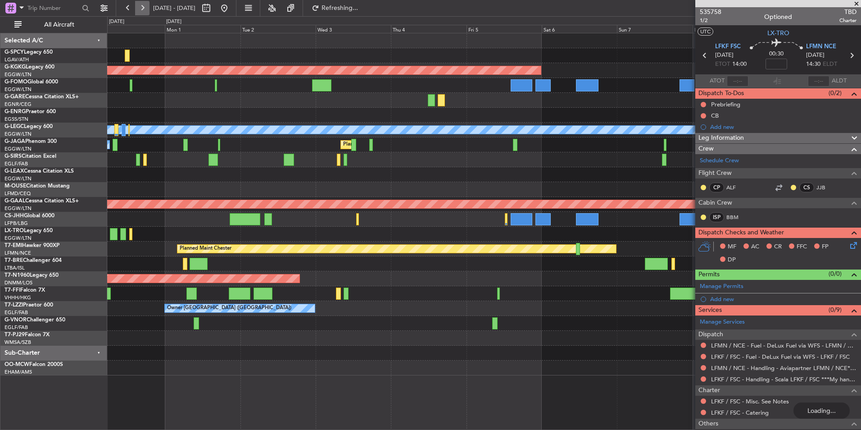
click at [138, 6] on button at bounding box center [142, 8] width 14 height 14
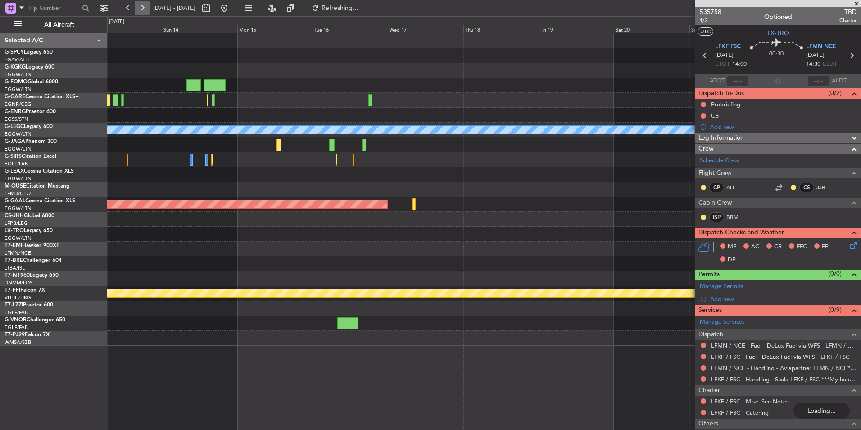
click at [138, 6] on button at bounding box center [142, 8] width 14 height 14
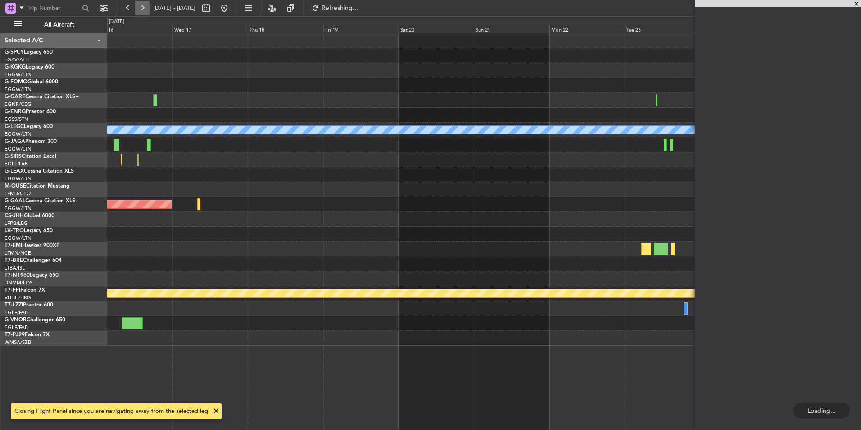
click at [138, 6] on button at bounding box center [142, 8] width 14 height 14
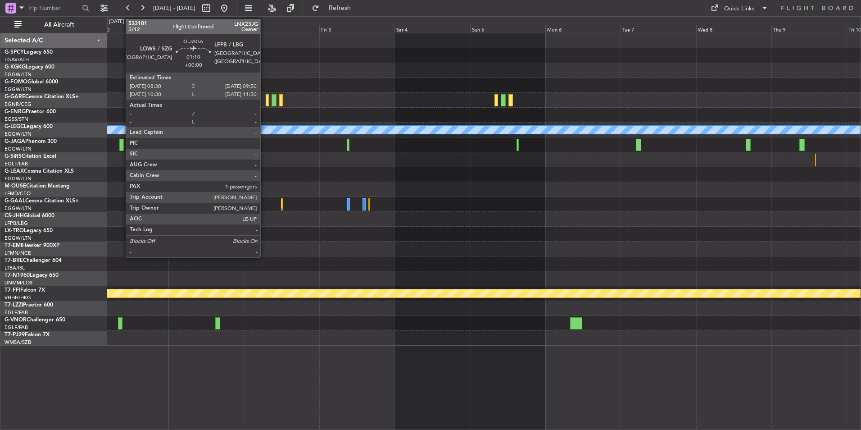
click at [121, 147] on div at bounding box center [121, 145] width 5 height 12
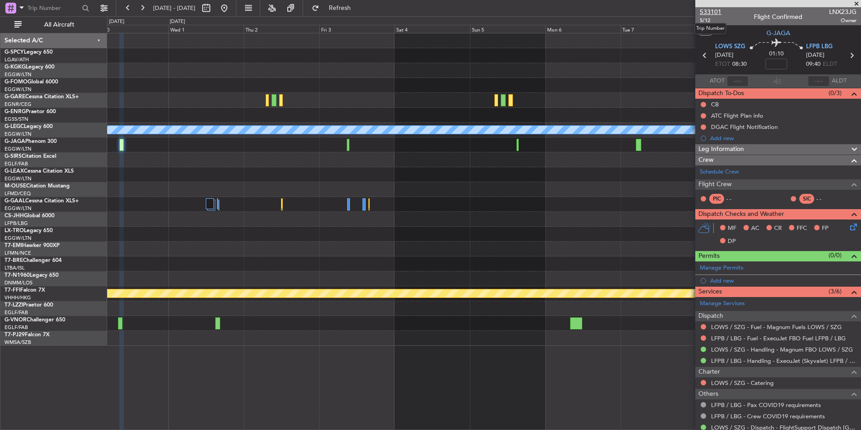
click at [706, 15] on span "533101" at bounding box center [711, 11] width 22 height 9
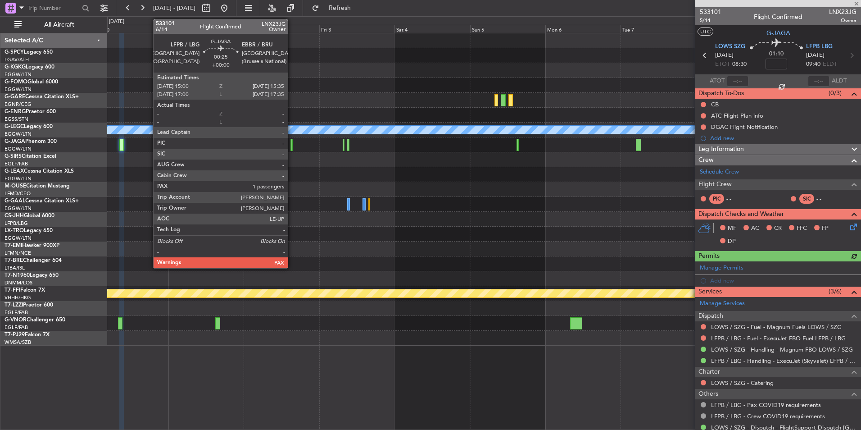
click at [292, 143] on div at bounding box center [291, 145] width 2 height 12
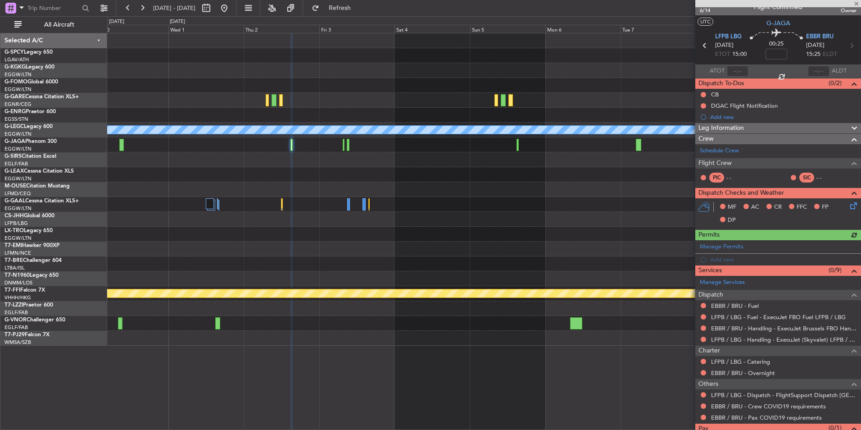
scroll to position [40, 0]
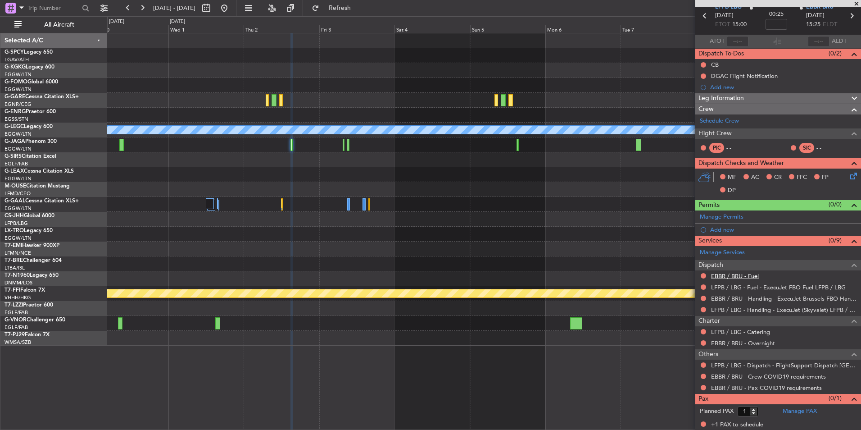
click at [755, 275] on link "EBBR / BRU - Fuel" at bounding box center [735, 276] width 48 height 8
click at [359, 9] on span "Refresh" at bounding box center [340, 8] width 38 height 6
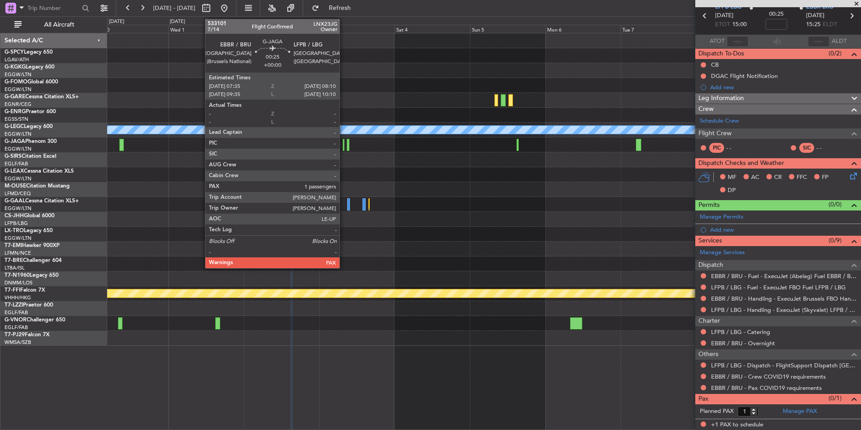
click at [344, 145] on div at bounding box center [344, 145] width 2 height 12
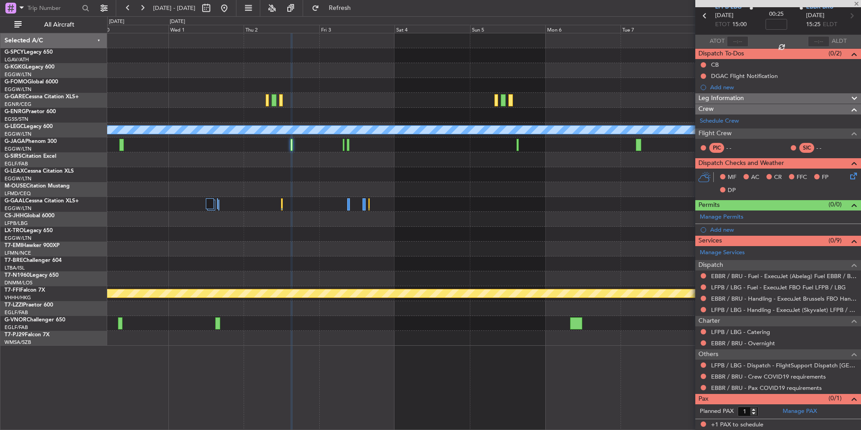
scroll to position [0, 0]
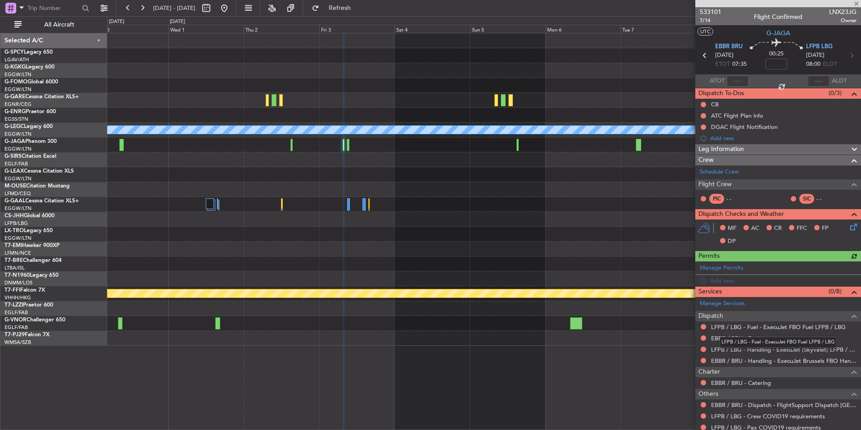
click at [751, 338] on div "LFPB / LBG - Fuel - ExecuJet FBO Fuel LFPB / LBG" at bounding box center [778, 341] width 117 height 11
click at [735, 336] on link "EBBR / BRU - Fuel" at bounding box center [735, 338] width 48 height 8
click at [373, 17] on div "0 0 Tue 30 Wed 1 Thu 2 Fri 3 Sat 4 Sun 5 Mon 6 Oct 2025 Tue 7 Wed 8 Thu 9 Fri 1…" at bounding box center [484, 25] width 753 height 16
click at [359, 8] on span "Refresh" at bounding box center [340, 8] width 38 height 6
click at [781, 403] on link "EBBR / BRU - Dispatch - FlightSupport Dispatch UK" at bounding box center [783, 405] width 145 height 8
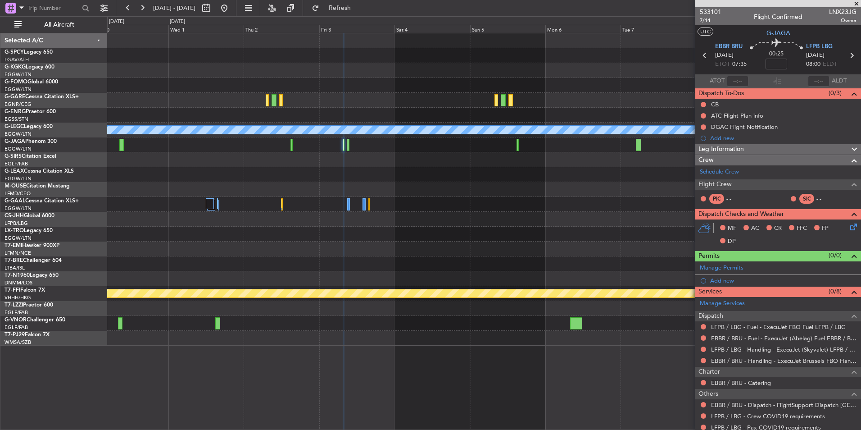
click at [290, 142] on div at bounding box center [483, 144] width 753 height 15
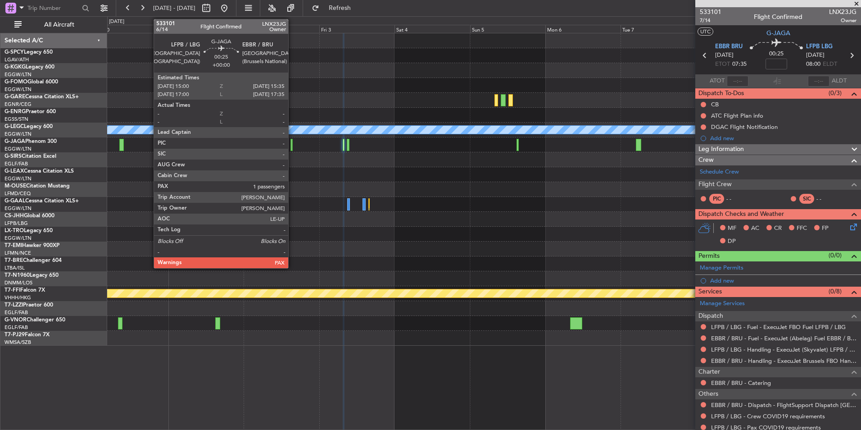
click at [292, 144] on div at bounding box center [291, 145] width 2 height 12
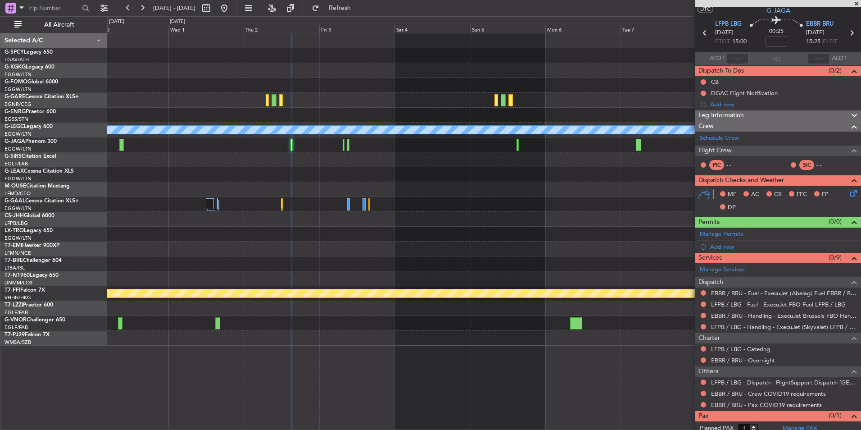
scroll to position [40, 0]
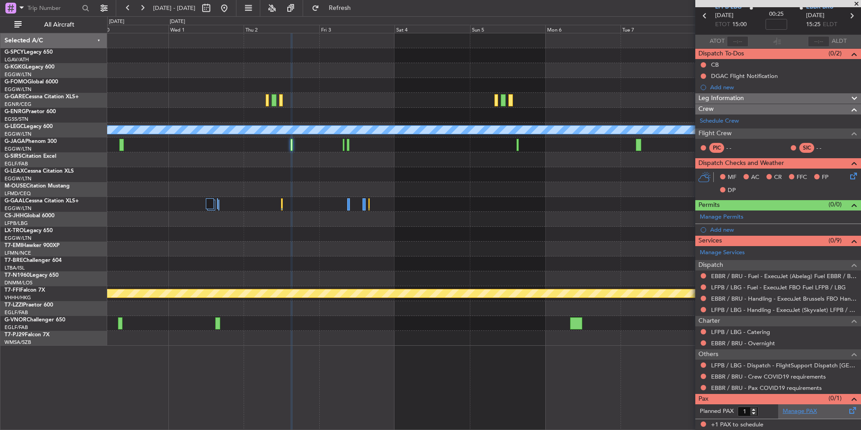
click at [783, 407] on link "Manage PAX" at bounding box center [800, 411] width 34 height 9
click at [356, 5] on span "Refresh" at bounding box center [340, 8] width 38 height 6
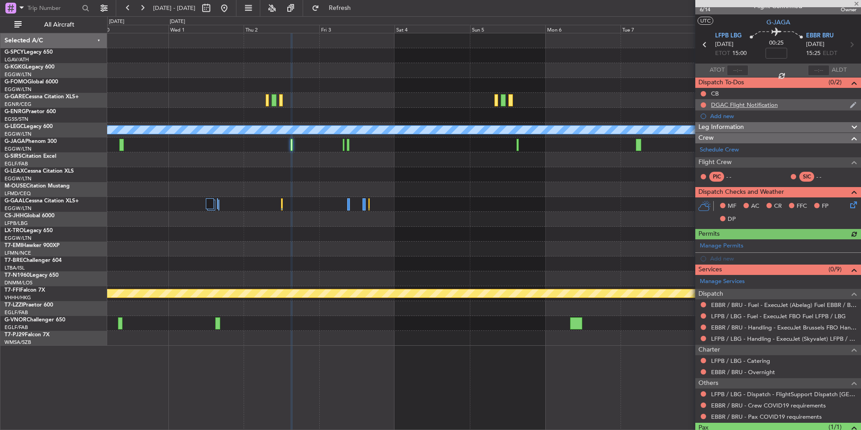
scroll to position [0, 0]
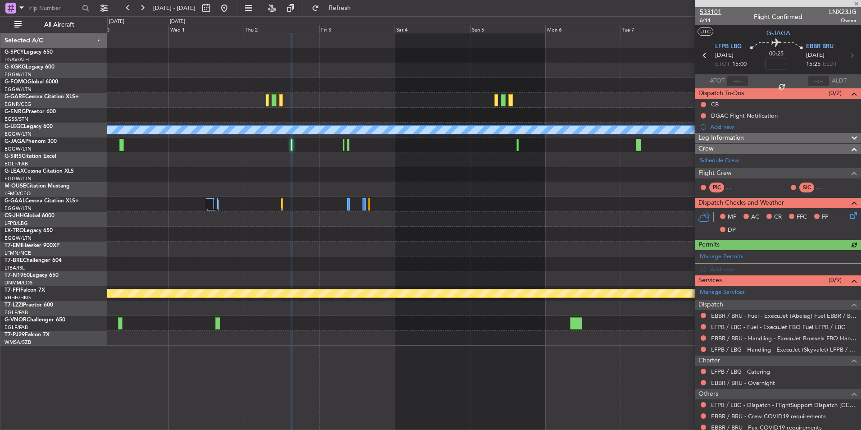
click at [717, 12] on span "533101" at bounding box center [711, 11] width 22 height 9
click at [231, 9] on button at bounding box center [224, 8] width 14 height 14
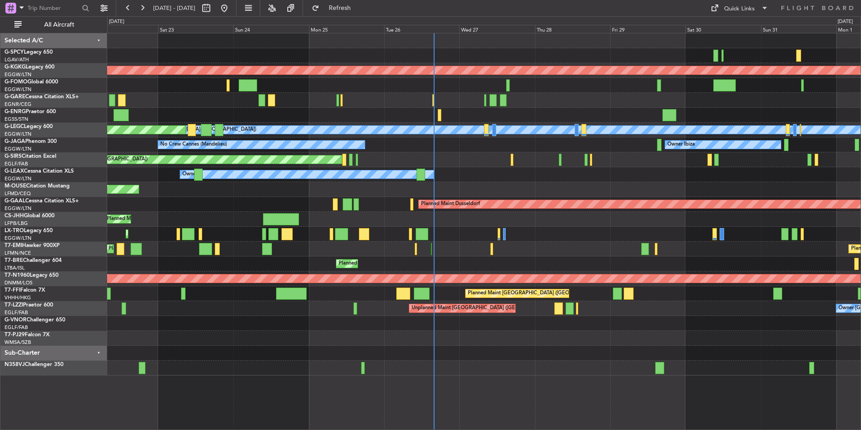
click at [412, 145] on div "No Crew Cannes (Mandelieu) Owner Ibiza Planned Maint London (Luton)" at bounding box center [483, 144] width 753 height 15
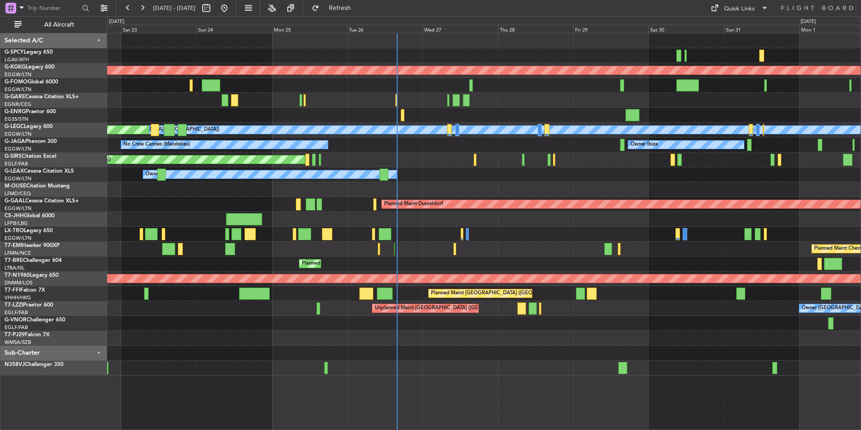
click at [517, 164] on div "Unplanned Maint Oxford ([GEOGRAPHIC_DATA])" at bounding box center [483, 159] width 753 height 15
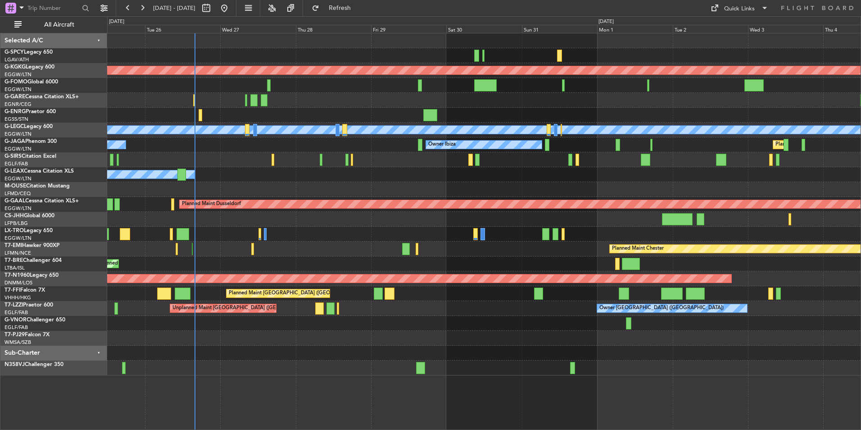
click at [561, 156] on div "AOG Maint Istanbul (Ataturk) A/C Unavailable London (Luton) Planned Maint Londo…" at bounding box center [483, 204] width 753 height 342
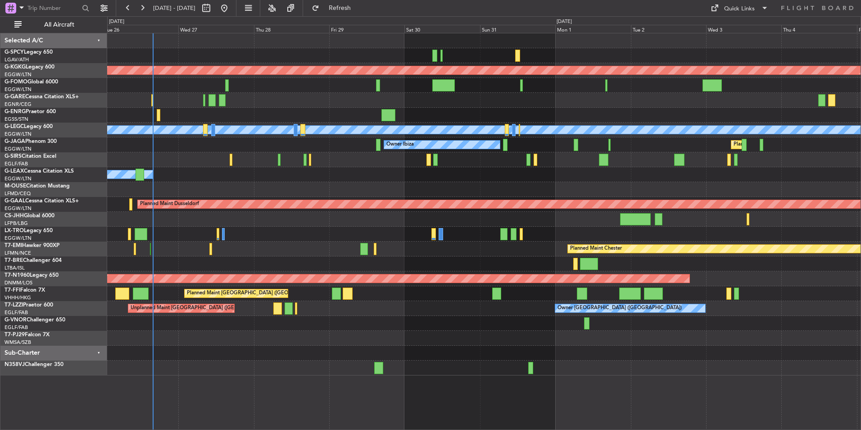
click at [564, 132] on div "AOG Maint Istanbul (Ataturk) A/C Unavailable London (Luton) Owner Ibiza Planned…" at bounding box center [483, 204] width 753 height 342
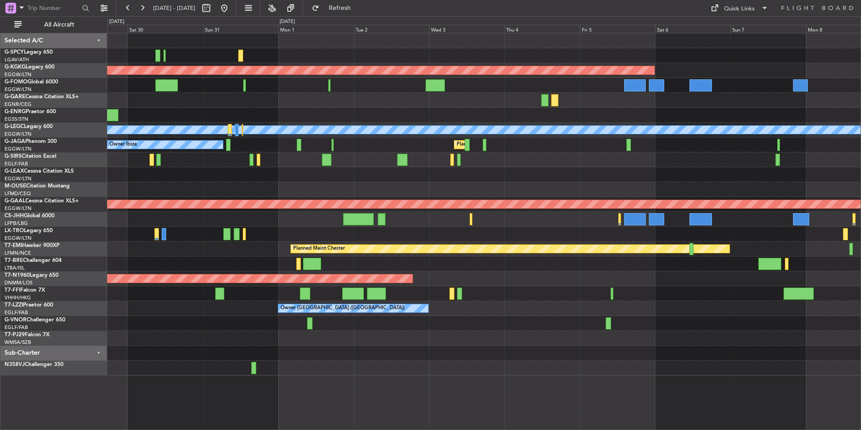
click at [501, 159] on div "AOG Maint Istanbul (Ataturk) A/C Unavailable London (Luton) Owner Ibiza Planned…" at bounding box center [483, 204] width 753 height 342
click at [595, 135] on div "AOG Maint Istanbul (Ataturk) A/C Unavailable London (Luton) Owner Ibiza Planned…" at bounding box center [483, 204] width 753 height 342
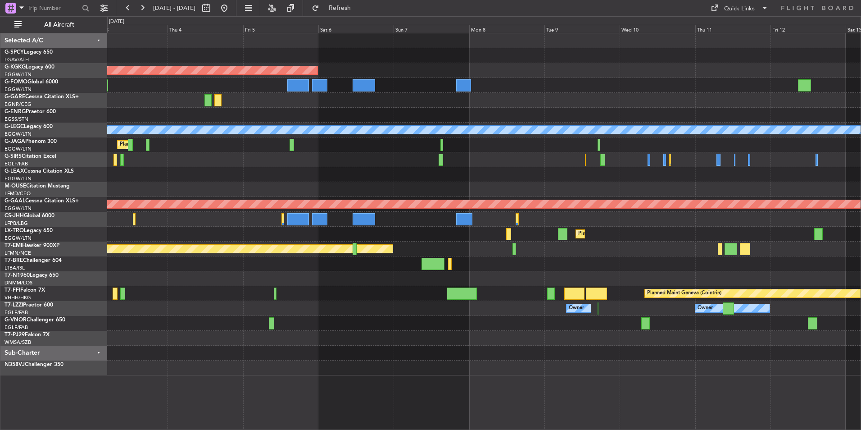
click at [463, 121] on div "AOG Maint Istanbul (Ataturk) A/C Unavailable London (Luton) Planned Maint Londo…" at bounding box center [483, 204] width 753 height 342
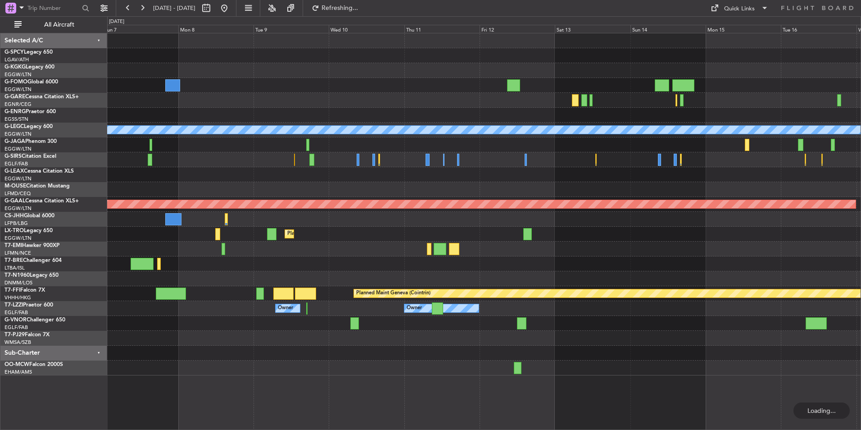
click at [335, 151] on div at bounding box center [483, 144] width 753 height 15
click at [508, 130] on div "AOG Maint Istanbul (Ataturk) A/C Unavailable London (Luton) Planned Maint Dusse…" at bounding box center [483, 204] width 753 height 342
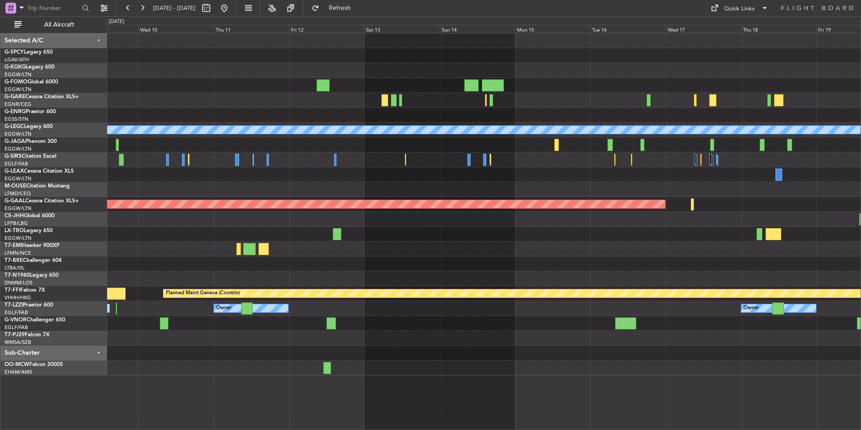
click at [545, 150] on div at bounding box center [483, 144] width 753 height 15
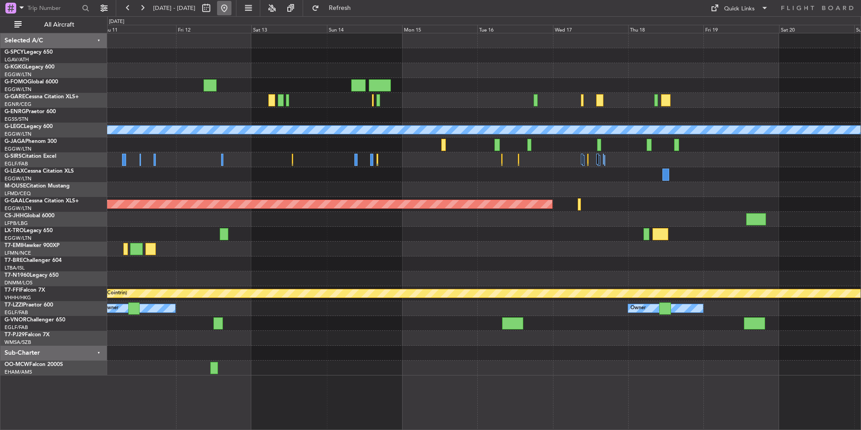
click at [231, 6] on button at bounding box center [224, 8] width 14 height 14
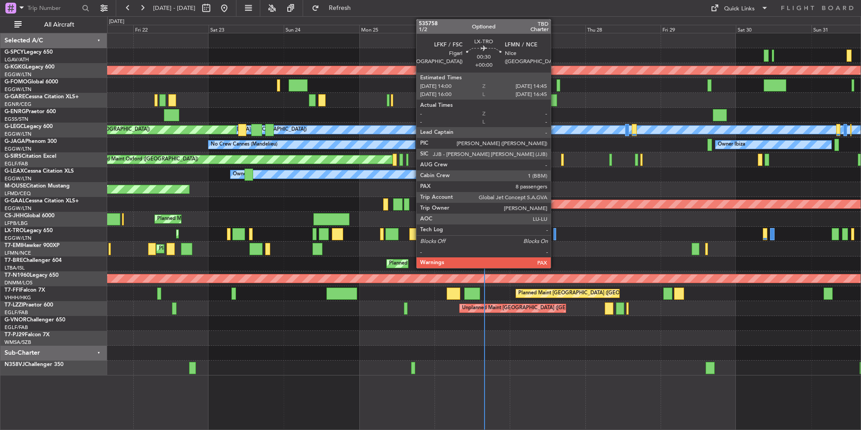
click at [555, 235] on div at bounding box center [555, 234] width 3 height 12
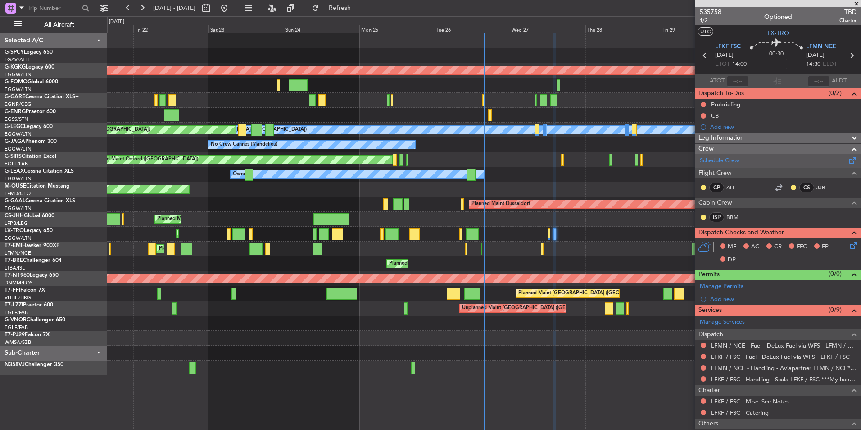
click at [718, 159] on link "Schedule Crew" at bounding box center [719, 160] width 39 height 9
click at [708, 13] on span "535758" at bounding box center [711, 11] width 22 height 9
click at [722, 159] on link "Schedule Crew" at bounding box center [719, 160] width 39 height 9
click at [362, 13] on button "Refresh" at bounding box center [335, 8] width 54 height 14
click at [707, 14] on span "535758" at bounding box center [711, 11] width 22 height 9
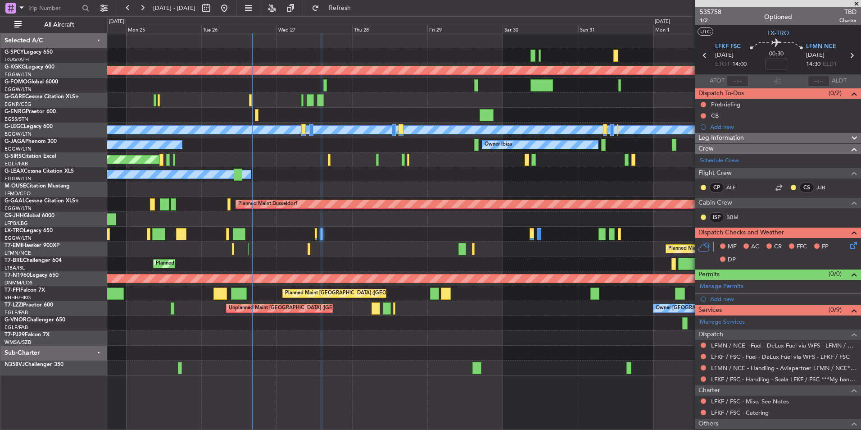
click at [278, 218] on div "AOG Maint Istanbul (Ataturk) A/C Unavailable London (Luton) Planned Maint Londo…" at bounding box center [483, 204] width 753 height 342
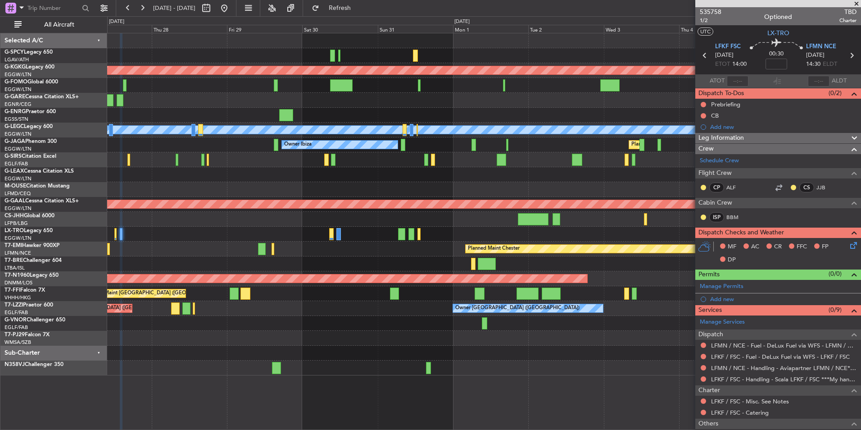
click at [113, 189] on div "AOG Maint Istanbul (Ataturk) A/C Unavailable London (Luton) Owner Ibiza Planned…" at bounding box center [483, 204] width 753 height 342
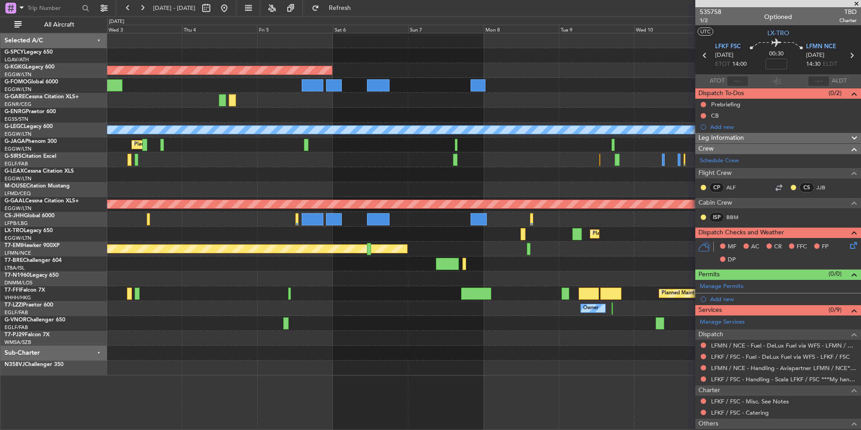
click at [136, 193] on div "AOG Maint Istanbul (Ataturk) A/C Unavailable London (Luton) Planned Maint Londo…" at bounding box center [483, 204] width 753 height 342
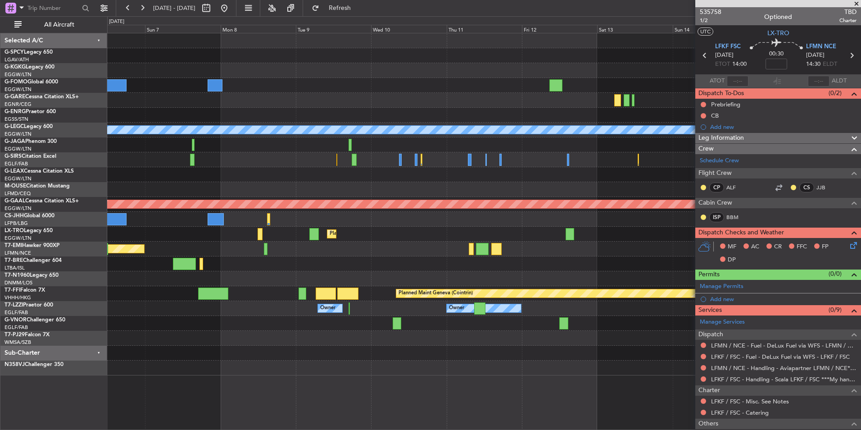
click at [216, 175] on div "AOG Maint Istanbul (Ataturk) A/C Unavailable London (Luton) Planned Maint Dusse…" at bounding box center [483, 204] width 753 height 342
click at [374, 177] on div at bounding box center [483, 174] width 753 height 15
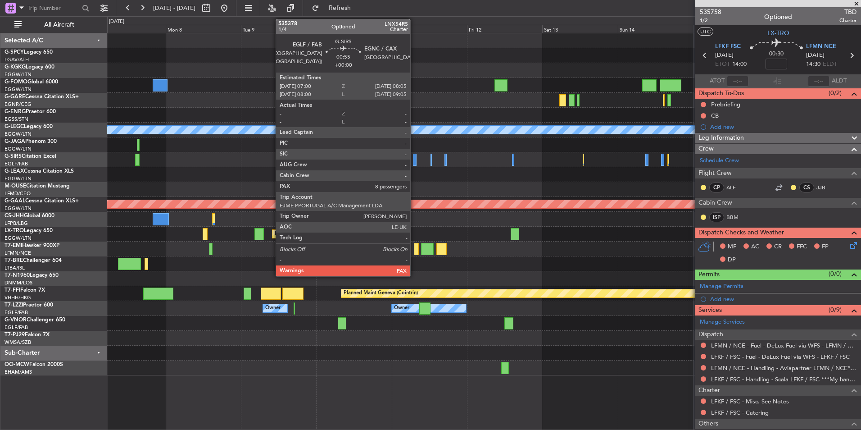
click at [414, 160] on div at bounding box center [415, 160] width 4 height 12
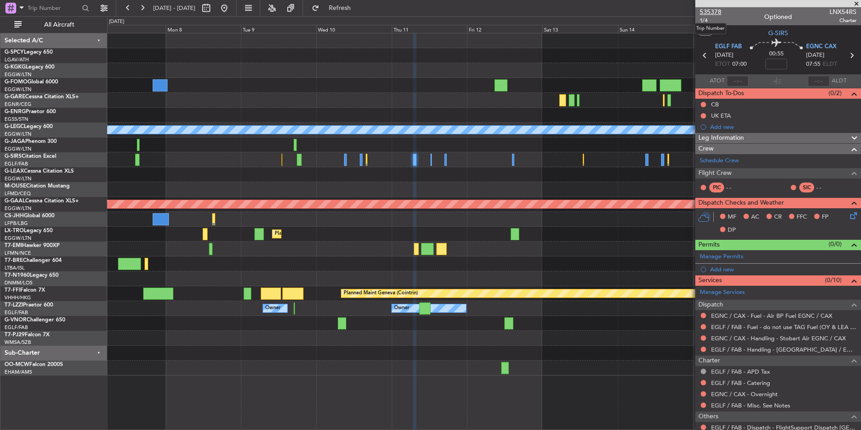
click at [711, 14] on span "535378" at bounding box center [711, 11] width 22 height 9
click at [727, 160] on link "Schedule Crew" at bounding box center [719, 160] width 39 height 9
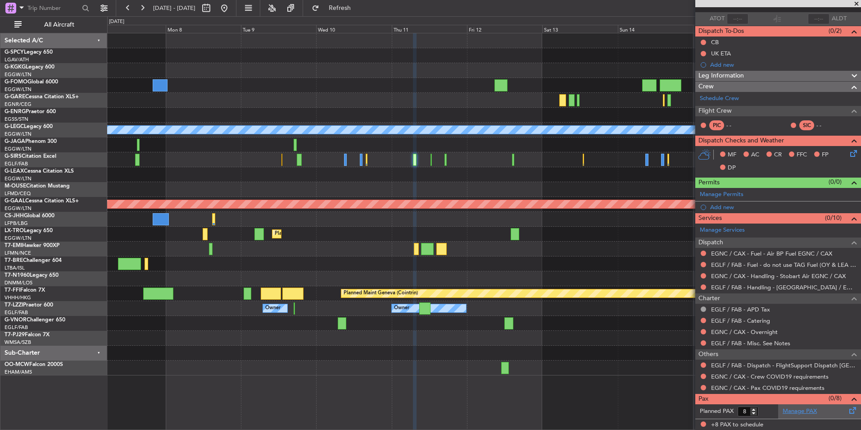
click at [800, 413] on link "Manage PAX" at bounding box center [800, 411] width 34 height 9
click at [358, 11] on span "Refresh" at bounding box center [340, 8] width 38 height 6
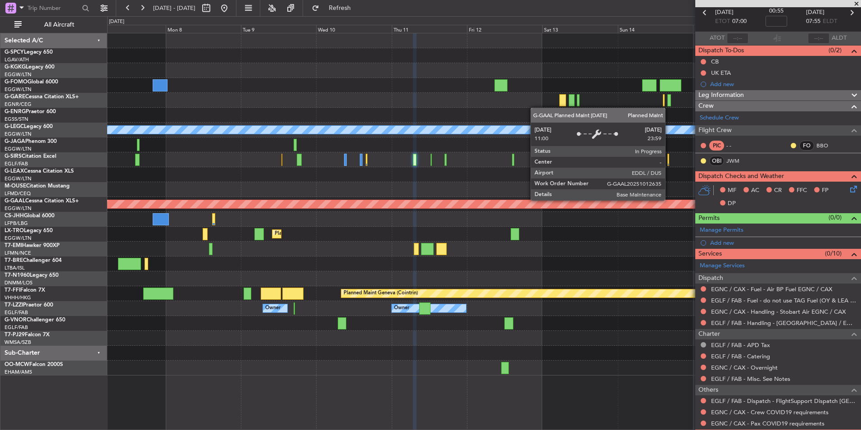
scroll to position [0, 0]
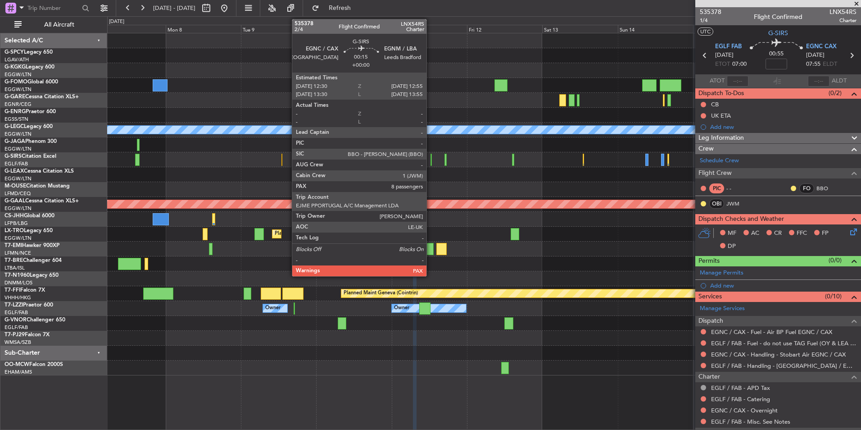
click at [431, 163] on div at bounding box center [431, 160] width 1 height 12
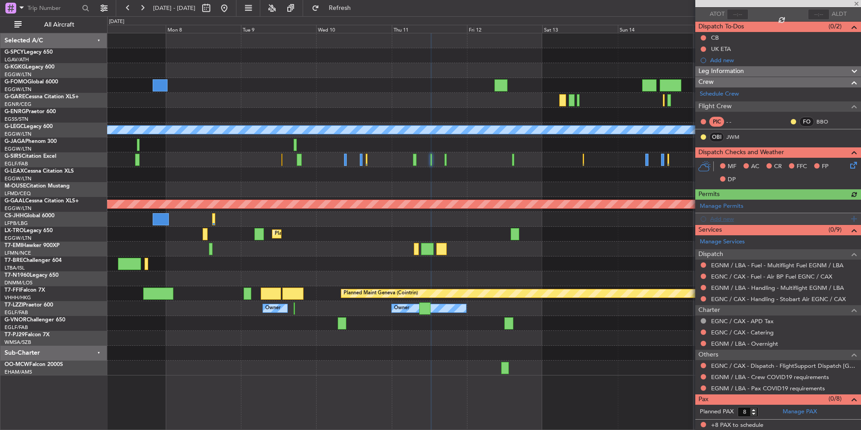
scroll to position [67, 0]
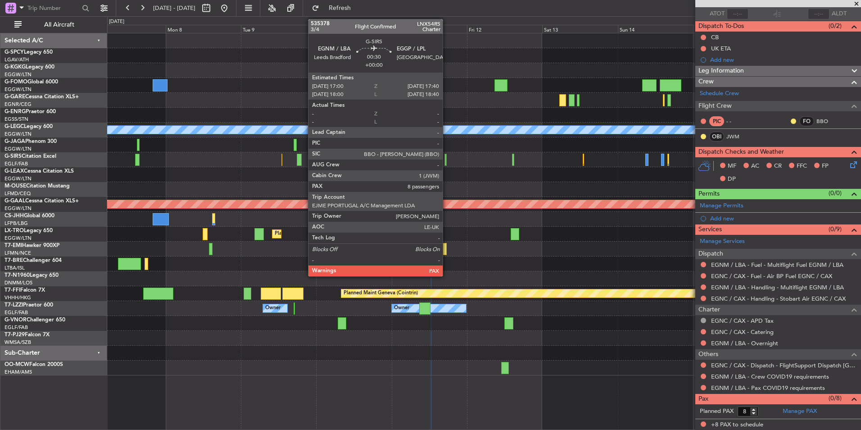
click at [446, 160] on div at bounding box center [446, 160] width 2 height 12
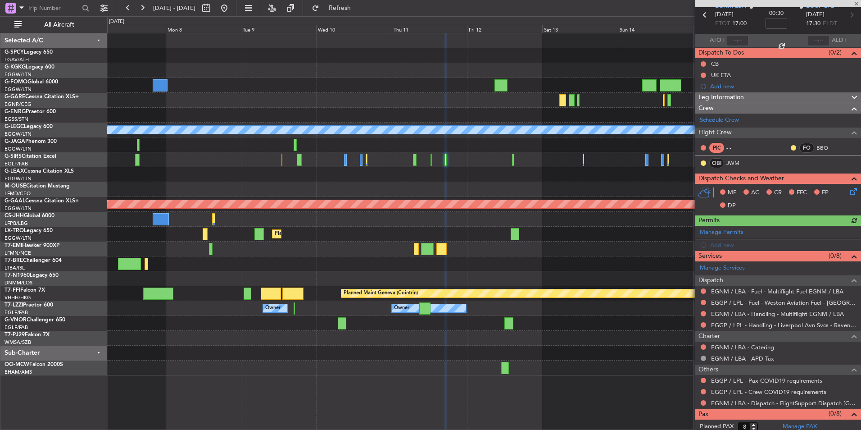
scroll to position [56, 0]
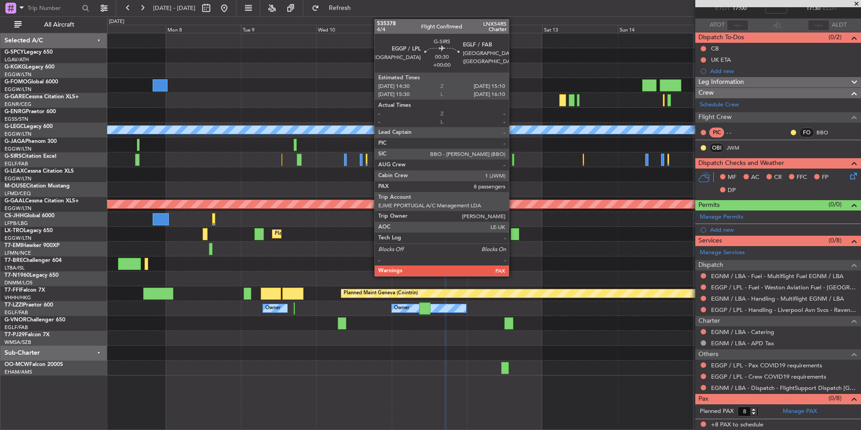
click at [513, 161] on div at bounding box center [513, 160] width 2 height 12
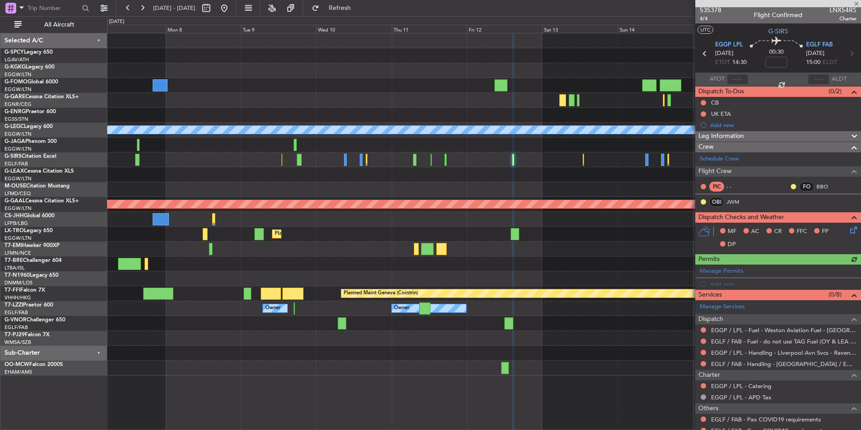
scroll to position [0, 0]
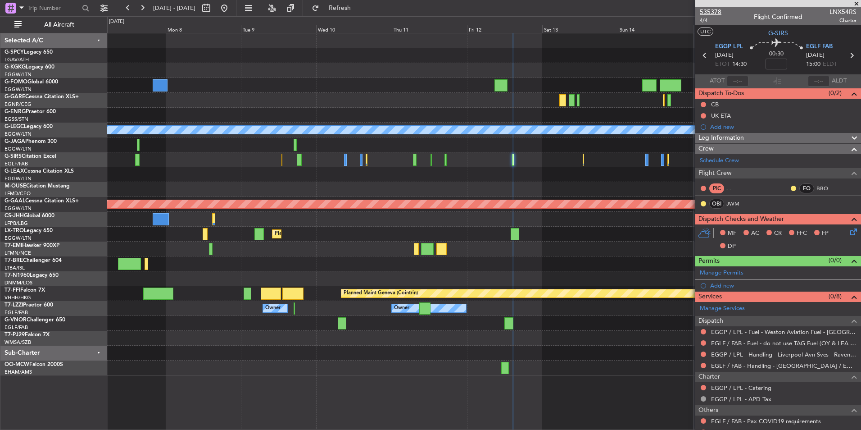
click at [713, 9] on span "535378" at bounding box center [711, 11] width 22 height 9
click at [359, 9] on span "Refresh" at bounding box center [340, 8] width 38 height 6
click at [716, 13] on span "535378" at bounding box center [711, 11] width 22 height 9
click at [359, 9] on span "Refresh" at bounding box center [340, 8] width 38 height 6
click at [714, 14] on span "535378" at bounding box center [711, 11] width 22 height 9
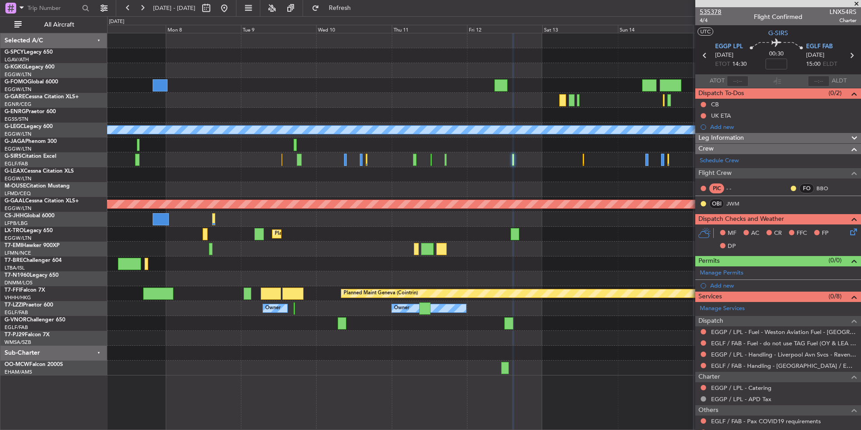
click at [716, 14] on span "535378" at bounding box center [711, 11] width 22 height 9
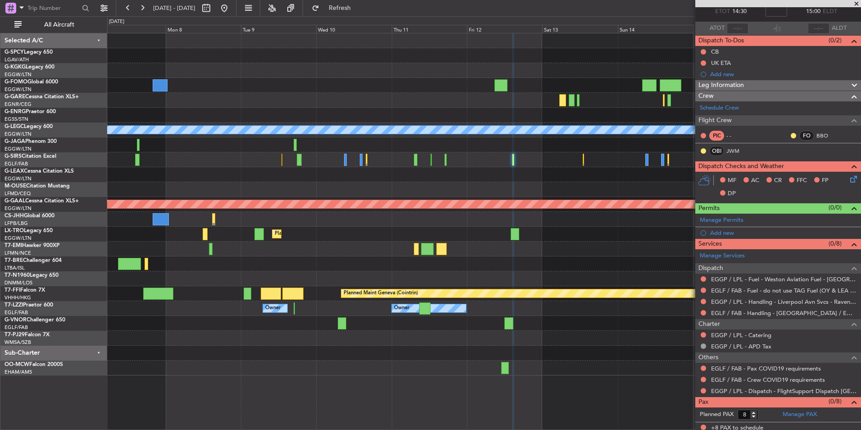
scroll to position [56, 0]
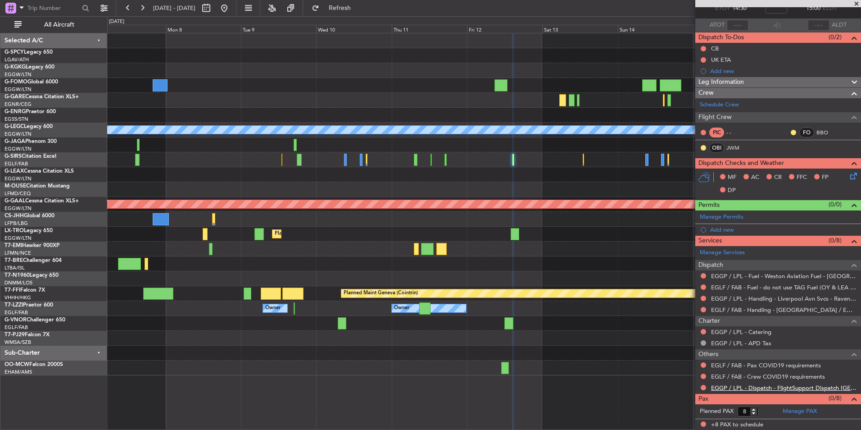
click at [826, 384] on link "EGGP / LPL - Dispatch - FlightSupport Dispatch UK" at bounding box center [783, 388] width 145 height 8
click at [362, 12] on button "Refresh" at bounding box center [335, 8] width 54 height 14
click at [231, 14] on button at bounding box center [224, 8] width 14 height 14
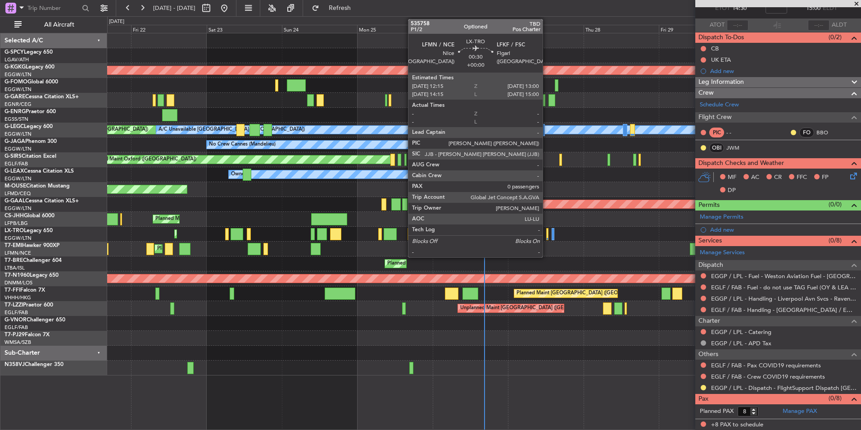
click at [547, 232] on div at bounding box center [547, 234] width 3 height 12
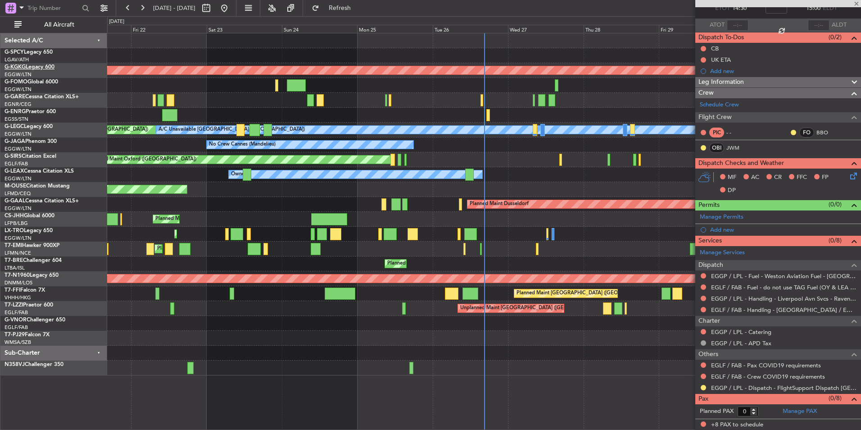
scroll to position [0, 0]
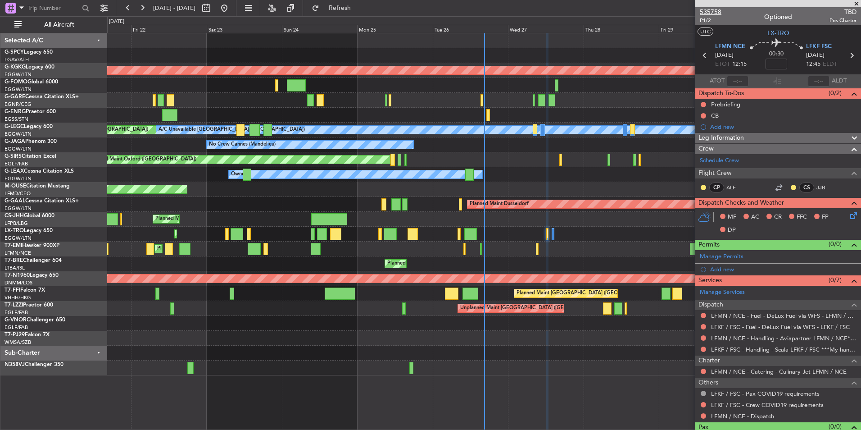
click at [717, 9] on span "535758" at bounding box center [711, 11] width 22 height 9
click at [359, 6] on span "Refresh" at bounding box center [340, 8] width 38 height 6
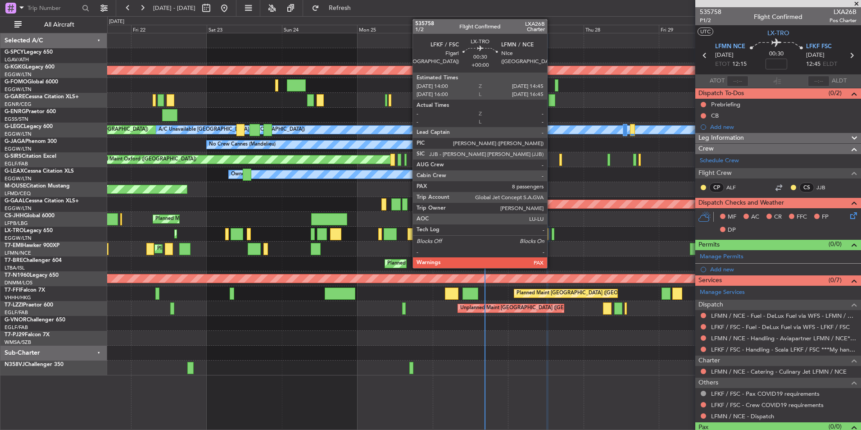
click at [551, 233] on div "Planned Maint [GEOGRAPHIC_DATA] ([GEOGRAPHIC_DATA])" at bounding box center [483, 234] width 753 height 15
click at [552, 233] on div at bounding box center [553, 234] width 3 height 12
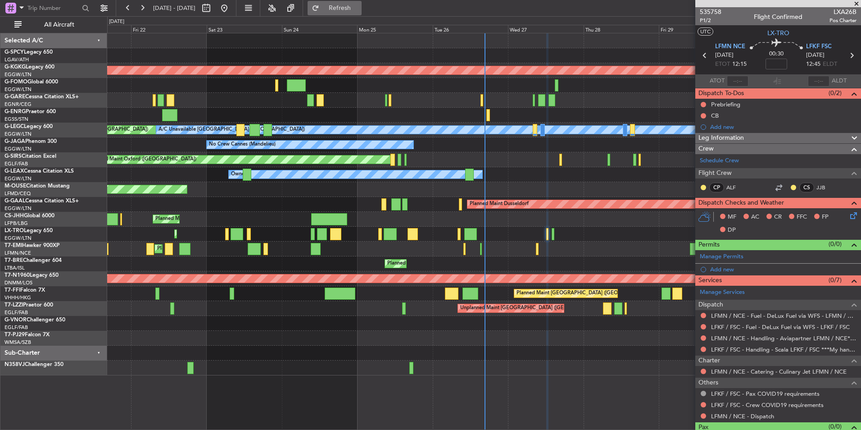
click at [362, 13] on button "Refresh" at bounding box center [335, 8] width 54 height 14
click at [718, 10] on span "535758" at bounding box center [711, 11] width 22 height 9
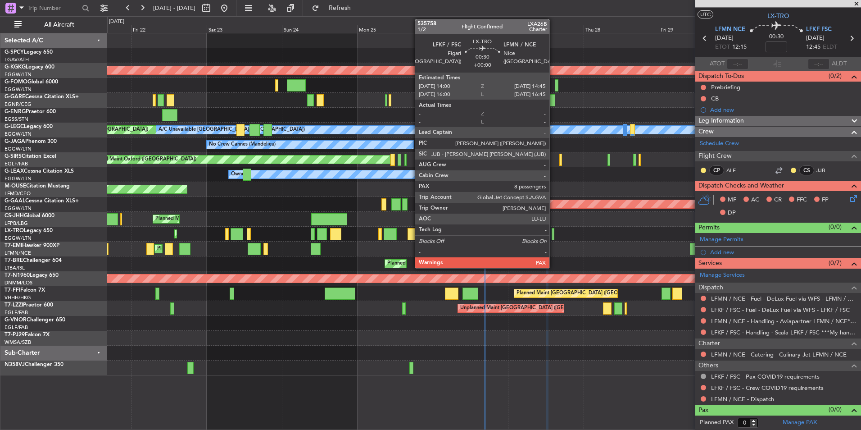
click at [554, 233] on div at bounding box center [553, 234] width 3 height 12
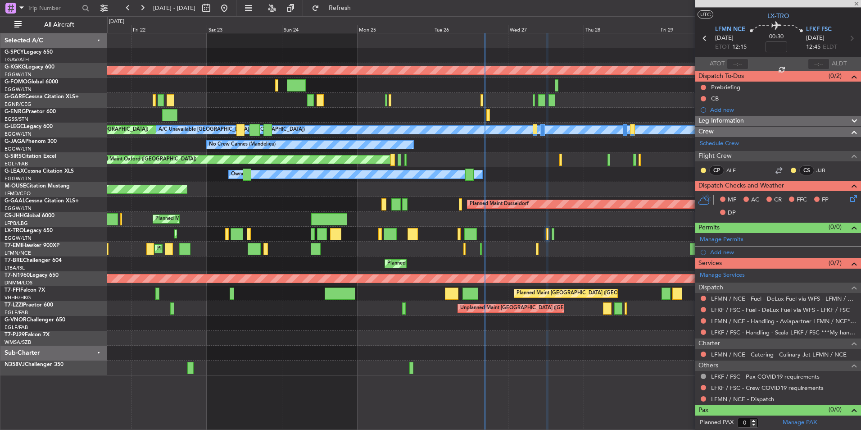
type input "8"
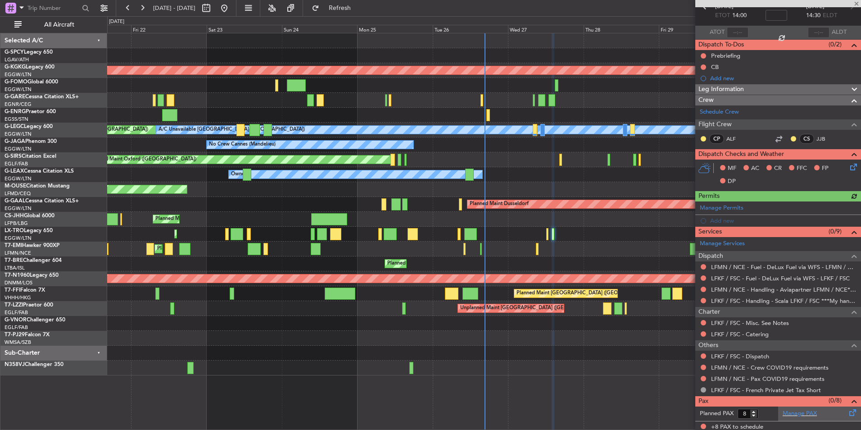
scroll to position [51, 0]
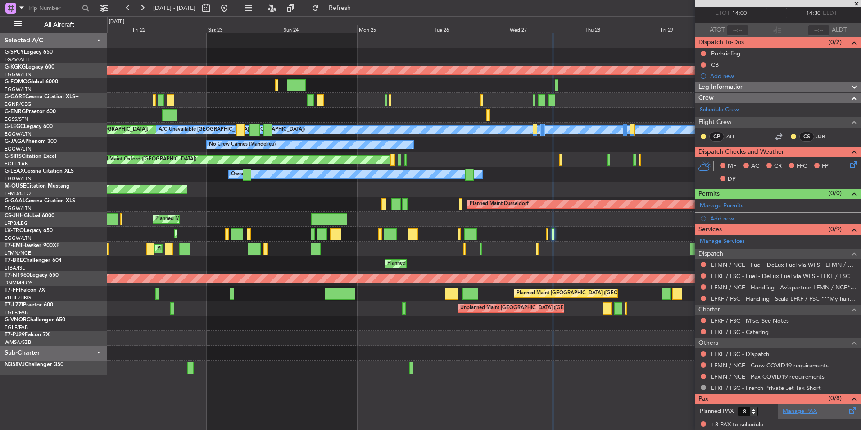
click at [795, 408] on link "Manage PAX" at bounding box center [800, 411] width 34 height 9
click at [359, 9] on span "Refresh" at bounding box center [340, 8] width 38 height 6
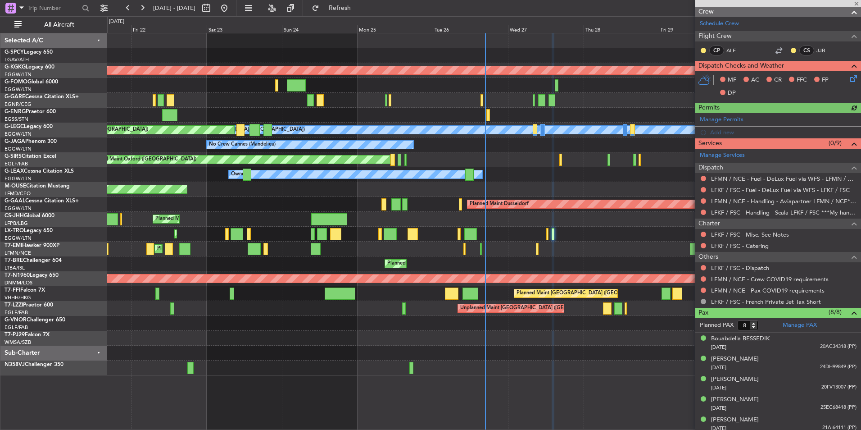
scroll to position [22, 0]
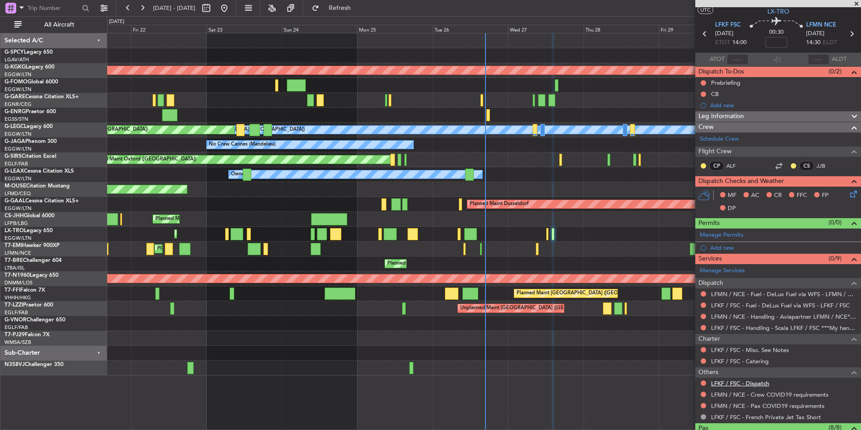
click at [749, 383] on link "LFKF / FSC - Dispatch" at bounding box center [740, 383] width 58 height 8
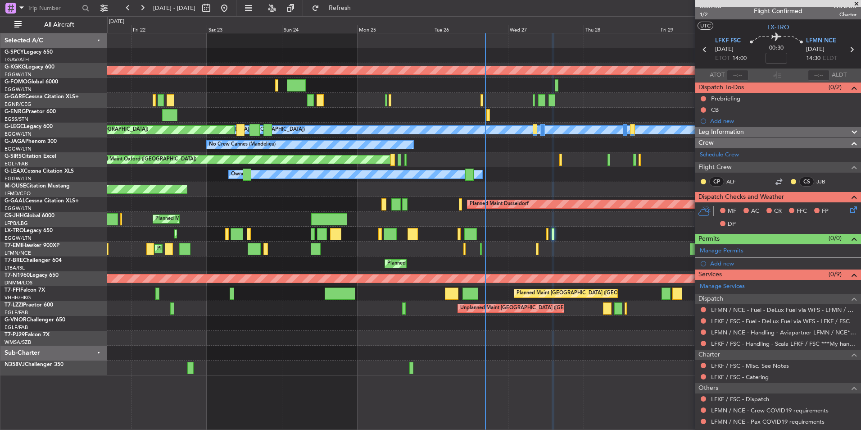
scroll to position [0, 0]
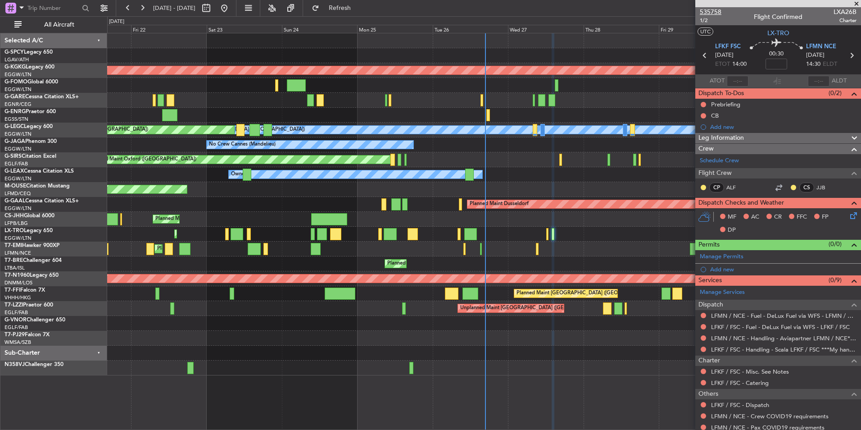
click at [719, 13] on span "535758" at bounding box center [711, 11] width 22 height 9
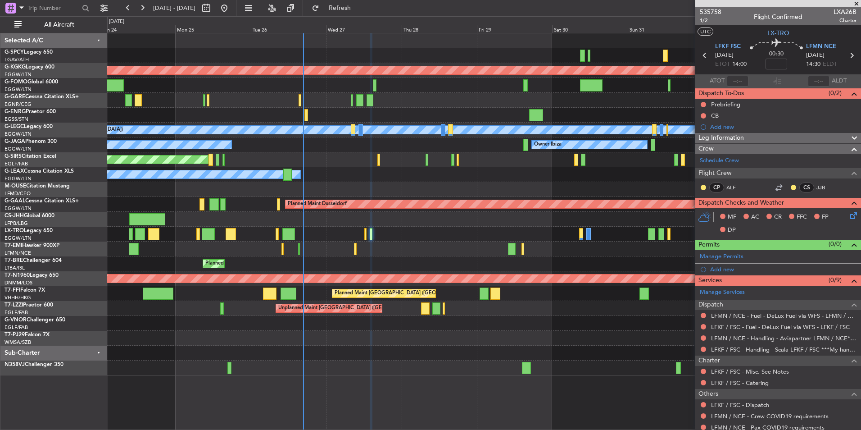
click at [308, 177] on div "Owner" at bounding box center [483, 174] width 753 height 15
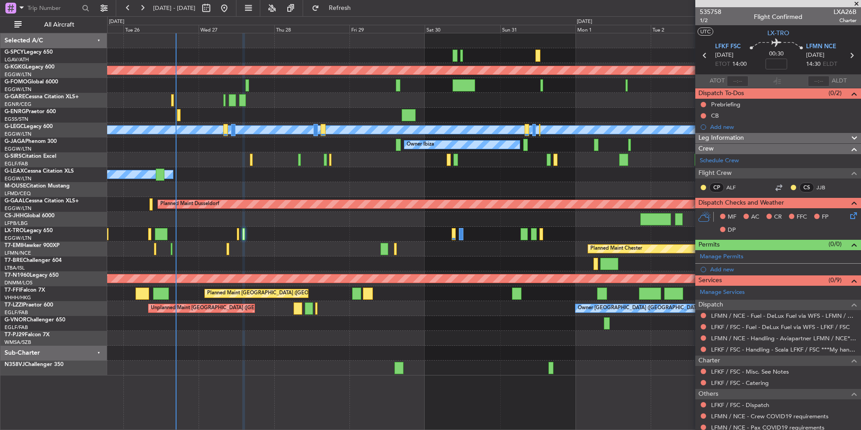
click at [166, 181] on div "AOG Maint Istanbul (Ataturk) A/C Unavailable London (Luton) Planned Maint Londo…" at bounding box center [483, 204] width 753 height 342
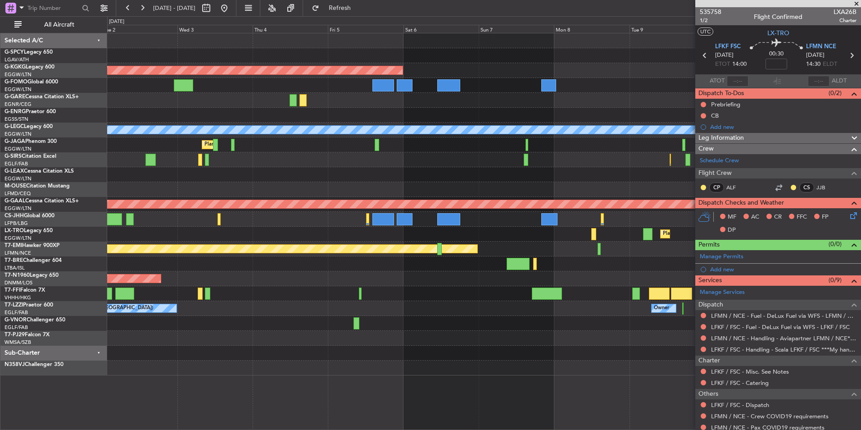
click at [258, 168] on div "AOG Maint Istanbul (Ataturk) A/C Unavailable London (Luton) Planned Maint Londo…" at bounding box center [483, 204] width 753 height 342
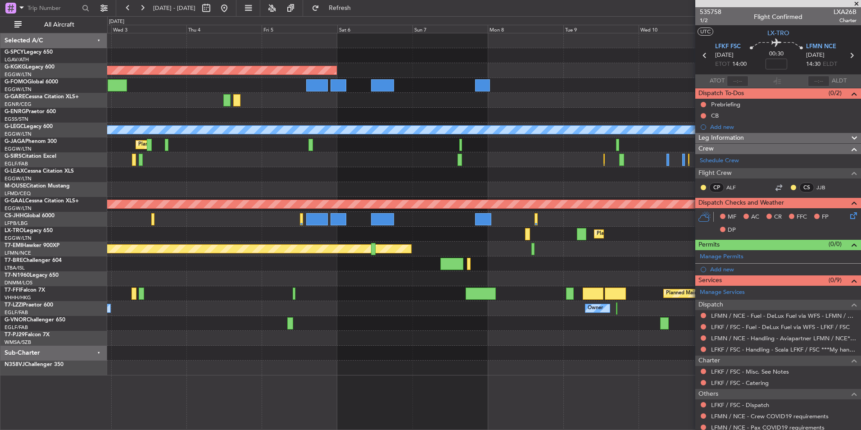
click at [162, 193] on div "AOG Maint Istanbul (Ataturk) A/C Unavailable London (Luton) Planned Maint Londo…" at bounding box center [483, 204] width 753 height 342
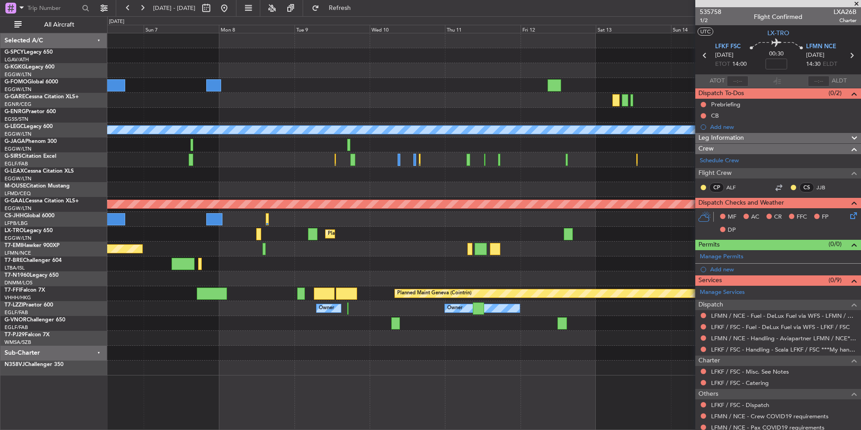
click at [340, 183] on div "AOG Maint Istanbul (Ataturk) A/C Unavailable London (Luton) Planned Maint Dusse…" at bounding box center [483, 204] width 753 height 342
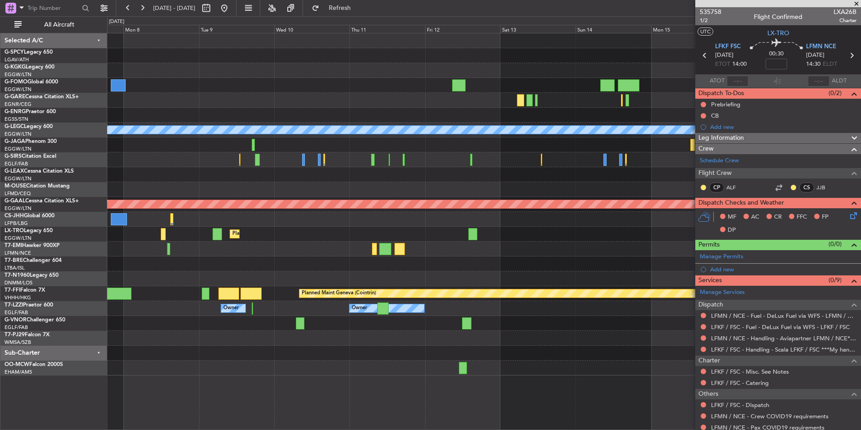
click at [338, 82] on div "AOG Maint Istanbul (Ataturk) A/C Unavailable London (Luton) Planned Maint Dusse…" at bounding box center [483, 204] width 753 height 342
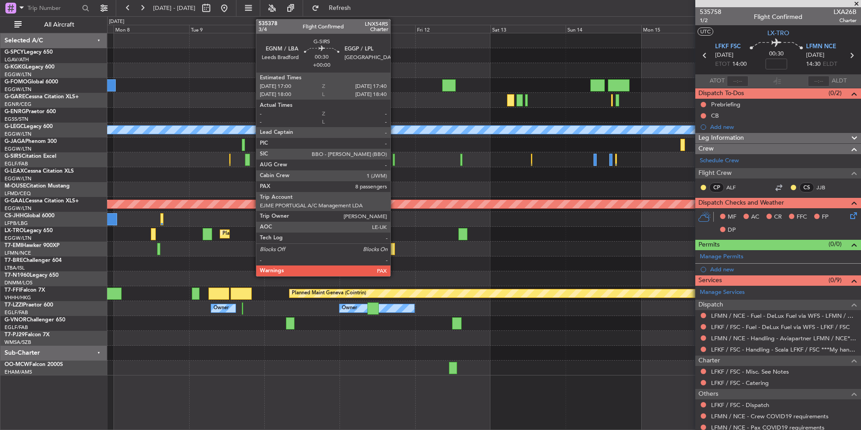
click at [395, 157] on div at bounding box center [394, 160] width 2 height 12
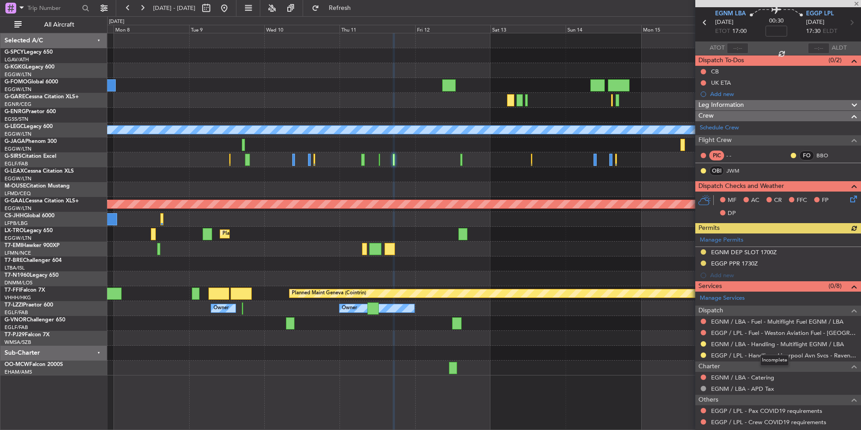
scroll to position [78, 0]
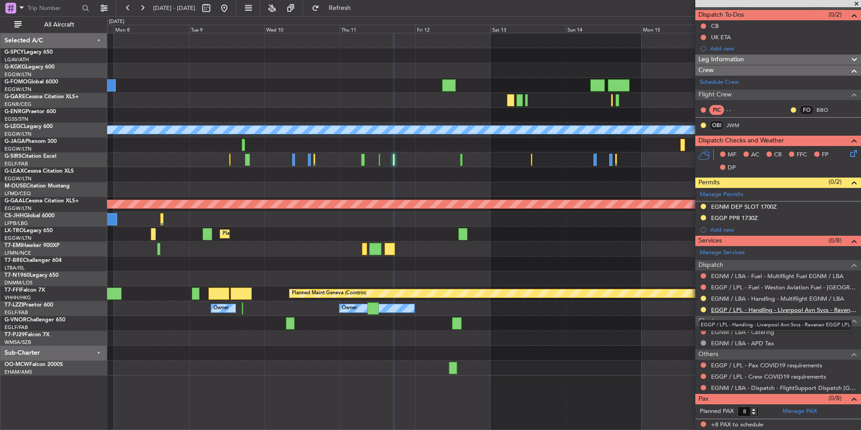
click at [798, 307] on link "EGGP / LPL - Handling - Liverpool Avn Svcs - Ravenair EGGP LPL" at bounding box center [783, 310] width 145 height 8
click at [362, 2] on button "Refresh" at bounding box center [335, 8] width 54 height 14
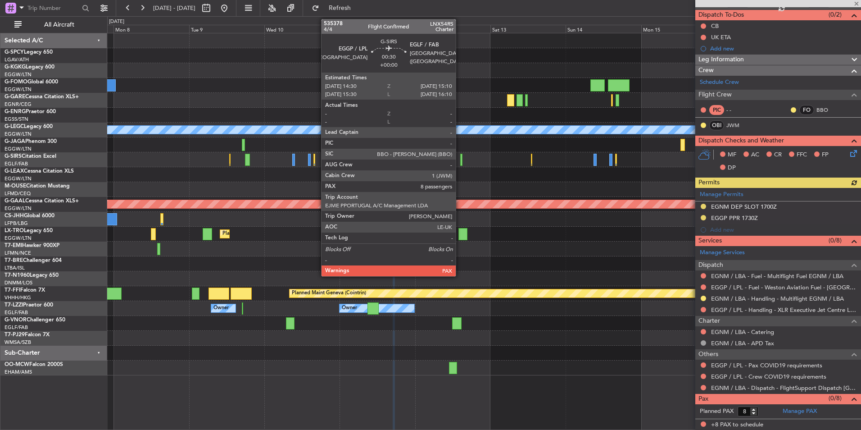
click at [460, 162] on div at bounding box center [461, 160] width 2 height 12
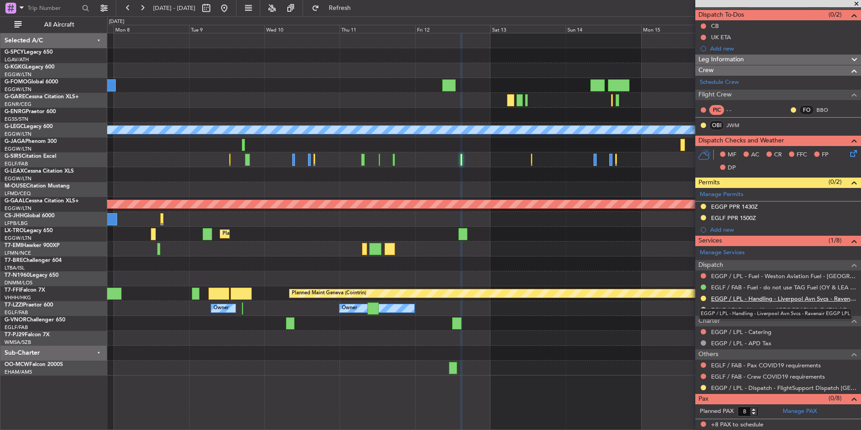
click at [784, 298] on link "EGGP / LPL - Handling - Liverpool Avn Svcs - Ravenair EGGP LPL" at bounding box center [783, 299] width 145 height 8
click at [362, 14] on button "Refresh" at bounding box center [335, 8] width 54 height 14
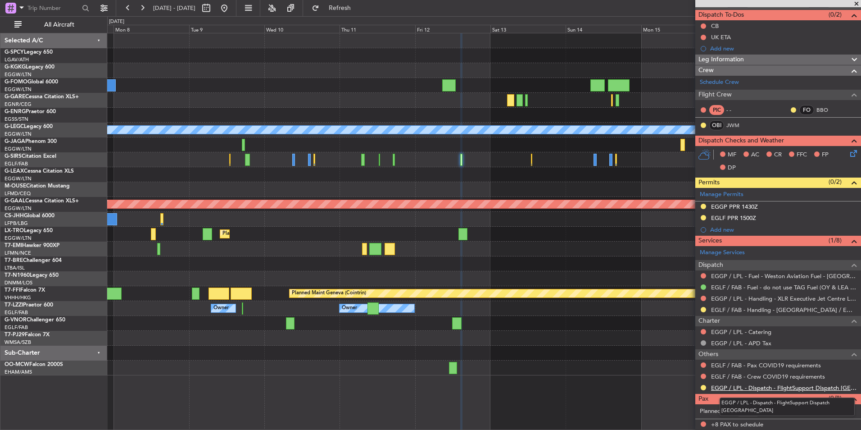
click at [739, 386] on link "EGGP / LPL - Dispatch - FlightSupport Dispatch UK" at bounding box center [783, 388] width 145 height 8
click at [359, 10] on span "Refresh" at bounding box center [340, 8] width 38 height 6
click at [231, 11] on button at bounding box center [224, 8] width 14 height 14
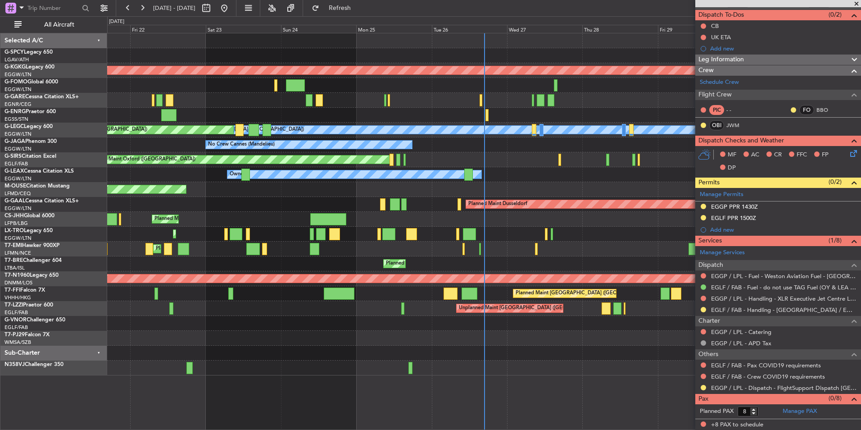
click at [151, 3] on span "[DATE] - [DATE]" at bounding box center [175, 8] width 50 height 14
click at [151, 4] on span "[DATE] - [DATE]" at bounding box center [175, 8] width 50 height 14
drag, startPoint x: 151, startPoint y: 4, endPoint x: 140, endPoint y: 6, distance: 11.0
click at [140, 6] on button at bounding box center [142, 8] width 14 height 14
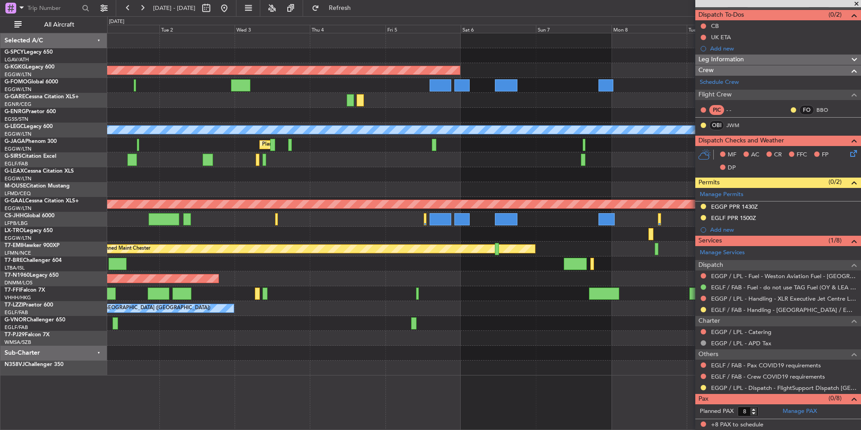
click at [88, 186] on div "AOG Maint Istanbul (Ataturk) A/C Unavailable London (Luton) Planned Maint Londo…" at bounding box center [430, 222] width 861 height 413
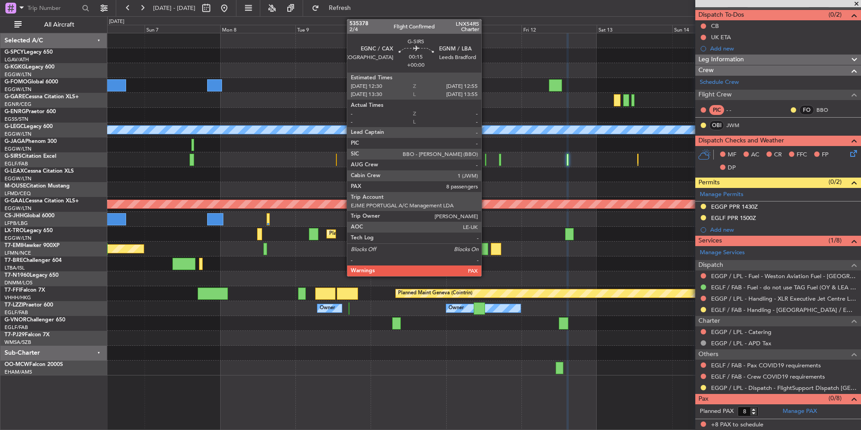
click at [486, 158] on div at bounding box center [485, 160] width 1 height 12
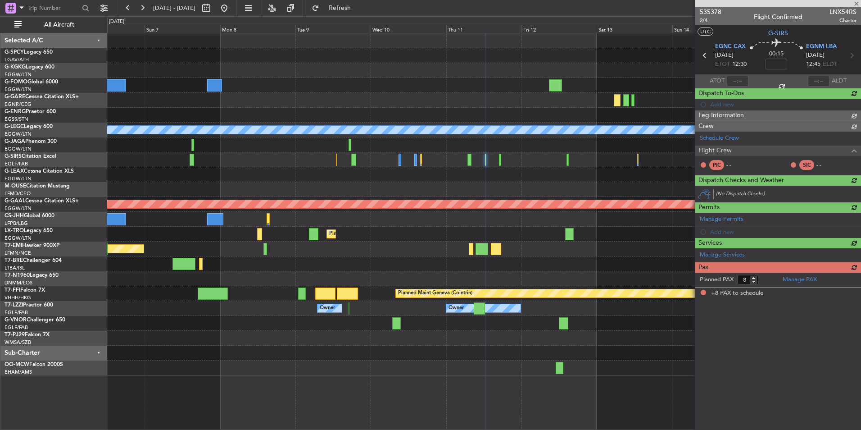
scroll to position [0, 0]
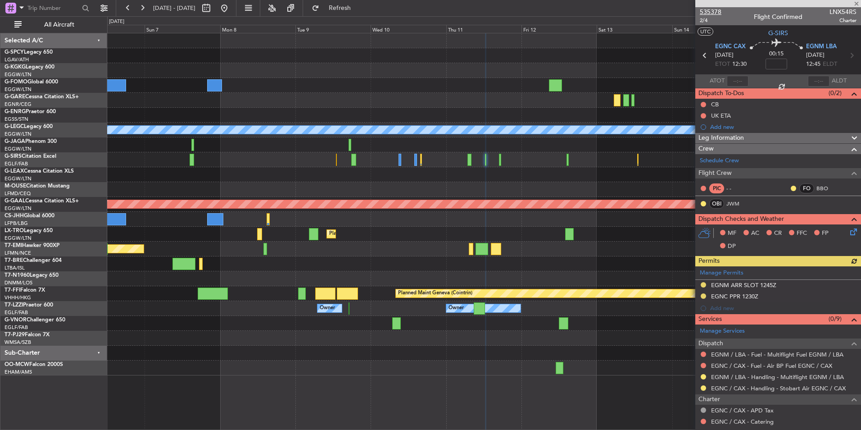
click at [713, 10] on span "535378" at bounding box center [711, 11] width 22 height 9
click at [715, 11] on span "535378" at bounding box center [711, 11] width 22 height 9
click at [231, 15] on button at bounding box center [224, 8] width 14 height 14
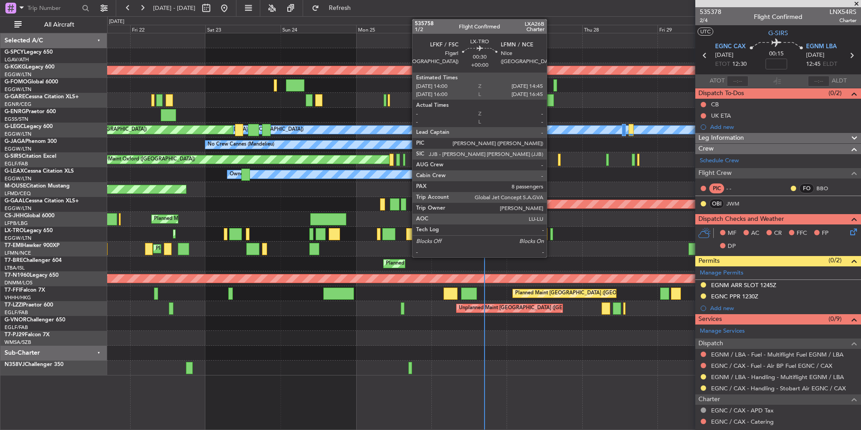
click at [551, 232] on div at bounding box center [551, 234] width 3 height 12
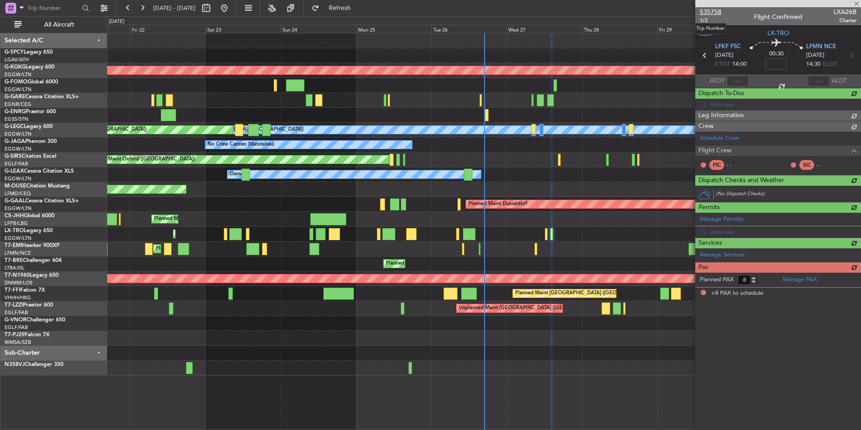
click at [715, 13] on span "535758" at bounding box center [711, 11] width 22 height 9
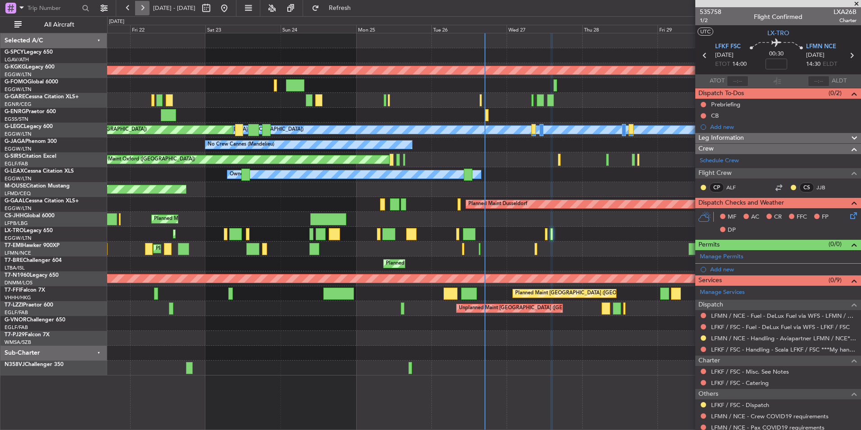
click at [146, 11] on button at bounding box center [142, 8] width 14 height 14
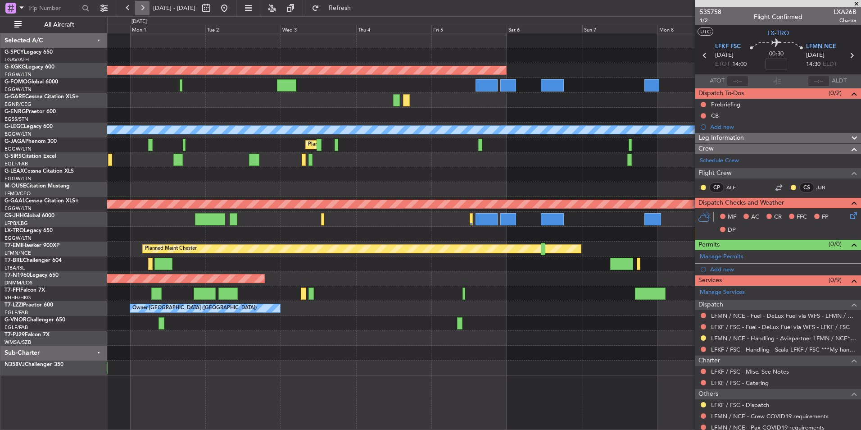
click at [146, 11] on button at bounding box center [142, 8] width 14 height 14
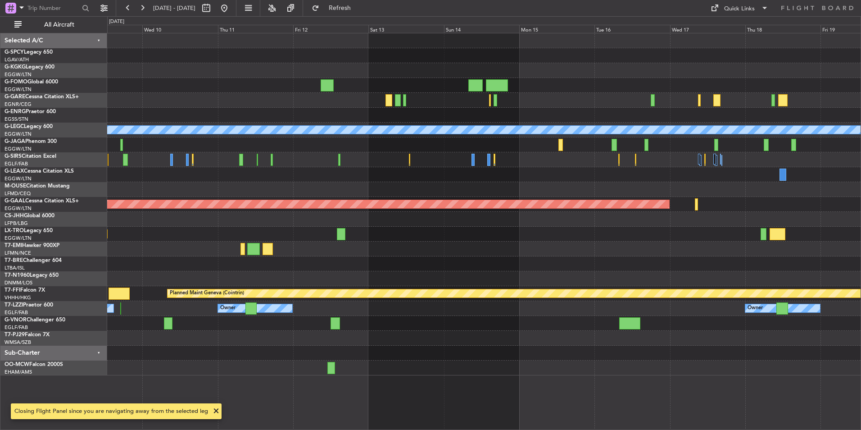
click at [307, 150] on div at bounding box center [483, 144] width 753 height 15
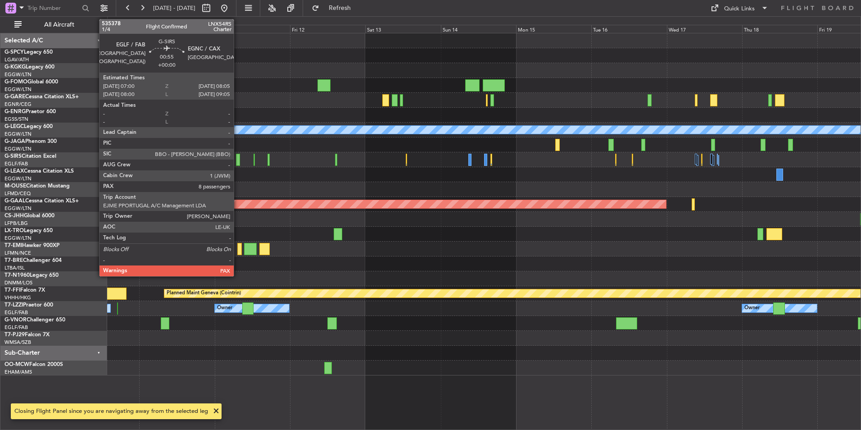
click at [238, 164] on div at bounding box center [238, 160] width 4 height 12
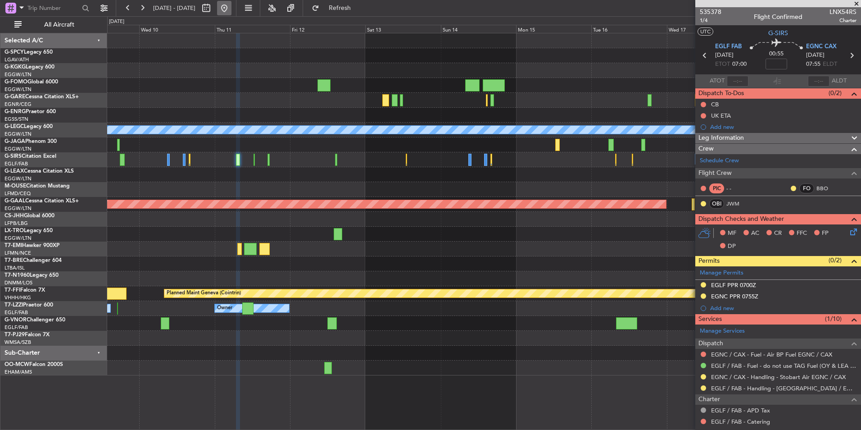
click at [231, 9] on button at bounding box center [224, 8] width 14 height 14
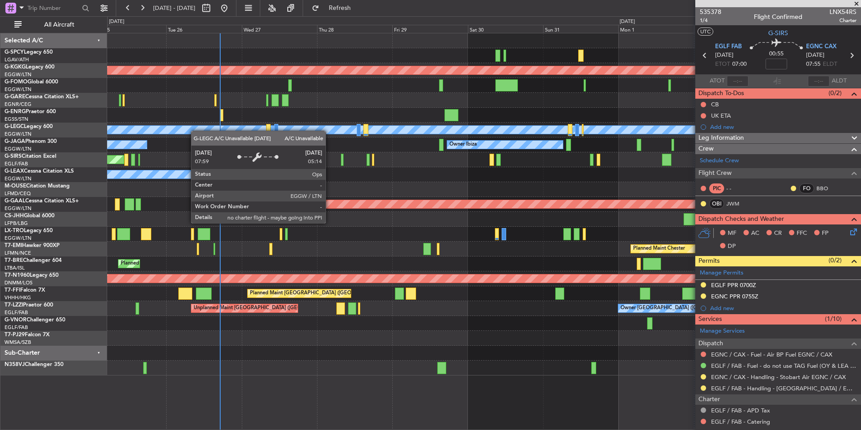
click at [152, 132] on div "AOG Maint Istanbul (Ataturk) A/C Unavailable London (Luton) Planned Maint Londo…" at bounding box center [483, 204] width 753 height 342
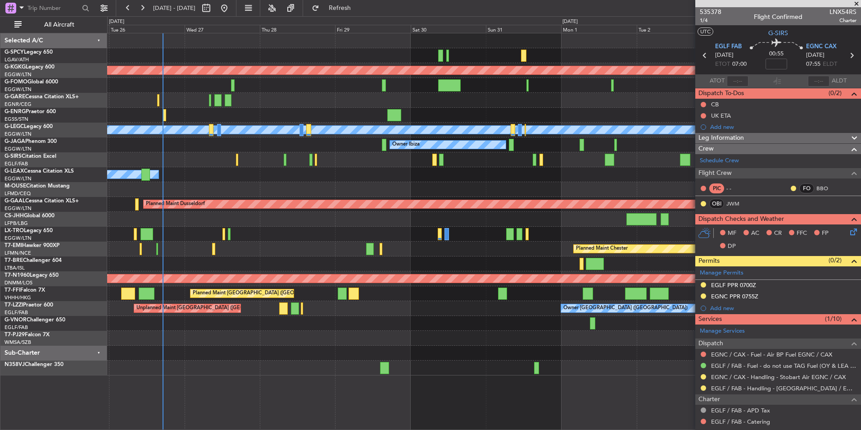
click at [289, 153] on div "AOG Maint Istanbul (Ataturk) A/C Unavailable London (Luton) Owner Ibiza Planned…" at bounding box center [483, 204] width 753 height 342
click at [856, 3] on span at bounding box center [856, 4] width 9 height 8
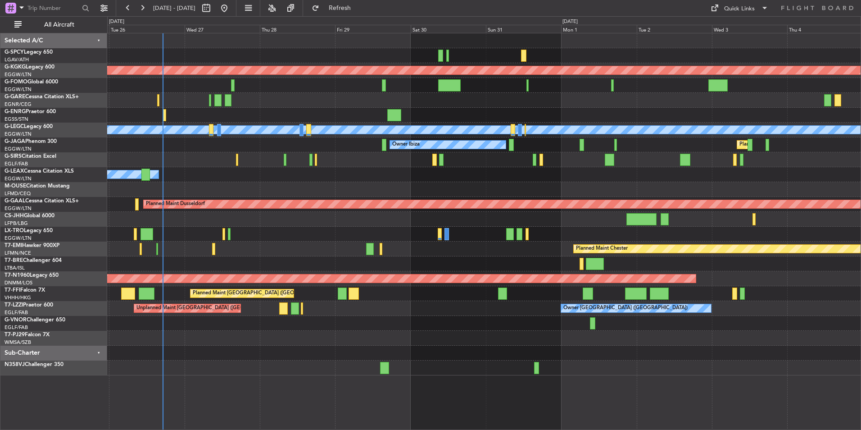
type input "0"
click at [747, 8] on div "Quick Links" at bounding box center [739, 9] width 31 height 9
click at [734, 36] on button "Trip Builder" at bounding box center [740, 30] width 68 height 22
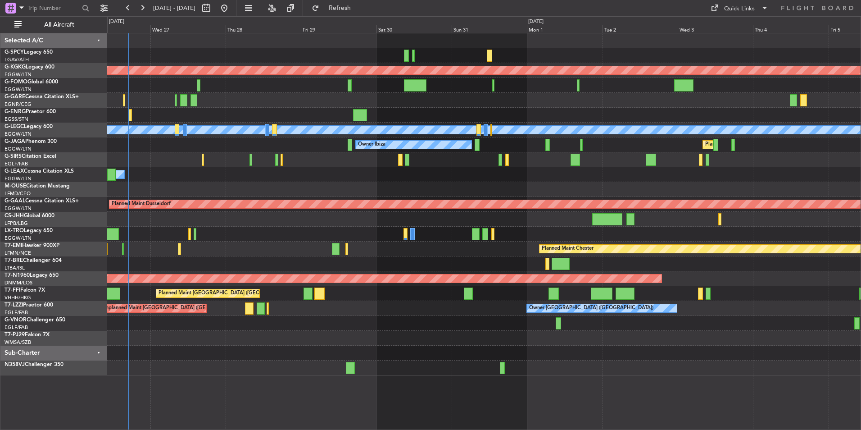
click at [394, 154] on div "Unplanned Maint Oxford ([GEOGRAPHIC_DATA])" at bounding box center [483, 159] width 753 height 15
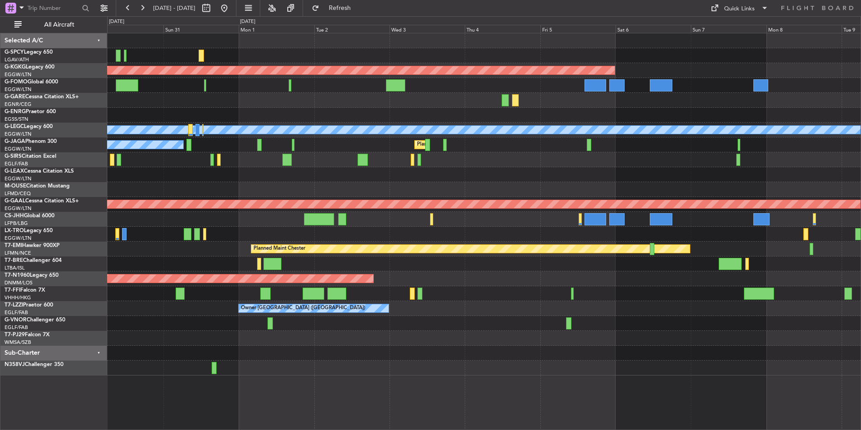
click at [194, 186] on div "AOG Maint Istanbul (Ataturk) A/C Unavailable London (Luton) Planned Maint Londo…" at bounding box center [483, 204] width 753 height 342
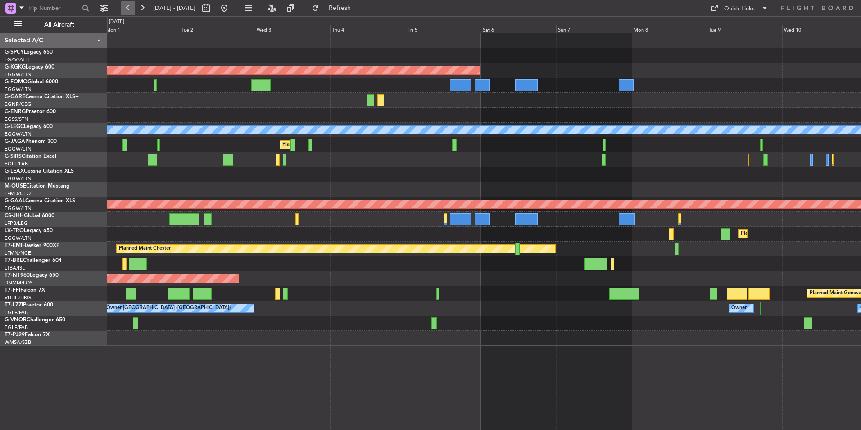
click at [134, 5] on button at bounding box center [128, 8] width 14 height 14
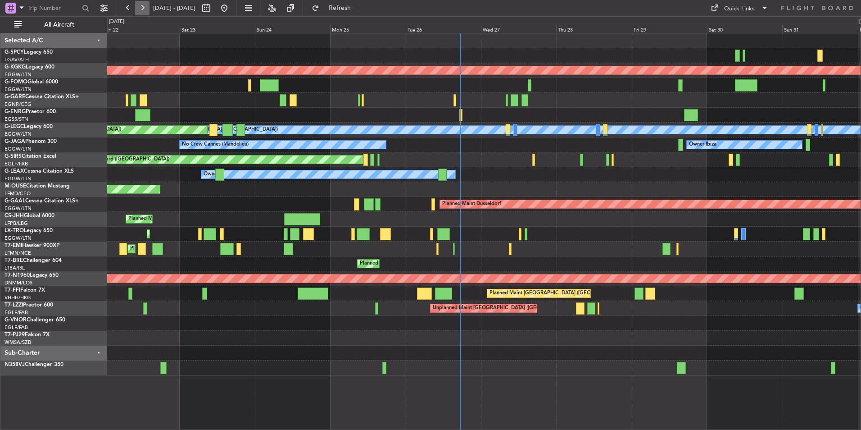
click at [141, 2] on button at bounding box center [142, 8] width 14 height 14
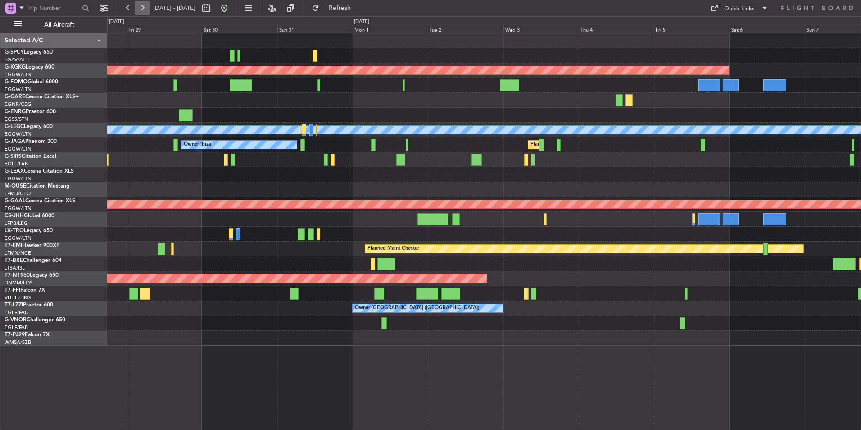
click at [141, 2] on button at bounding box center [142, 8] width 14 height 14
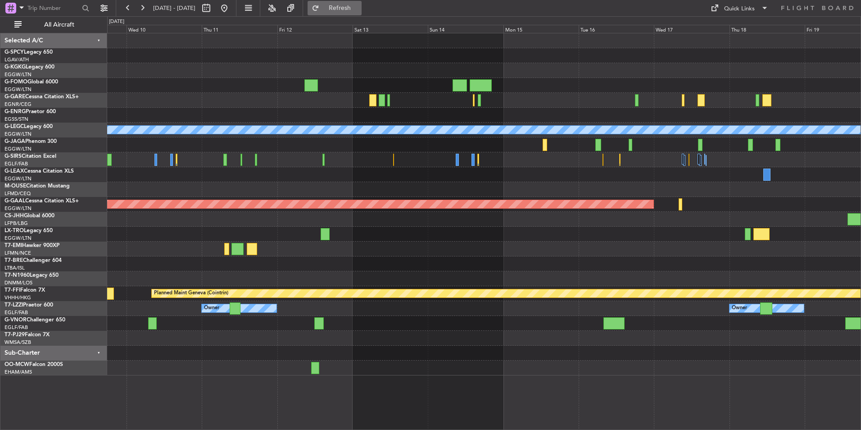
click at [359, 7] on span "Refresh" at bounding box center [340, 8] width 38 height 6
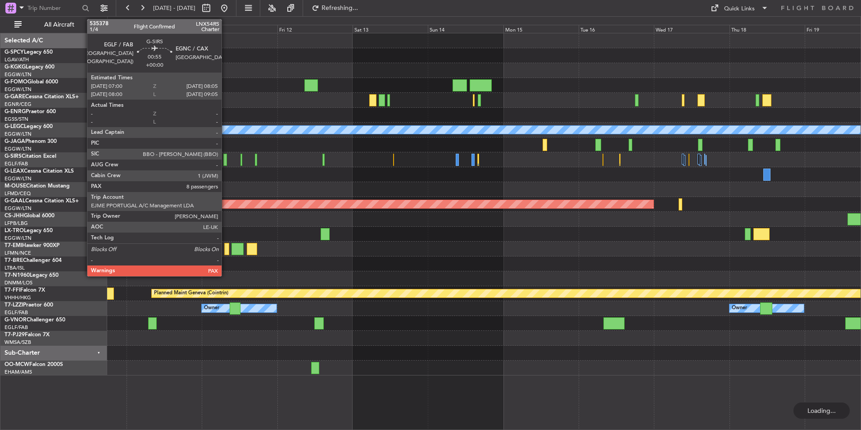
click at [226, 154] on div at bounding box center [225, 160] width 4 height 12
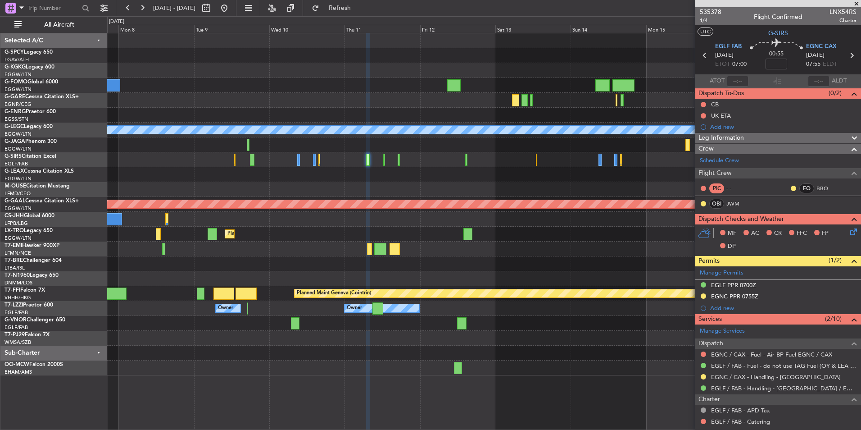
click at [658, 182] on div "AOG Maint Istanbul (Ataturk) A/C Unavailable London (Luton) Planned Maint Dusse…" at bounding box center [483, 204] width 753 height 342
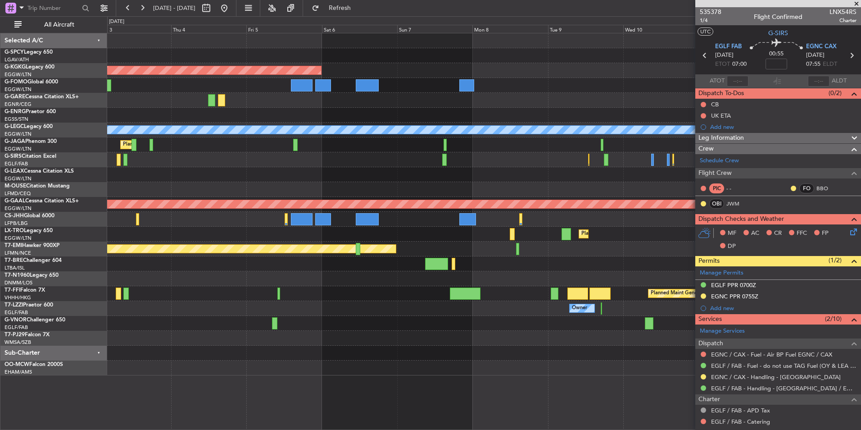
click at [553, 230] on div "AOG Maint Istanbul (Ataturk) A/C Unavailable London (Luton) Planned Maint Londo…" at bounding box center [483, 204] width 753 height 342
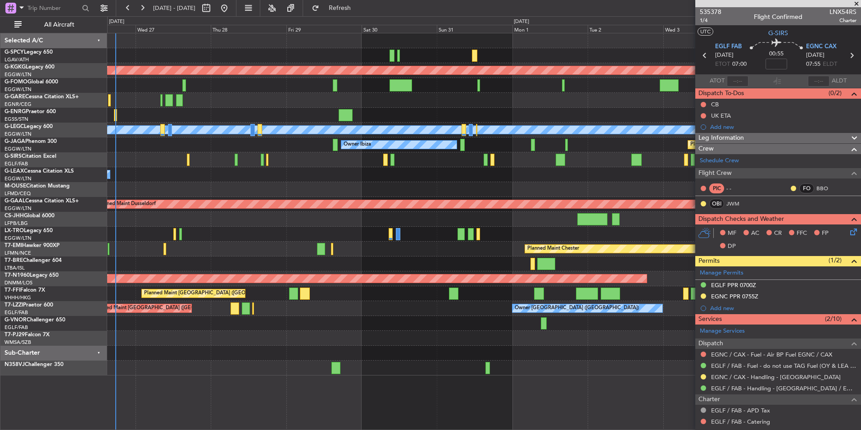
click at [467, 180] on div "Owner" at bounding box center [483, 174] width 753 height 15
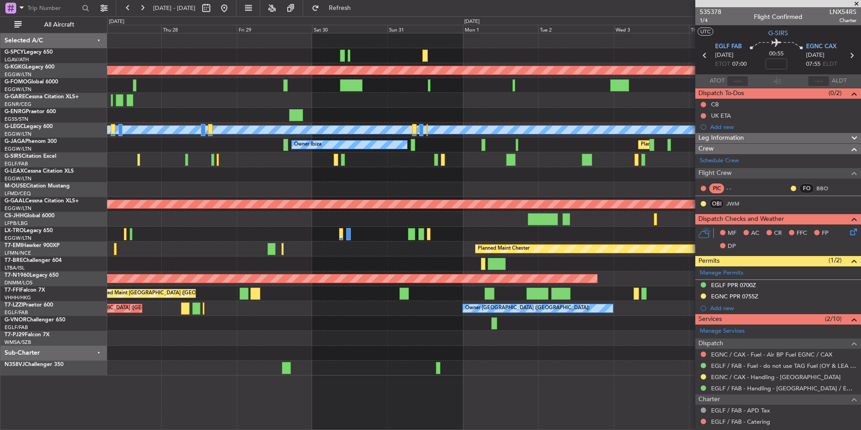
click at [247, 214] on div "AOG Maint Istanbul (Ataturk) A/C Unavailable London (Luton) Owner Ibiza Planned…" at bounding box center [483, 204] width 753 height 342
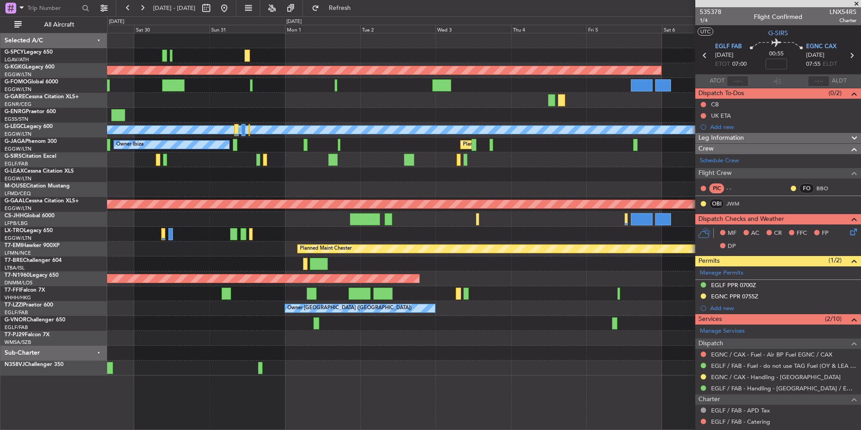
click at [241, 237] on div "AOG Maint Istanbul (Ataturk) A/C Unavailable London (Luton) Owner Ibiza Planned…" at bounding box center [483, 204] width 753 height 342
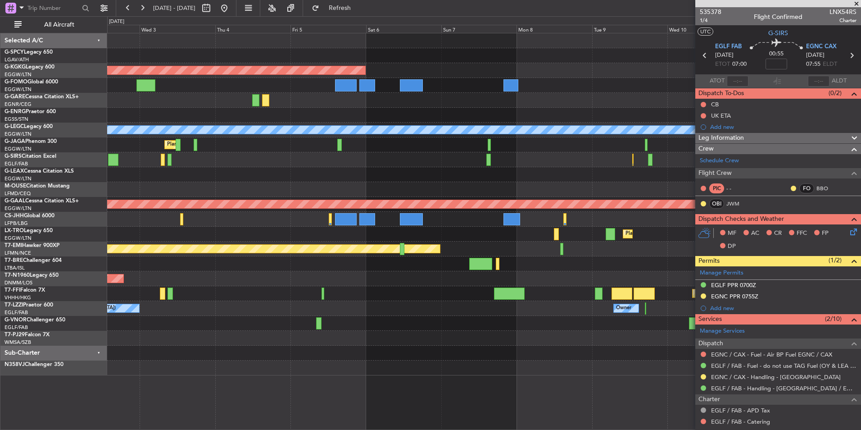
click at [229, 239] on div "Planned Maint Dusseldorf" at bounding box center [483, 234] width 753 height 15
click at [853, 3] on span at bounding box center [856, 4] width 9 height 8
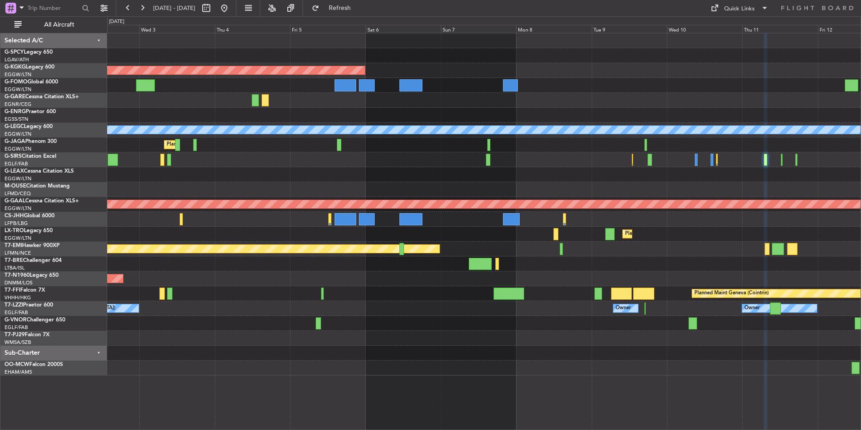
type input "0"
click at [734, 7] on div "Quick Links" at bounding box center [739, 9] width 31 height 9
click at [735, 28] on button "Trip Builder" at bounding box center [740, 30] width 68 height 22
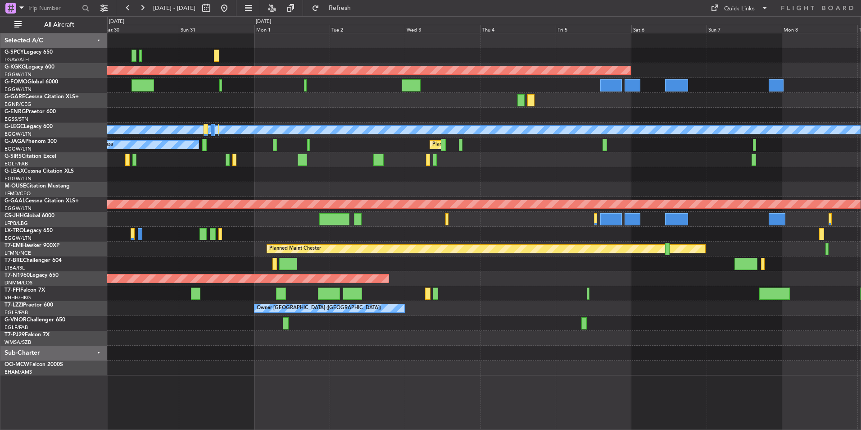
click at [549, 187] on div "AOG Maint Istanbul (Ataturk) A/C Unavailable London (Luton) Planned Maint Londo…" at bounding box center [483, 204] width 753 height 342
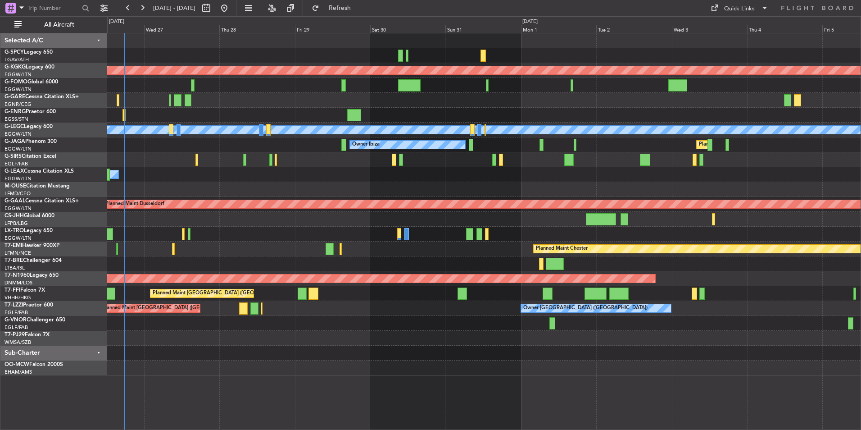
click at [513, 186] on div "AOG Maint Istanbul (Ataturk) A/C Unavailable London (Luton) Planned Maint Londo…" at bounding box center [483, 204] width 753 height 342
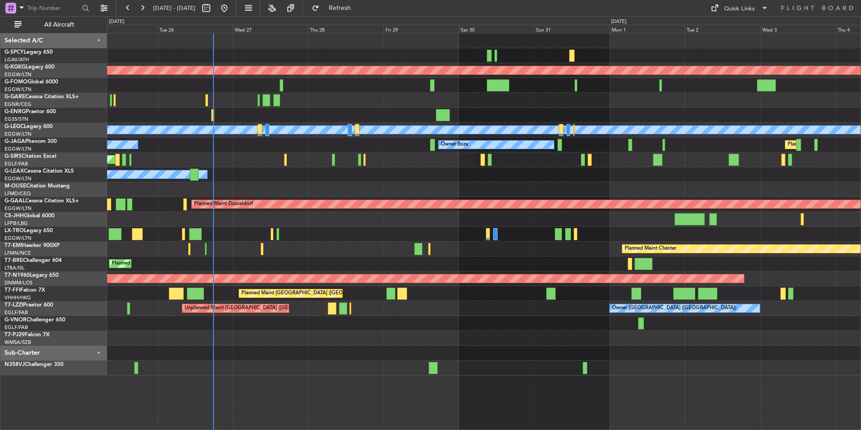
click at [305, 138] on div "Planned Maint London (Luton) Owner Ibiza No Crew Cannes (Mandelieu)" at bounding box center [483, 144] width 753 height 15
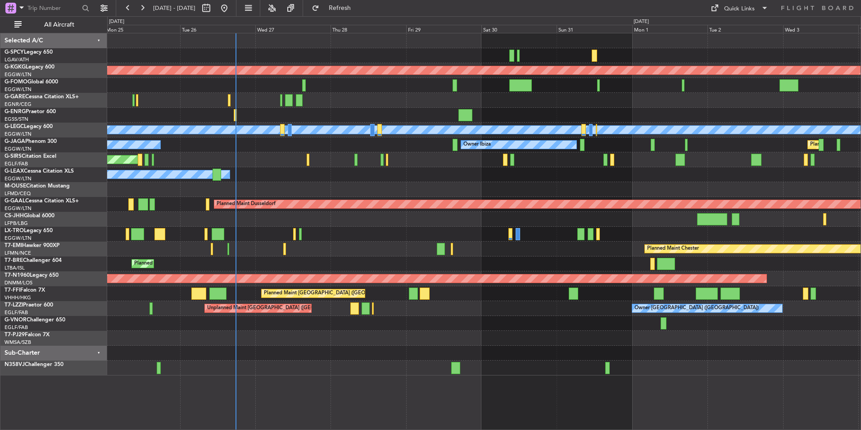
click at [277, 147] on div "Planned Maint London (Luton) Owner Ibiza No Crew Cannes (Mandelieu)" at bounding box center [483, 144] width 753 height 15
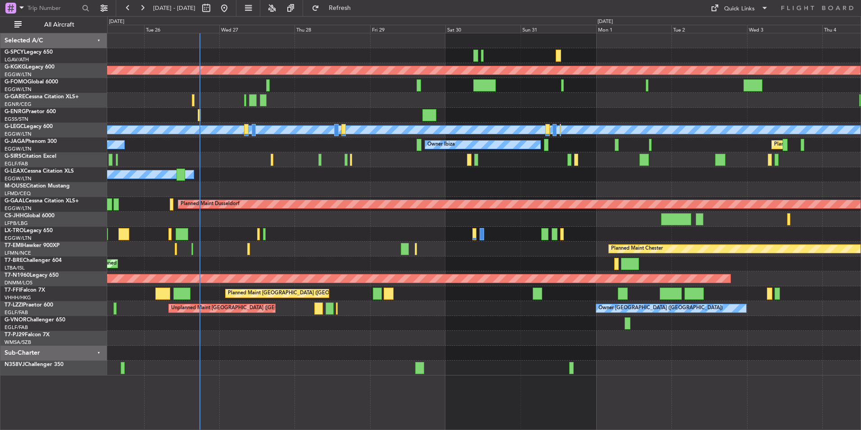
click at [222, 149] on div "Planned Maint London (Luton) Owner Ibiza No Crew Cannes (Mandelieu)" at bounding box center [483, 144] width 753 height 15
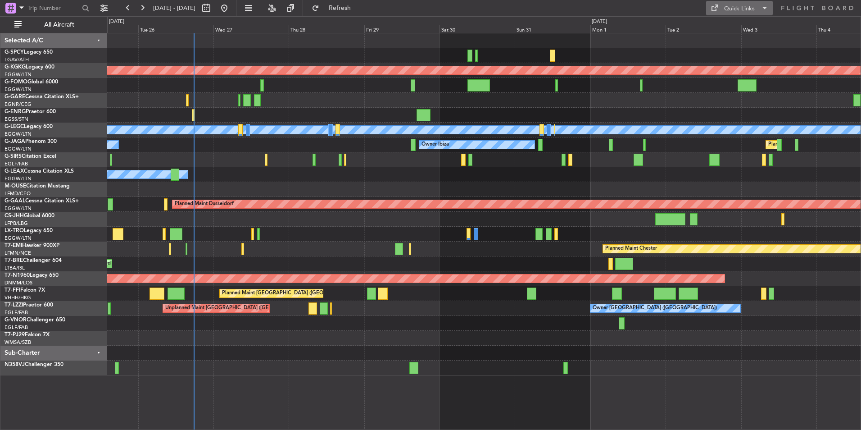
click at [727, 10] on div "Quick Links" at bounding box center [739, 9] width 31 height 9
click at [740, 28] on button "Trip Builder" at bounding box center [740, 30] width 68 height 22
click at [822, 345] on div at bounding box center [483, 352] width 753 height 15
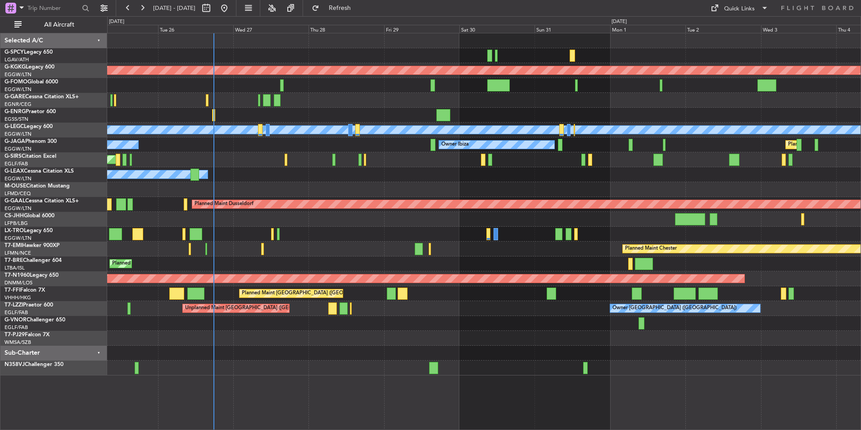
click at [258, 86] on div at bounding box center [483, 85] width 753 height 15
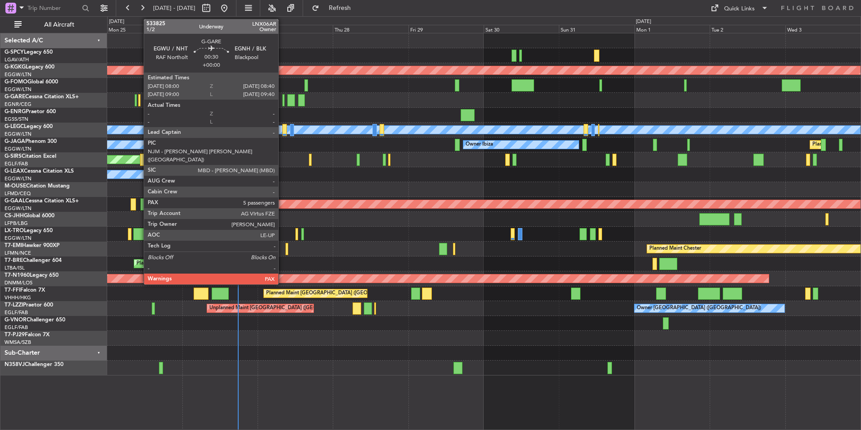
click at [282, 100] on div at bounding box center [283, 100] width 2 height 12
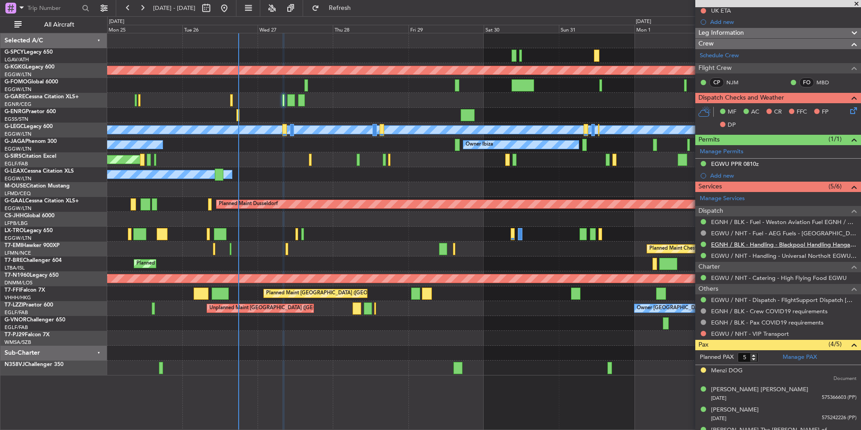
scroll to position [185, 0]
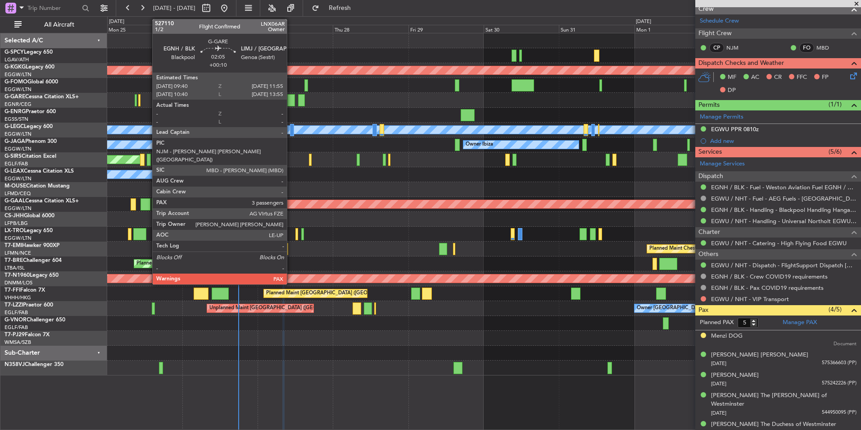
click at [291, 99] on div at bounding box center [290, 100] width 7 height 12
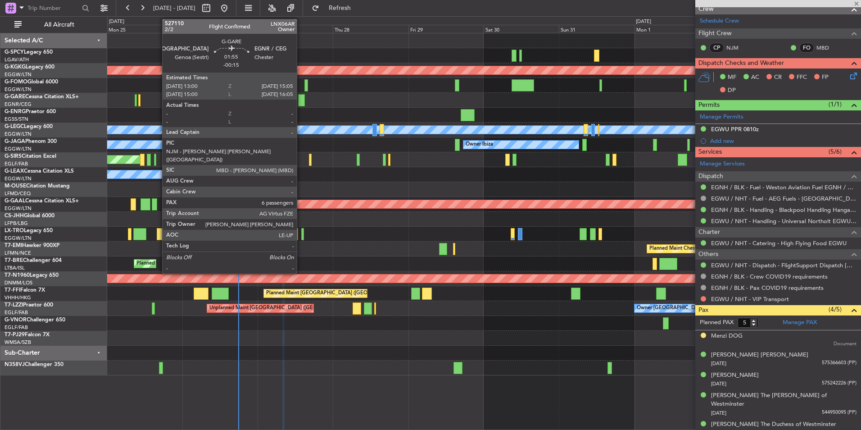
type input "+00:10"
type input "3"
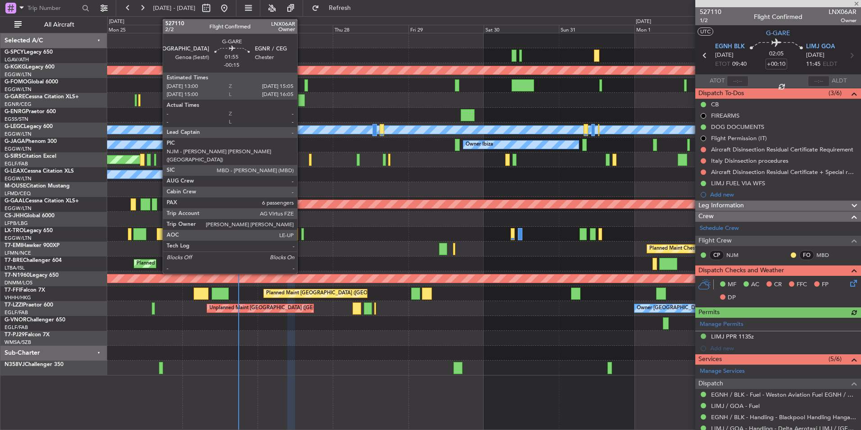
click at [301, 100] on div at bounding box center [301, 100] width 7 height 12
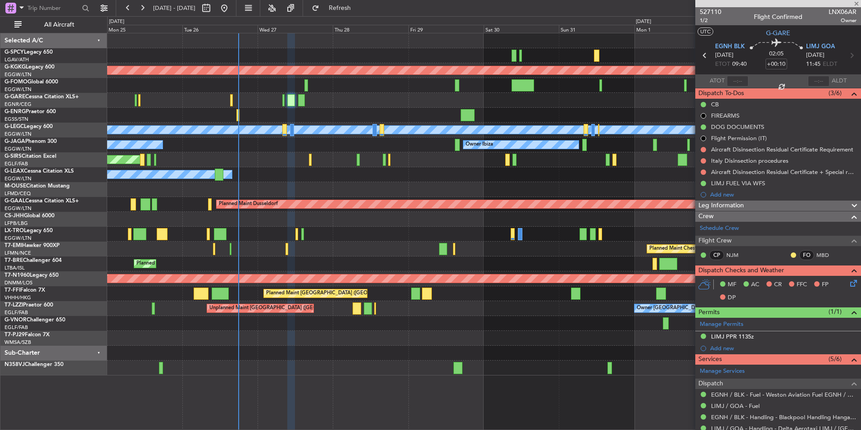
type input "-00:15"
type input "6"
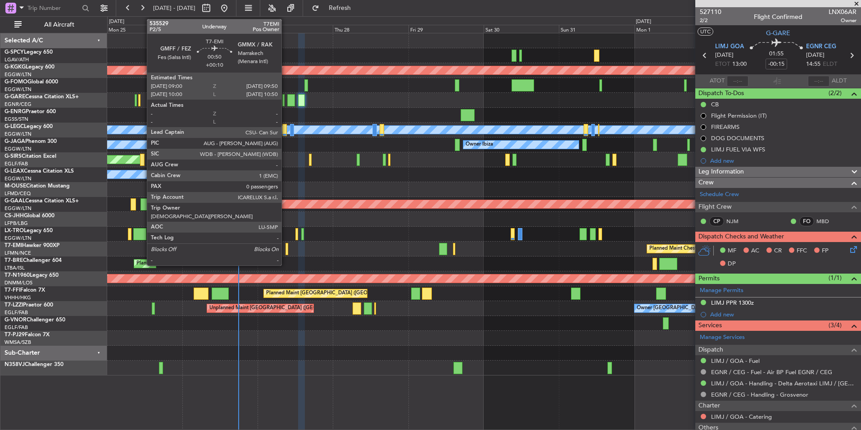
click at [286, 250] on div at bounding box center [287, 249] width 3 height 12
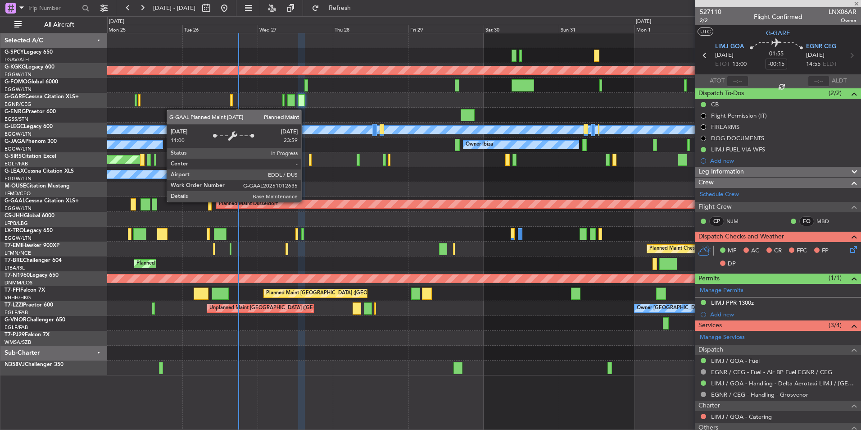
type input "+00:10"
type input "0"
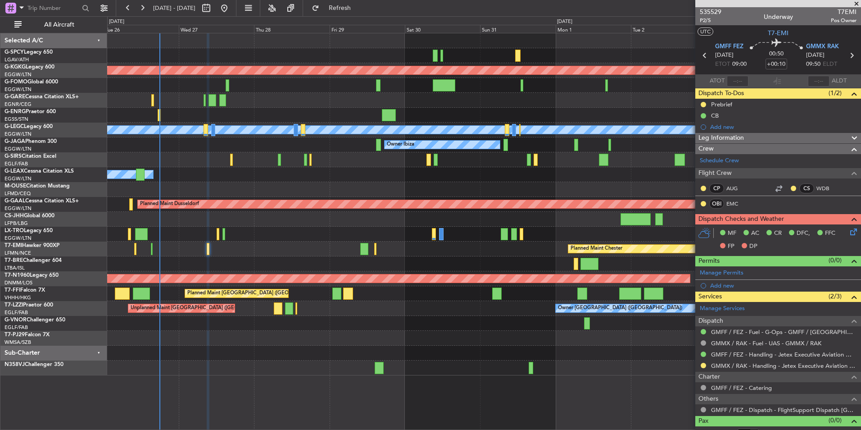
click at [368, 344] on div at bounding box center [483, 338] width 753 height 15
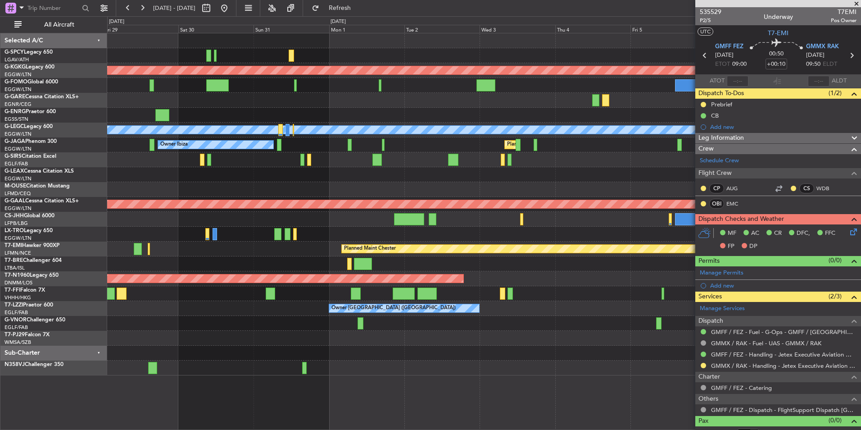
click at [214, 373] on div "AOG Maint Istanbul (Ataturk) A/C Unavailable London (Luton) Owner Ibiza Planned…" at bounding box center [483, 204] width 753 height 342
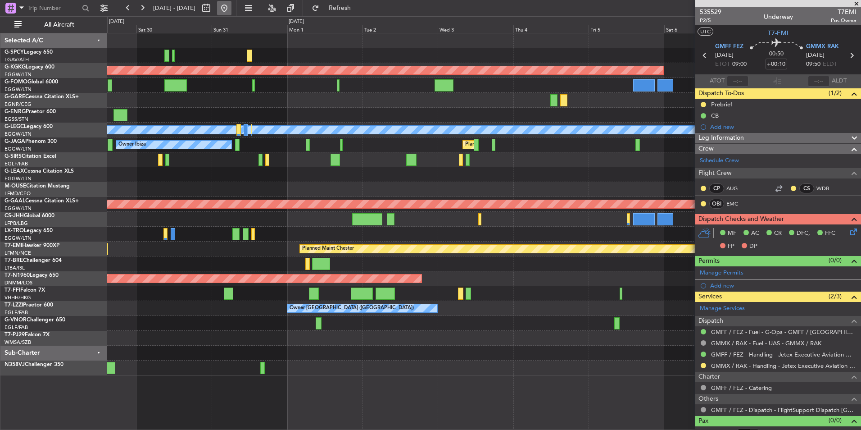
click at [231, 8] on button at bounding box center [224, 8] width 14 height 14
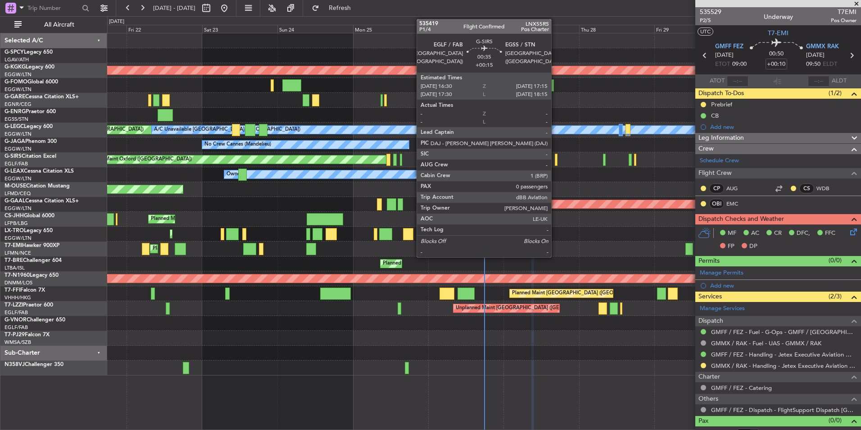
click at [555, 160] on div at bounding box center [556, 160] width 3 height 12
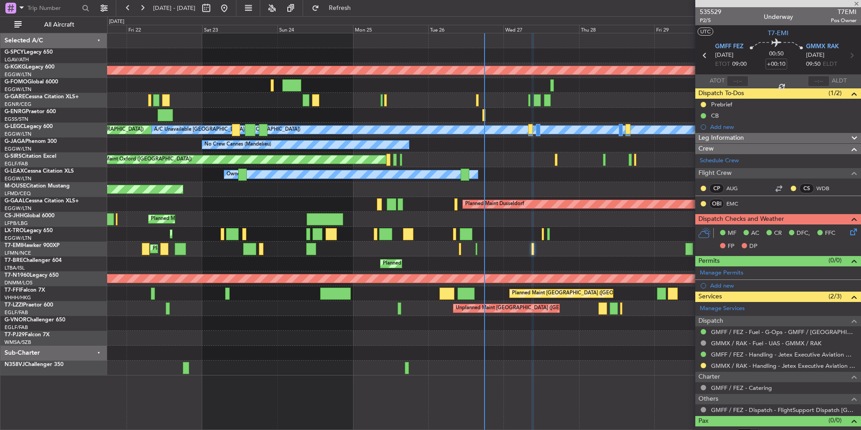
type input "+00:15"
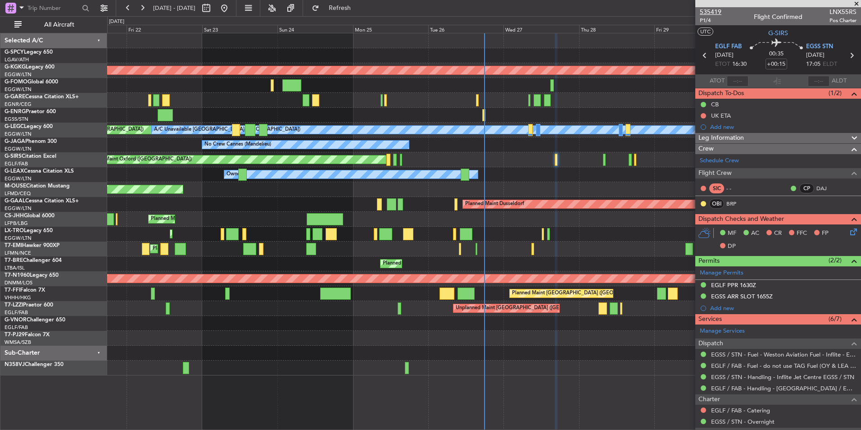
click at [708, 13] on span "535419" at bounding box center [711, 11] width 22 height 9
click at [234, 390] on div "AOG Maint [GEOGRAPHIC_DATA] (Ataturk) Unplanned Maint [PERSON_NAME] Planned Mai…" at bounding box center [484, 231] width 754 height 397
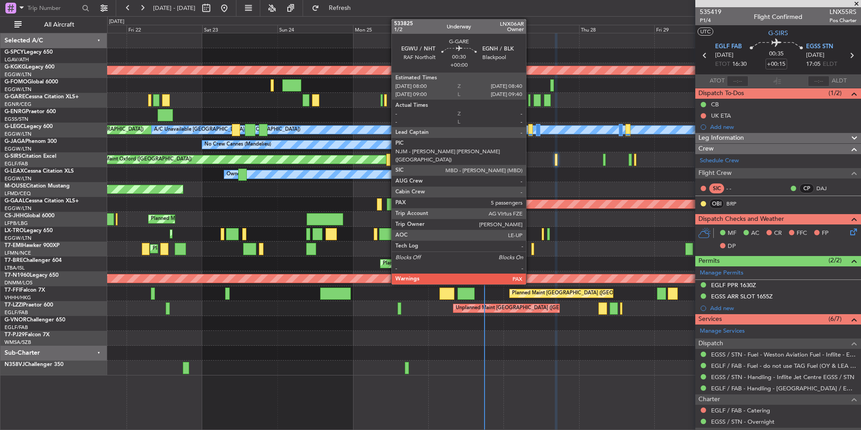
click at [530, 102] on div at bounding box center [529, 100] width 2 height 12
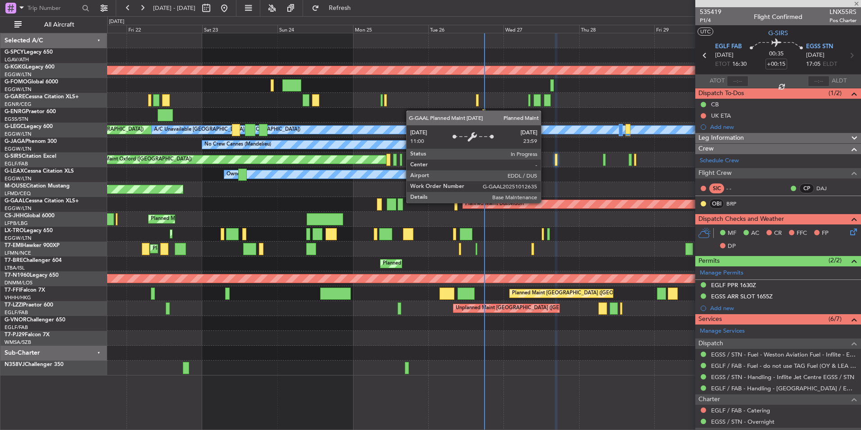
type input "5"
